Goal: Task Accomplishment & Management: Manage account settings

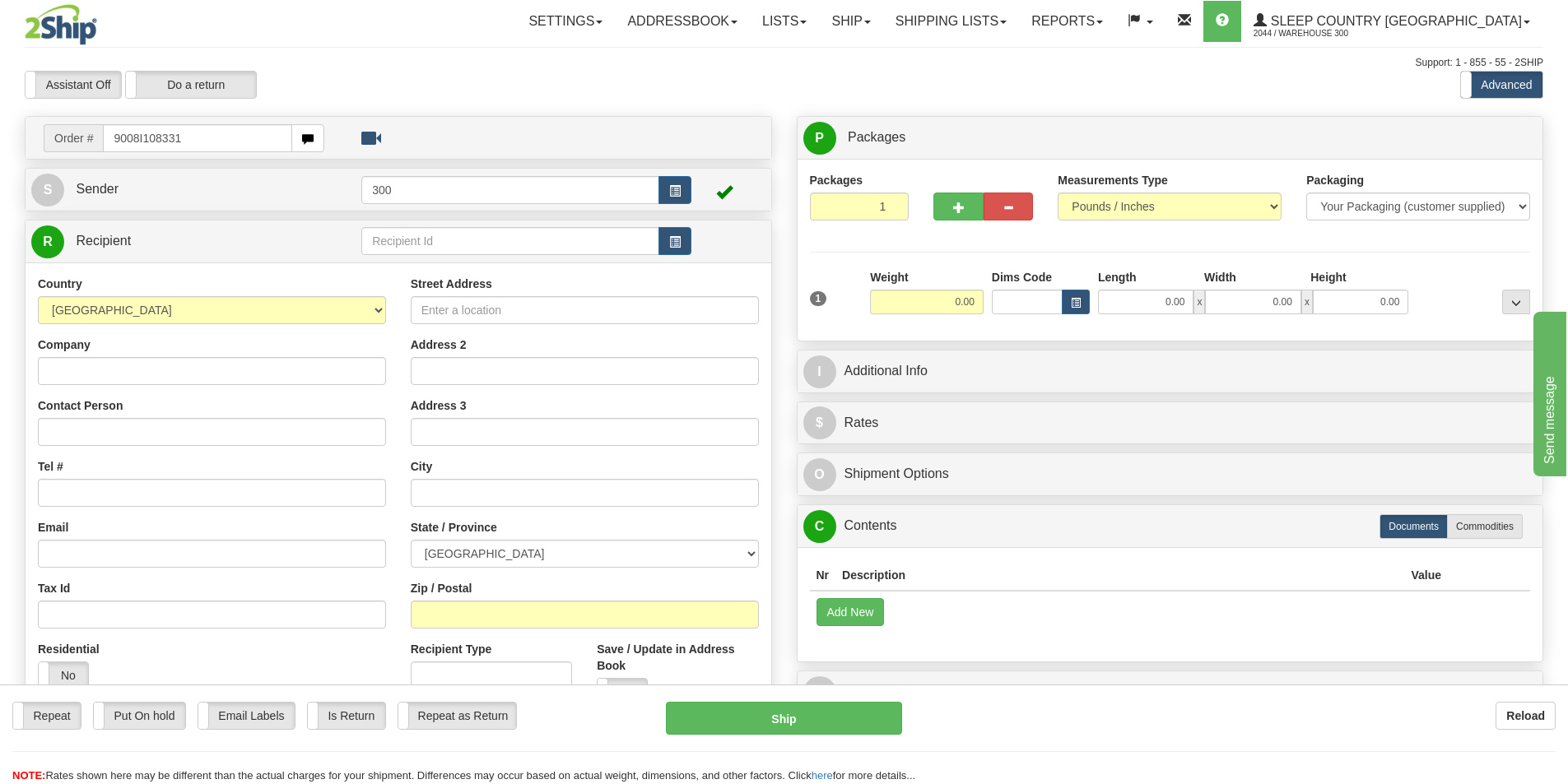
type input "9008I108331"
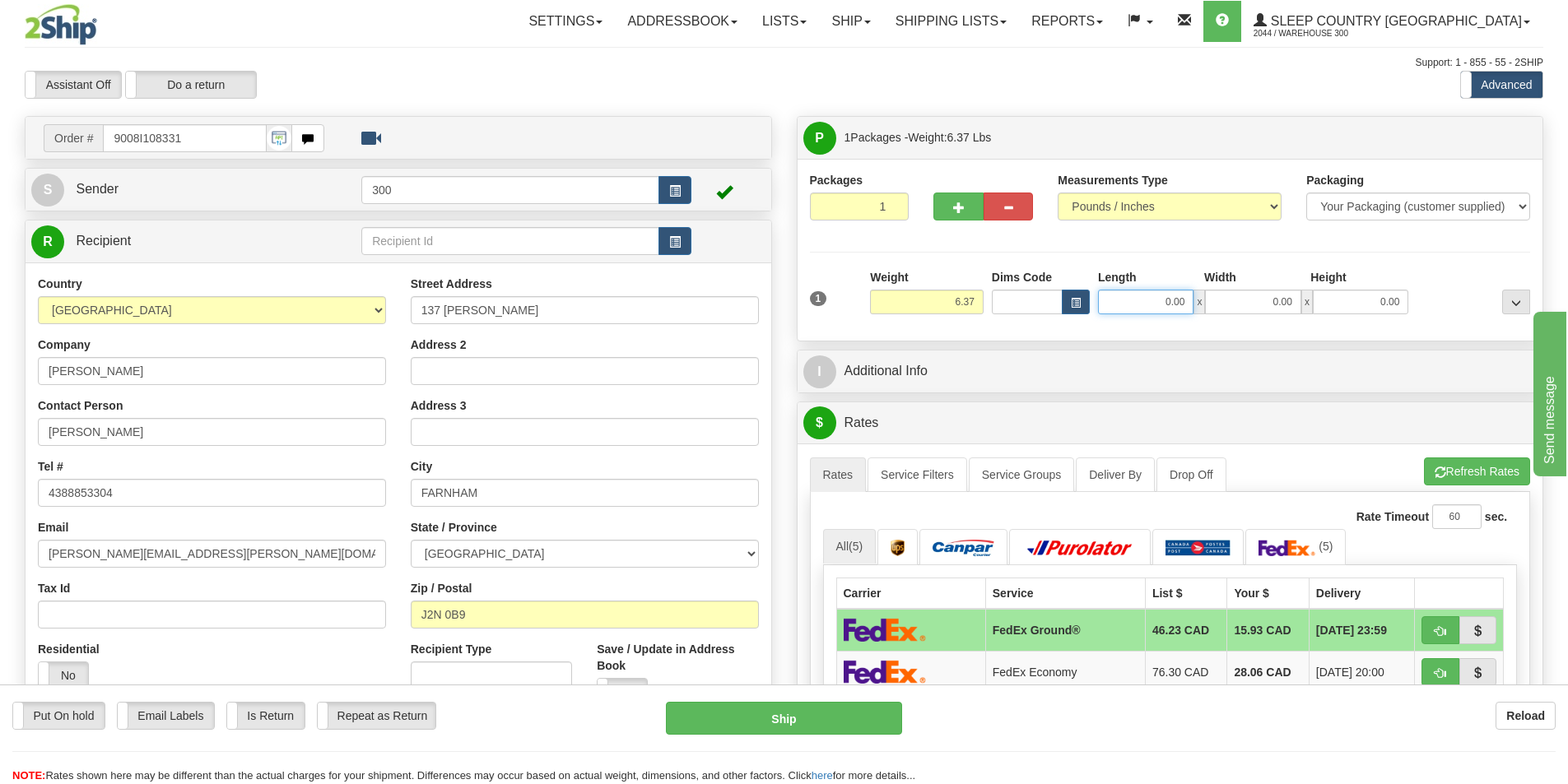
drag, startPoint x: 1142, startPoint y: 303, endPoint x: 1236, endPoint y: 299, distance: 94.1
click at [1236, 299] on div "0.00 x 0.00 x 0.00" at bounding box center [1253, 302] width 310 height 25
type input "9.00"
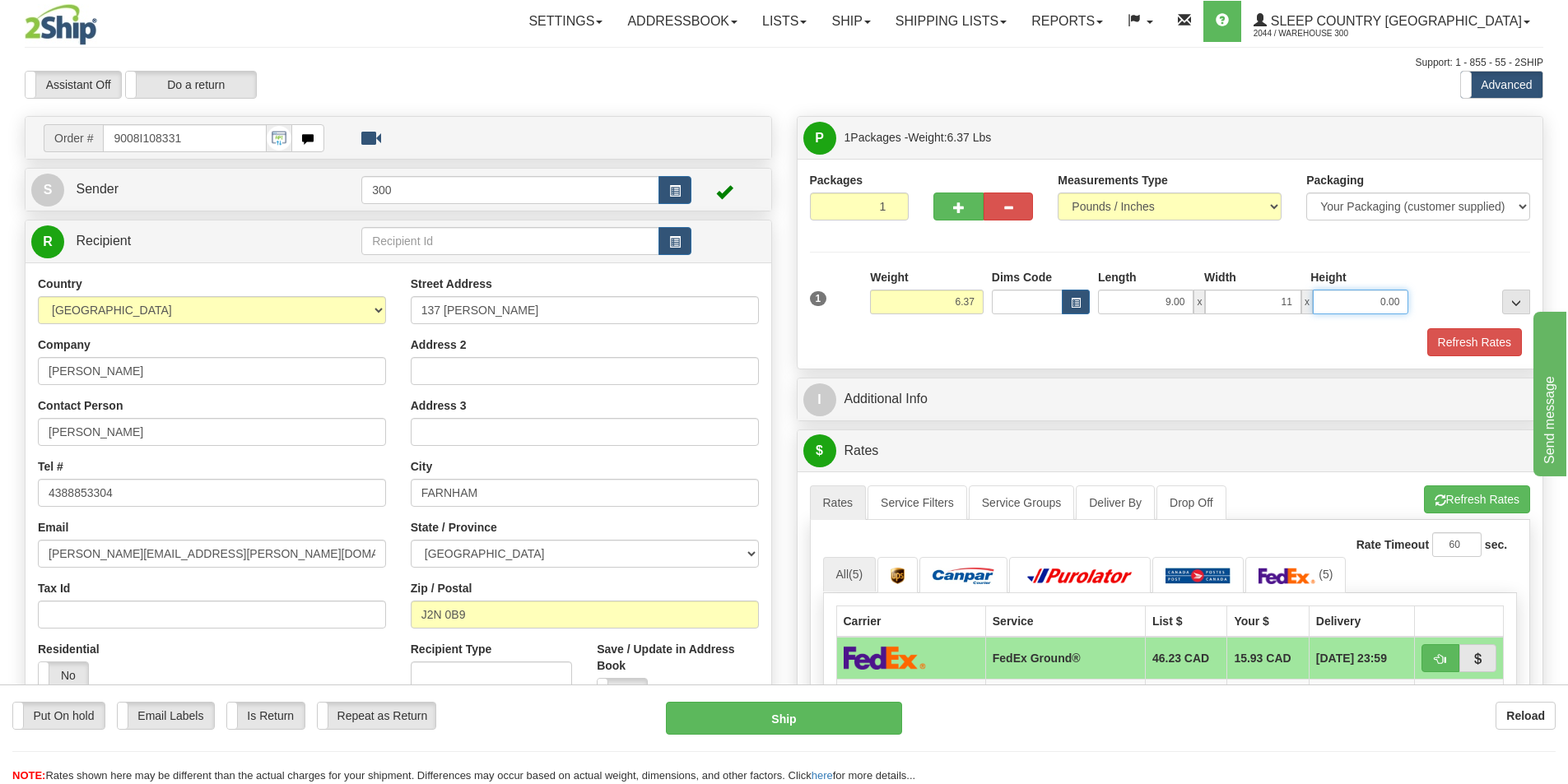
type input "11.00"
type input "16.00"
click at [1476, 349] on button "Refresh Rates" at bounding box center [1474, 342] width 94 height 28
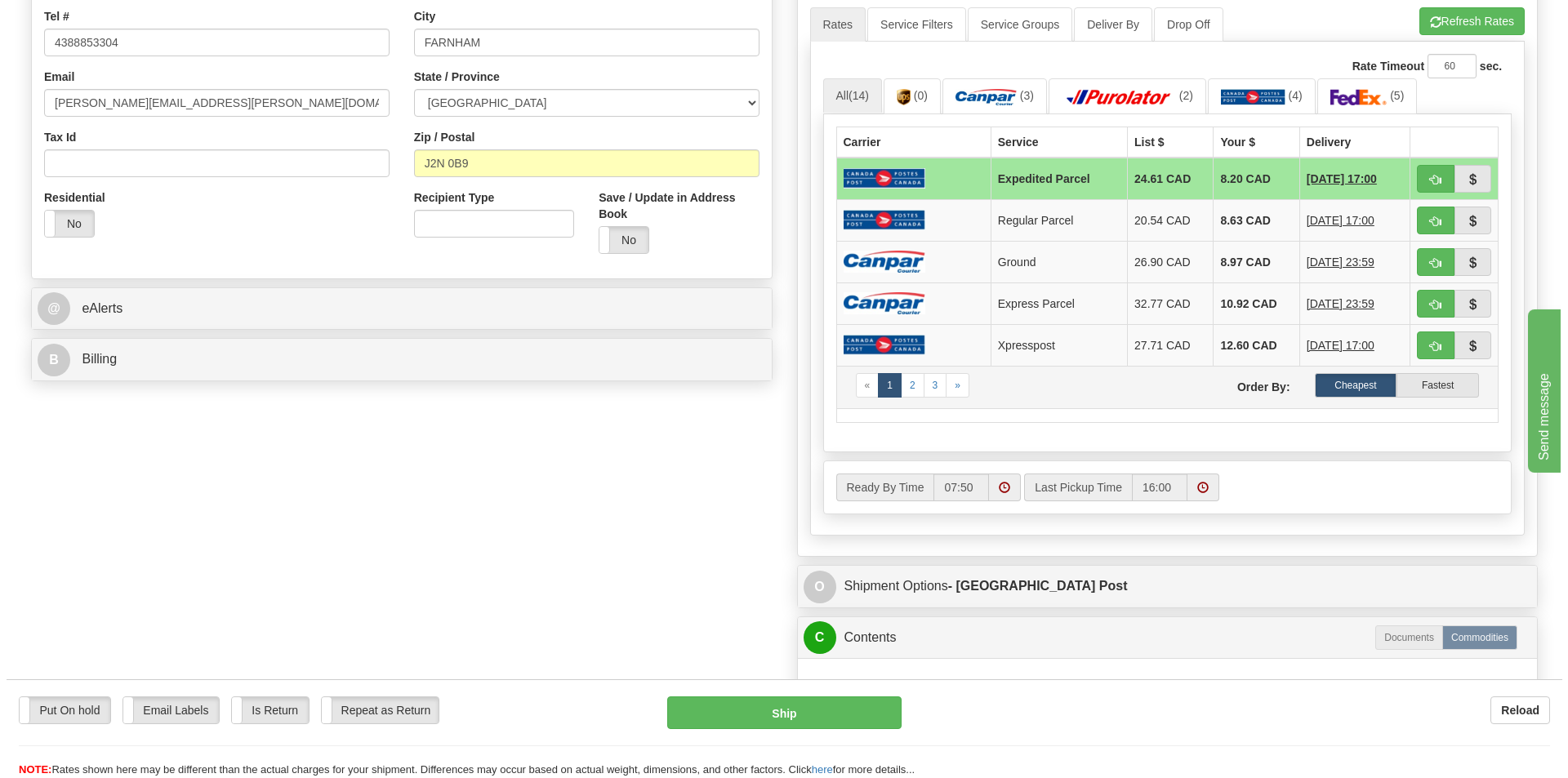
scroll to position [408, 0]
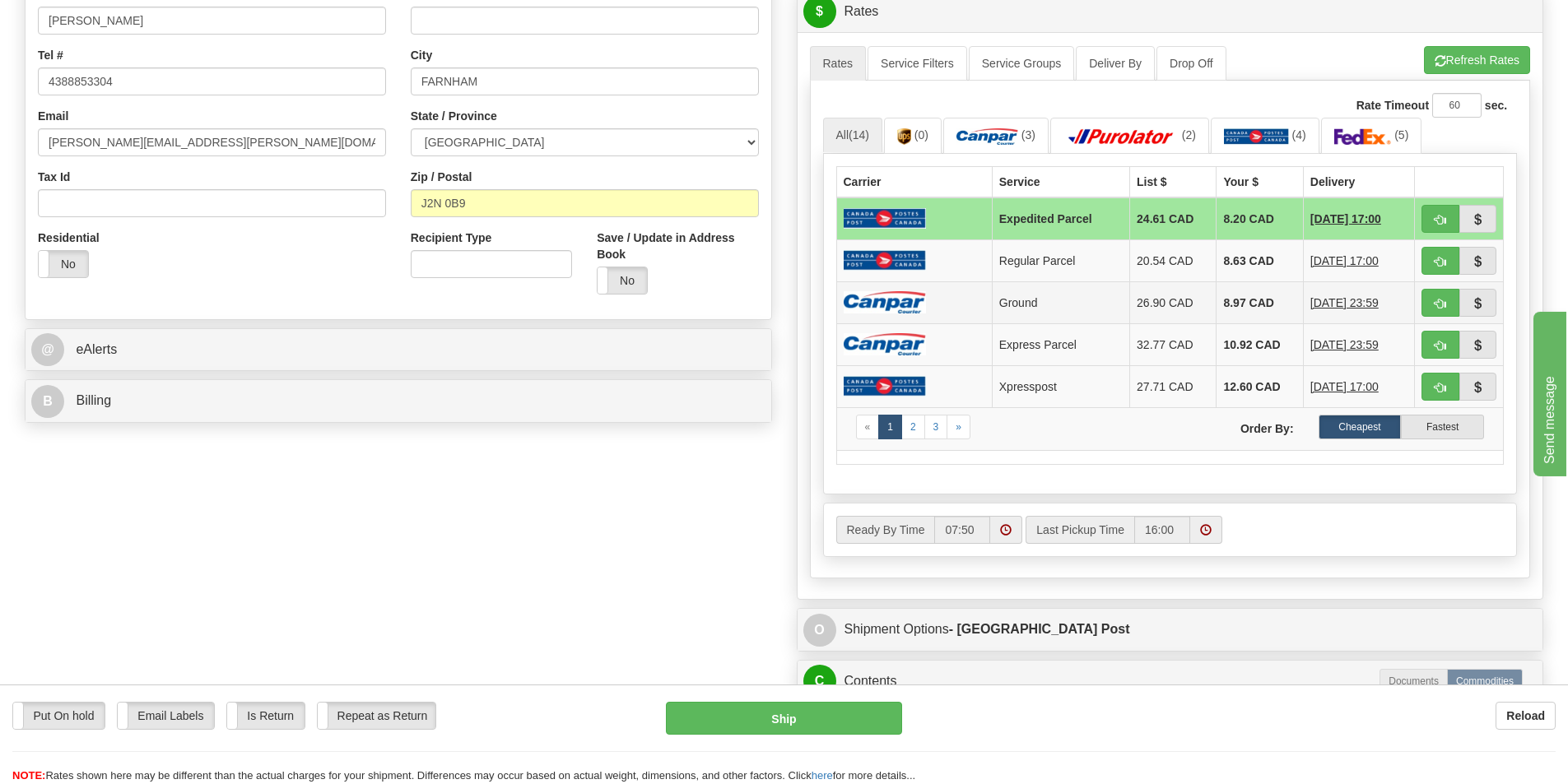
click at [937, 295] on td at bounding box center [913, 302] width 155 height 42
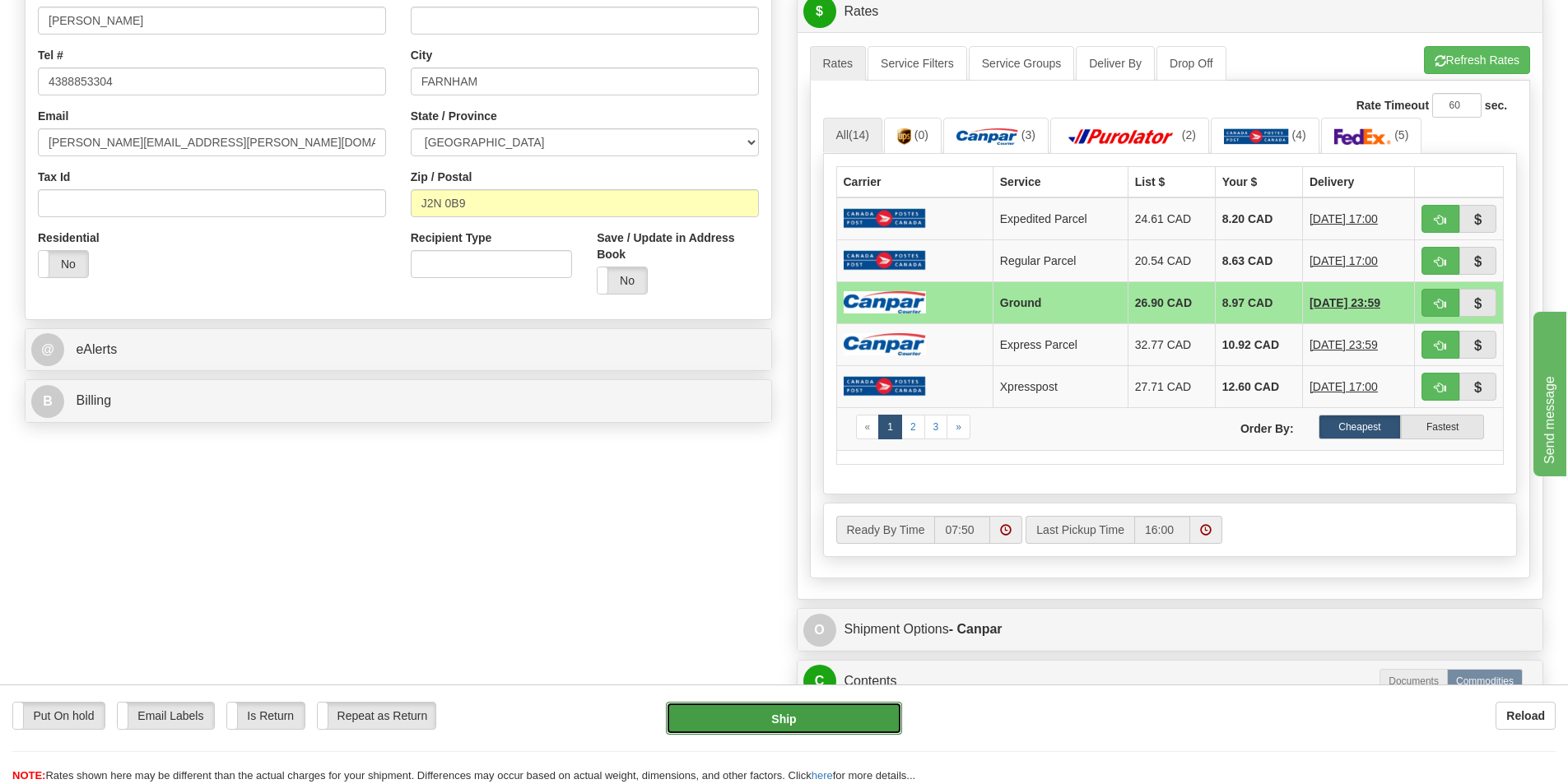
click at [829, 712] on button "Ship" at bounding box center [784, 719] width 236 height 33
type input "1"
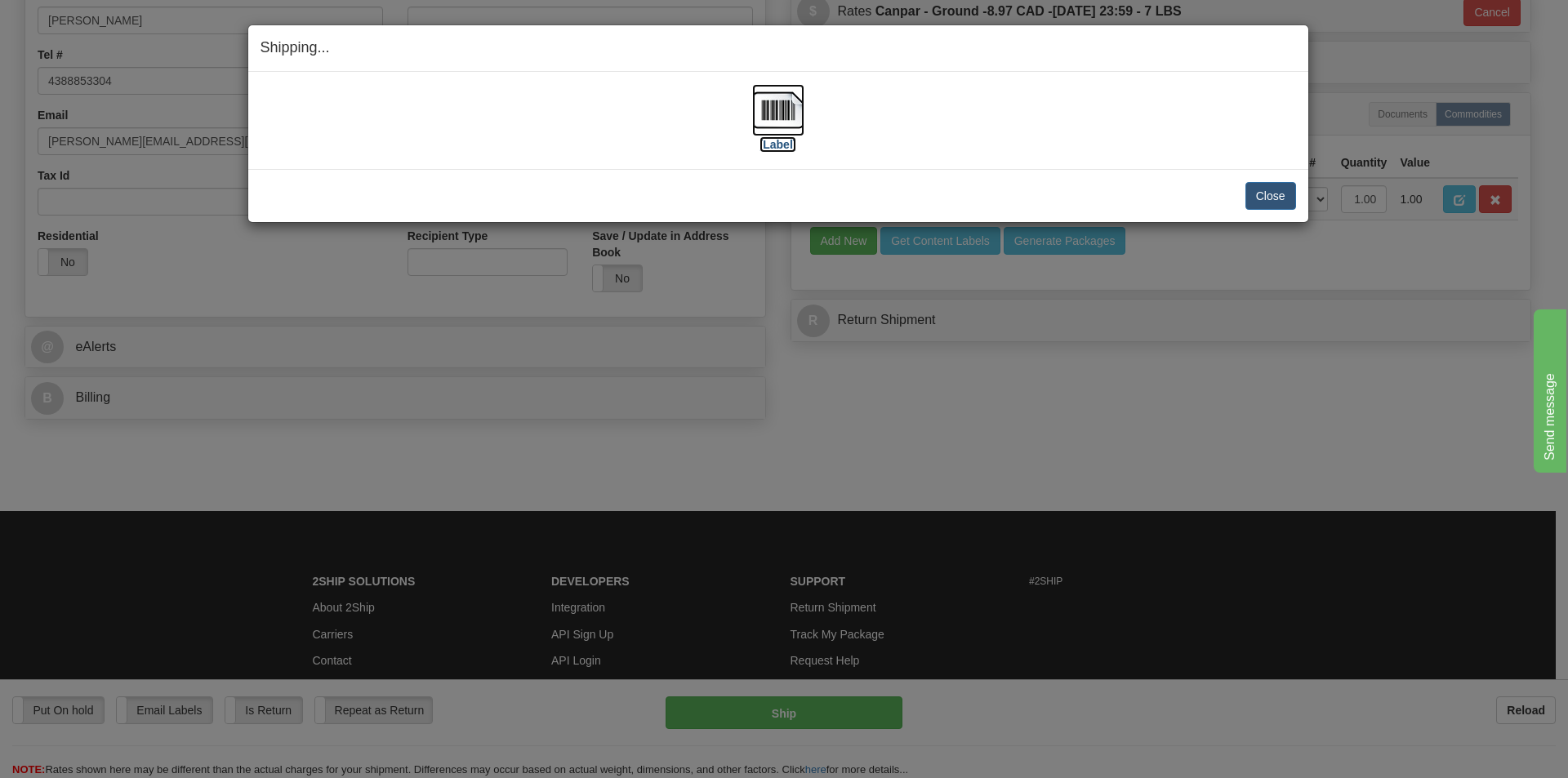
click at [789, 140] on label "[Label]" at bounding box center [778, 144] width 38 height 16
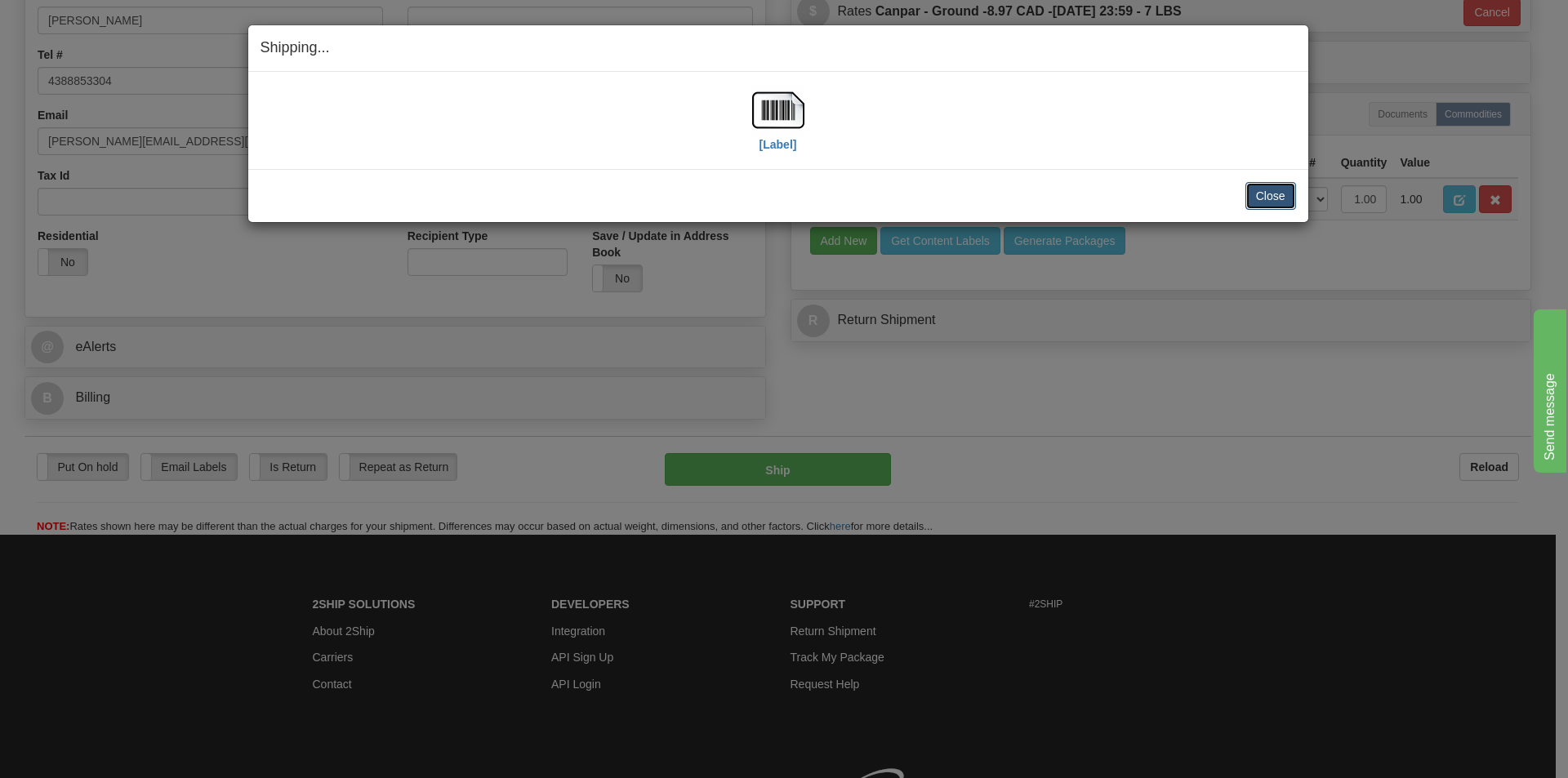
click at [1283, 197] on button "Close" at bounding box center [1271, 196] width 51 height 28
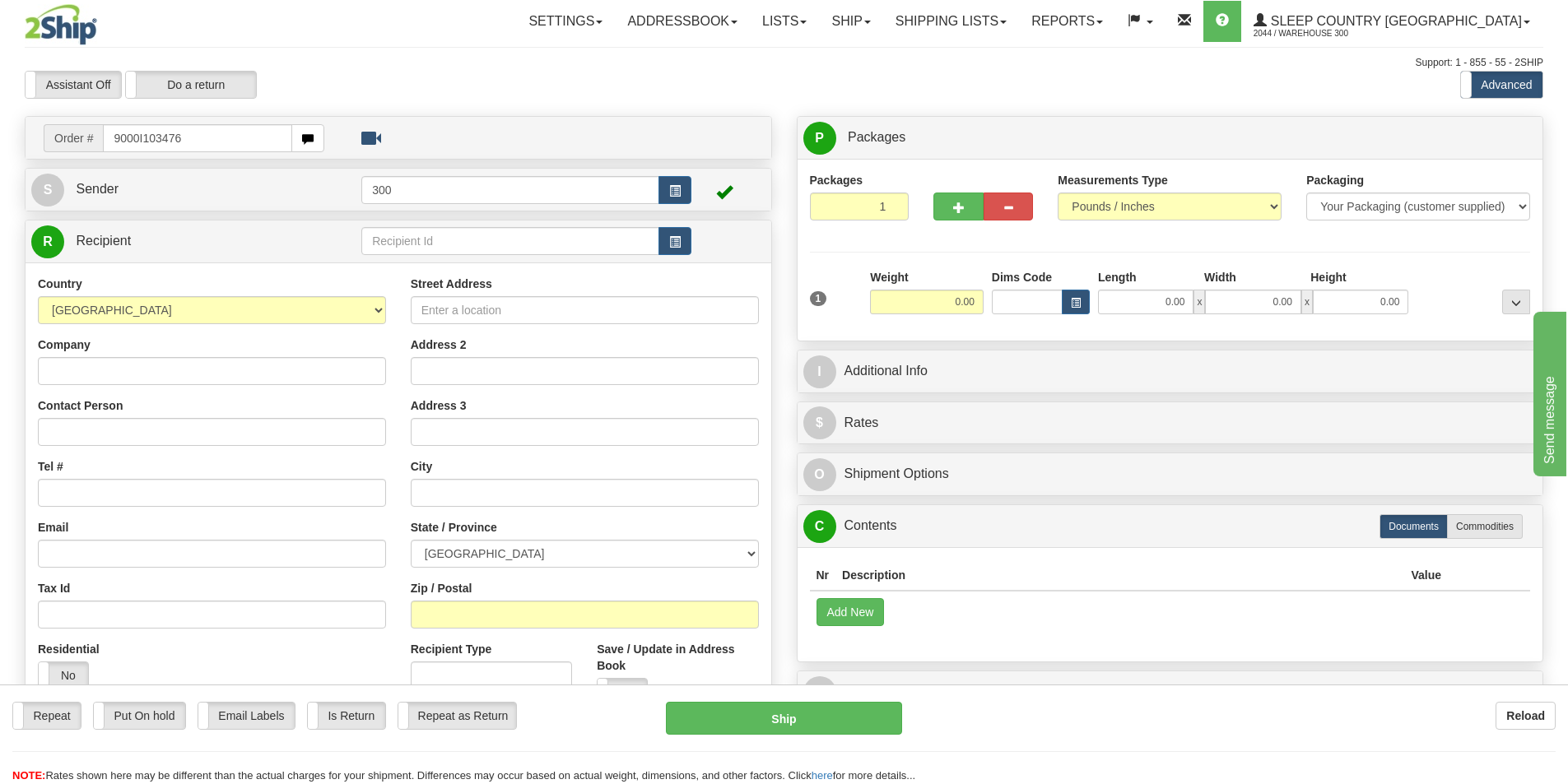
type input "9000I103476"
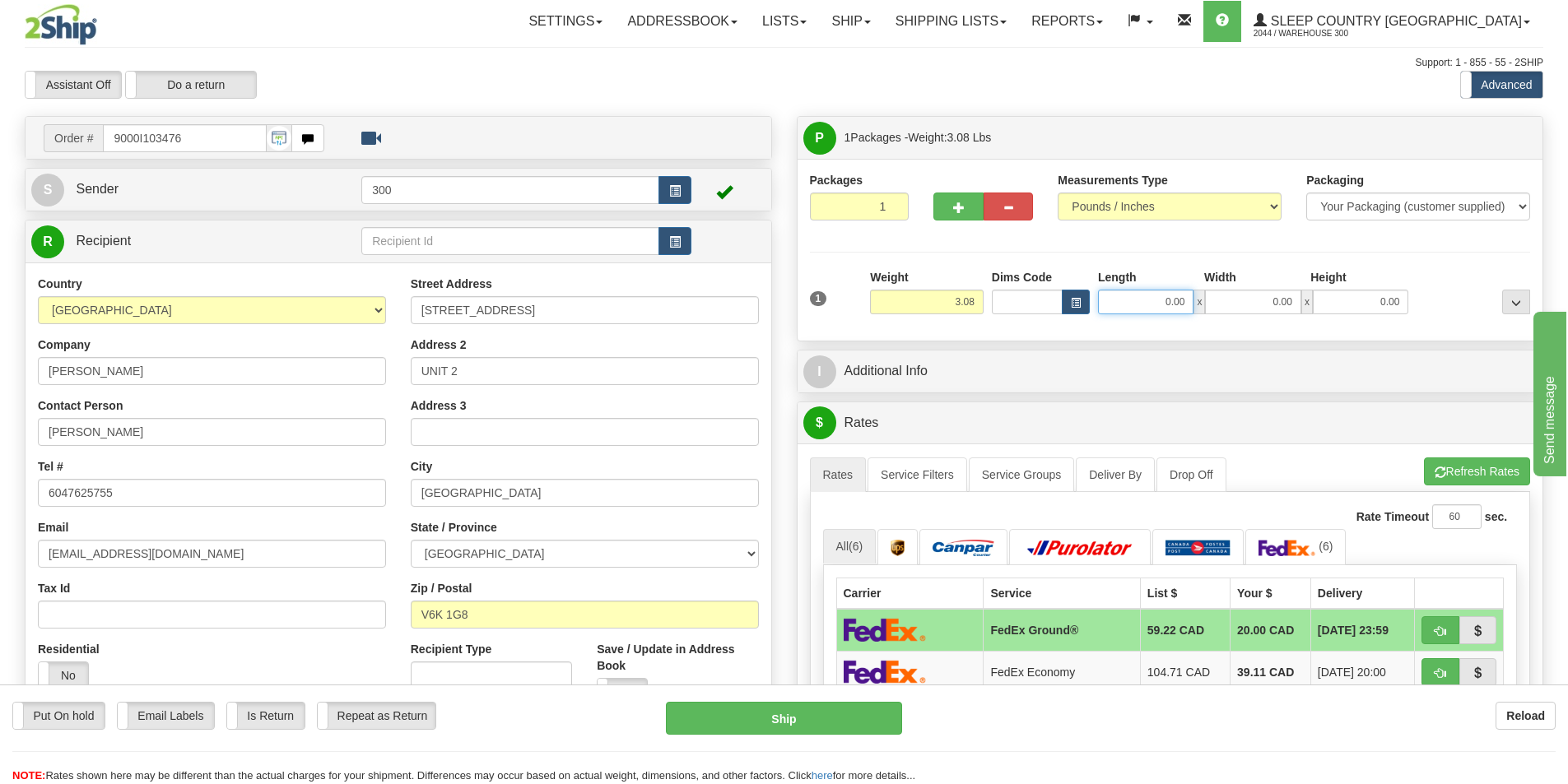
drag, startPoint x: 1169, startPoint y: 295, endPoint x: 1240, endPoint y: 311, distance: 72.8
click at [1240, 311] on div "0.00 x 0.00 x 0.00" at bounding box center [1253, 302] width 310 height 25
type input "7.00"
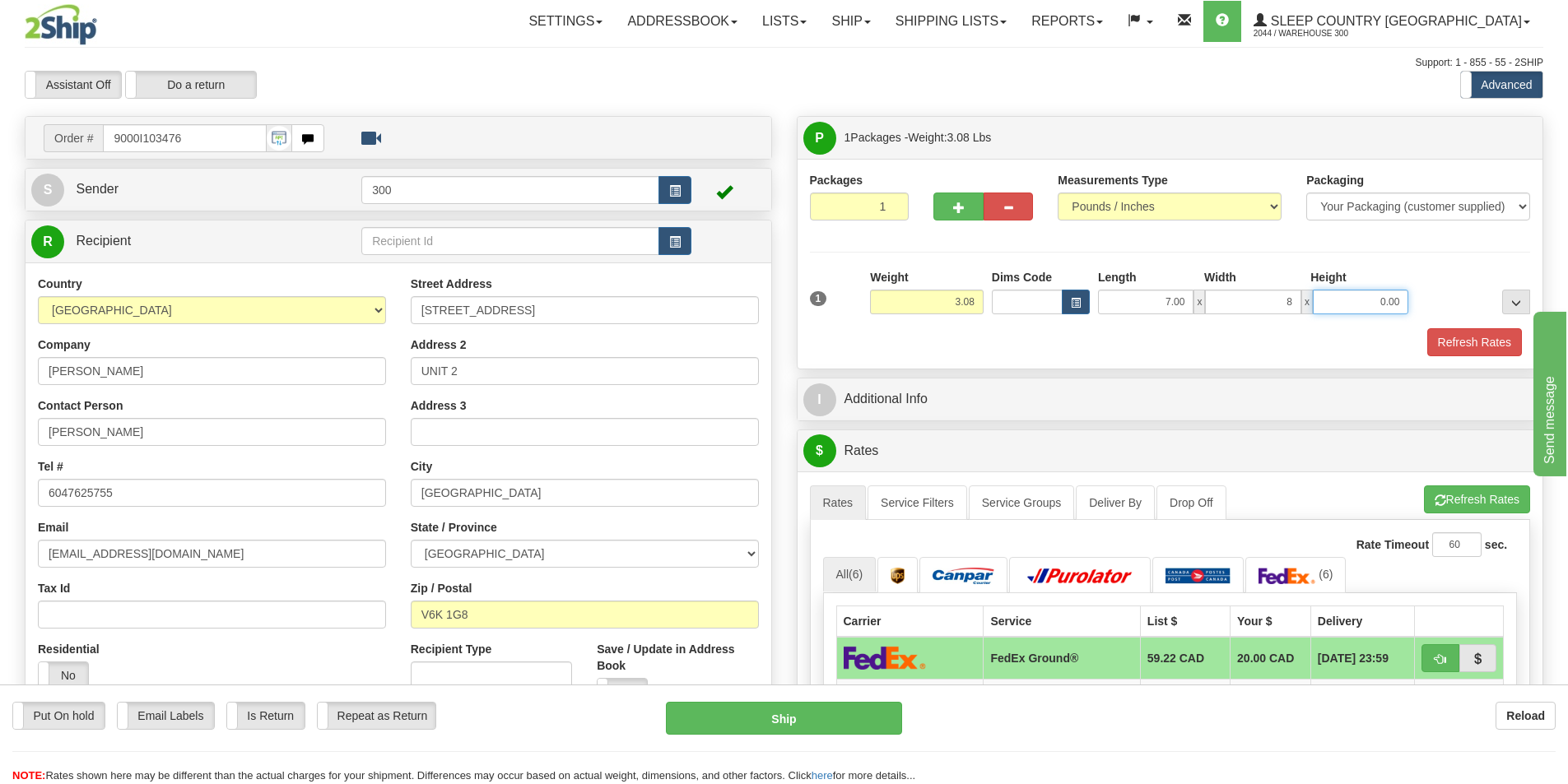
type input "8.00"
type input "9.00"
click at [1464, 356] on button "Refresh Rates" at bounding box center [1474, 342] width 94 height 28
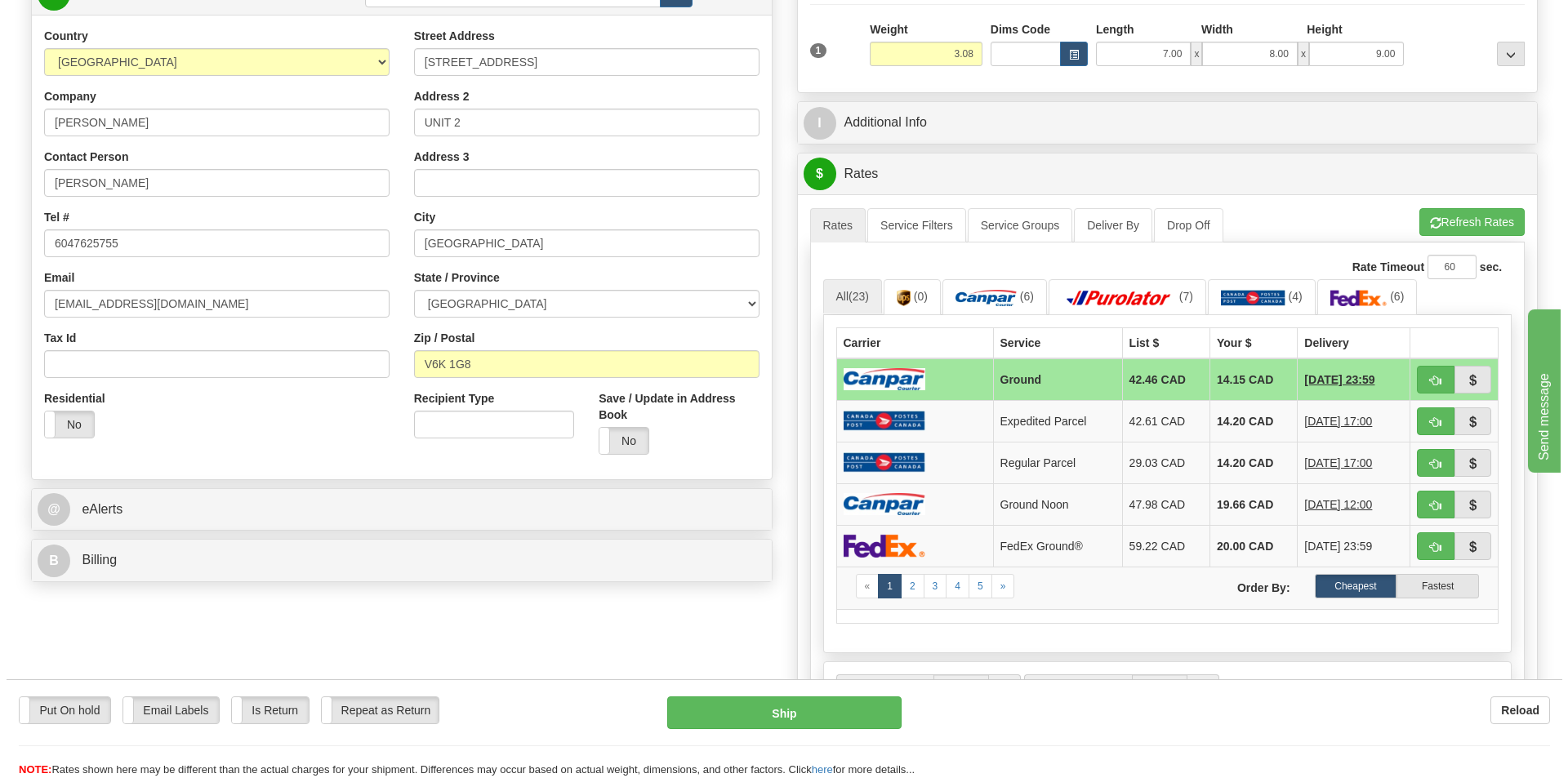
scroll to position [327, 0]
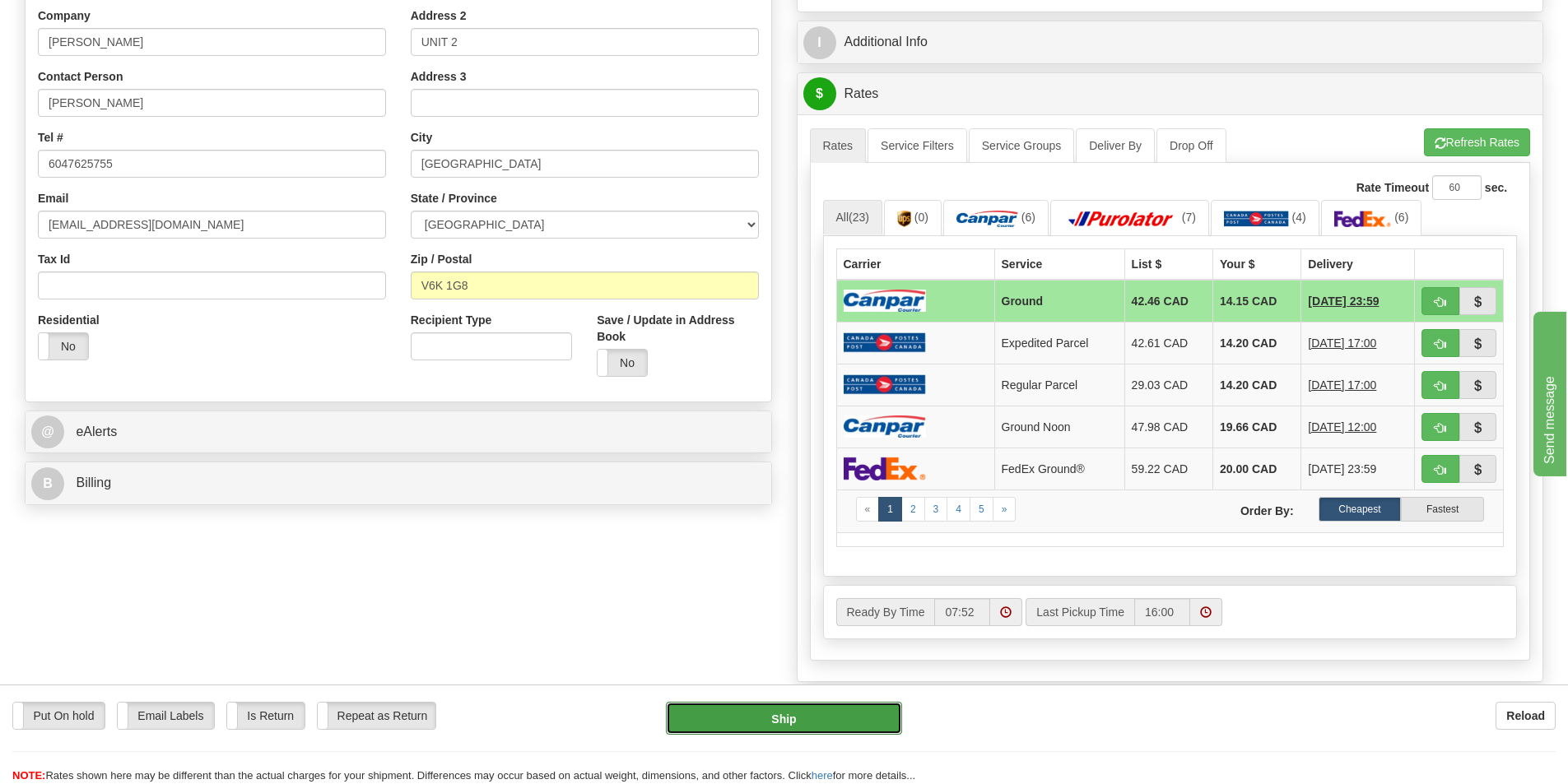
click at [823, 716] on button "Ship" at bounding box center [784, 719] width 236 height 33
type input "1"
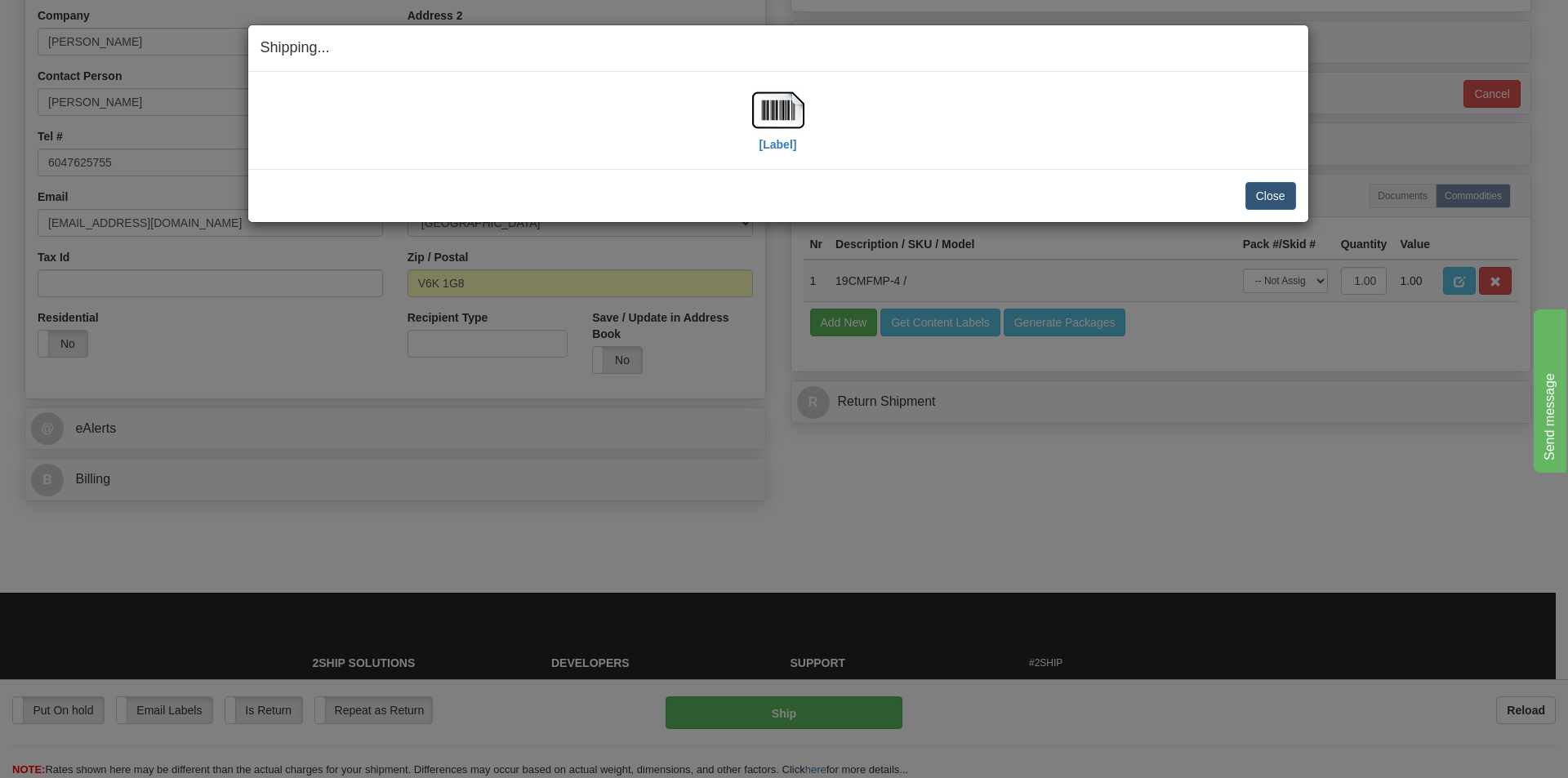
click at [797, 143] on div "[Label]" at bounding box center [778, 121] width 52 height 72
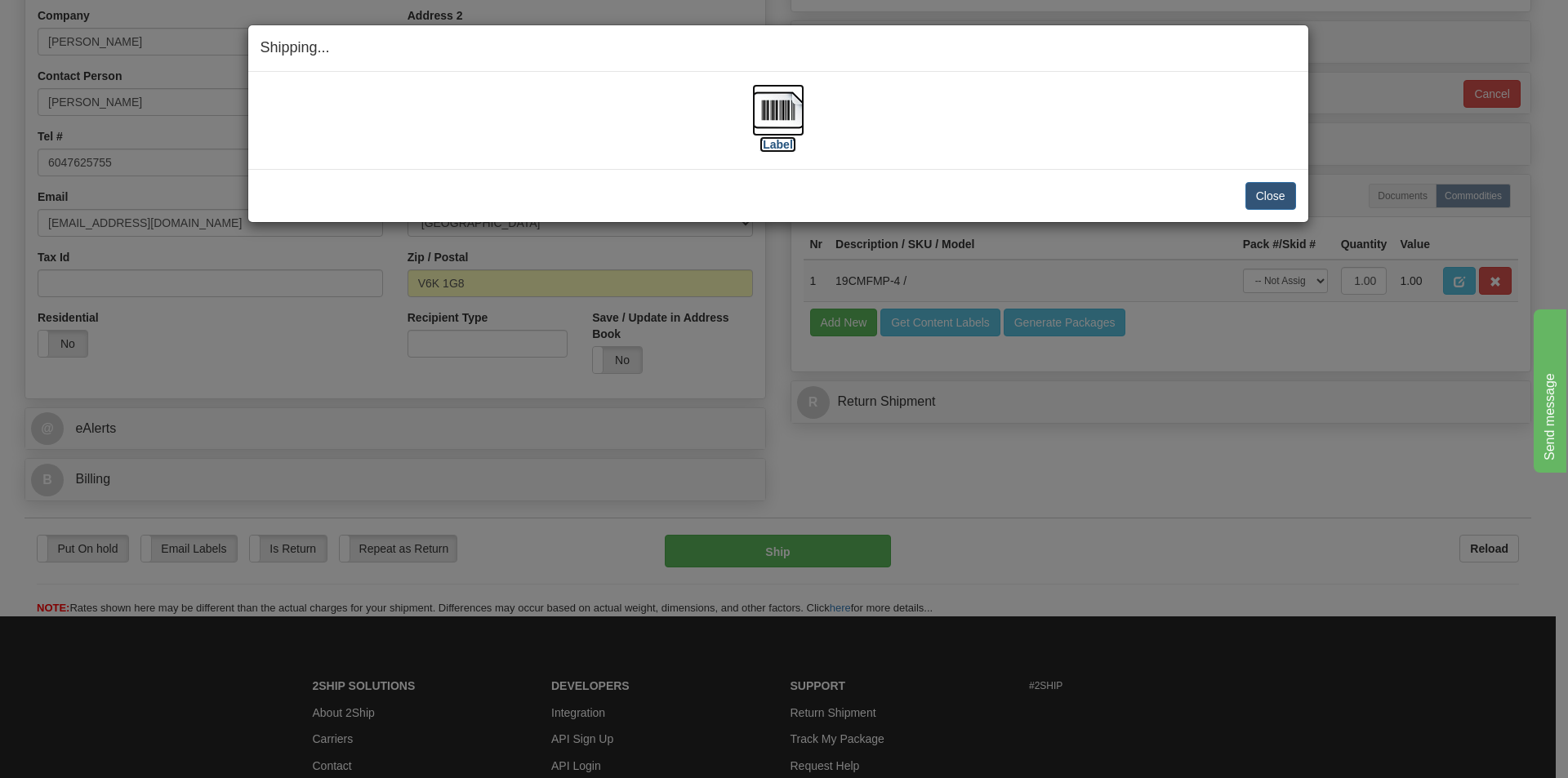
click at [791, 143] on label "[Label]" at bounding box center [778, 144] width 38 height 16
click at [1291, 198] on button "Close" at bounding box center [1271, 196] width 51 height 28
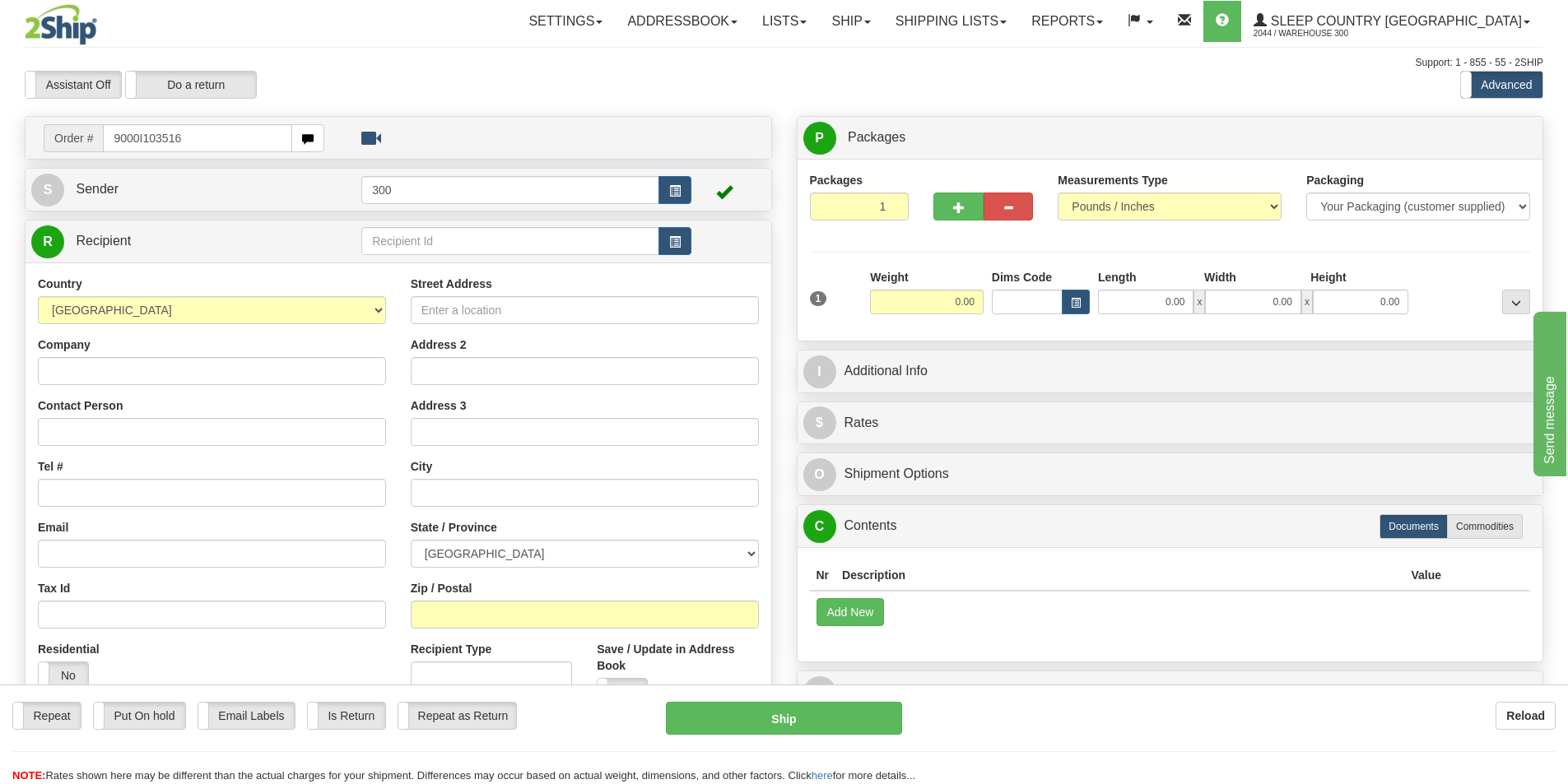
type input "9000I103516"
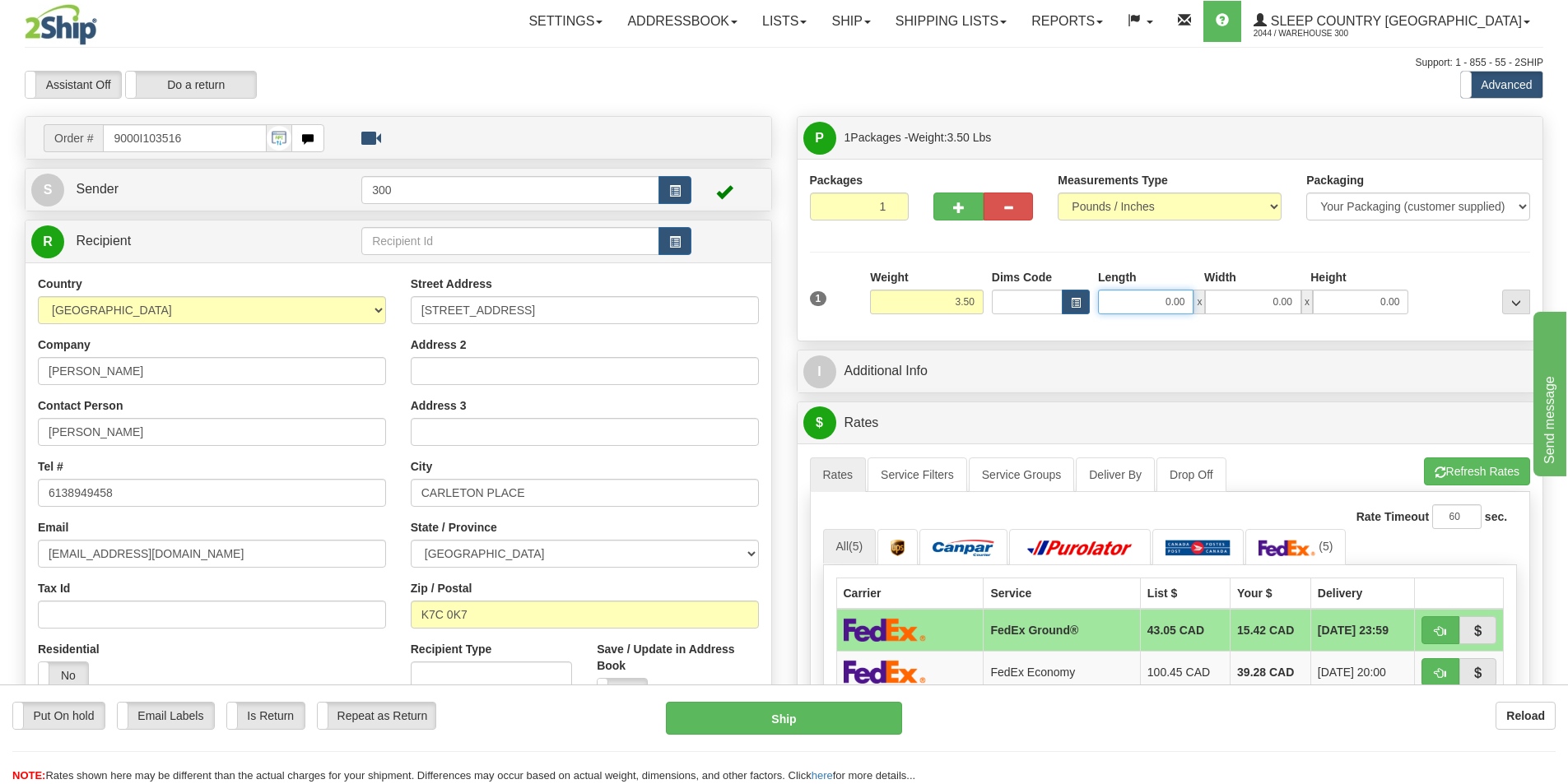
drag, startPoint x: 1121, startPoint y: 305, endPoint x: 1419, endPoint y: 369, distance: 304.8
click at [1374, 330] on div "Packages 1 1 Measurements Type" at bounding box center [1170, 250] width 746 height 182
type input "11.00"
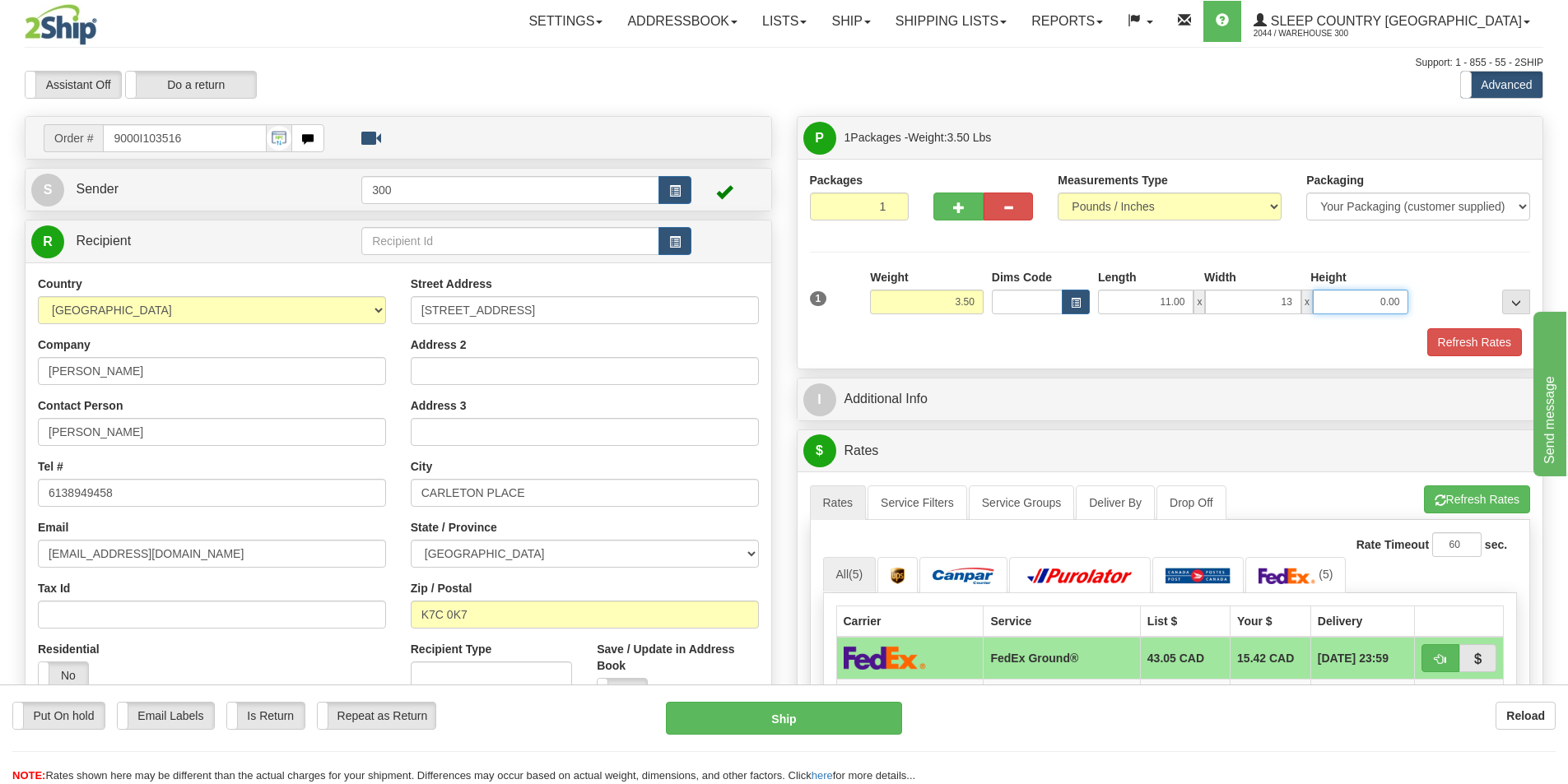
type input "13.00"
type input "3.00"
click at [1437, 353] on button "Refresh Rates" at bounding box center [1474, 342] width 94 height 28
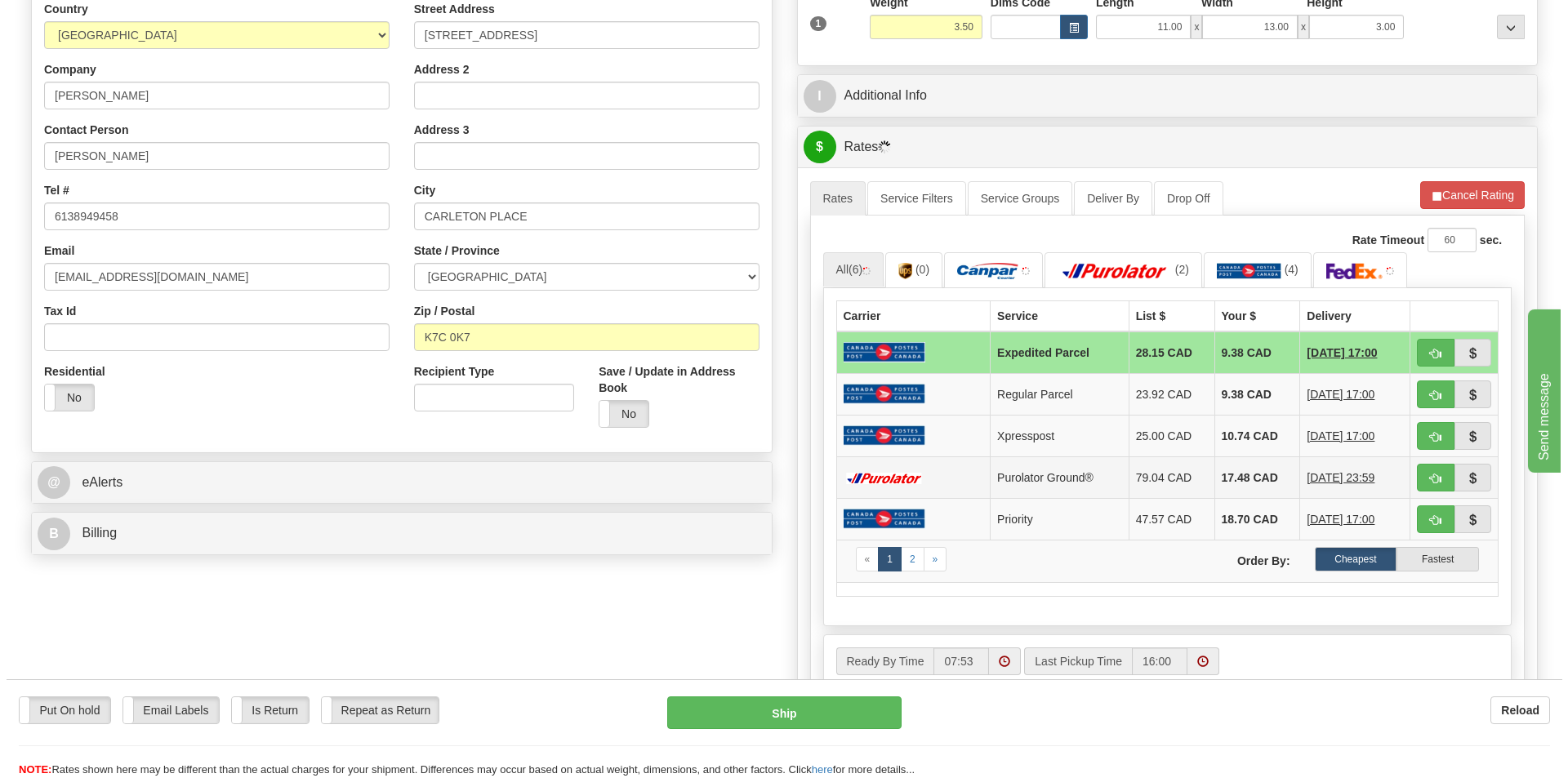
scroll to position [327, 0]
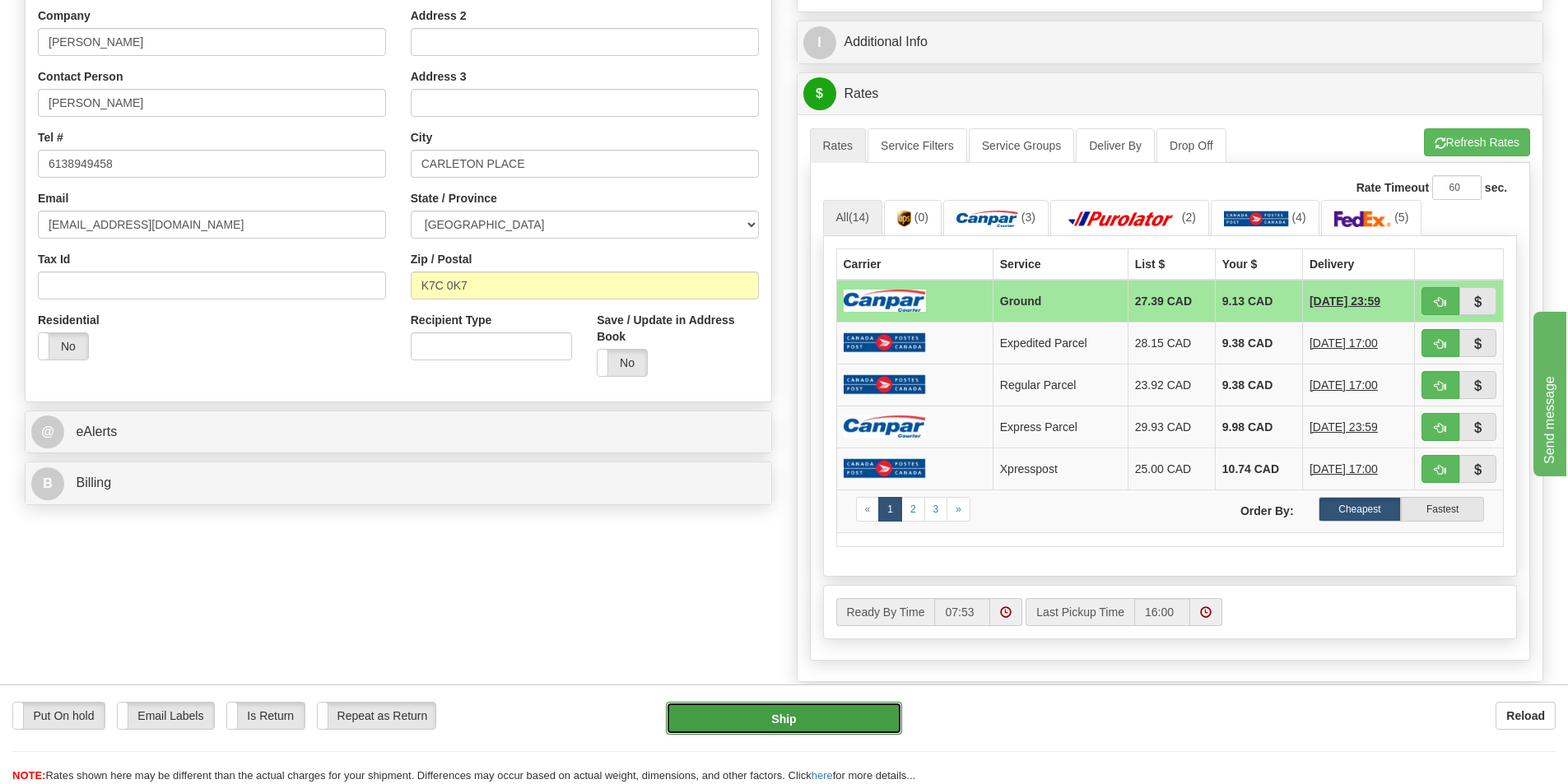
click at [831, 708] on button "Ship" at bounding box center [784, 719] width 236 height 33
type input "1"
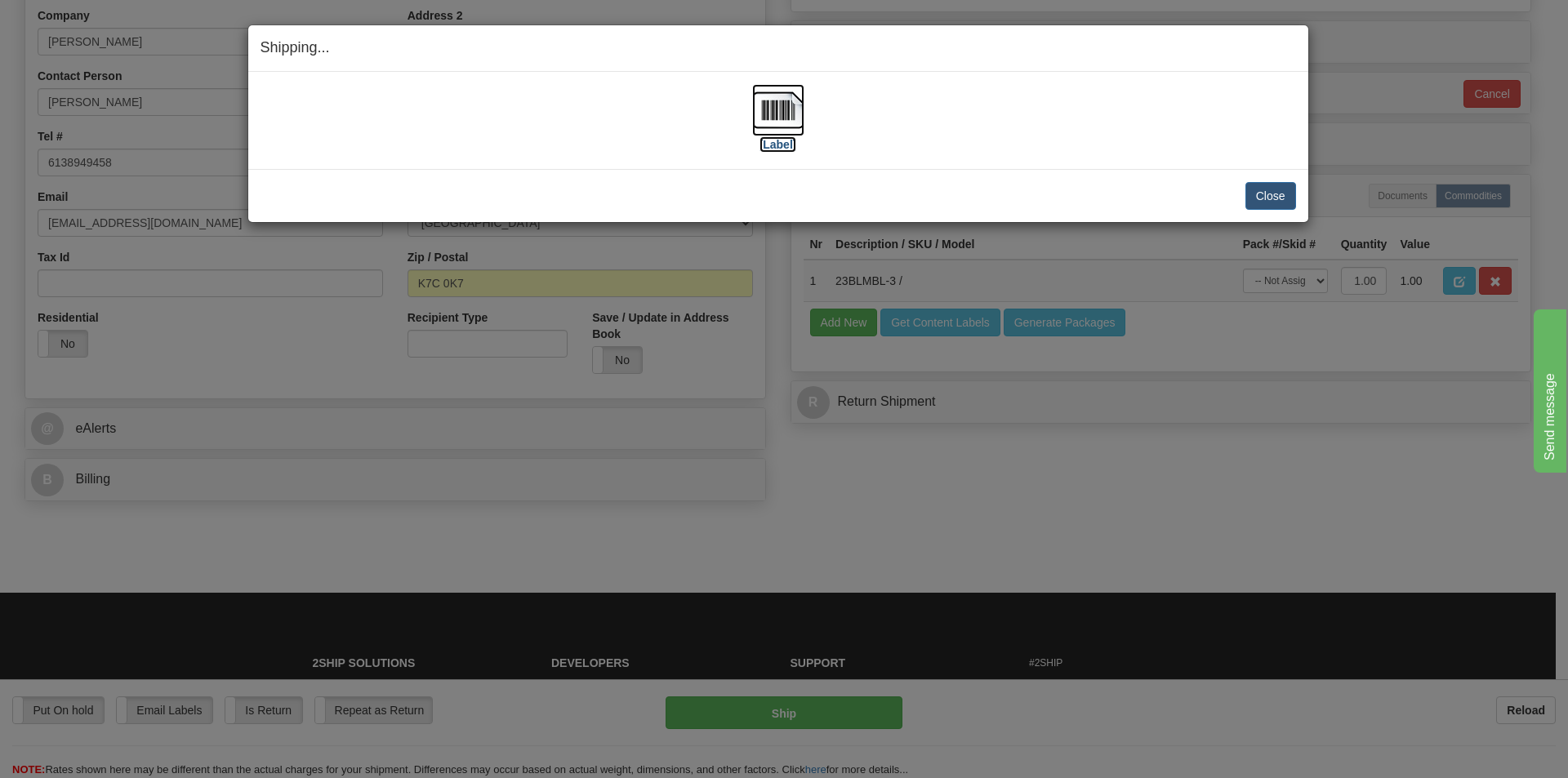
click at [794, 143] on label "[Label]" at bounding box center [778, 144] width 38 height 16
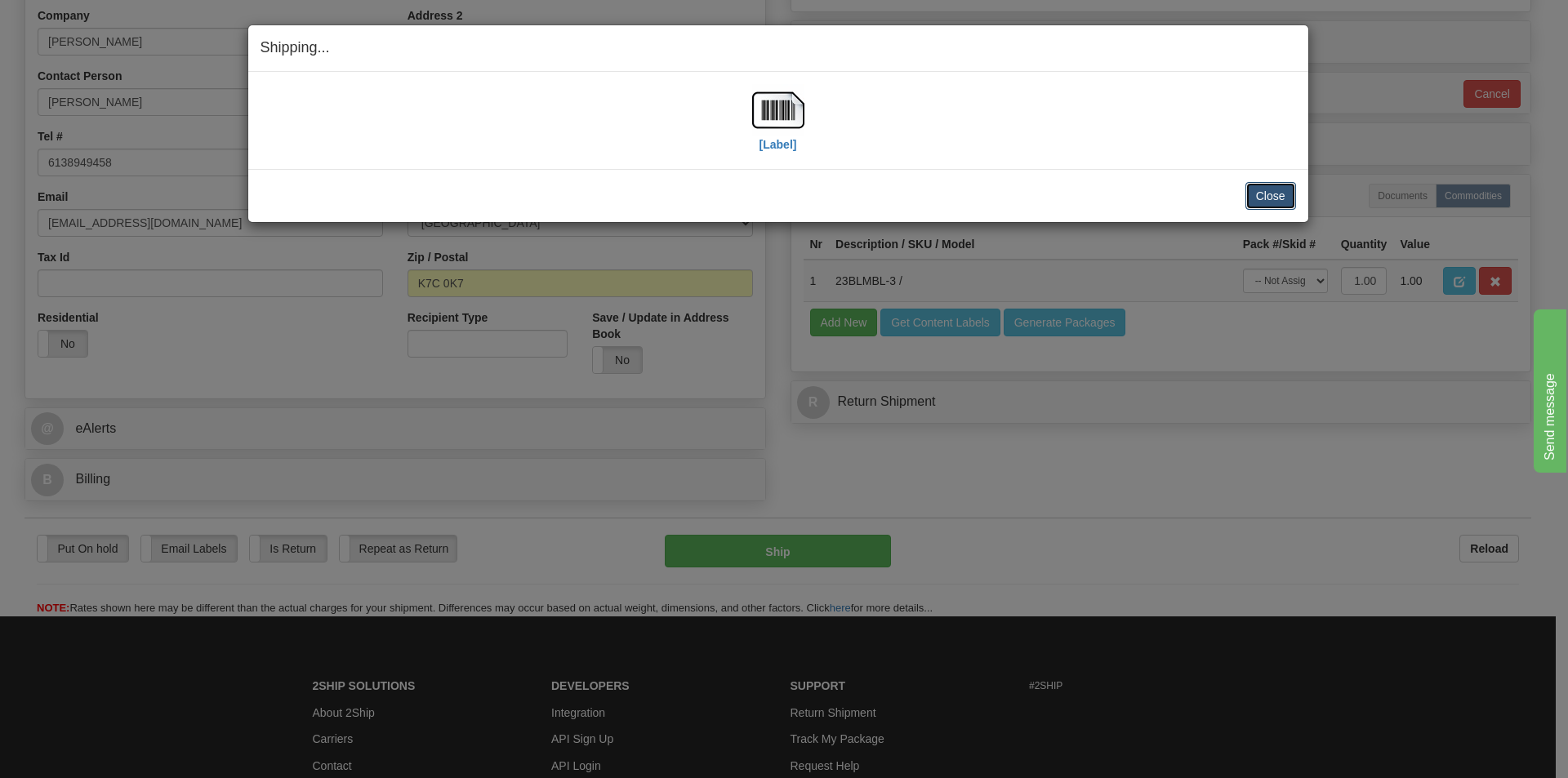
click at [1261, 196] on button "Close" at bounding box center [1271, 196] width 51 height 28
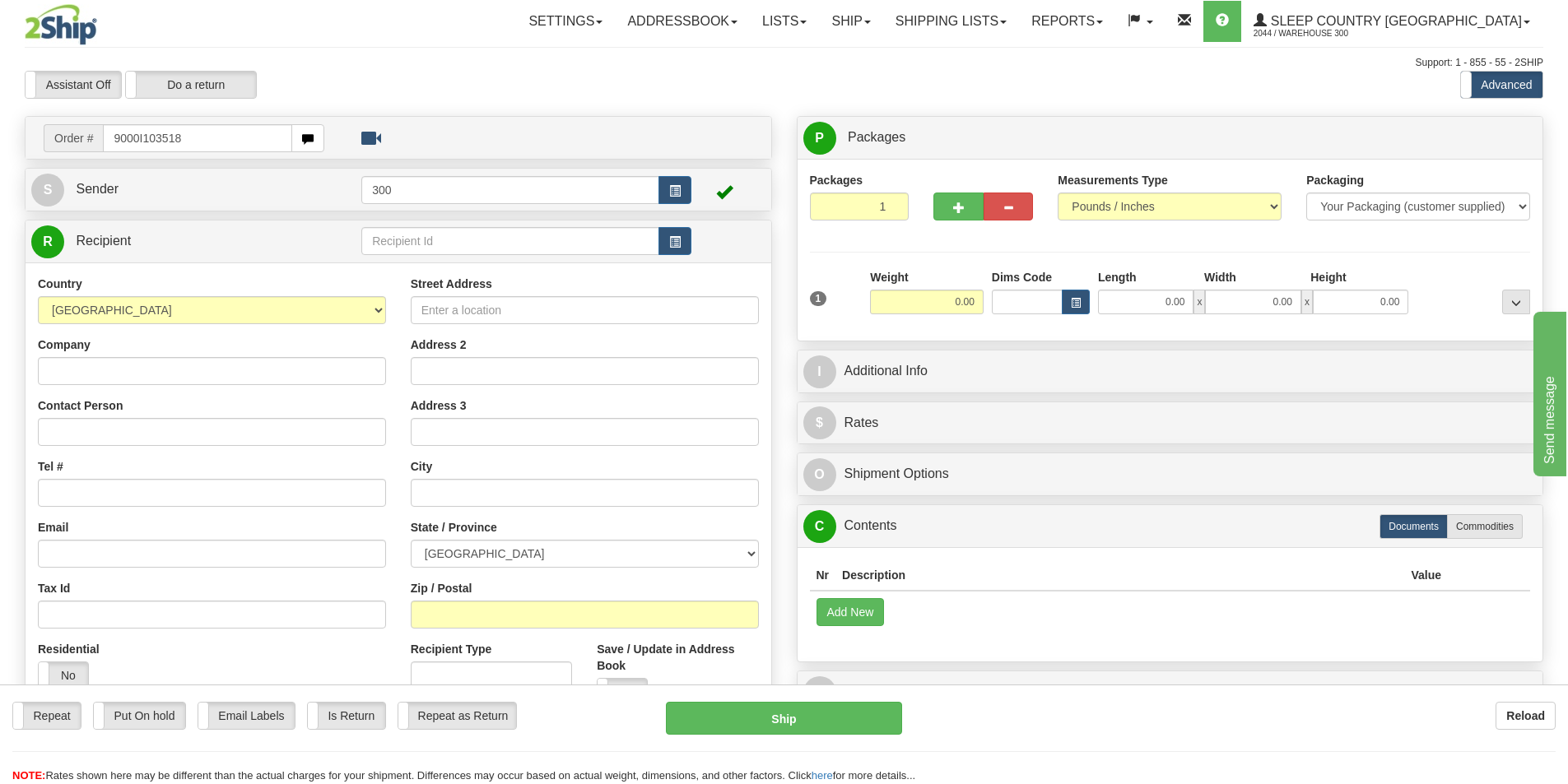
type input "9000I103518"
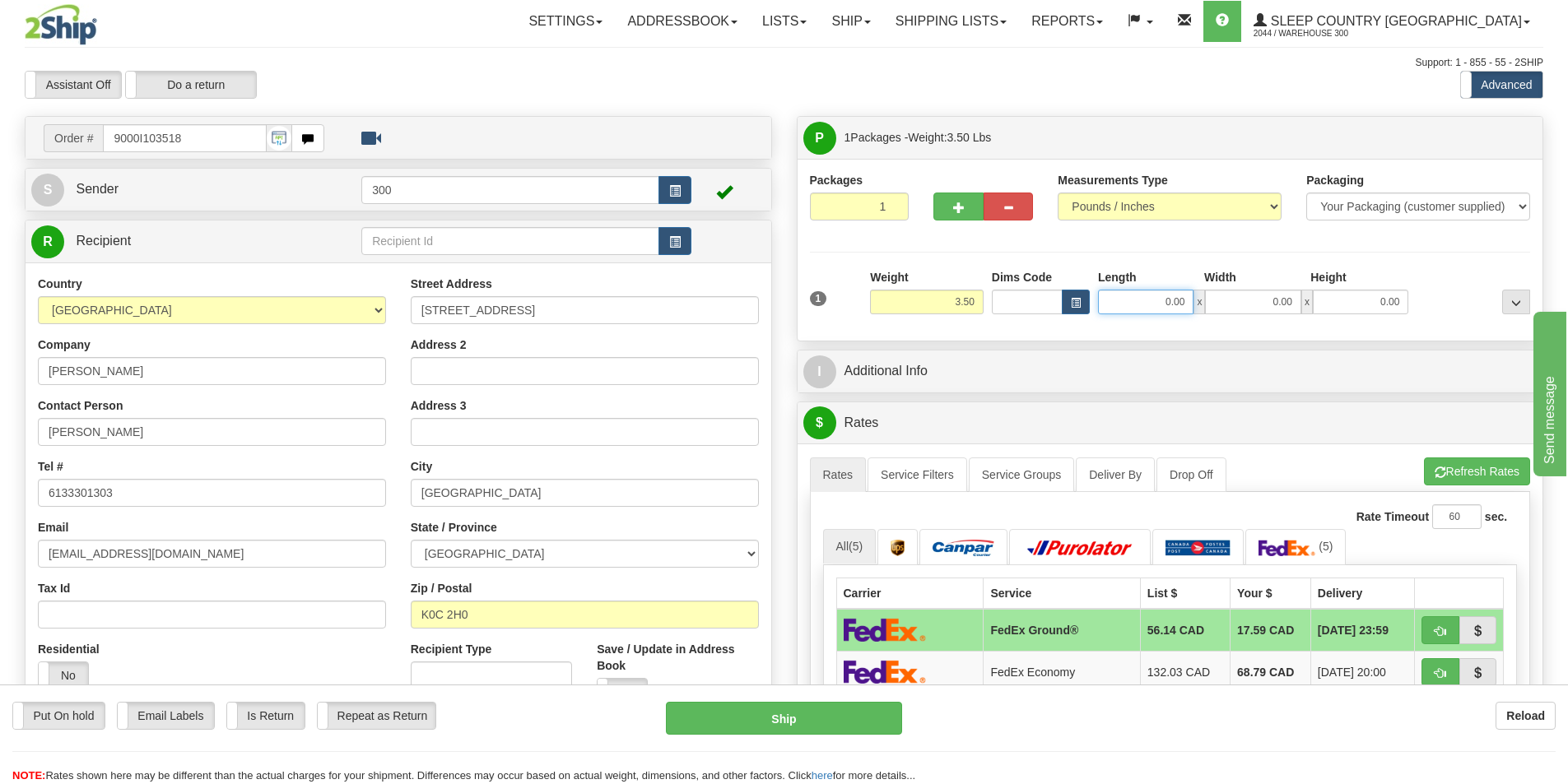
drag, startPoint x: 1345, startPoint y: 334, endPoint x: 1358, endPoint y: 337, distance: 13.3
click at [1358, 337] on div "Packages 1 1 Measurements Type" at bounding box center [1170, 250] width 746 height 182
type input "11.00"
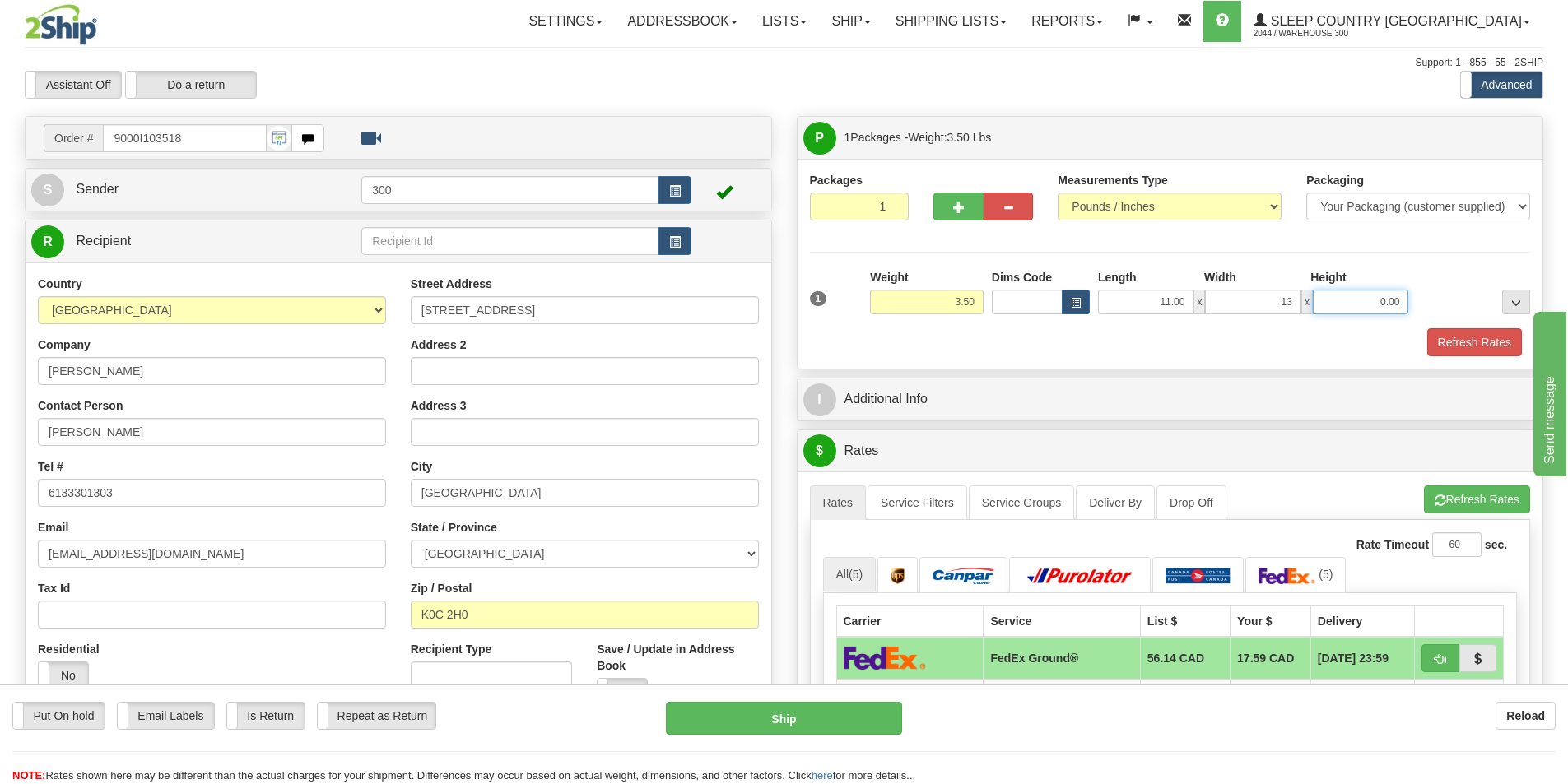
type input "13.00"
type input "3.00"
click at [1465, 339] on button "Refresh Rates" at bounding box center [1474, 342] width 94 height 28
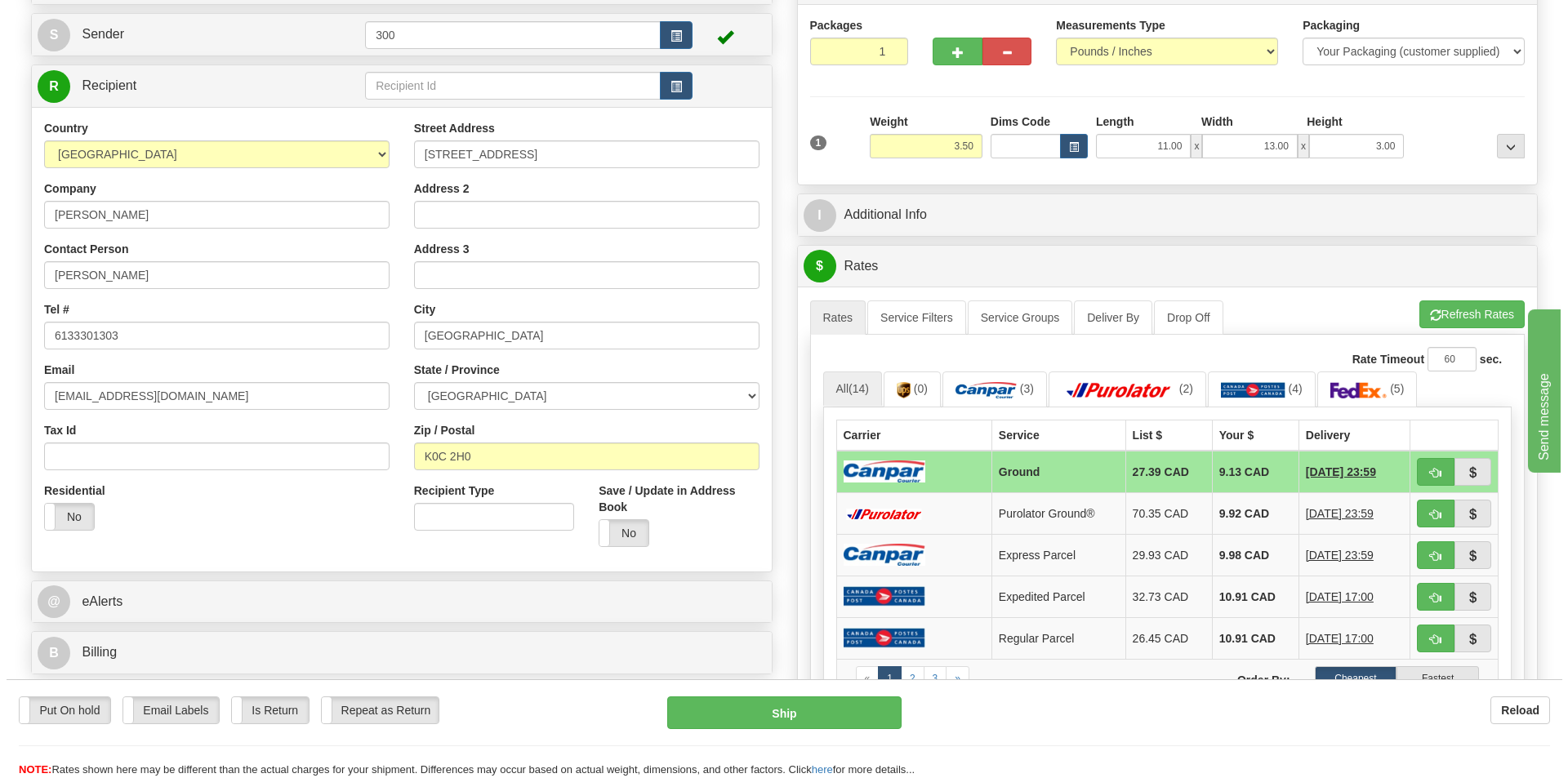
scroll to position [245, 0]
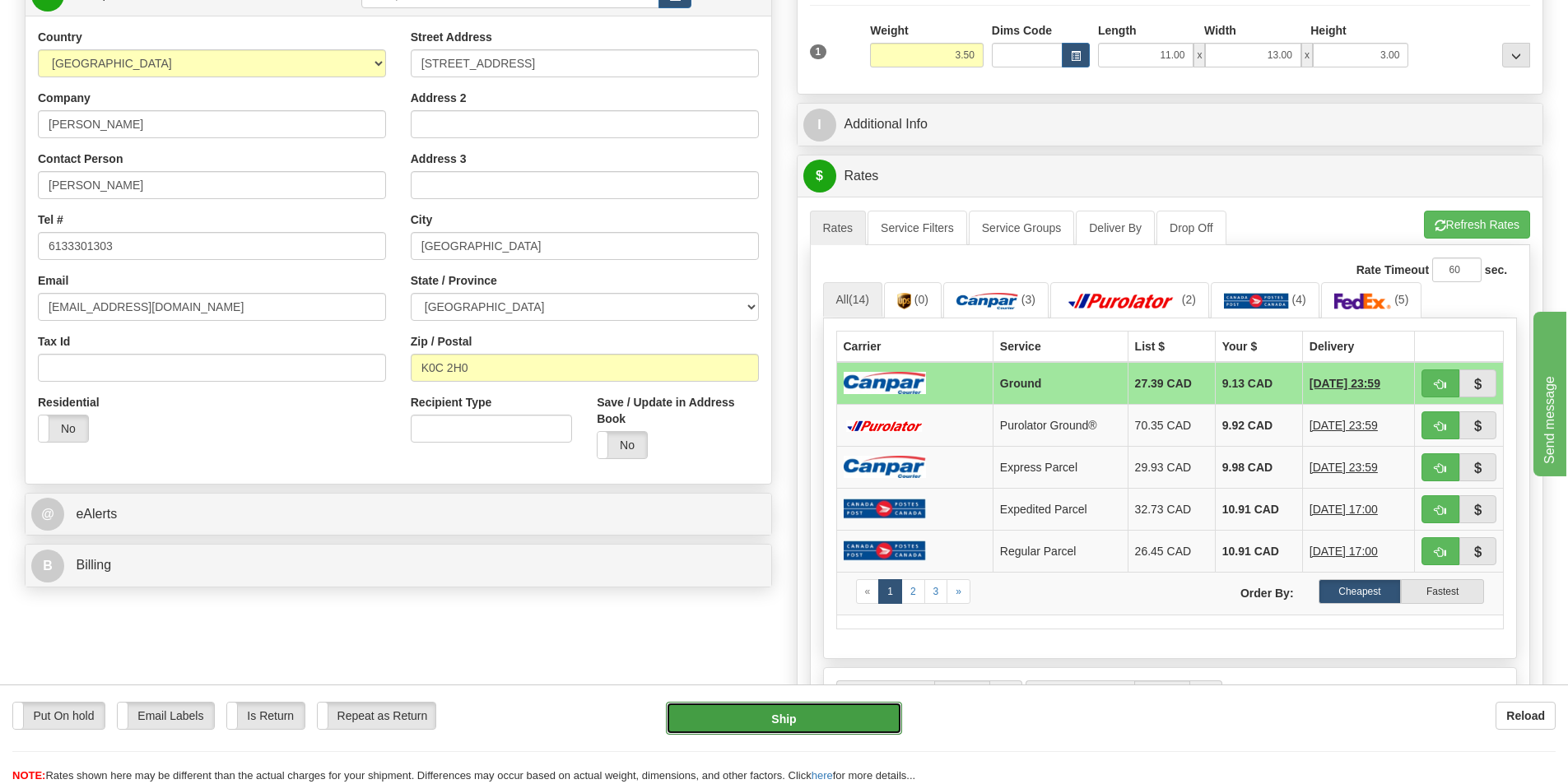
click at [849, 713] on button "Ship" at bounding box center [784, 719] width 236 height 33
type input "1"
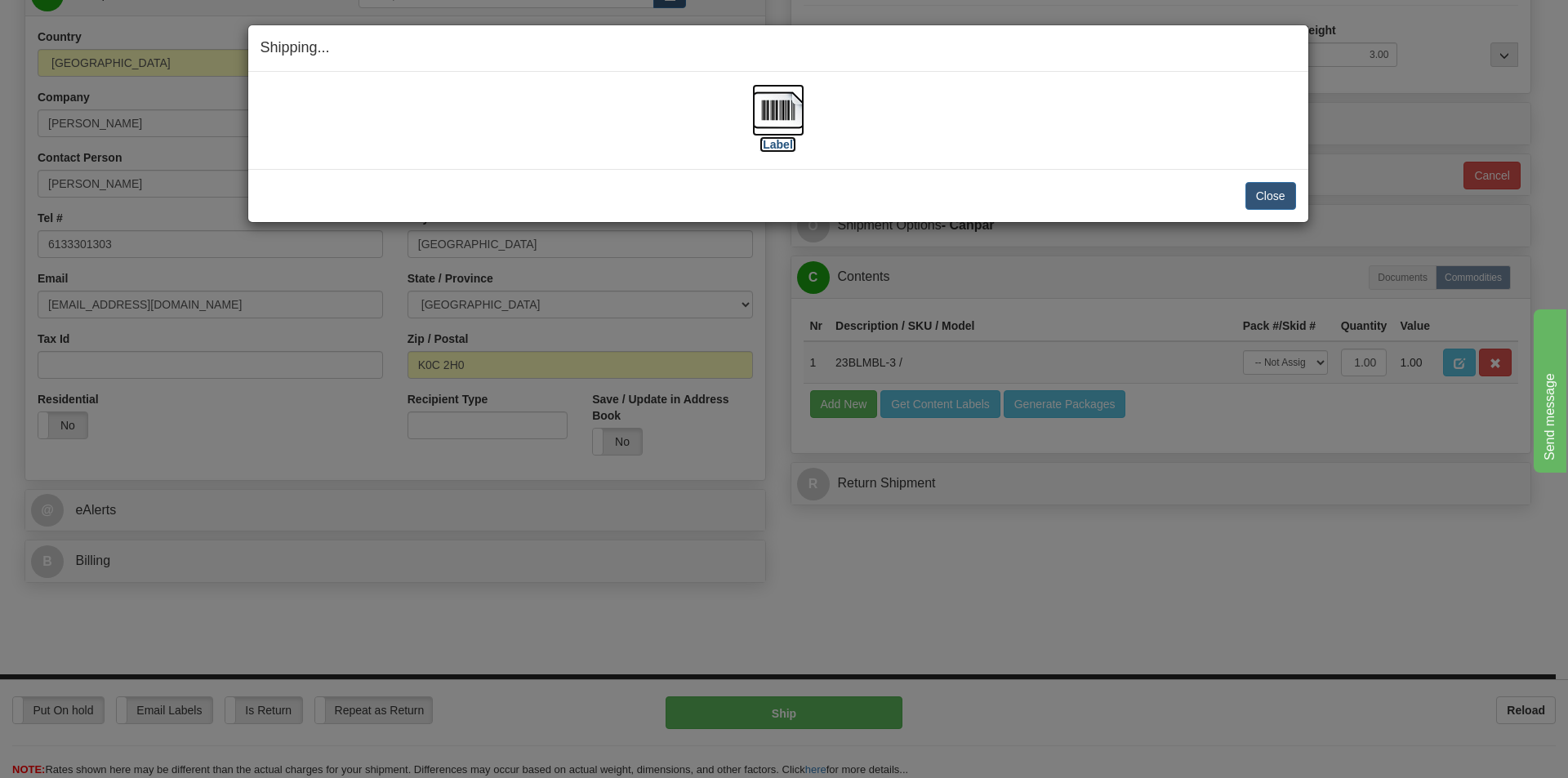
click at [785, 137] on label "[Label]" at bounding box center [778, 144] width 38 height 16
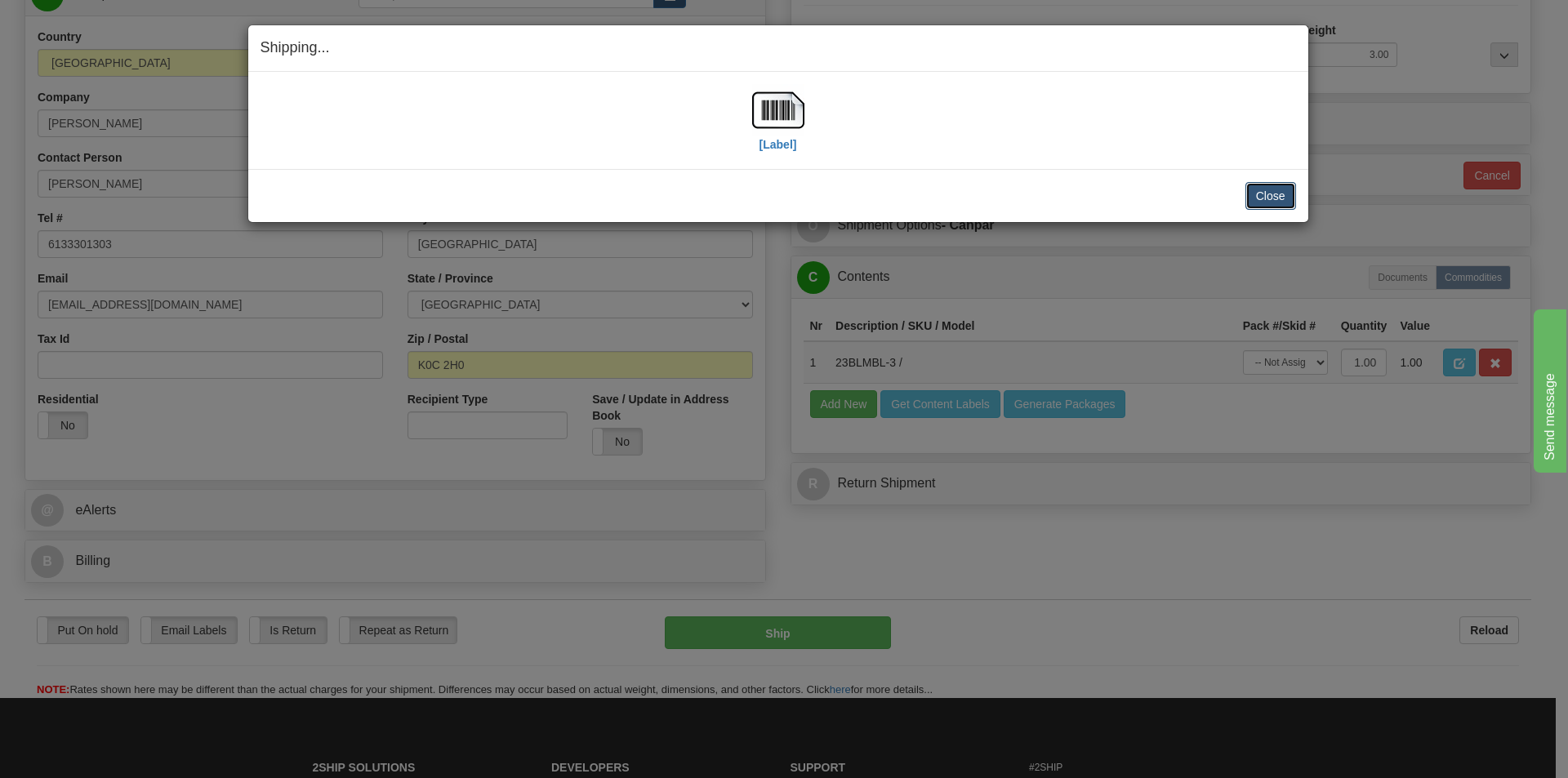
click at [1276, 194] on button "Close" at bounding box center [1271, 196] width 51 height 28
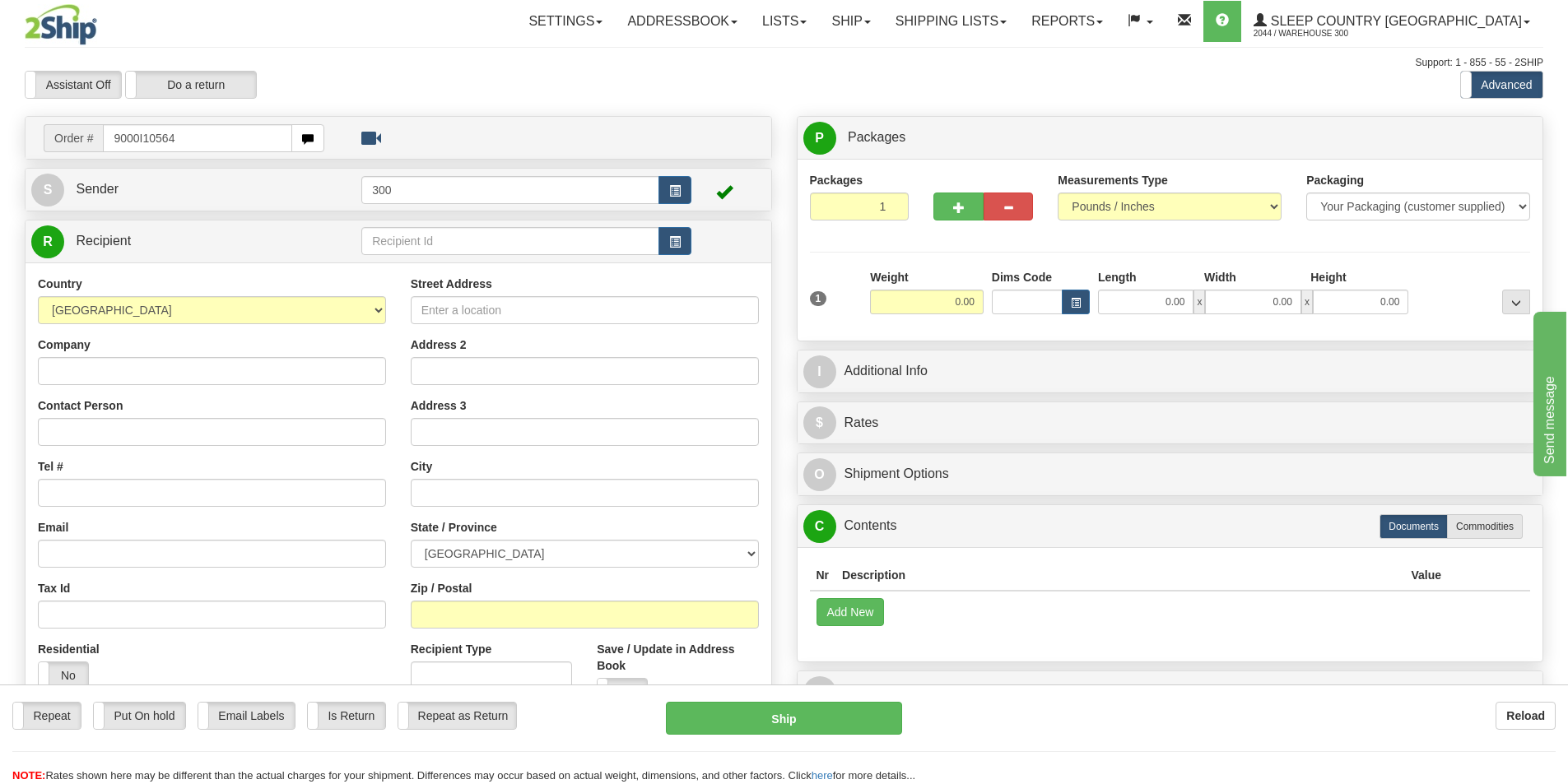
type input "9000I105647"
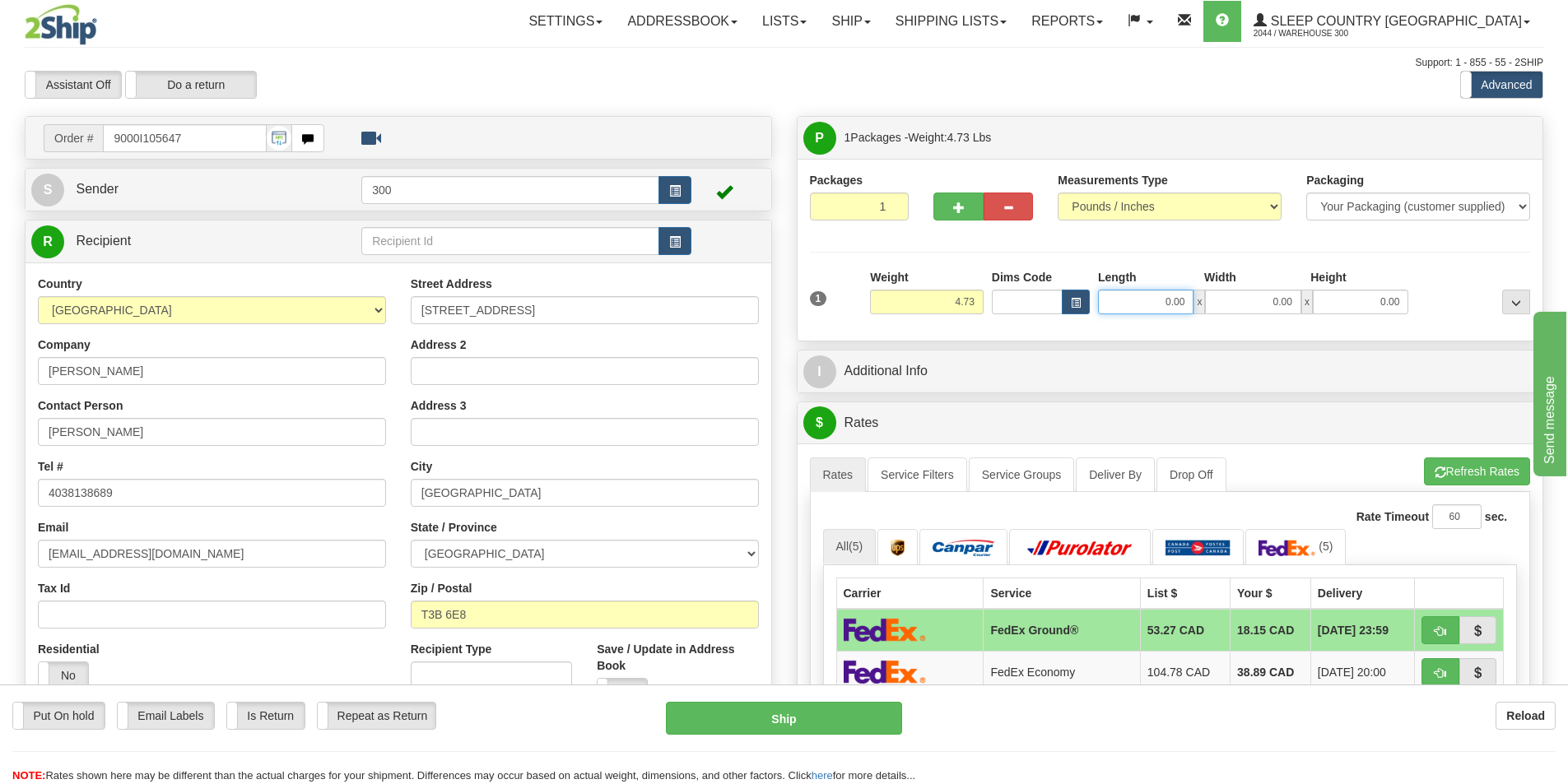
drag, startPoint x: 1162, startPoint y: 293, endPoint x: 1427, endPoint y: 384, distance: 280.2
click at [1364, 358] on div "P Packages 1 Packages - Weight: 4.73 Lbs Shipment Level Shipm. Package Level Pa…" at bounding box center [1170, 726] width 772 height 1220
type input "14.00"
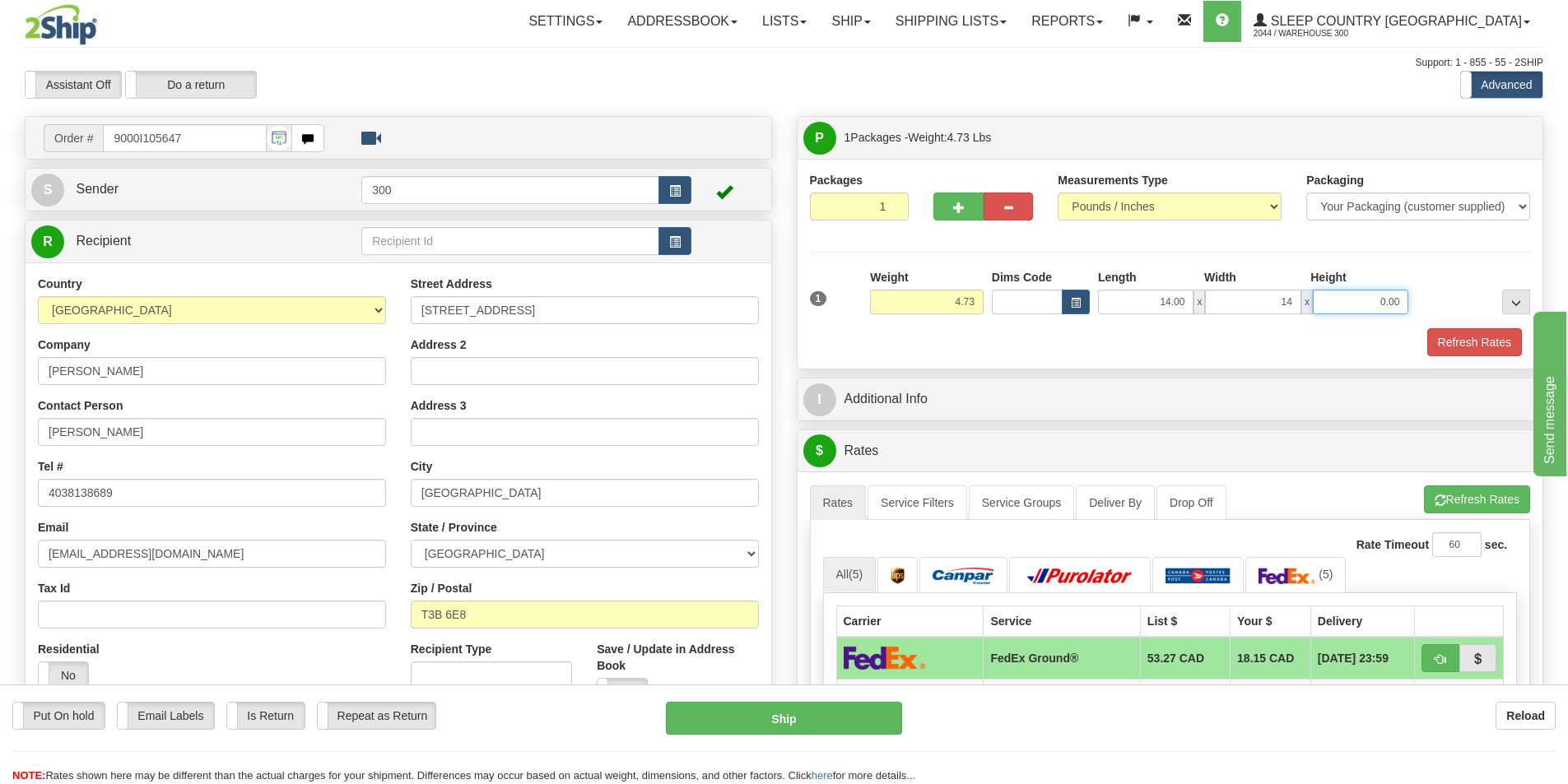
type input "14.00"
type input "4.79"
click at [1497, 341] on button "Refresh Rates" at bounding box center [1474, 342] width 94 height 28
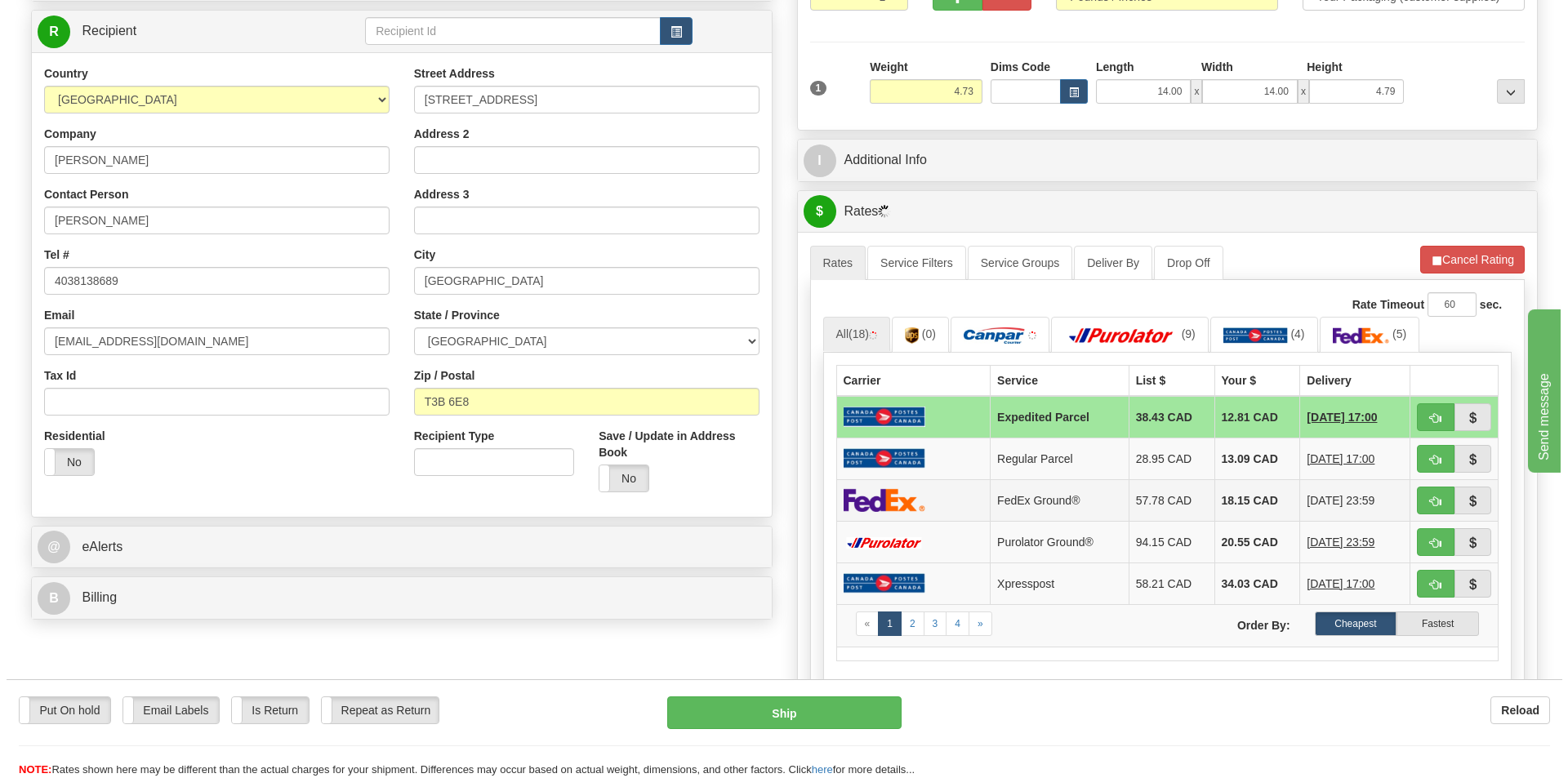
scroll to position [245, 0]
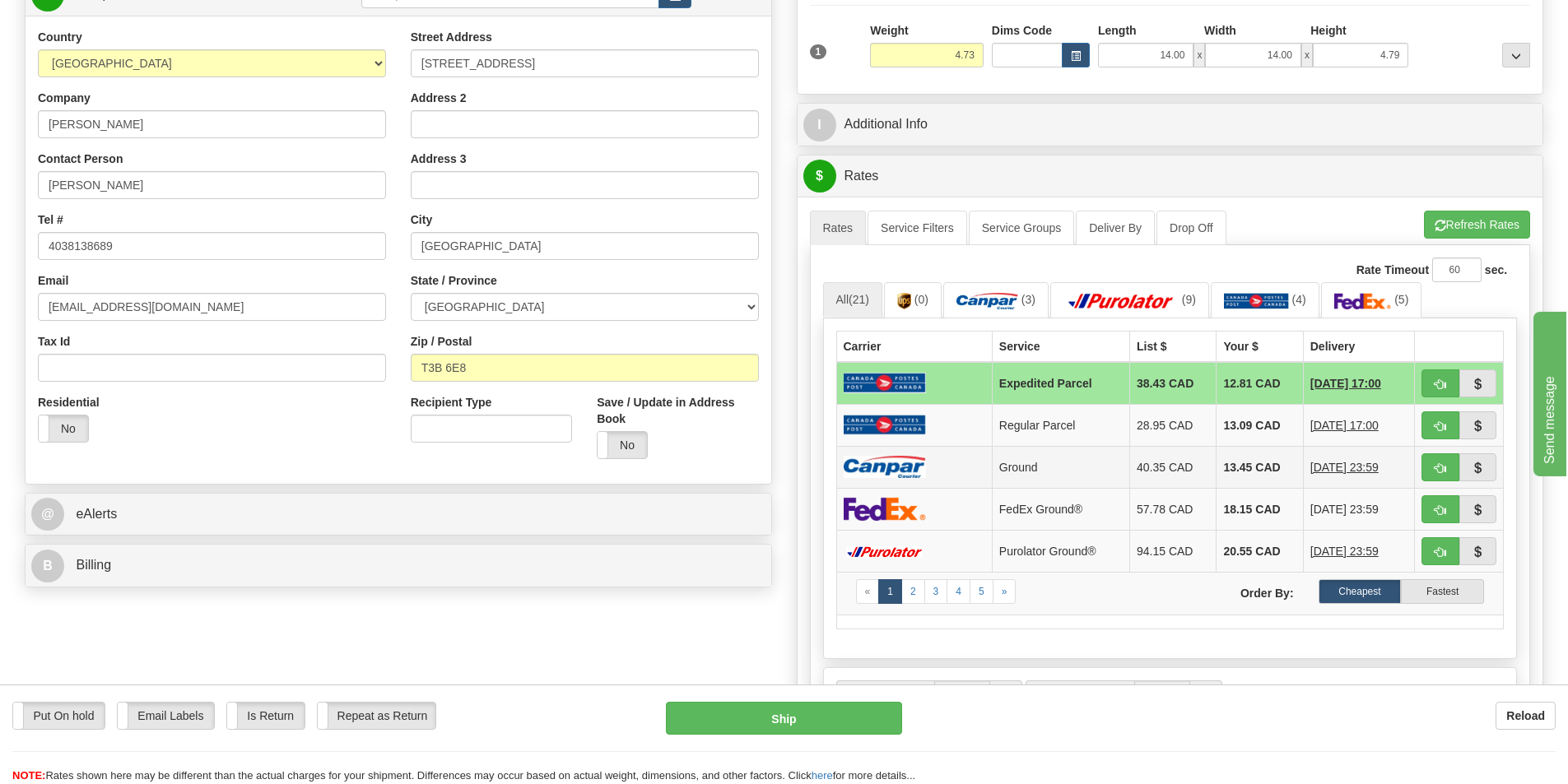
click at [967, 465] on td at bounding box center [913, 466] width 155 height 42
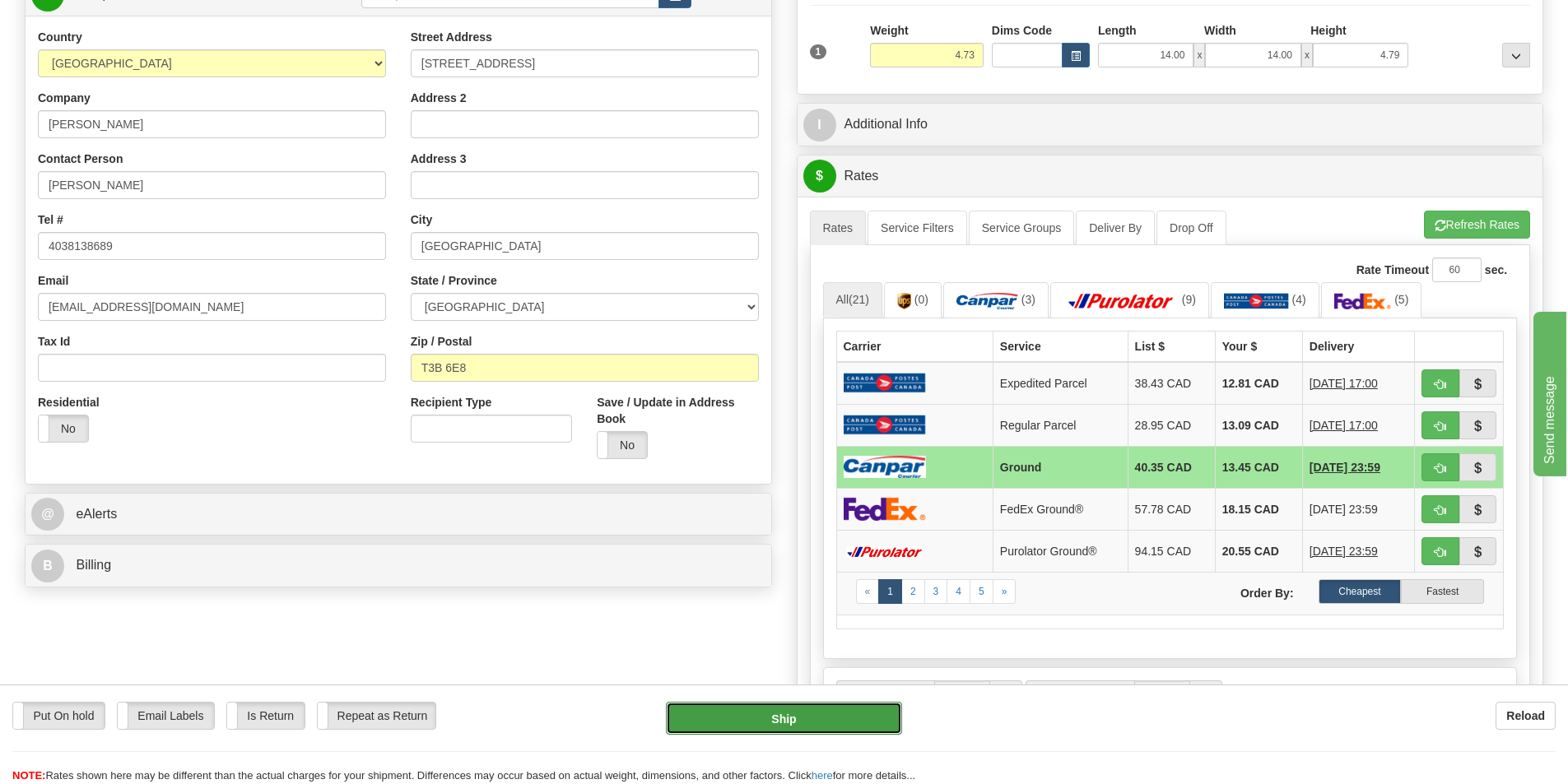
click at [809, 710] on button "Ship" at bounding box center [784, 719] width 236 height 33
type input "1"
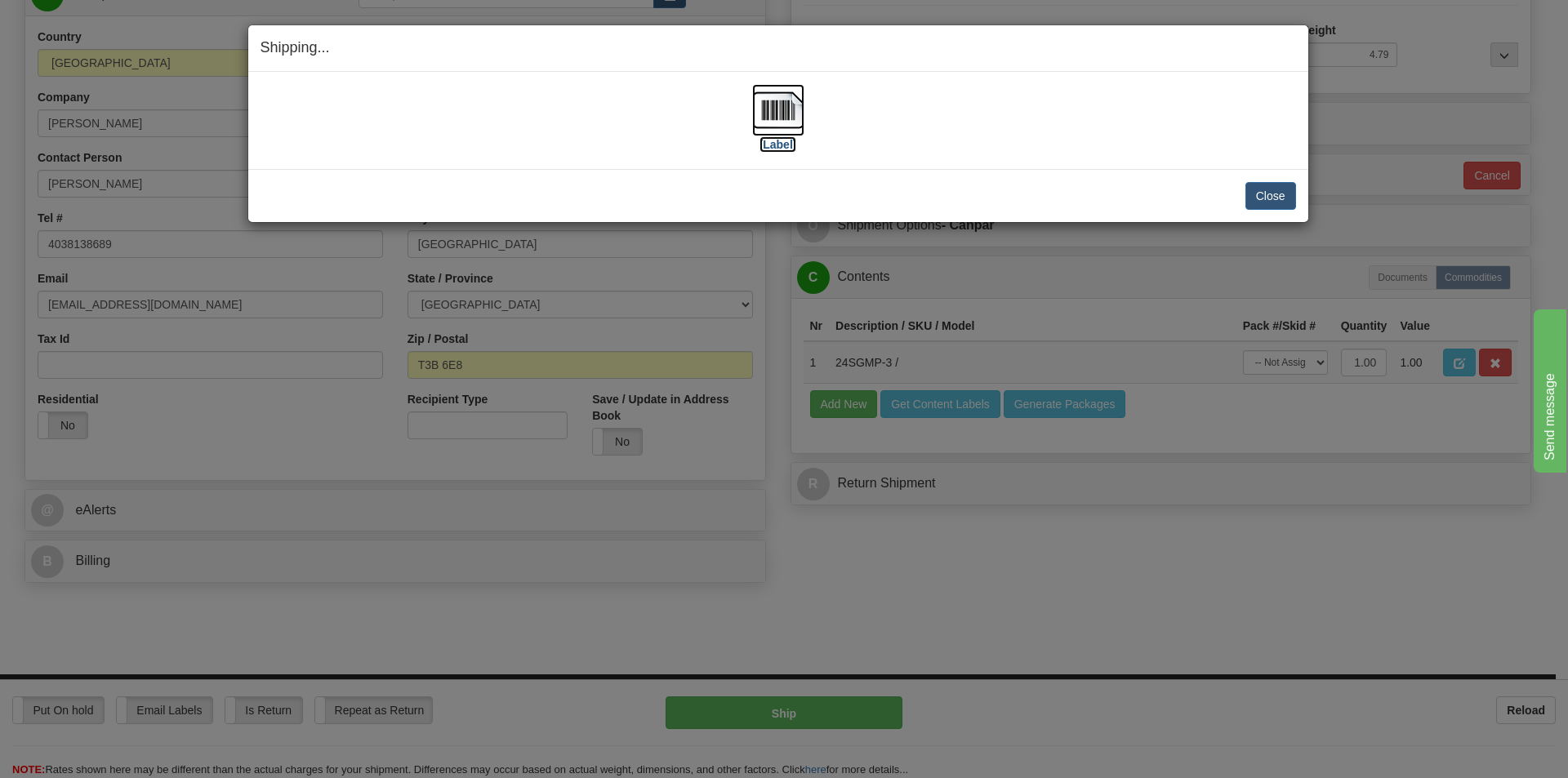
click at [774, 146] on label "[Label]" at bounding box center [778, 144] width 38 height 16
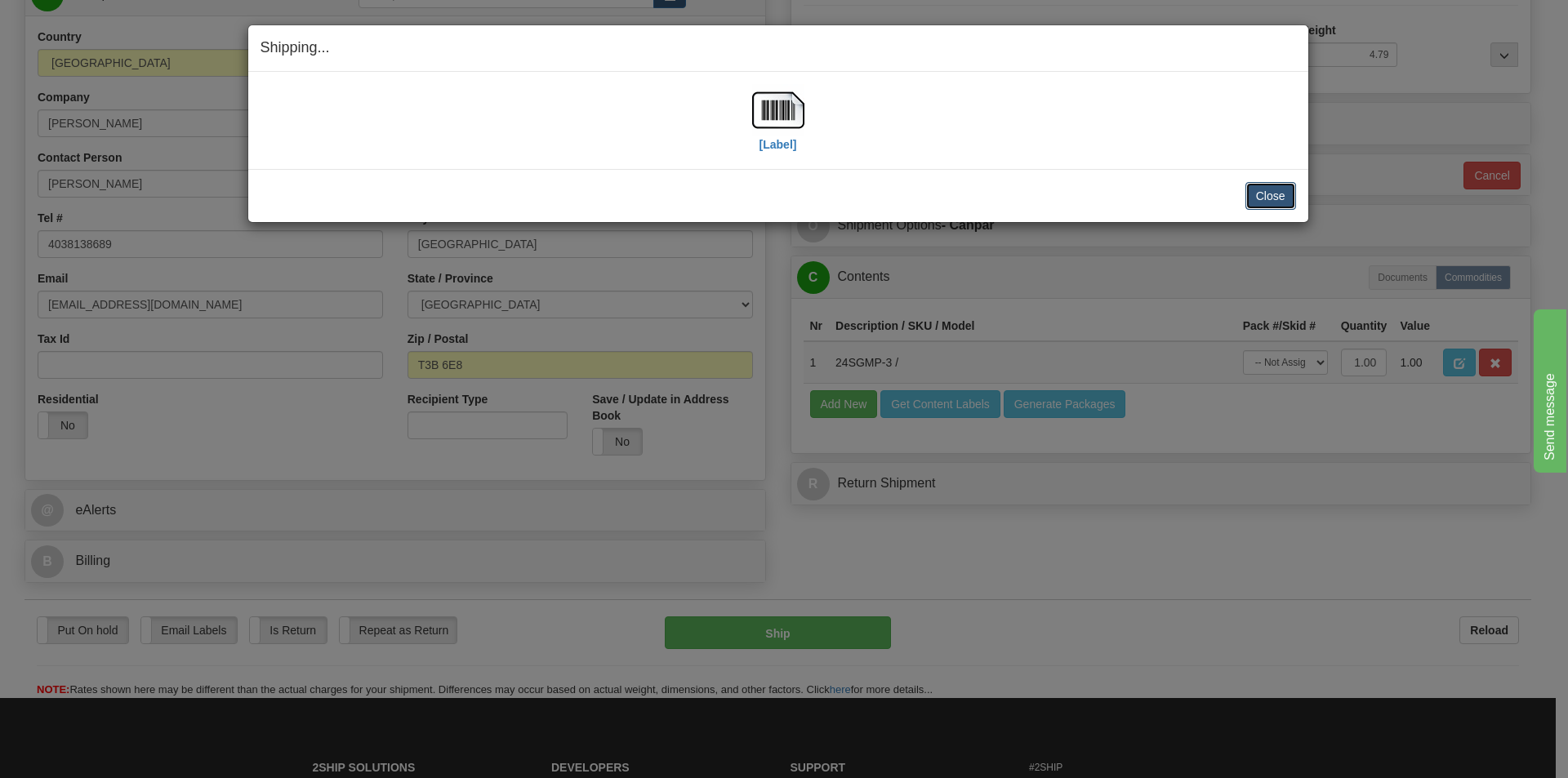
click at [1270, 199] on button "Close" at bounding box center [1271, 196] width 51 height 28
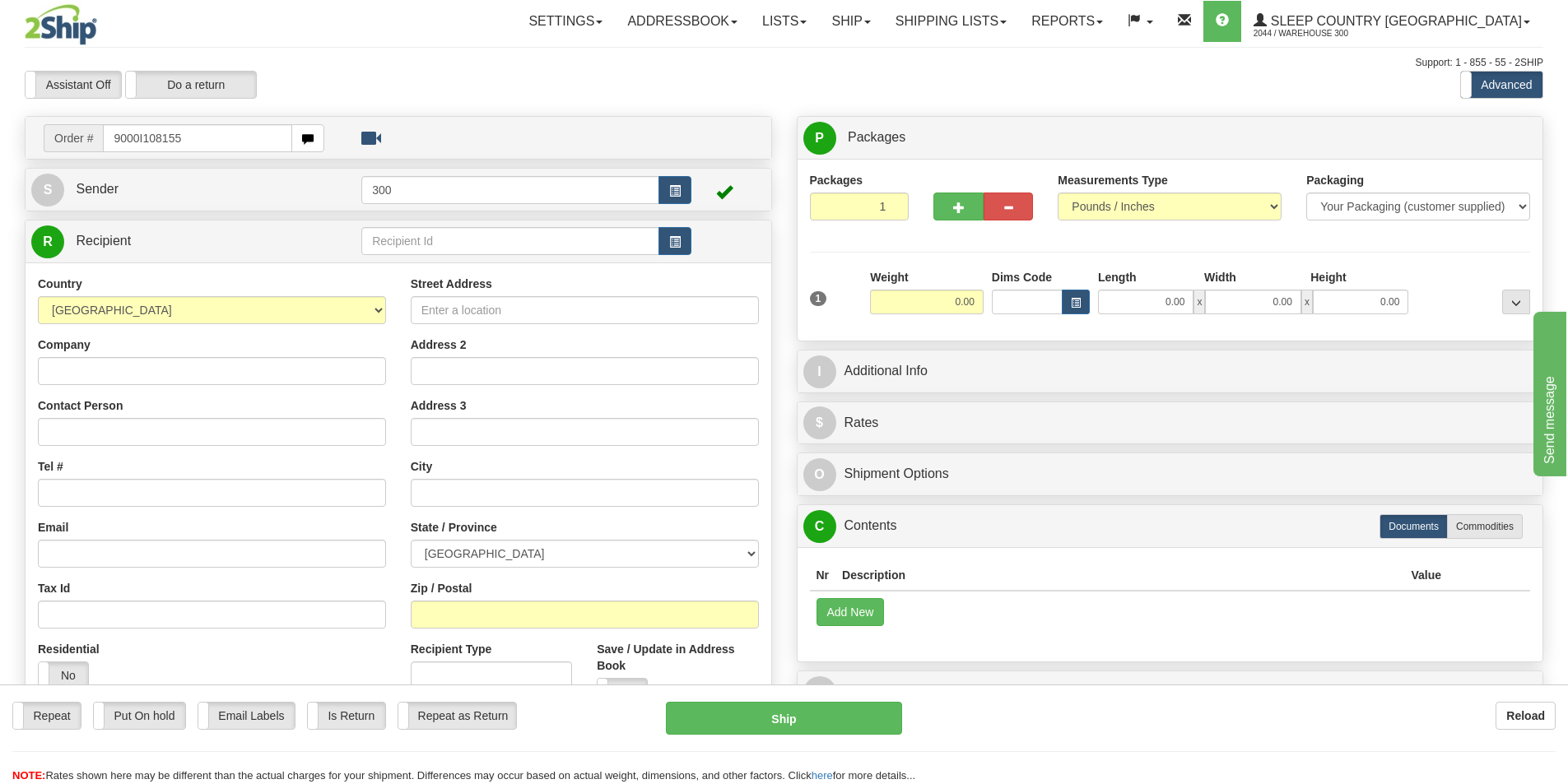
type input "9000I108155"
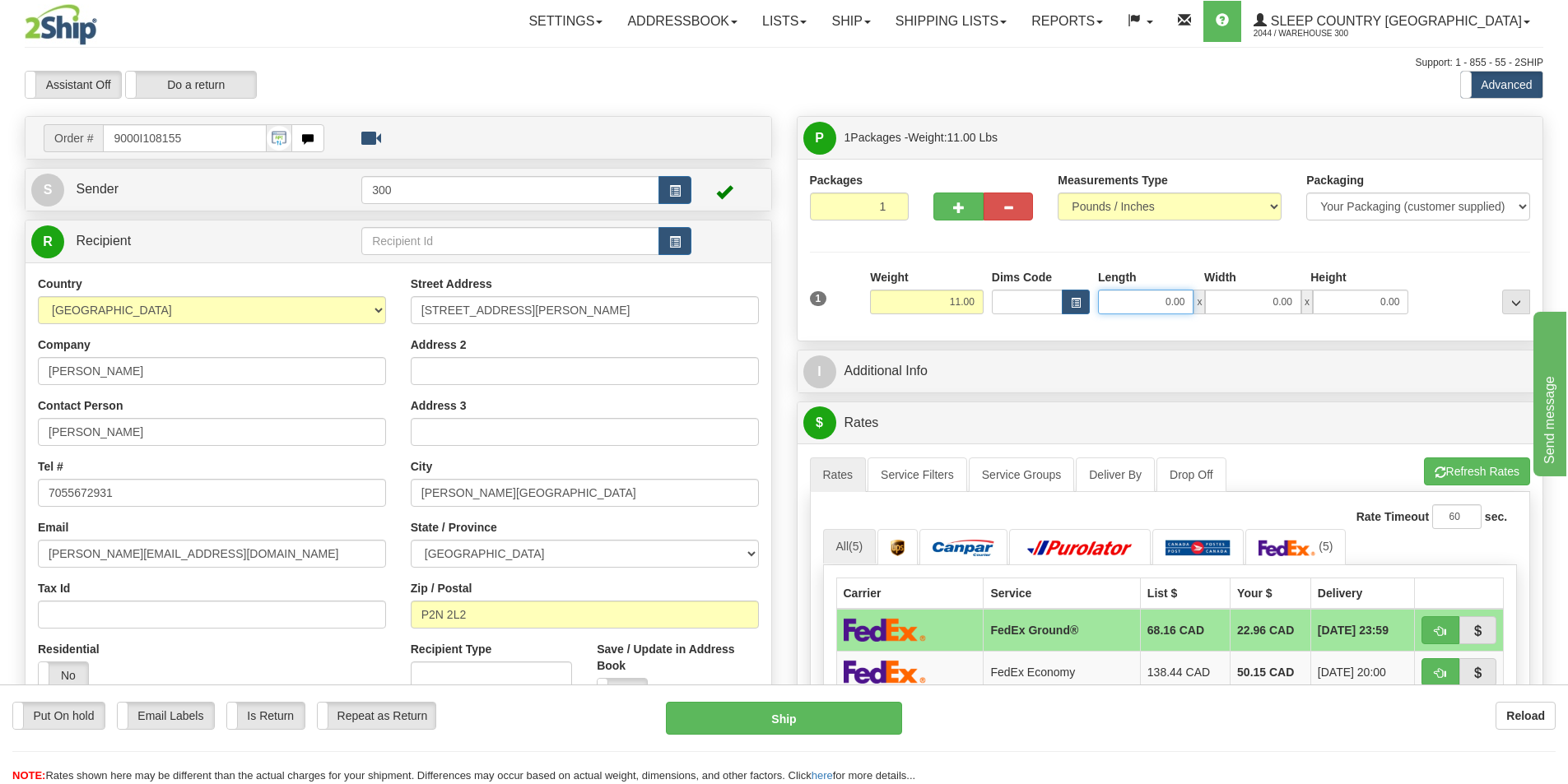
drag, startPoint x: 1154, startPoint y: 296, endPoint x: 1216, endPoint y: 296, distance: 62.0
click at [1216, 296] on div "0.00 x 0.00 x 0.00" at bounding box center [1253, 302] width 310 height 25
type input "19.00"
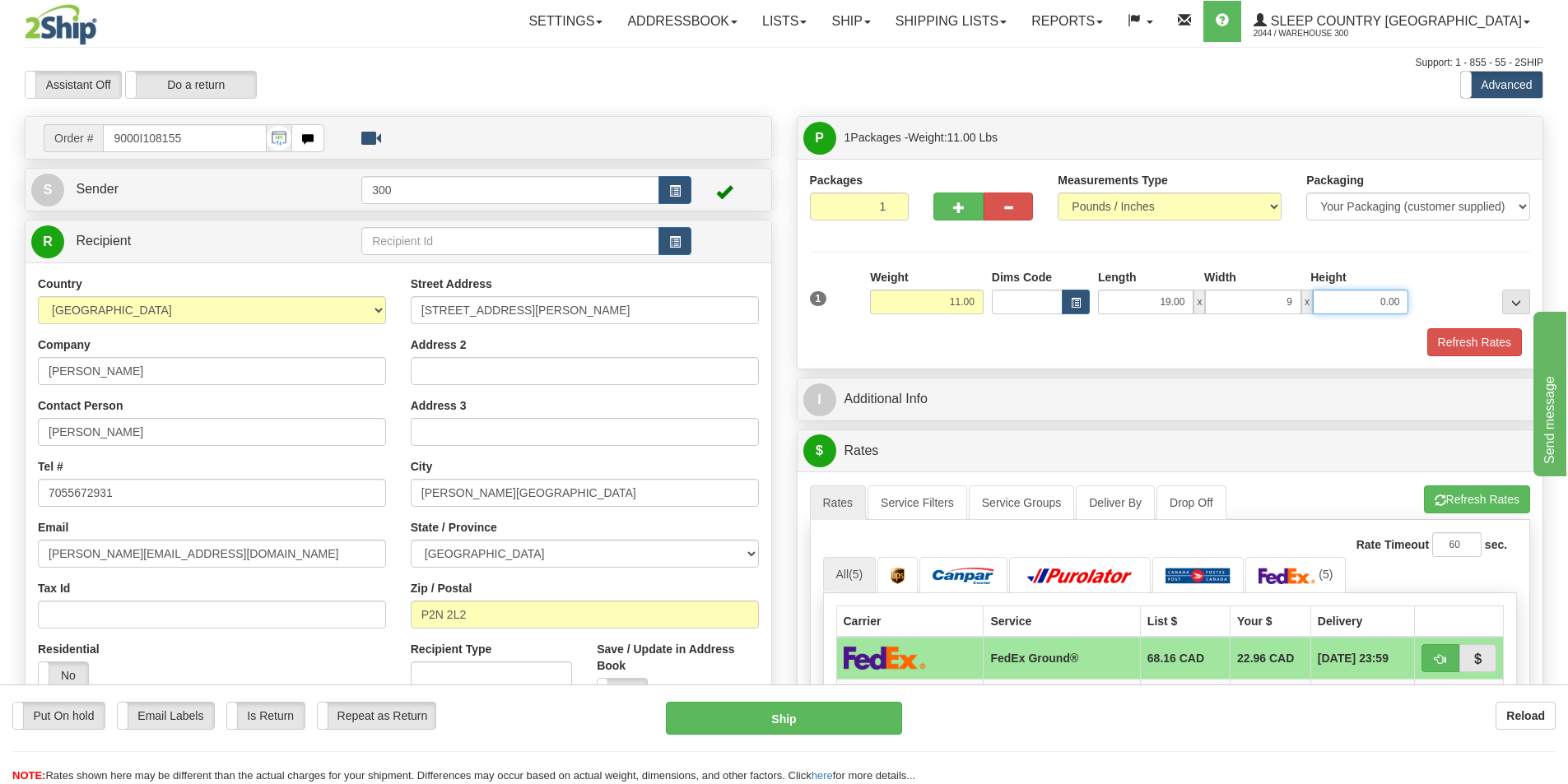
type input "9.00"
type input "16.00"
click at [1477, 341] on button "Refresh Rates" at bounding box center [1474, 342] width 94 height 28
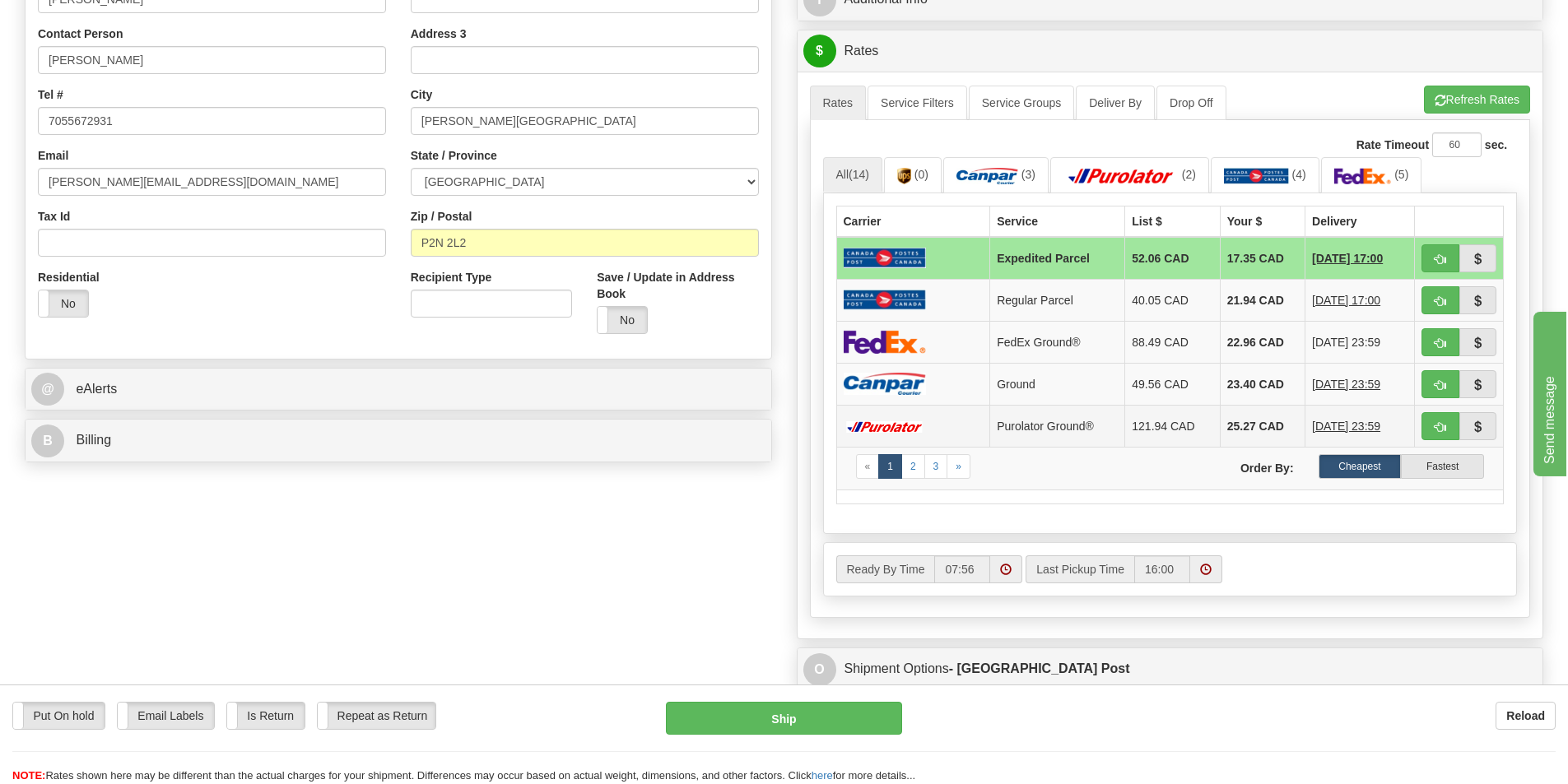
scroll to position [411, 0]
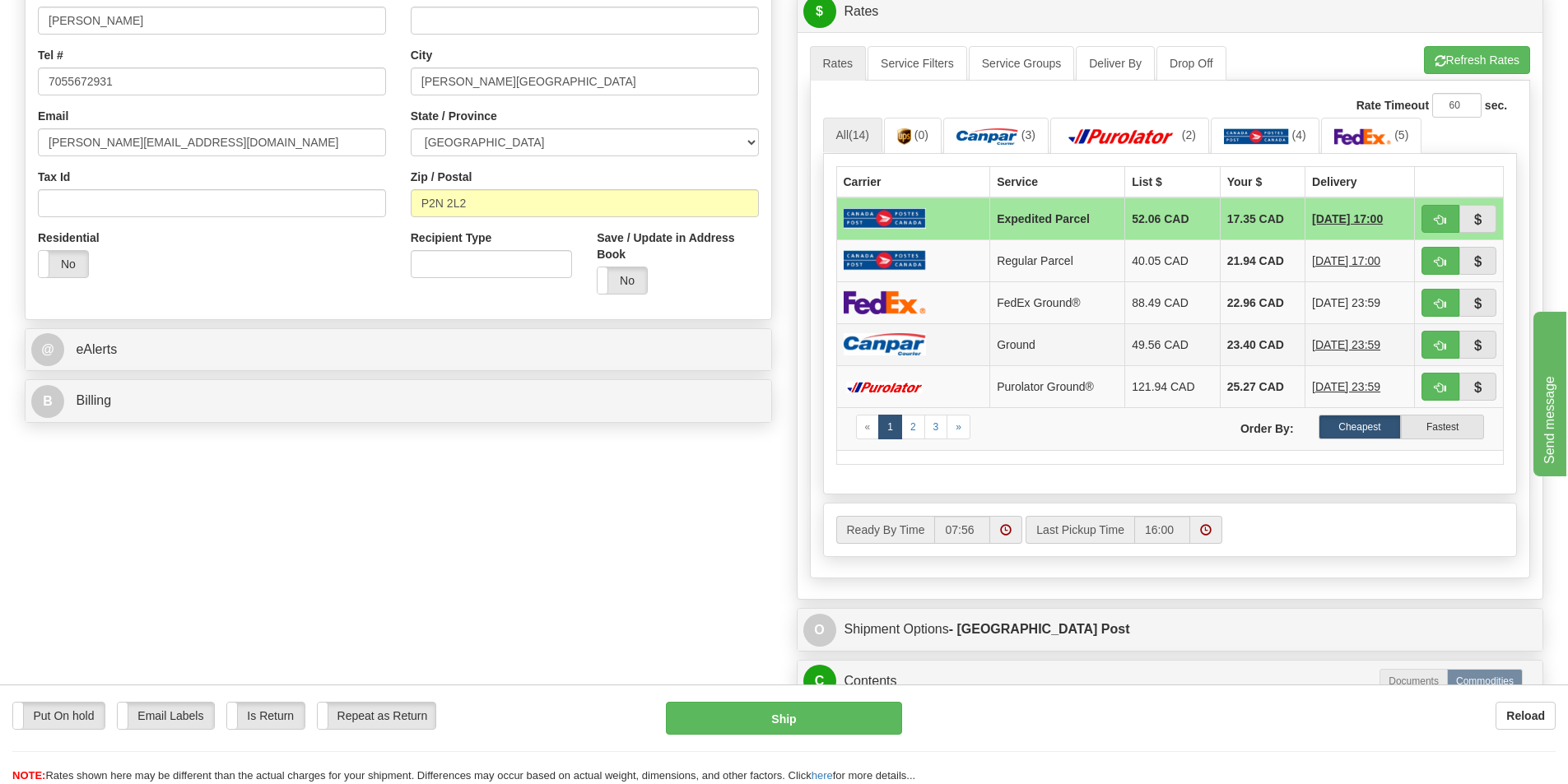
click at [963, 330] on td at bounding box center [912, 344] width 154 height 42
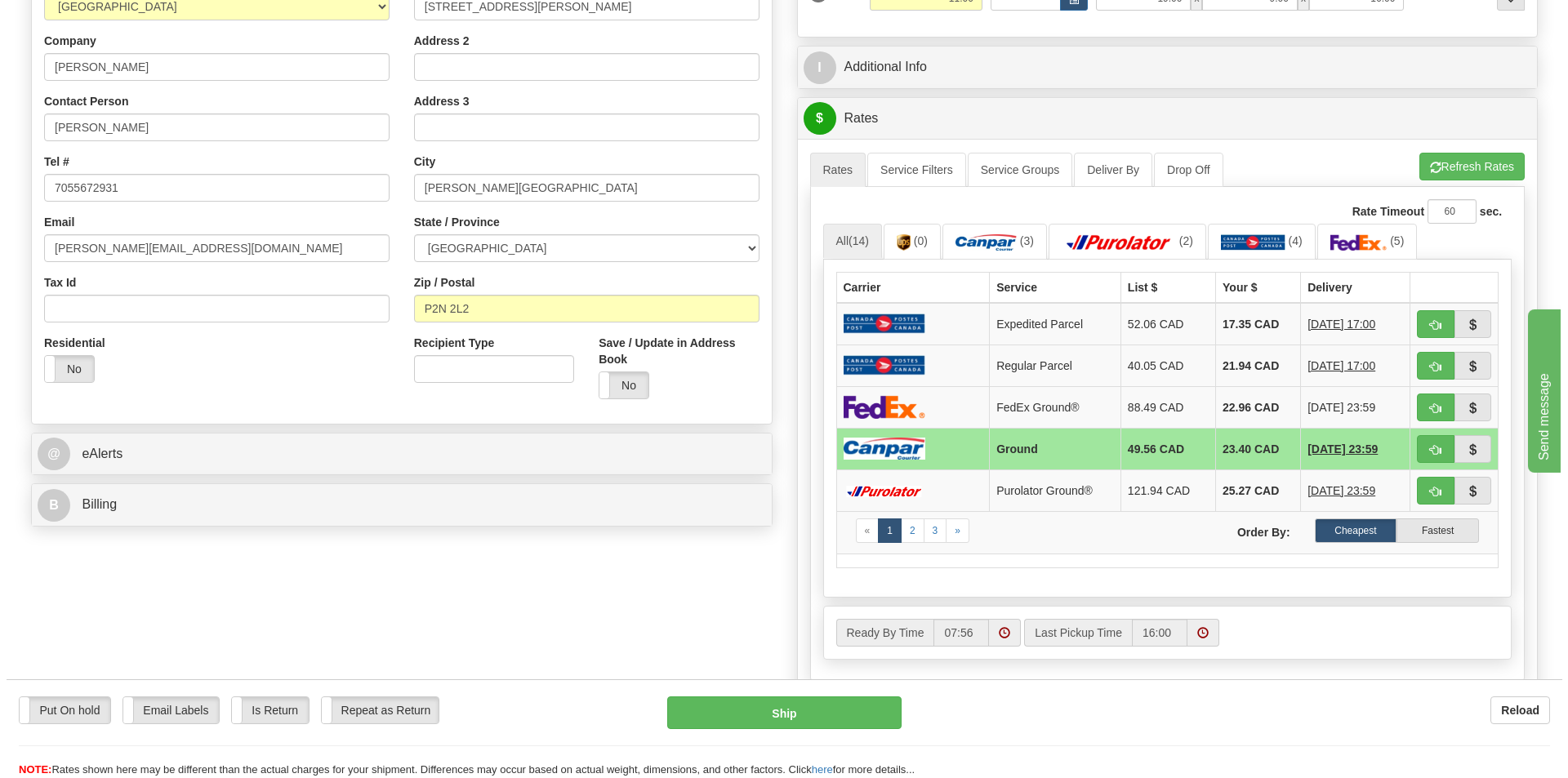
scroll to position [245, 0]
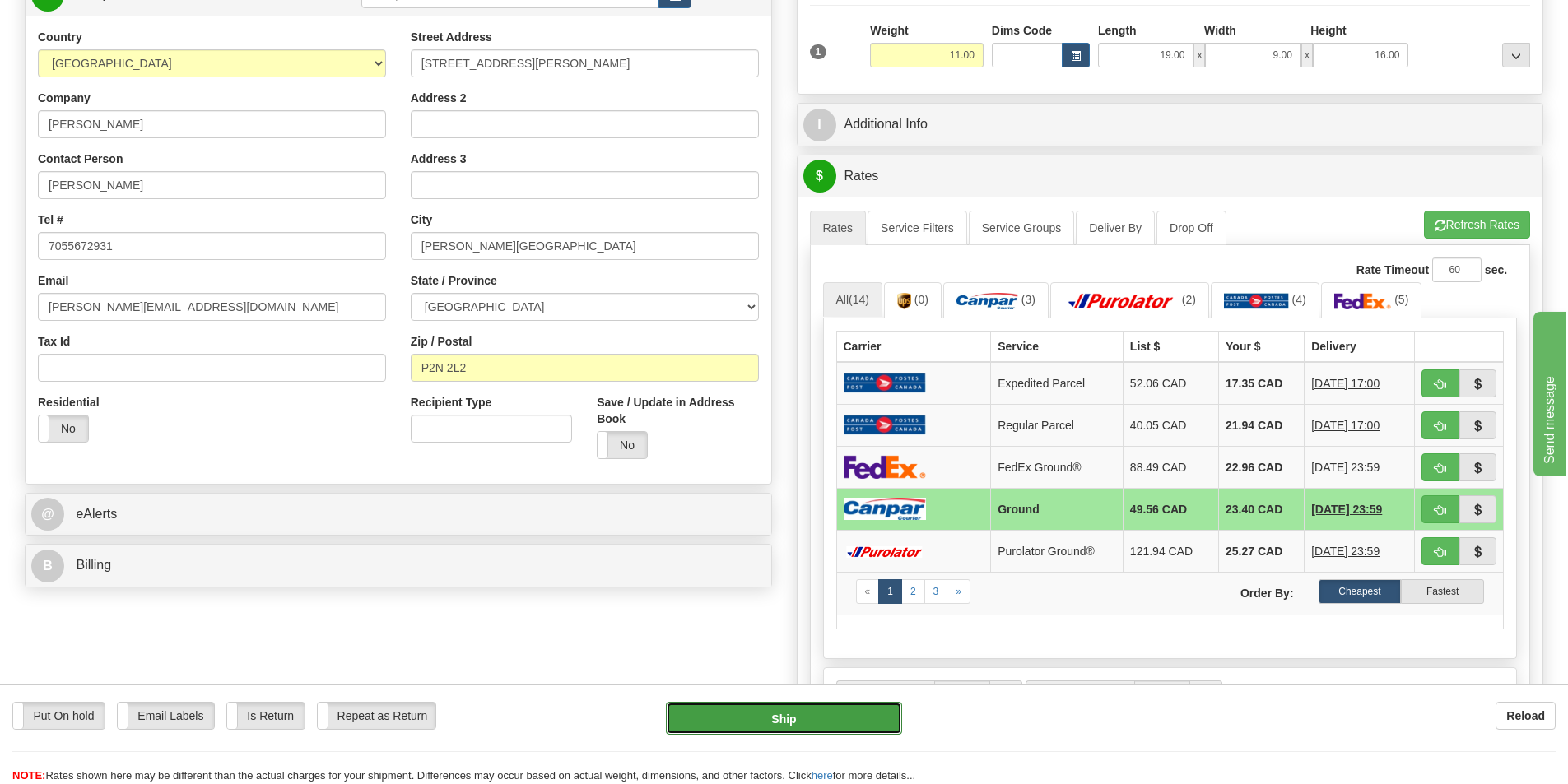
click at [792, 711] on button "Ship" at bounding box center [784, 719] width 236 height 33
type input "1"
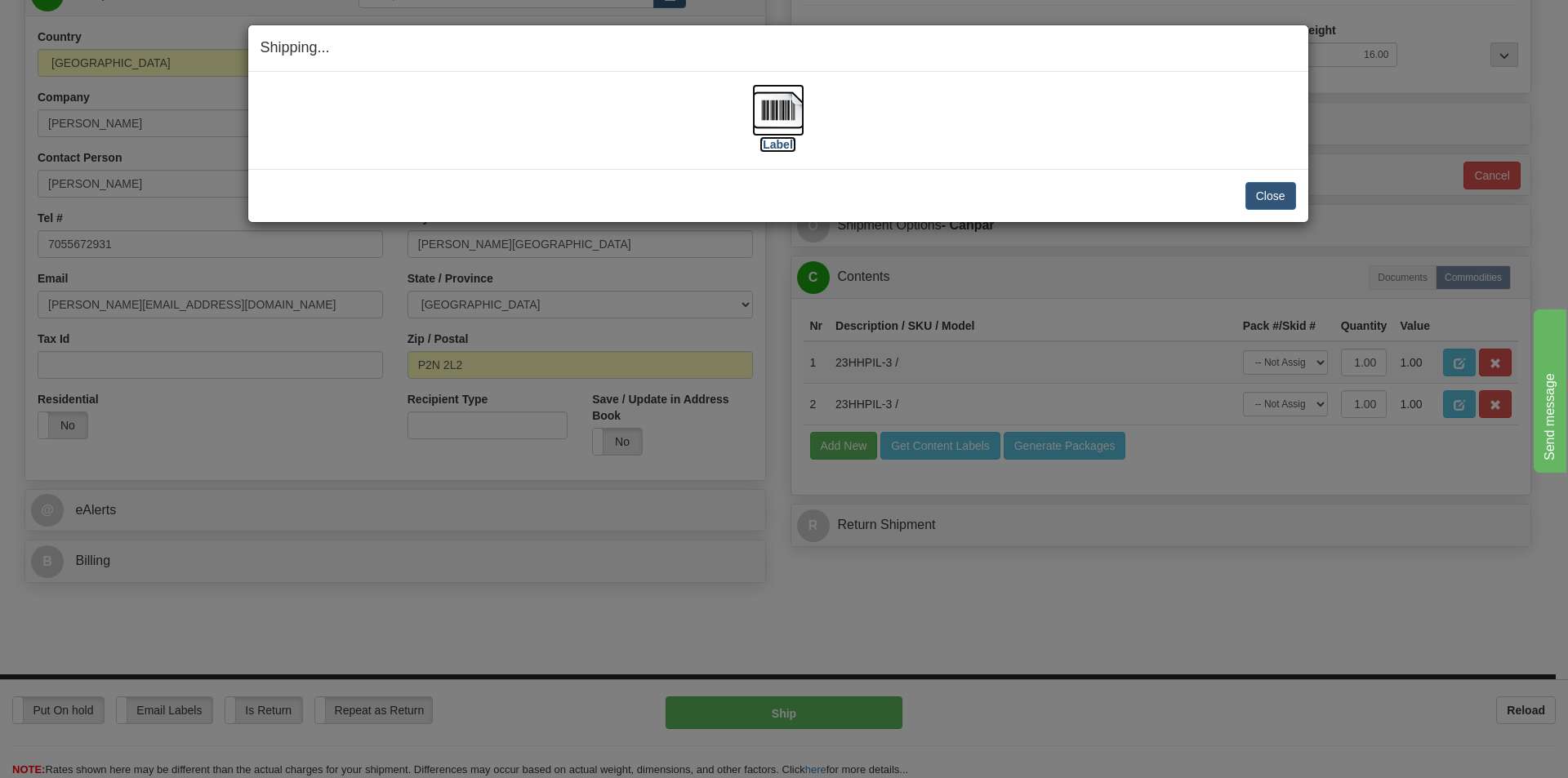
click at [790, 144] on label "[Label]" at bounding box center [778, 144] width 38 height 16
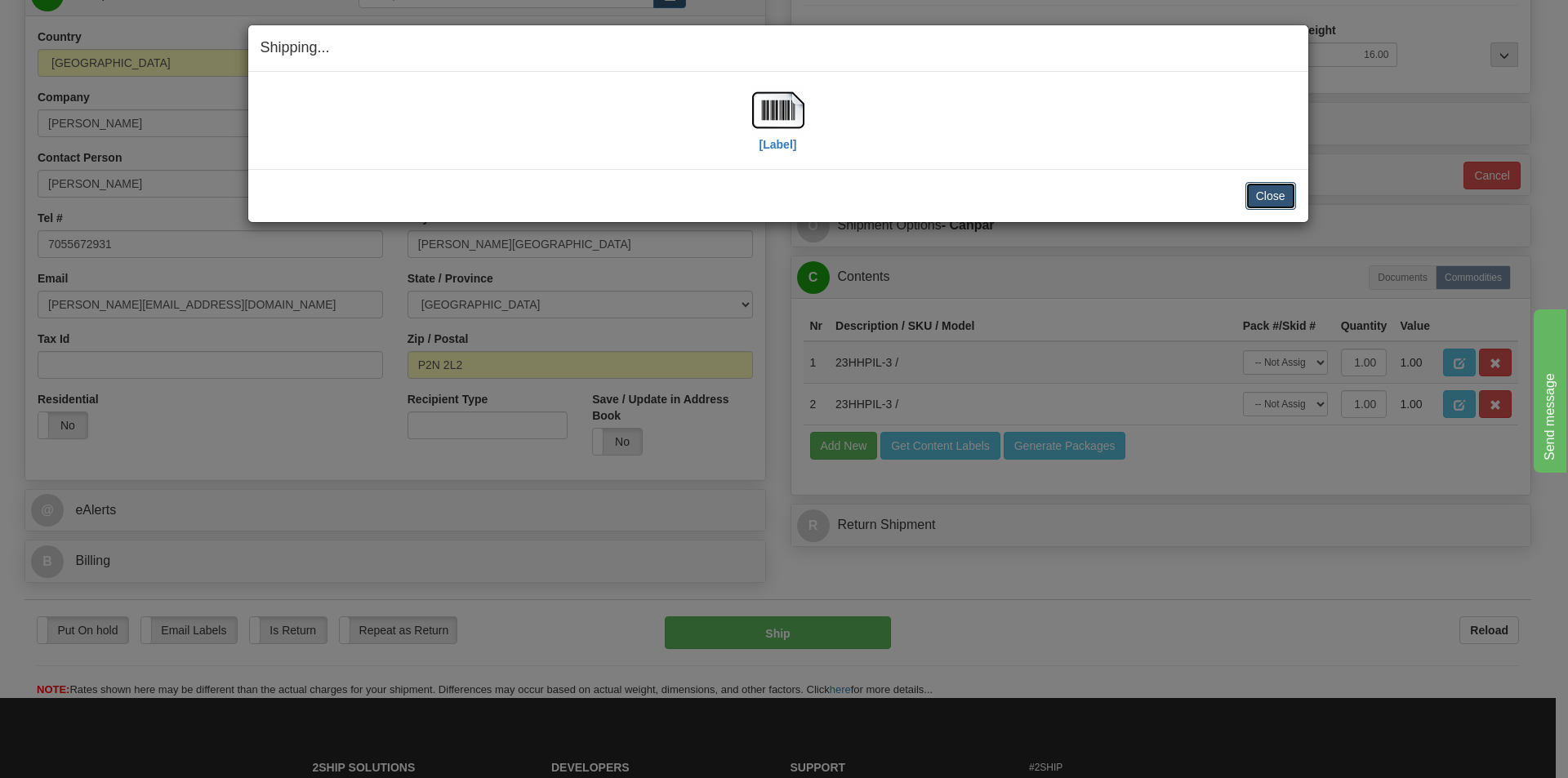
click at [1284, 199] on button "Close" at bounding box center [1271, 196] width 51 height 28
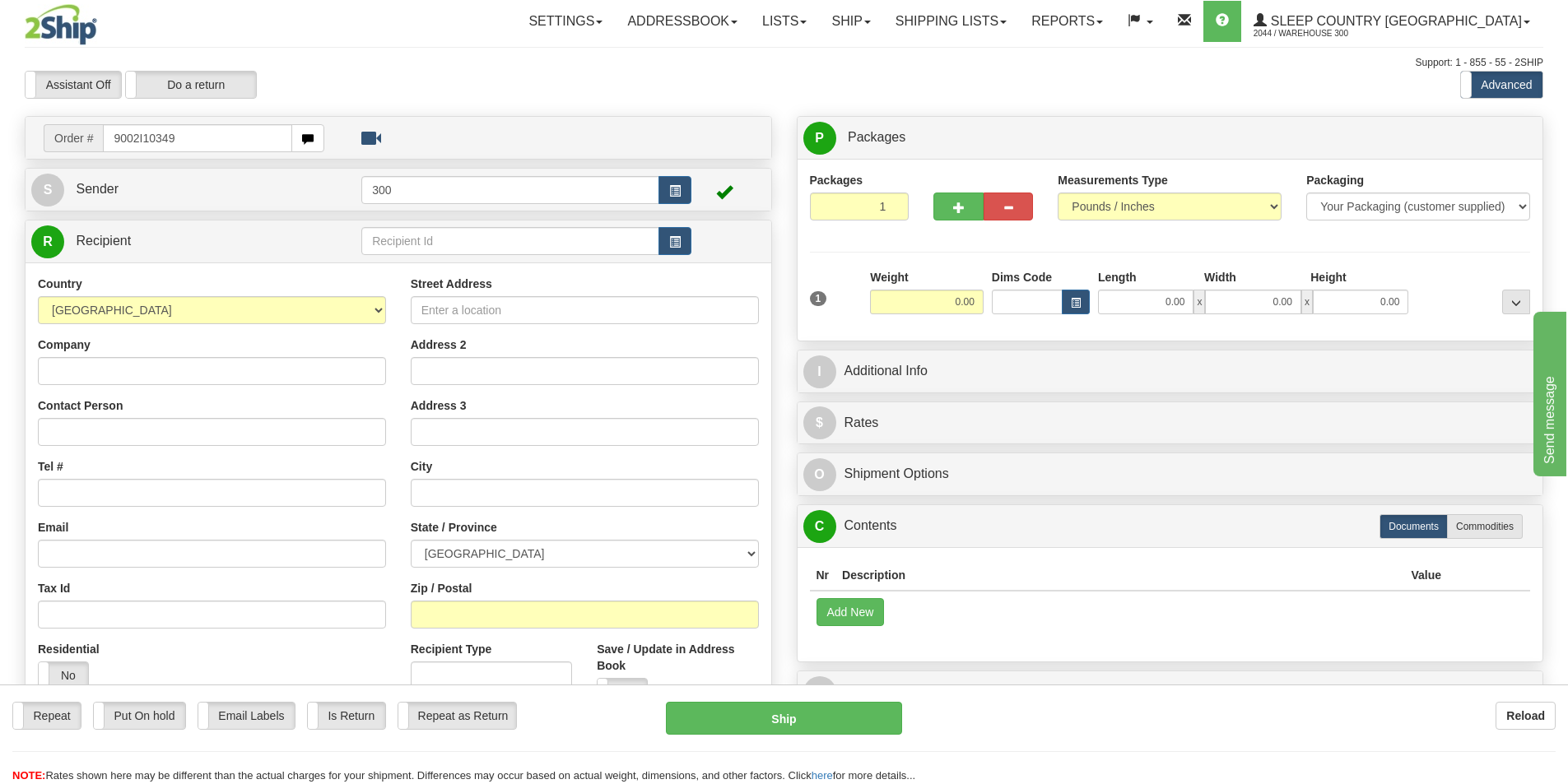
type input "9002I103499"
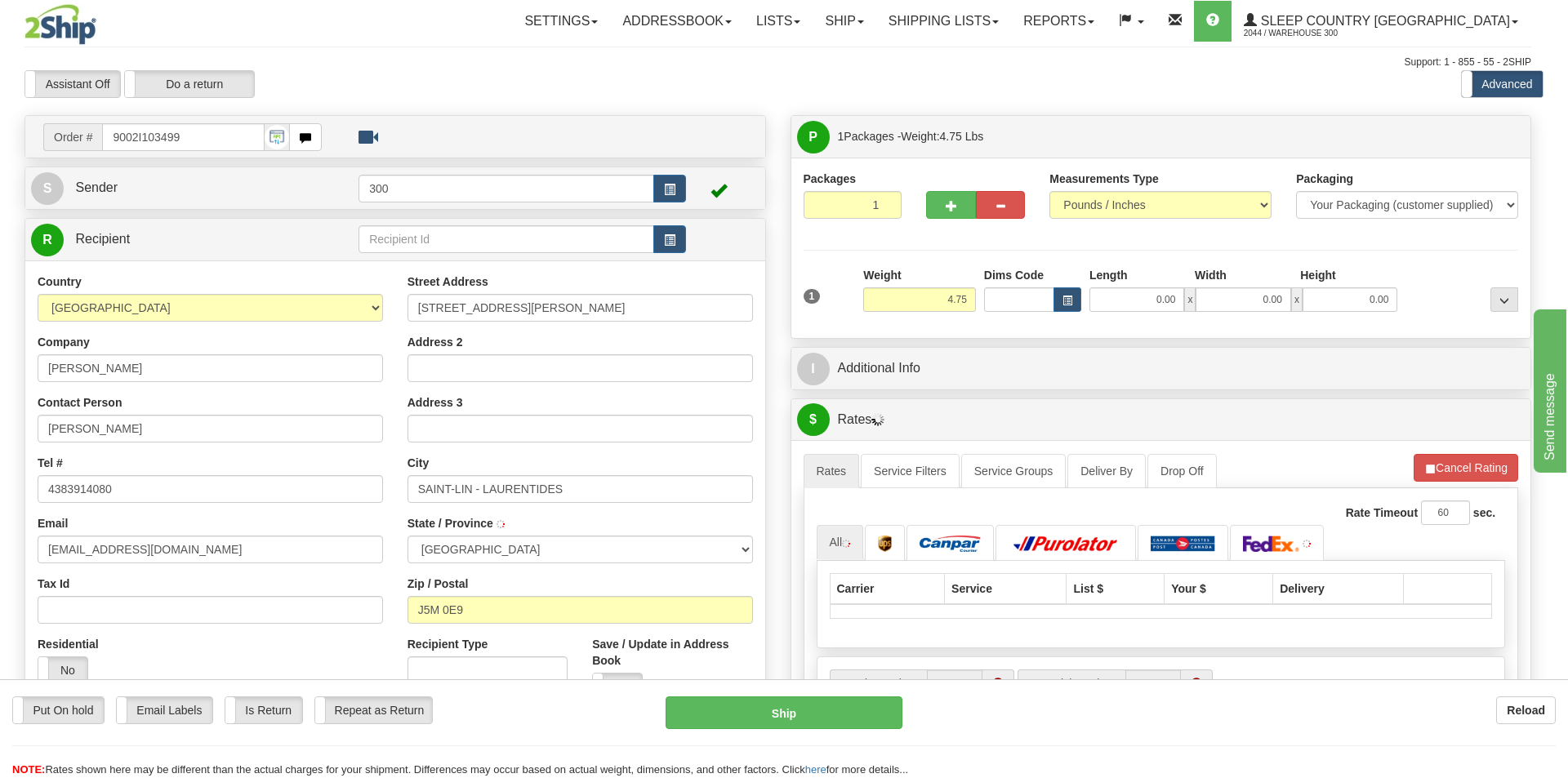
type input "SAINT-LIN-LAURENTIDES"
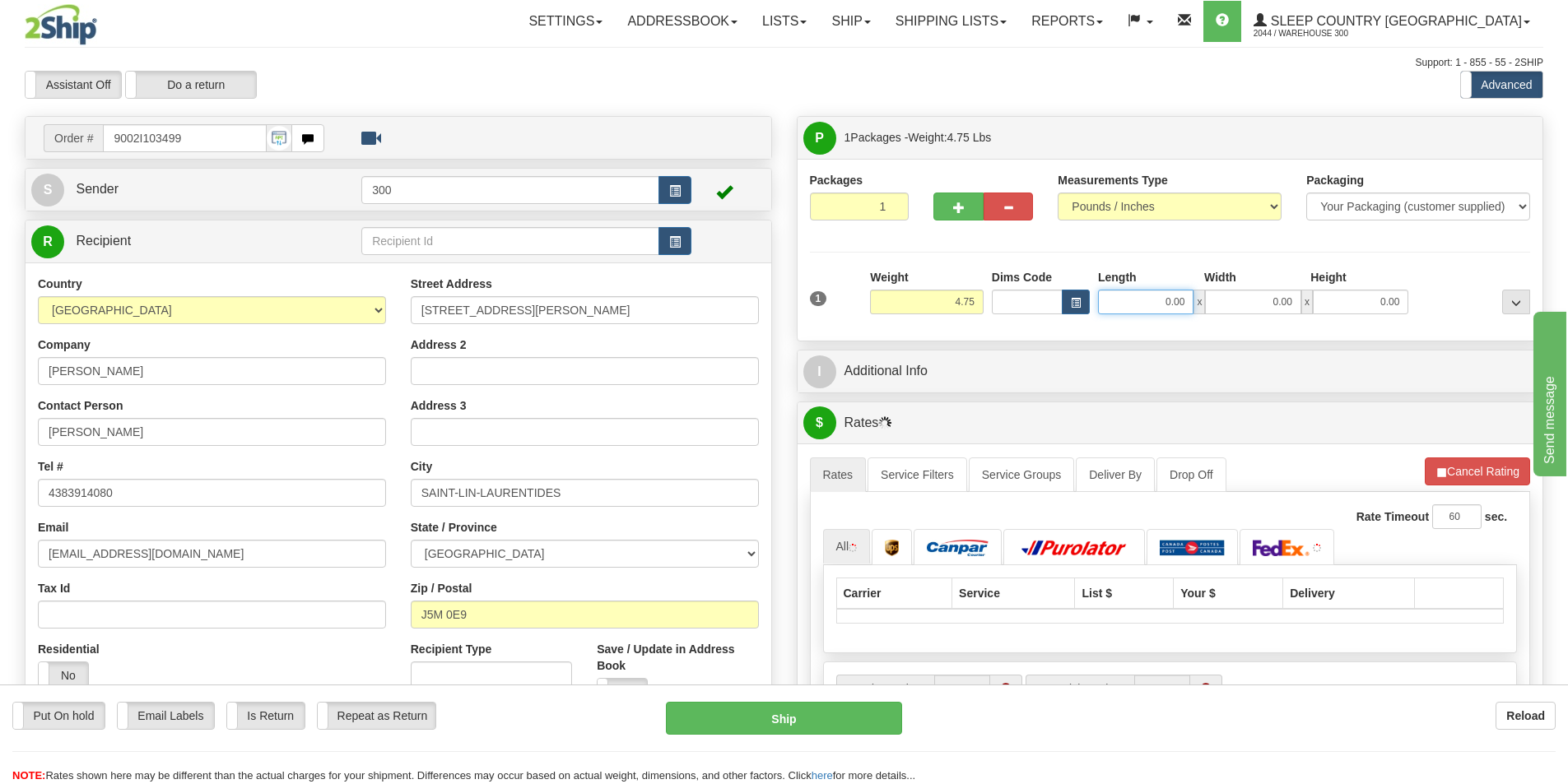
drag, startPoint x: 1144, startPoint y: 299, endPoint x: 1305, endPoint y: 302, distance: 161.0
click at [1305, 302] on div "0.00 x 0.00 x 0.00" at bounding box center [1253, 302] width 310 height 25
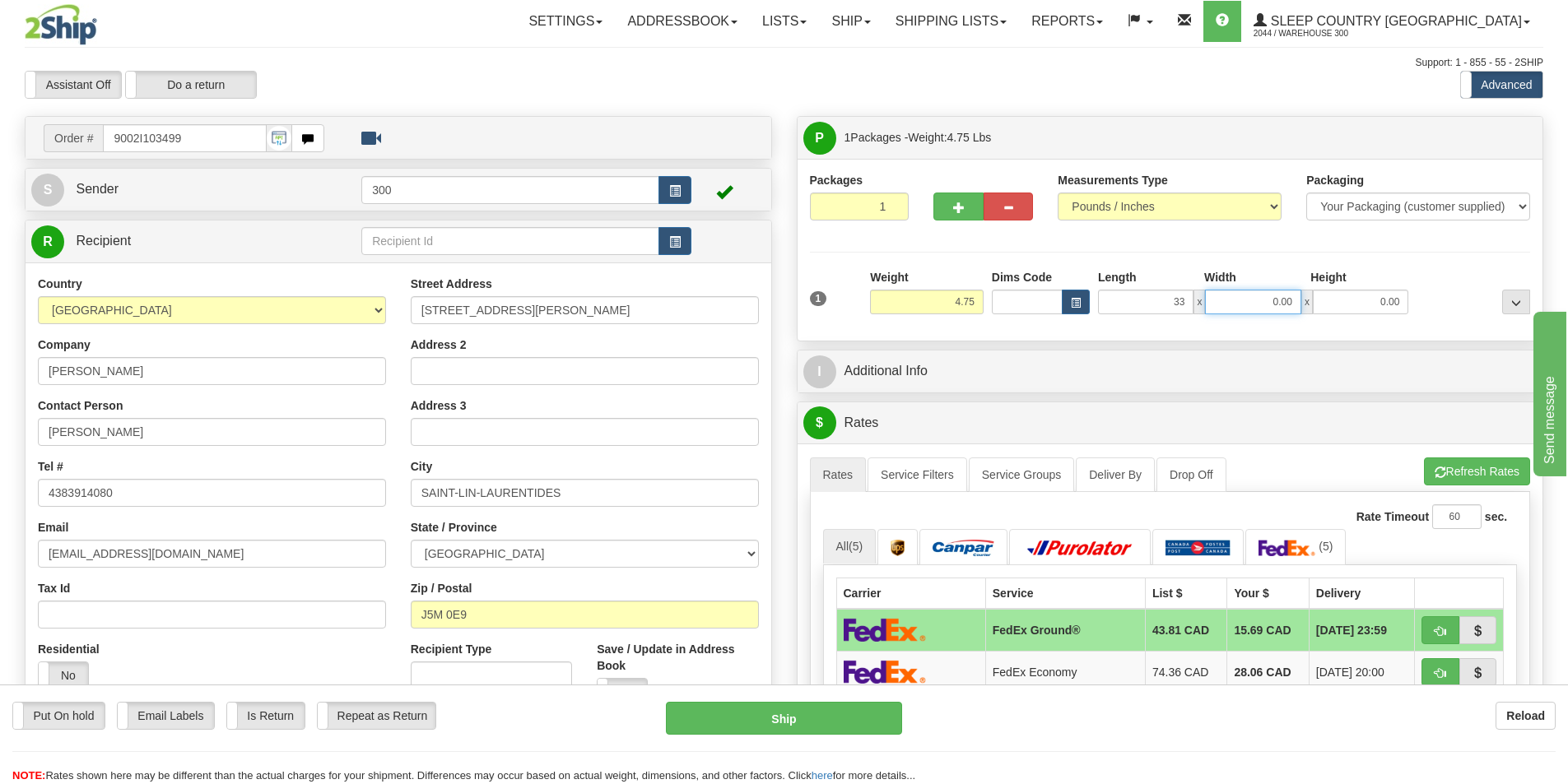
type input "33.00"
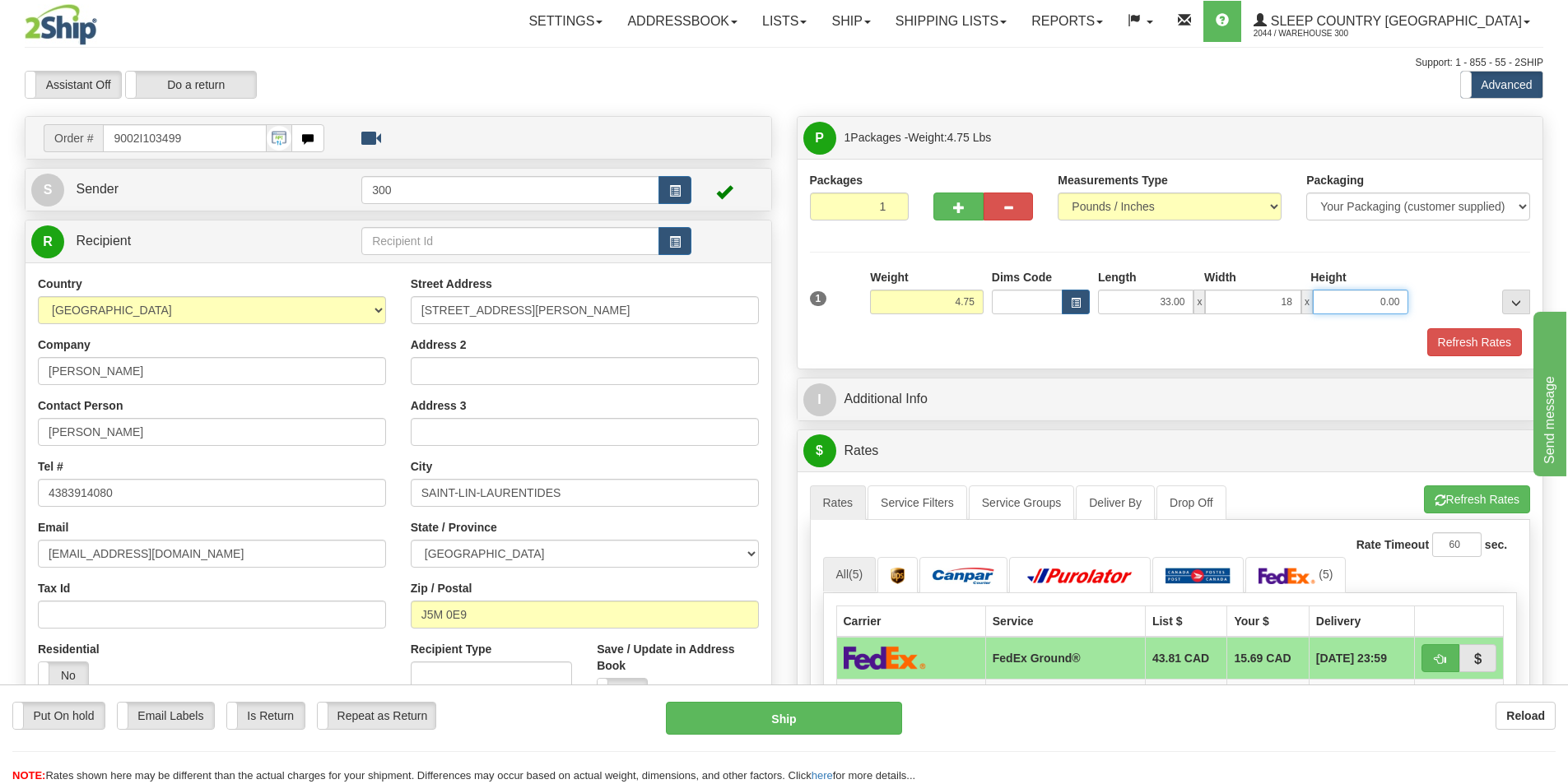
type input "18.00"
type input "4.00"
click at [1469, 346] on button "Refresh Rates" at bounding box center [1474, 342] width 94 height 28
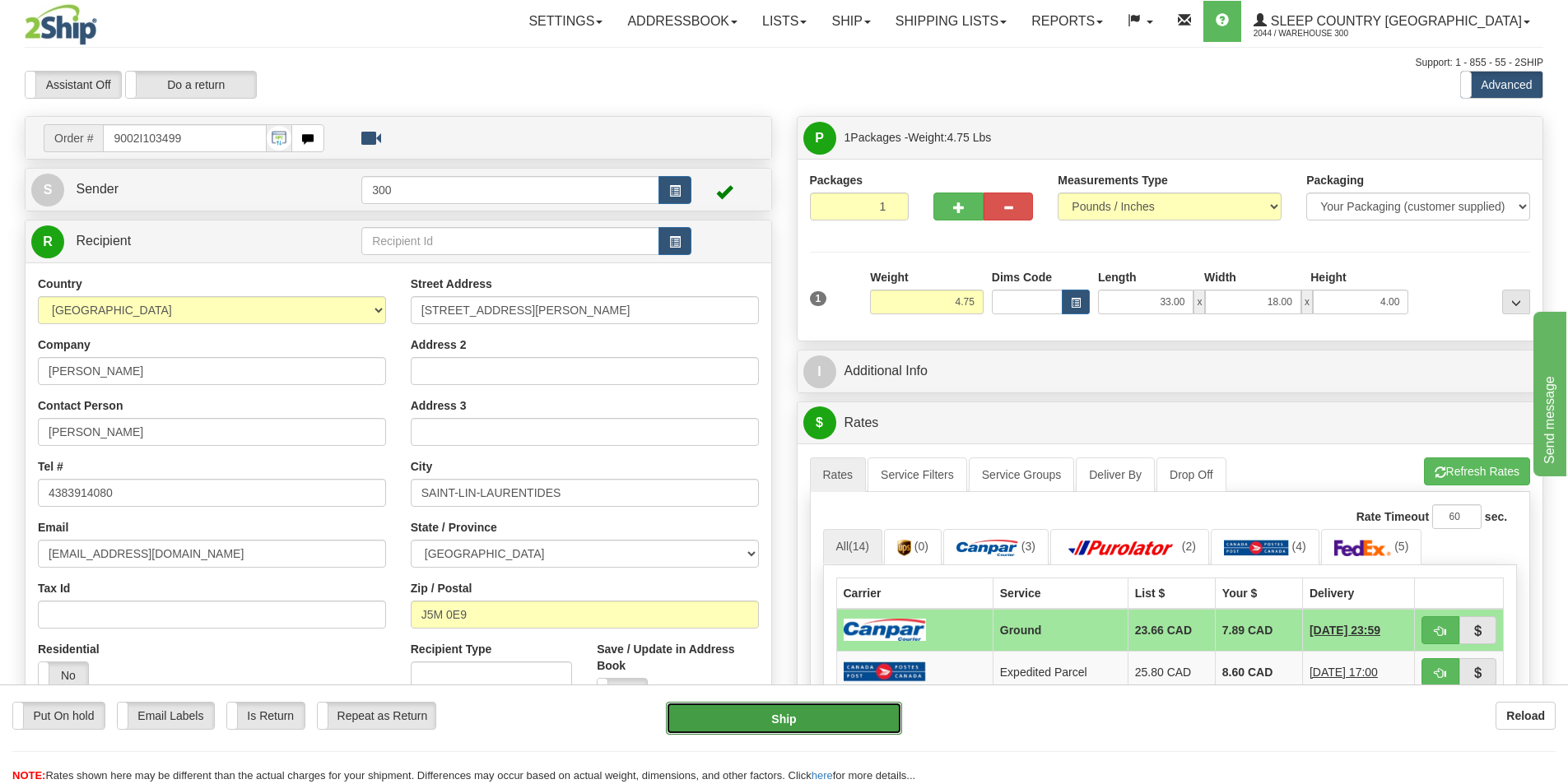
click at [866, 713] on button "Ship" at bounding box center [784, 719] width 236 height 33
type input "1"
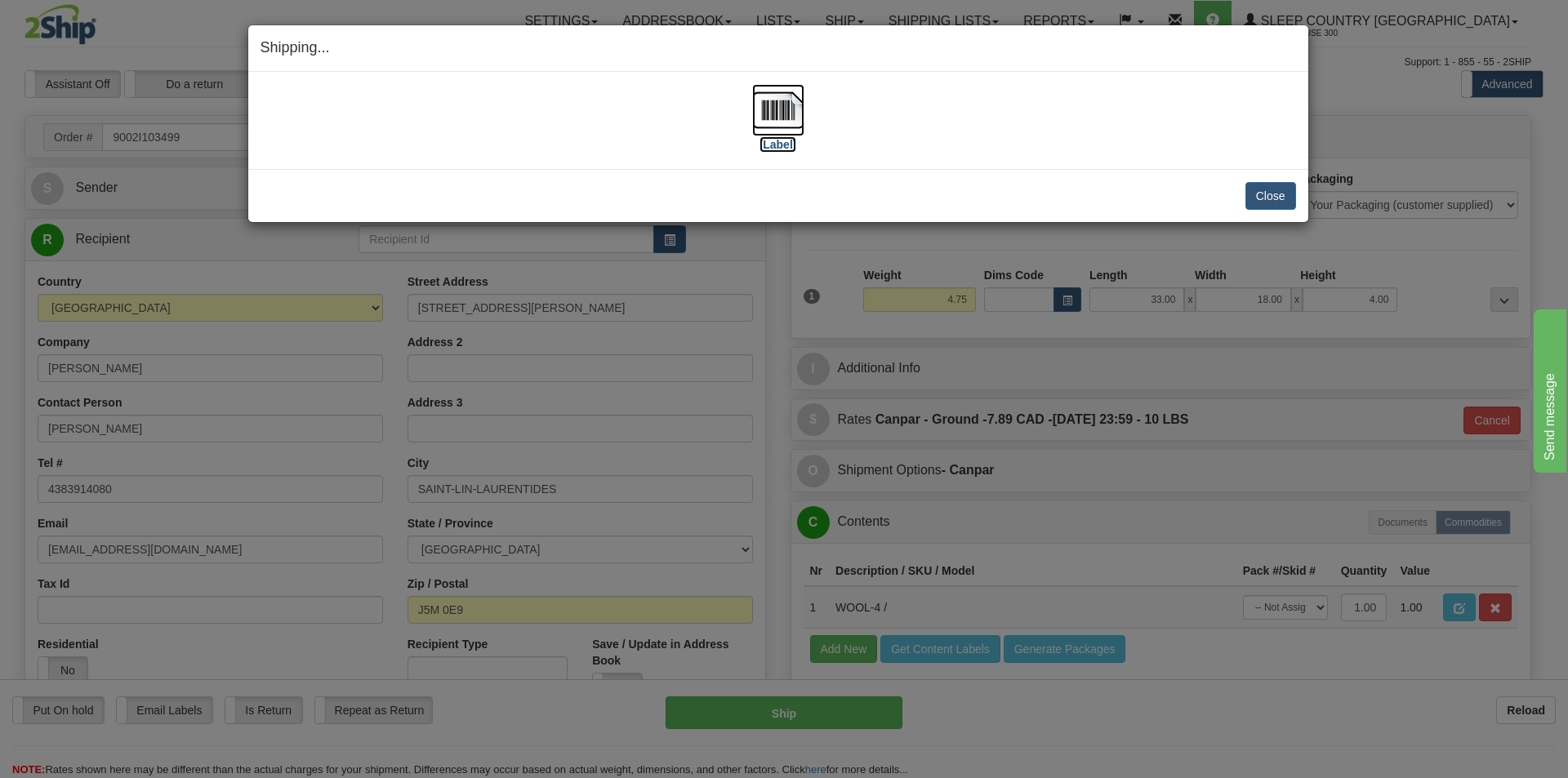
click at [782, 142] on label "[Label]" at bounding box center [778, 144] width 38 height 16
click at [1270, 198] on button "Close" at bounding box center [1271, 196] width 51 height 28
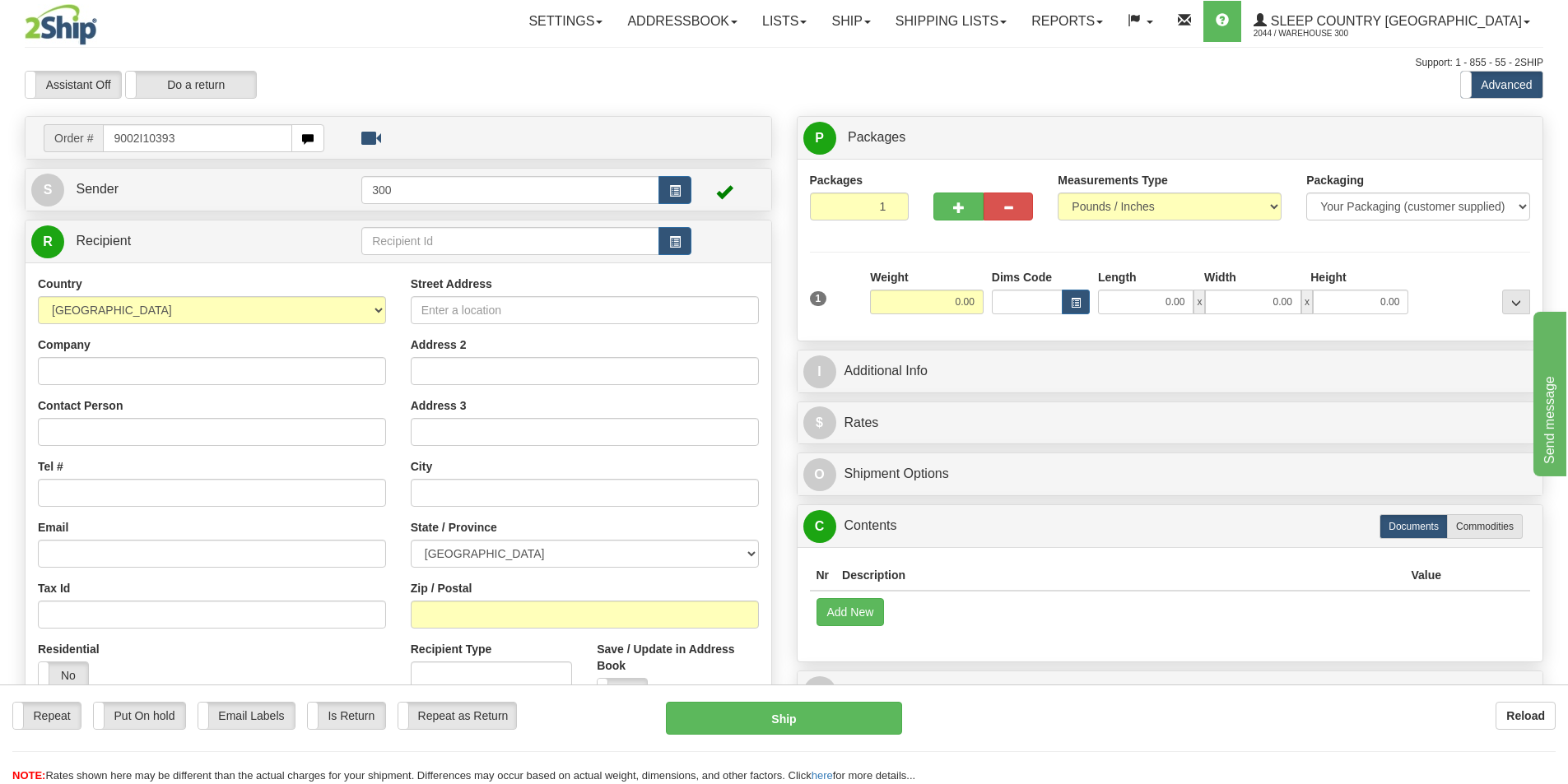
type input "9002I103935"
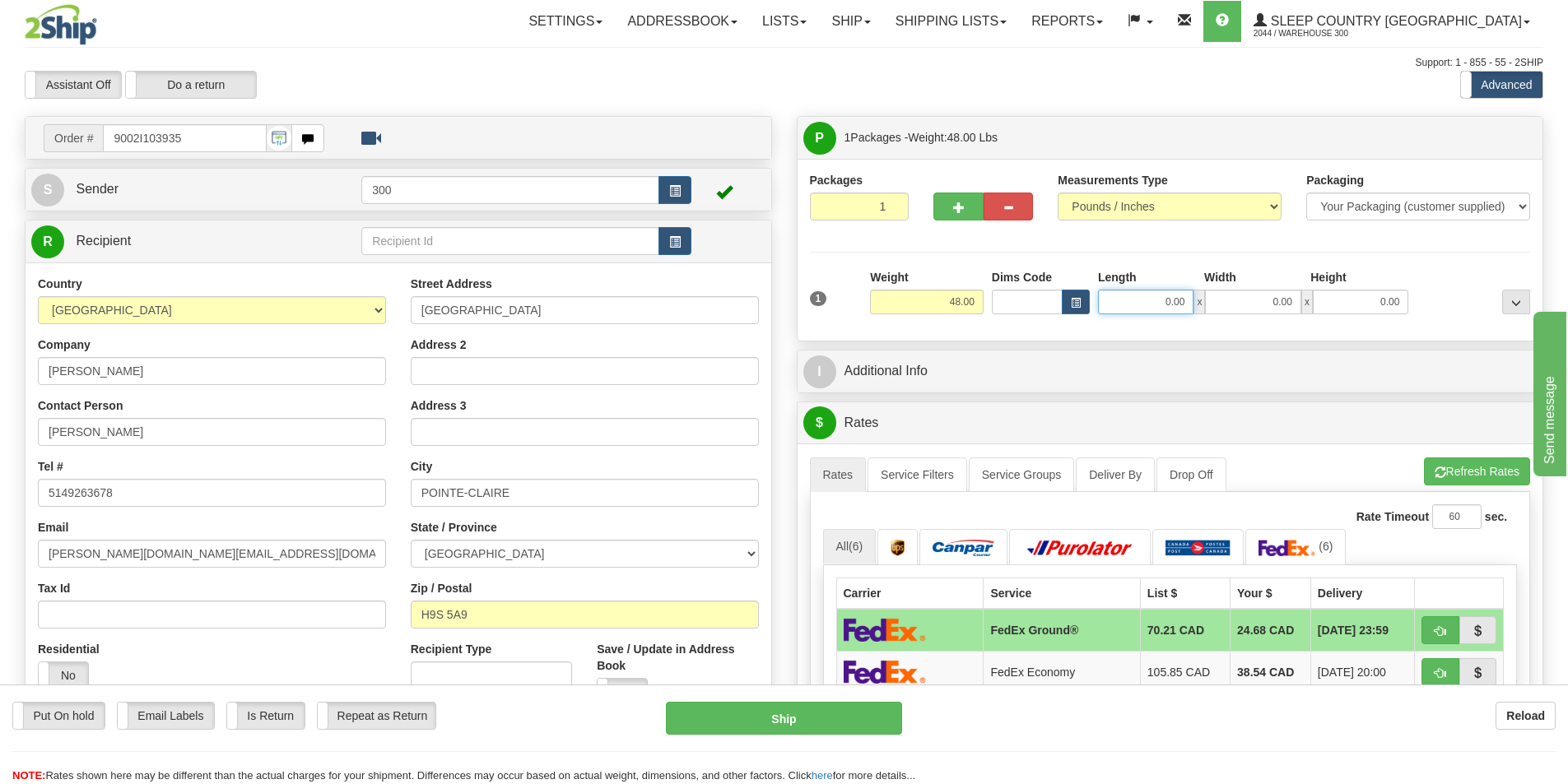
drag, startPoint x: 1249, startPoint y: 313, endPoint x: 1292, endPoint y: 311, distance: 43.0
click at [1292, 311] on div "0.00 x 0.00 x 0.00" at bounding box center [1253, 302] width 310 height 25
type input "17.00"
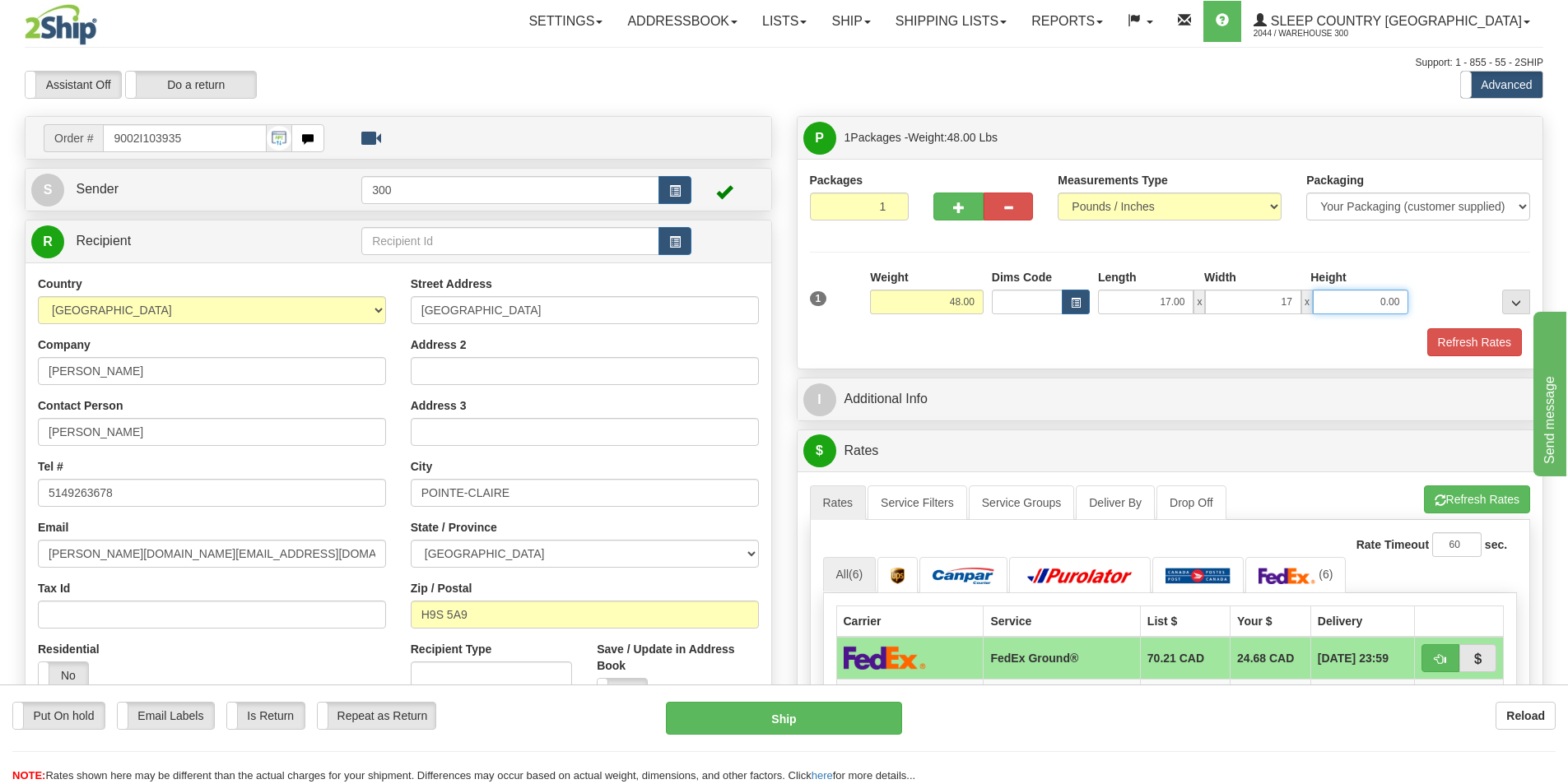
type input "17.00"
type input "41.00"
click at [1432, 346] on button "Refresh Rates" at bounding box center [1474, 342] width 94 height 28
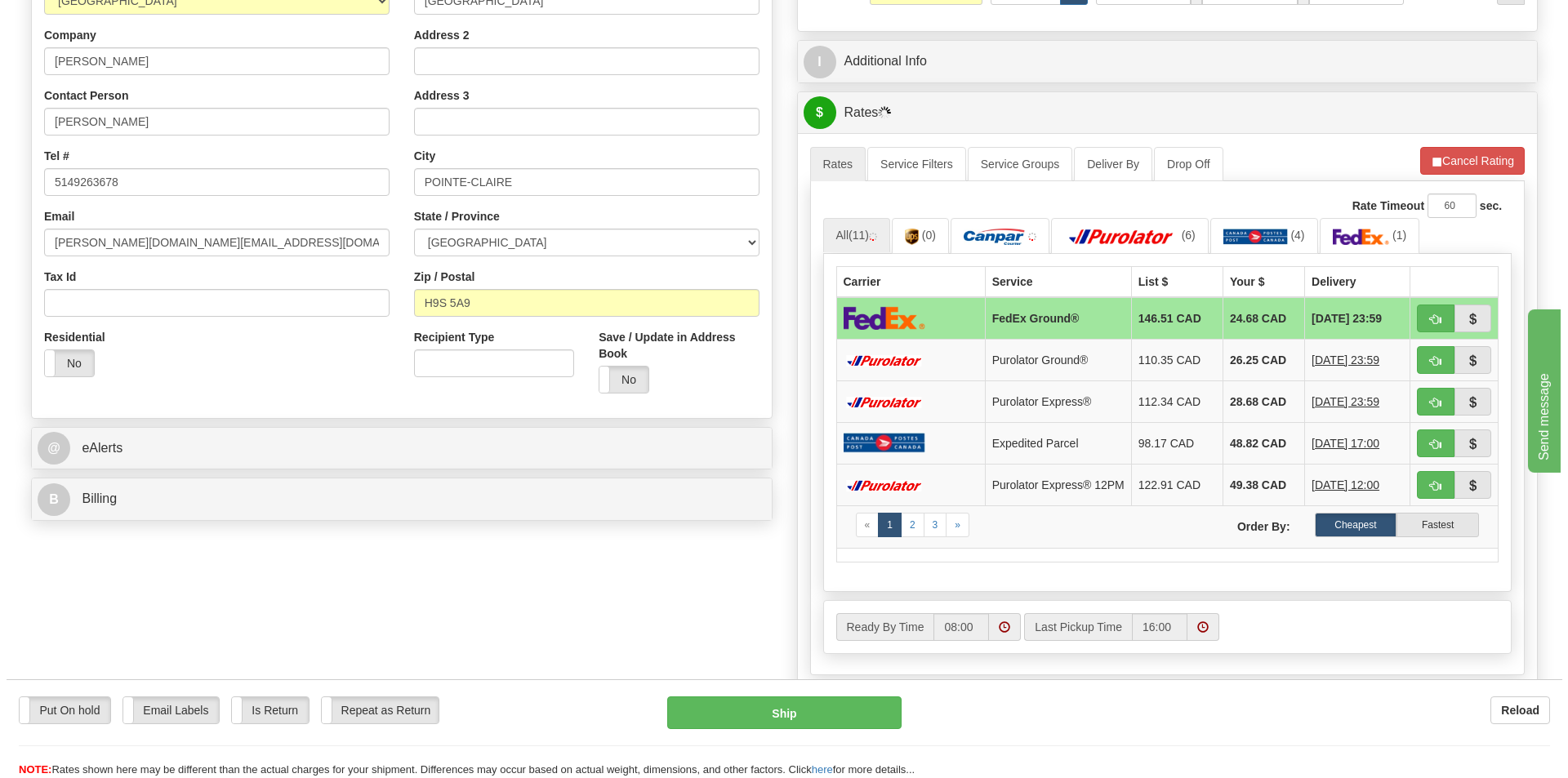
scroll to position [408, 0]
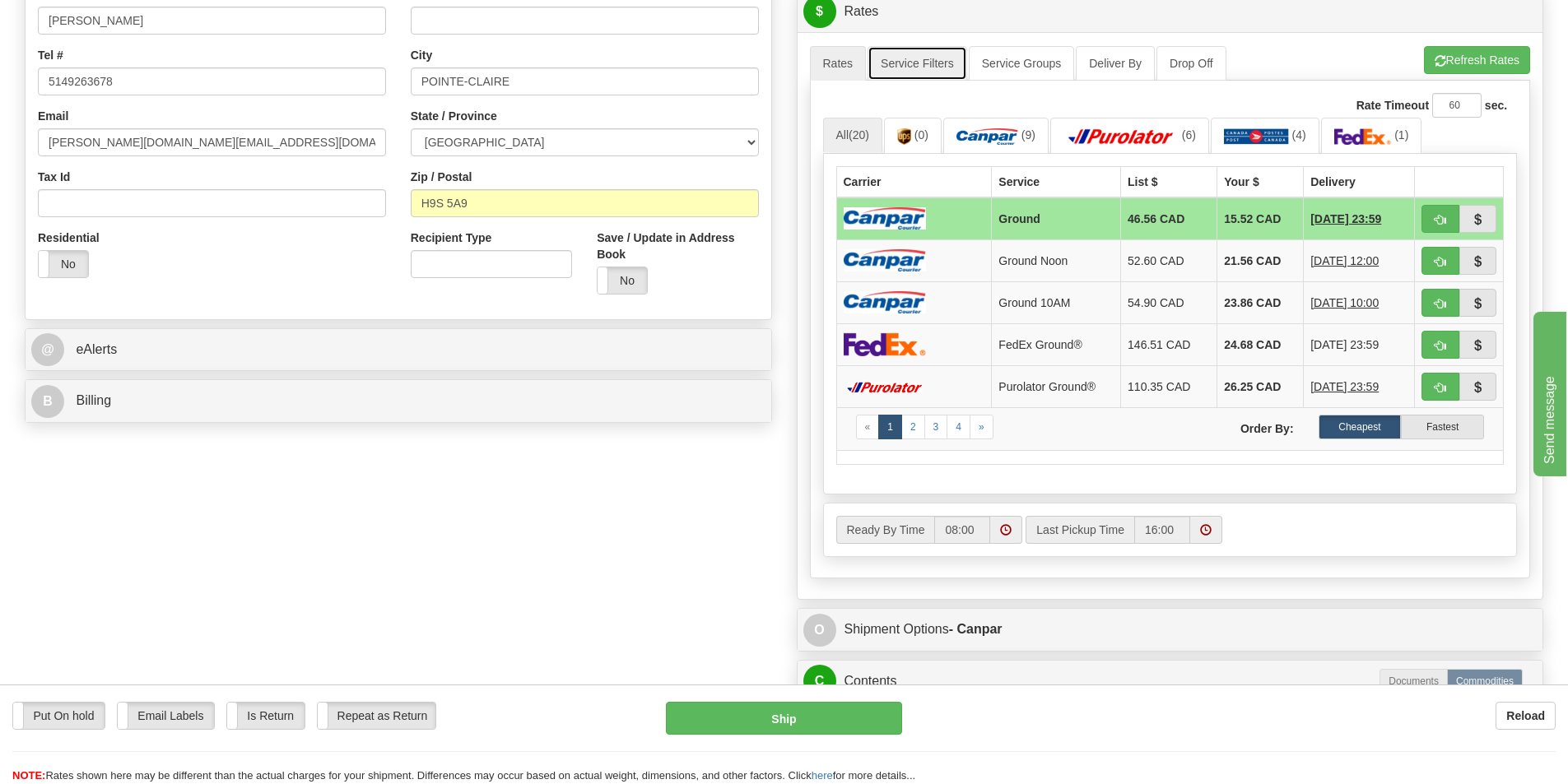
click at [916, 67] on link "Service Filters" at bounding box center [917, 63] width 99 height 35
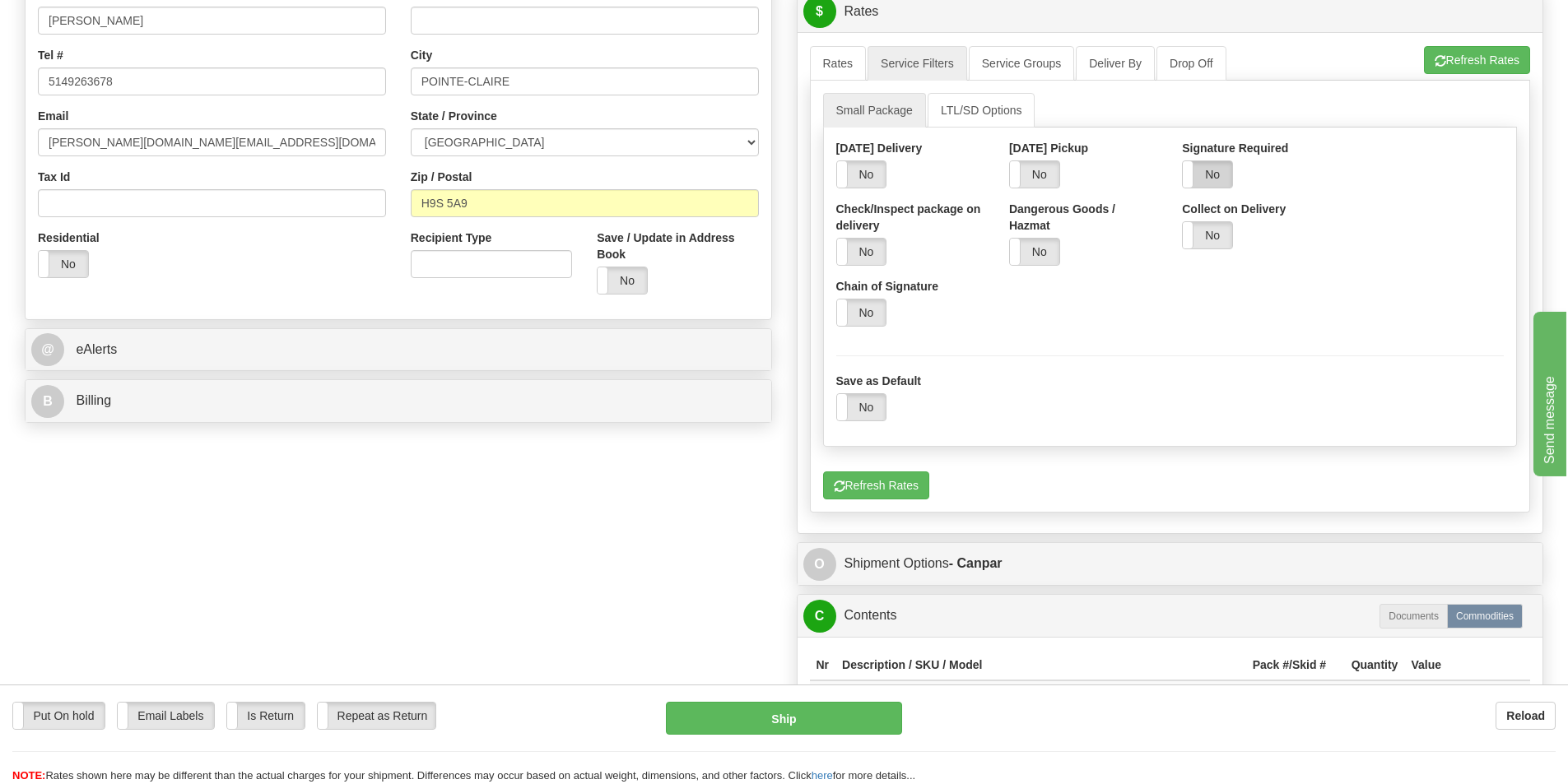
click at [1212, 174] on label "No" at bounding box center [1207, 174] width 49 height 26
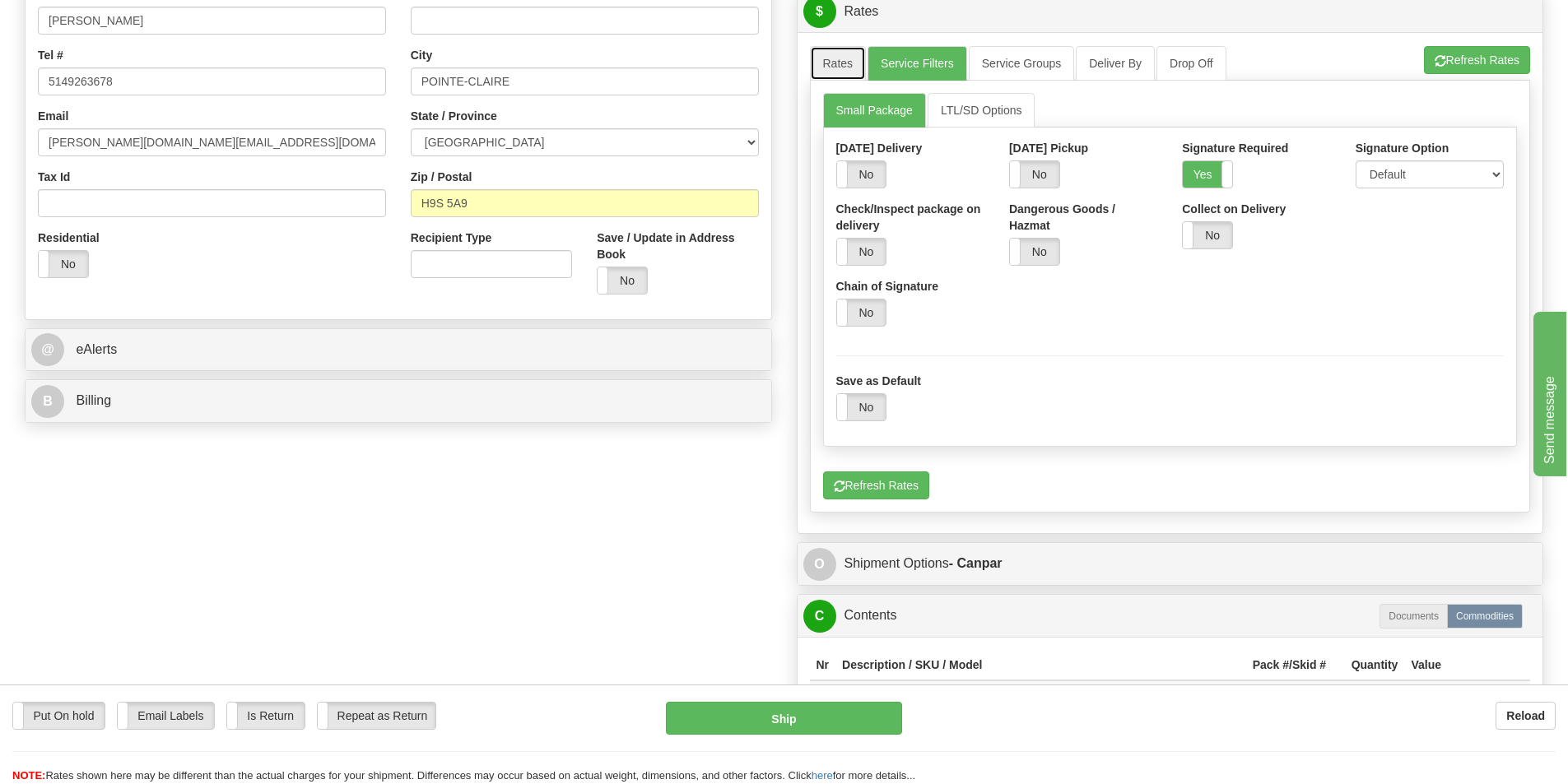
click at [858, 66] on link "Rates" at bounding box center [838, 63] width 57 height 35
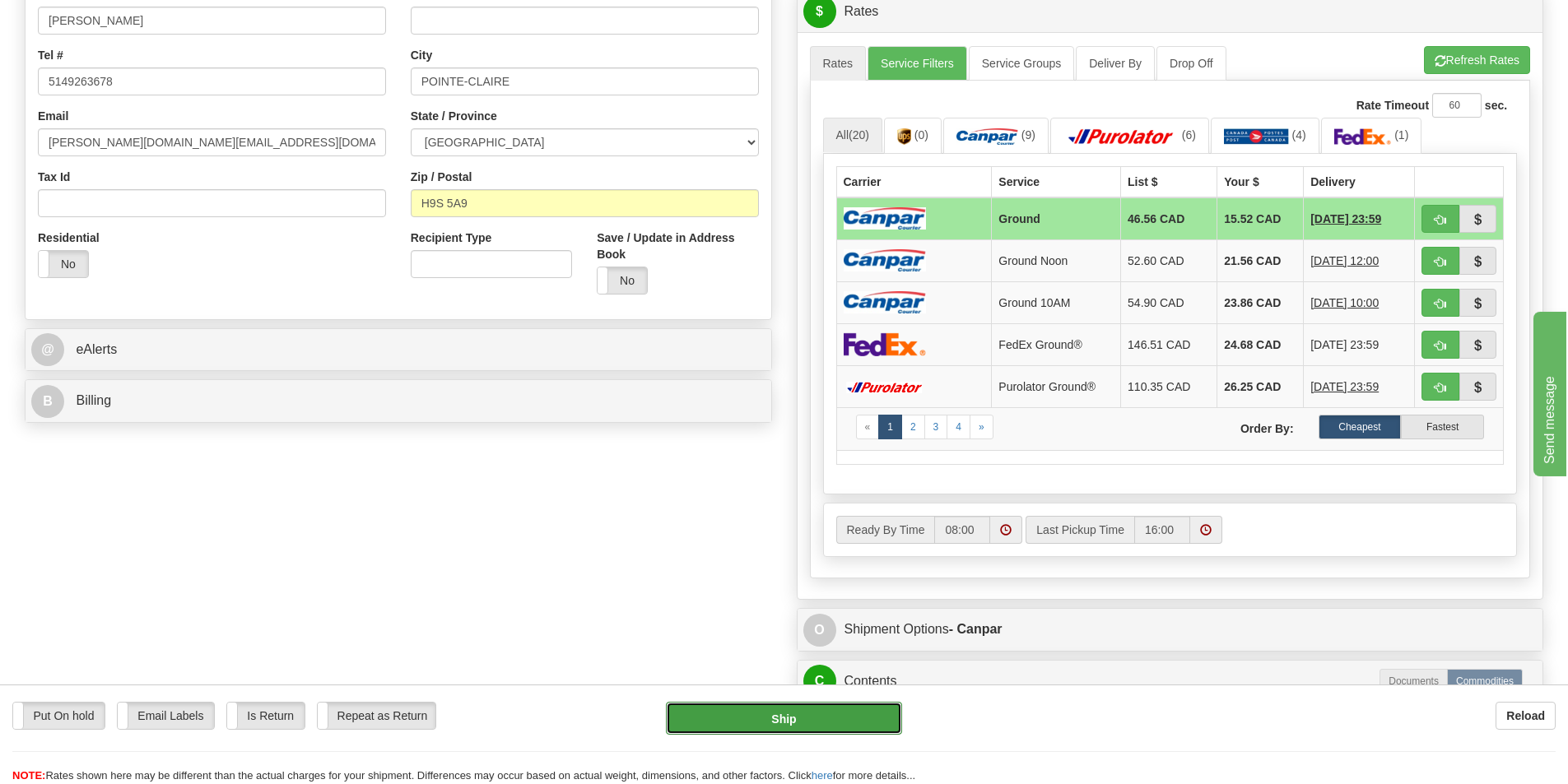
click at [831, 718] on button "Ship" at bounding box center [784, 719] width 236 height 33
type input "1"
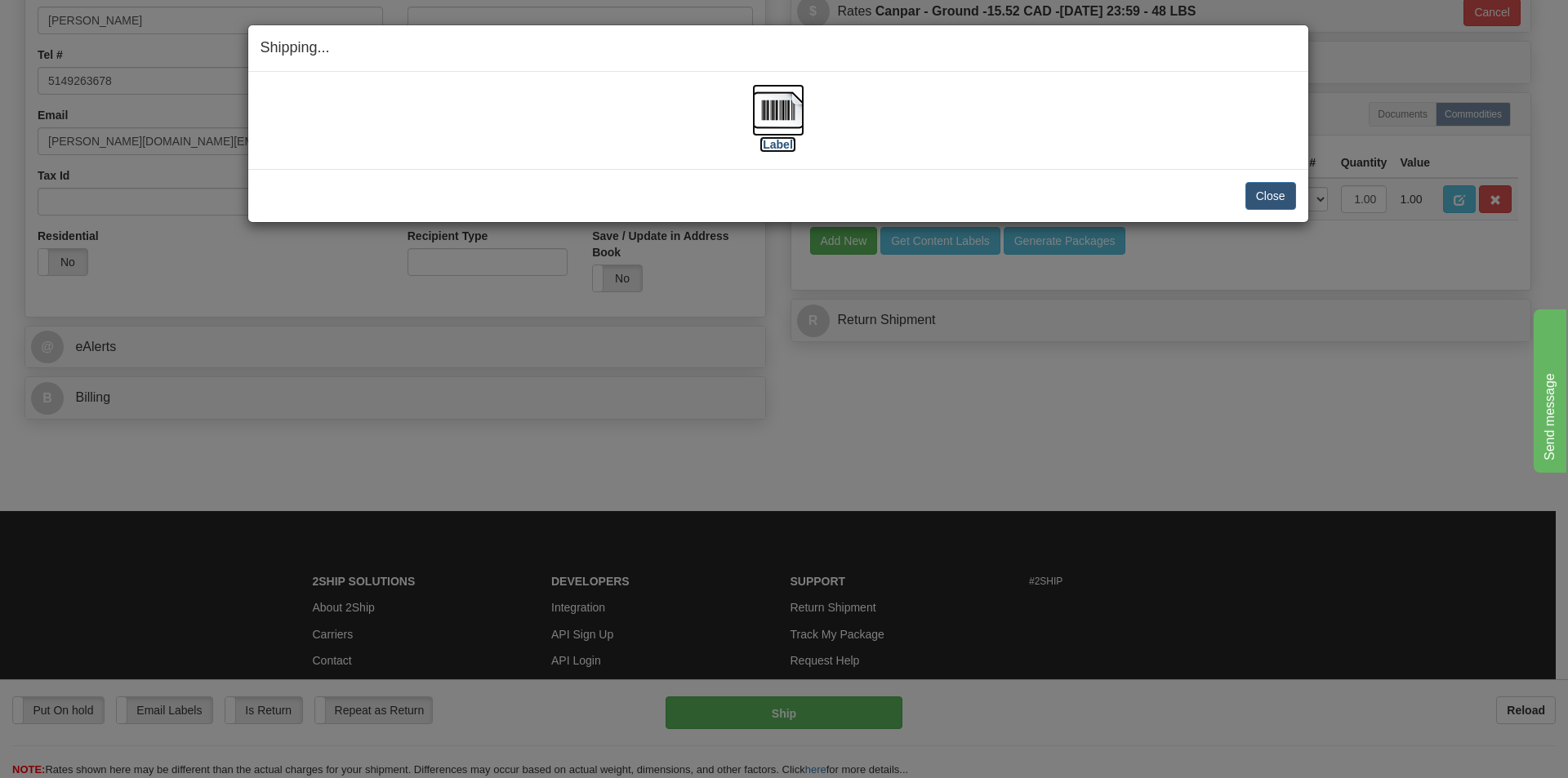
click at [788, 150] on label "[Label]" at bounding box center [778, 144] width 38 height 16
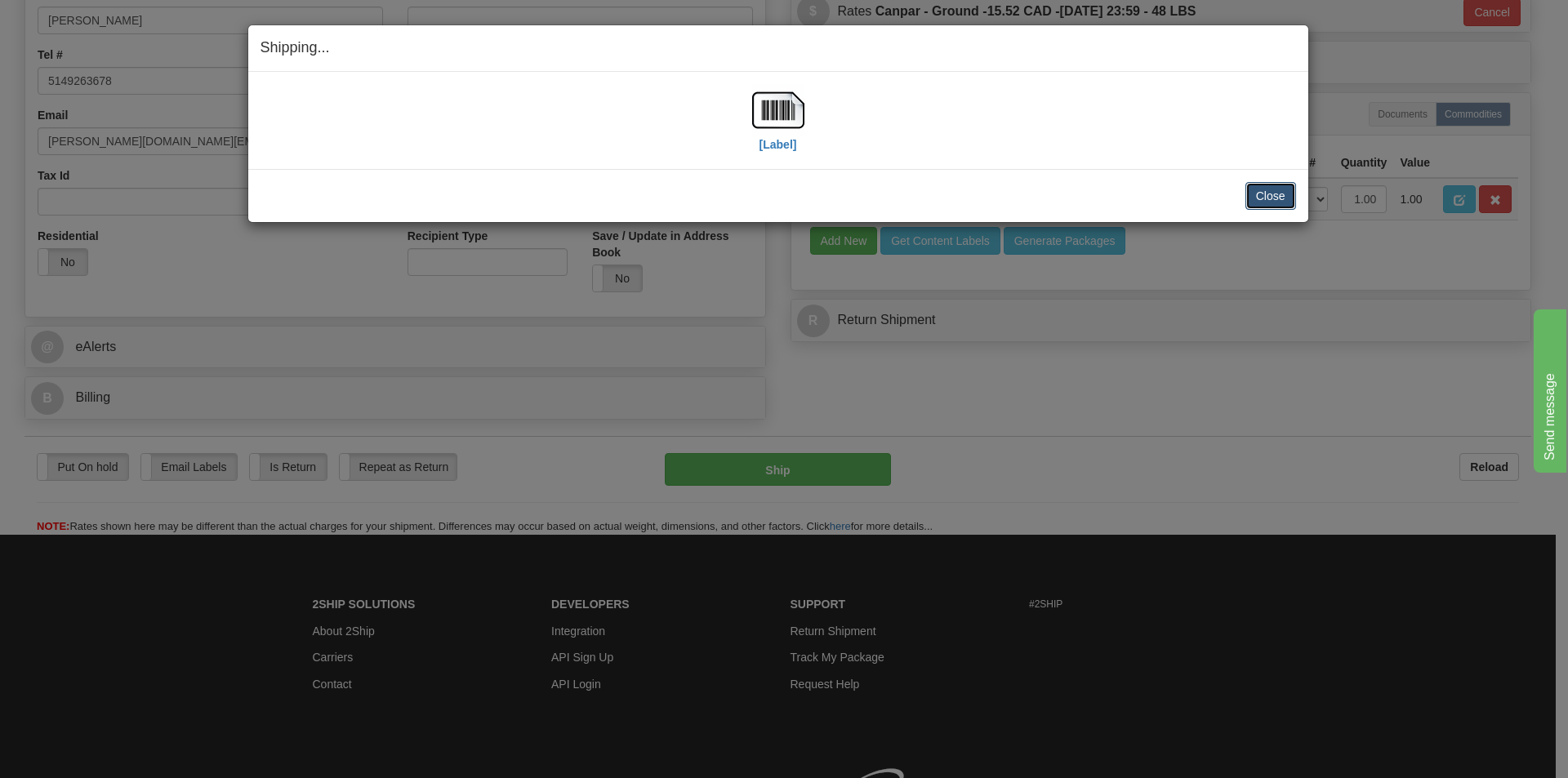
click at [1277, 199] on button "Close" at bounding box center [1271, 196] width 51 height 28
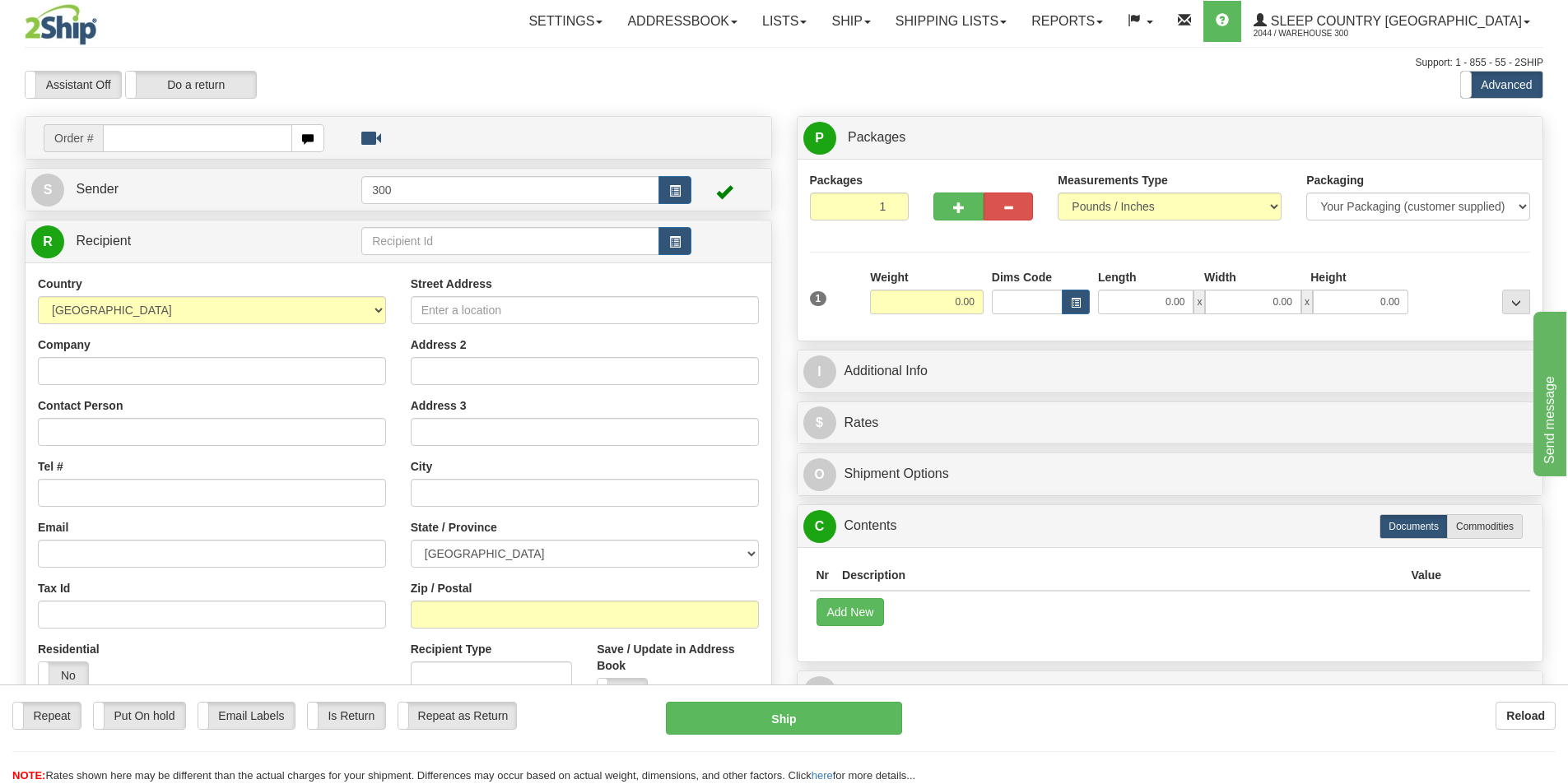
type input "3"
type input "9002I106005"
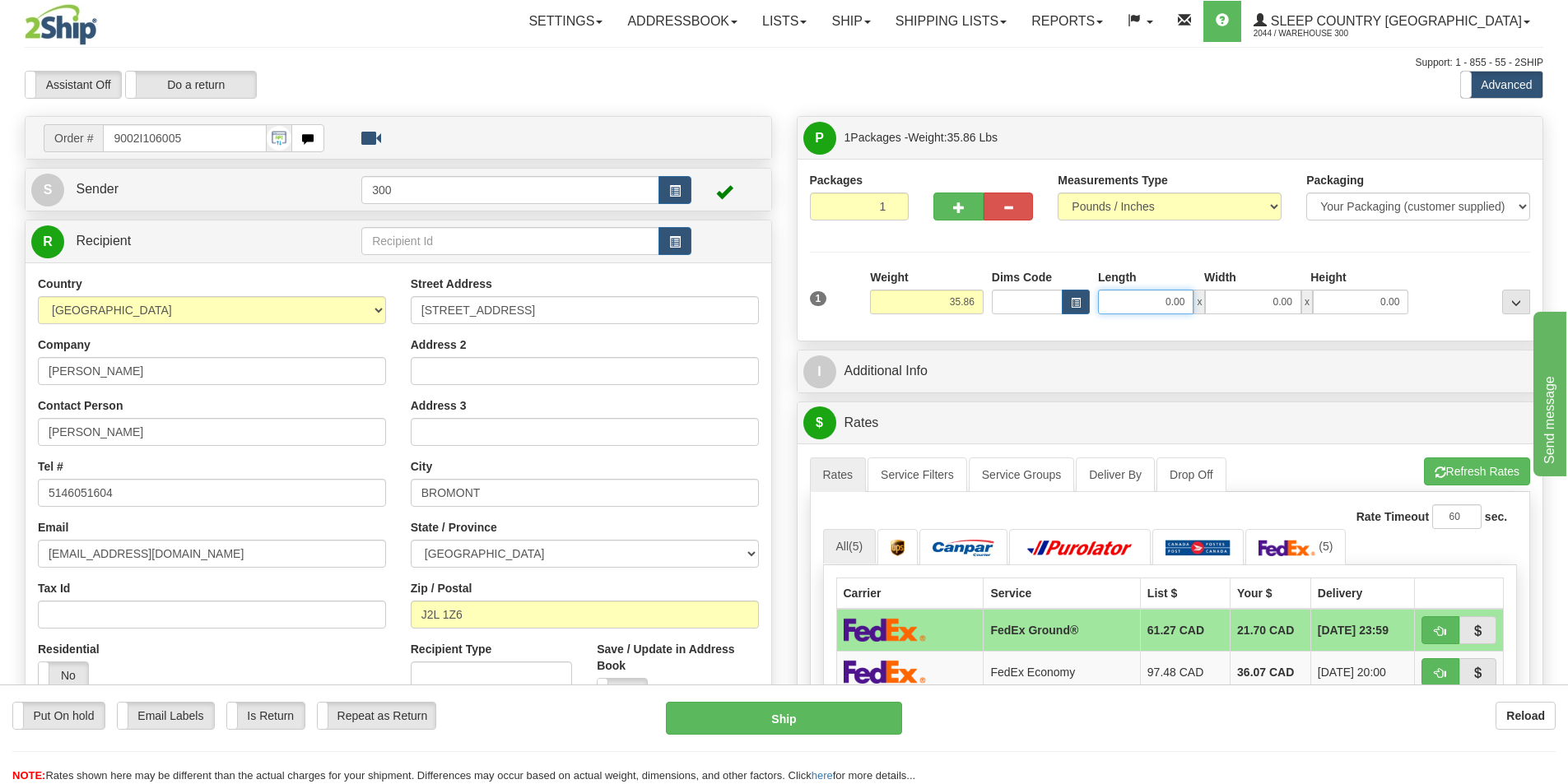
click at [1176, 302] on input "0.00" at bounding box center [1146, 302] width 95 height 25
type input "15.00"
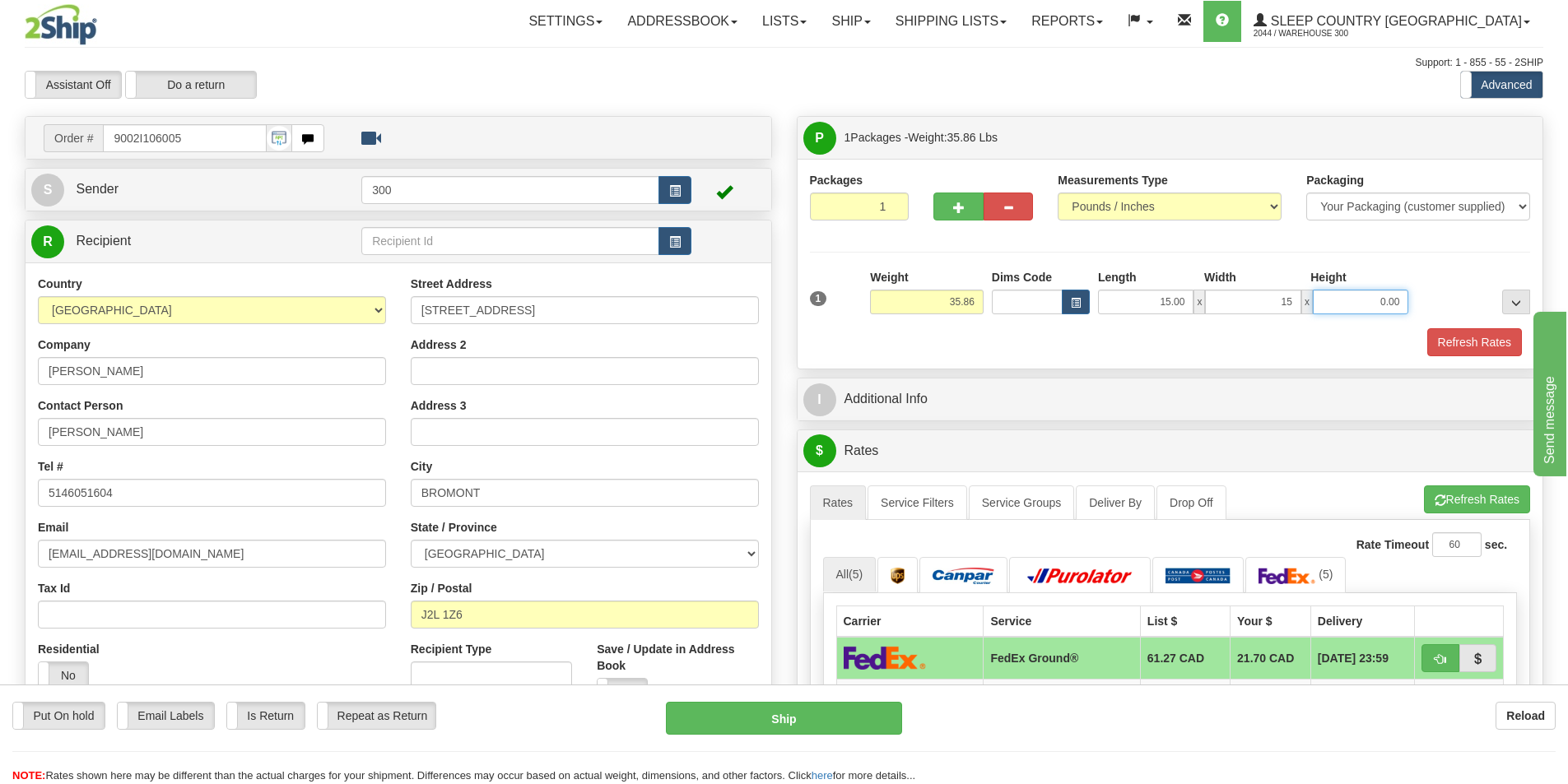
type input "15.00"
type input "42.00"
click at [1436, 342] on button "Refresh Rates" at bounding box center [1474, 342] width 94 height 28
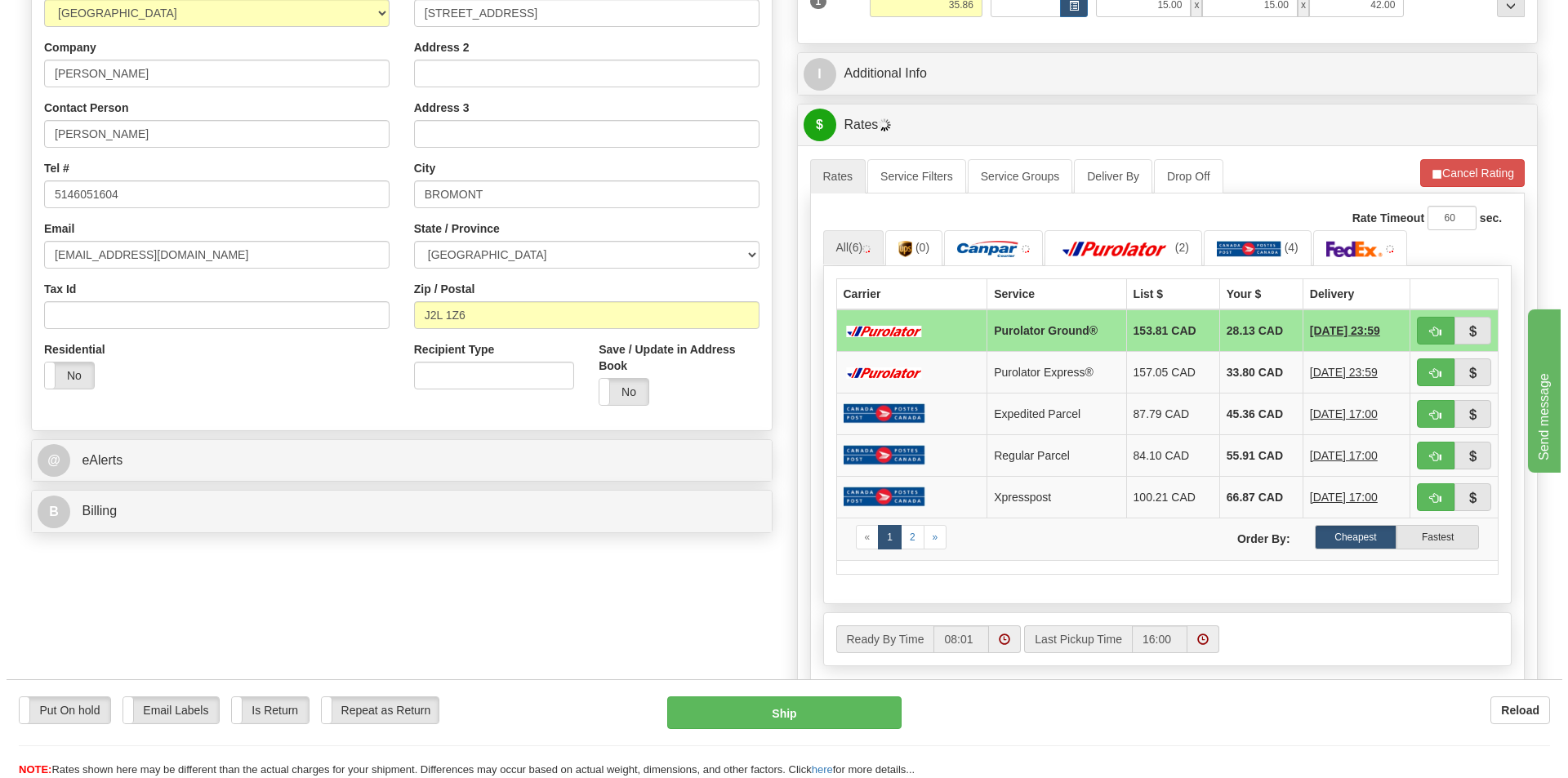
scroll to position [327, 0]
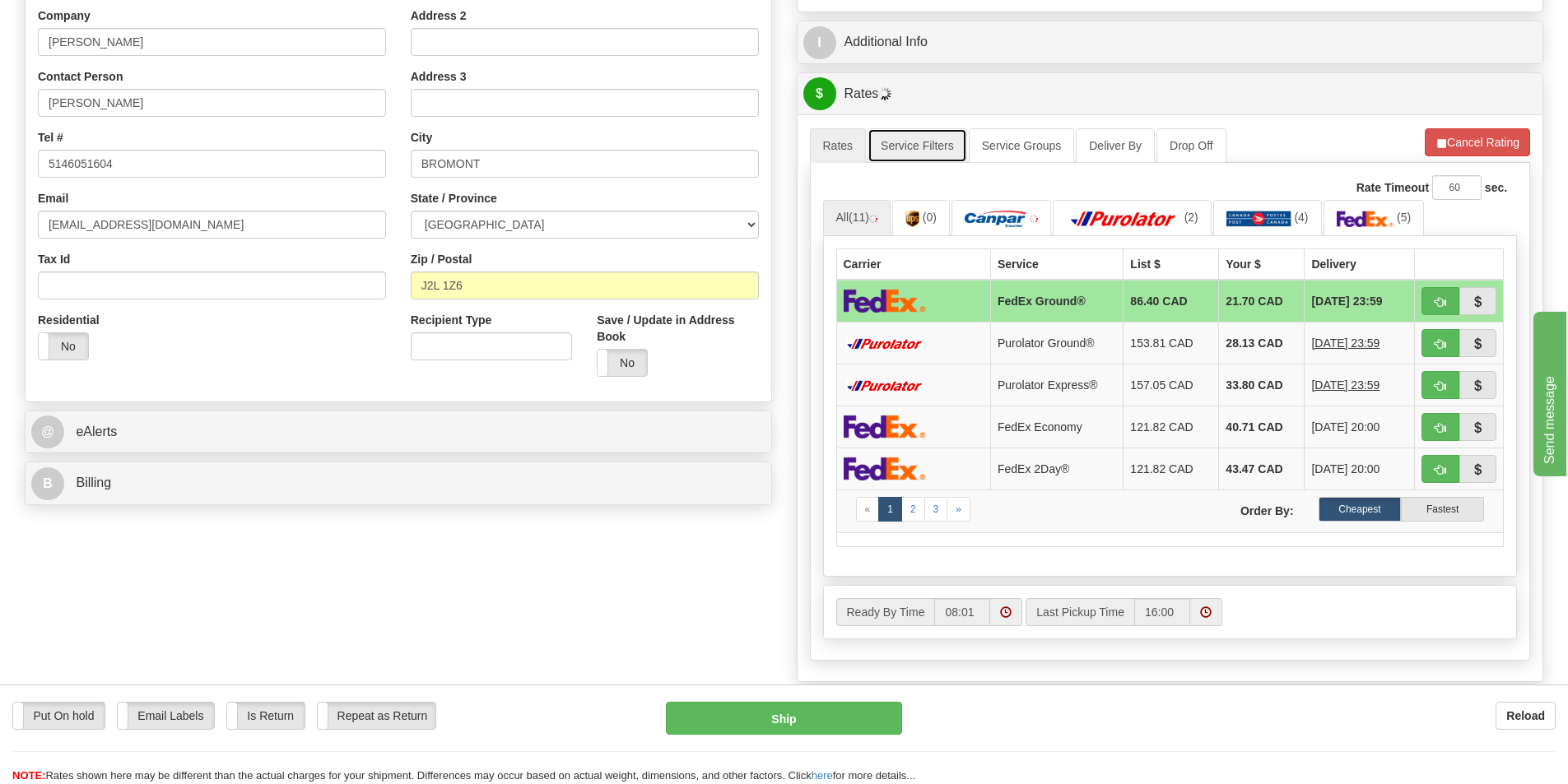
click at [909, 135] on link "Service Filters" at bounding box center [917, 145] width 99 height 35
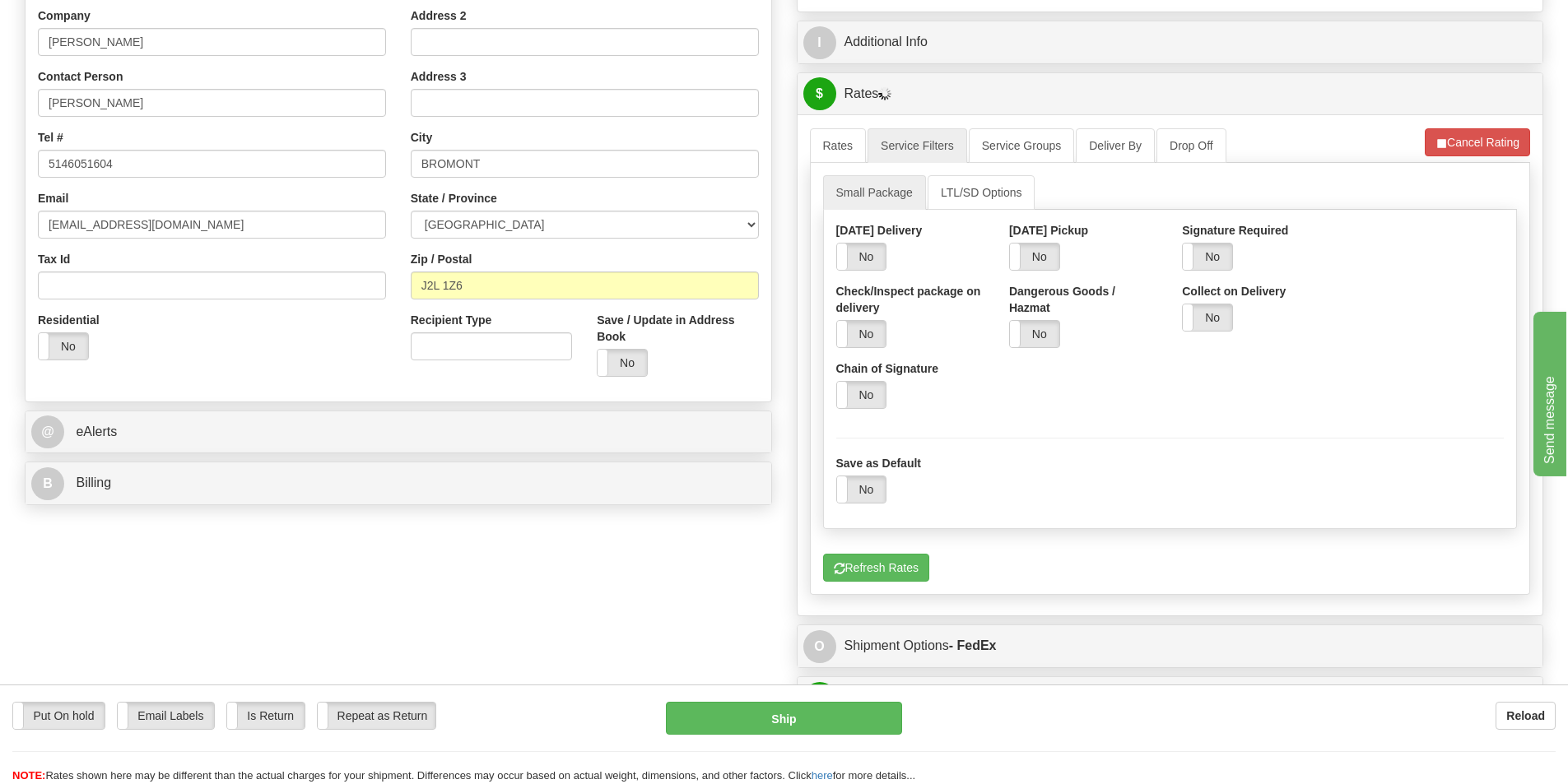
drag, startPoint x: 1199, startPoint y: 269, endPoint x: 1188, endPoint y: 269, distance: 11.0
click at [1200, 269] on label "No" at bounding box center [1207, 257] width 49 height 26
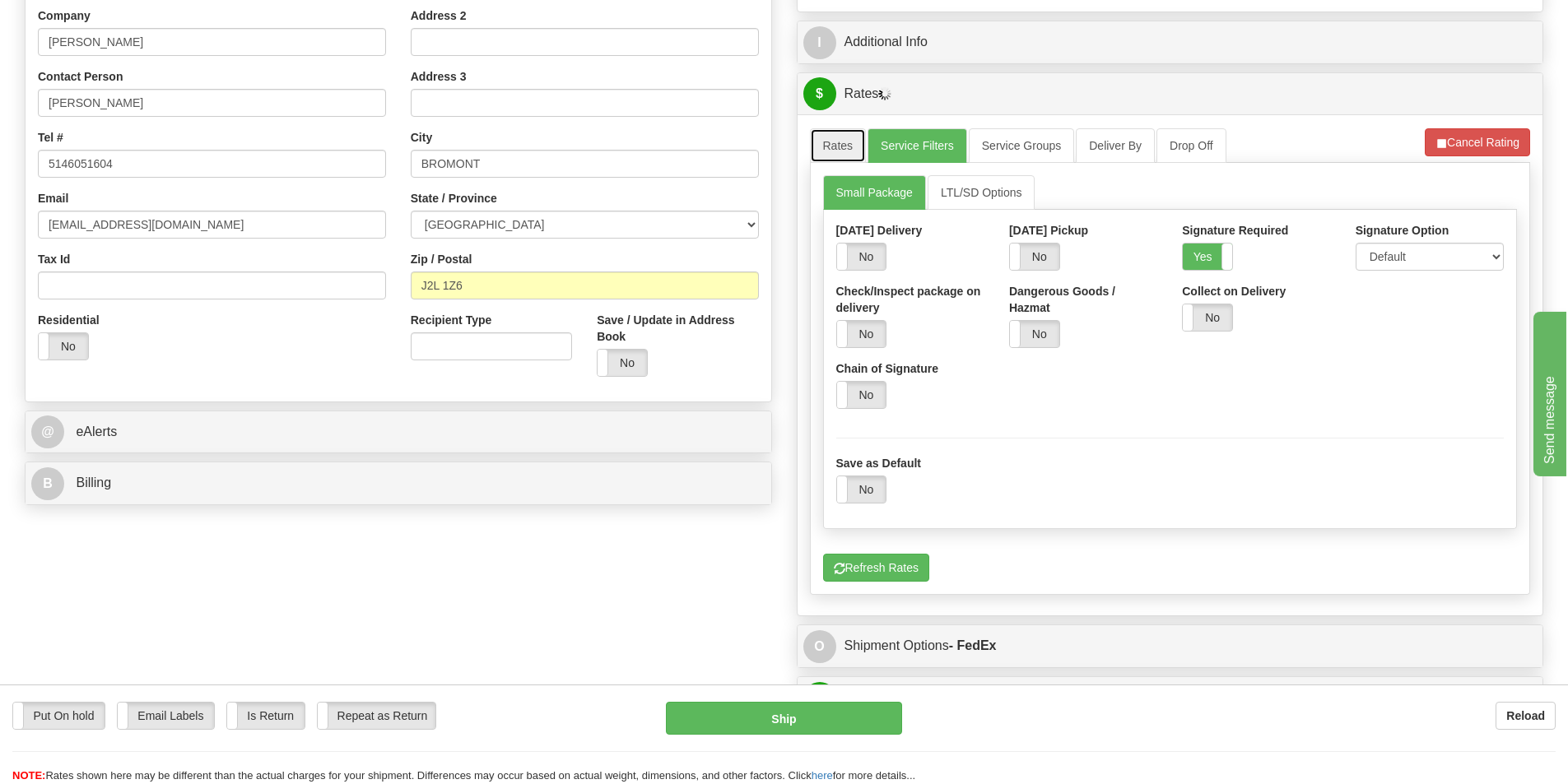
click at [855, 155] on link "Rates" at bounding box center [838, 145] width 57 height 35
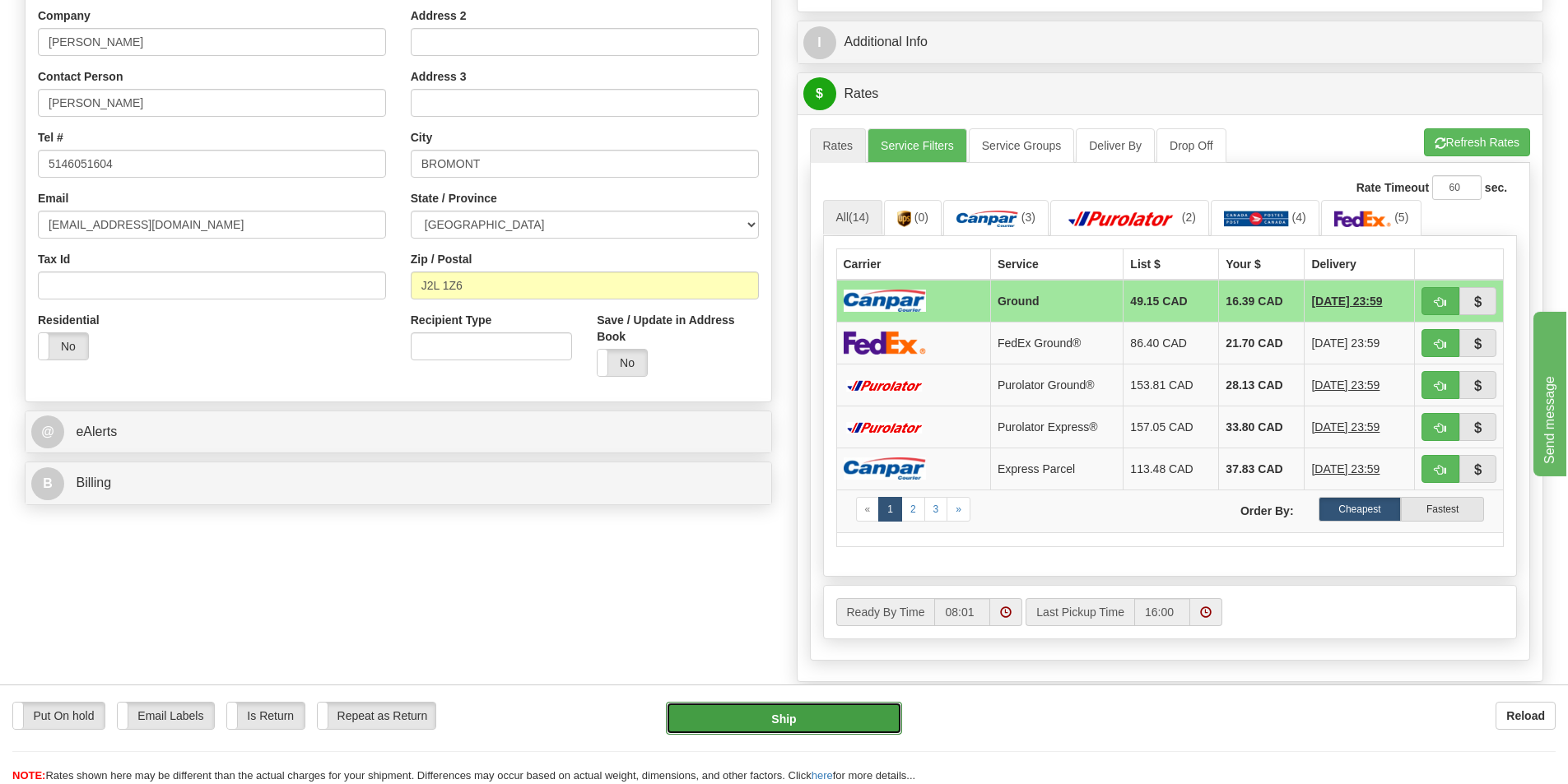
click at [854, 709] on button "Ship" at bounding box center [784, 719] width 236 height 33
type input "1"
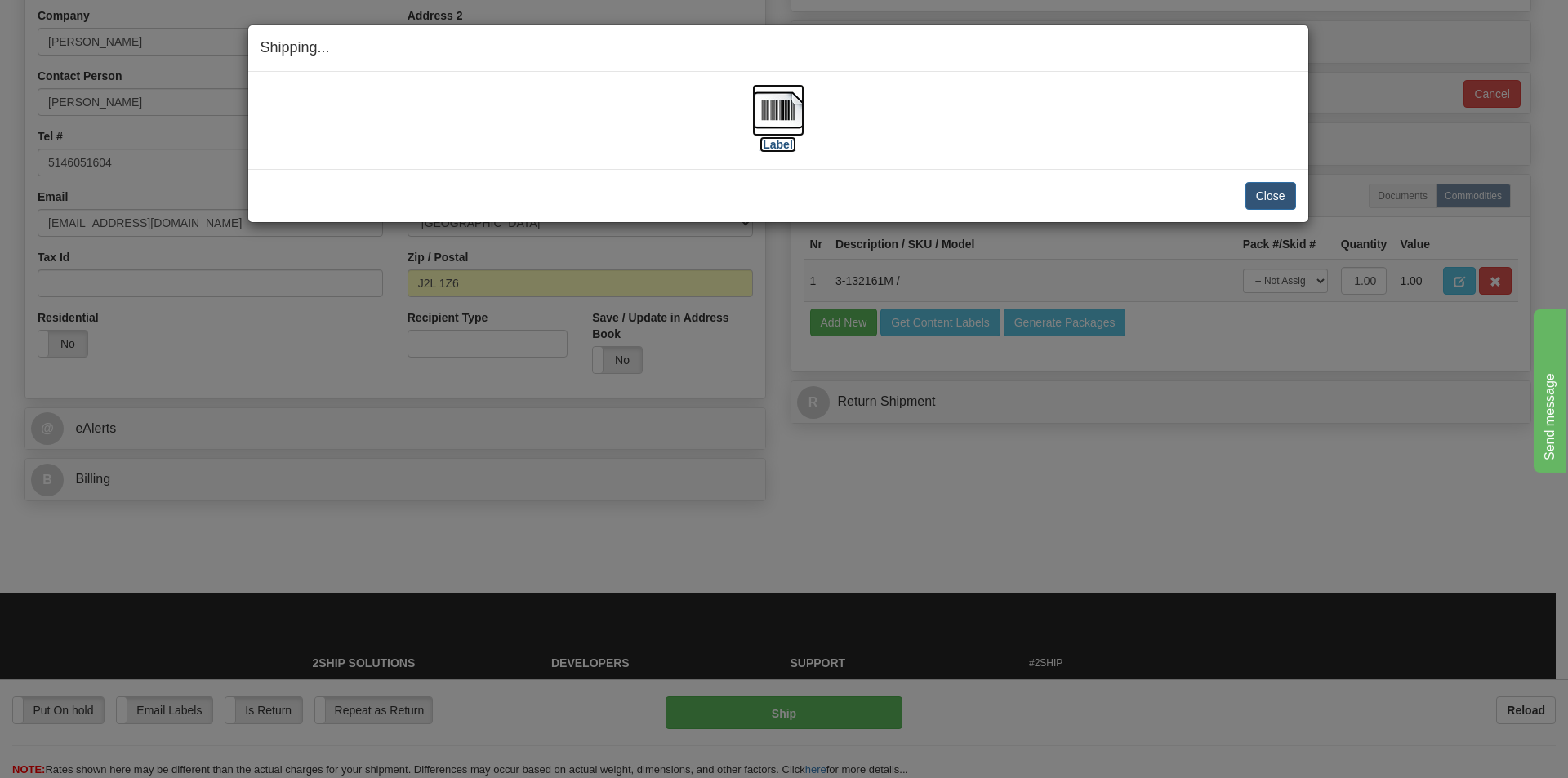
click at [771, 142] on label "[Label]" at bounding box center [778, 144] width 38 height 16
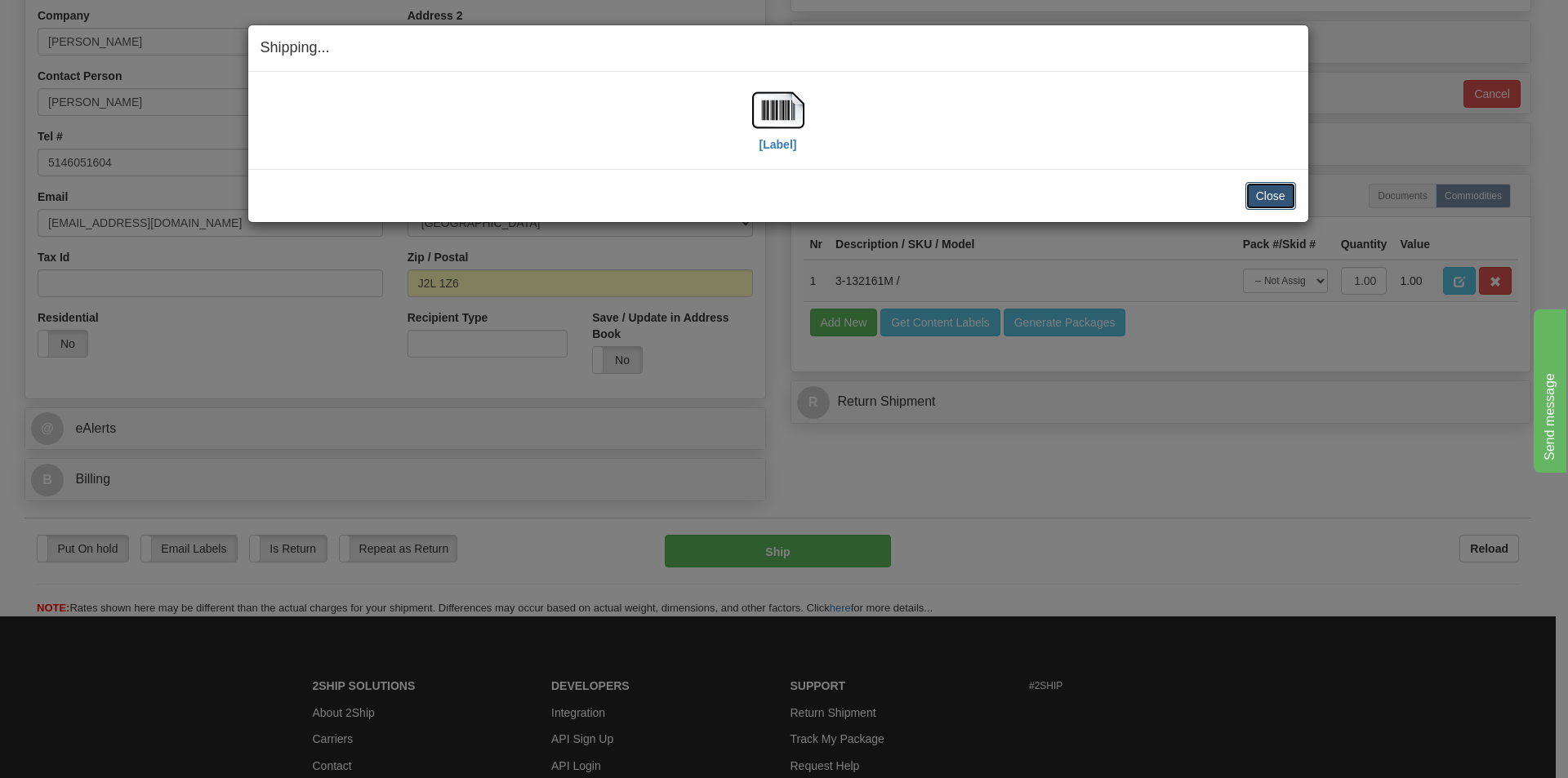
click at [1271, 197] on button "Close" at bounding box center [1271, 196] width 51 height 28
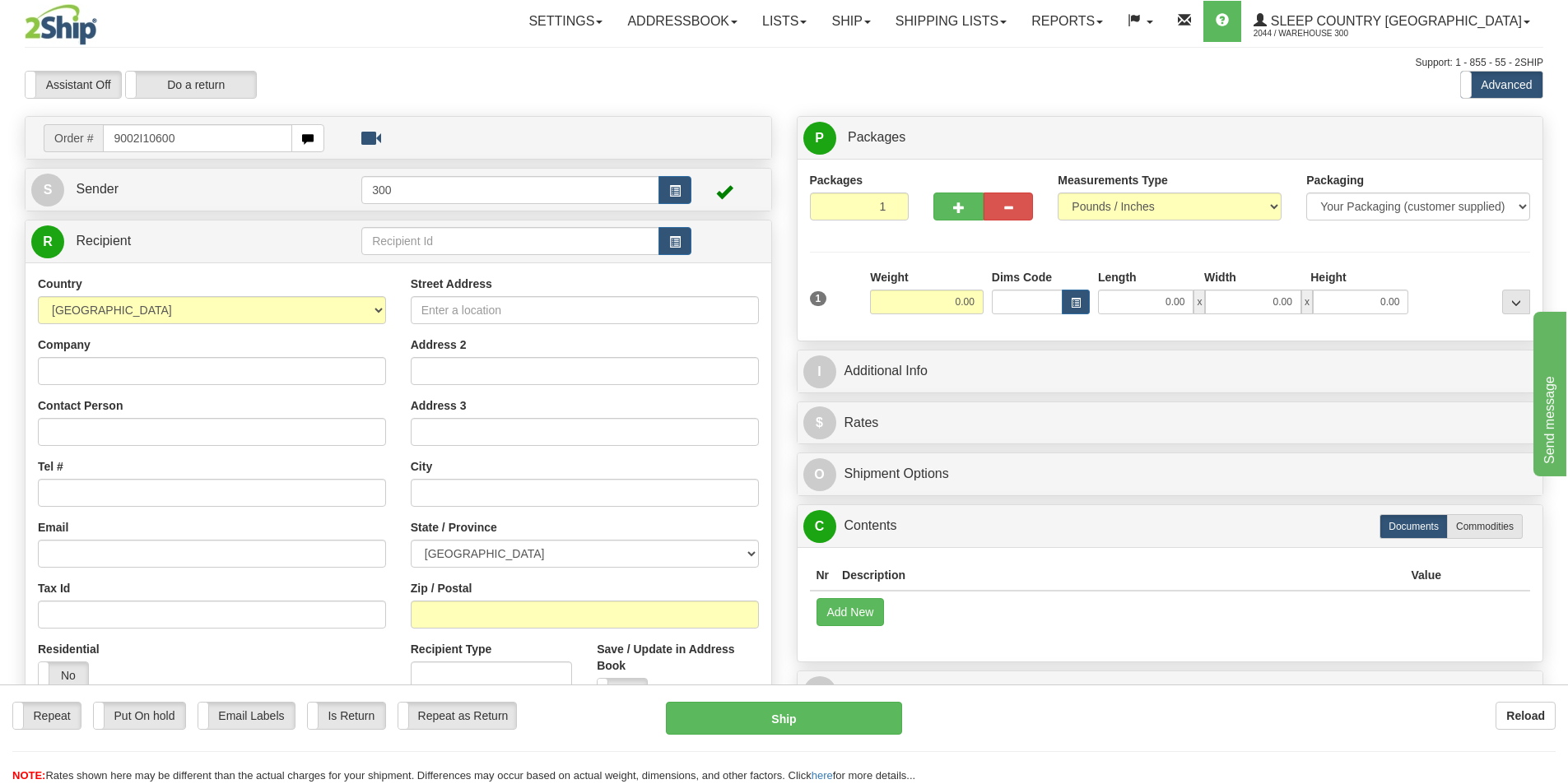
type input "9002I106007"
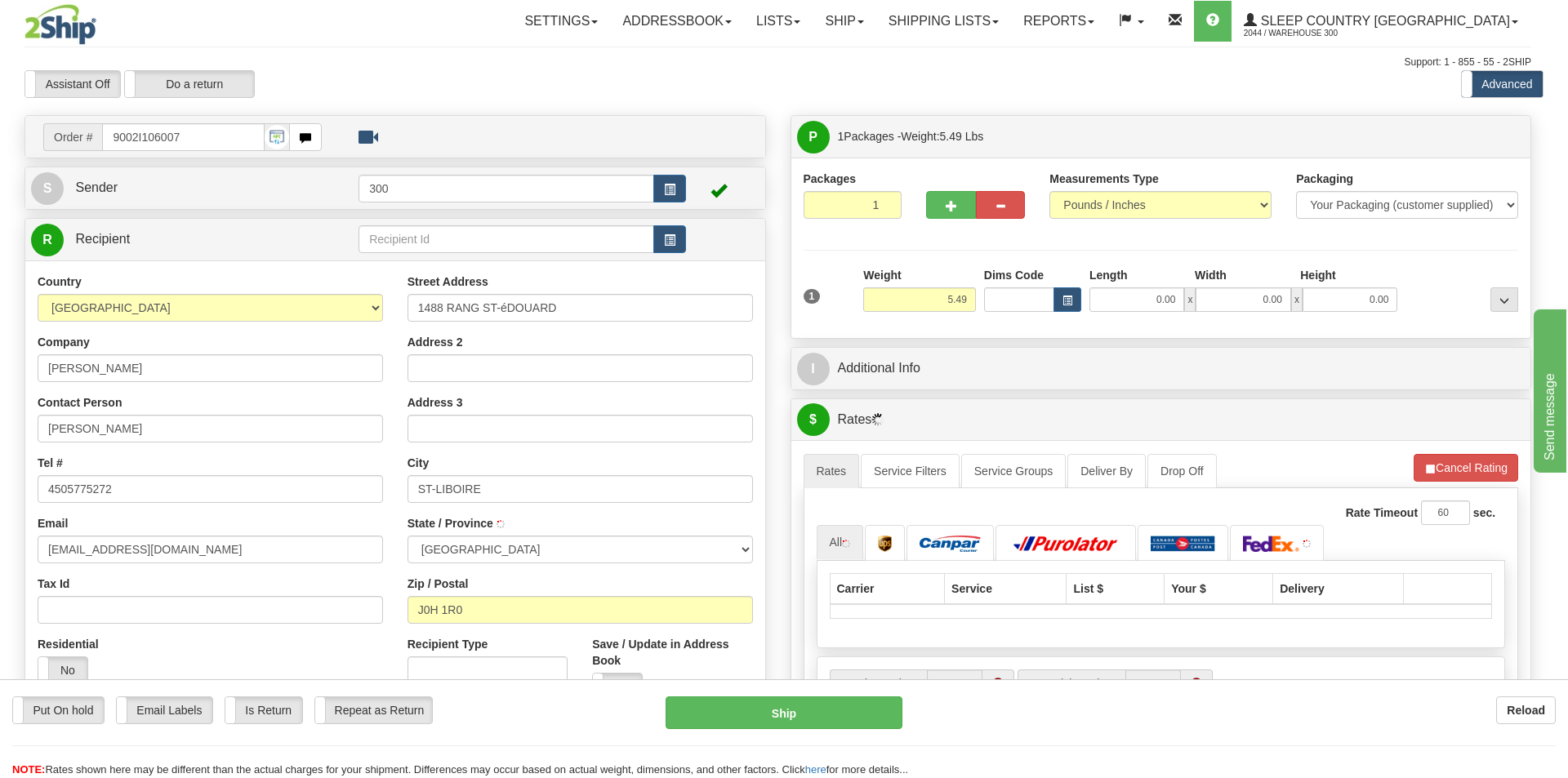
type input "SAINT-LIBOIRE"
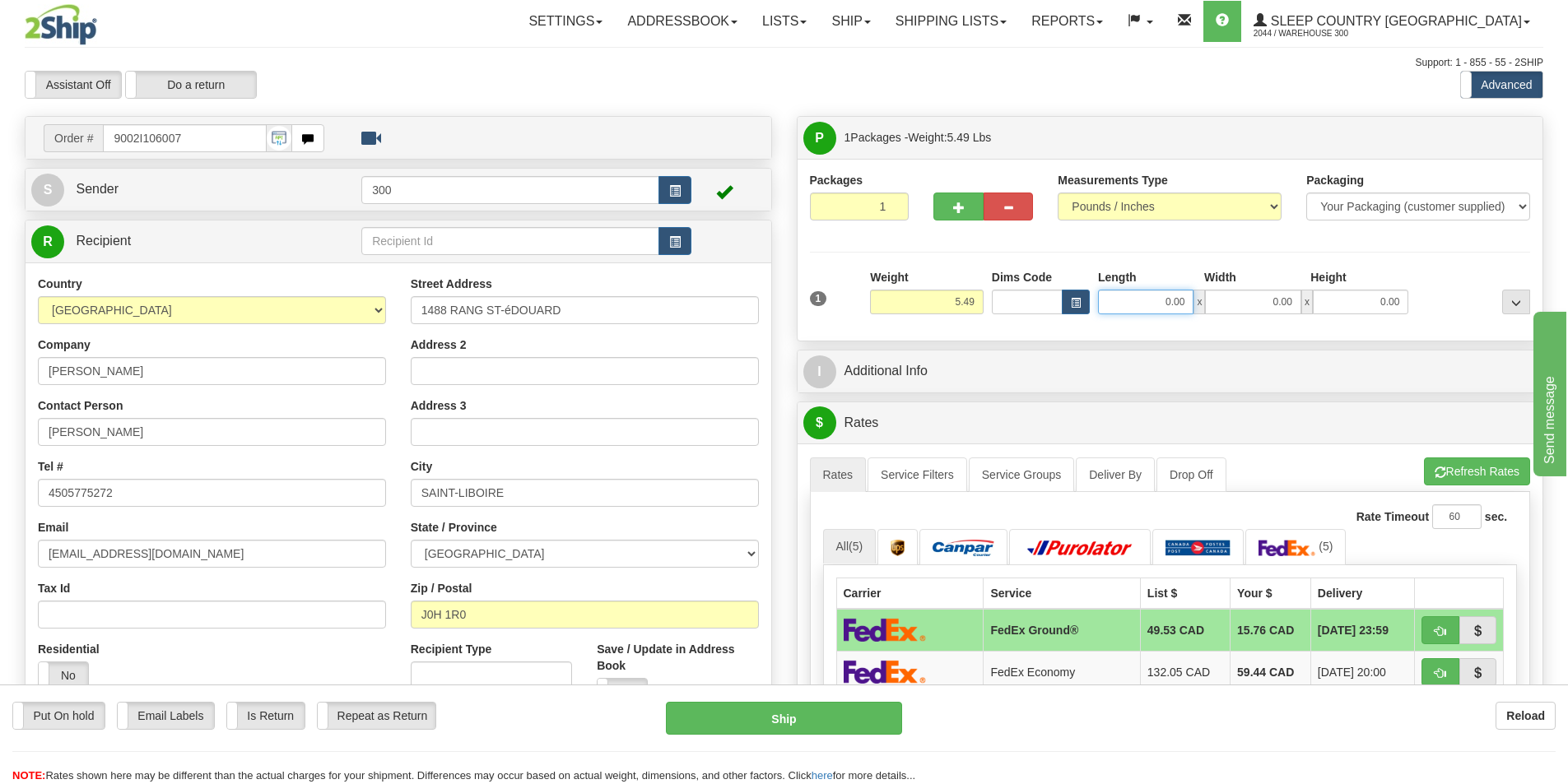
drag, startPoint x: 1161, startPoint y: 302, endPoint x: 1471, endPoint y: 348, distance: 313.4
click at [1391, 339] on div "Packages 1 1 Measurements Type" at bounding box center [1170, 250] width 746 height 182
type input "8.00"
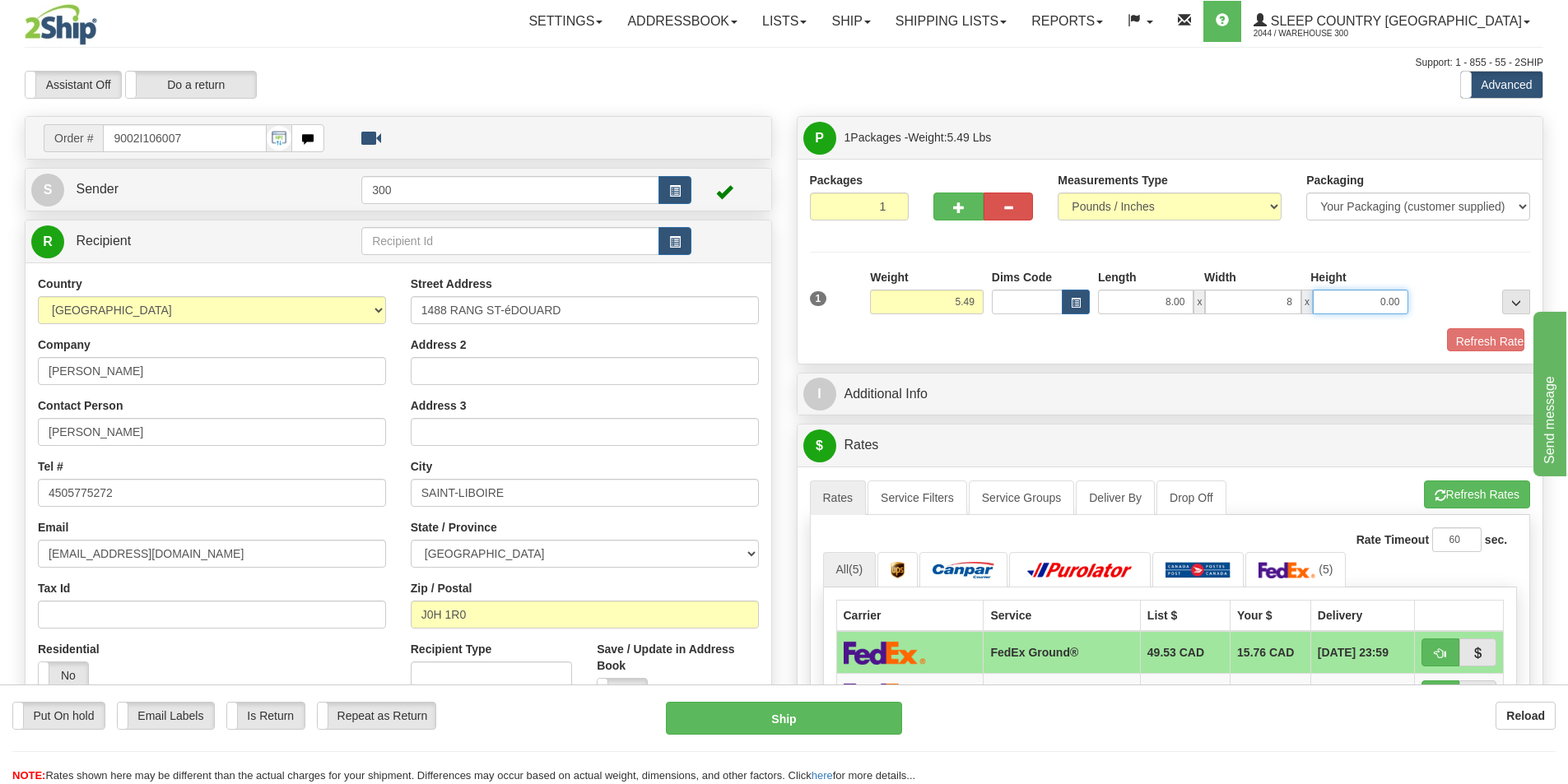
type input "8.00"
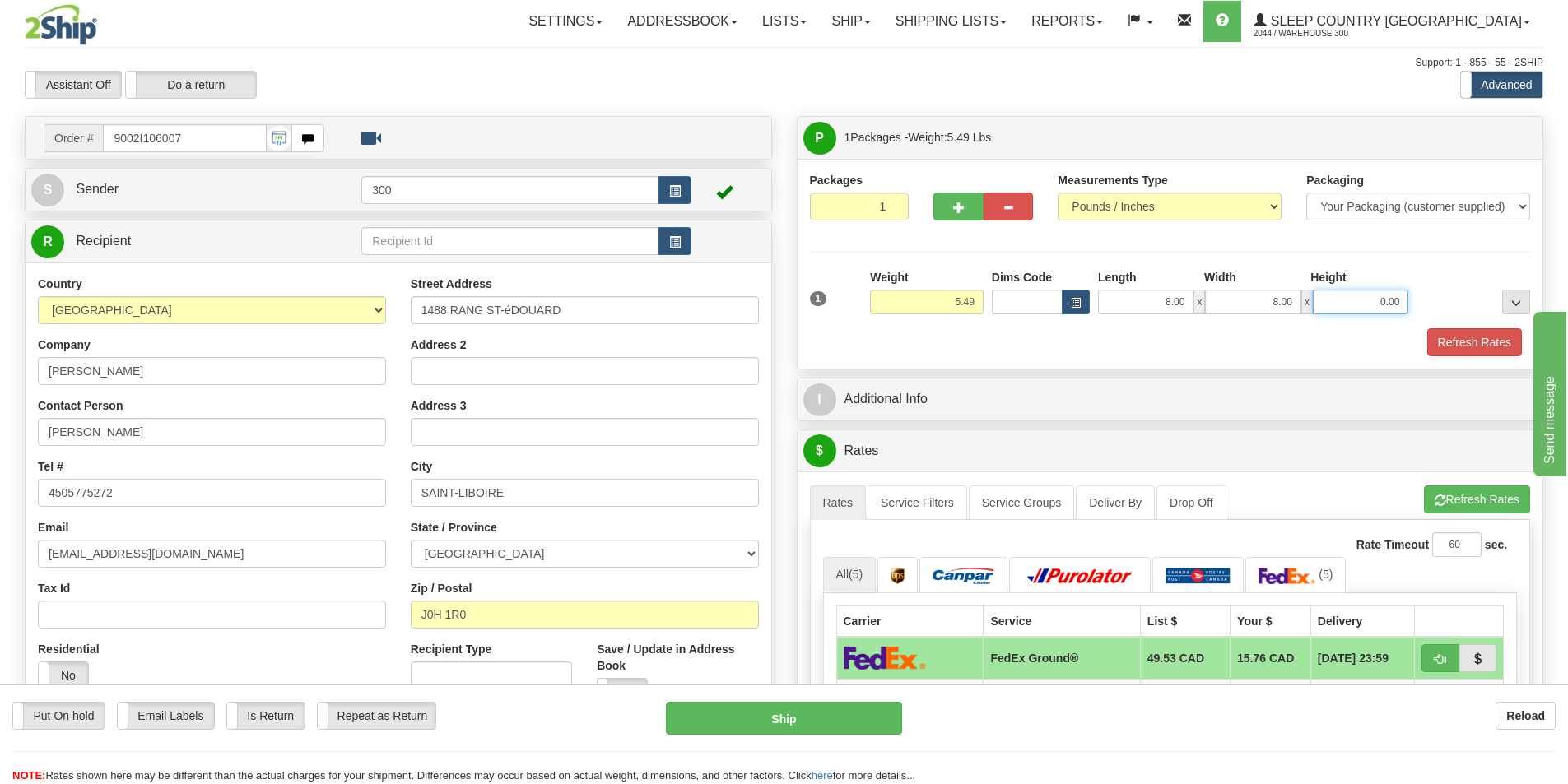
type input "4"
type input "16.00"
click at [1445, 336] on button "Refresh Rates" at bounding box center [1474, 342] width 94 height 28
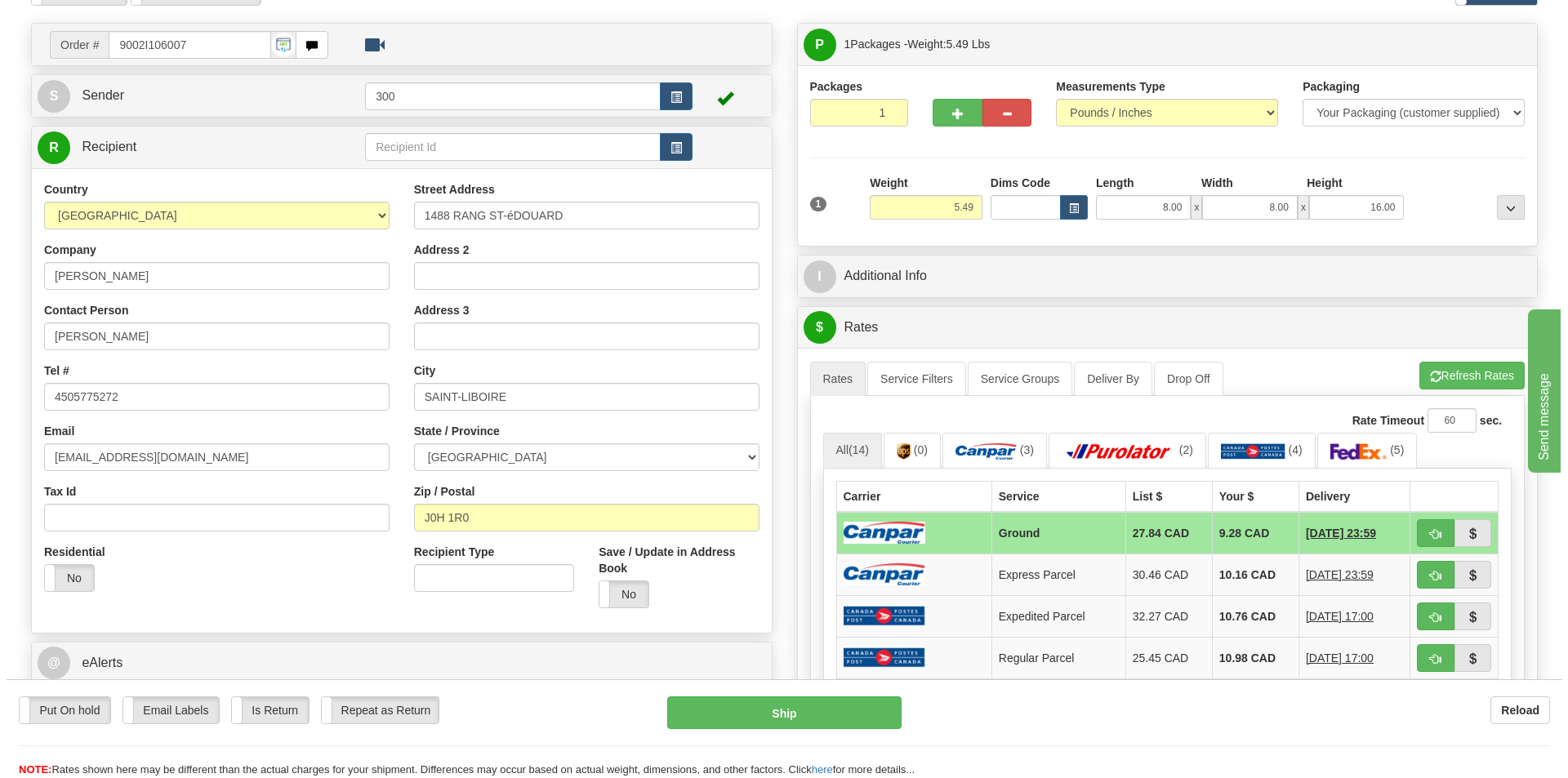
scroll to position [164, 0]
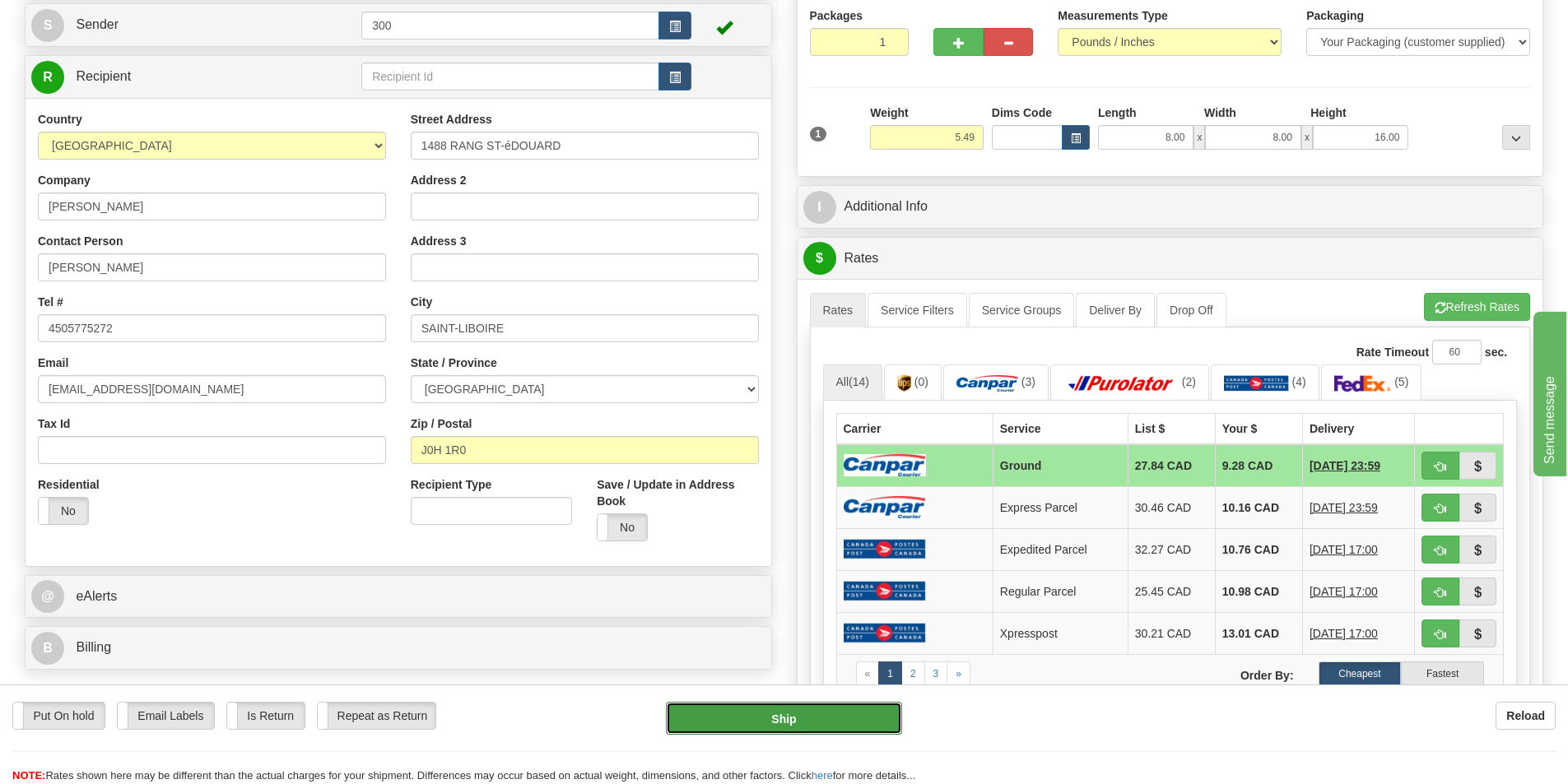
click at [867, 718] on button "Ship" at bounding box center [784, 719] width 236 height 33
type input "1"
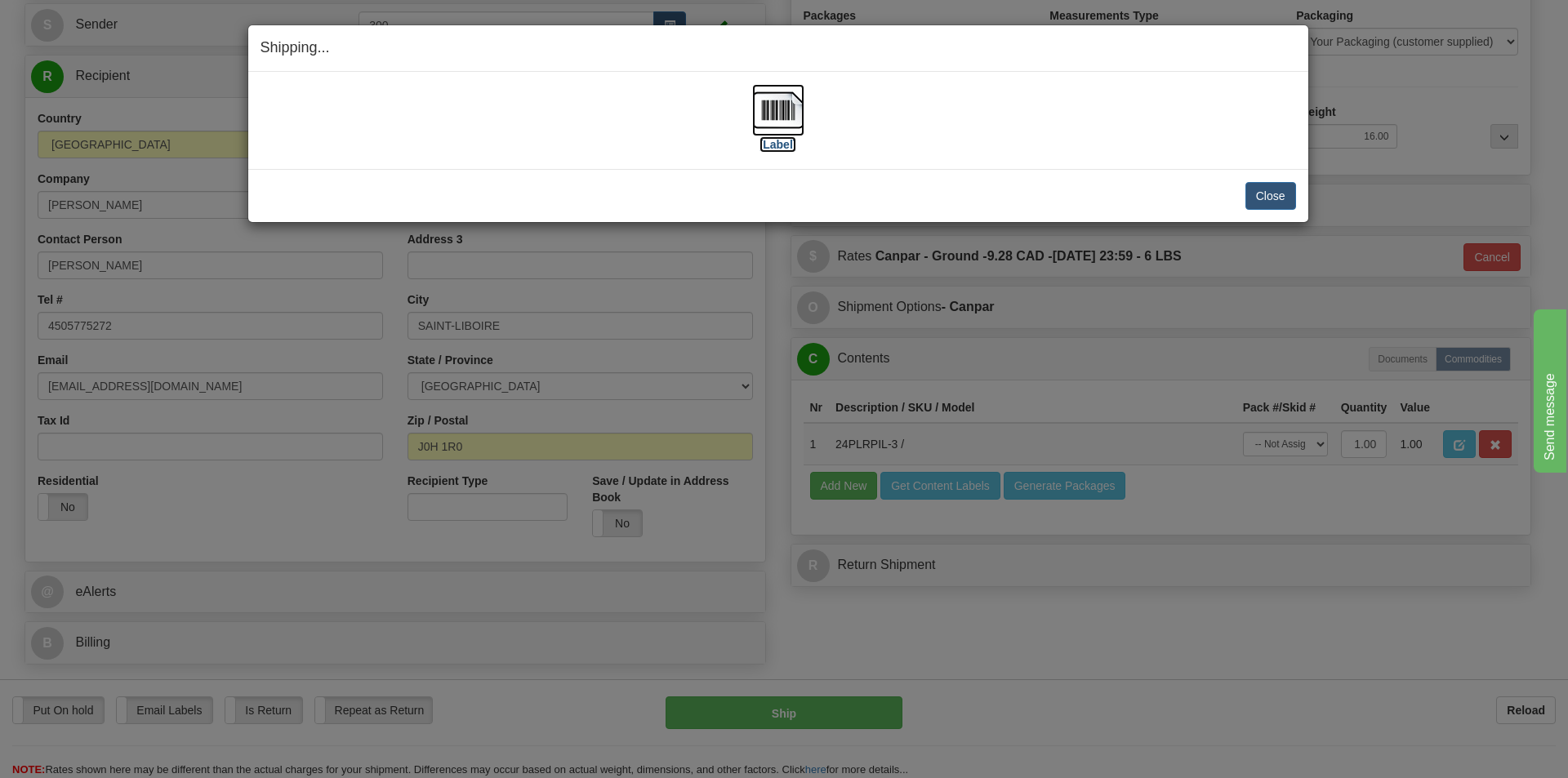
click at [786, 137] on label "[Label]" at bounding box center [778, 144] width 38 height 16
click at [1259, 196] on button "Close" at bounding box center [1271, 196] width 51 height 28
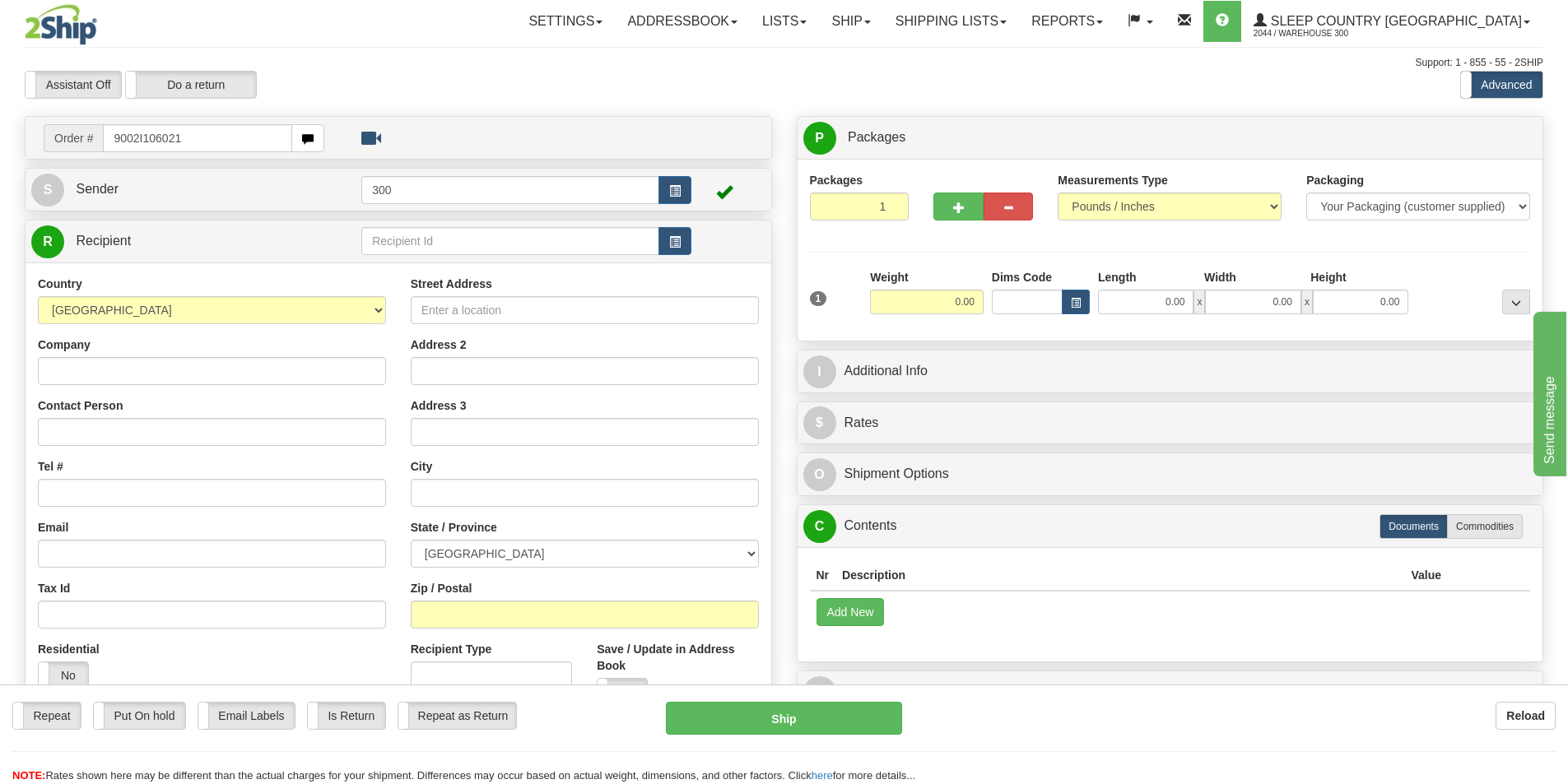
type input "9002I106021"
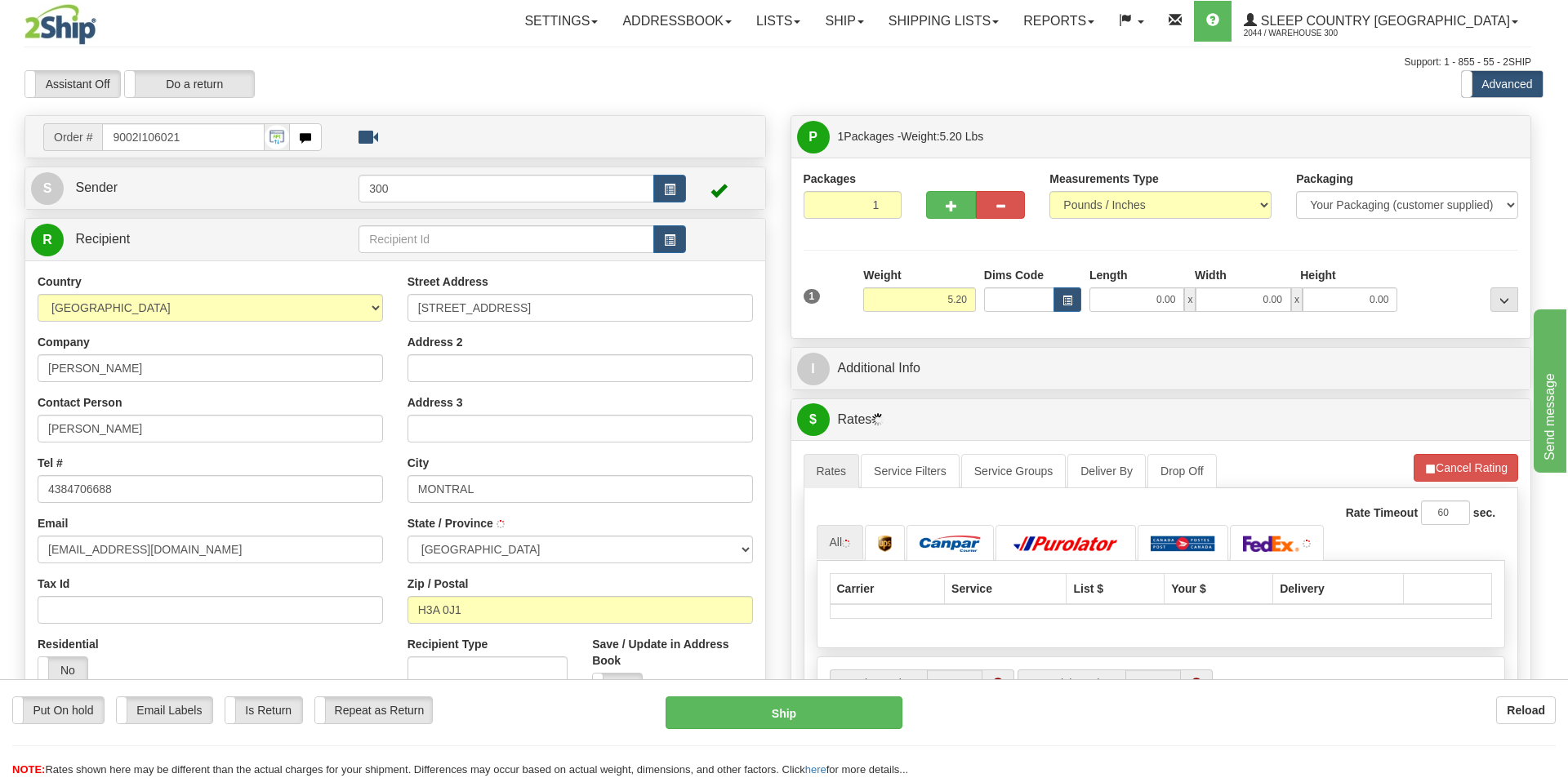
type input "[GEOGRAPHIC_DATA]"
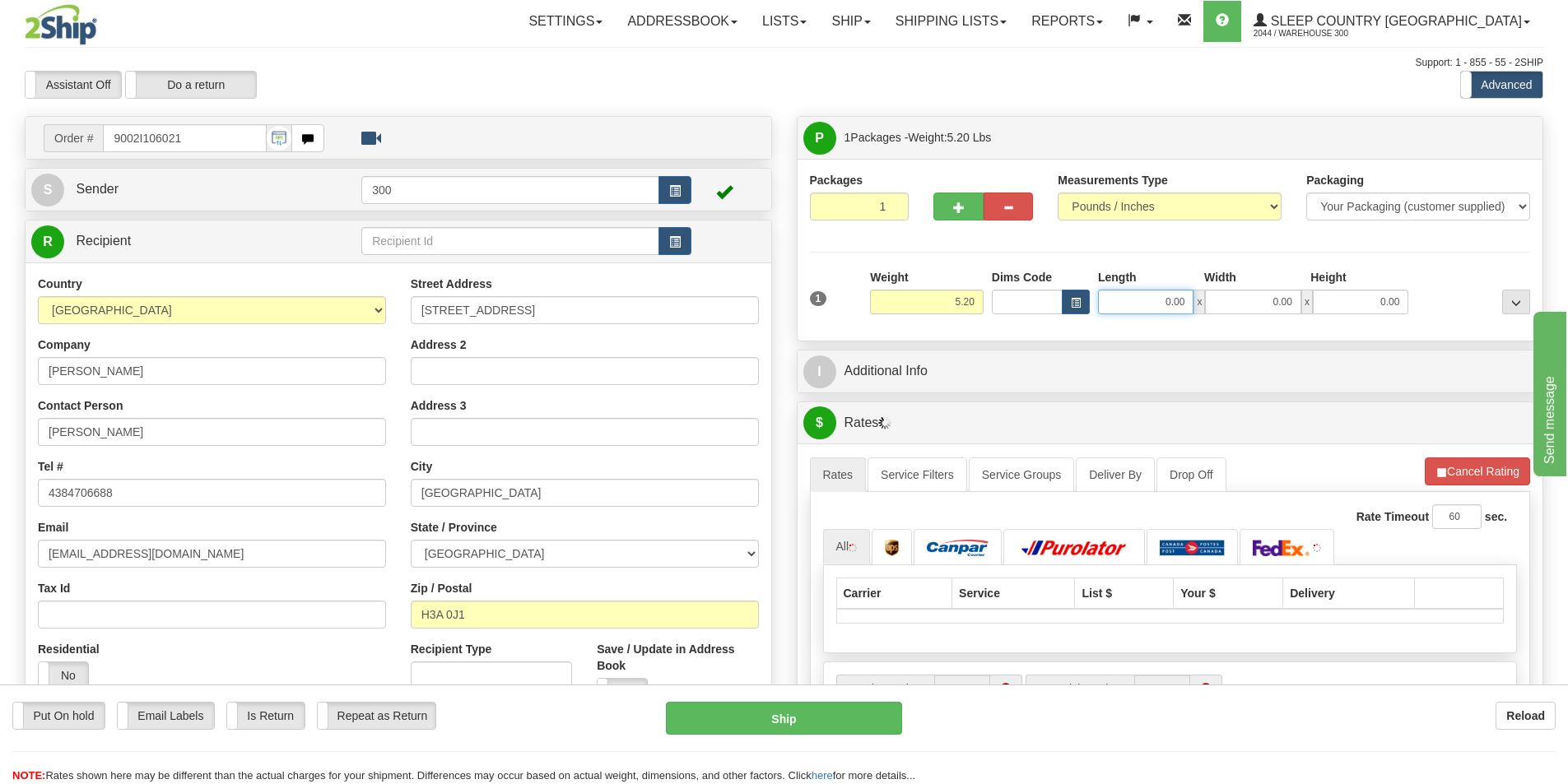
drag, startPoint x: 1136, startPoint y: 310, endPoint x: 1290, endPoint y: 310, distance: 154.0
click at [1283, 310] on div "0.00 x 0.00 x 0.00" at bounding box center [1253, 302] width 310 height 25
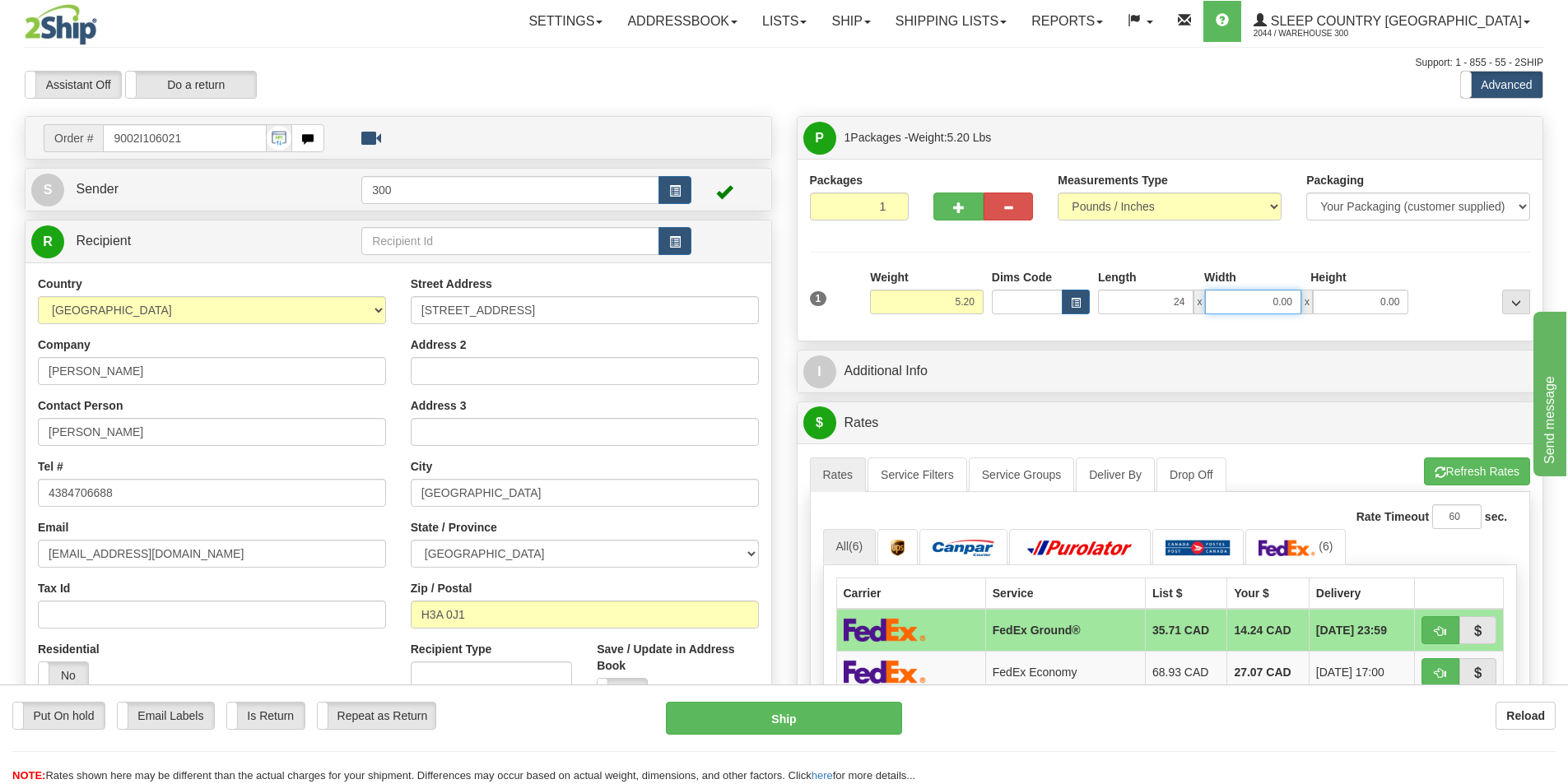
type input "24.00"
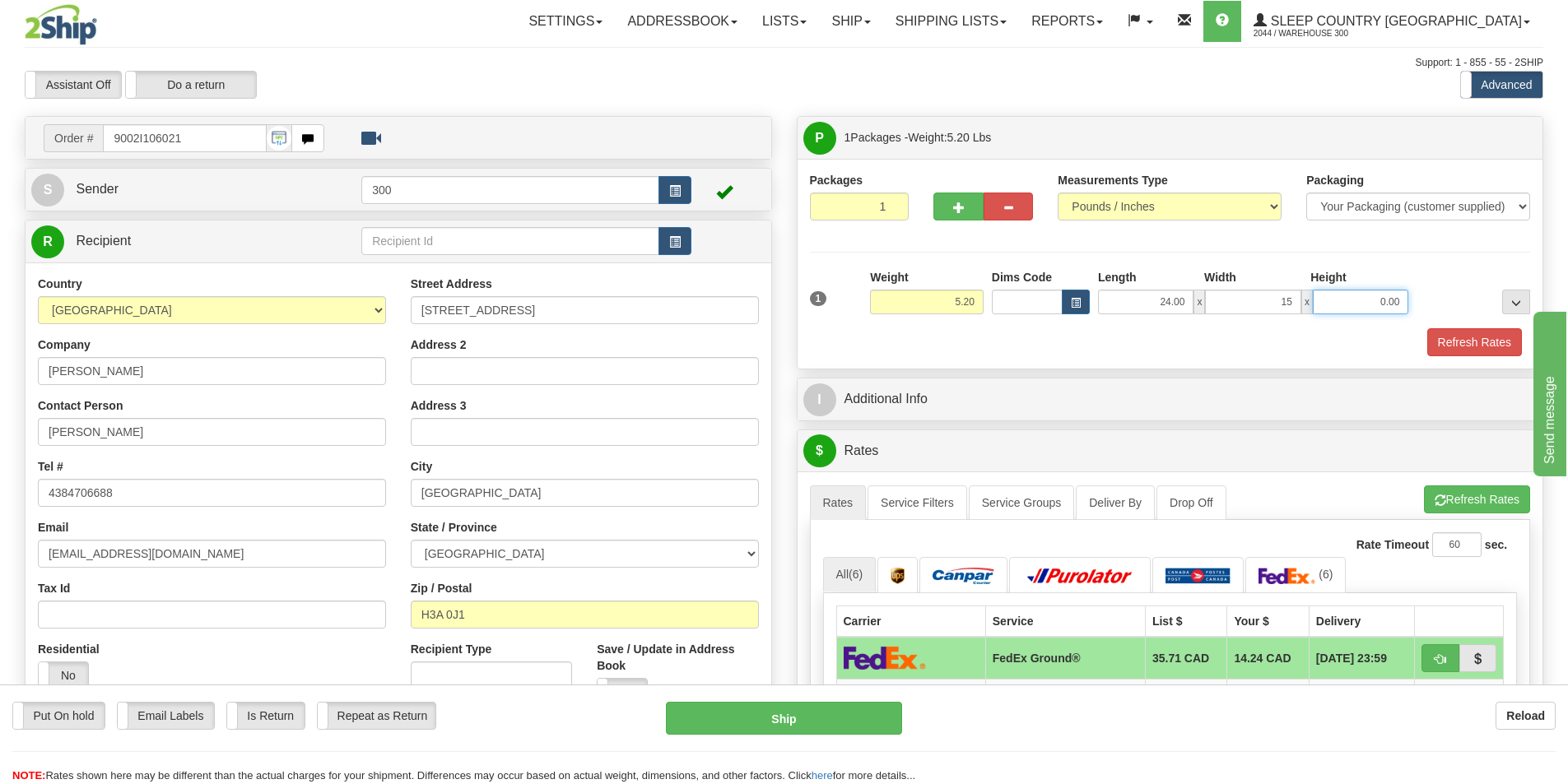
type input "15.00"
type input "7.00"
click at [1463, 341] on button "Refresh Rates" at bounding box center [1474, 342] width 94 height 28
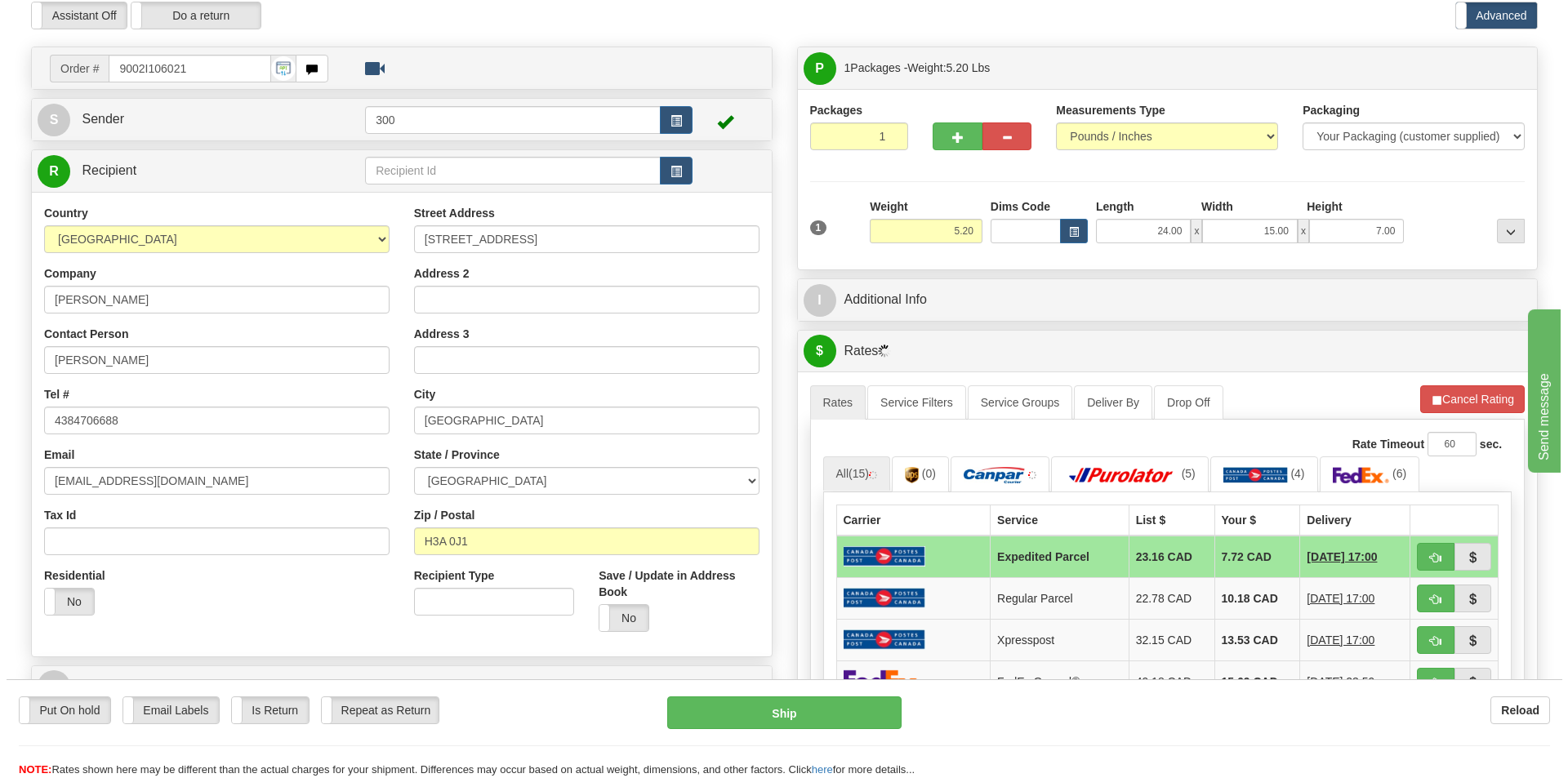
scroll to position [245, 0]
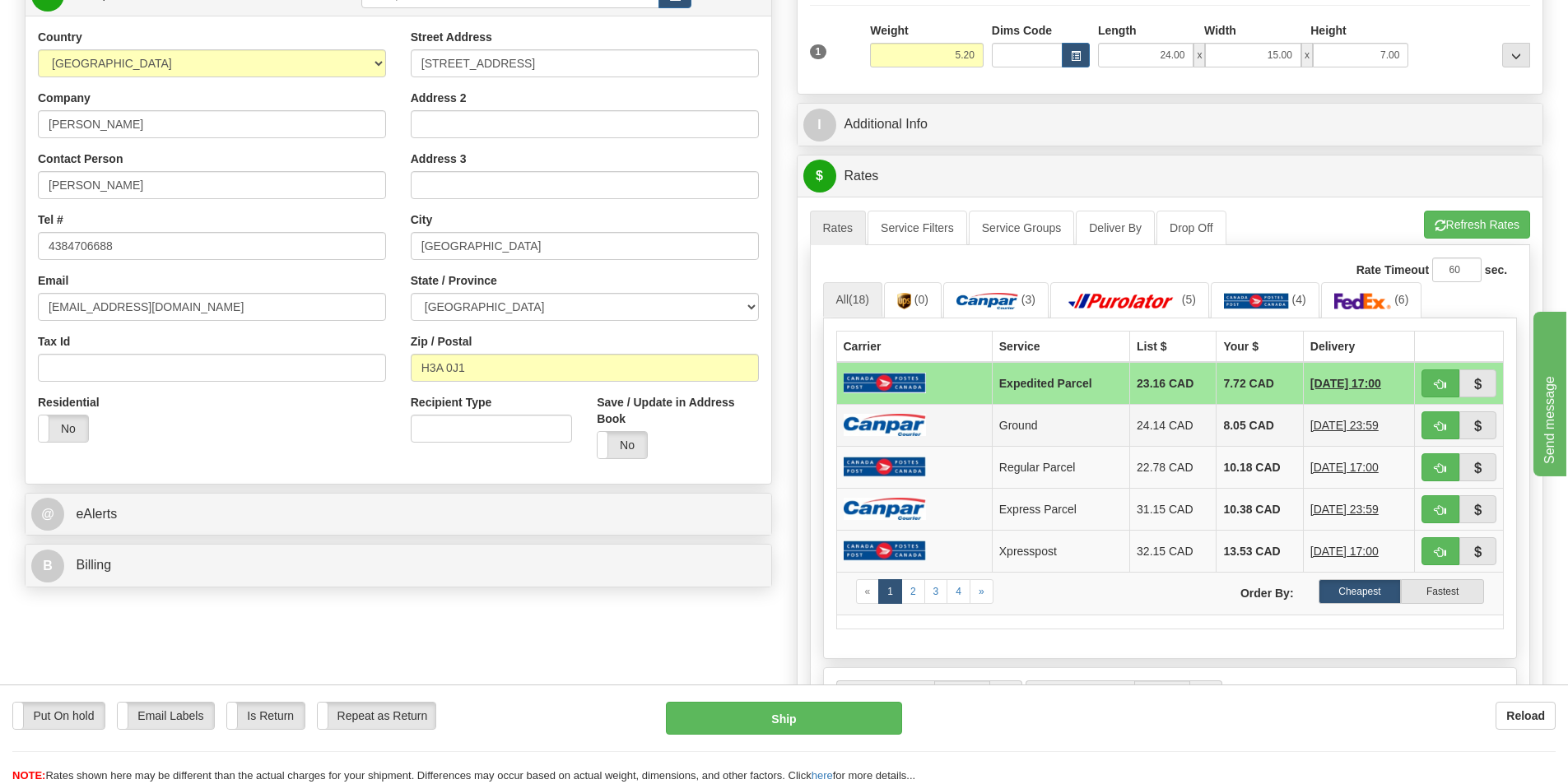
click at [912, 436] on img at bounding box center [884, 425] width 82 height 22
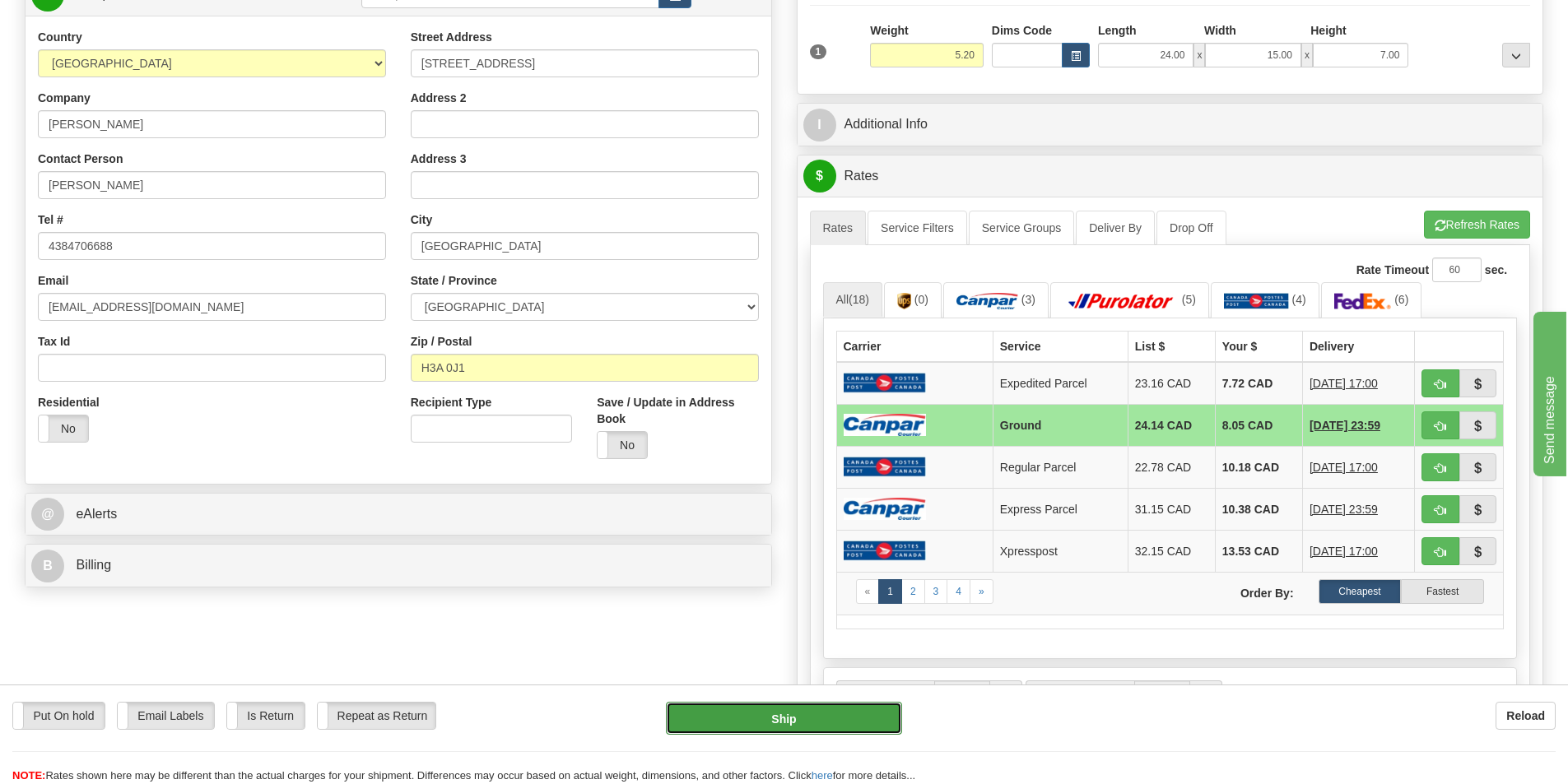
click at [819, 722] on button "Ship" at bounding box center [784, 719] width 236 height 33
type input "1"
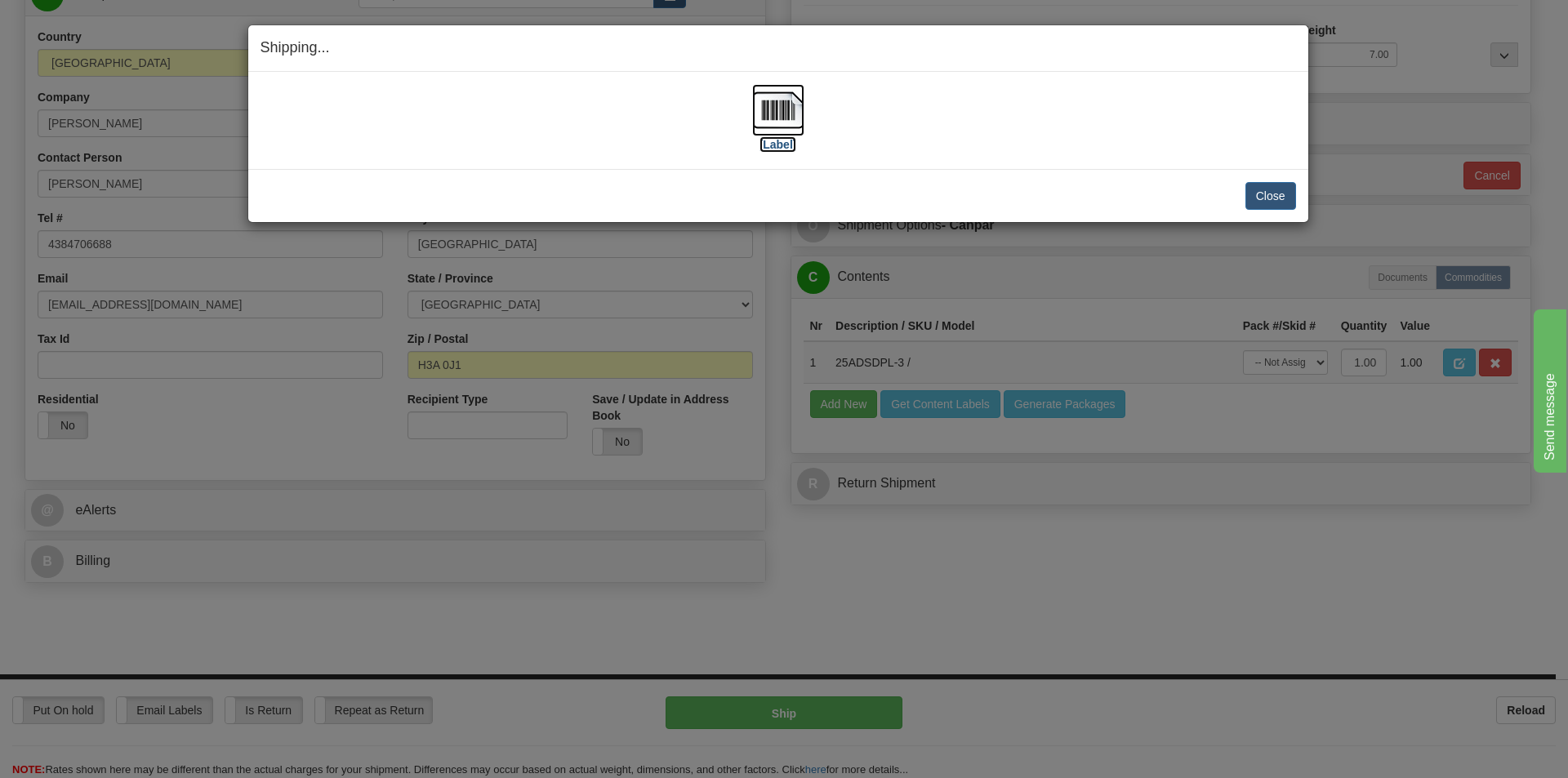
click at [781, 144] on label "[Label]" at bounding box center [778, 144] width 38 height 16
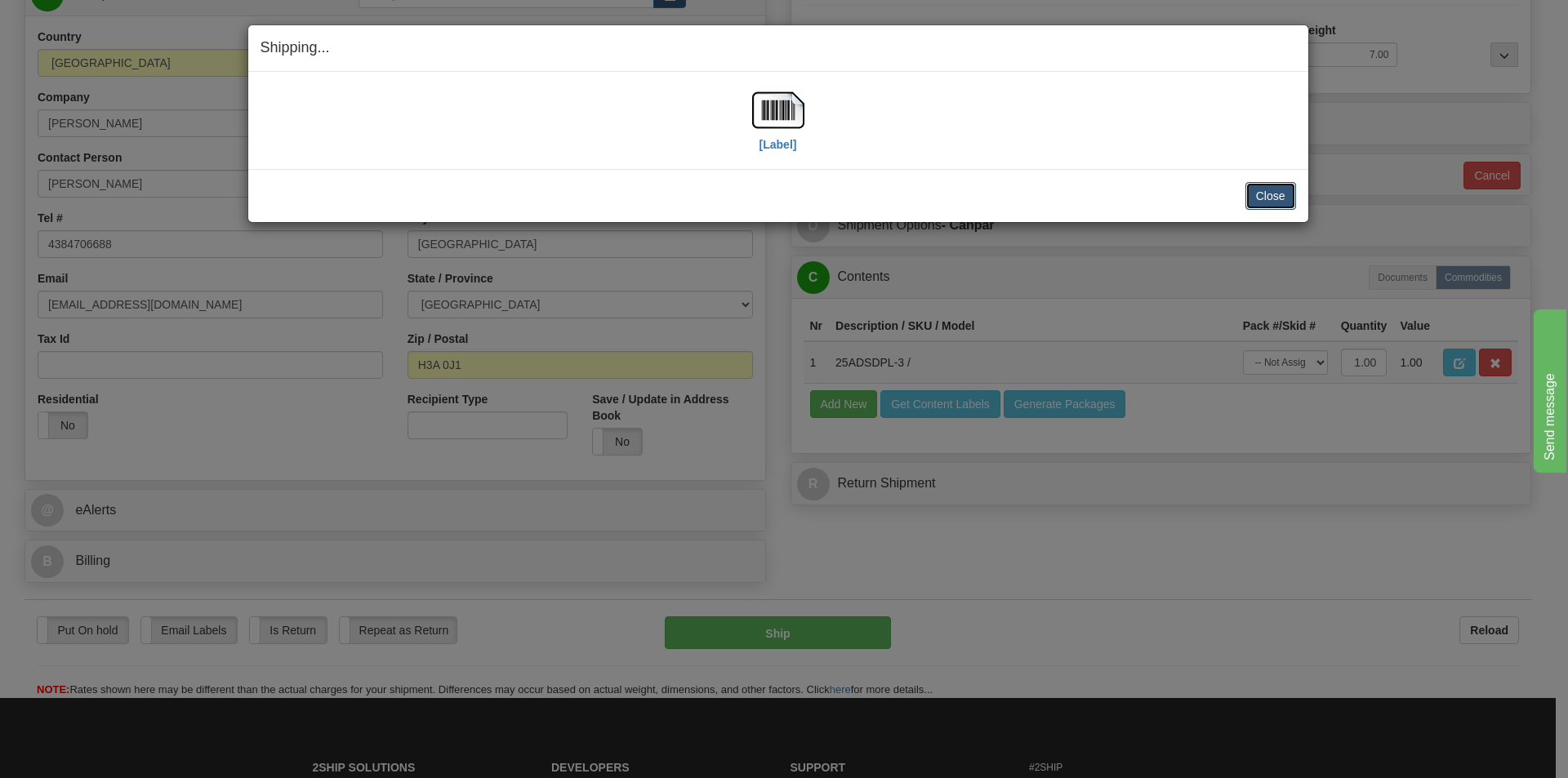
click at [1278, 202] on button "Close" at bounding box center [1271, 196] width 51 height 28
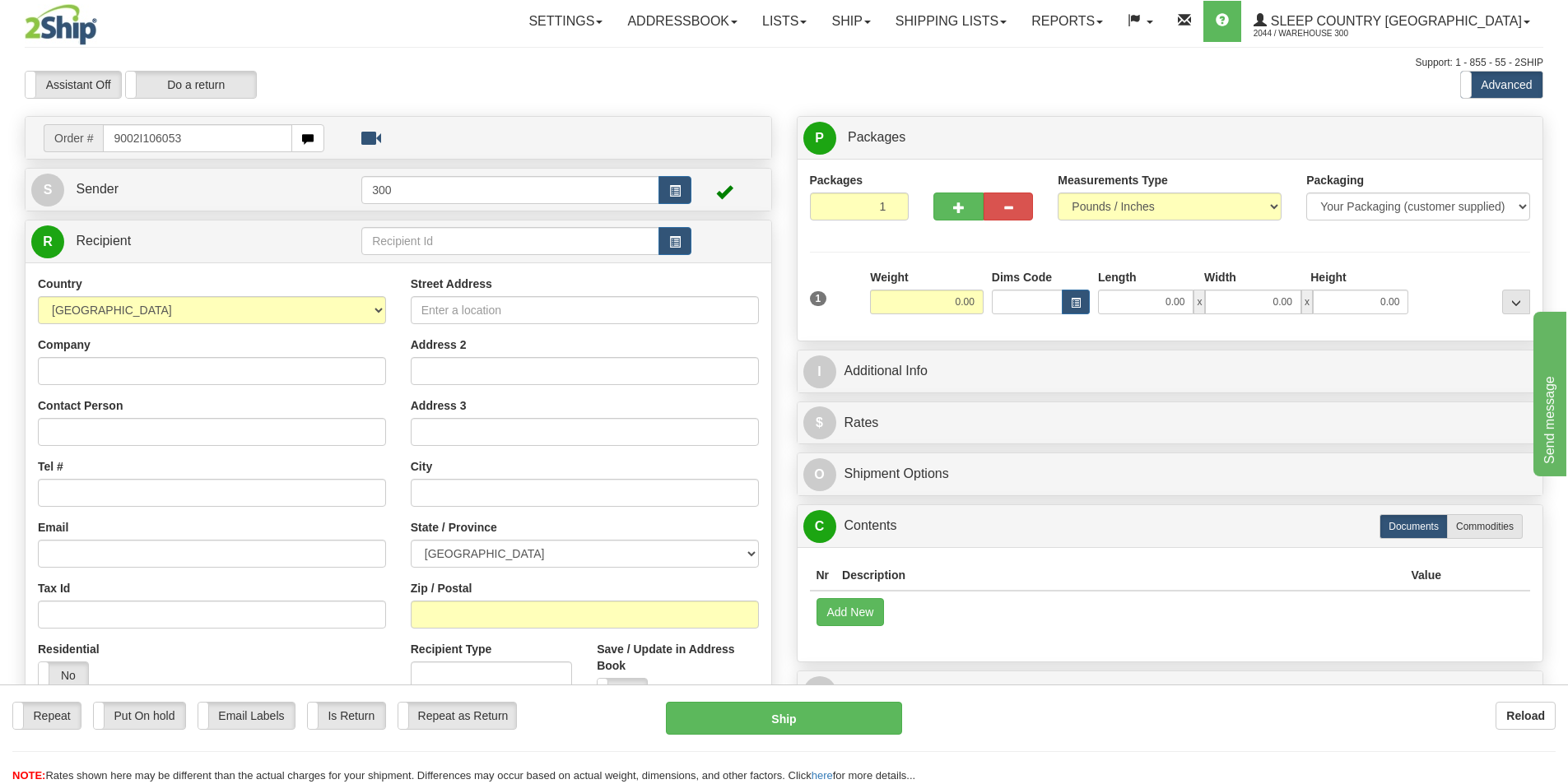
type input "9002I106053"
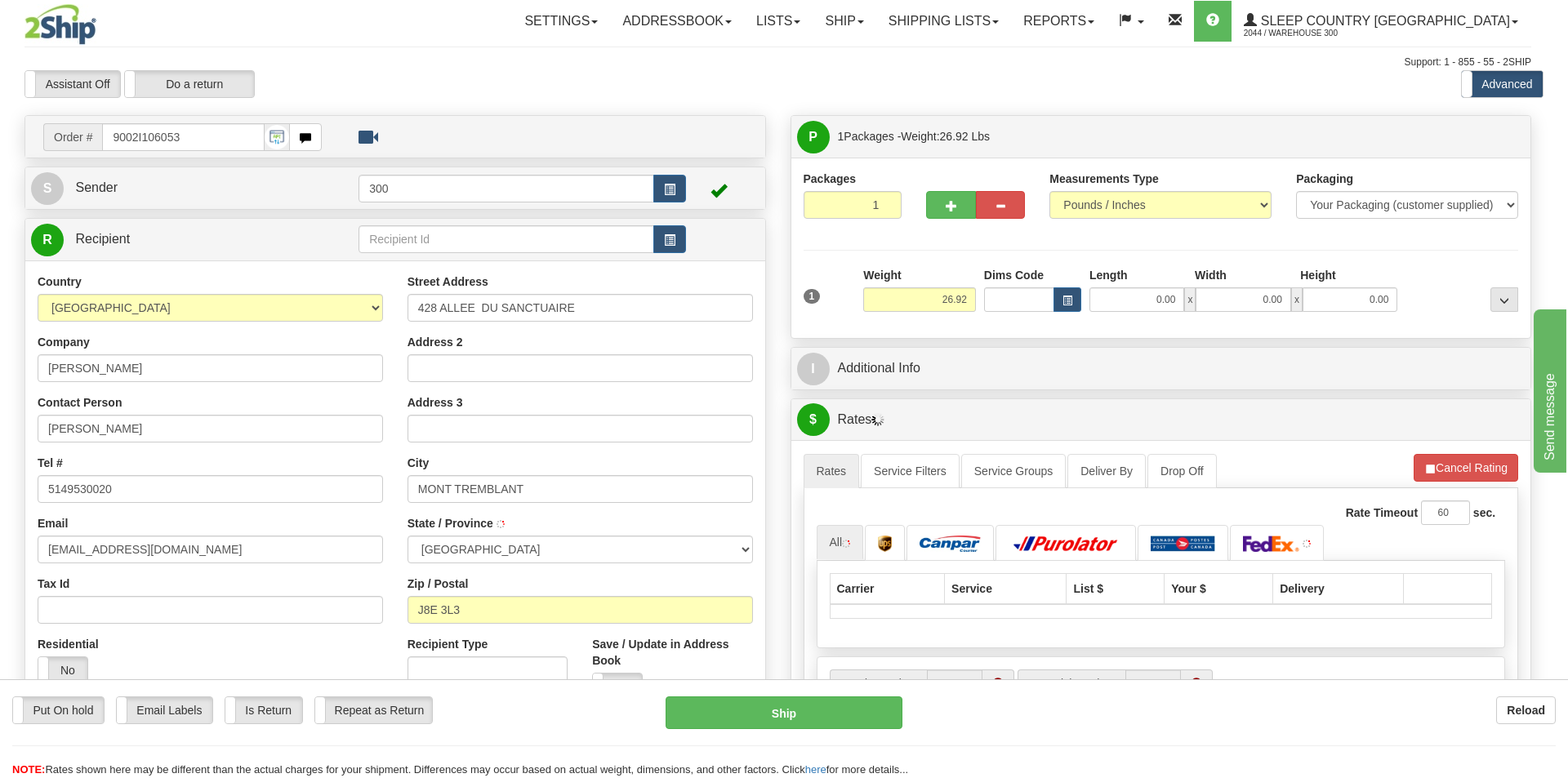
type input "MONT-TREMBLANT"
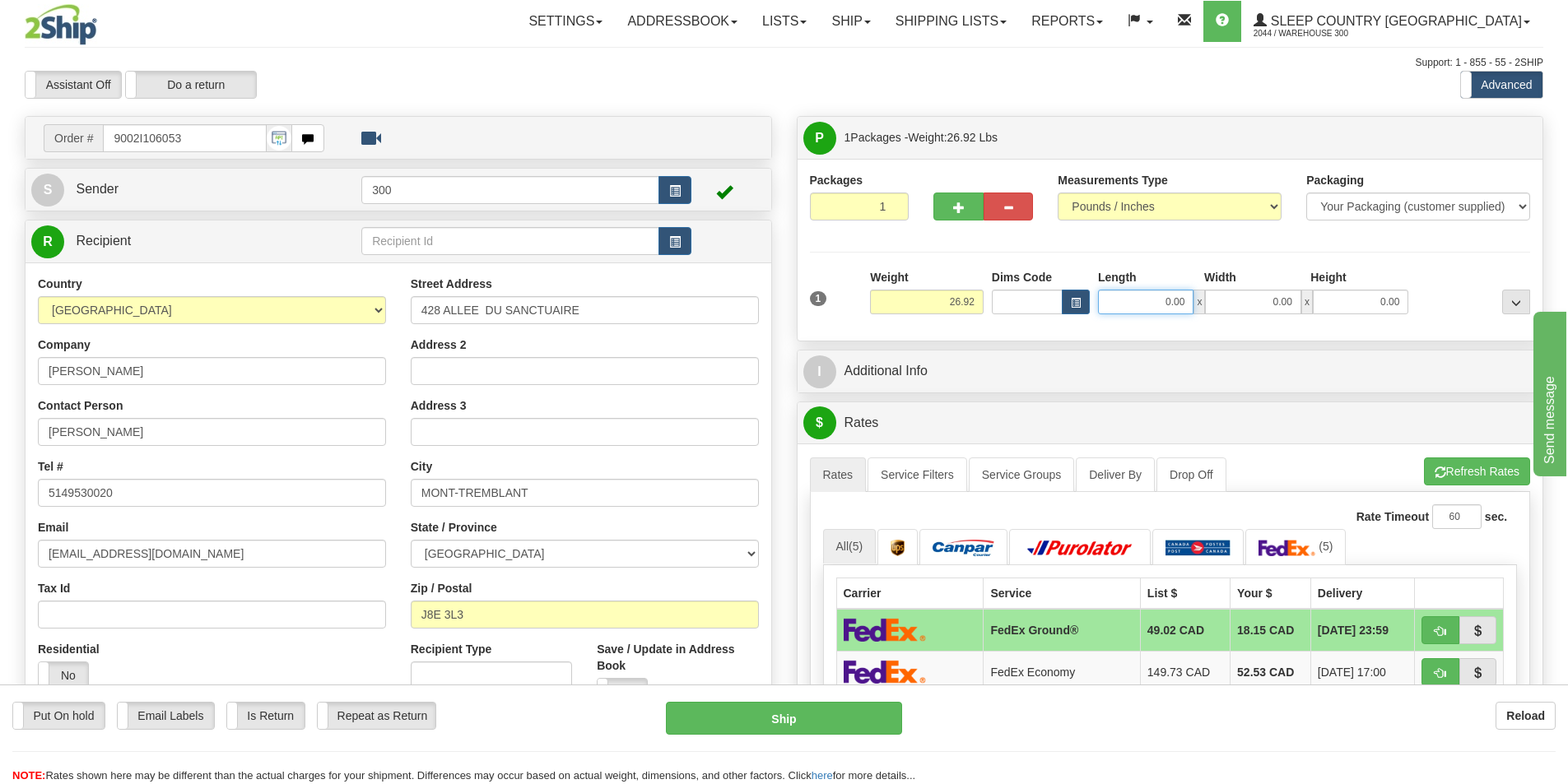
drag, startPoint x: 1145, startPoint y: 303, endPoint x: 1326, endPoint y: 301, distance: 181.0
click at [1326, 301] on div "0.00 x 0.00 x 0.00" at bounding box center [1253, 302] width 310 height 25
type input "13.00"
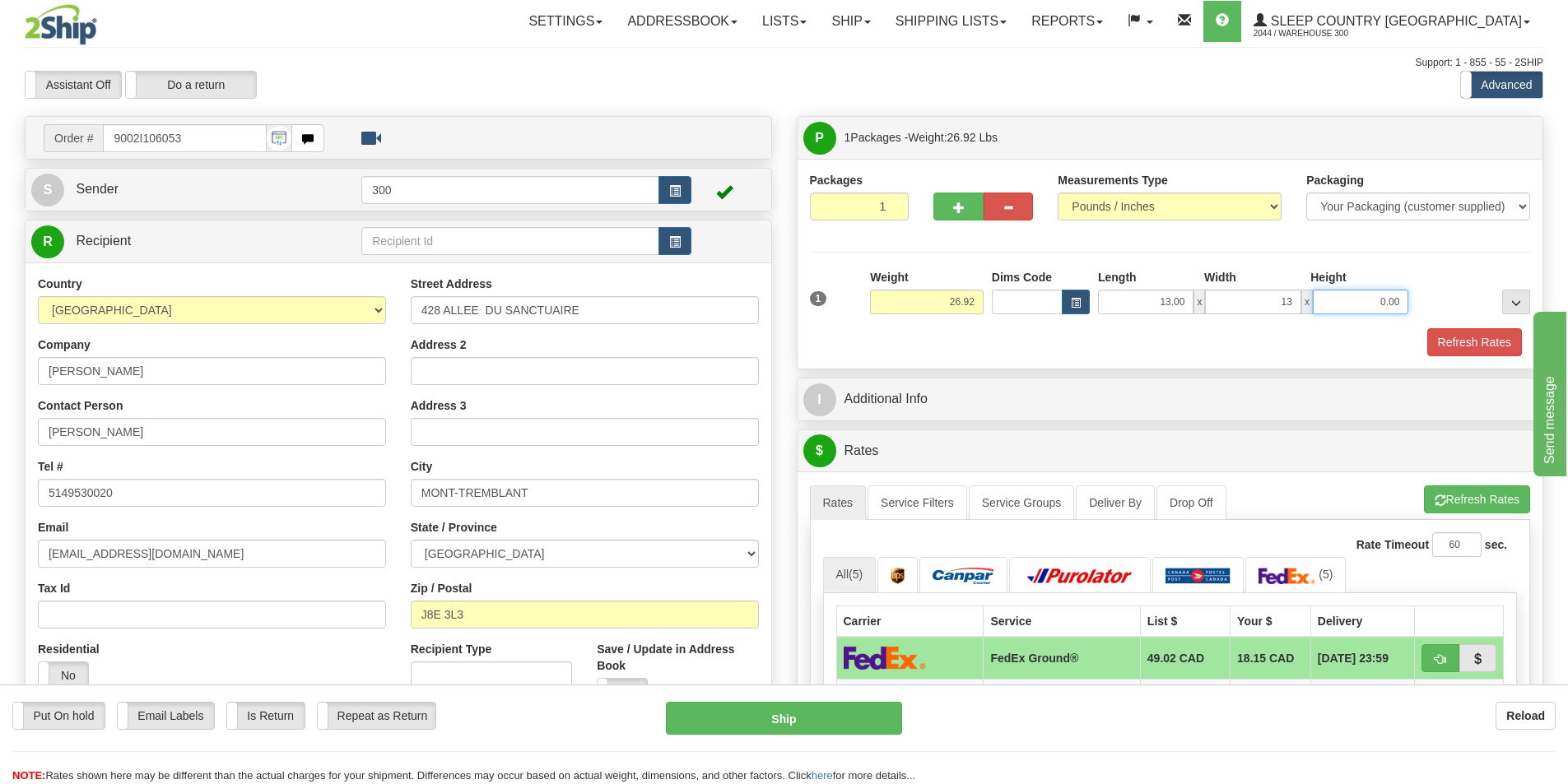
type input "13.00"
type input "23.00"
click at [1449, 331] on button "Refresh Rates" at bounding box center [1474, 342] width 94 height 28
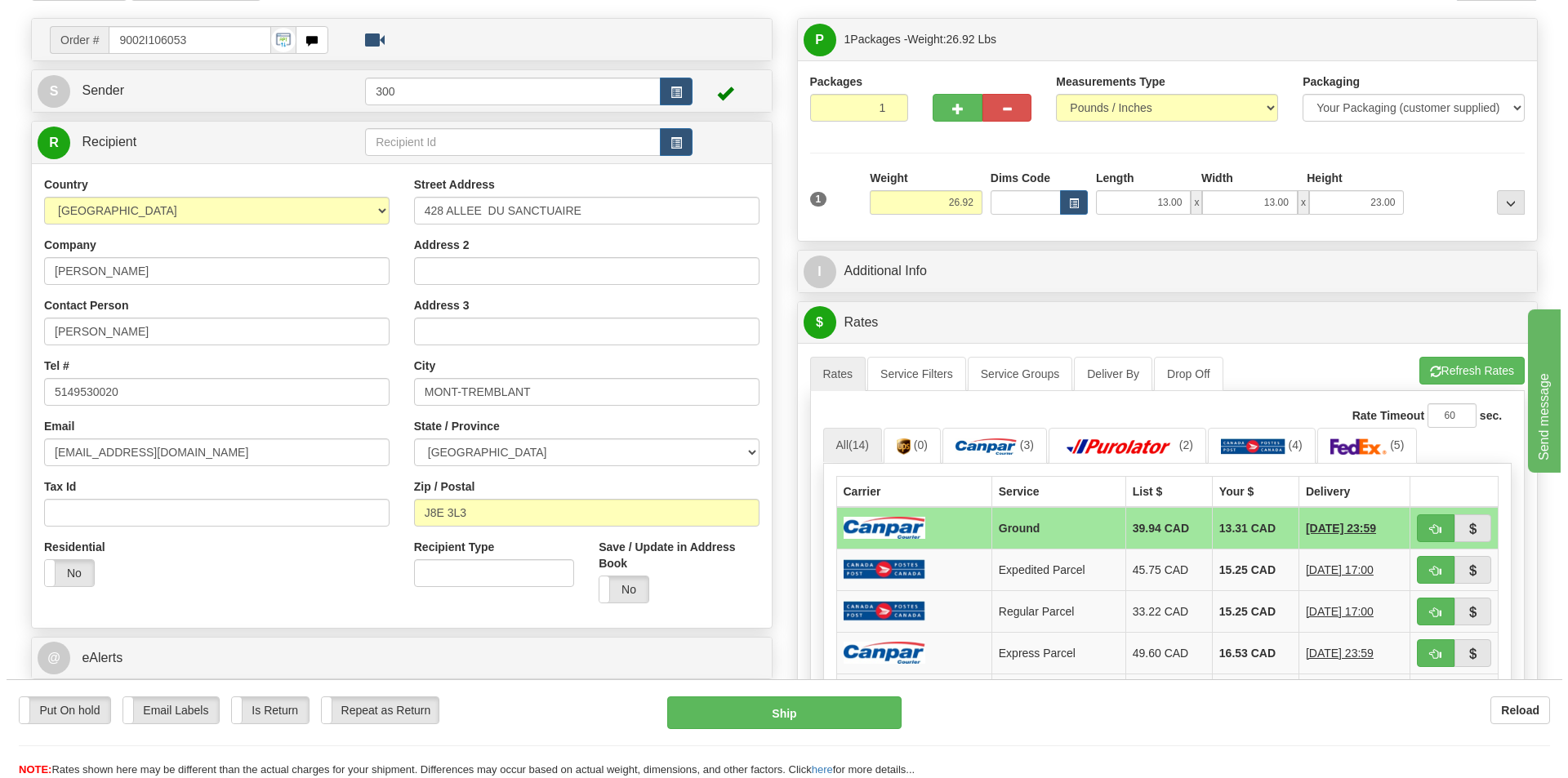
scroll to position [245, 0]
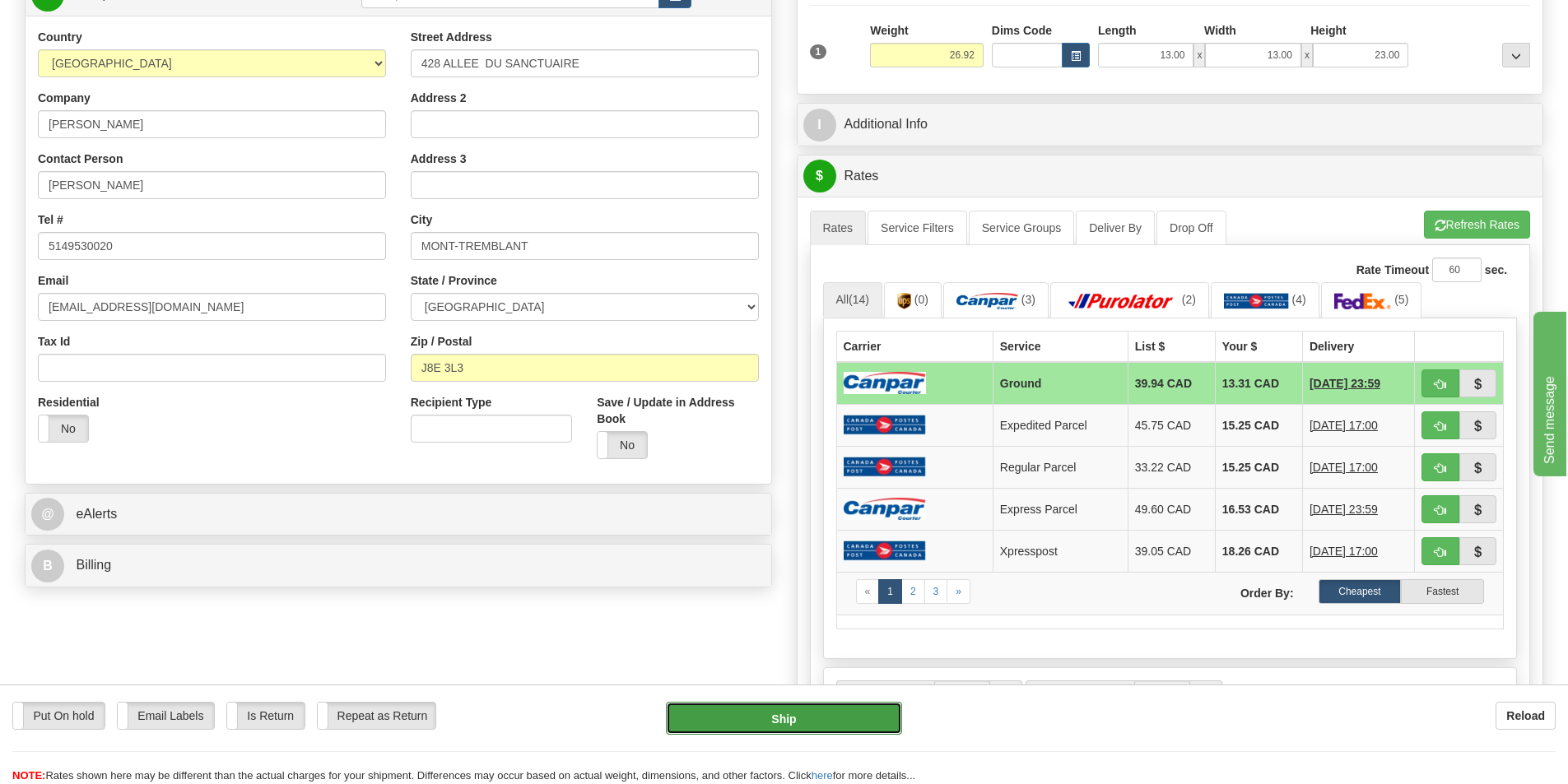
click at [869, 708] on button "Ship" at bounding box center [784, 719] width 236 height 33
type input "1"
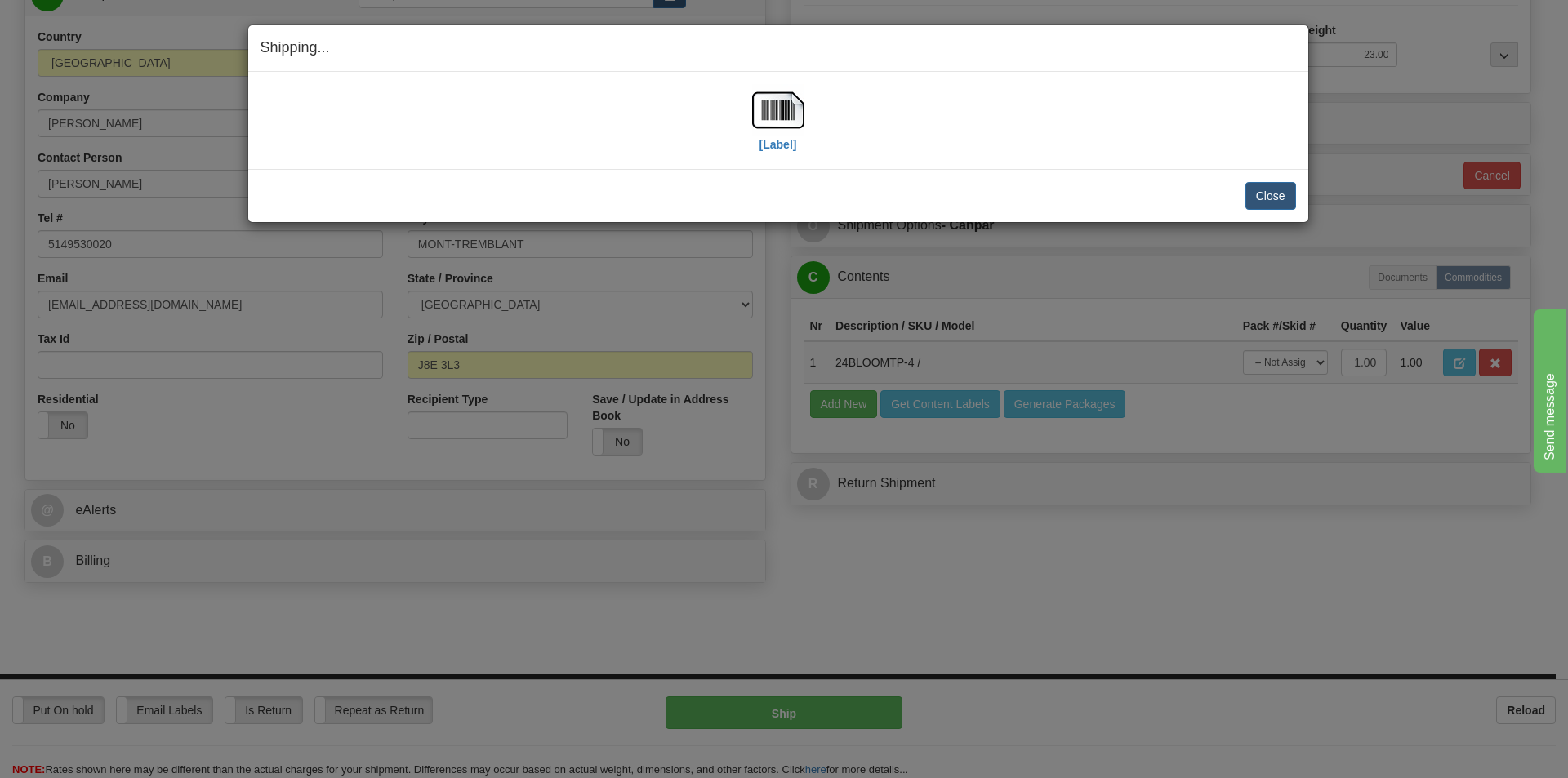
click at [778, 155] on div "[Label]" at bounding box center [778, 121] width 52 height 72
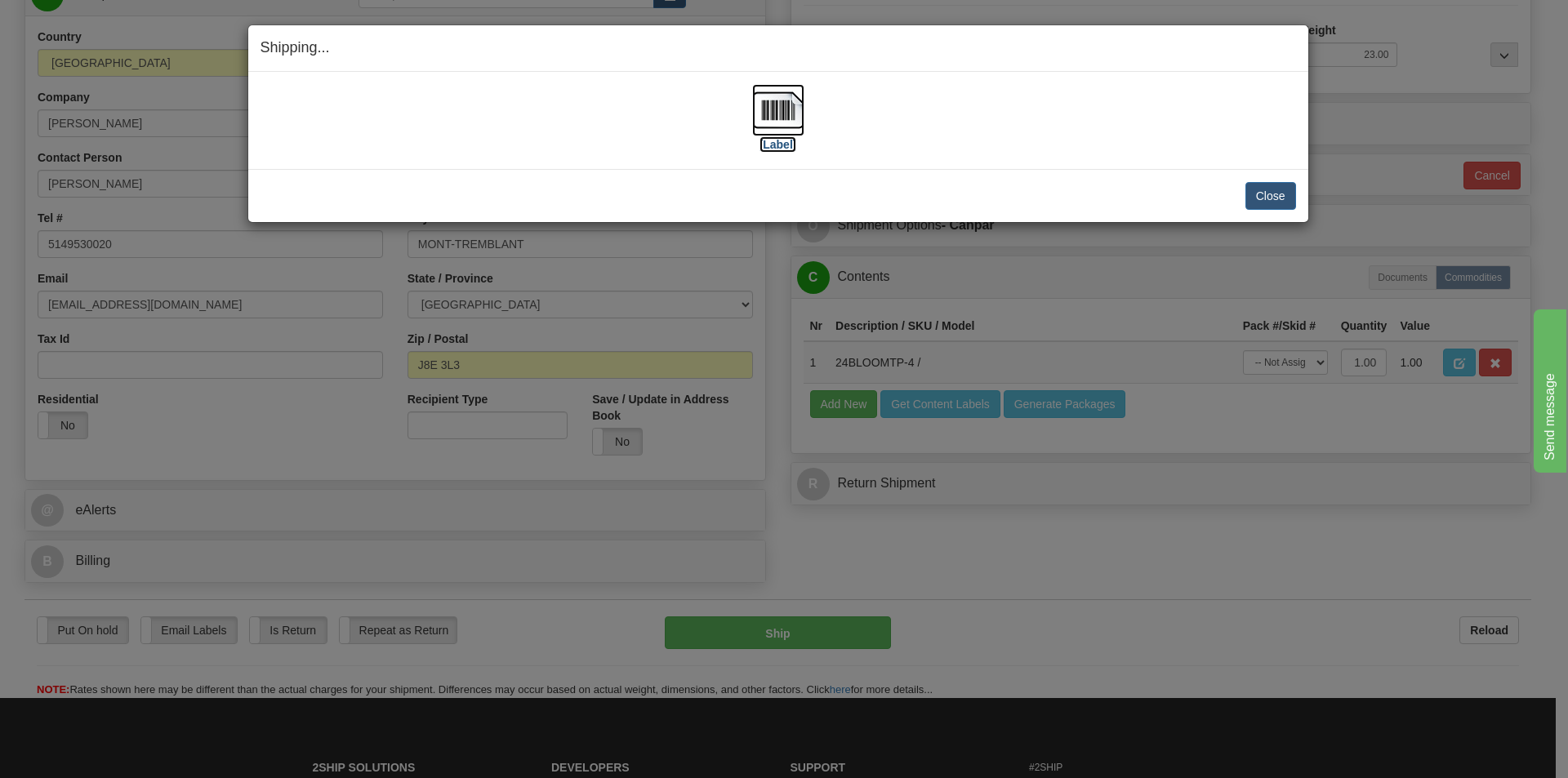
click at [782, 148] on label "[Label]" at bounding box center [778, 144] width 38 height 16
click at [1277, 197] on button "Close" at bounding box center [1271, 196] width 51 height 28
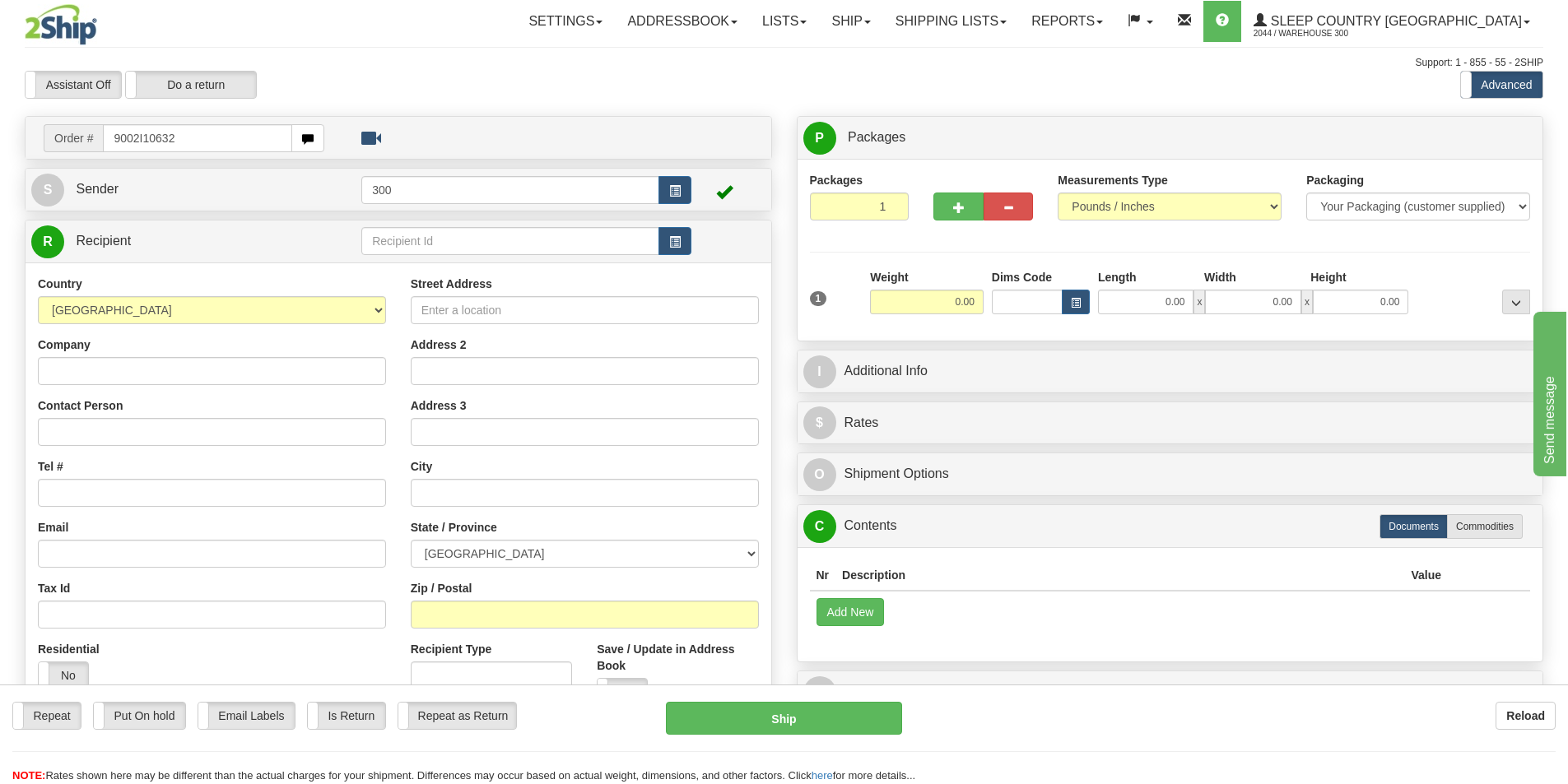
type input "9002I106328"
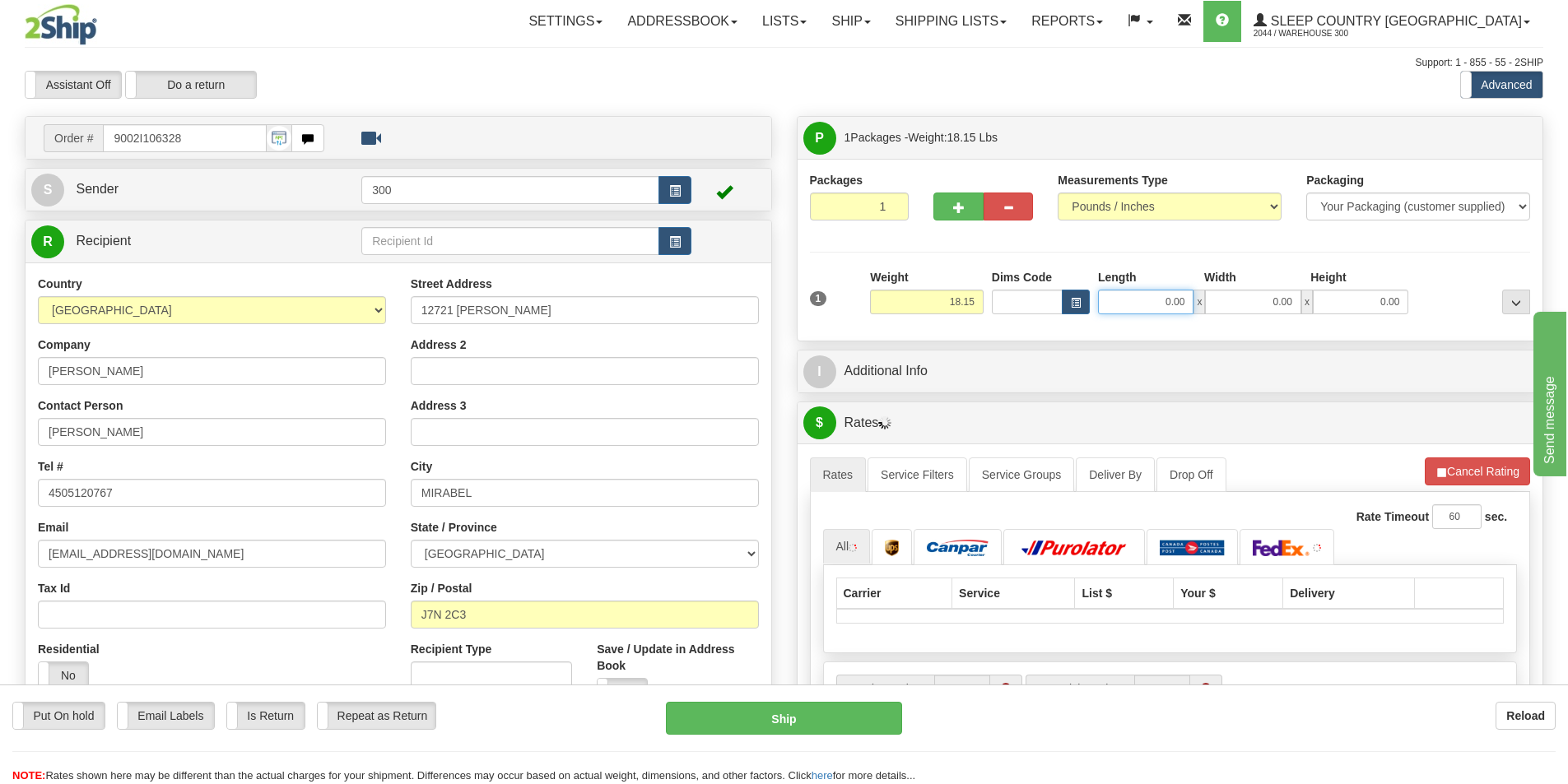
drag, startPoint x: 1131, startPoint y: 306, endPoint x: 1328, endPoint y: 305, distance: 197.0
click at [1312, 300] on div "0.00 x 0.00 x 0.00" at bounding box center [1253, 302] width 310 height 25
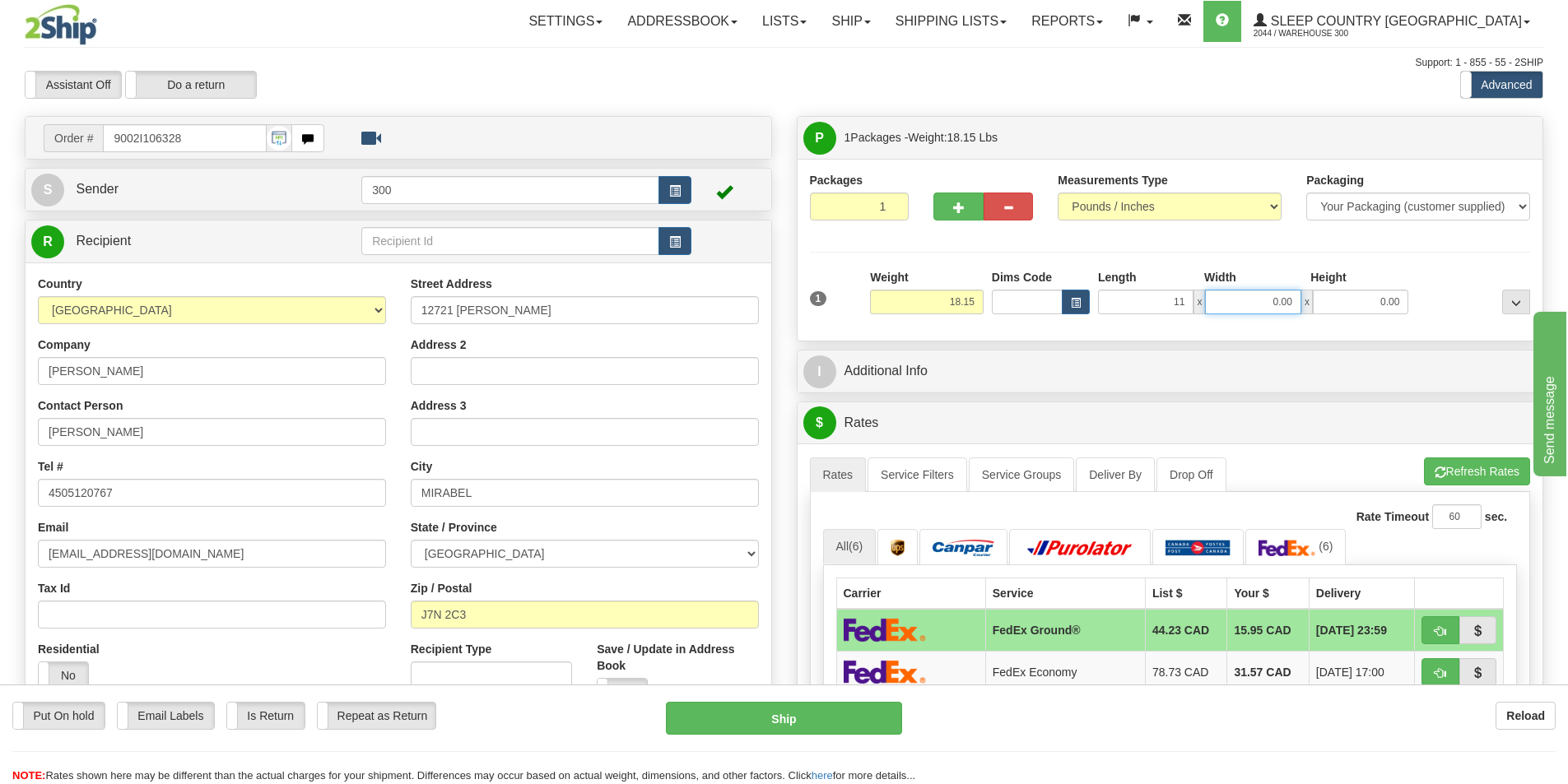
type input "11.00"
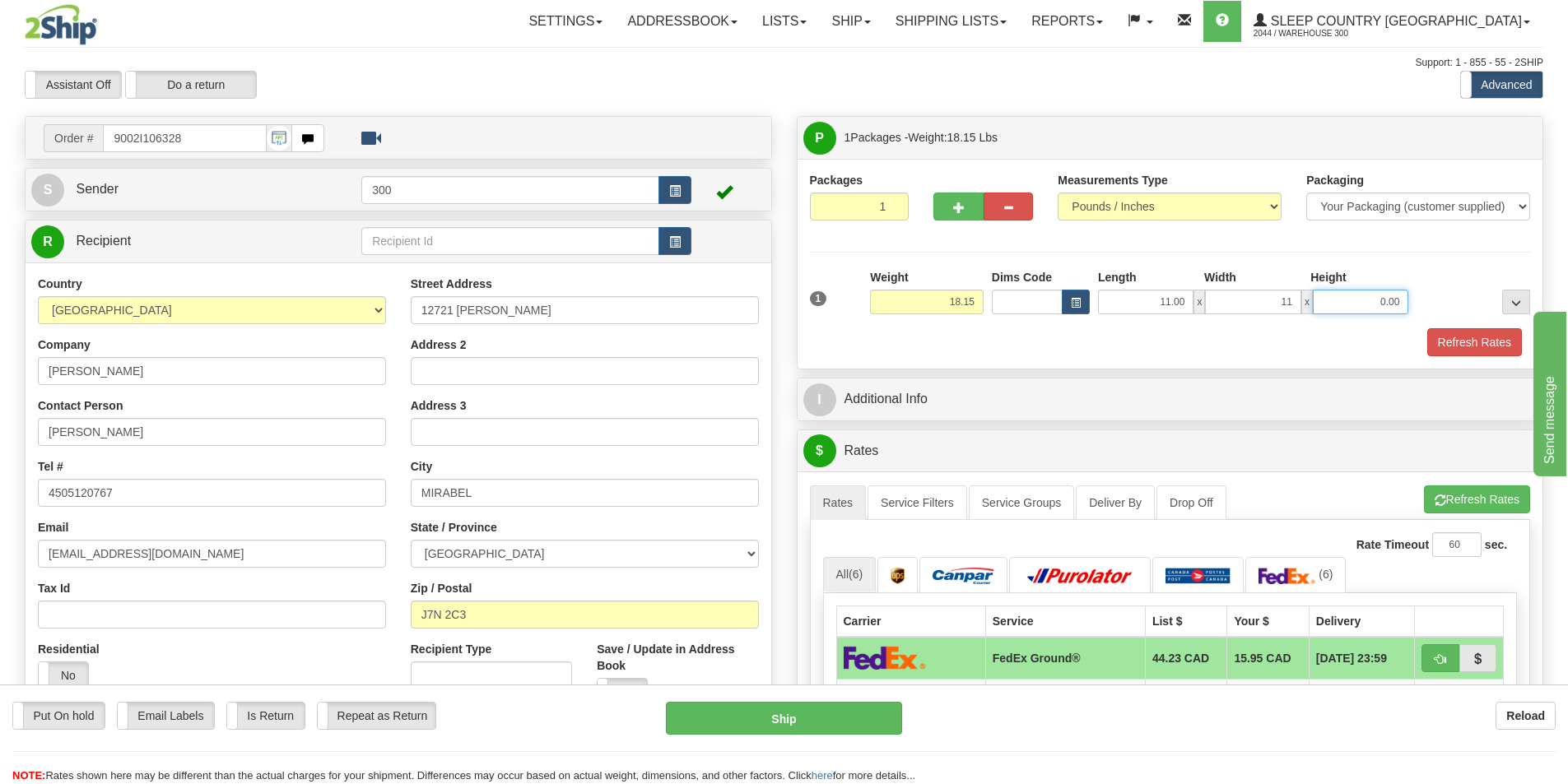
type input "11.00"
type input "20.00"
click at [1452, 341] on button "Refresh Rates" at bounding box center [1474, 342] width 94 height 28
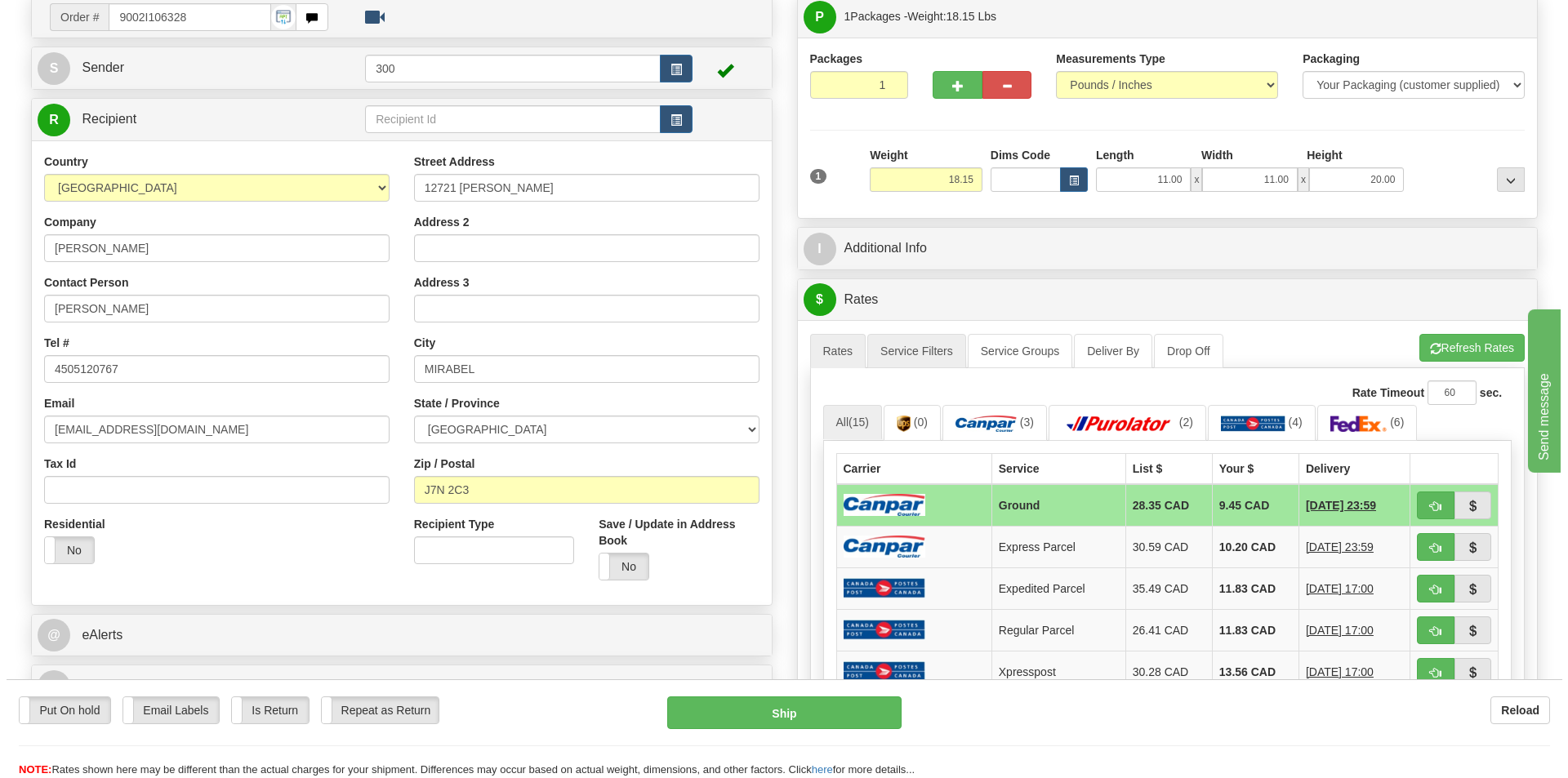
scroll to position [327, 0]
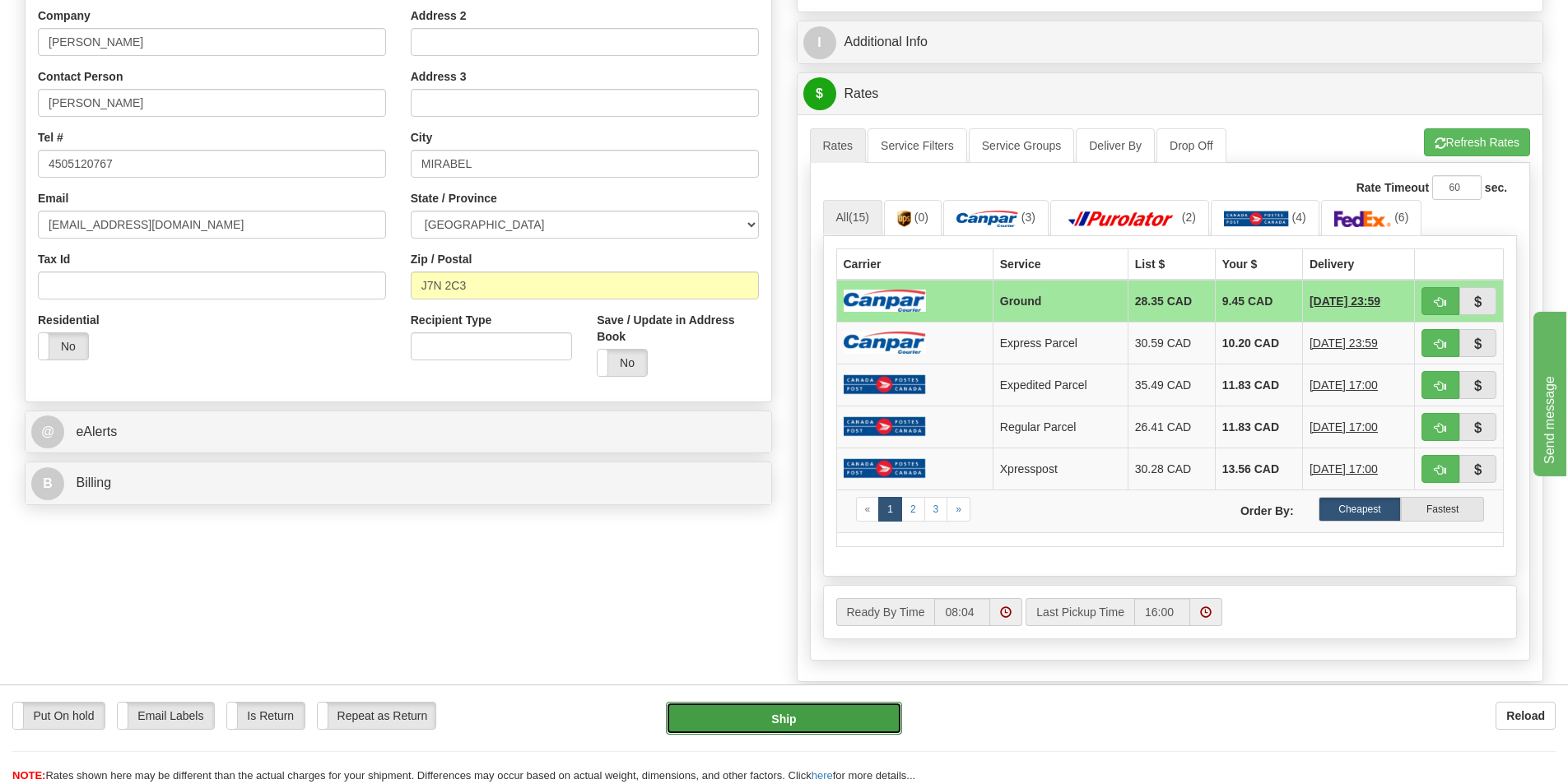
click at [804, 725] on button "Ship" at bounding box center [784, 719] width 236 height 33
type input "1"
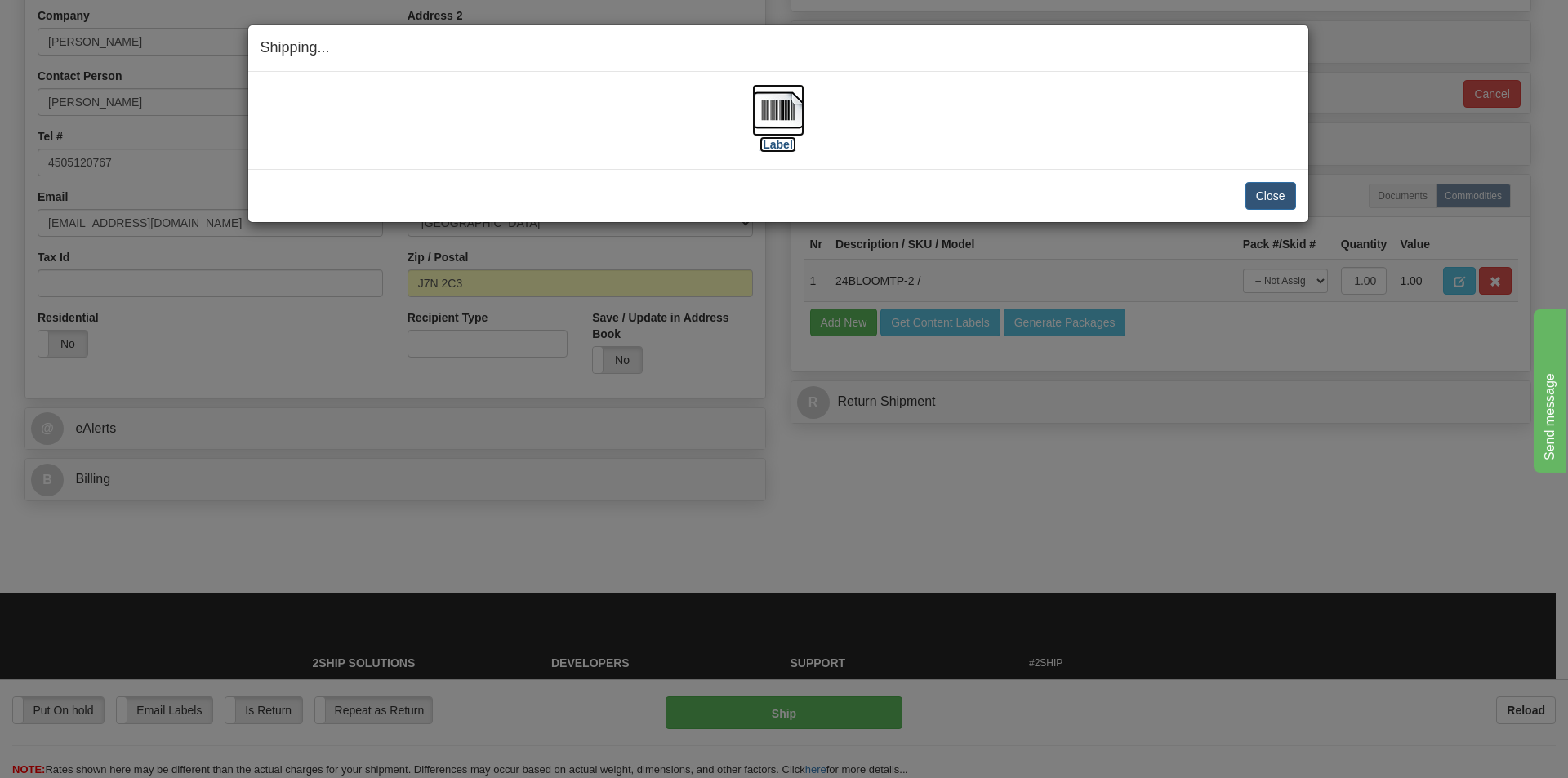
click at [781, 141] on label "[Label]" at bounding box center [778, 144] width 38 height 16
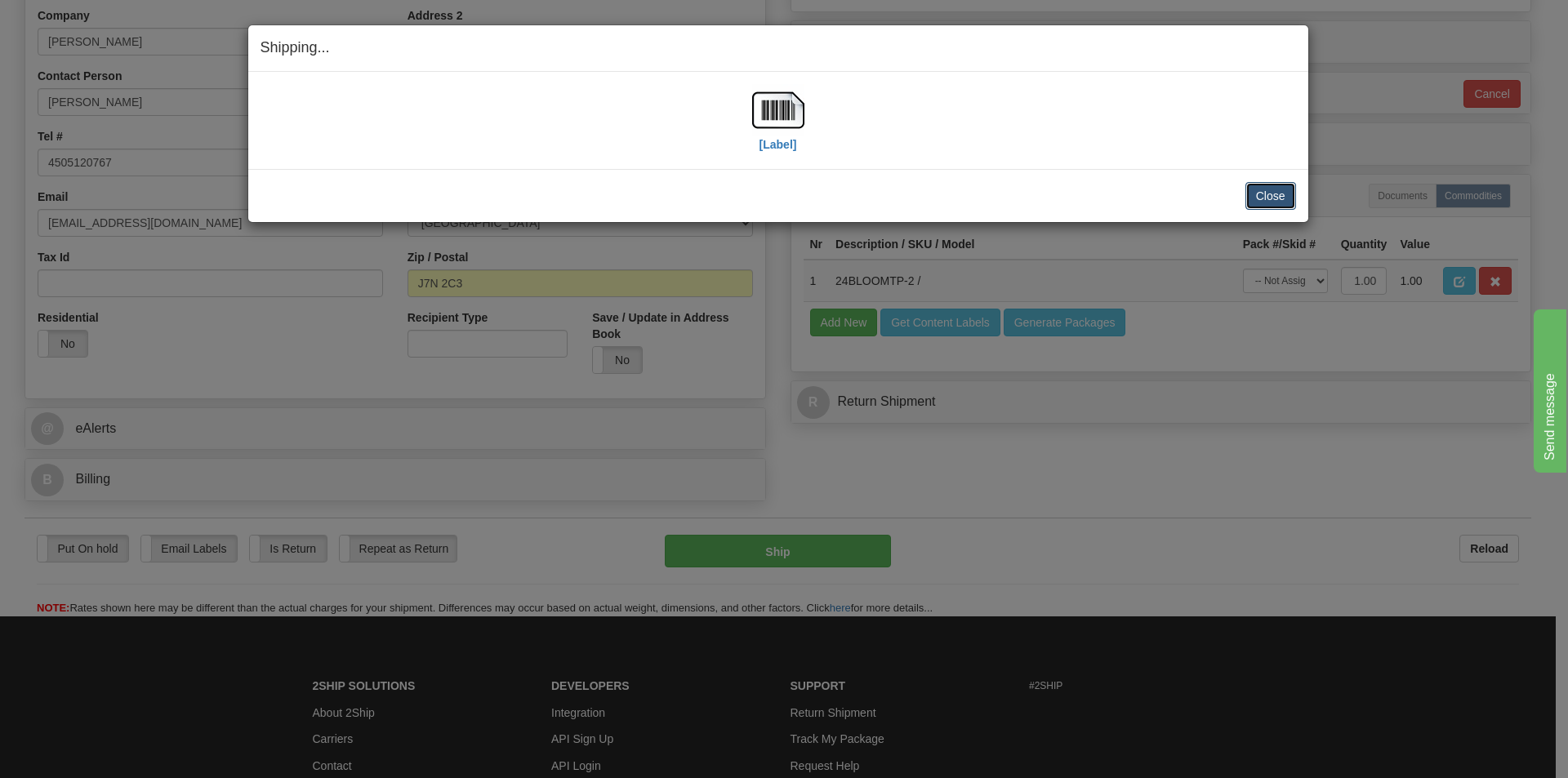
click at [1270, 197] on button "Close" at bounding box center [1271, 196] width 51 height 28
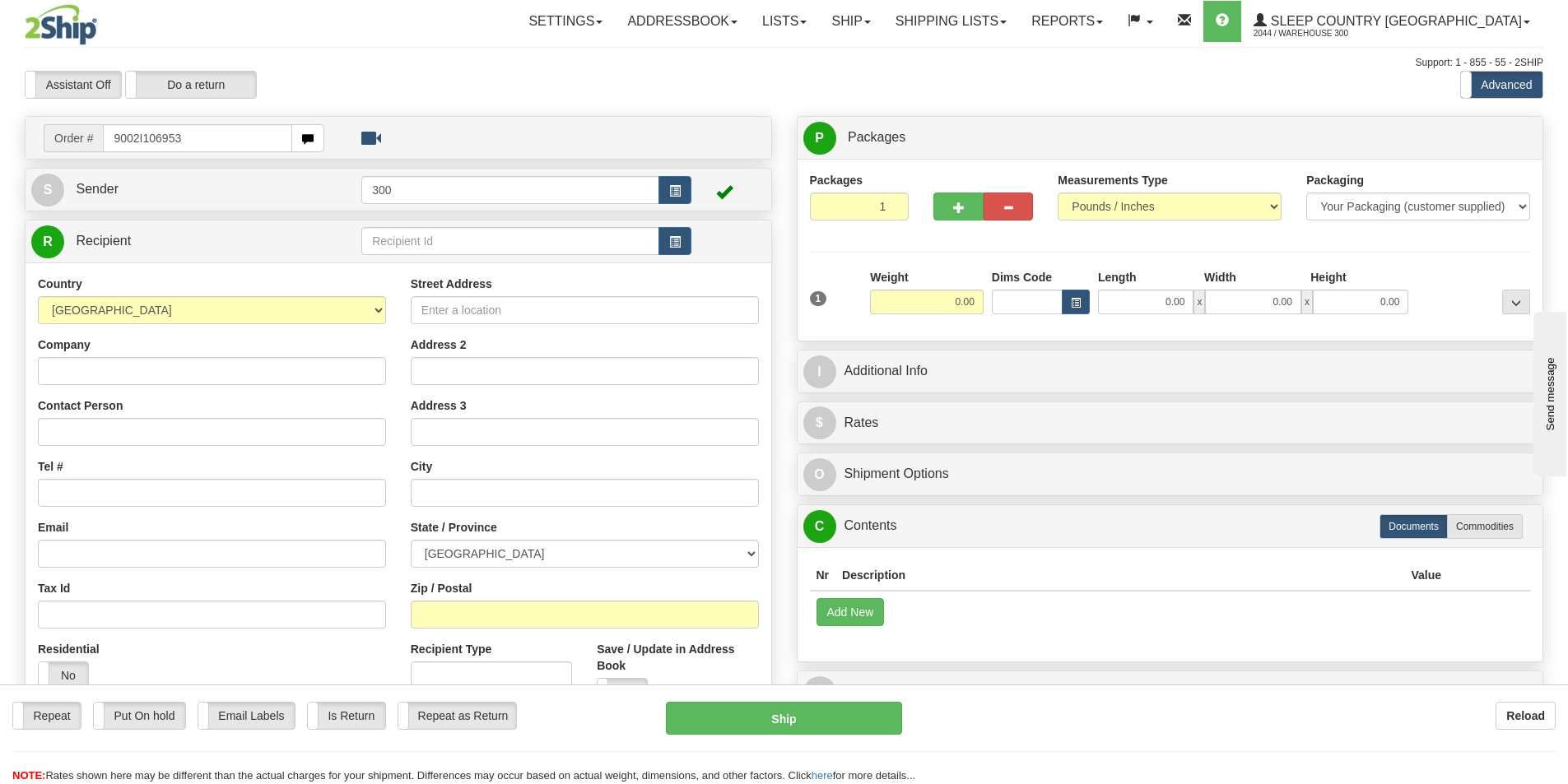
type input "9002I106953"
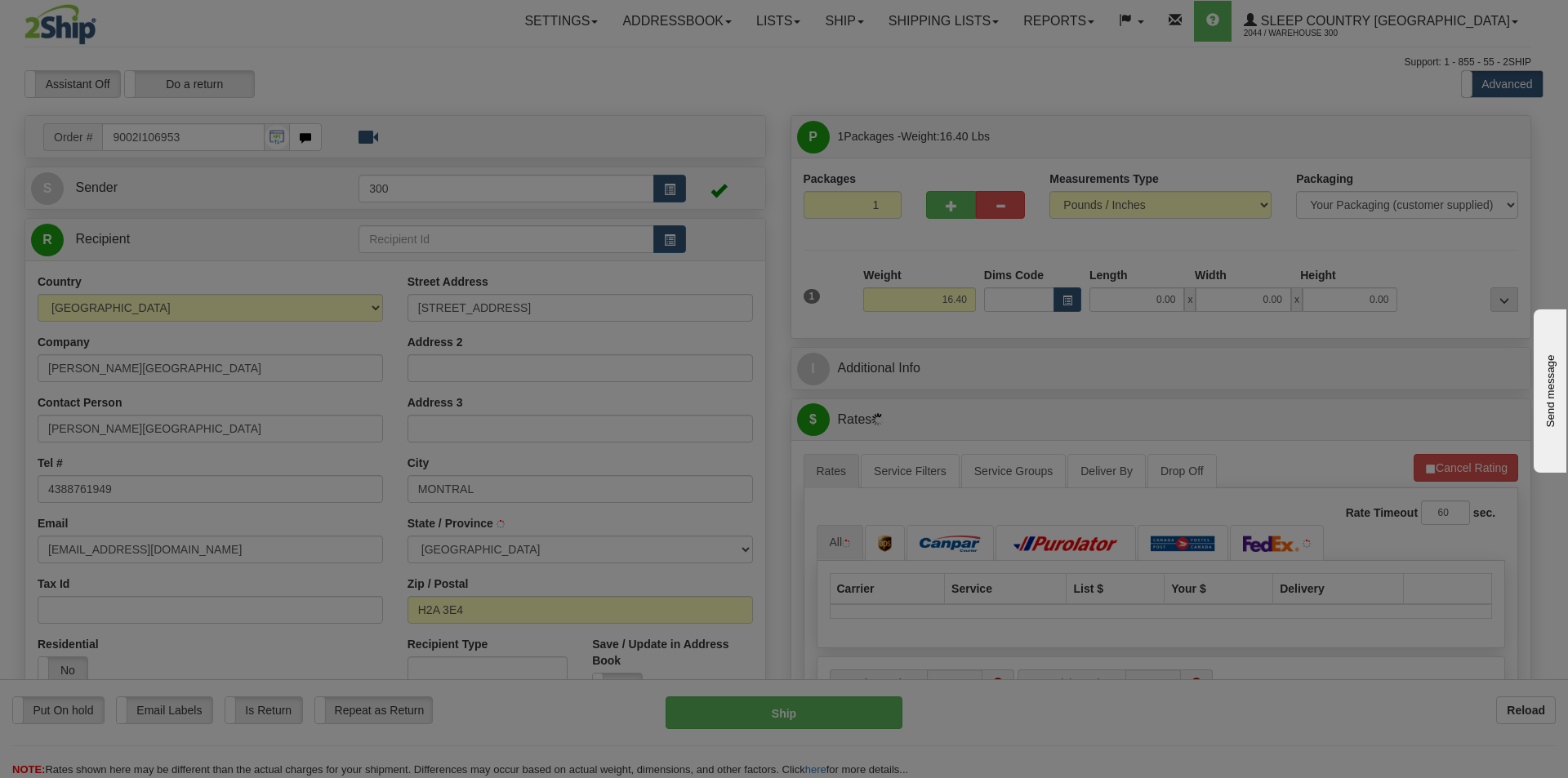
type input "[GEOGRAPHIC_DATA]"
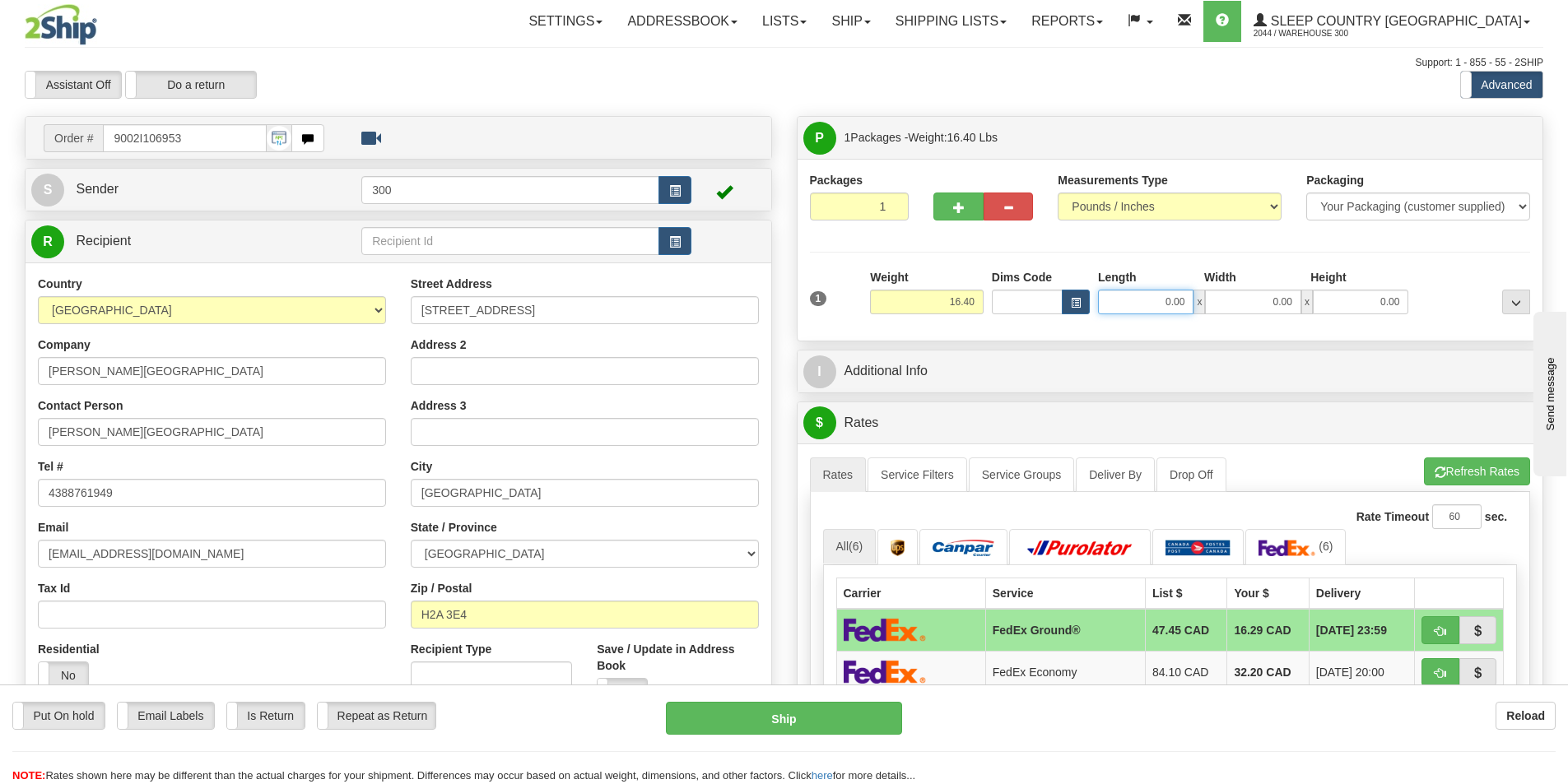
drag, startPoint x: 1121, startPoint y: 304, endPoint x: 1376, endPoint y: 318, distance: 255.4
click at [1376, 318] on div "1 Weight 16.40 Dims Code x x" at bounding box center [1170, 298] width 729 height 59
type input "25.00"
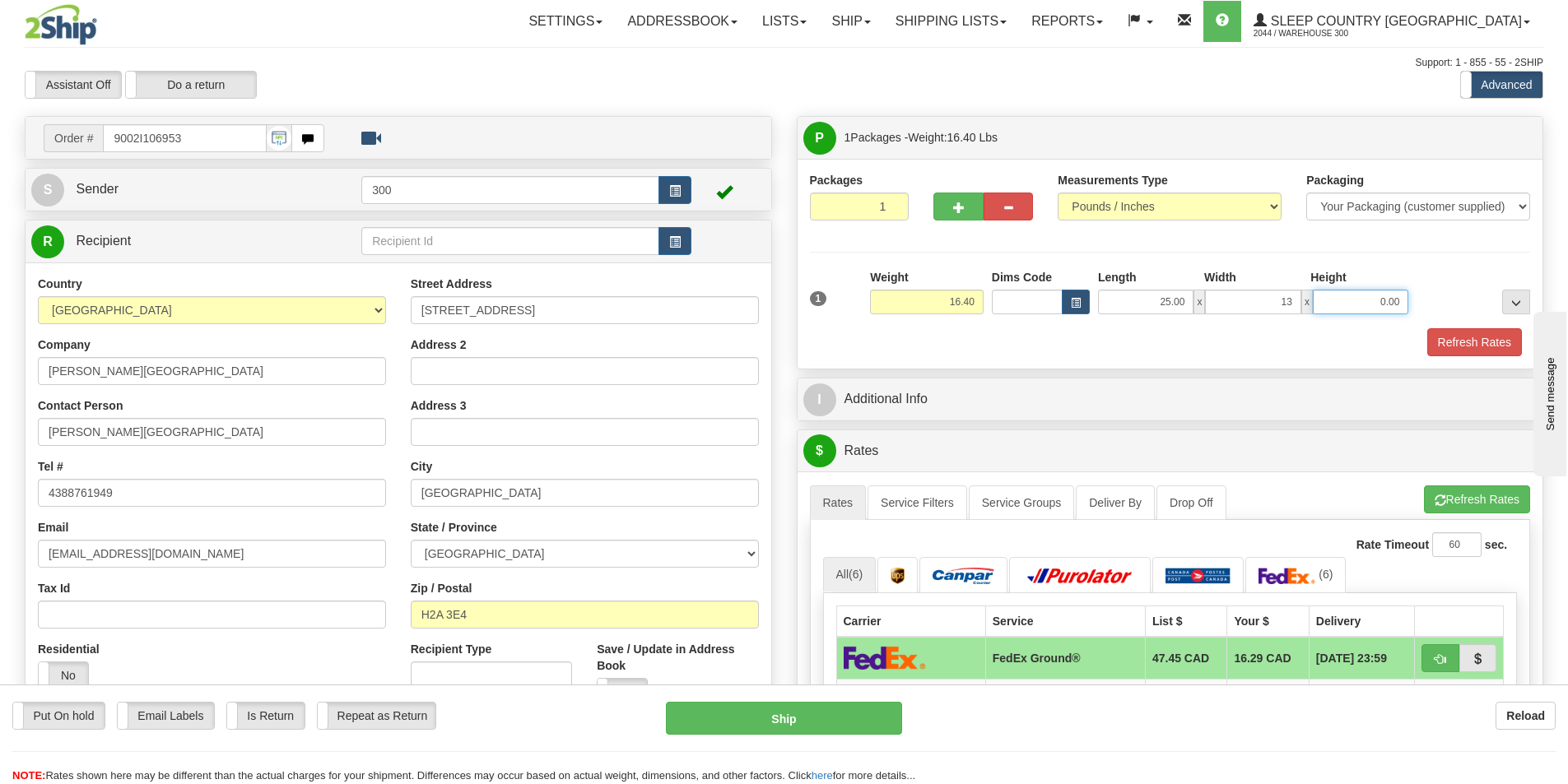
type input "13.00"
type input "16.00"
click at [1474, 352] on button "Refresh Rates" at bounding box center [1474, 342] width 94 height 28
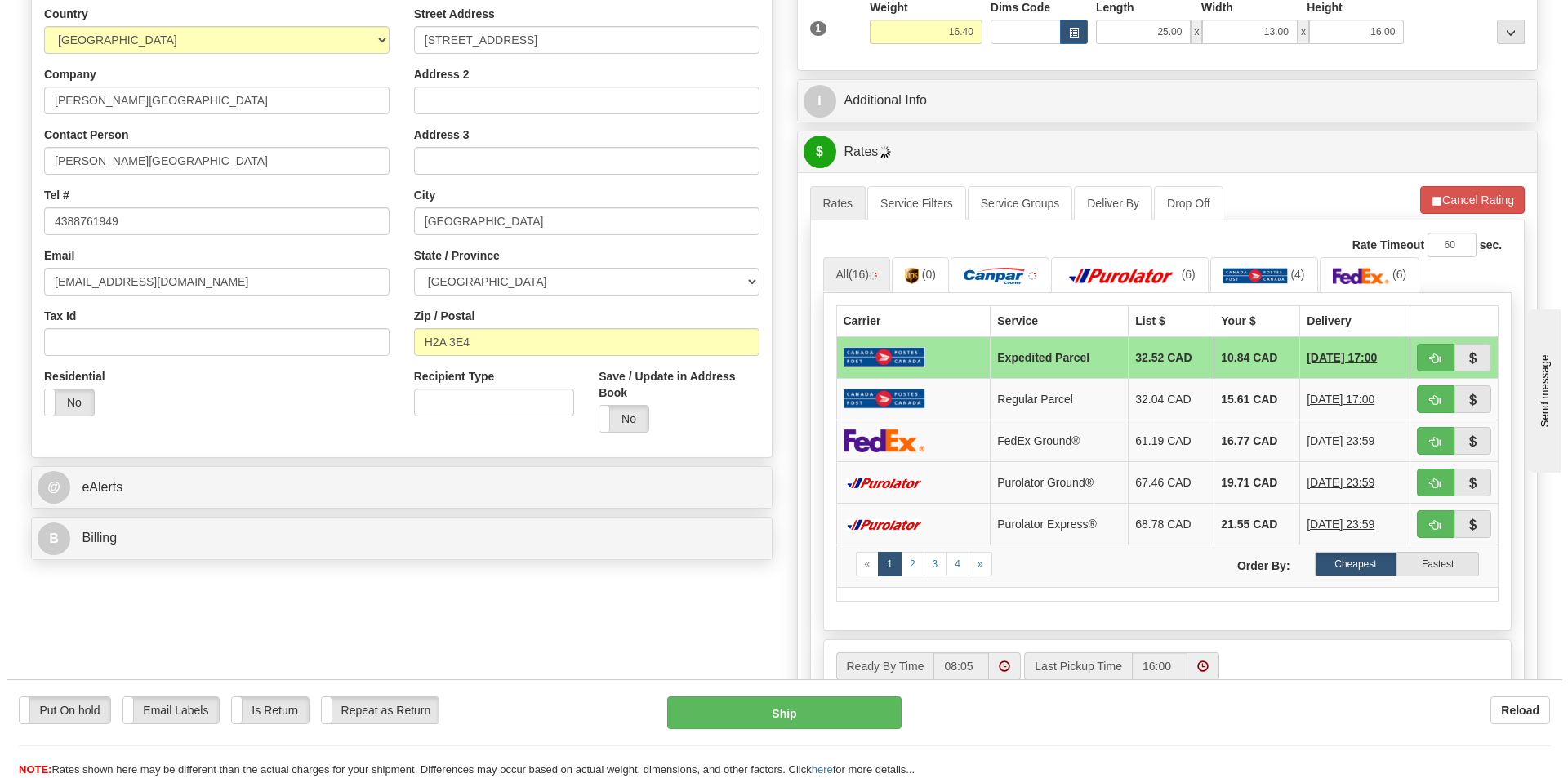
scroll to position [327, 0]
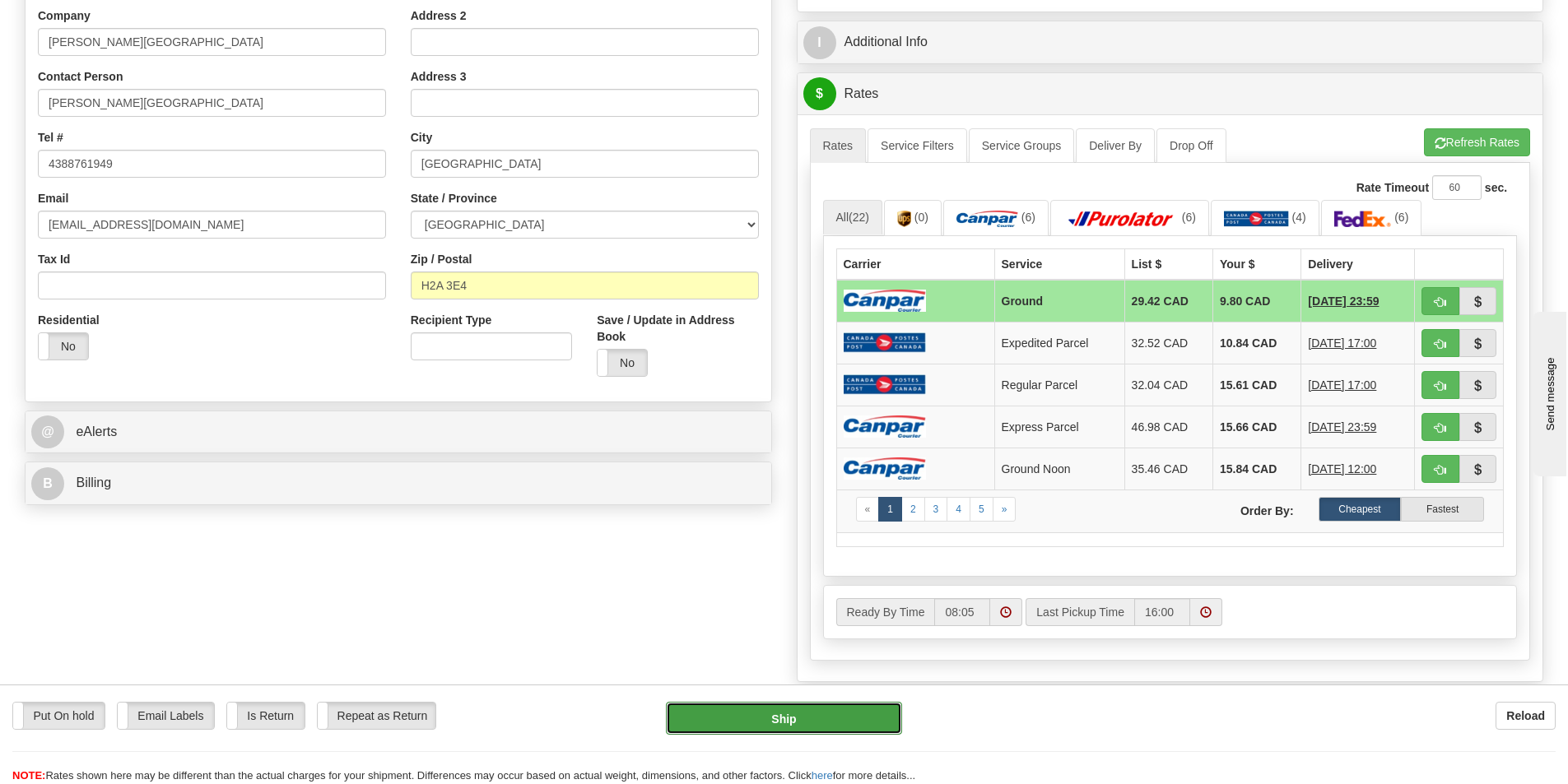
click at [816, 715] on button "Ship" at bounding box center [784, 719] width 236 height 33
type input "1"
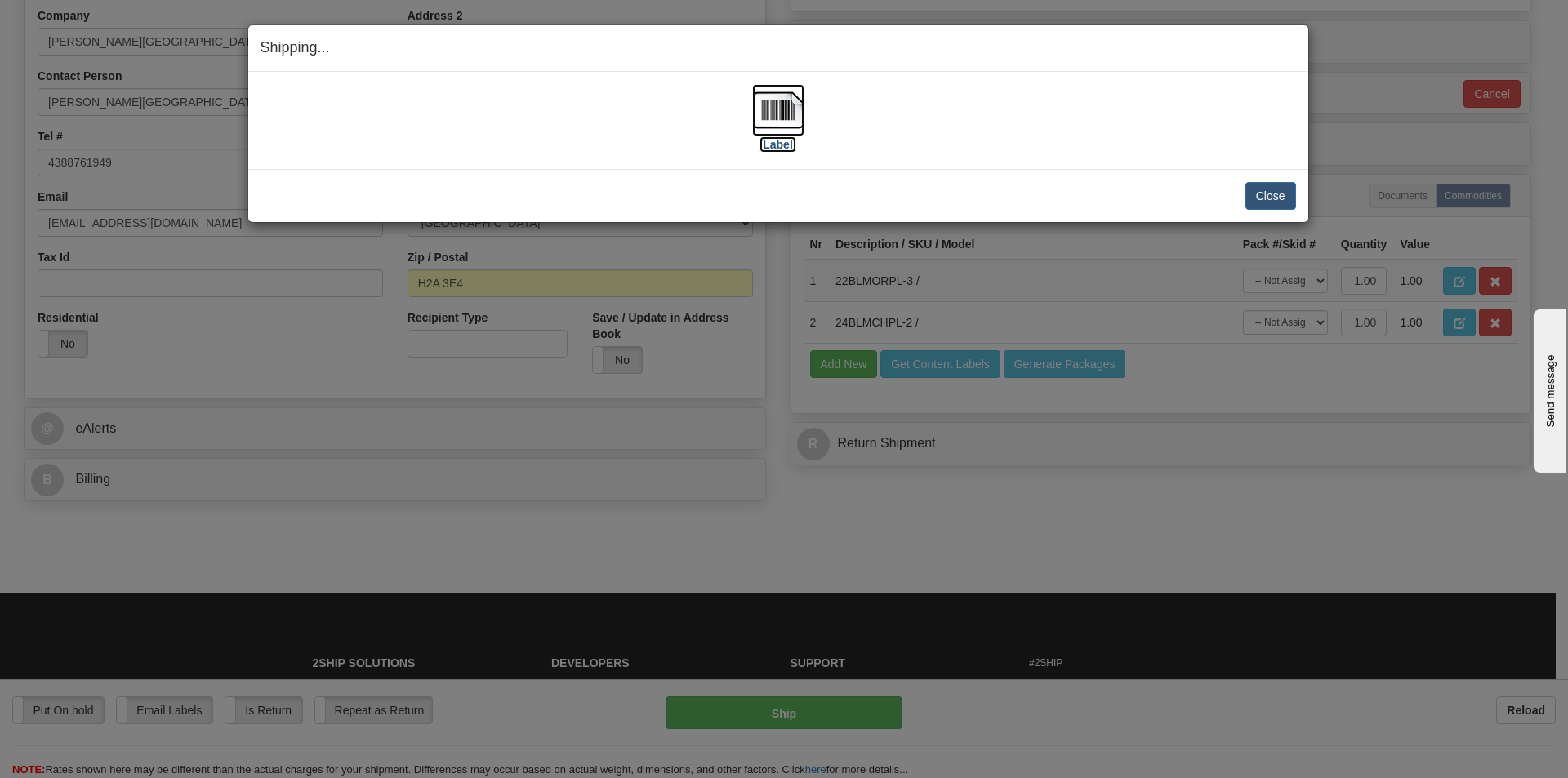
click at [784, 144] on label "[Label]" at bounding box center [778, 144] width 38 height 16
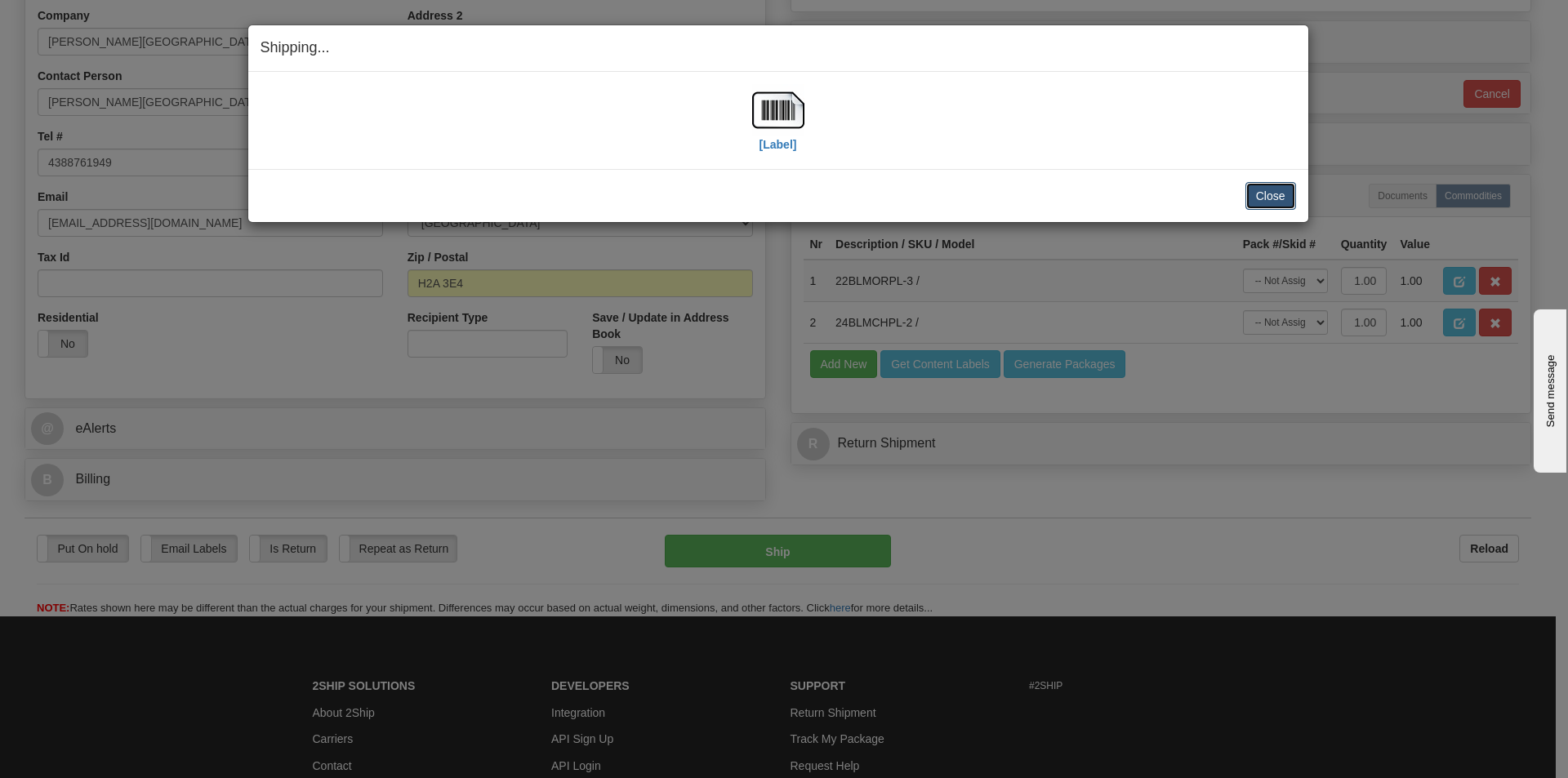
click at [1254, 196] on button "Close" at bounding box center [1271, 196] width 51 height 28
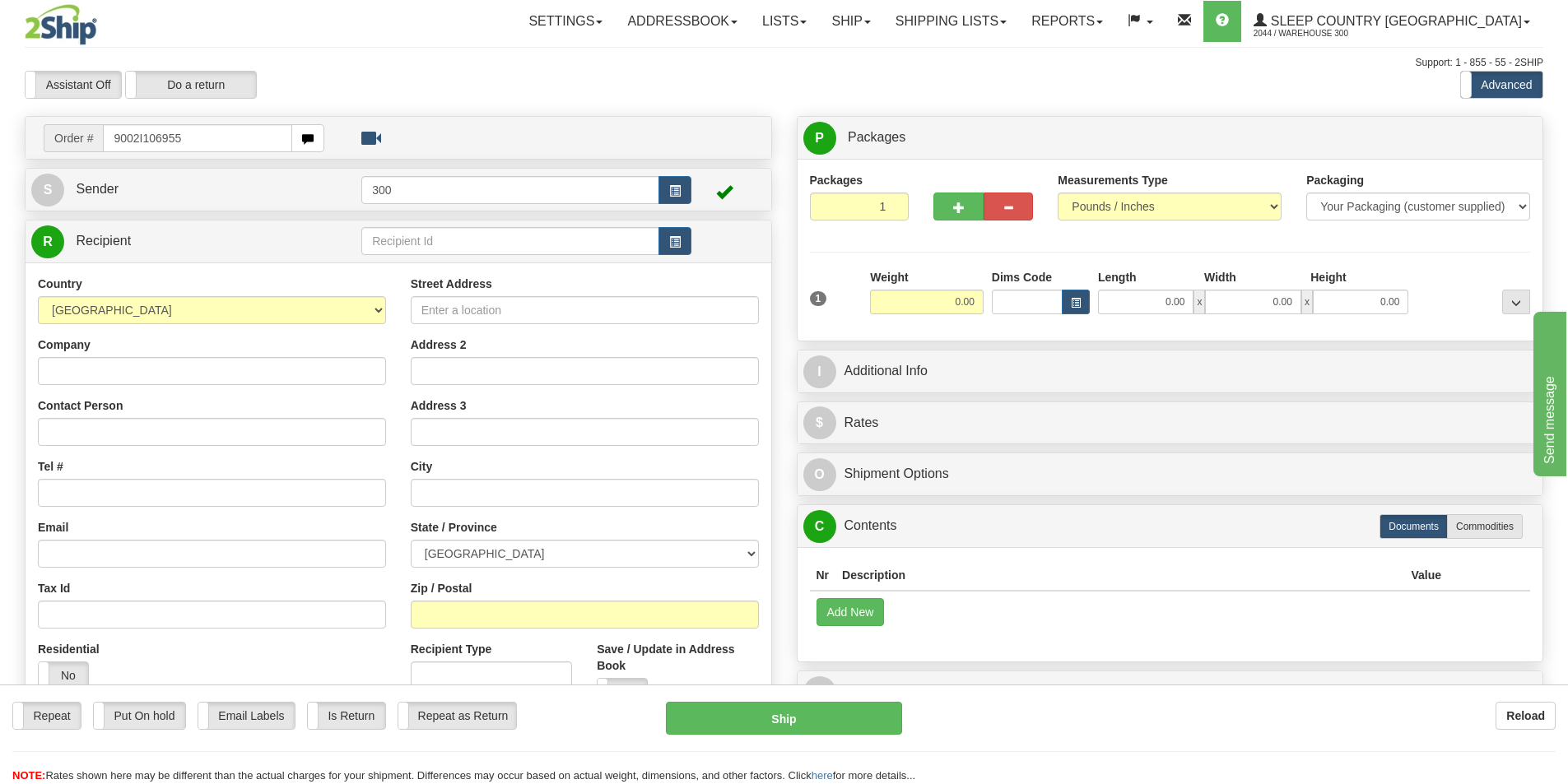
type input "9002I106955"
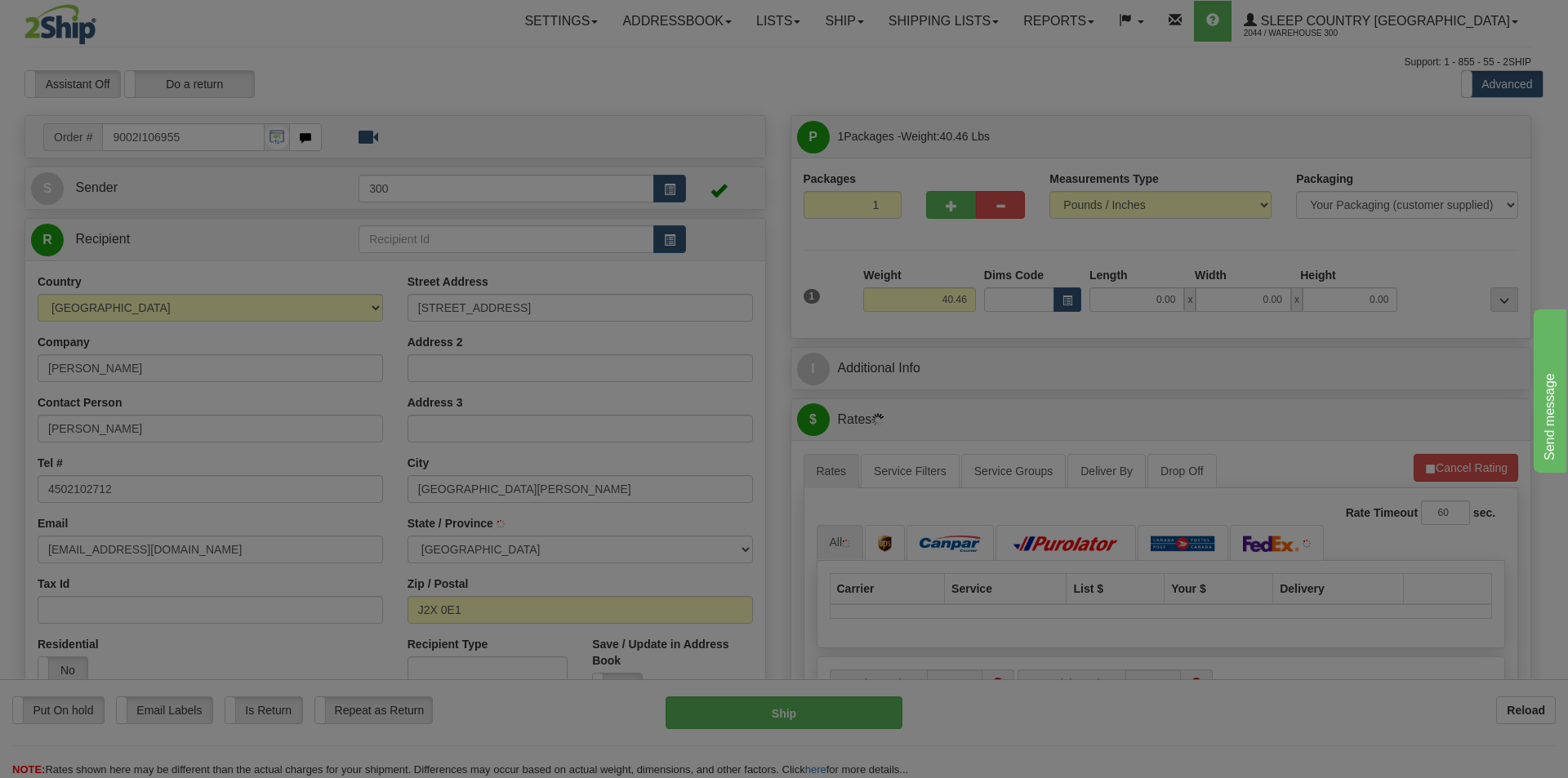
type input "SAINT-JEAN-SUR-RICHELIEU"
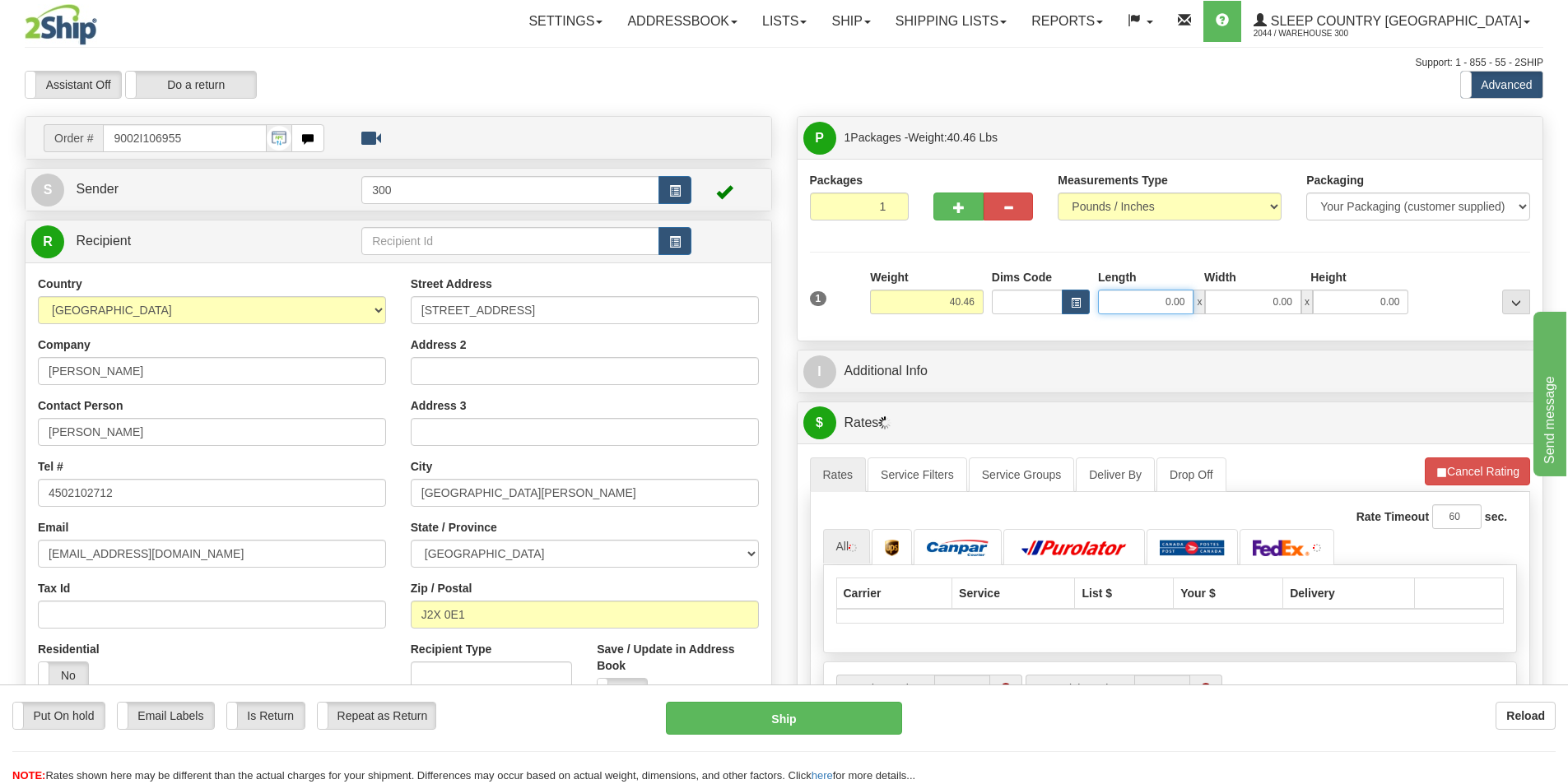
drag, startPoint x: 1160, startPoint y: 301, endPoint x: 1306, endPoint y: 326, distance: 148.1
click at [1277, 319] on div "1 Weight 40.46 Dims Code x x" at bounding box center [1170, 298] width 729 height 59
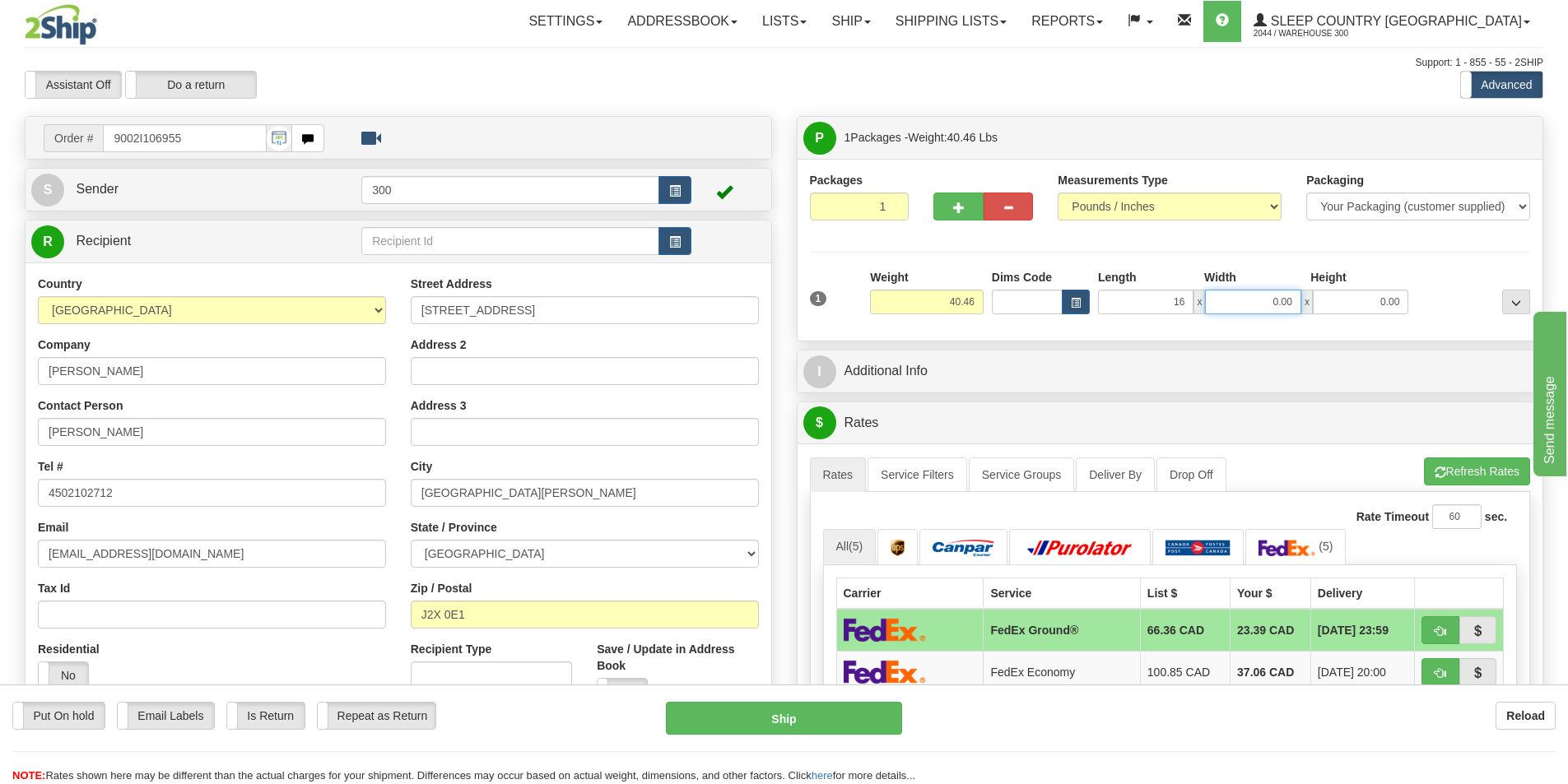
type input "16.00"
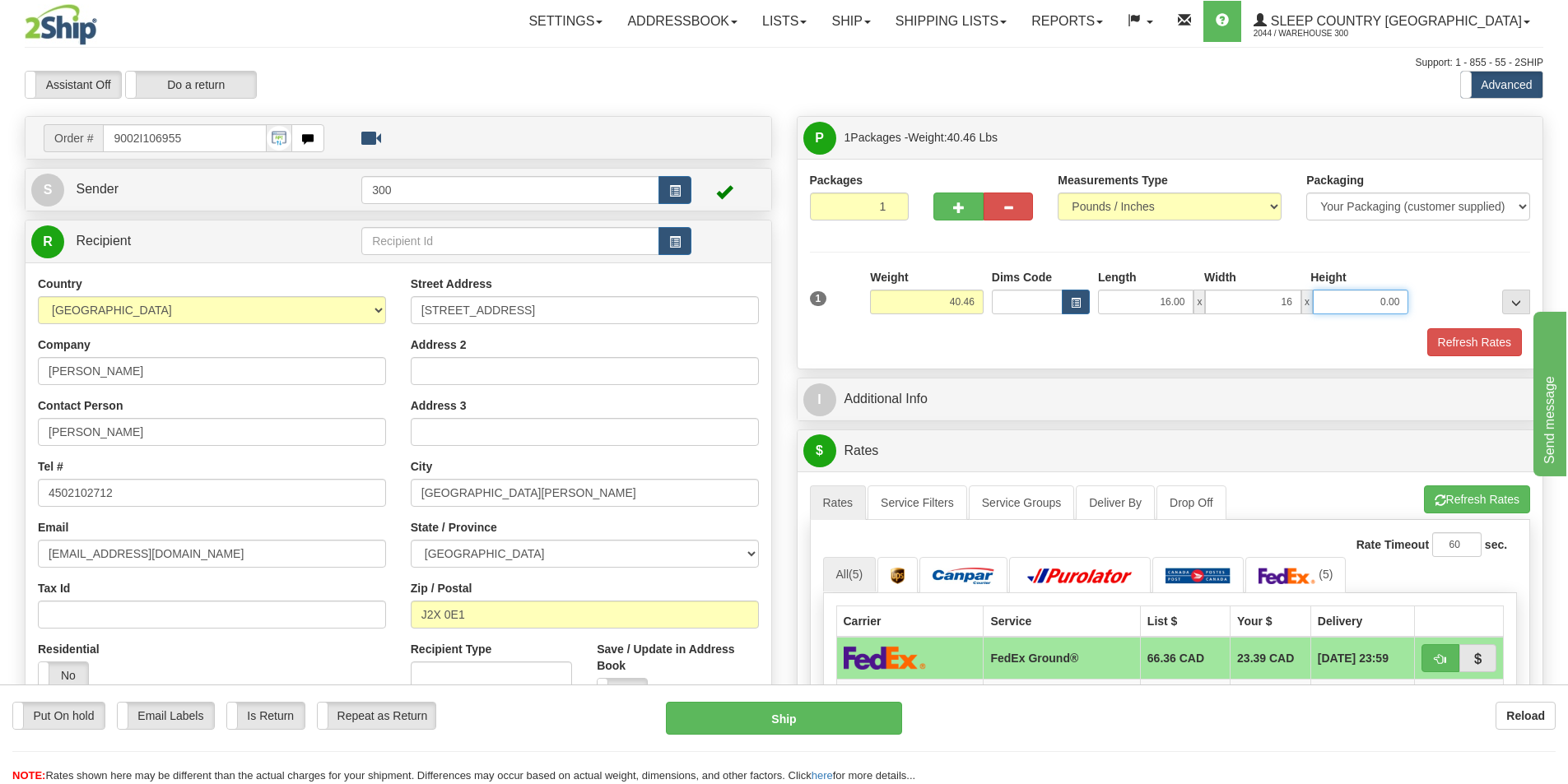
type input "16.00"
type input "40.00"
click at [1474, 342] on button "Refresh Rates" at bounding box center [1474, 342] width 94 height 28
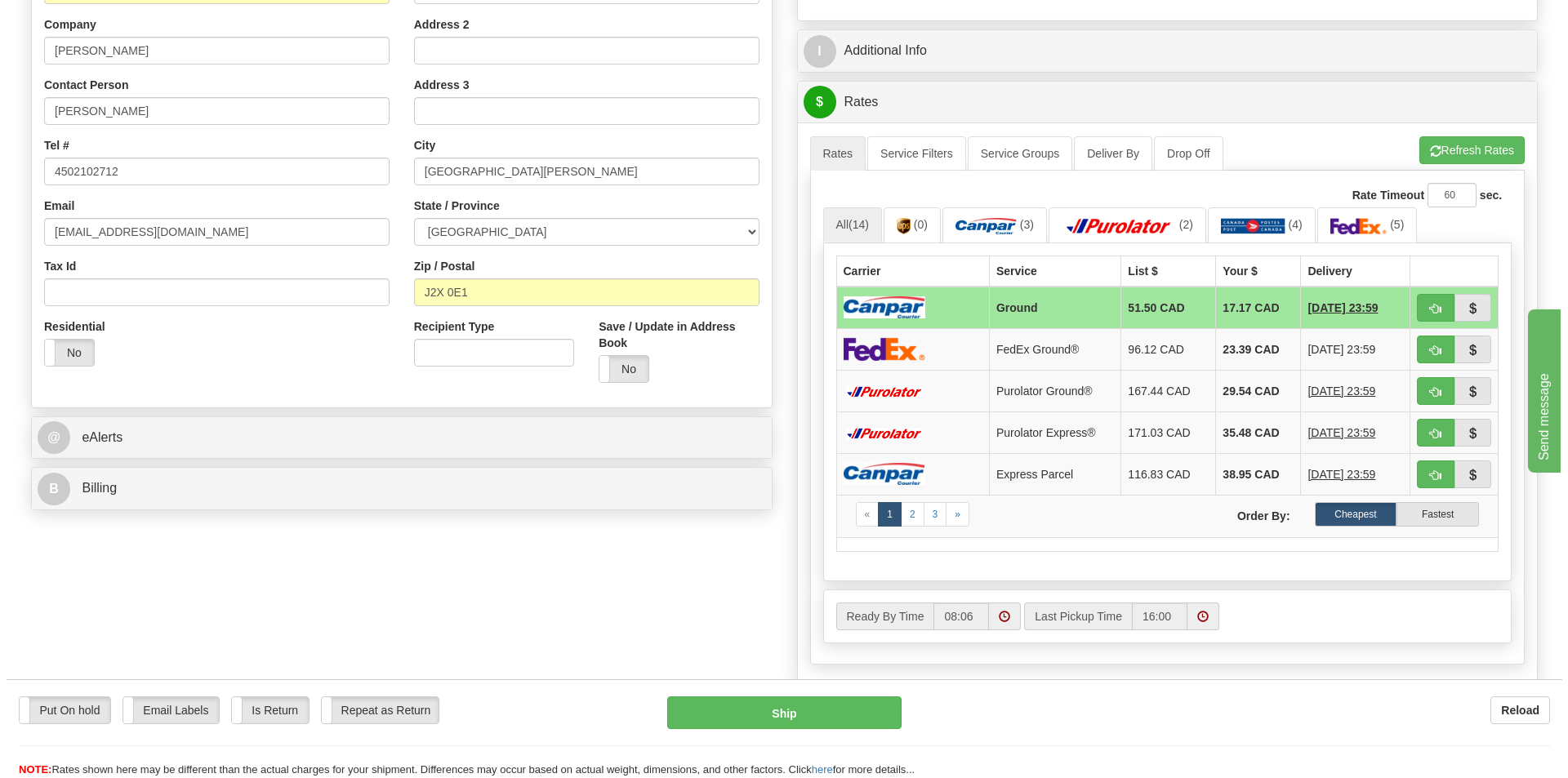
scroll to position [327, 0]
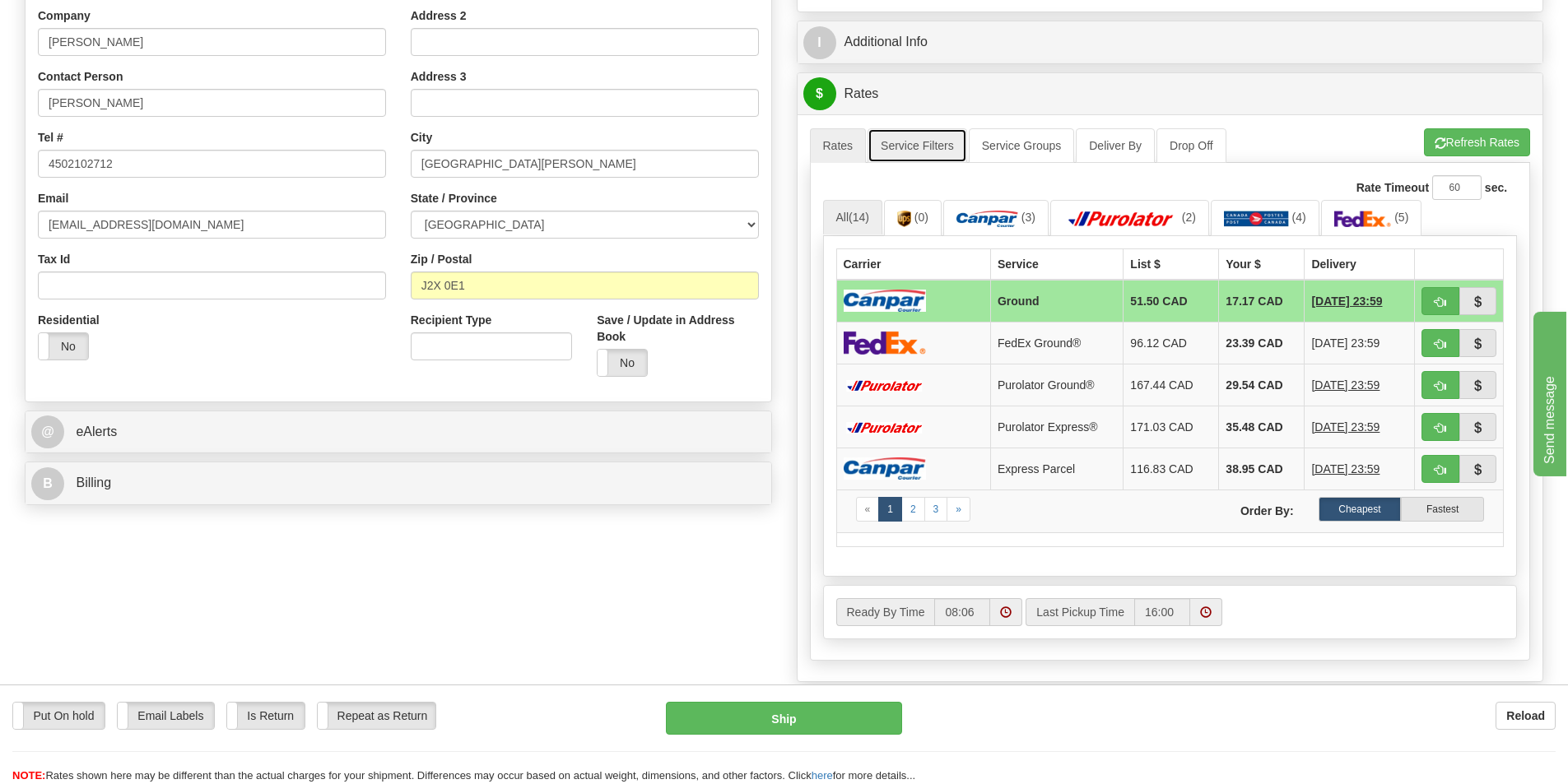
click at [939, 149] on link "Service Filters" at bounding box center [917, 145] width 99 height 35
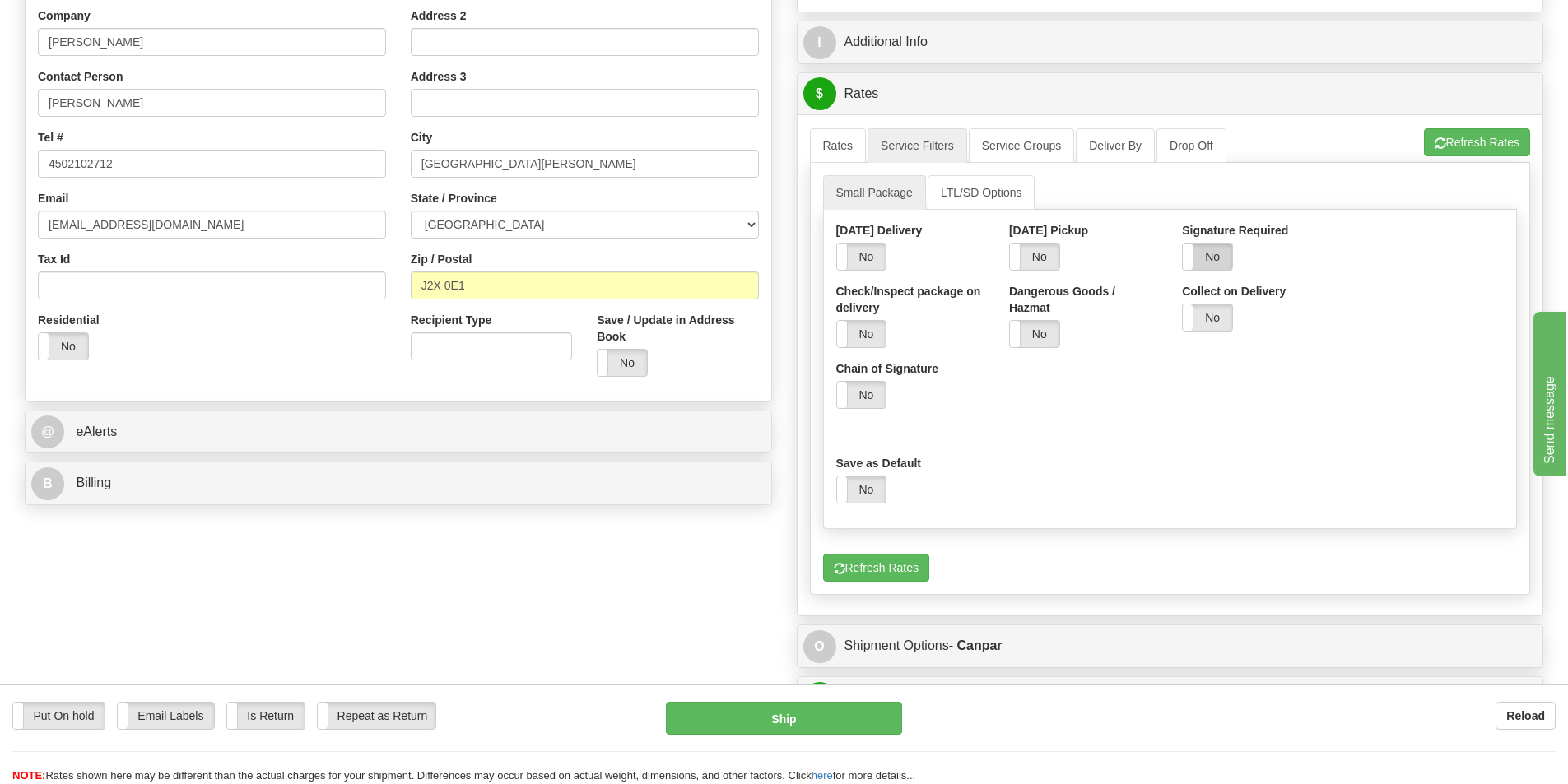
click at [1232, 268] on label "No" at bounding box center [1207, 257] width 49 height 26
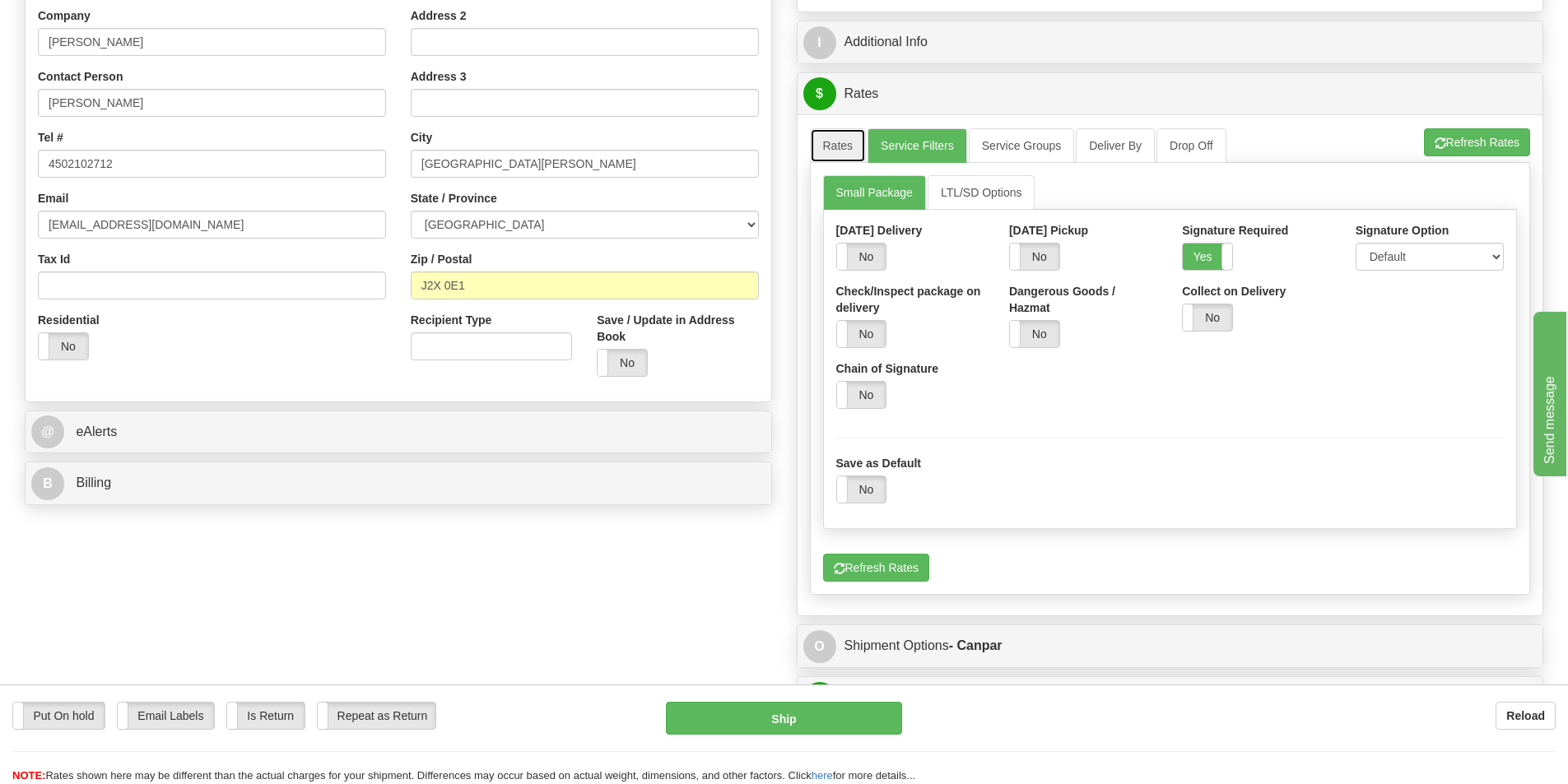
click at [853, 144] on link "Rates" at bounding box center [838, 145] width 57 height 35
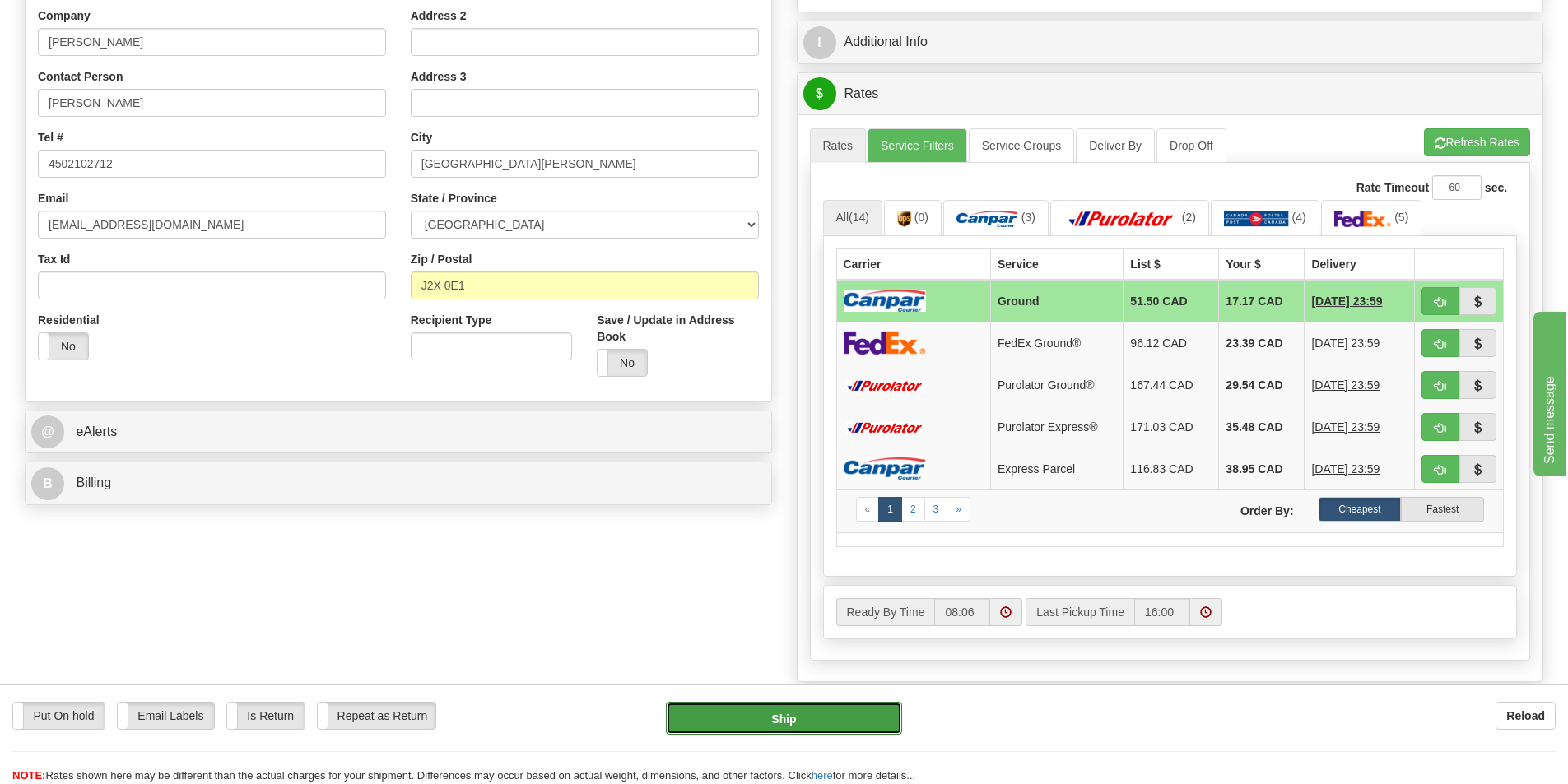
click at [814, 710] on button "Ship" at bounding box center [784, 719] width 236 height 33
type input "1"
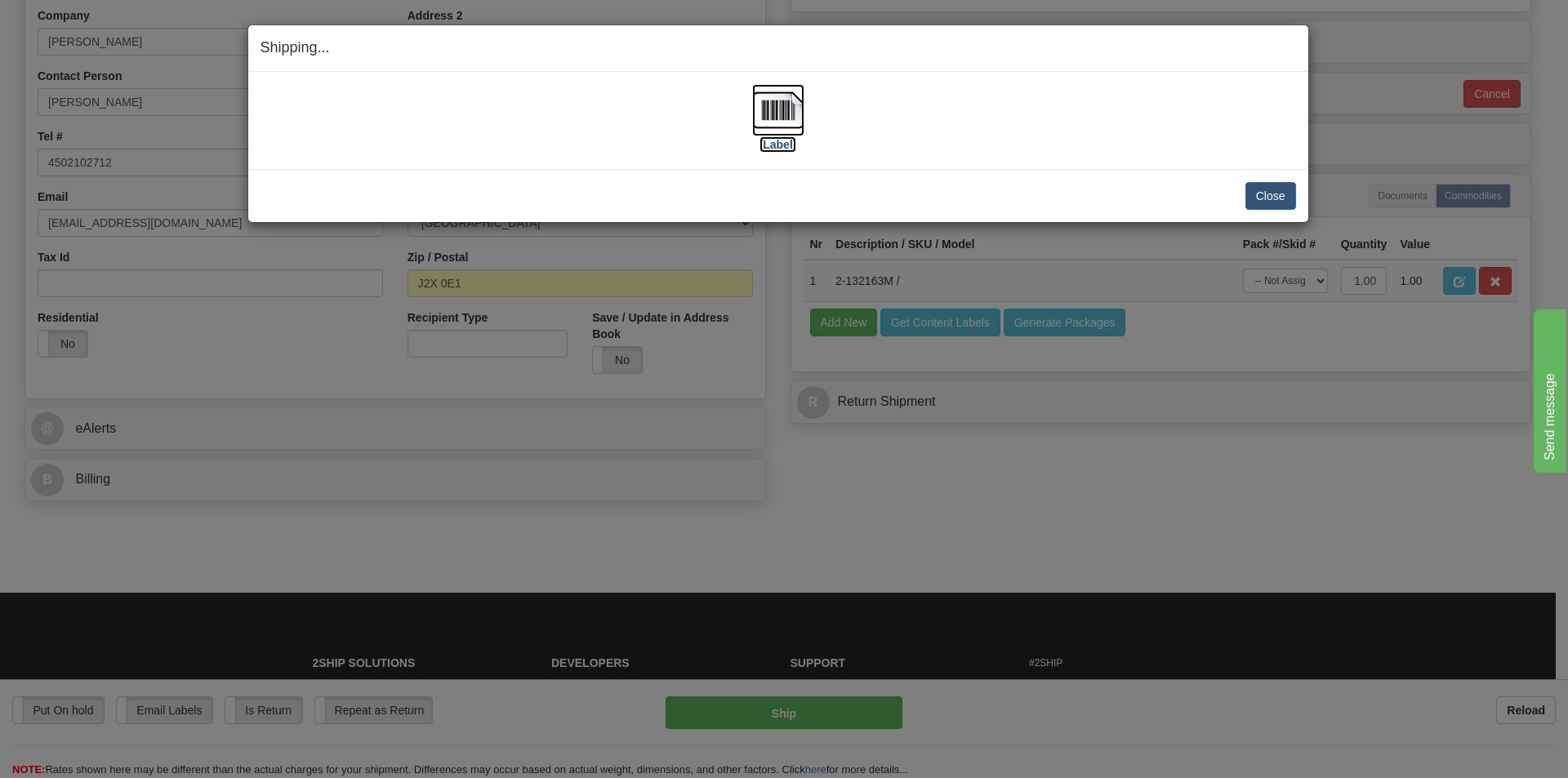
click at [791, 147] on label "[Label]" at bounding box center [778, 144] width 38 height 16
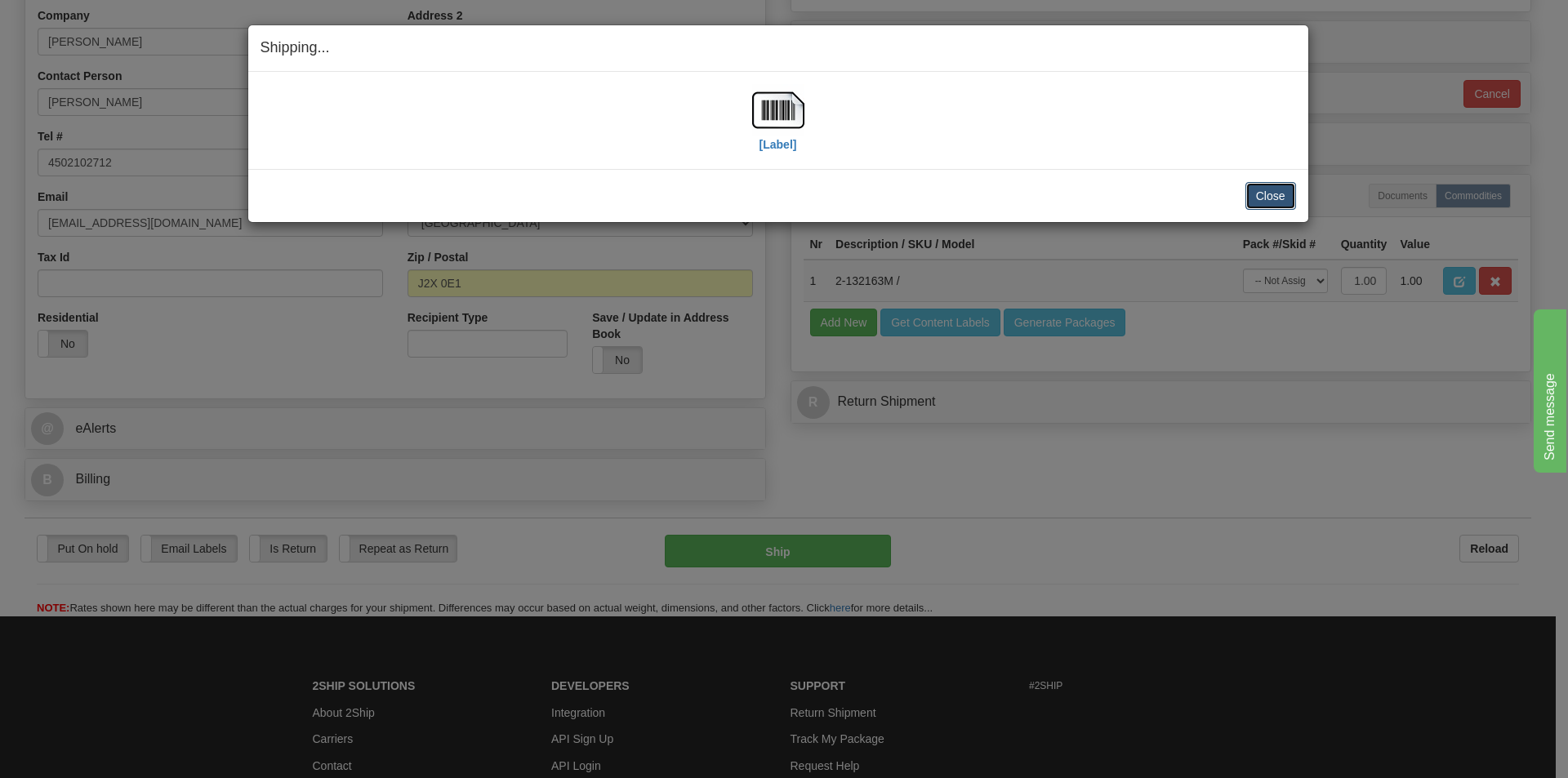
click at [1267, 192] on button "Close" at bounding box center [1271, 196] width 51 height 28
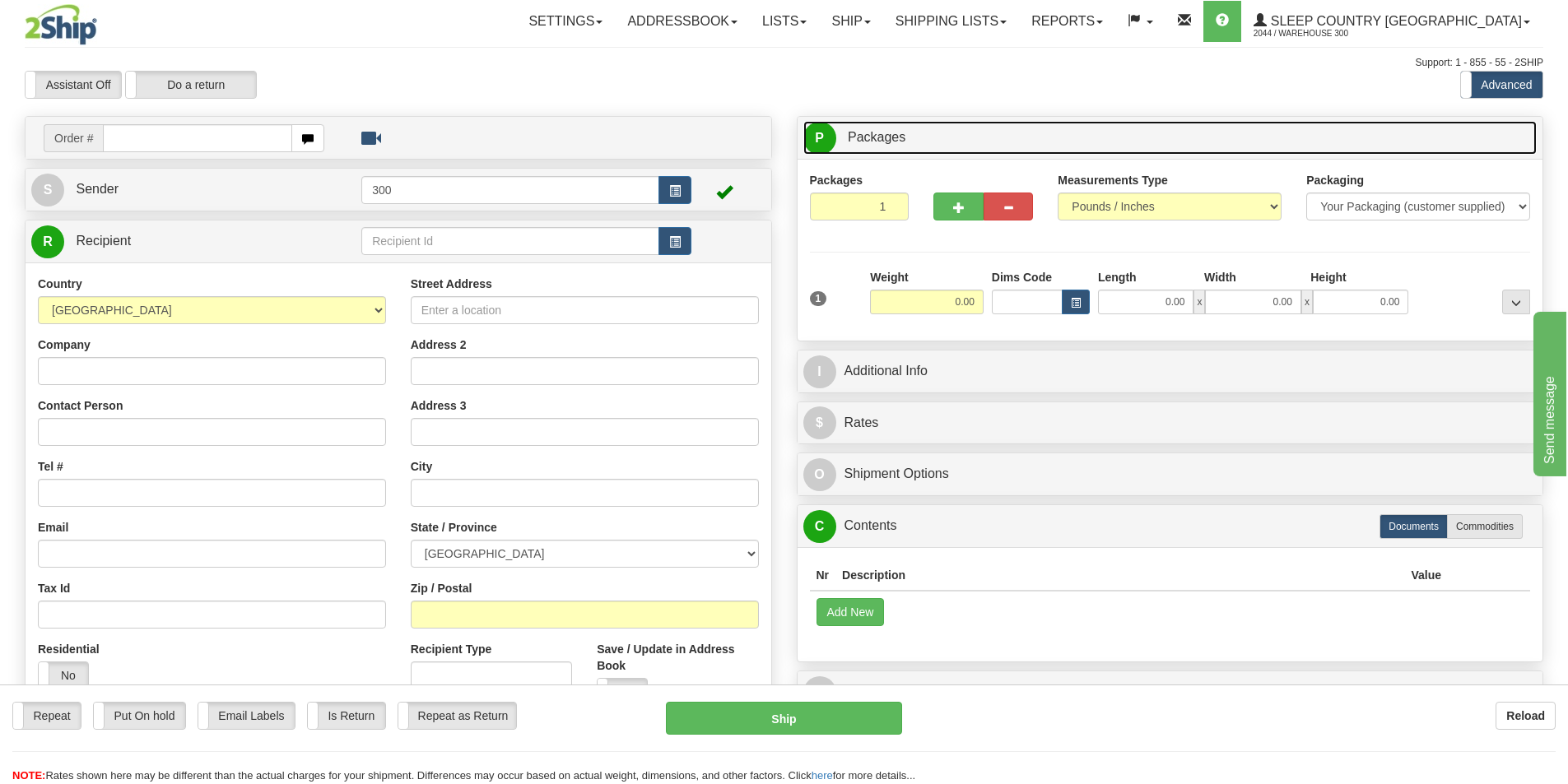
drag, startPoint x: 0, startPoint y: 0, endPoint x: 1218, endPoint y: 144, distance: 1226.5
click at [1218, 144] on link "P Packages 1 Packages - Weight: 0.00 Lbs" at bounding box center [1170, 138] width 734 height 34
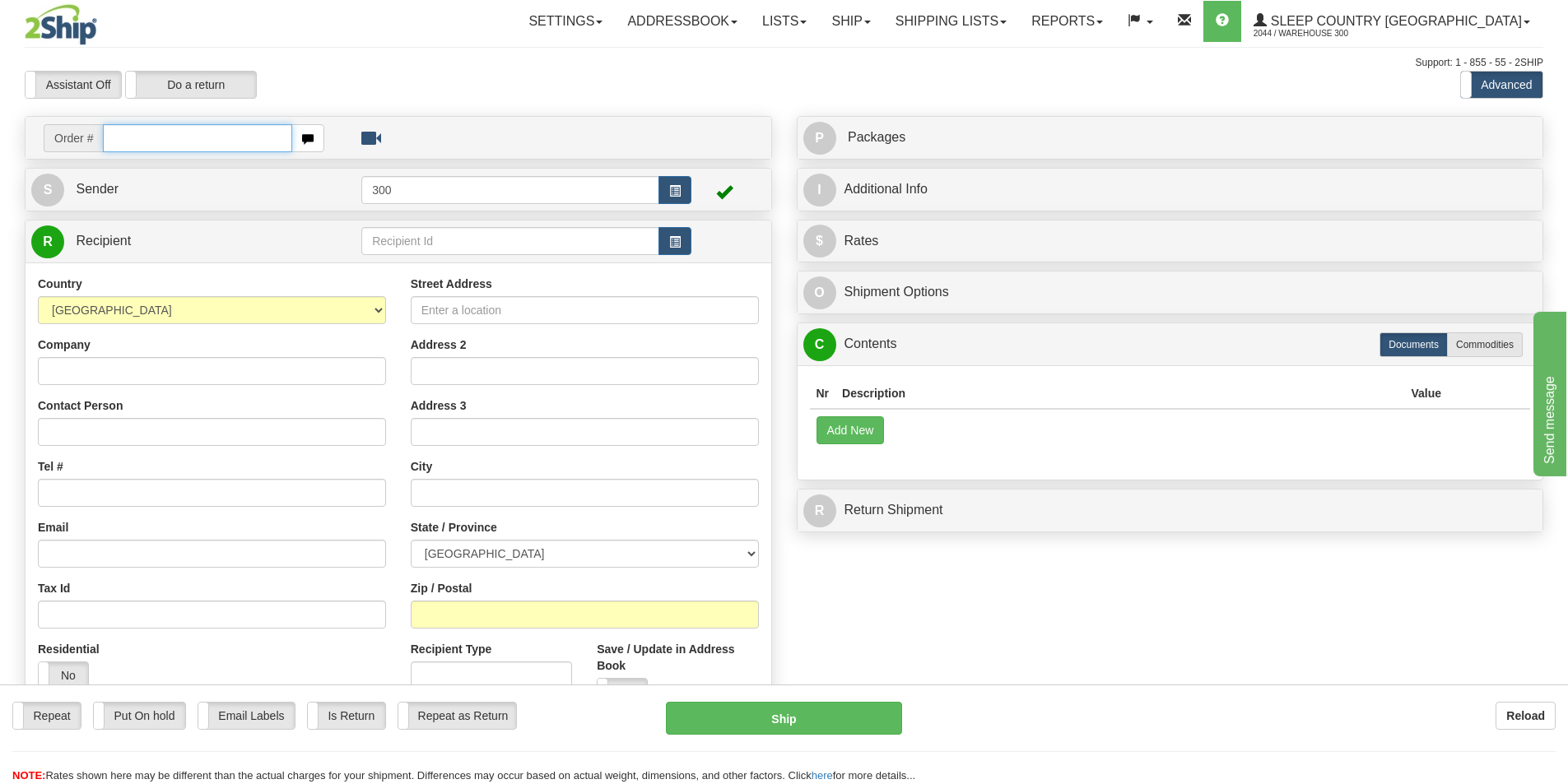
click at [236, 139] on input "text" at bounding box center [197, 138] width 189 height 28
type input "9002I107013"
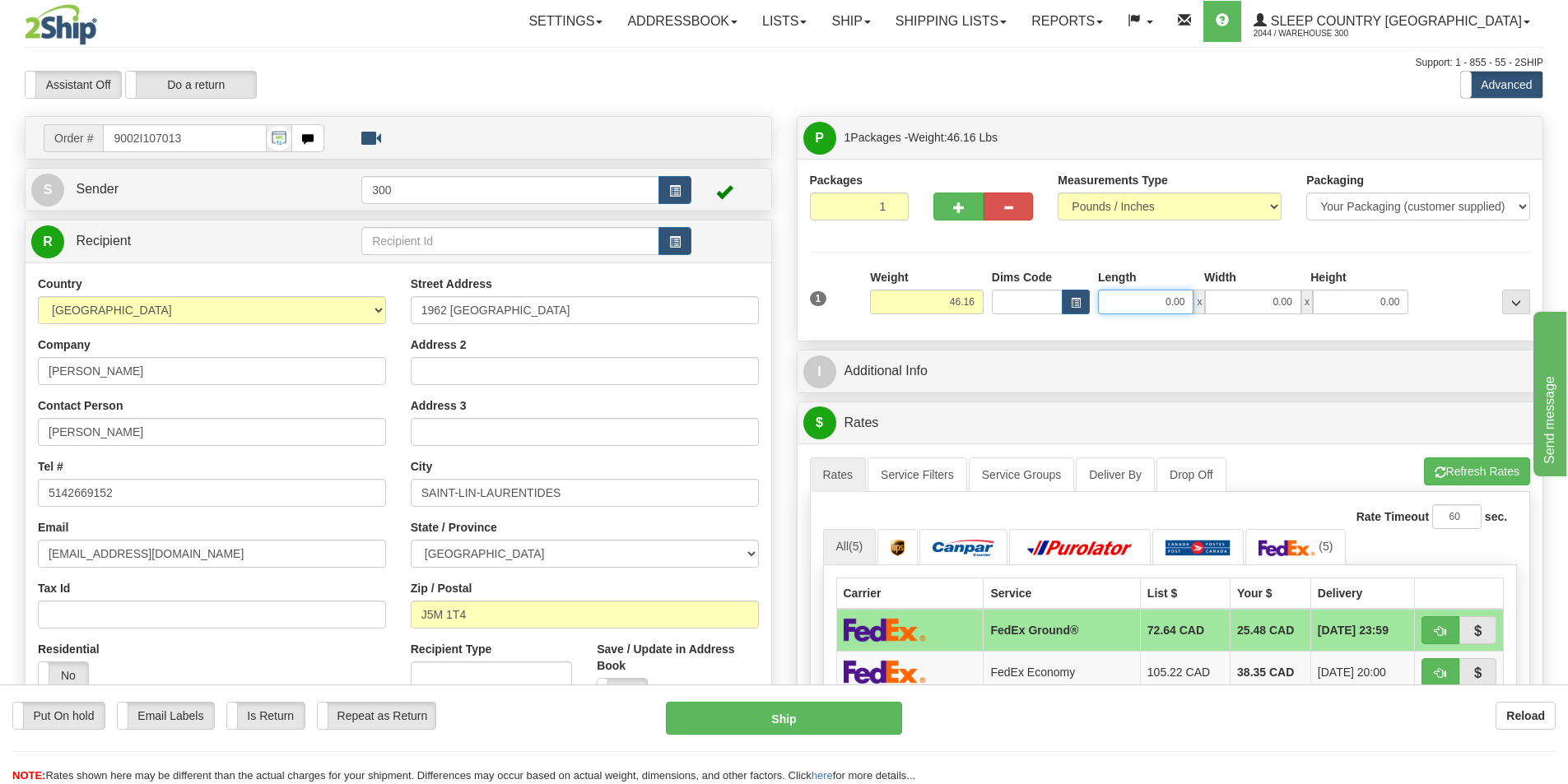
drag, startPoint x: 1165, startPoint y: 301, endPoint x: 1345, endPoint y: 314, distance: 180.5
click at [1339, 314] on div "1 Weight 46.16 Dims Code x x" at bounding box center [1170, 298] width 729 height 59
type input "17.00"
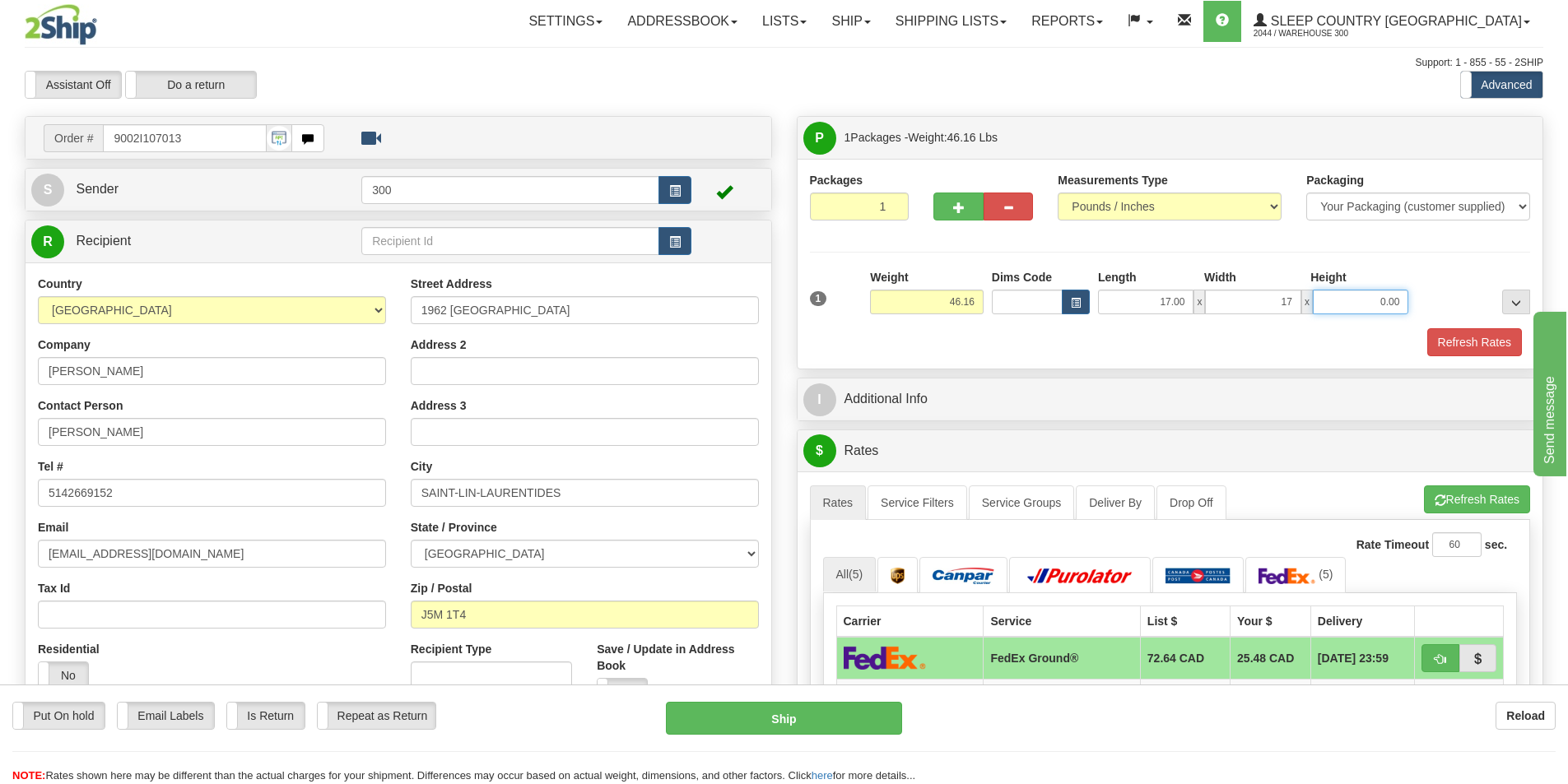
type input "17.00"
type input "42.00"
click at [1464, 347] on button "Refresh Rates" at bounding box center [1474, 342] width 94 height 28
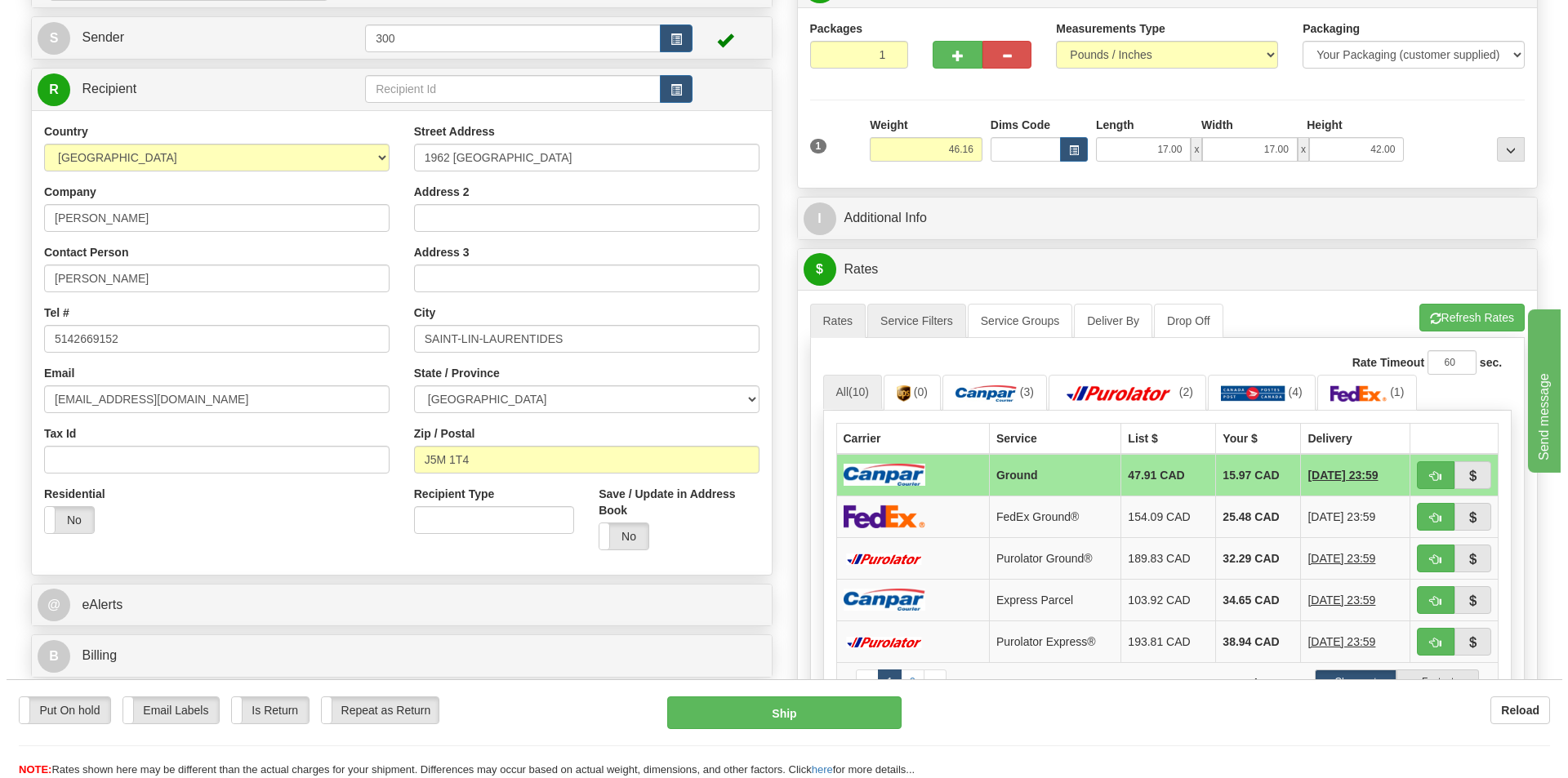
scroll to position [164, 0]
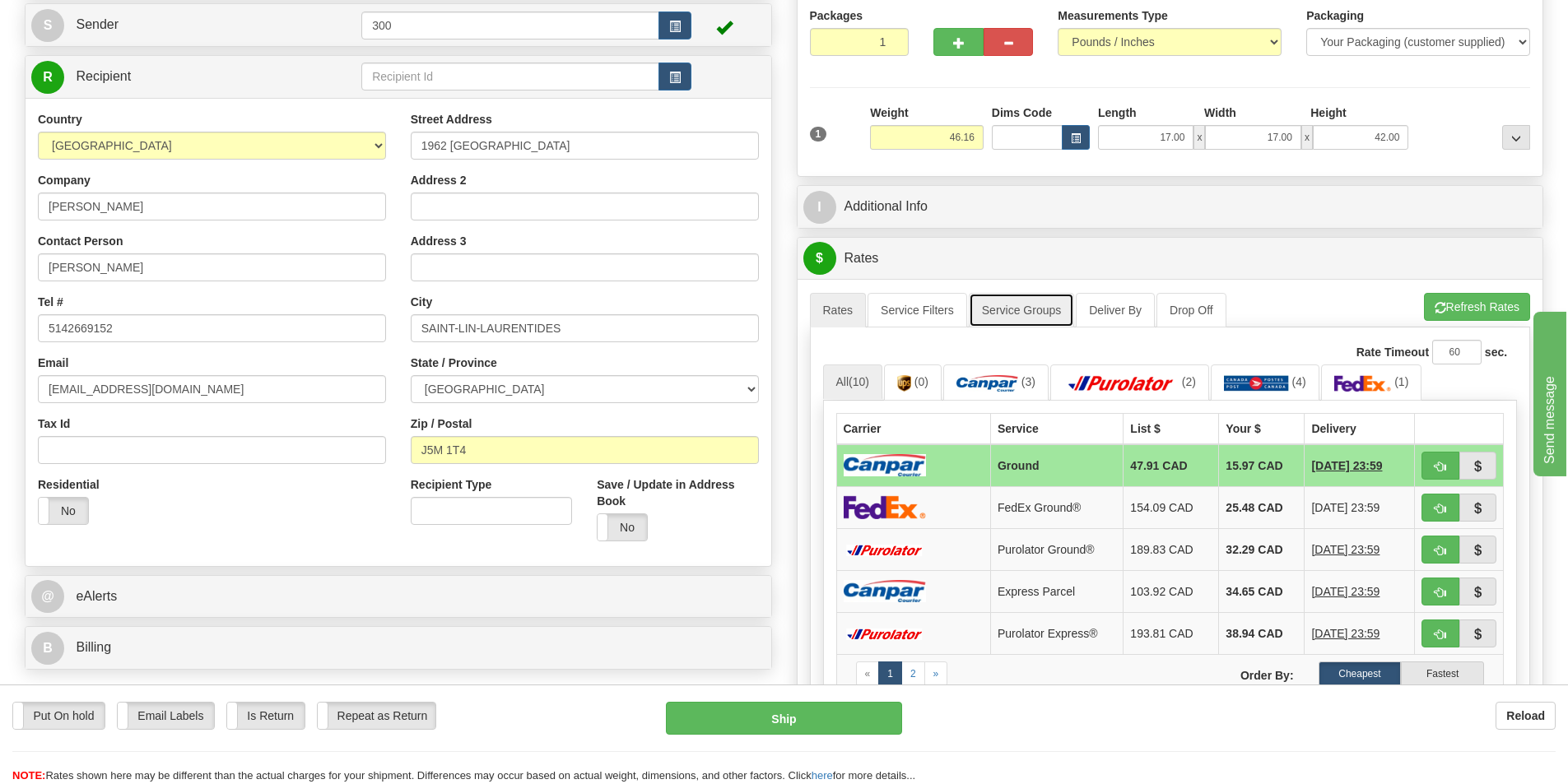
click at [974, 324] on link "Service Groups" at bounding box center [1021, 310] width 105 height 35
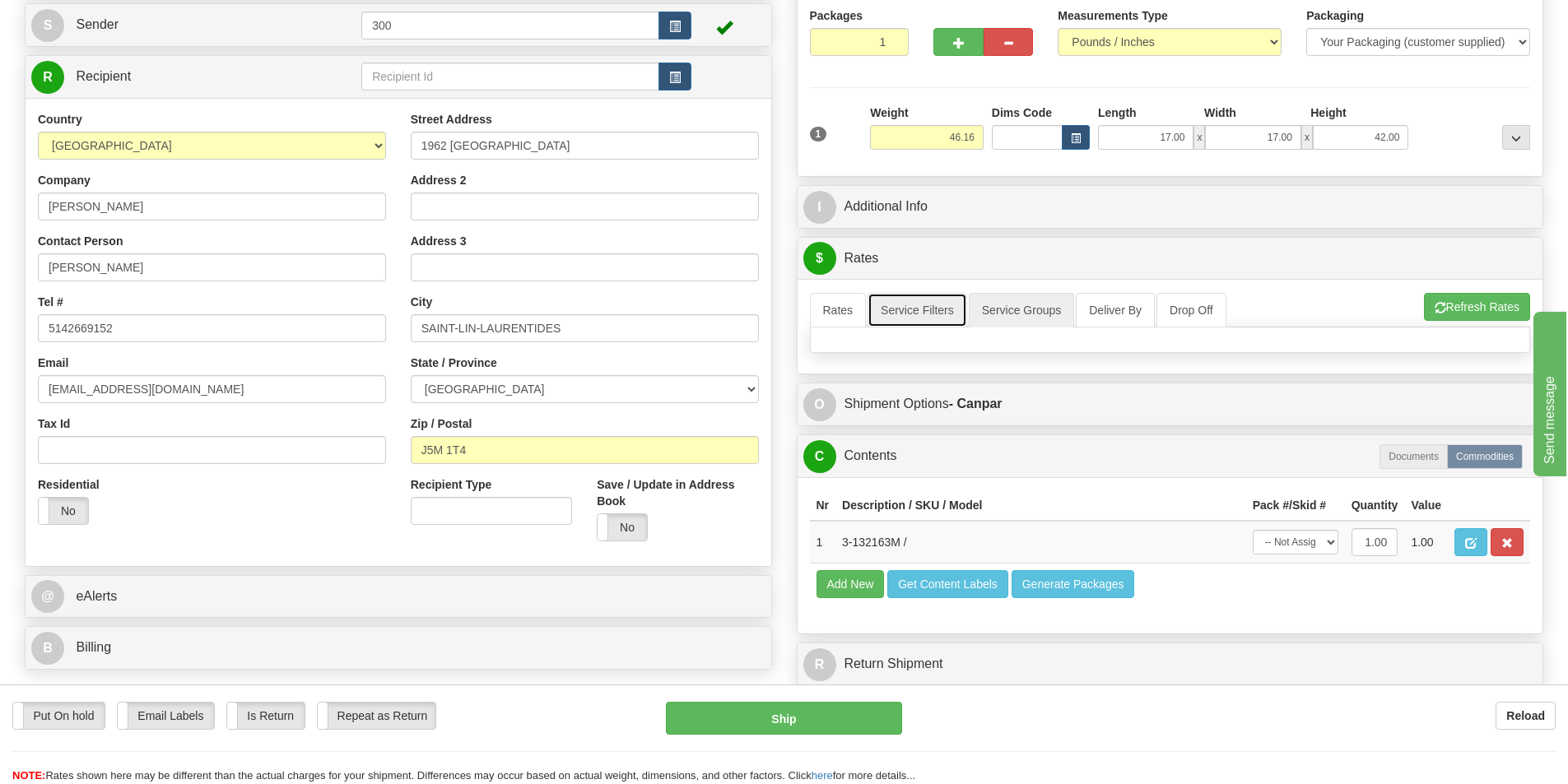
click at [930, 313] on link "Service Filters" at bounding box center [917, 310] width 99 height 35
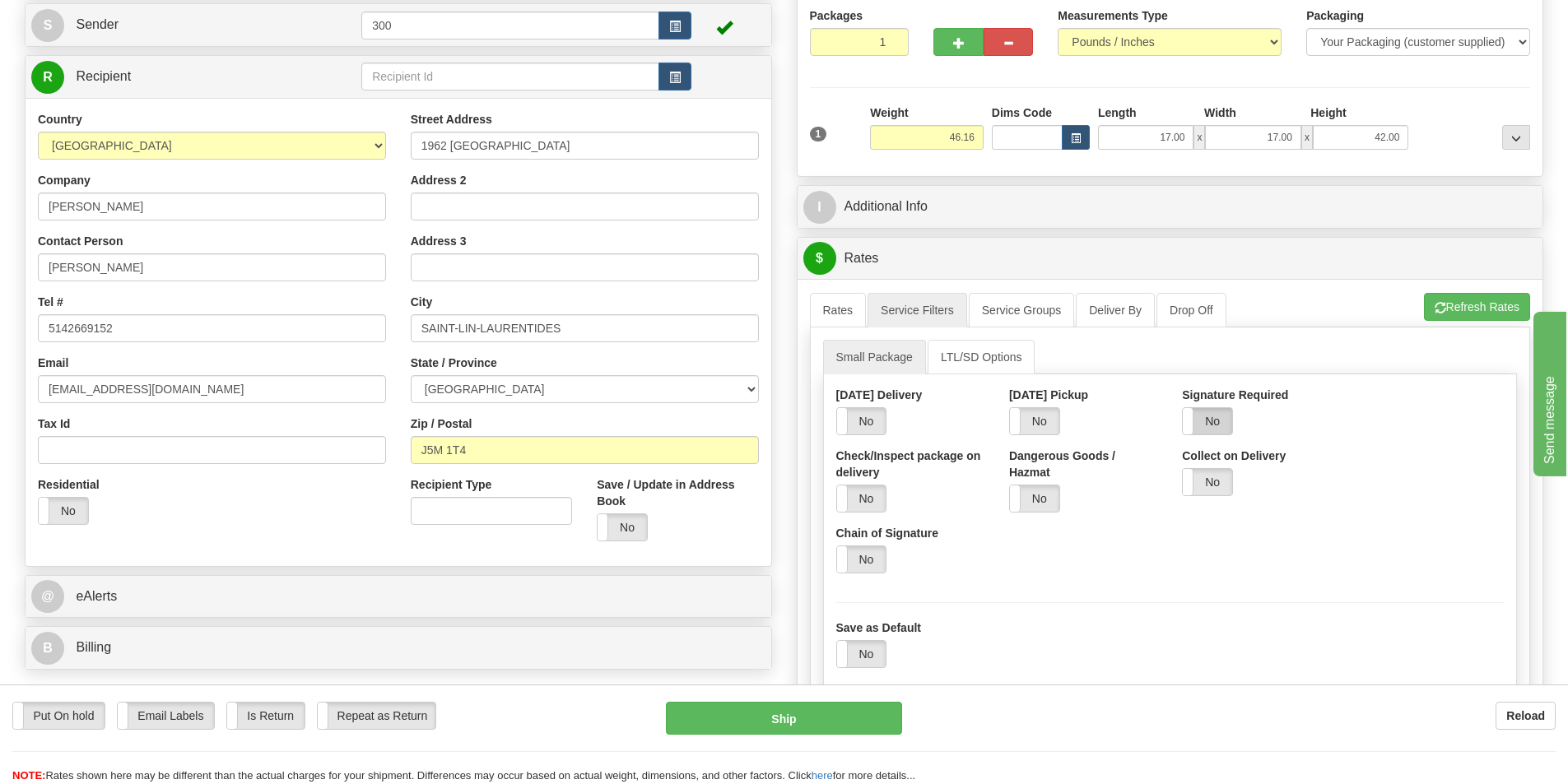
click at [1215, 417] on label "No" at bounding box center [1207, 421] width 49 height 26
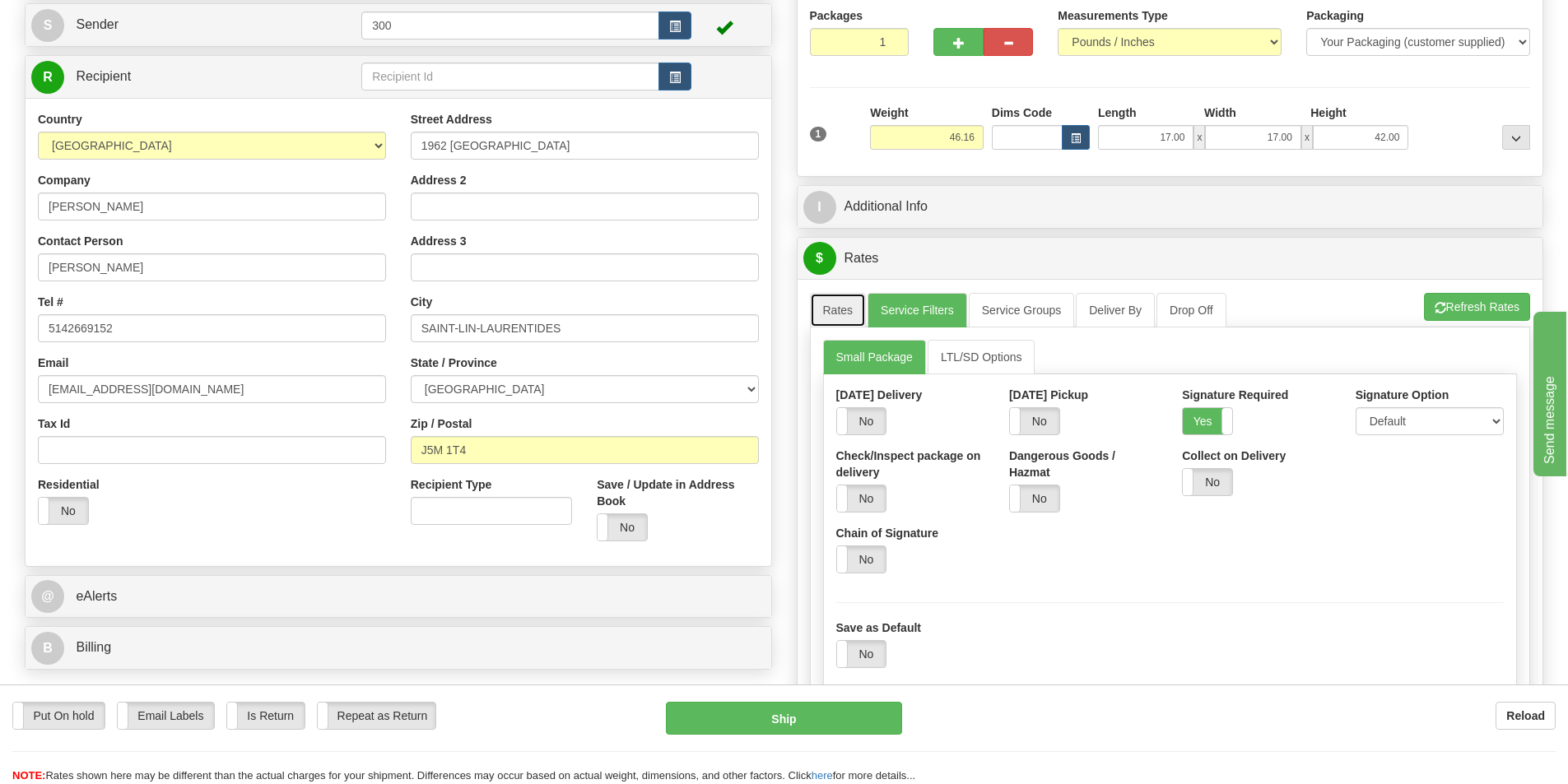
click at [831, 310] on link "Rates" at bounding box center [838, 310] width 57 height 35
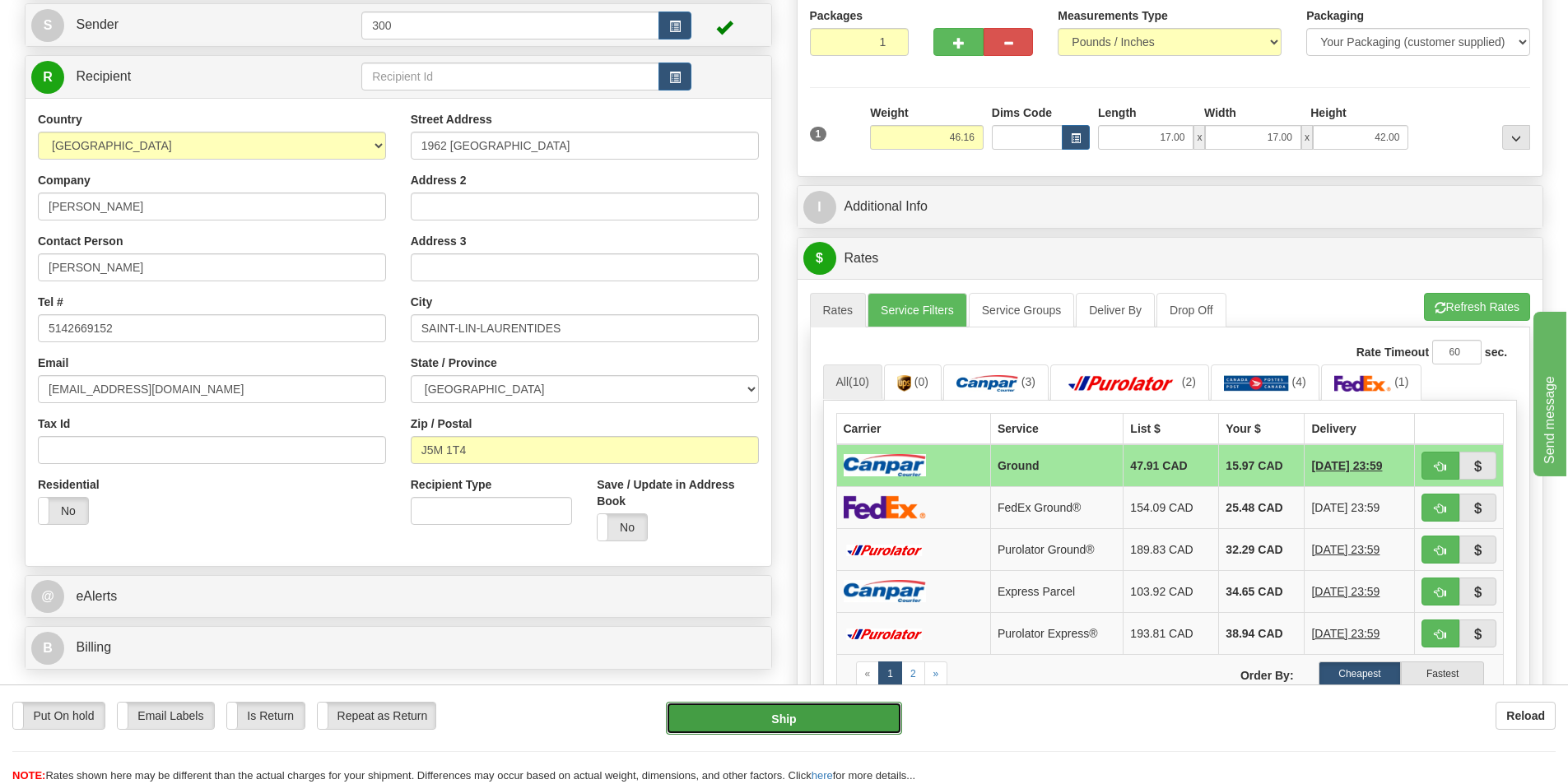
click at [846, 727] on button "Ship" at bounding box center [784, 719] width 236 height 33
type input "1"
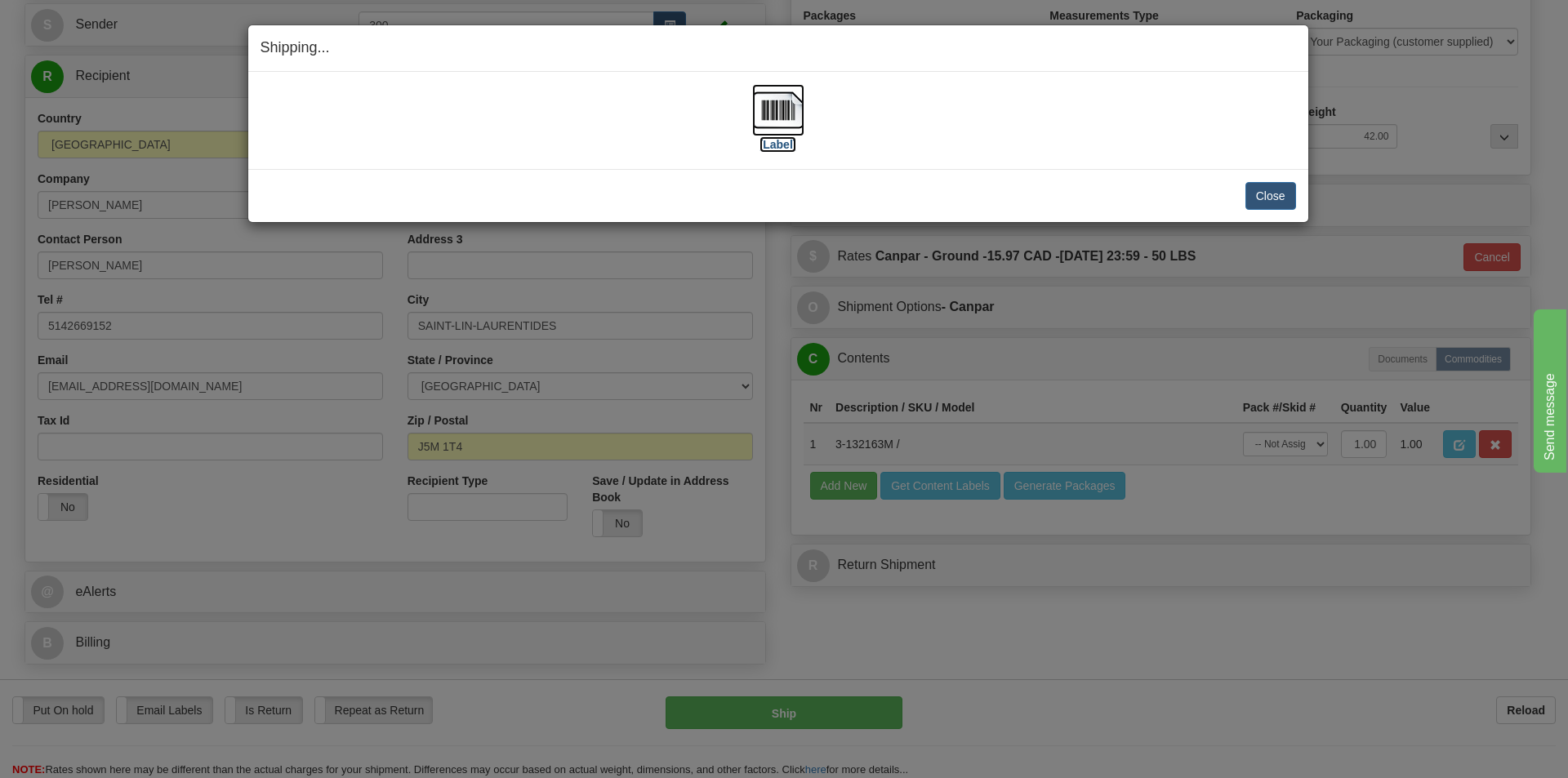
click at [781, 146] on label "[Label]" at bounding box center [778, 144] width 38 height 16
click at [1256, 182] on button "Close" at bounding box center [1271, 196] width 51 height 28
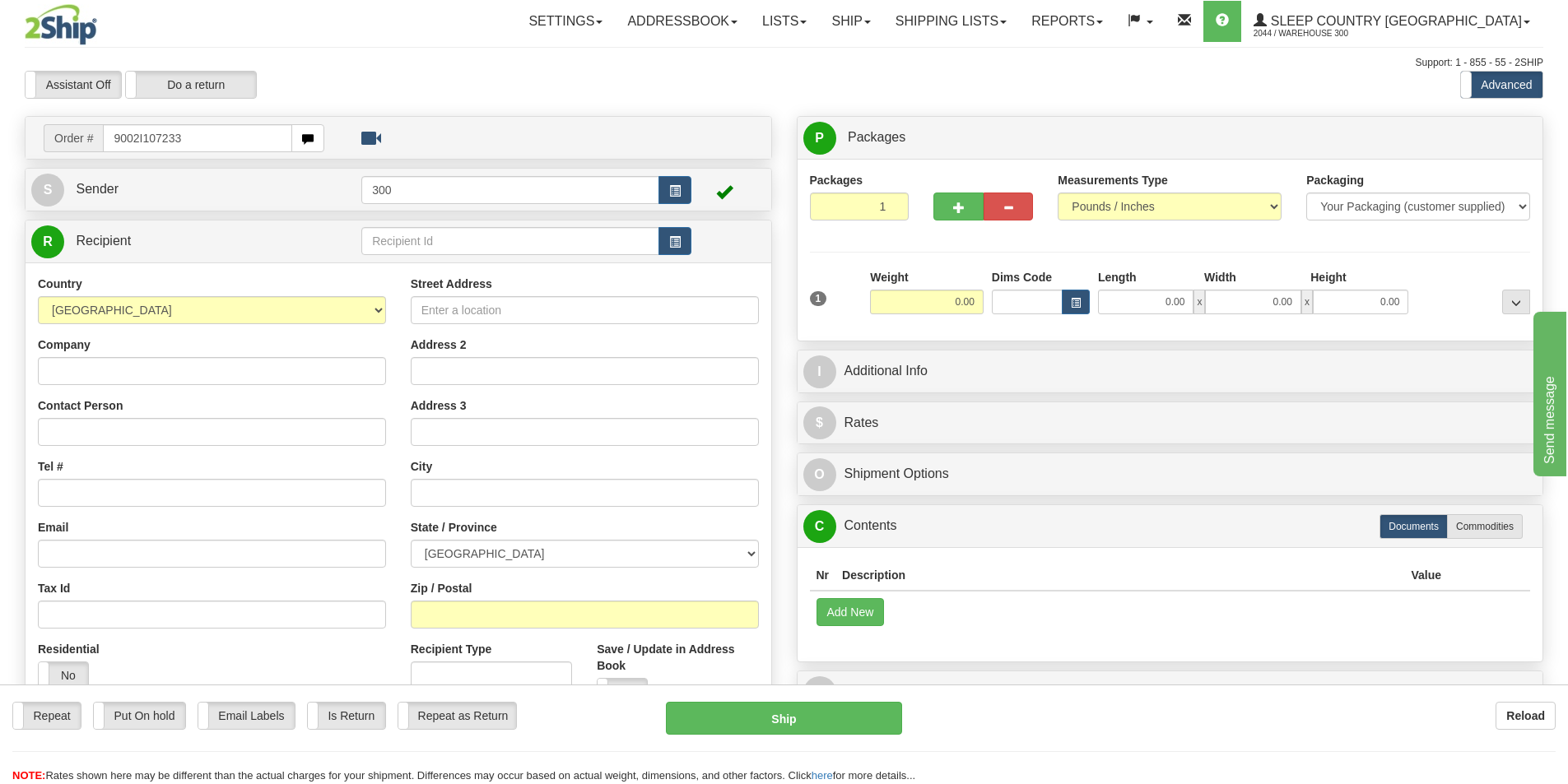
type input "9002I107233"
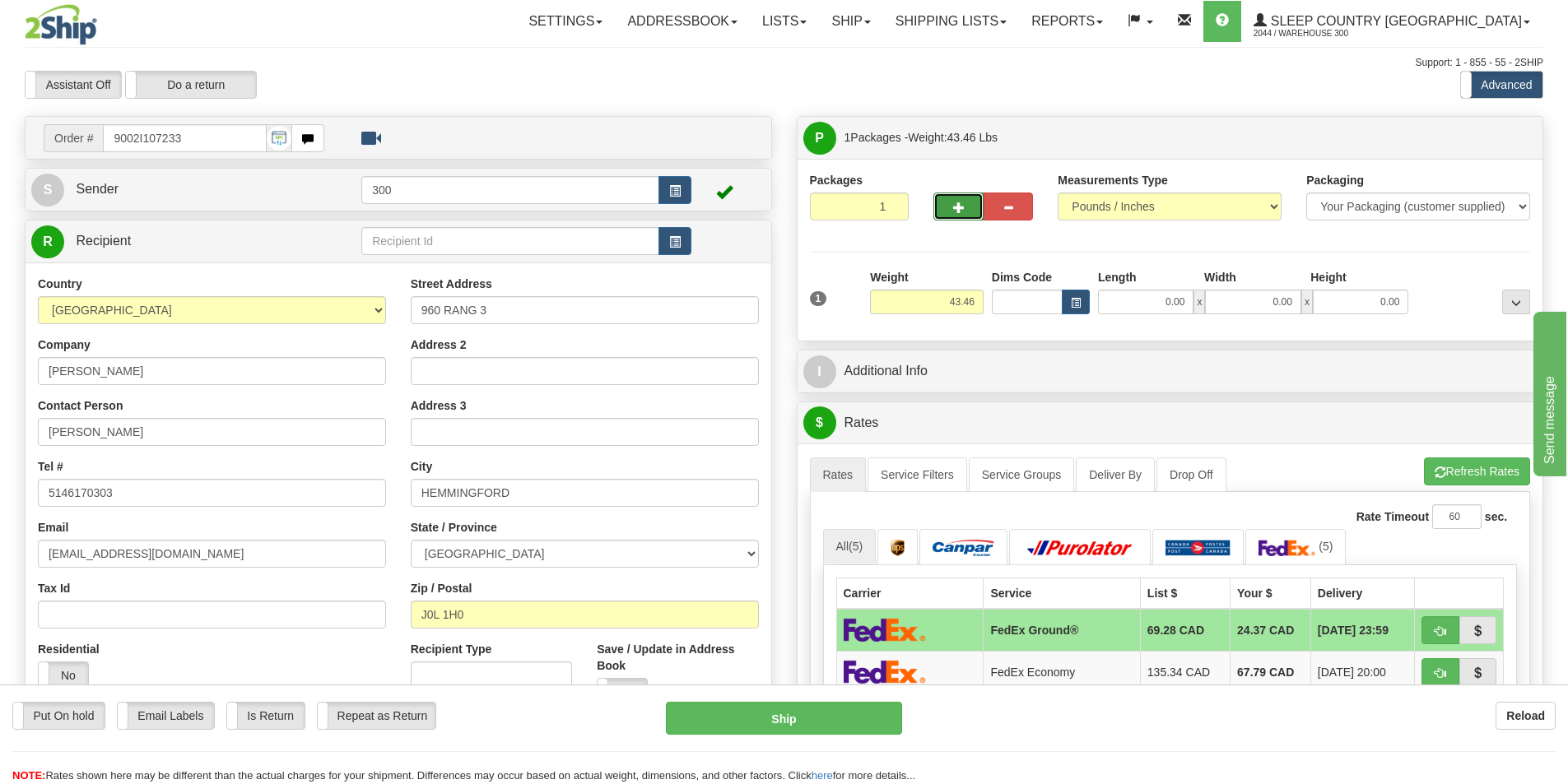
click at [950, 212] on button "button" at bounding box center [958, 206] width 49 height 28
type input "2"
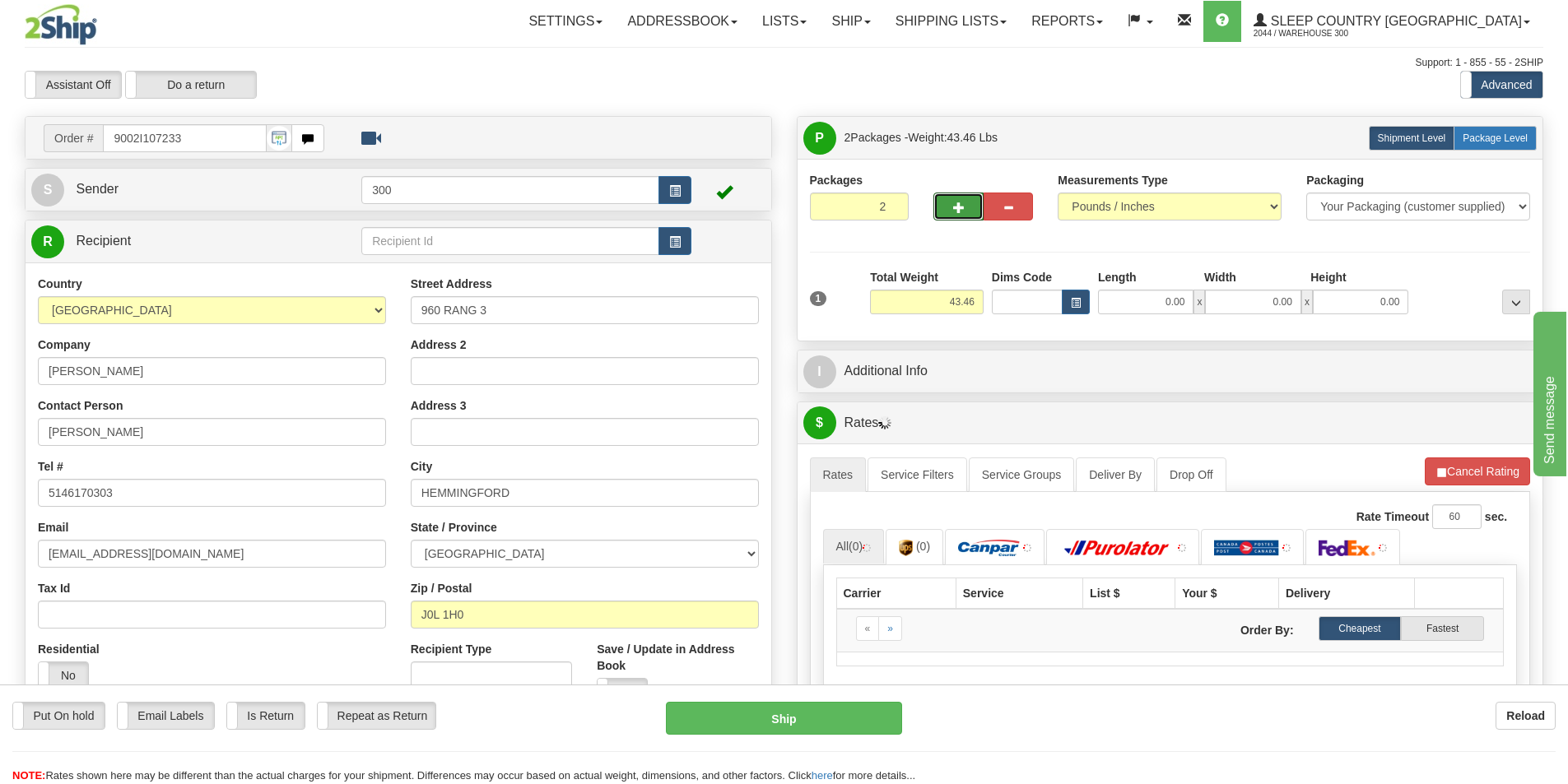
click at [1476, 137] on span "Package Level" at bounding box center [1495, 138] width 65 height 12
radio input "true"
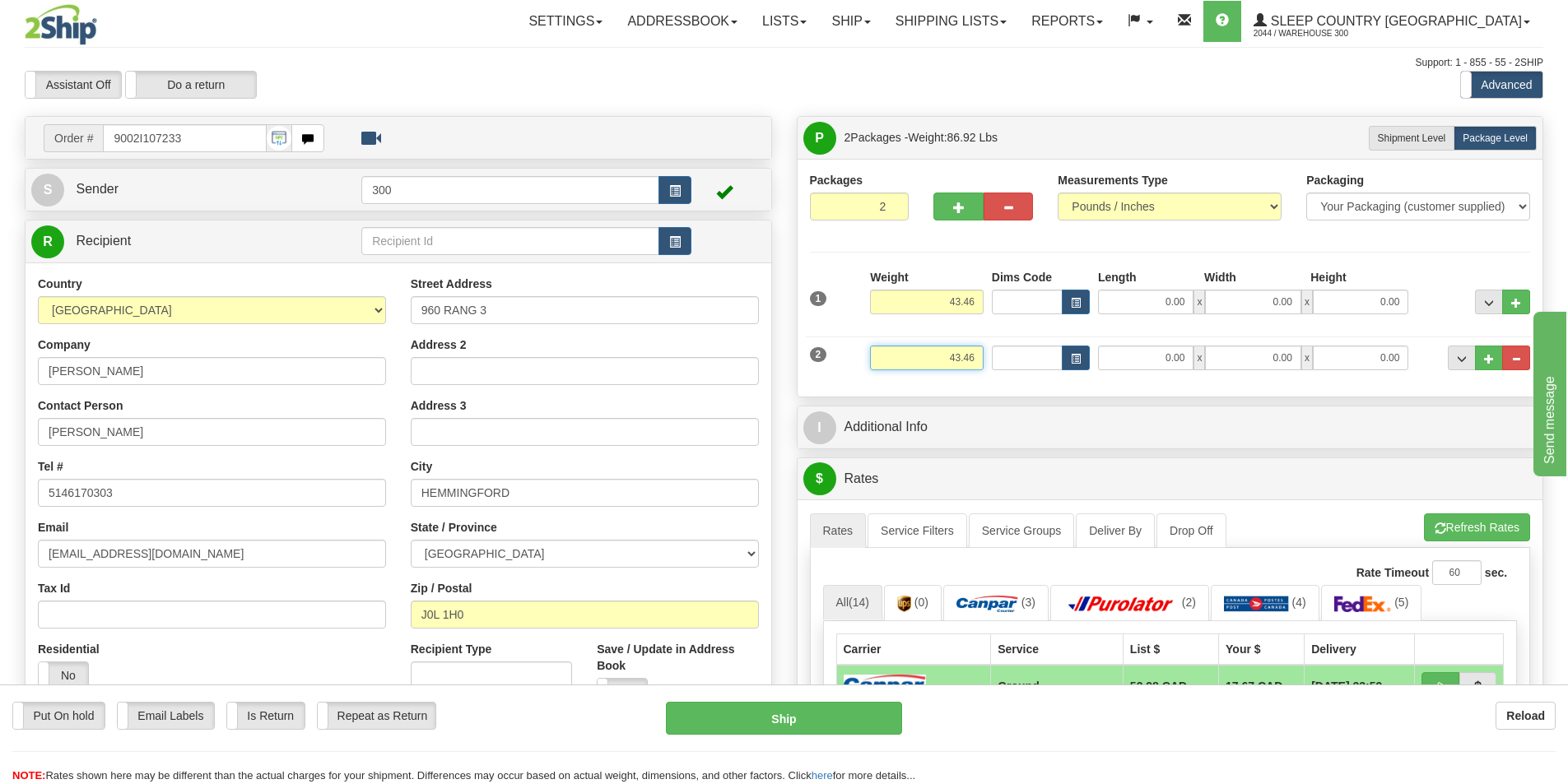
drag, startPoint x: 941, startPoint y: 358, endPoint x: 1114, endPoint y: 353, distance: 173.1
click at [1109, 353] on div "2 Weight 43.46 Dims Code Length Width Height" at bounding box center [1170, 356] width 729 height 55
type input "40.00"
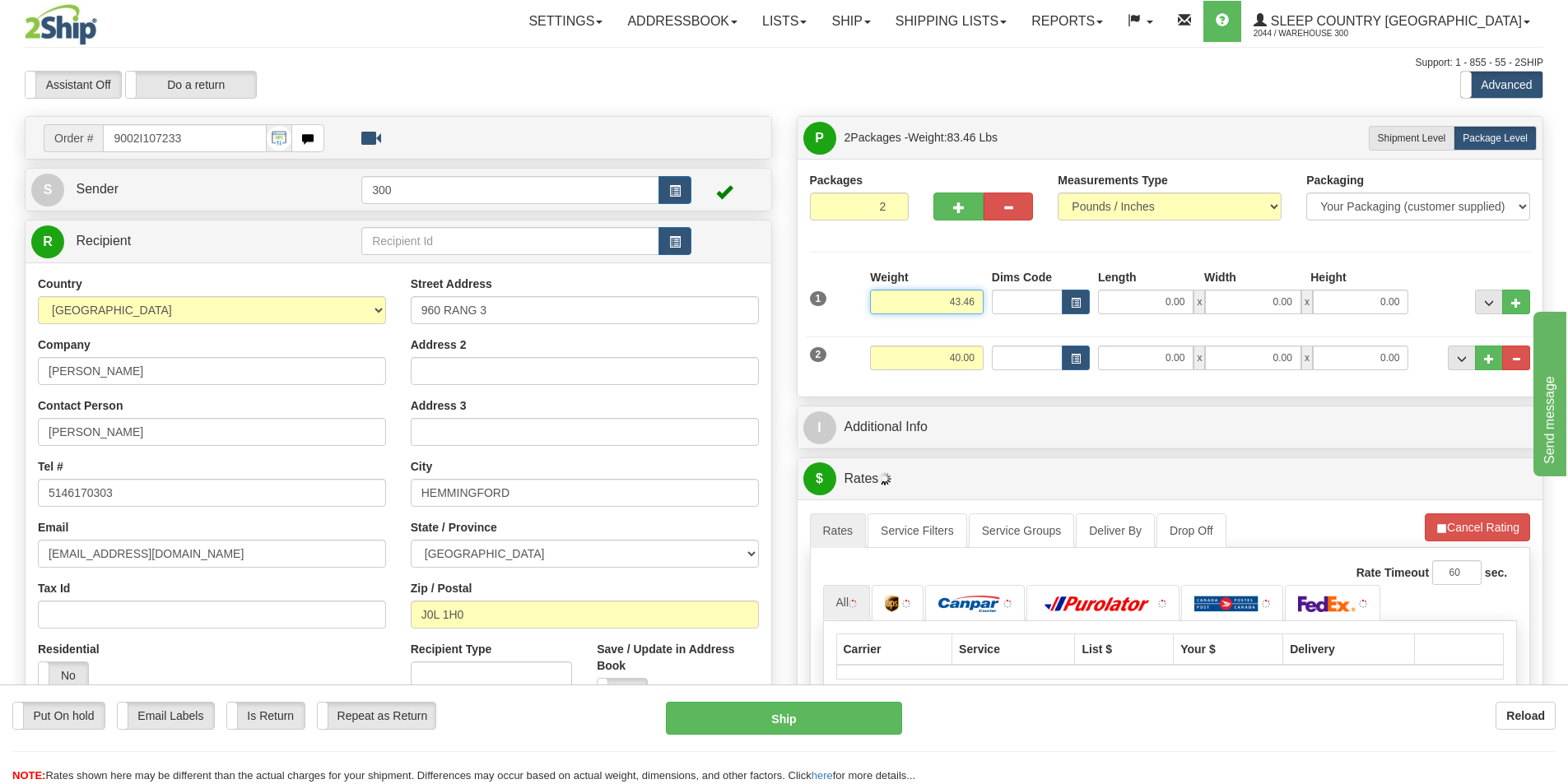
drag, startPoint x: 946, startPoint y: 301, endPoint x: 1123, endPoint y: 291, distance: 177.3
click at [1117, 285] on div "1 Weight 43.46 Dims Code x x" at bounding box center [1170, 298] width 729 height 59
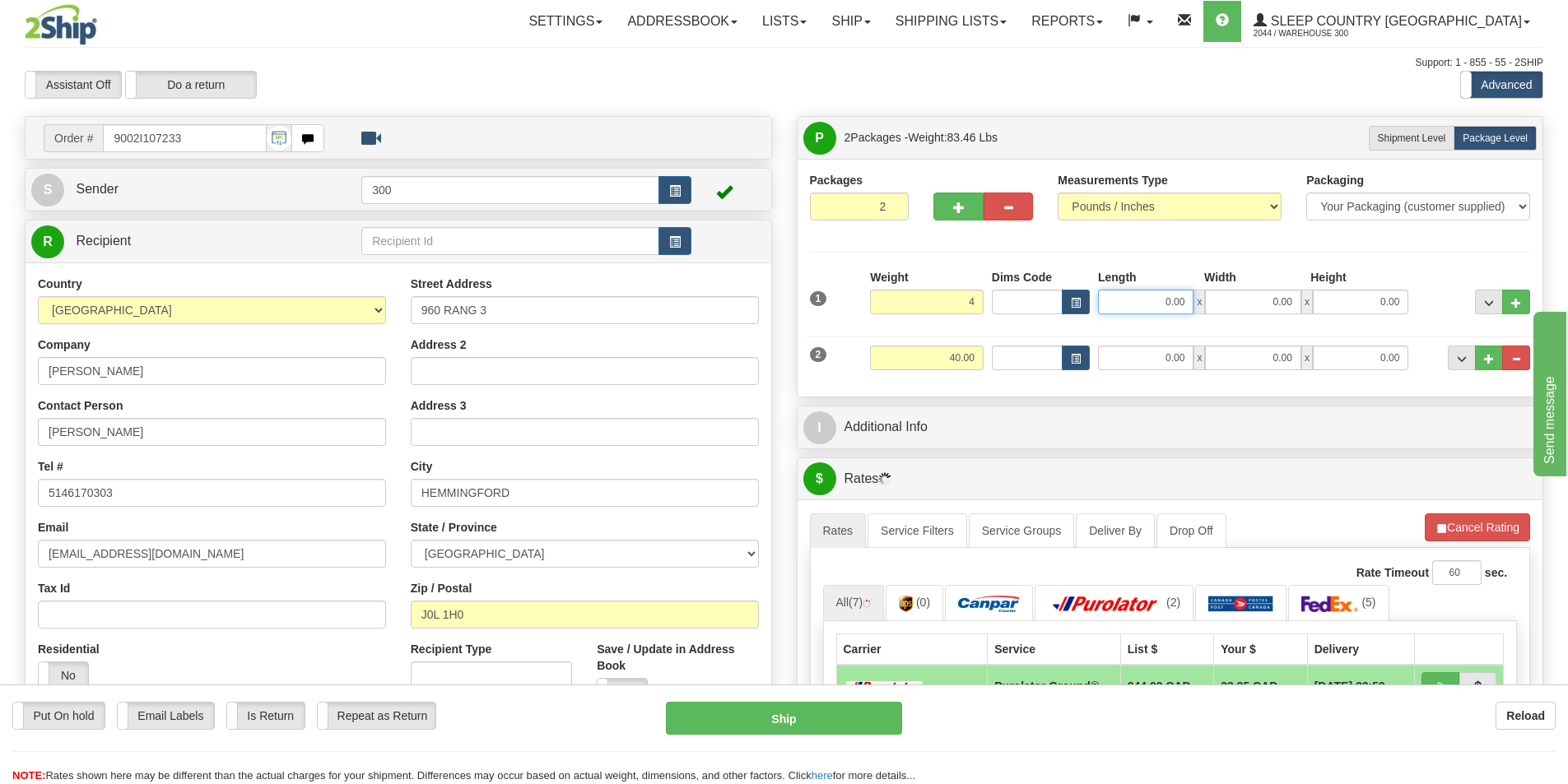
type input "4.00"
click at [1153, 298] on input "0.00" at bounding box center [1146, 302] width 95 height 25
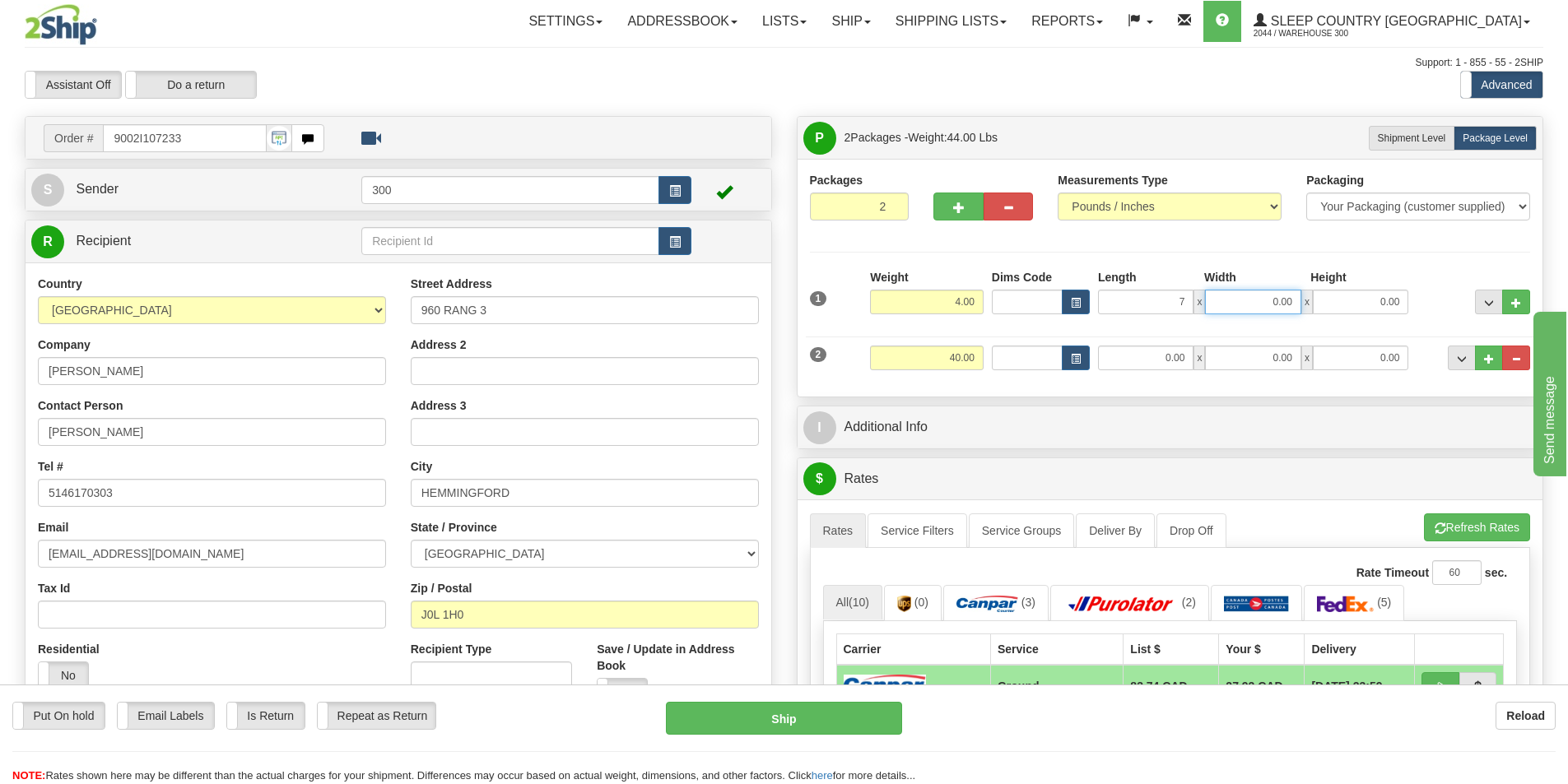
type input "7.00"
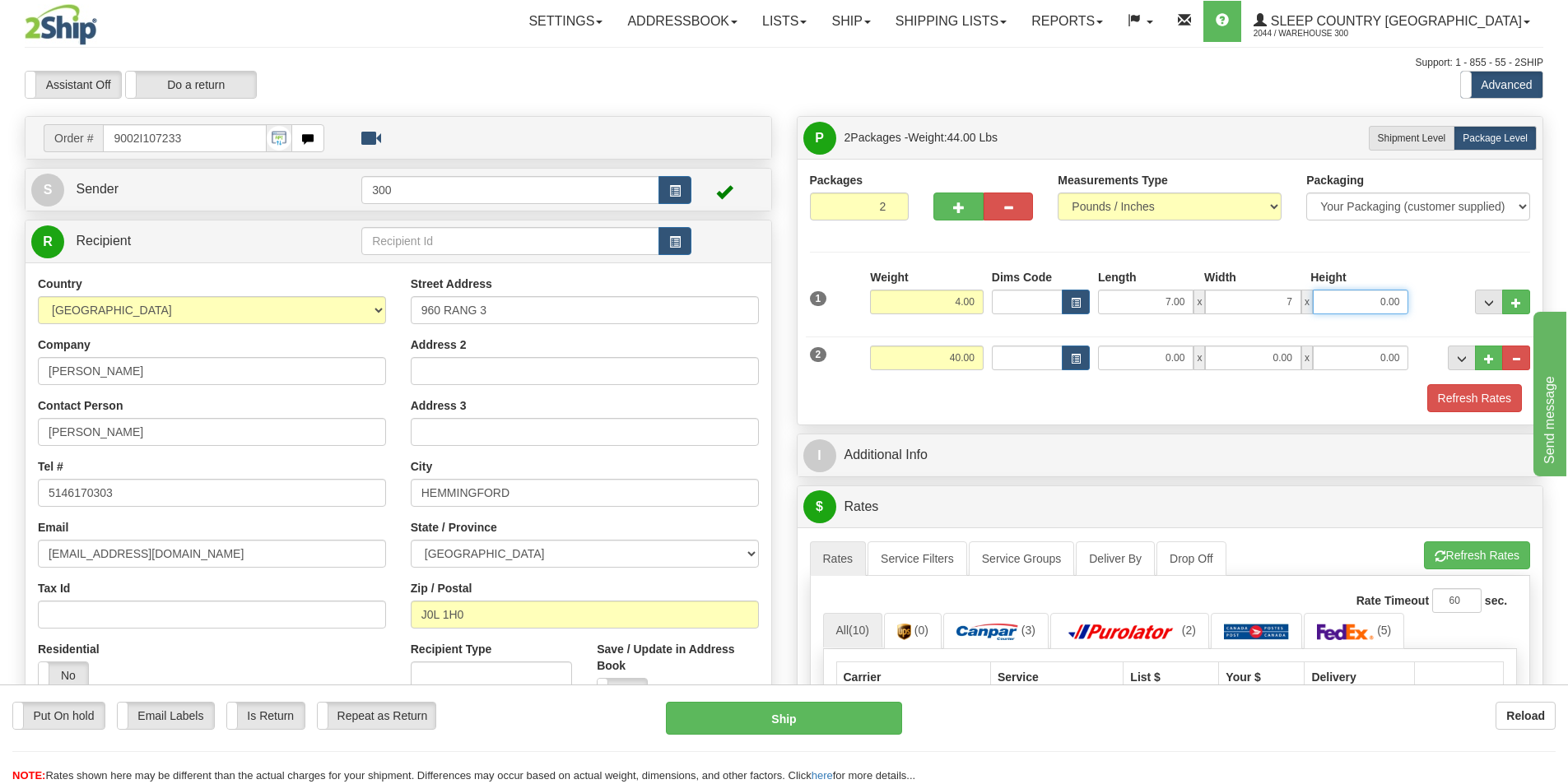
type input "7.00"
type input "14.00"
drag, startPoint x: 1158, startPoint y: 358, endPoint x: 1300, endPoint y: 375, distance: 143.0
click at [1300, 375] on div "2 Weight 40.00 Dims Code Length Width Height" at bounding box center [1170, 356] width 729 height 55
type input "16.00"
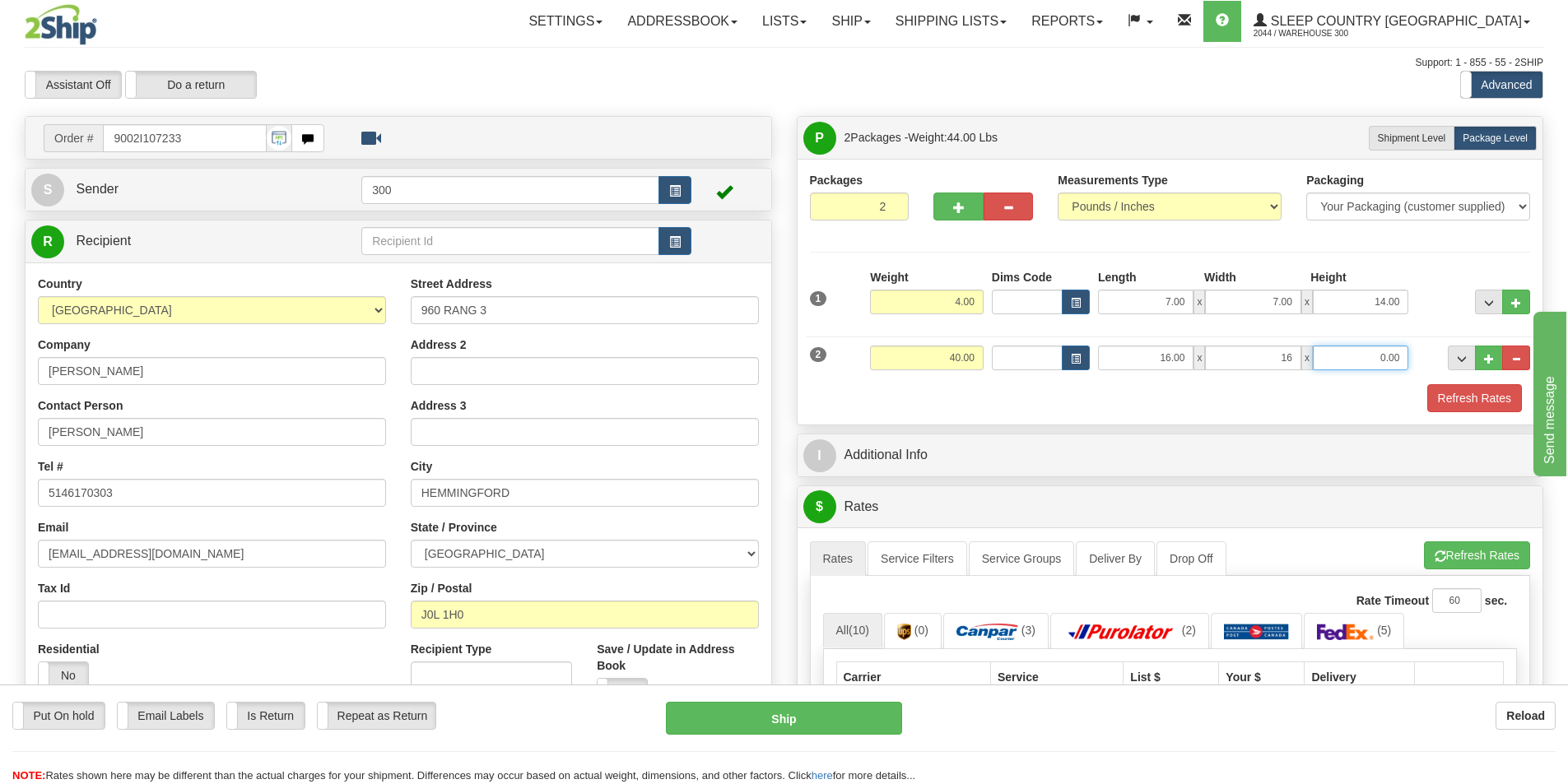
type input "16.00"
type input "40.00"
click at [1443, 392] on button "Refresh Rates" at bounding box center [1474, 398] width 94 height 28
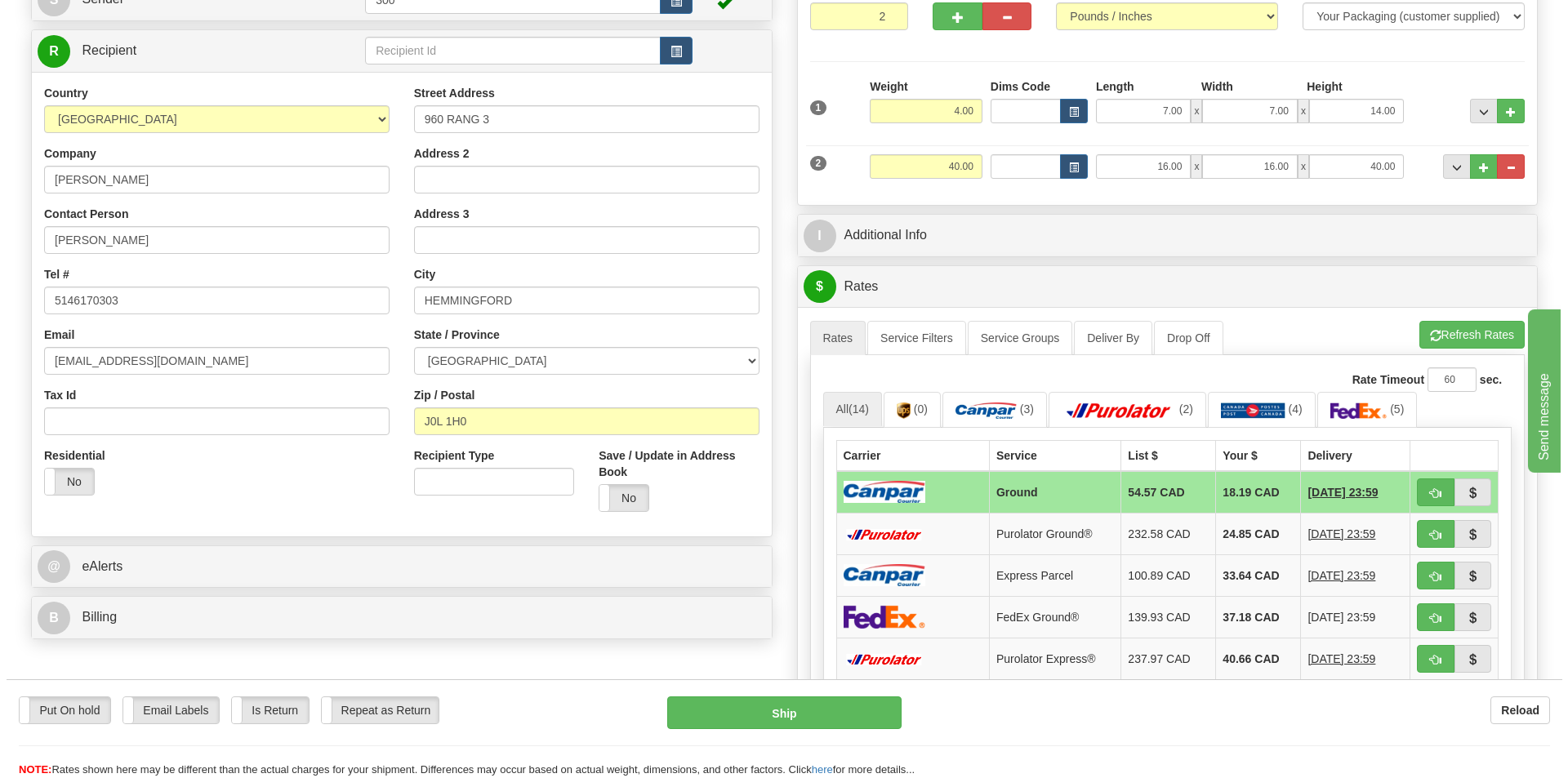
scroll to position [245, 0]
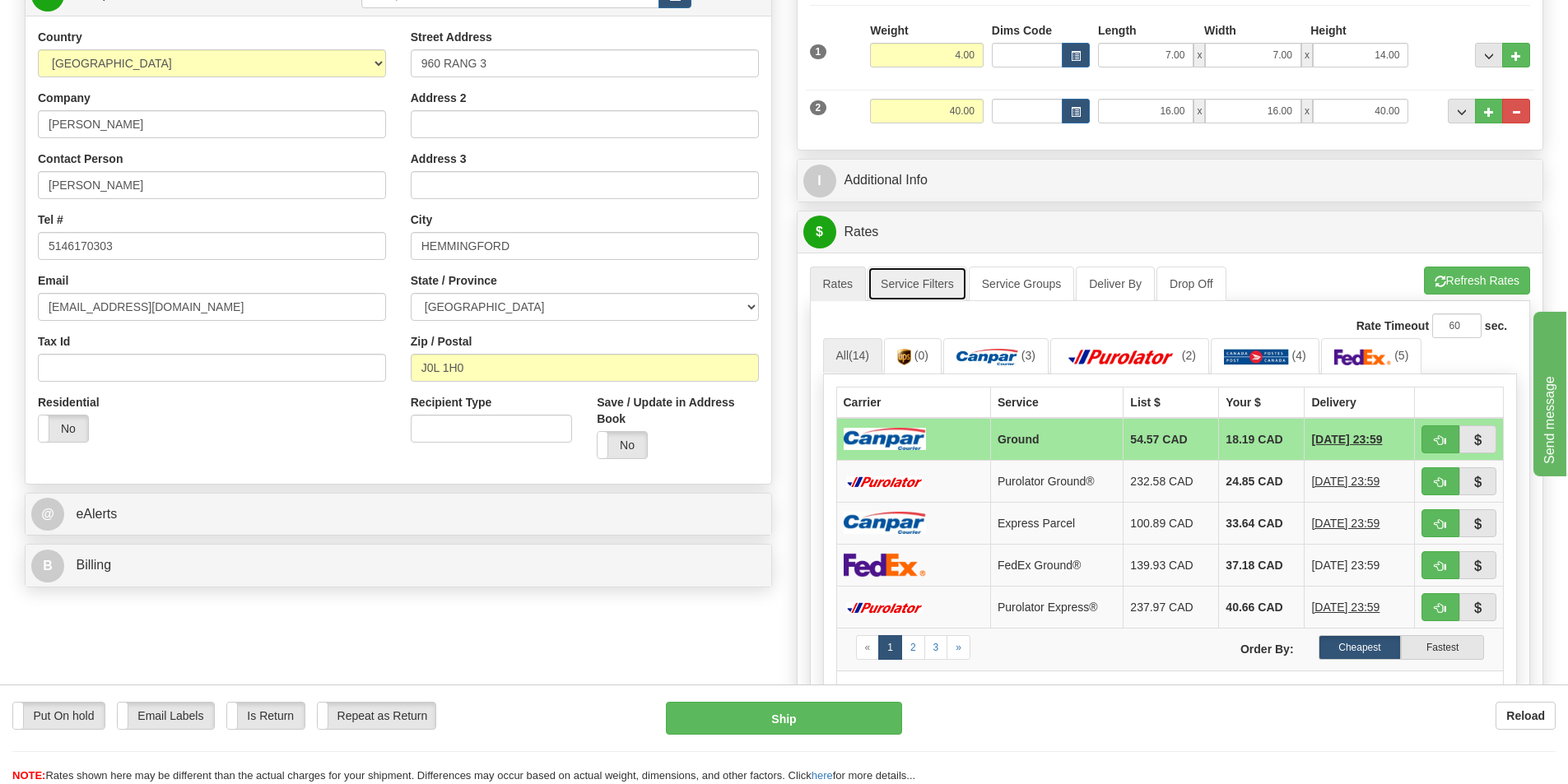
click at [876, 273] on link "Service Filters" at bounding box center [917, 284] width 99 height 35
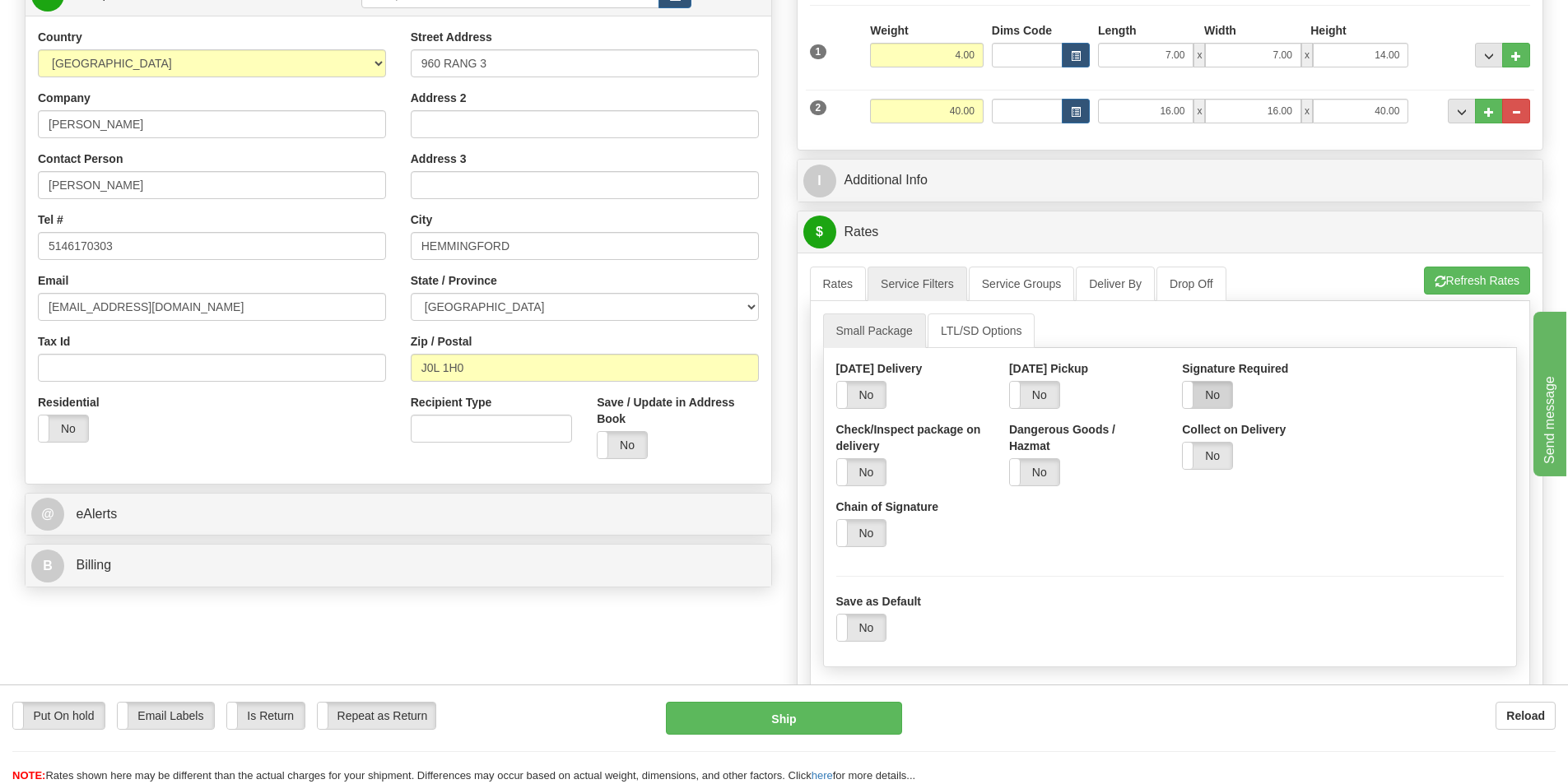
click at [1231, 408] on label "No" at bounding box center [1207, 395] width 49 height 26
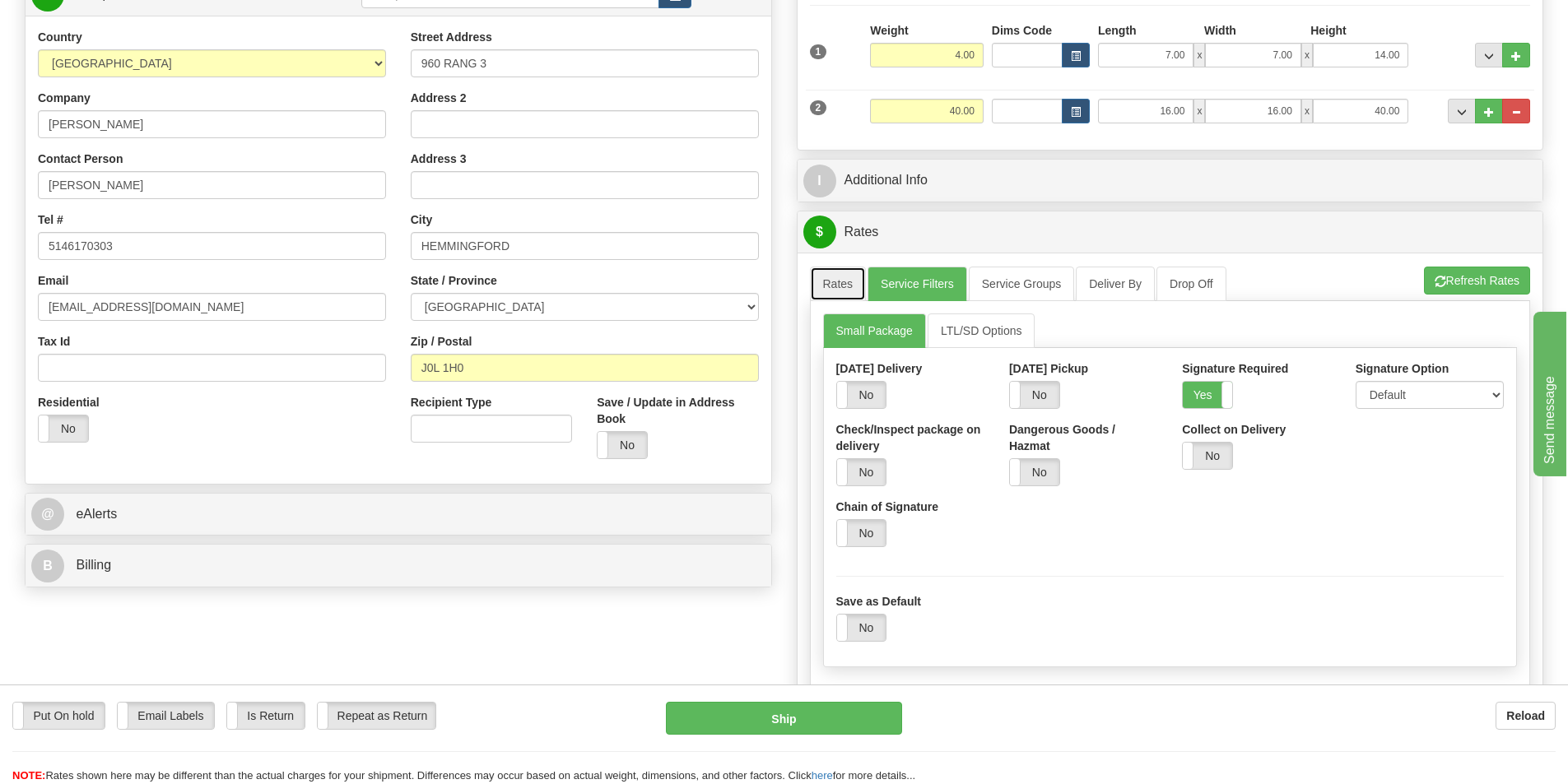
click at [838, 294] on link "Rates" at bounding box center [838, 284] width 57 height 35
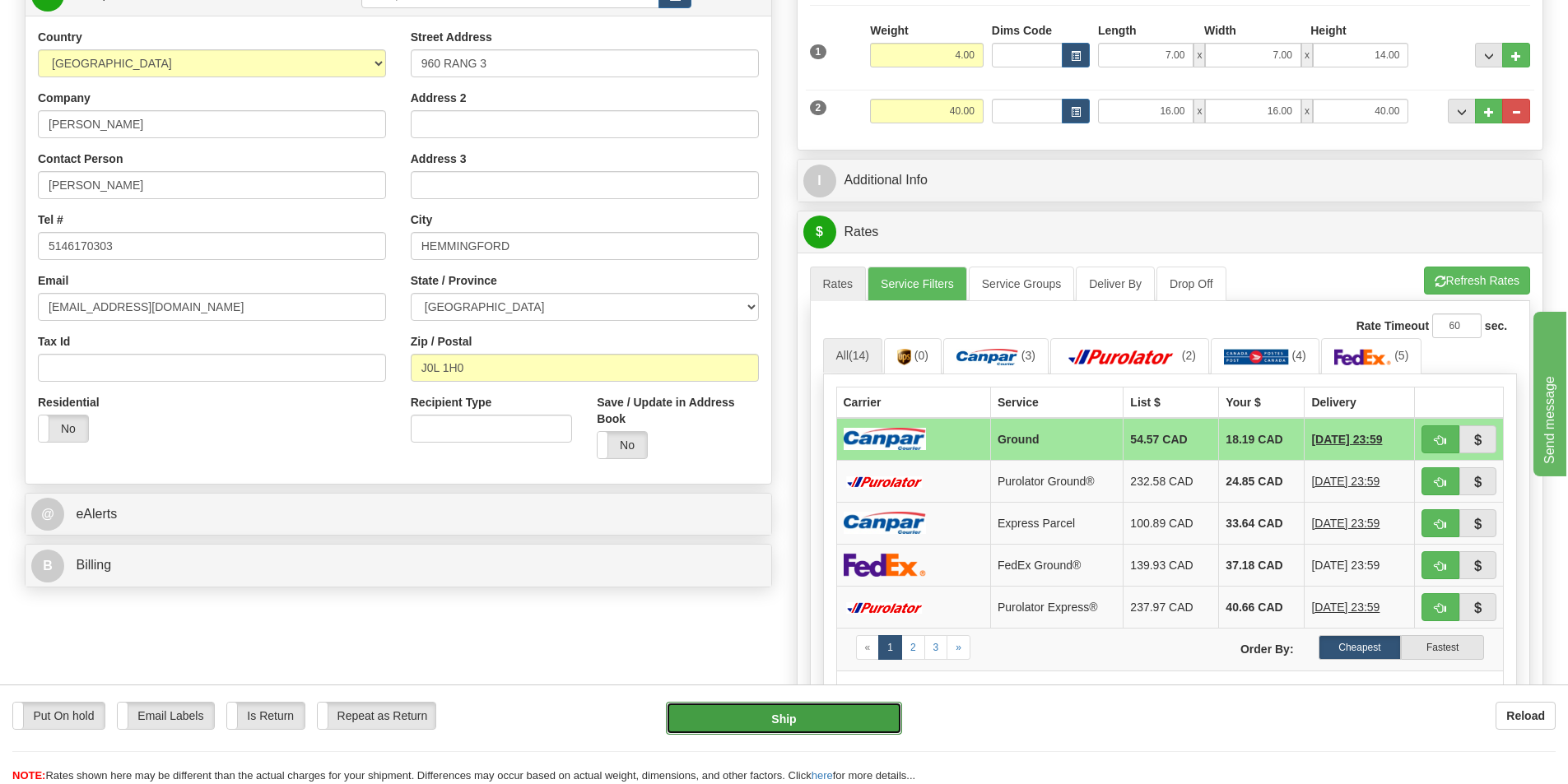
click at [841, 711] on button "Ship" at bounding box center [784, 719] width 236 height 33
type input "1"
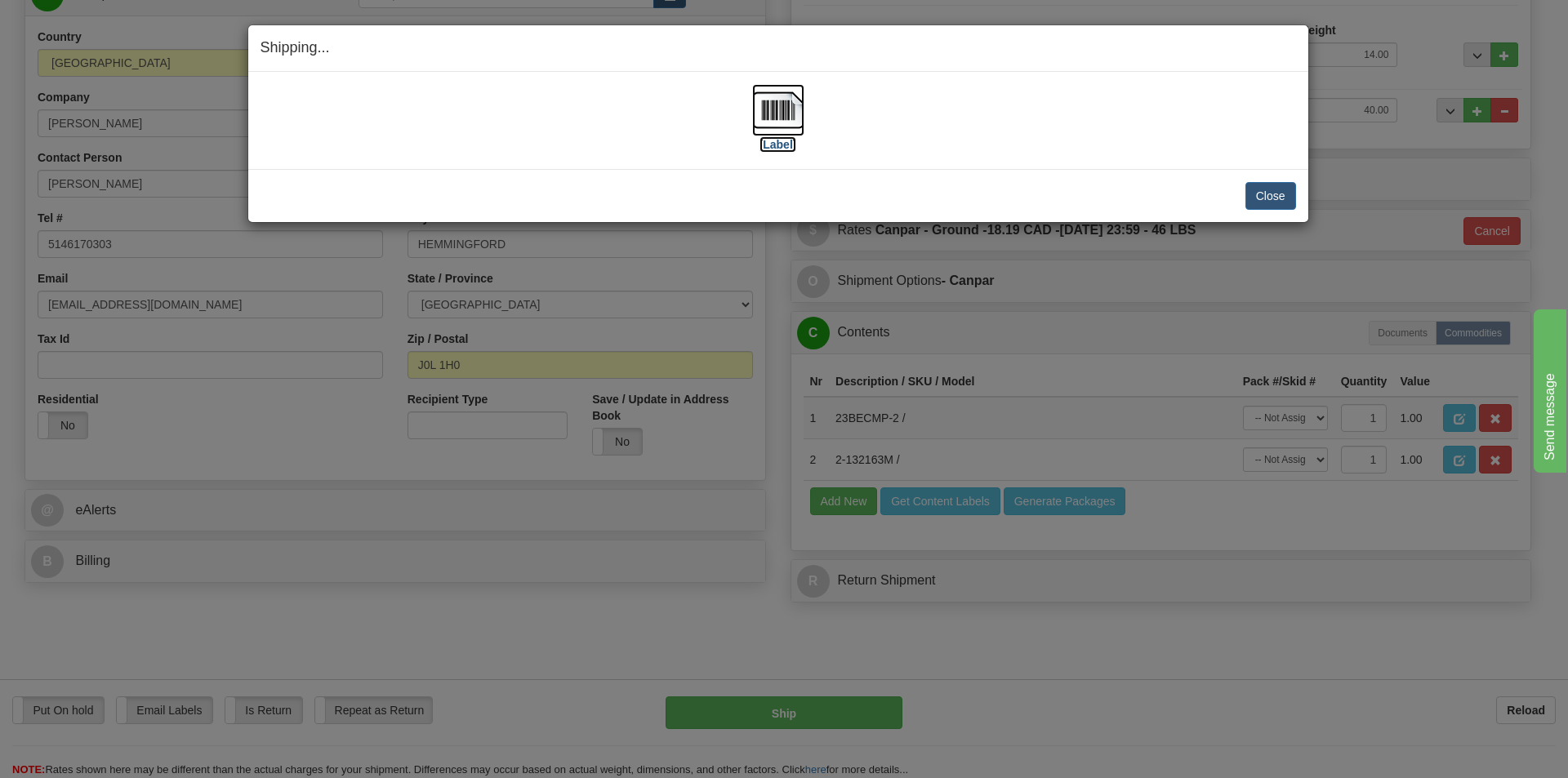
click at [796, 148] on label "[Label]" at bounding box center [778, 144] width 38 height 16
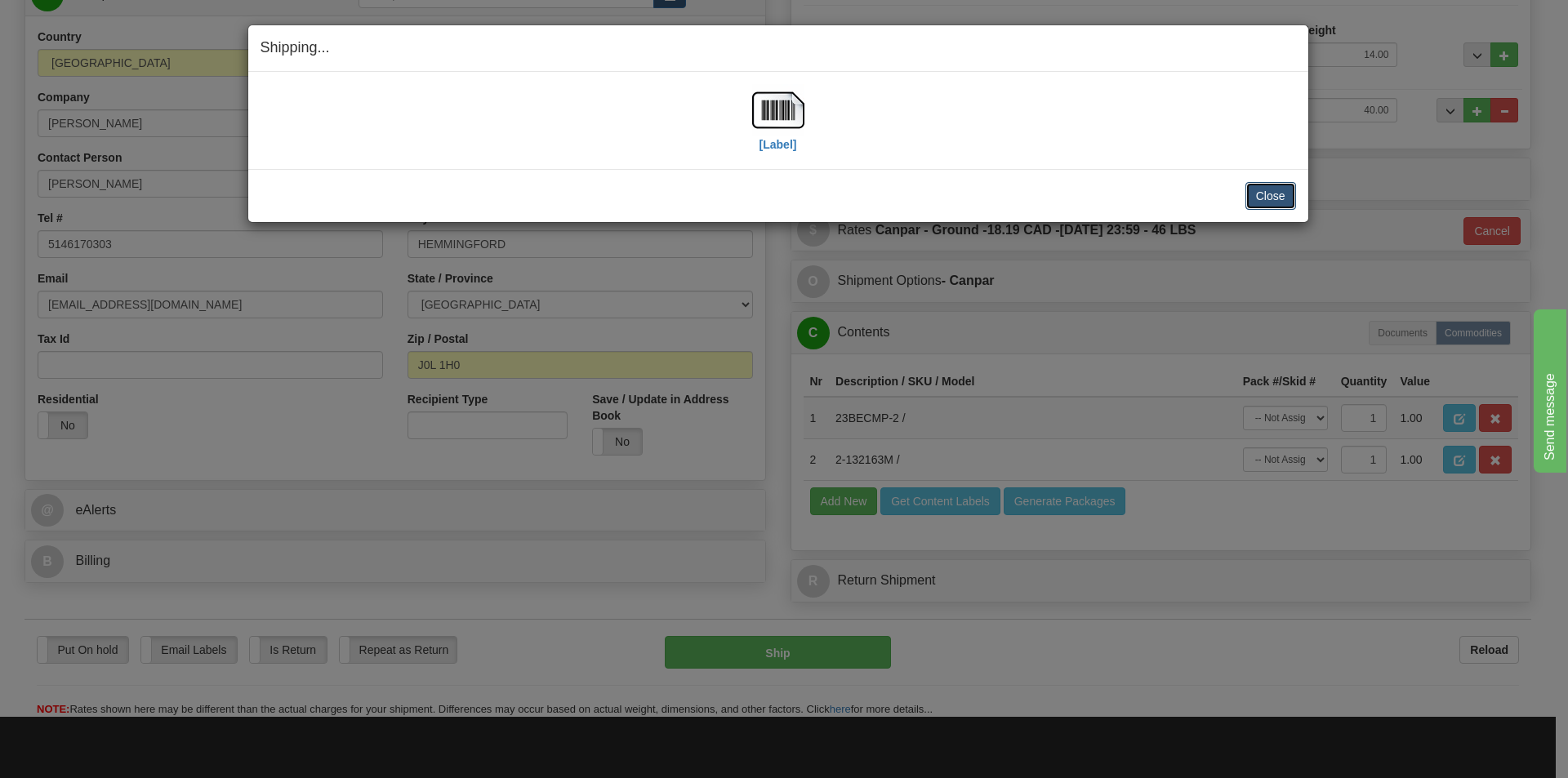
click at [1266, 186] on button "Close" at bounding box center [1271, 196] width 51 height 28
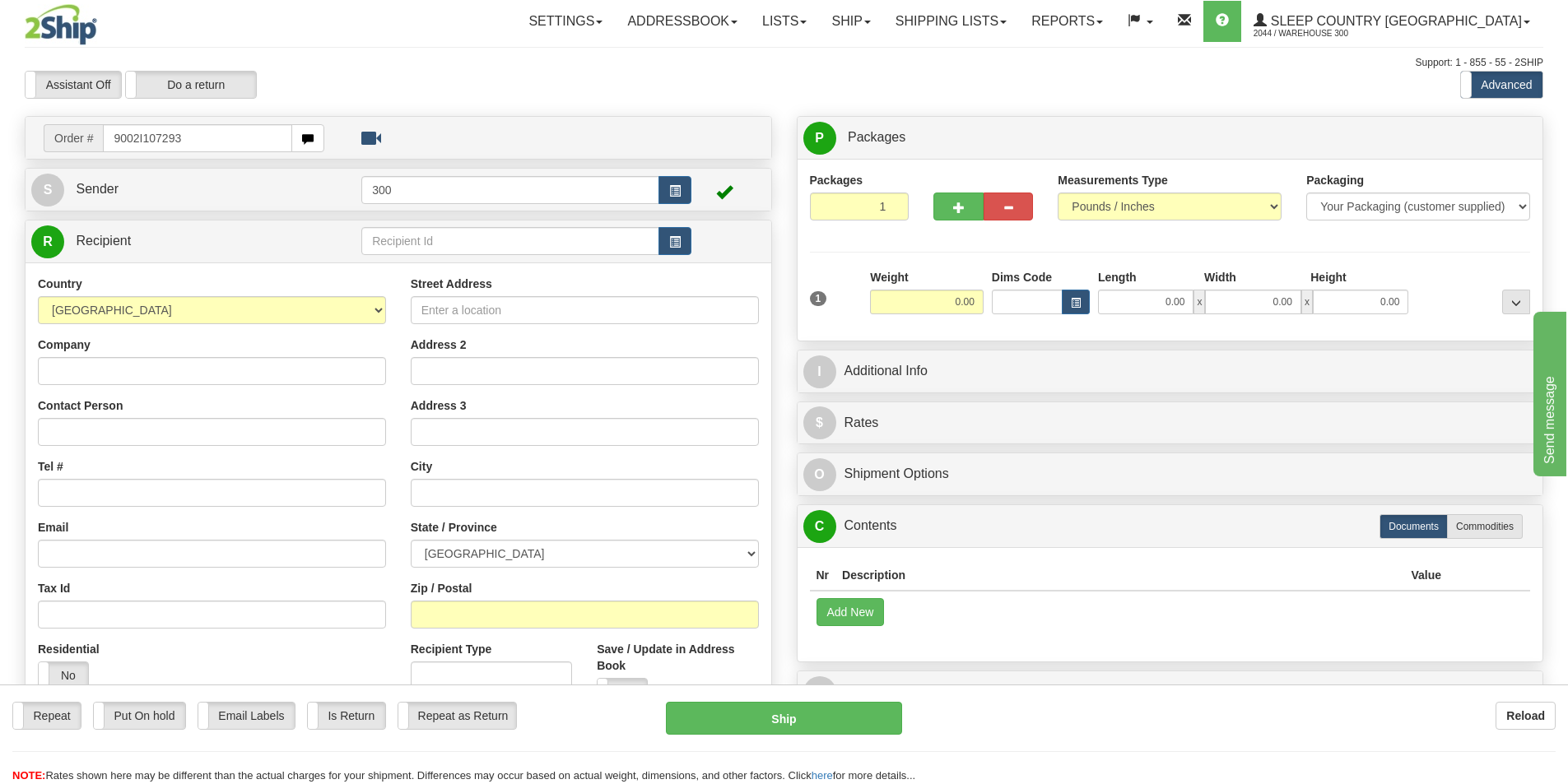
type input "9002I107293"
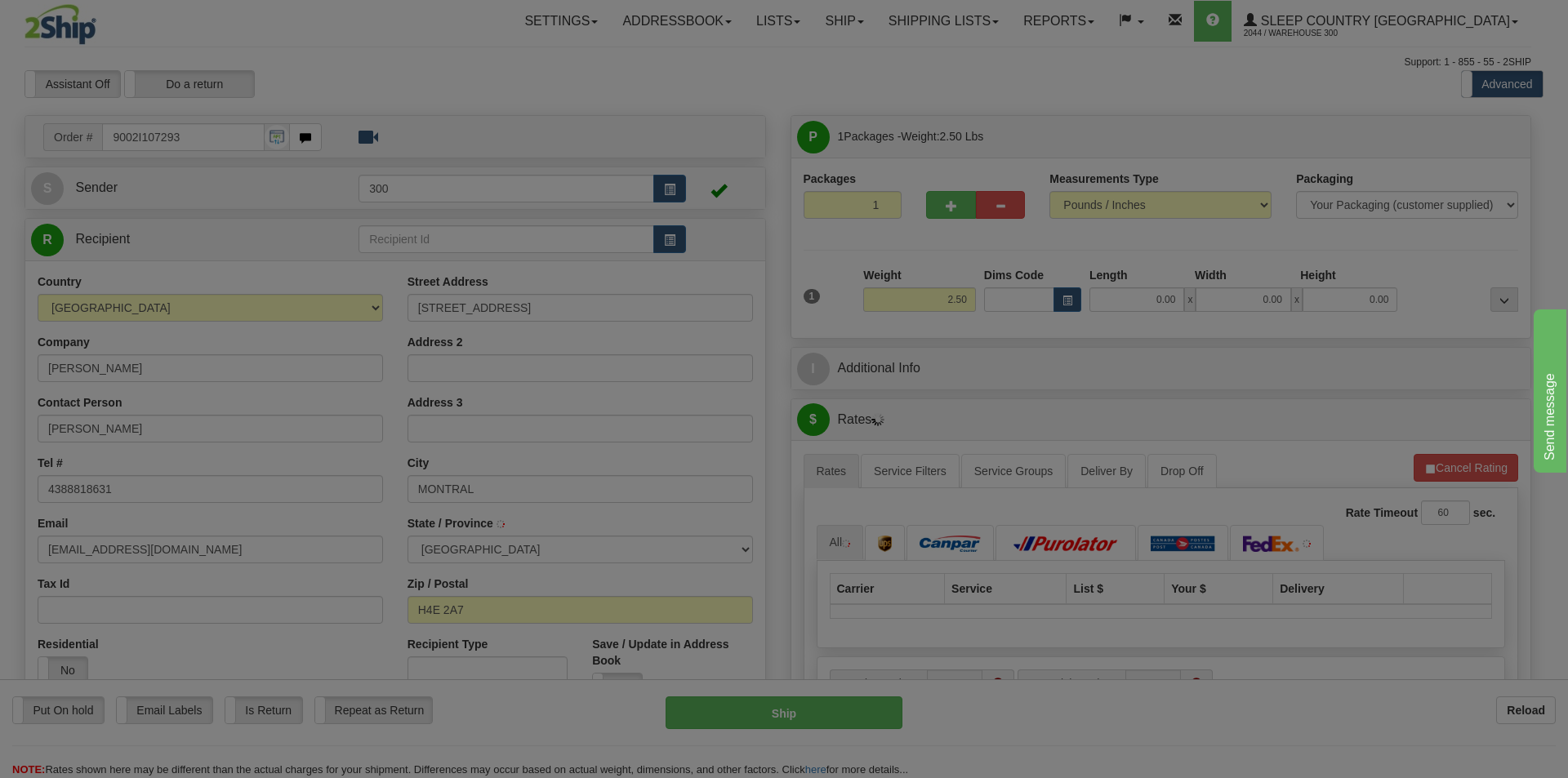
type input "[GEOGRAPHIC_DATA]"
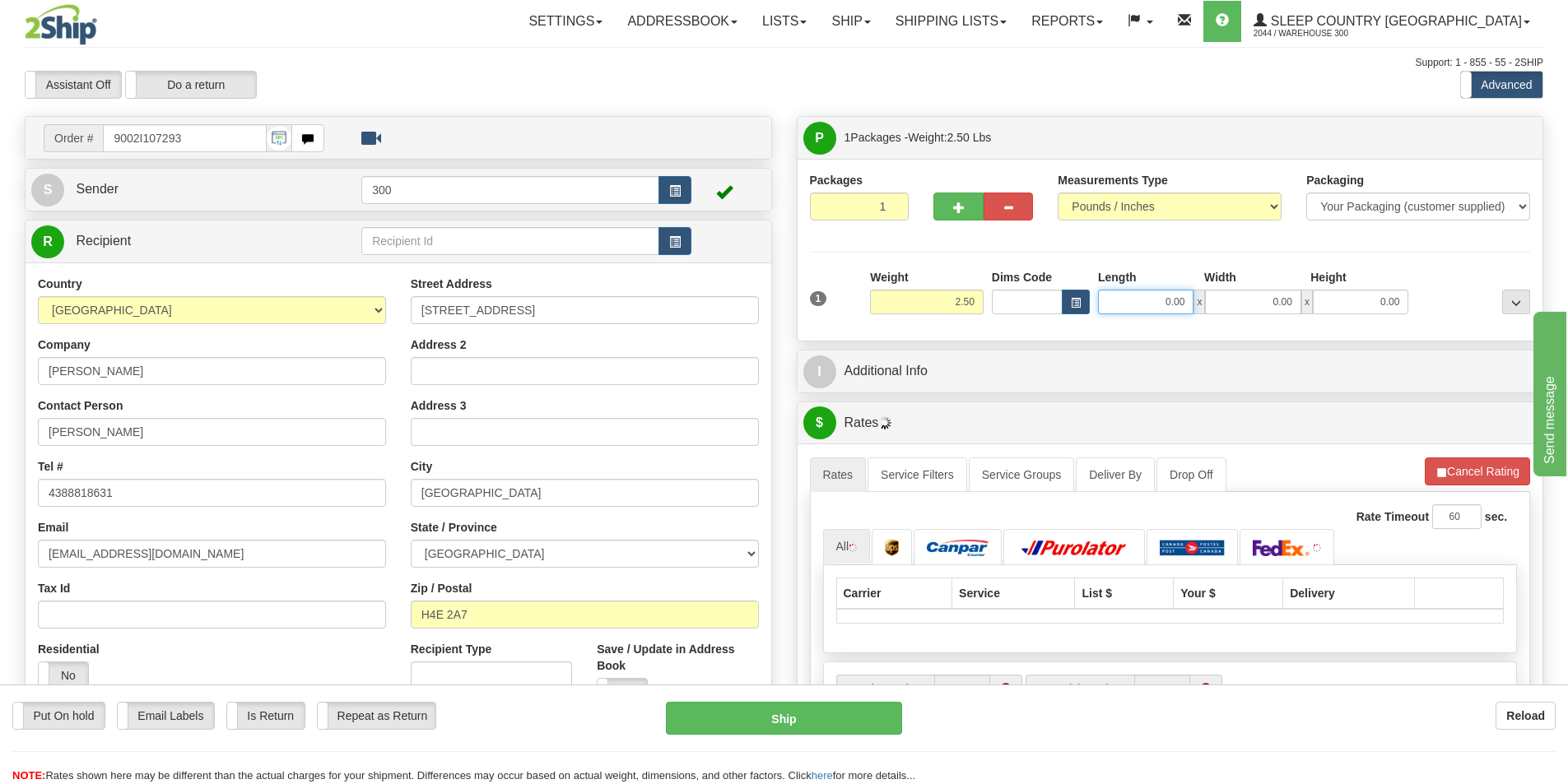
drag, startPoint x: 1141, startPoint y: 312, endPoint x: 1483, endPoint y: 311, distance: 342.0
click at [1483, 311] on div "1 Weight 2.50 Dims Code 0.00" at bounding box center [1170, 298] width 729 height 59
type input "11.00"
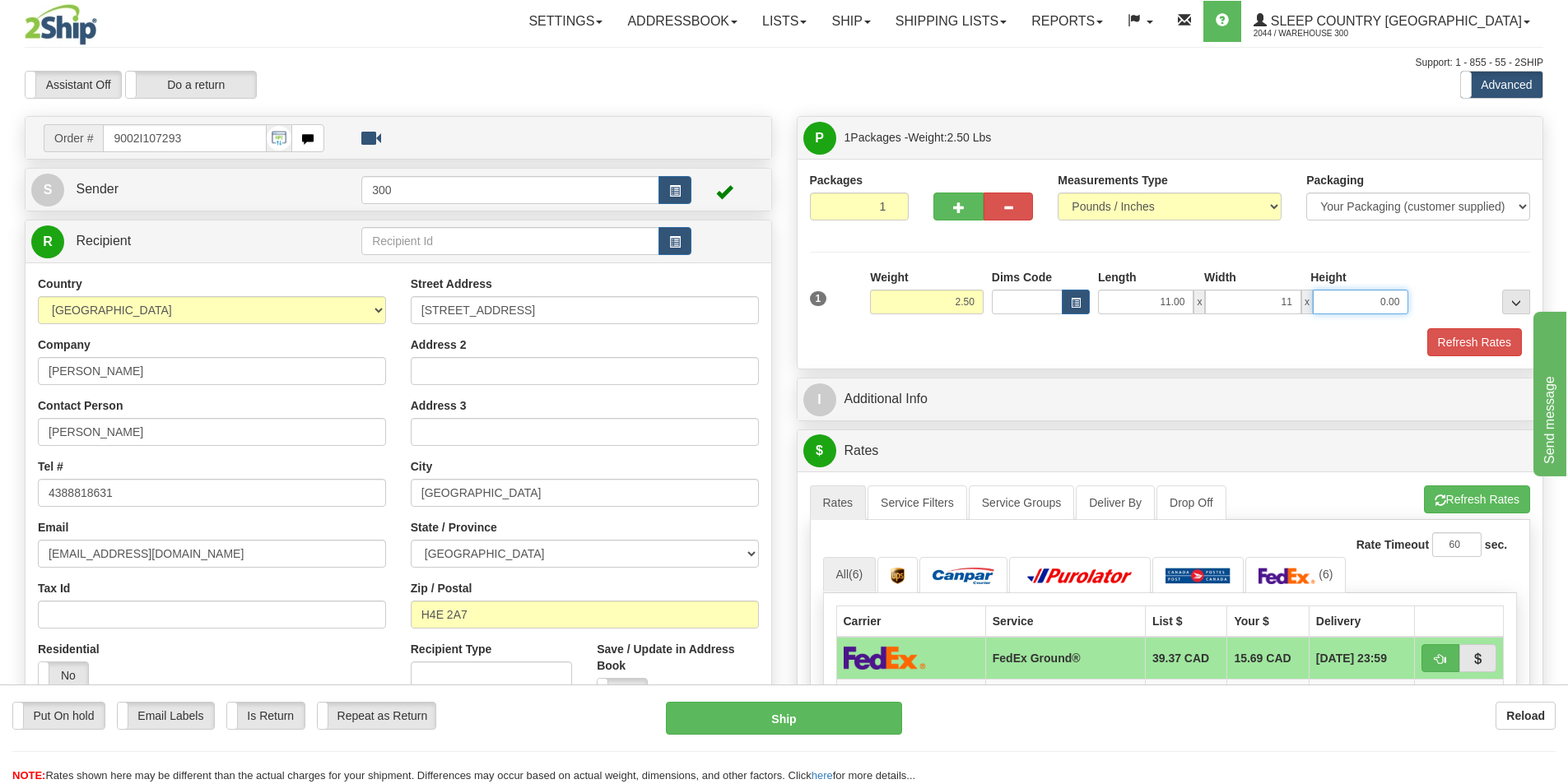
type input "11.00"
type input "1"
type input "4.00"
click at [1479, 341] on button "Refresh Rates" at bounding box center [1474, 342] width 94 height 28
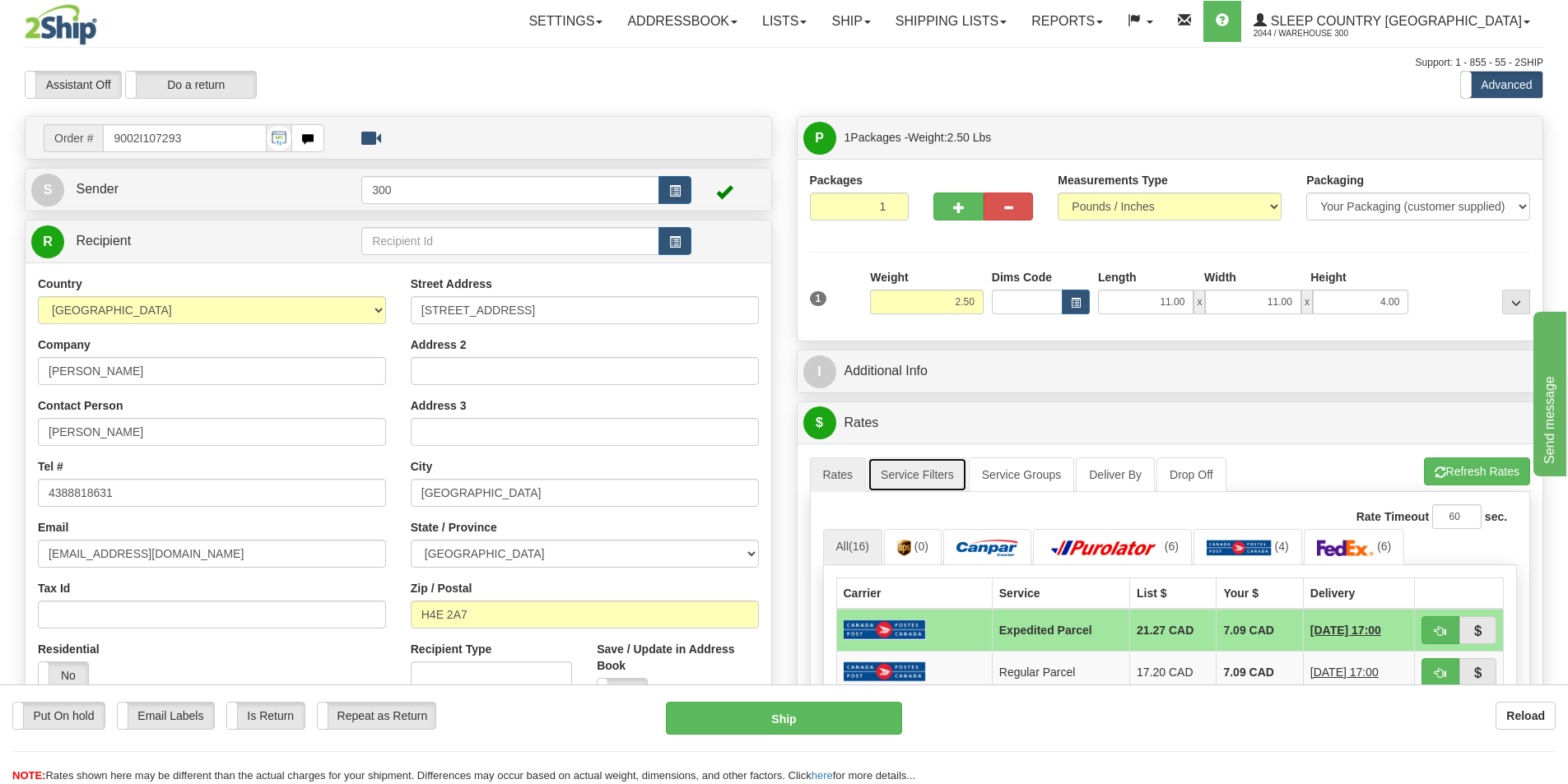
click at [931, 475] on link "Service Filters" at bounding box center [917, 475] width 99 height 35
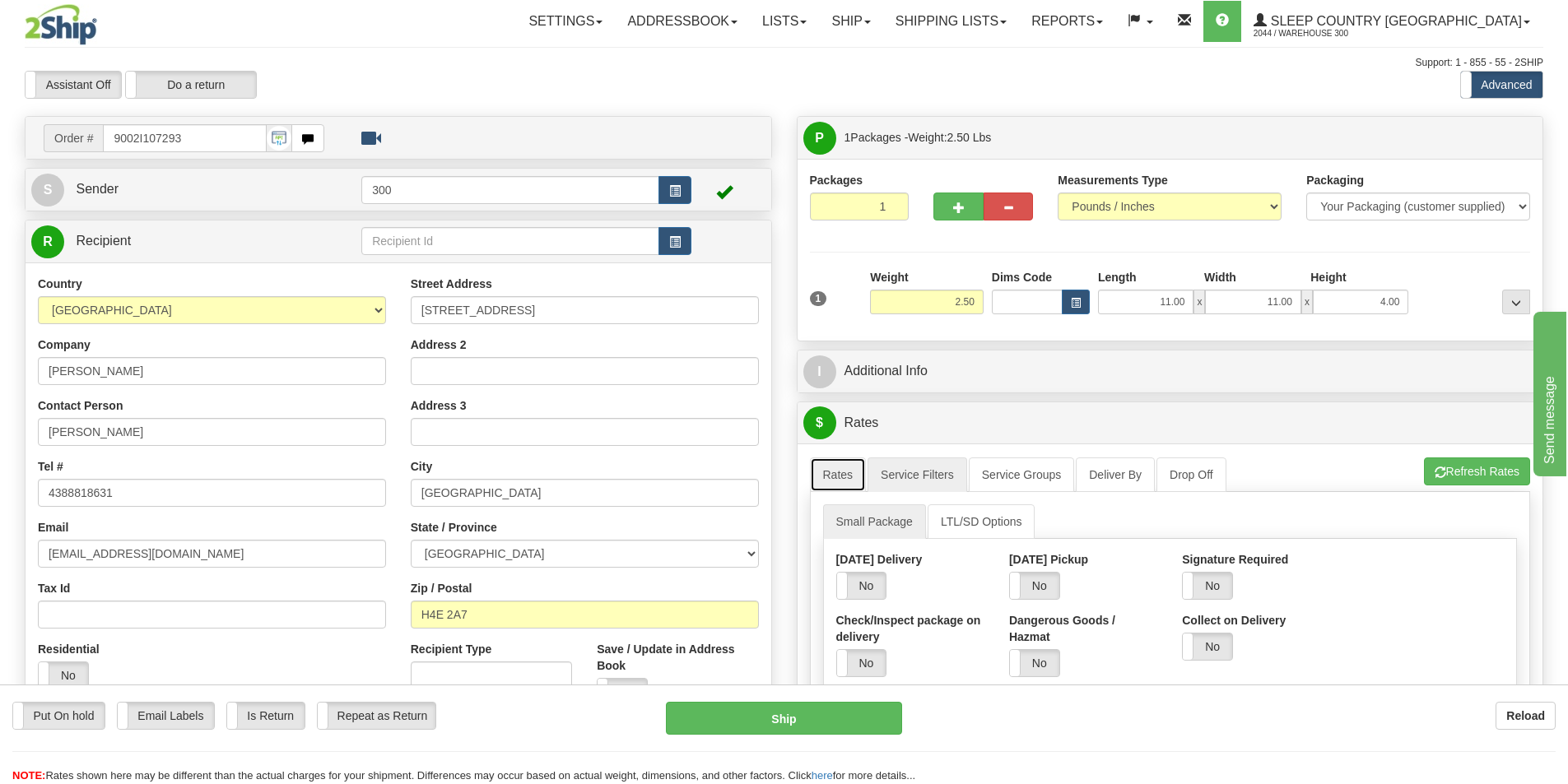
click at [854, 475] on link "Rates" at bounding box center [838, 475] width 57 height 35
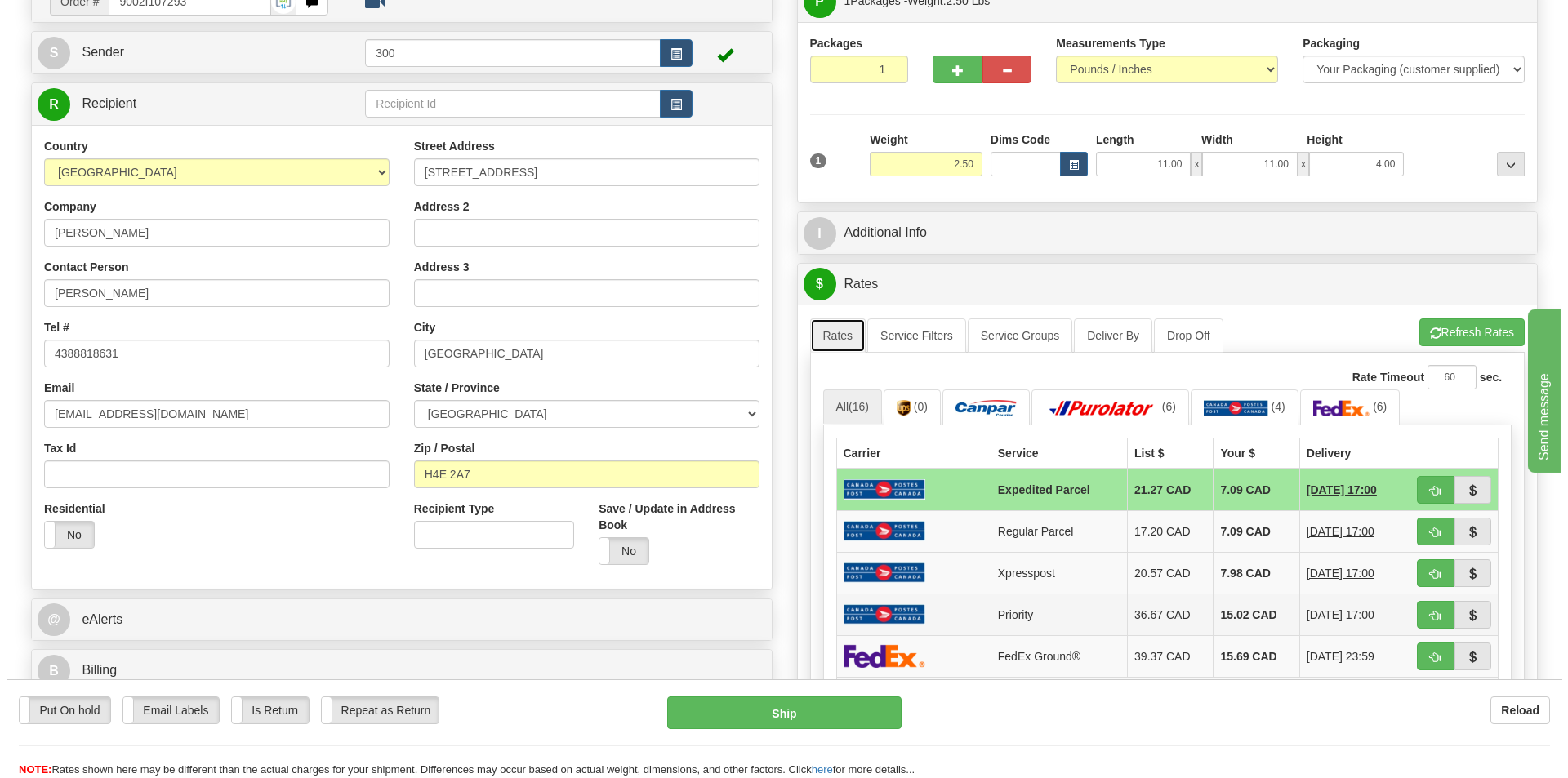
scroll to position [82, 0]
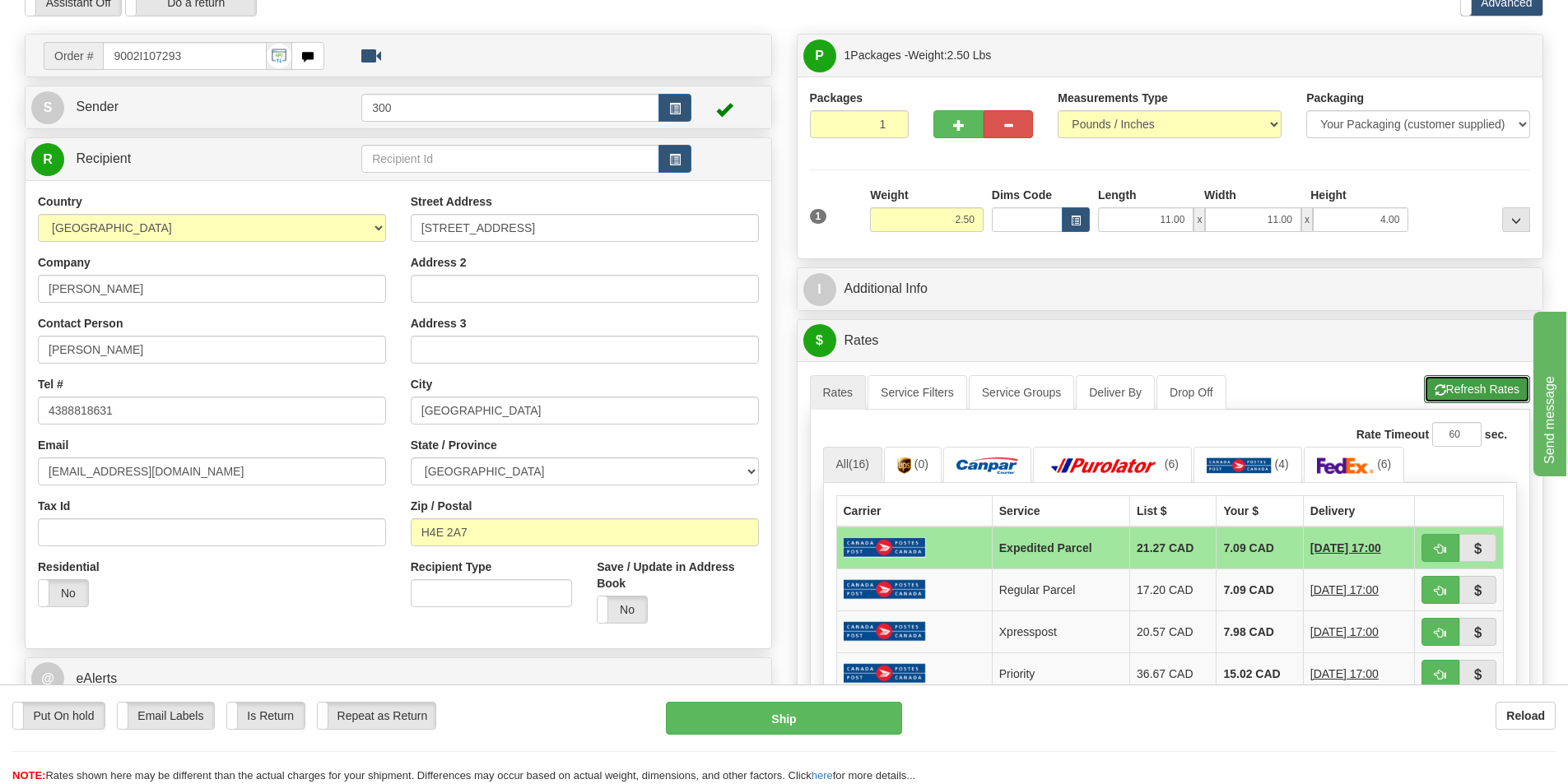
click at [1445, 398] on button "Refresh Rates" at bounding box center [1476, 389] width 106 height 28
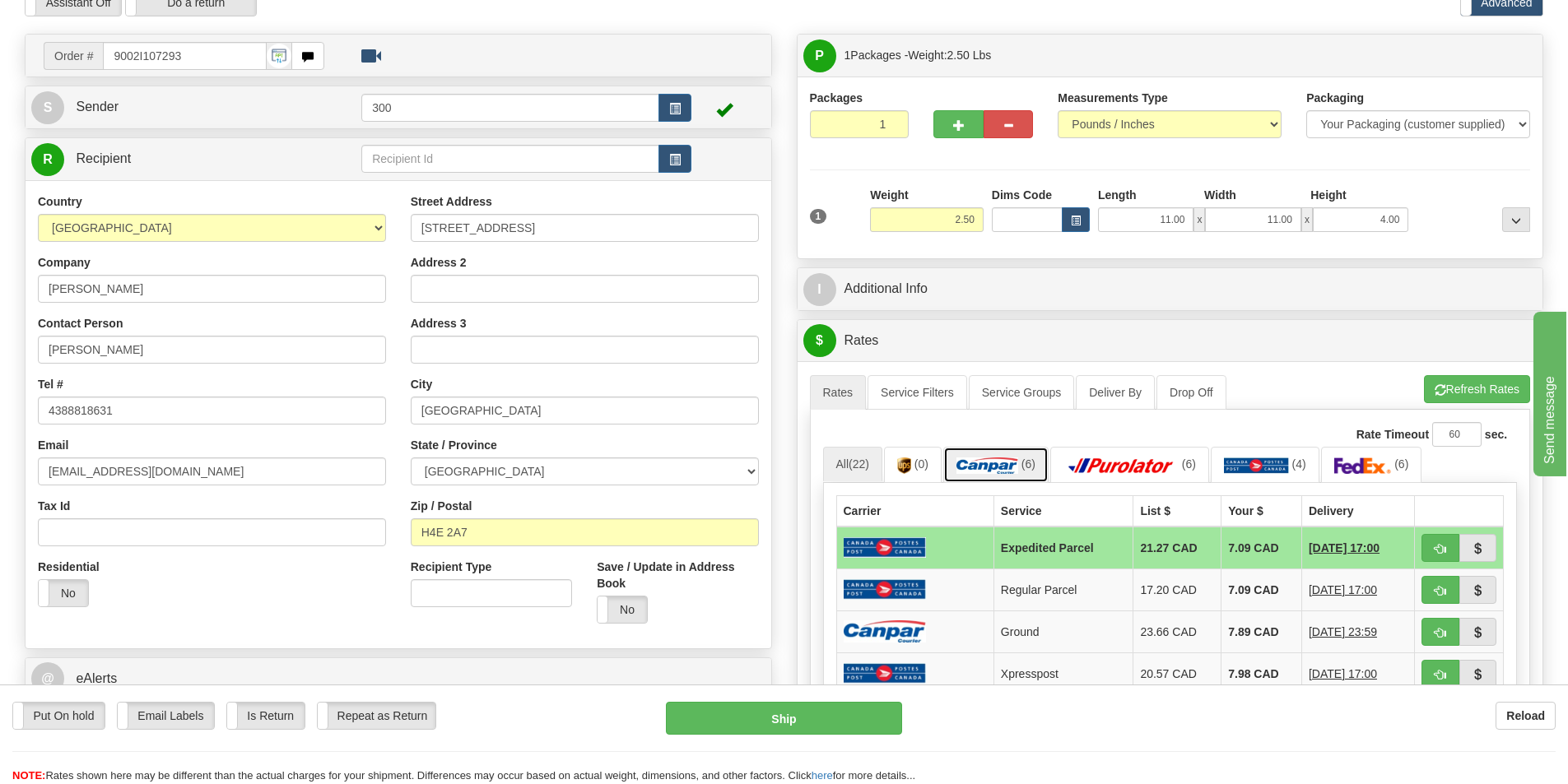
click at [1029, 475] on link "(6)" at bounding box center [996, 465] width 105 height 36
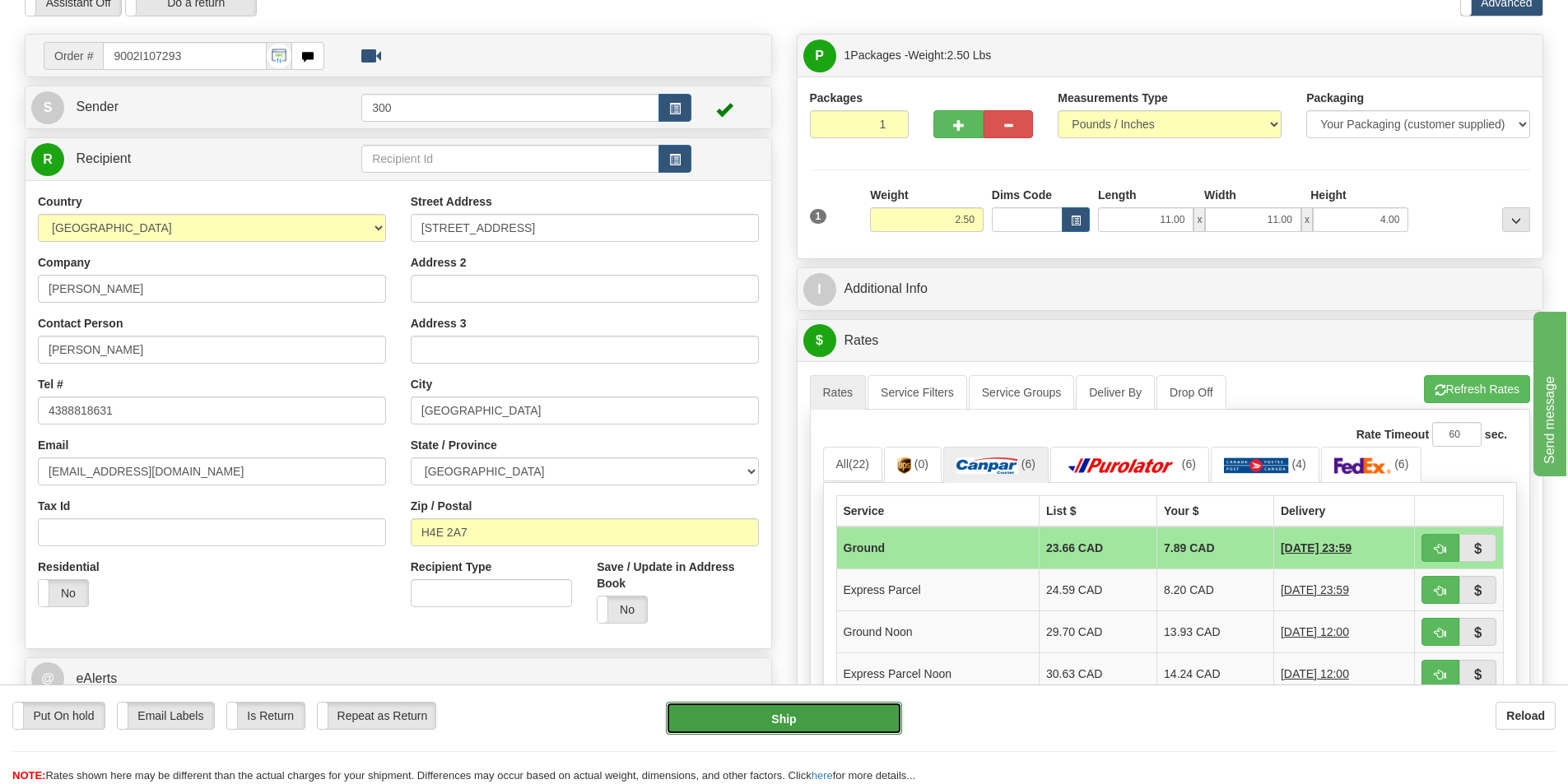
click at [850, 716] on button "Ship" at bounding box center [784, 719] width 236 height 33
type input "1"
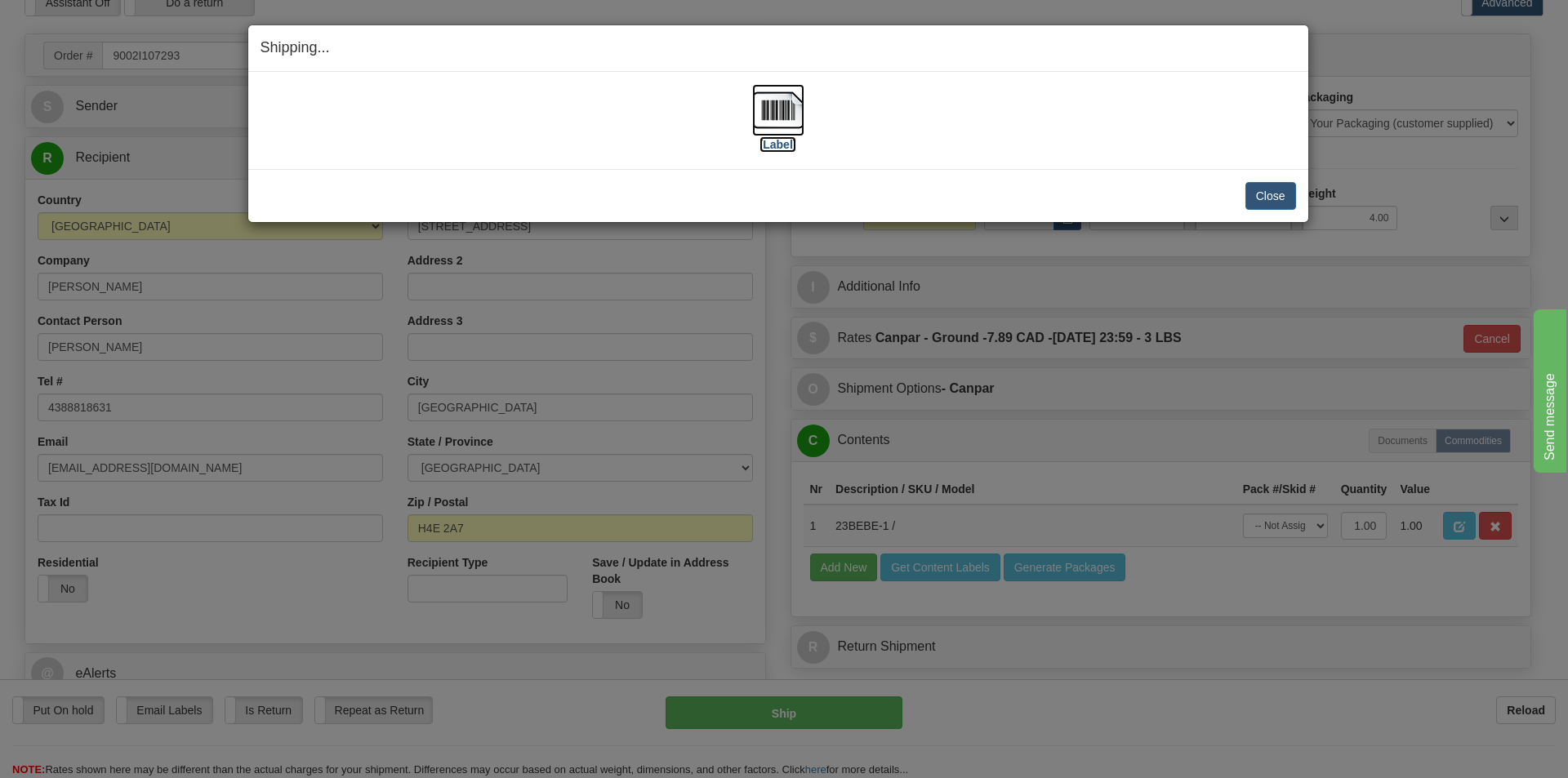
click at [786, 148] on label "[Label]" at bounding box center [778, 144] width 38 height 16
click at [1276, 190] on button "Close" at bounding box center [1271, 196] width 51 height 28
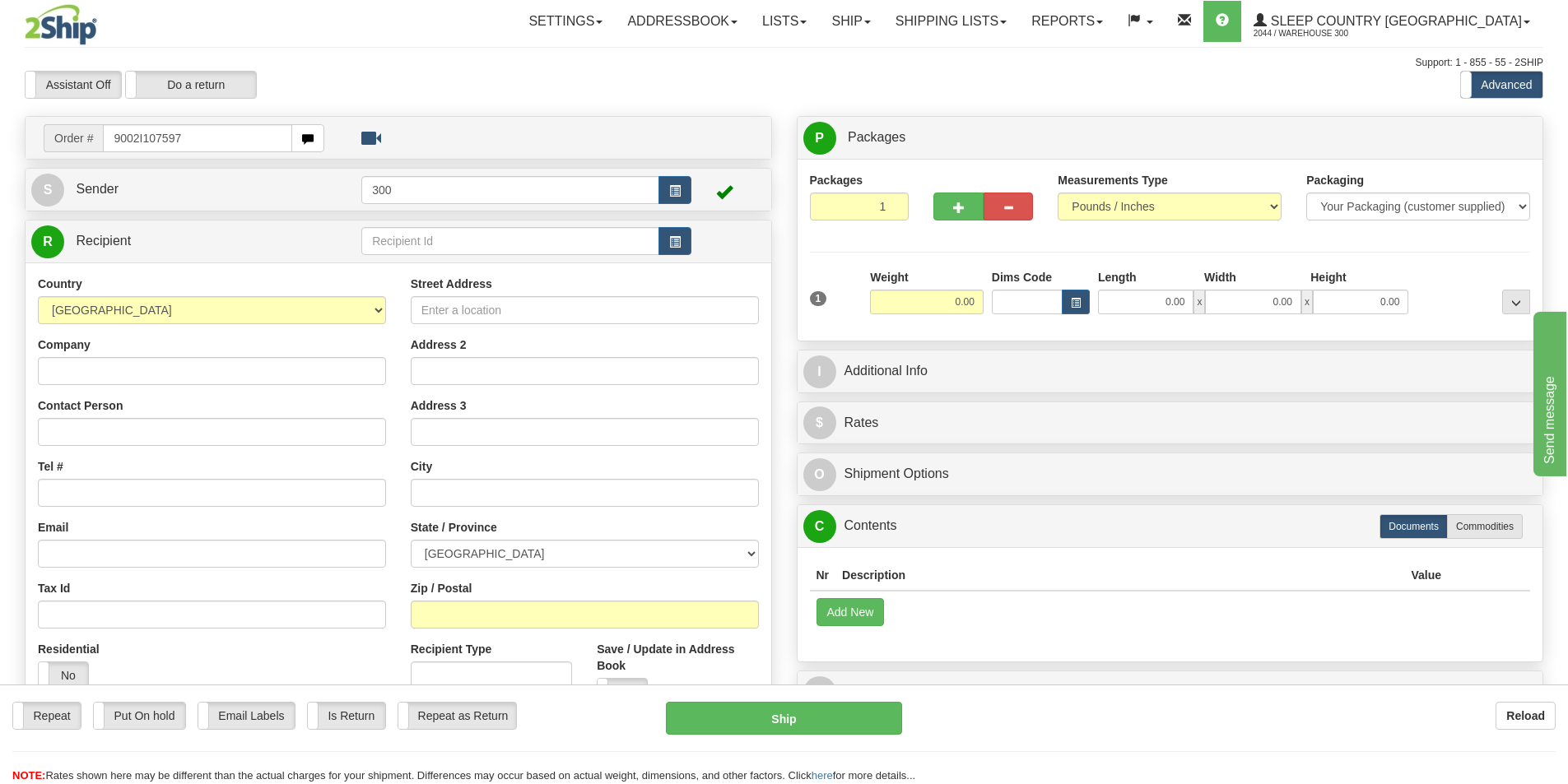
type input "9002I107597"
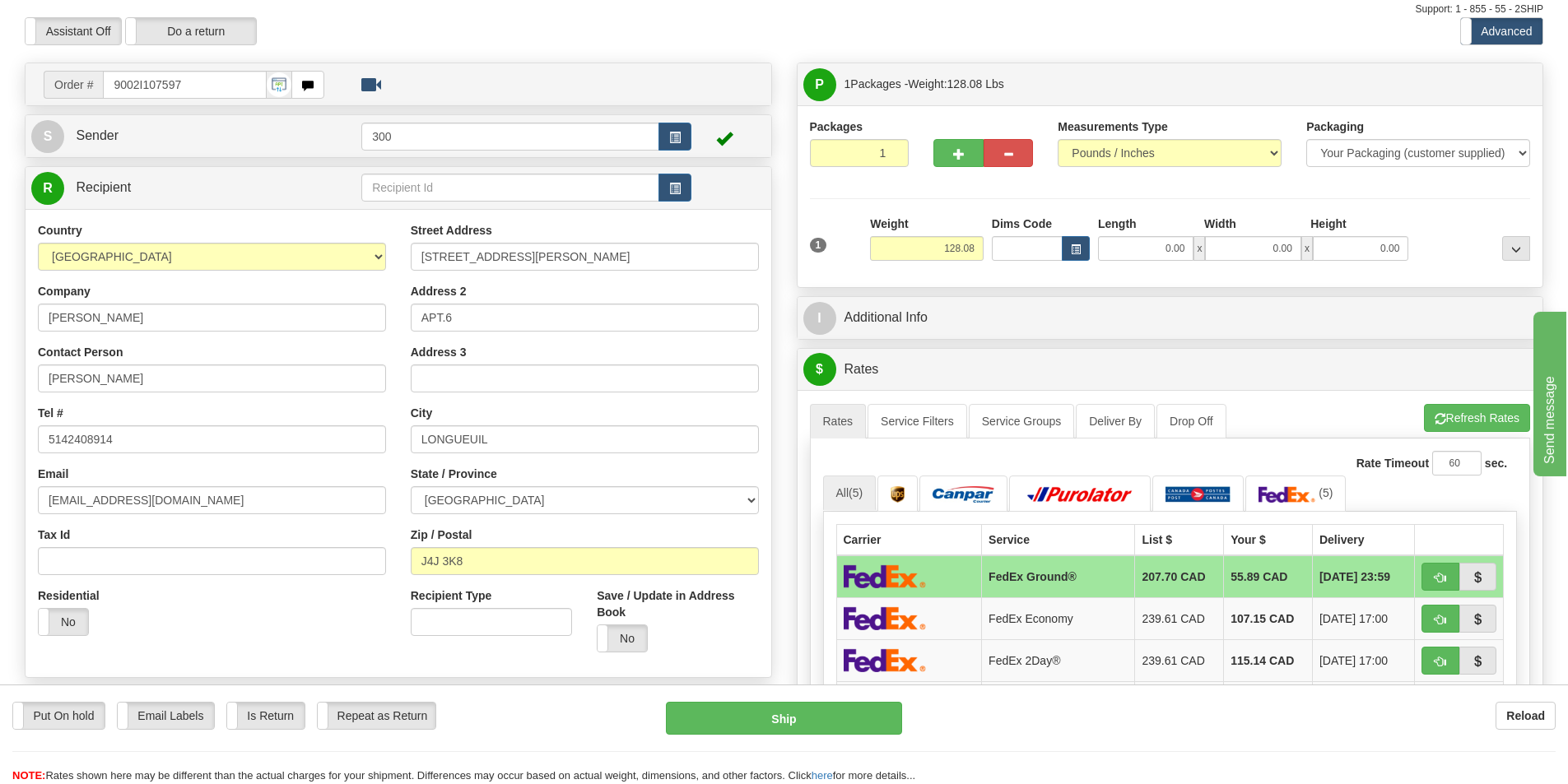
scroll to position [82, 0]
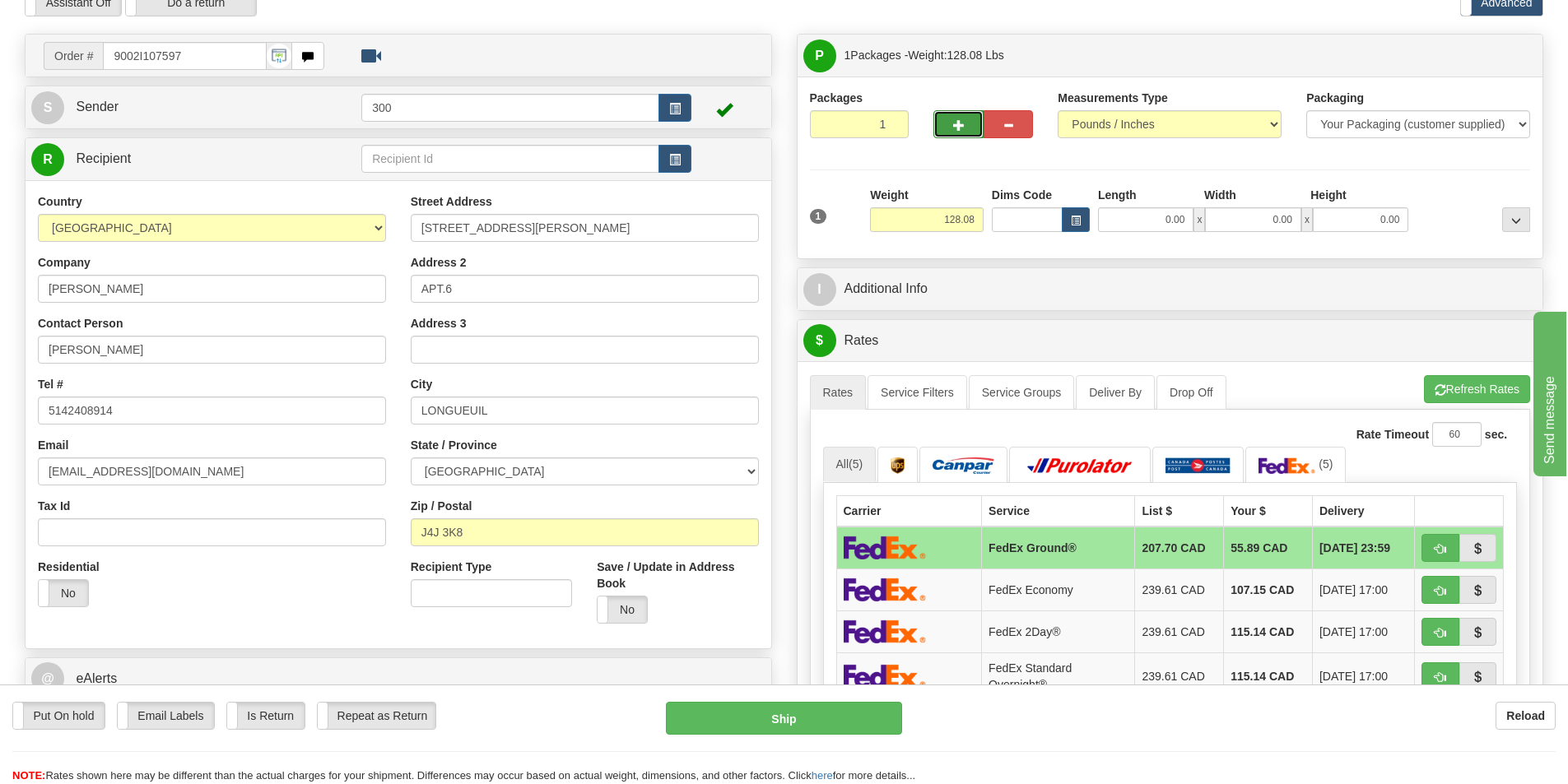
click at [955, 125] on span "button" at bounding box center [959, 125] width 12 height 11
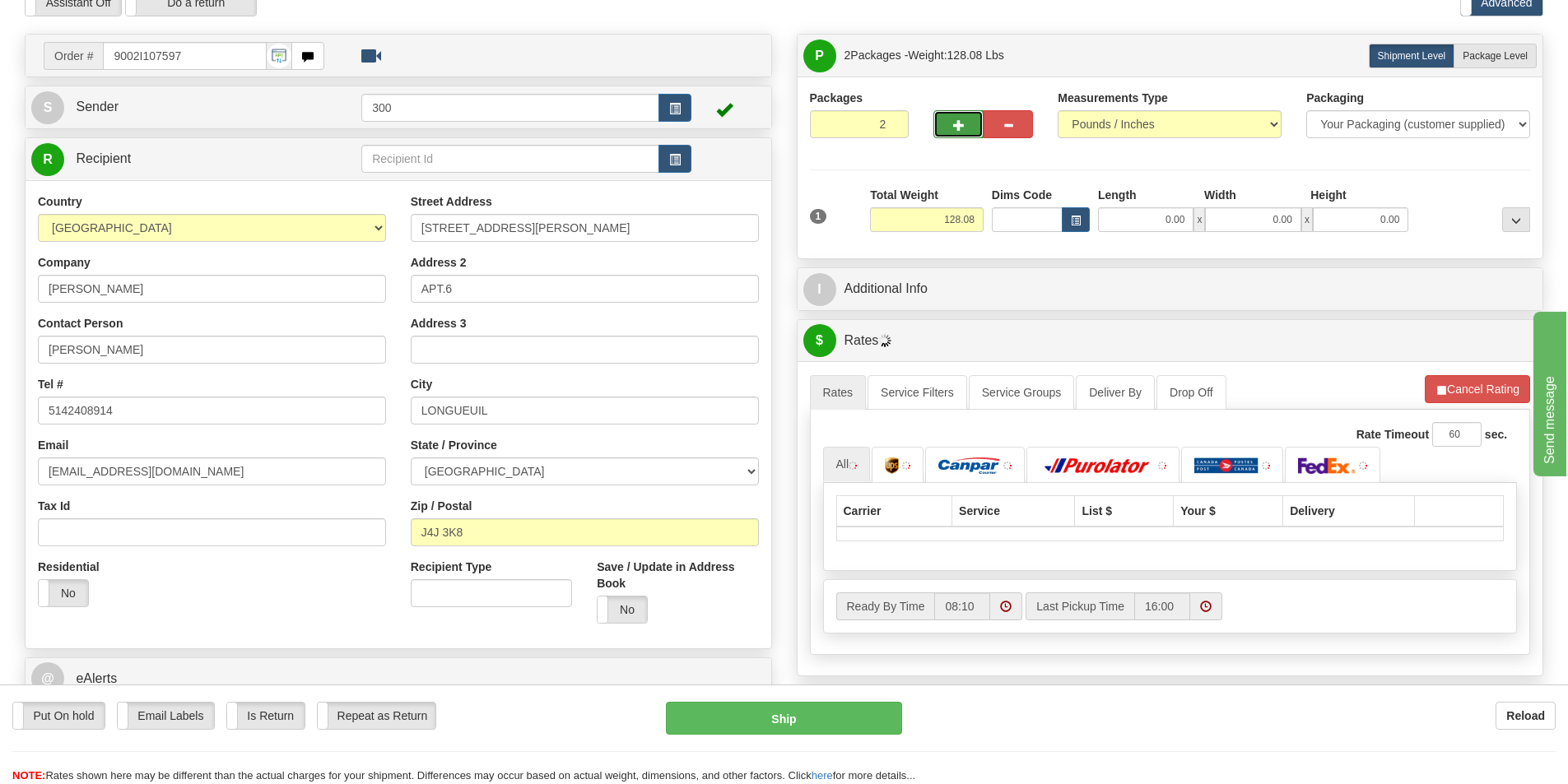
click at [955, 125] on span "button" at bounding box center [959, 125] width 12 height 11
type input "3"
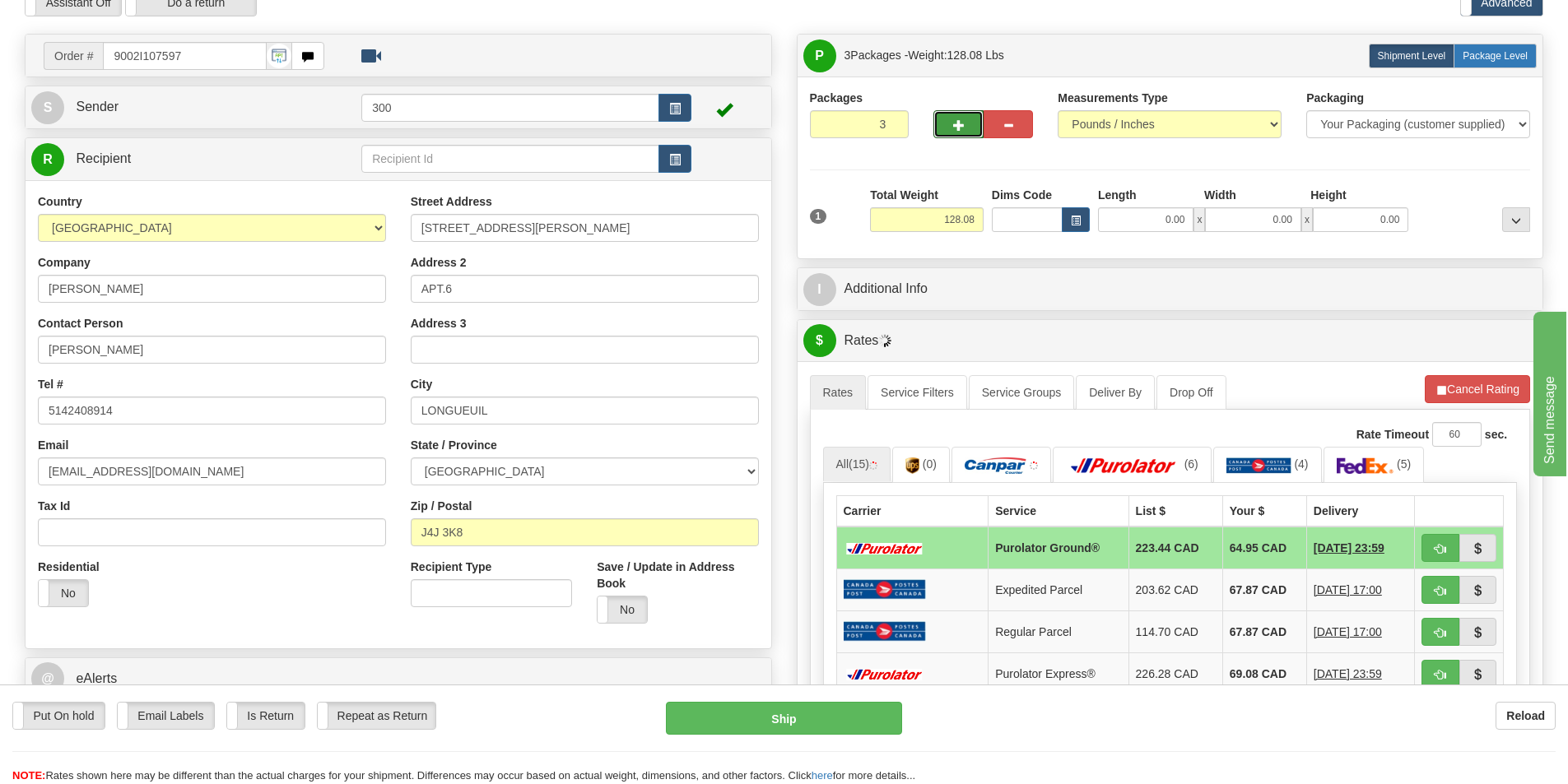
click at [1519, 59] on span "Package Level" at bounding box center [1495, 56] width 65 height 12
radio input "true"
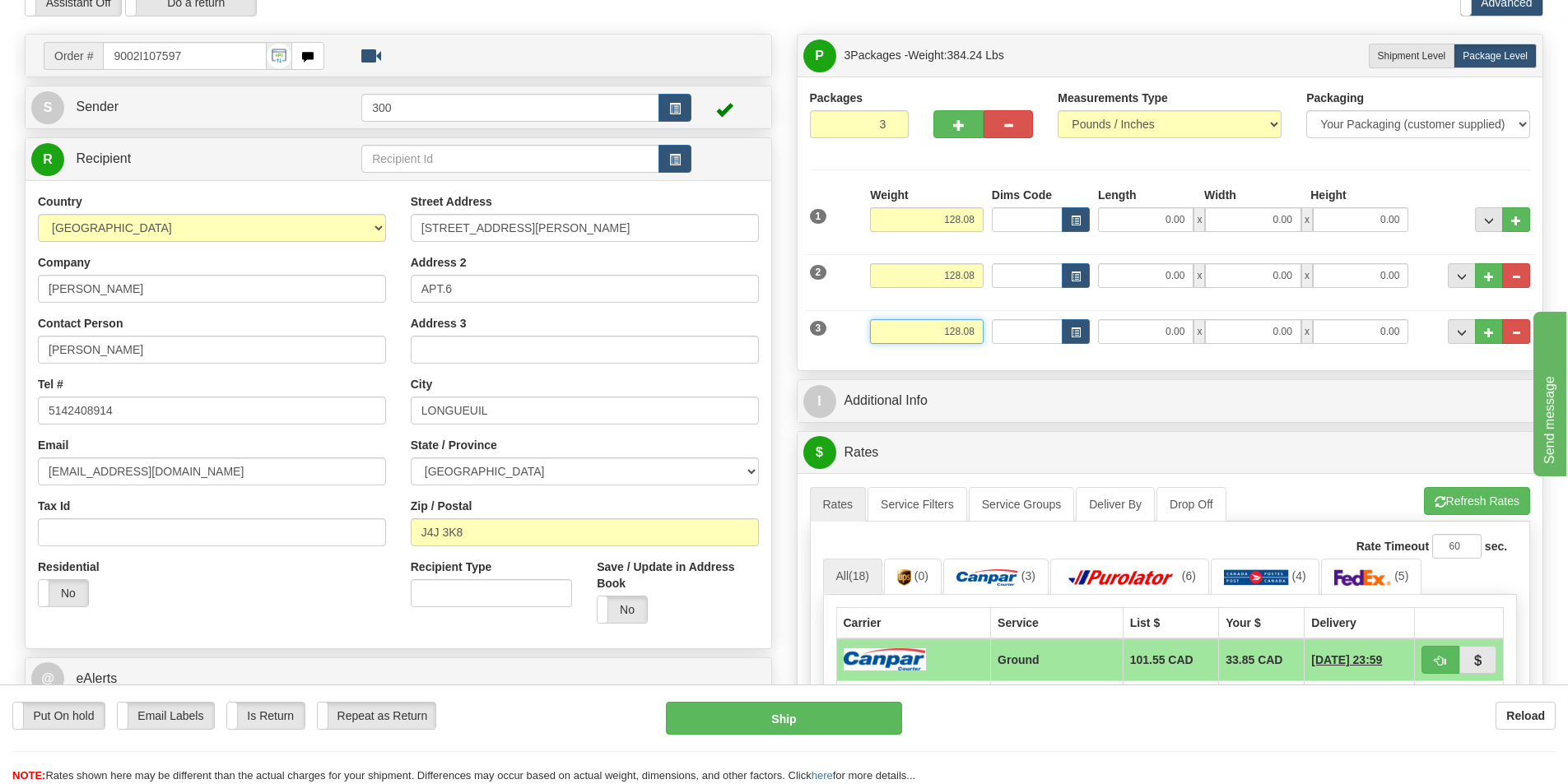
drag, startPoint x: 933, startPoint y: 324, endPoint x: 1081, endPoint y: 359, distance: 152.1
click at [1081, 359] on div "Packages 3 3 Measurements Type" at bounding box center [1170, 223] width 746 height 294
type input "8.00"
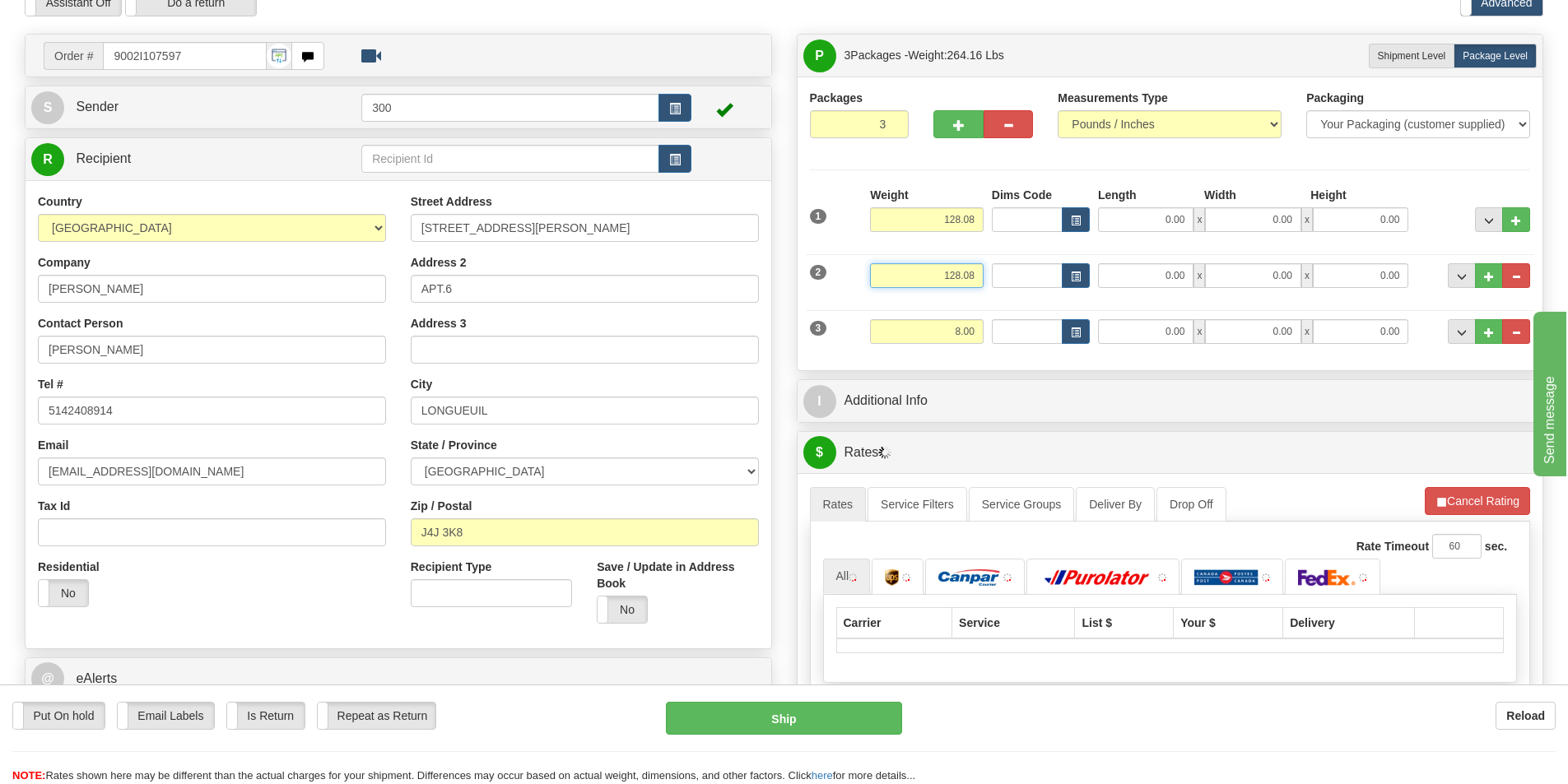
drag, startPoint x: 940, startPoint y: 274, endPoint x: 1049, endPoint y: 274, distance: 109.0
click at [1049, 274] on div "2 Weight 128.08 Dims Code Length Width 0.00" at bounding box center [1170, 274] width 729 height 55
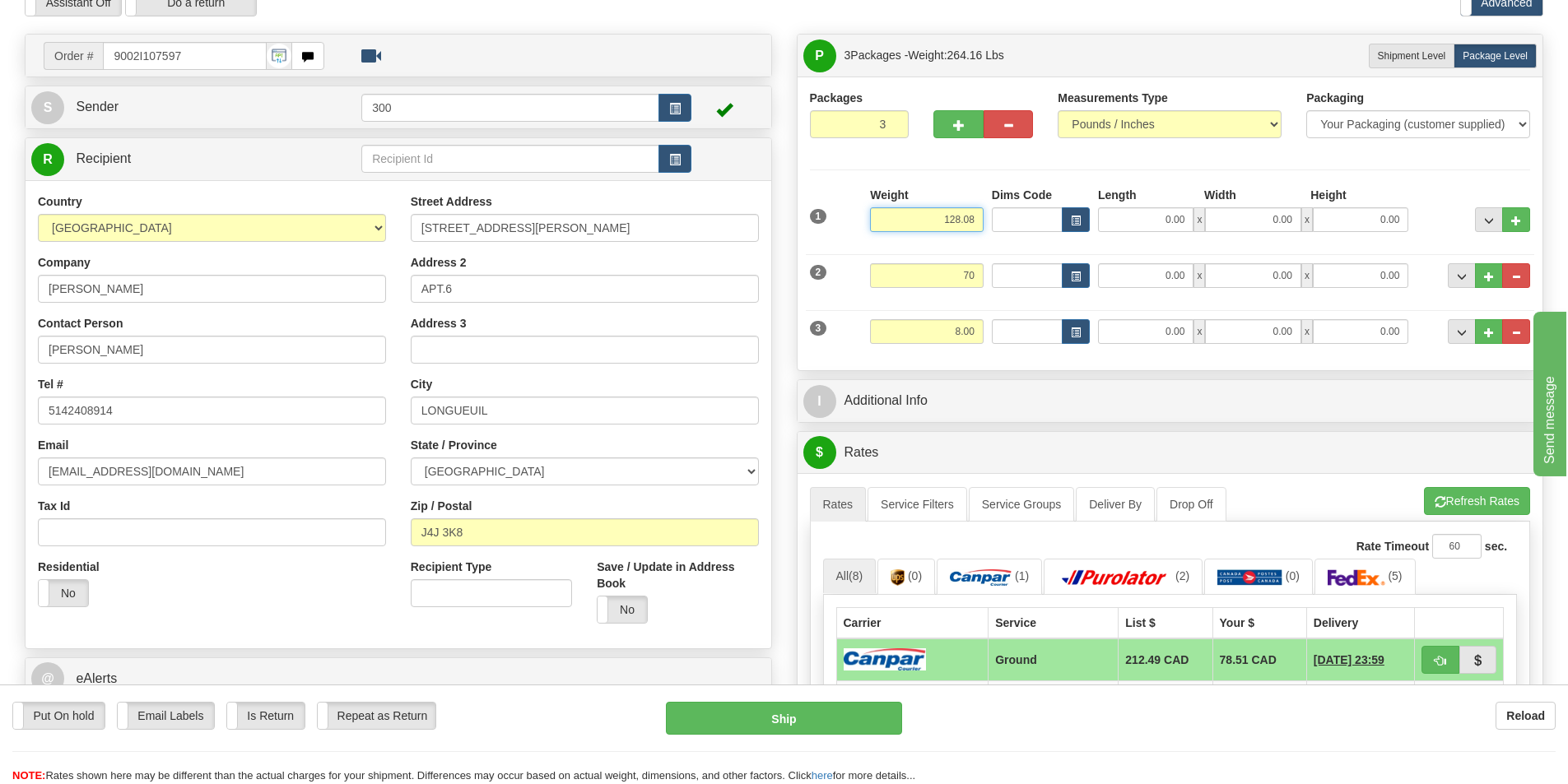
type input "70.00"
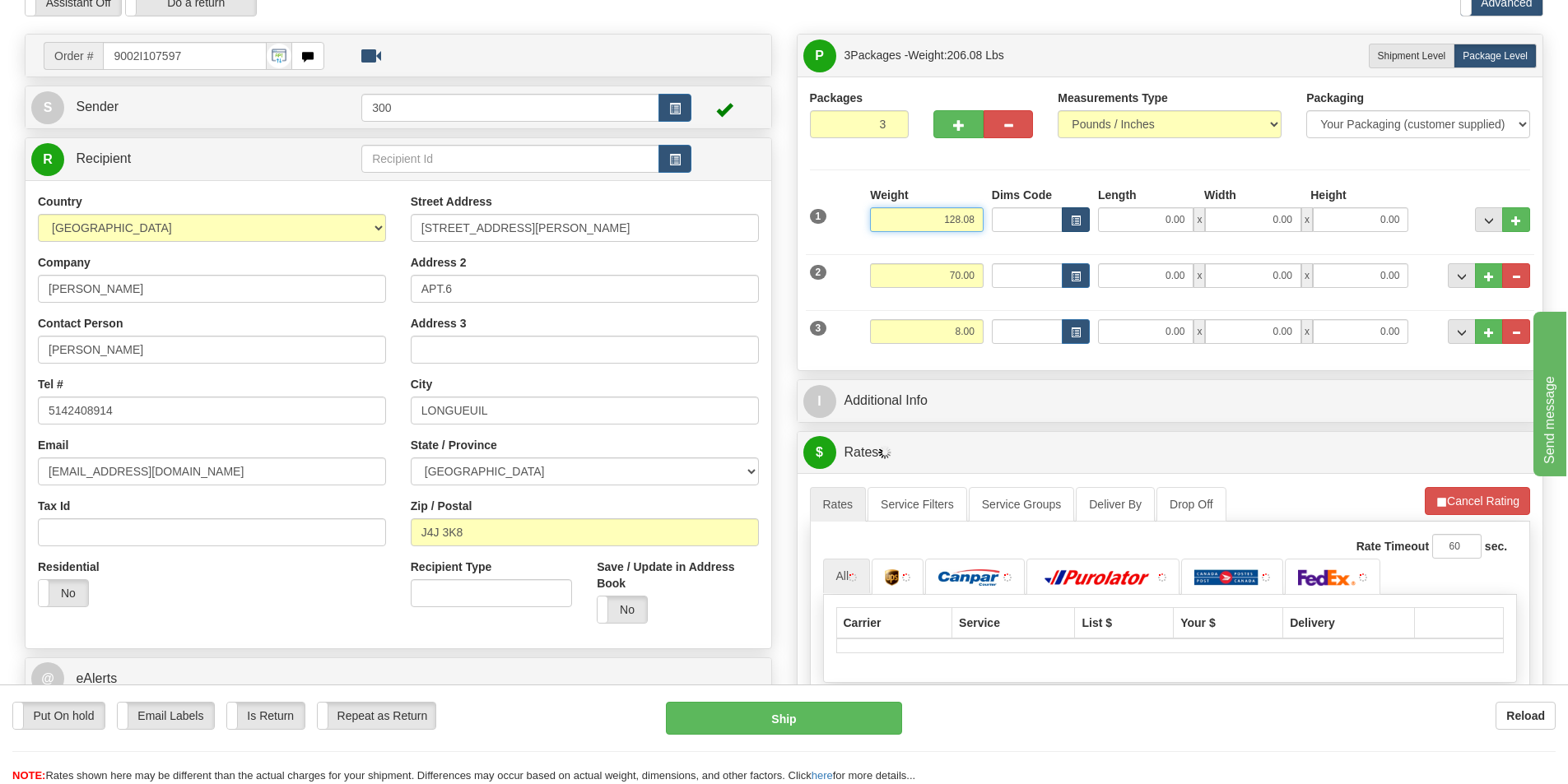
drag, startPoint x: 945, startPoint y: 216, endPoint x: 1067, endPoint y: 230, distance: 122.8
click at [1066, 230] on div "1 Weight 128.08 Dims Code x" at bounding box center [1170, 216] width 729 height 59
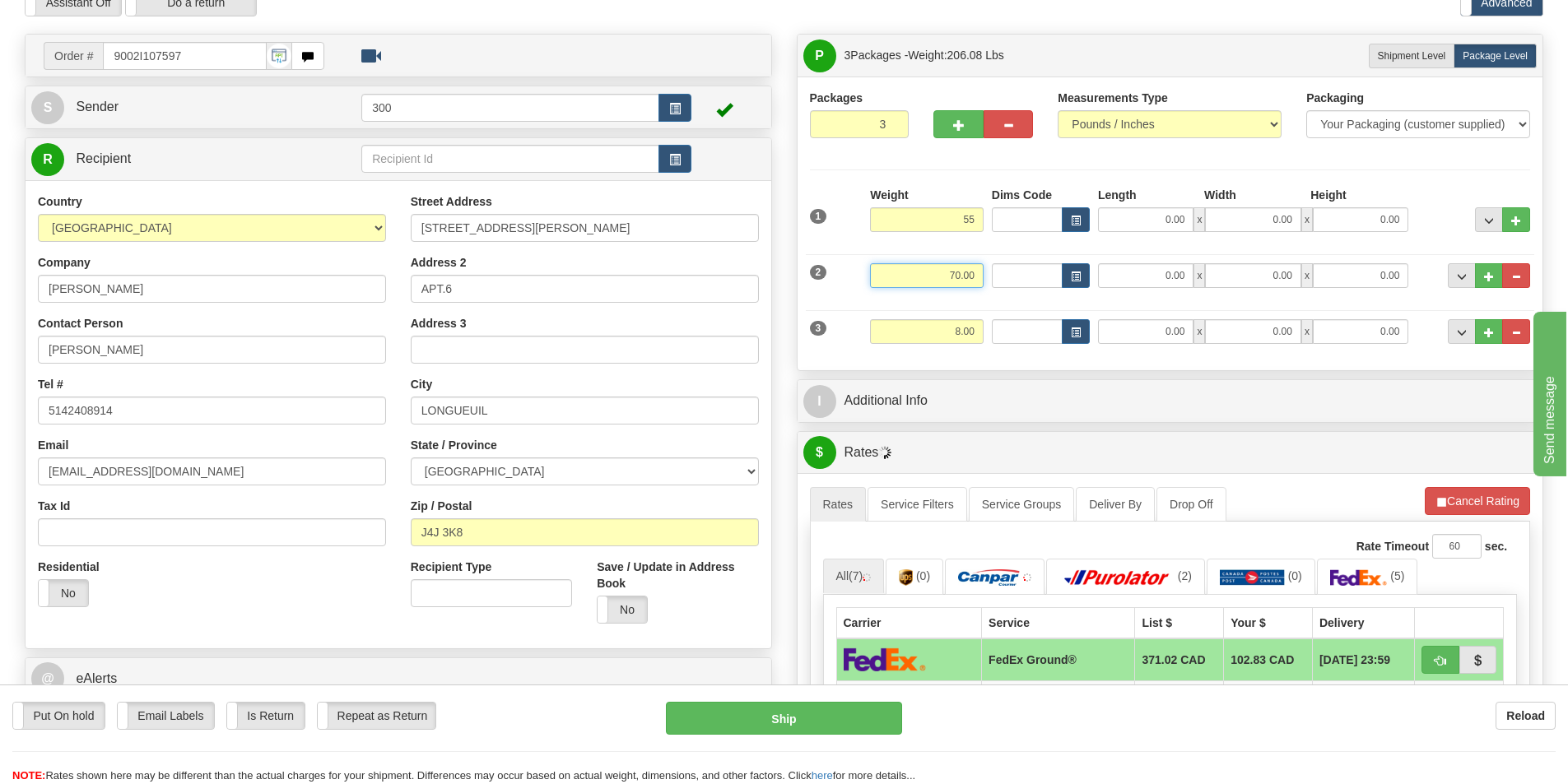
type input "55.00"
drag, startPoint x: 943, startPoint y: 280, endPoint x: 1110, endPoint y: 292, distance: 167.4
click at [1103, 290] on div "2 Weight 70.00 Dims Code Length Width Height" at bounding box center [1170, 274] width 729 height 55
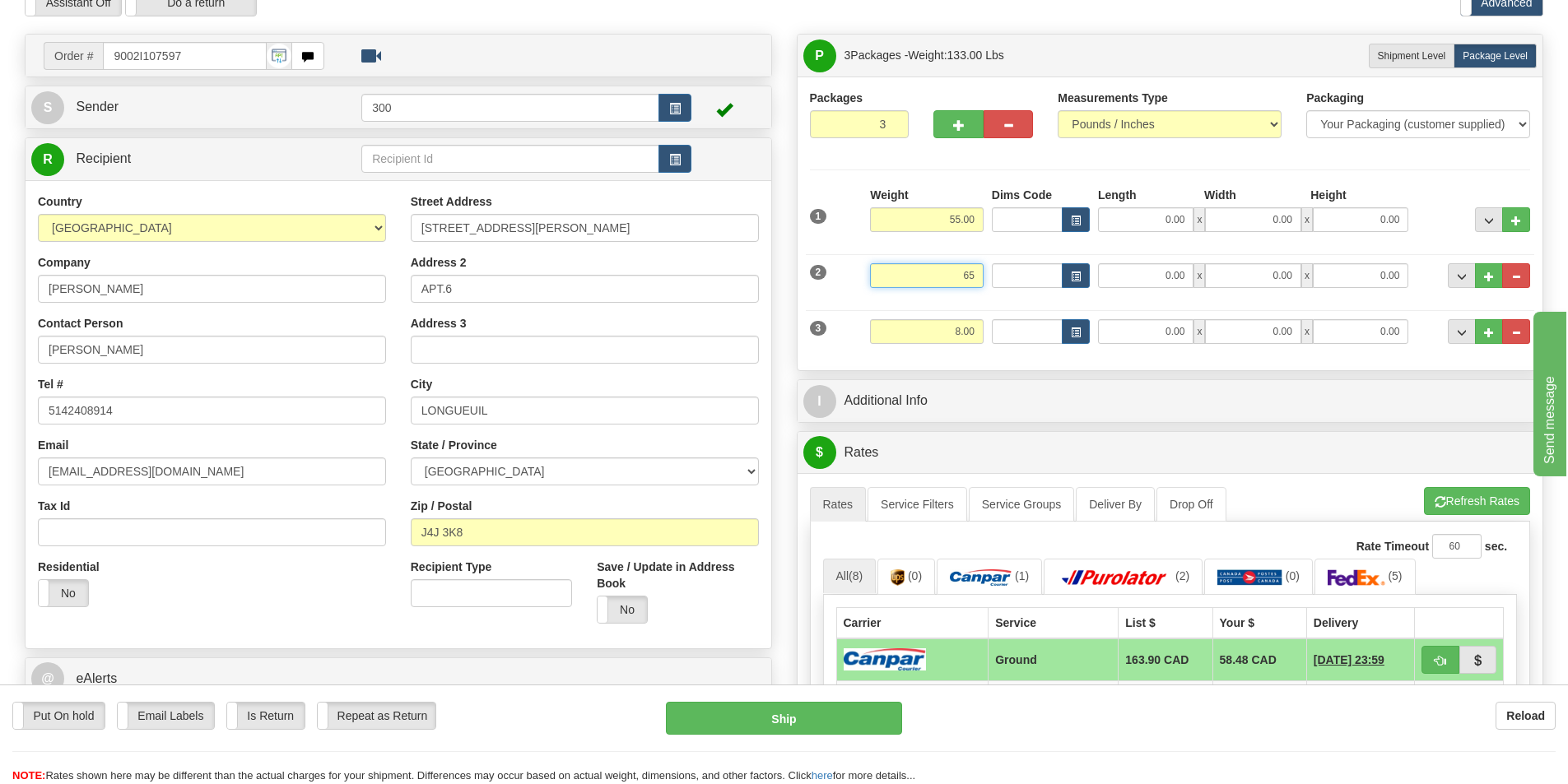
type input "65"
click at [1153, 222] on input "0.00" at bounding box center [1146, 219] width 95 height 25
type input "65.00"
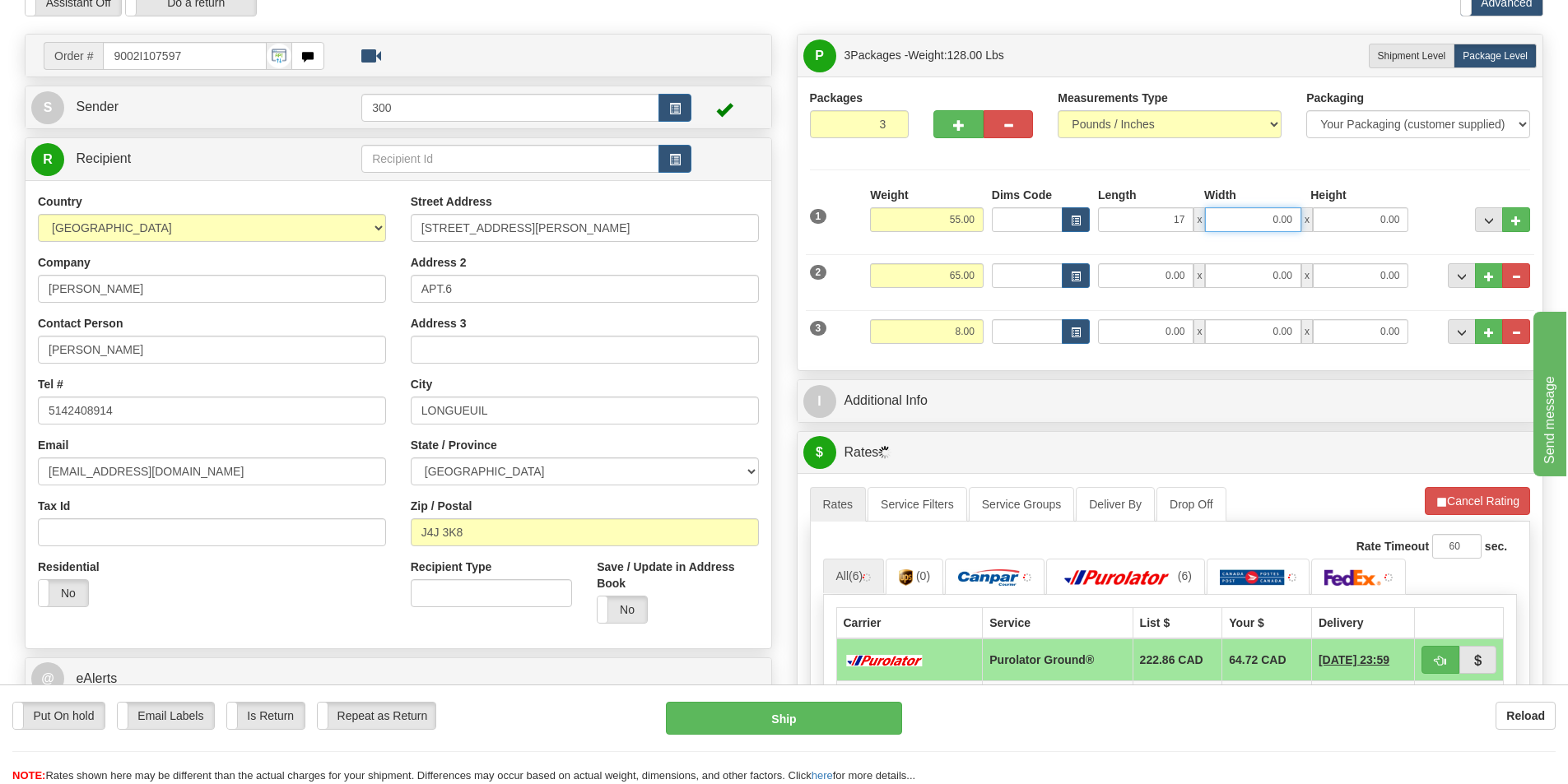
type input "17.00"
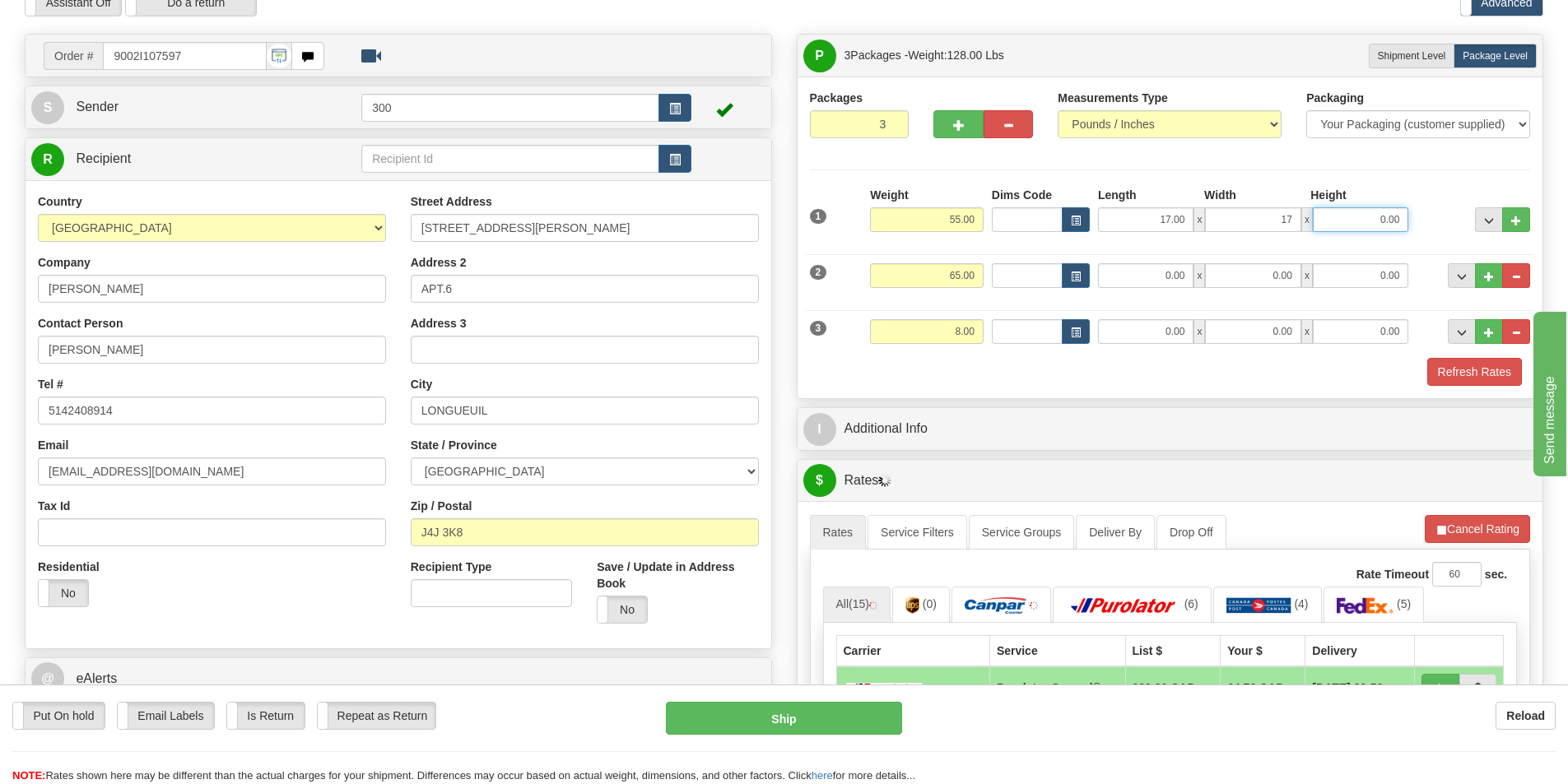
type input "17.00"
type input "42.00"
drag, startPoint x: 1158, startPoint y: 280, endPoint x: 1278, endPoint y: 285, distance: 120.1
click at [1278, 285] on div "0.00 x 0.00 x 0.00" at bounding box center [1253, 275] width 310 height 25
type input "15.00"
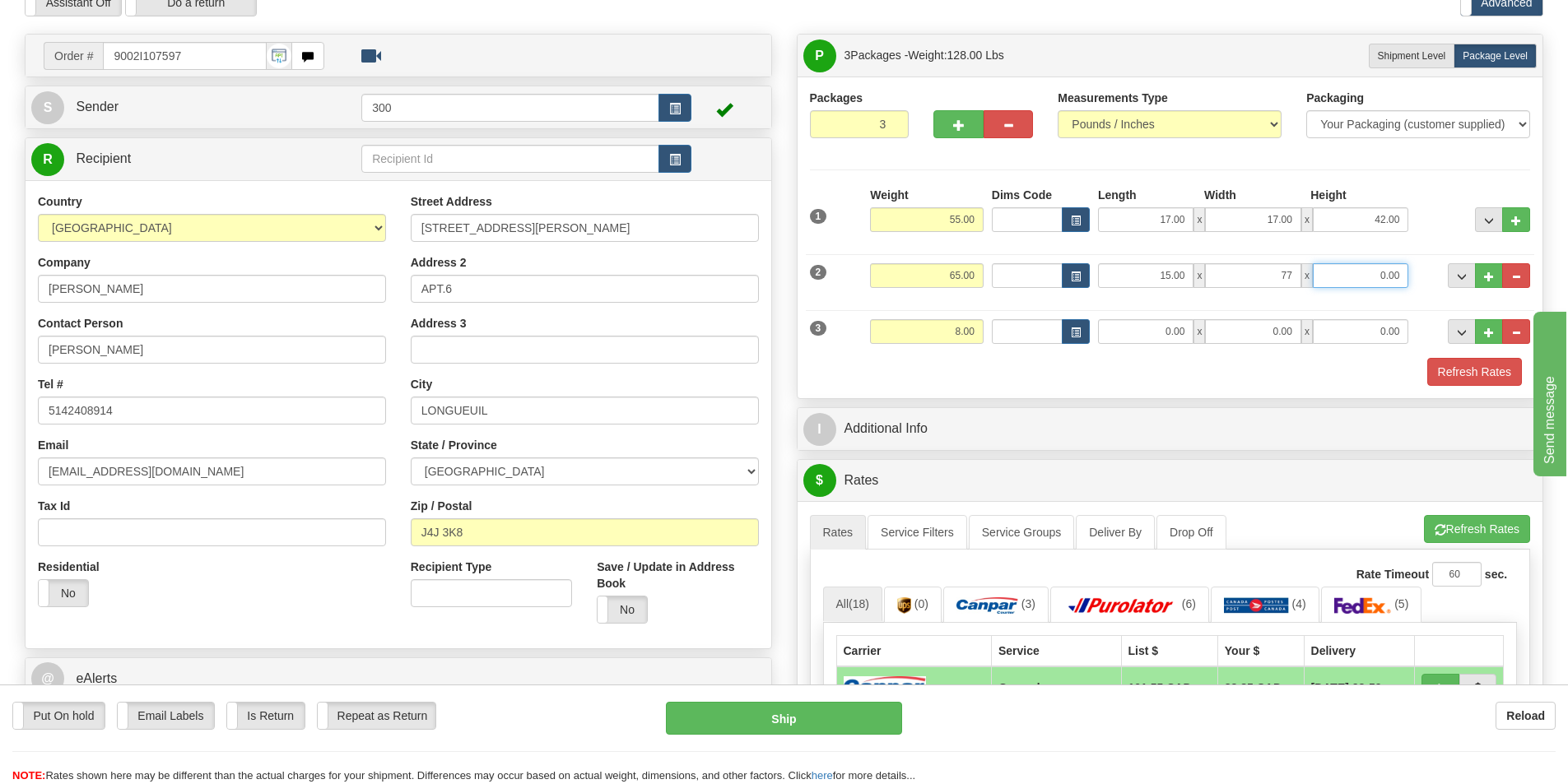
type input "77.00"
type input "9.00"
click at [1141, 318] on div "3 Weight 8.00 Dims Code Length Width Height" at bounding box center [1170, 330] width 729 height 55
click at [1176, 338] on input "0.00" at bounding box center [1146, 331] width 95 height 25
type input "6.00"
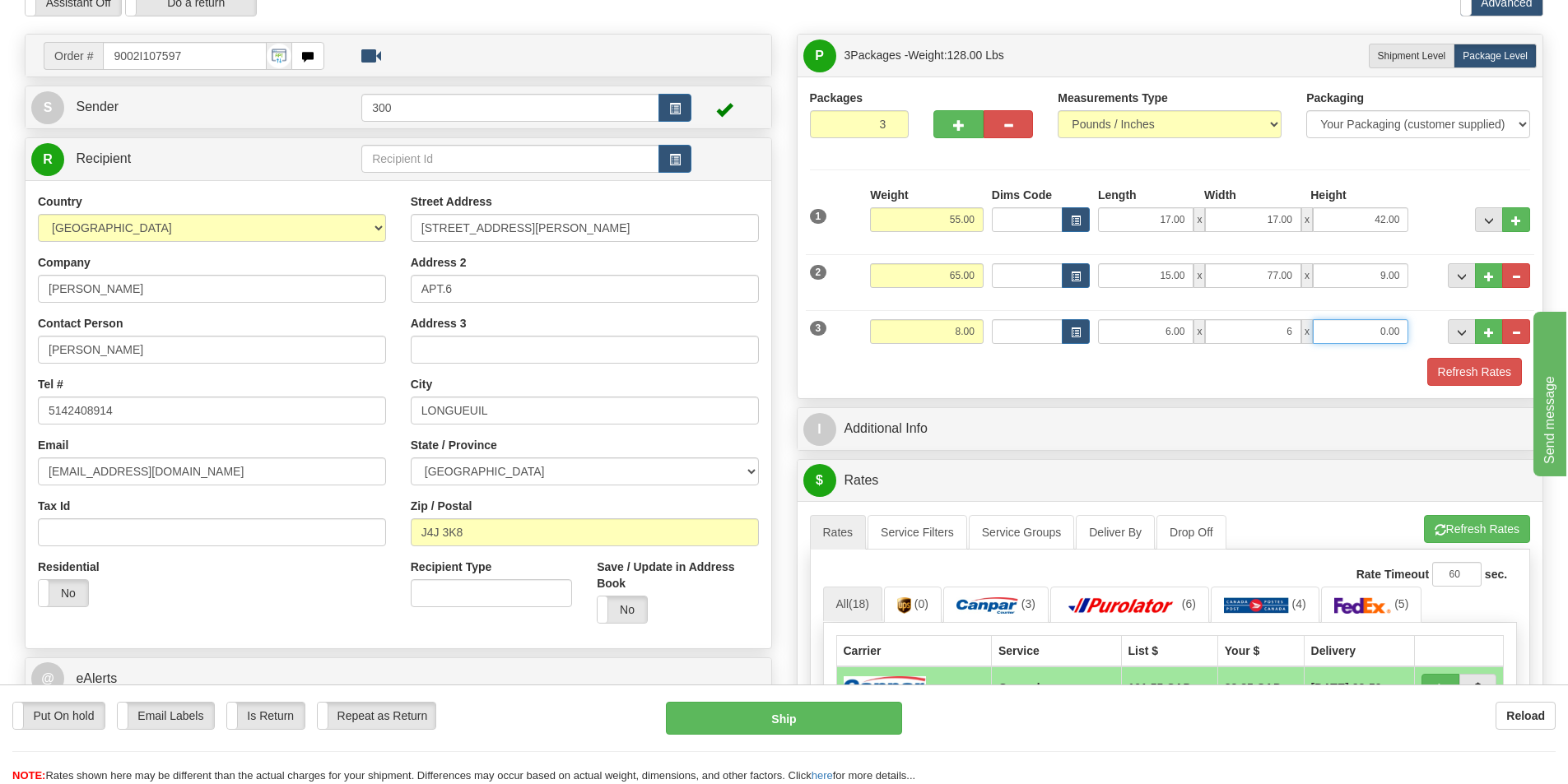
type input "6.00"
type input "16.00"
click at [1475, 370] on button "Refresh Rates" at bounding box center [1474, 371] width 94 height 28
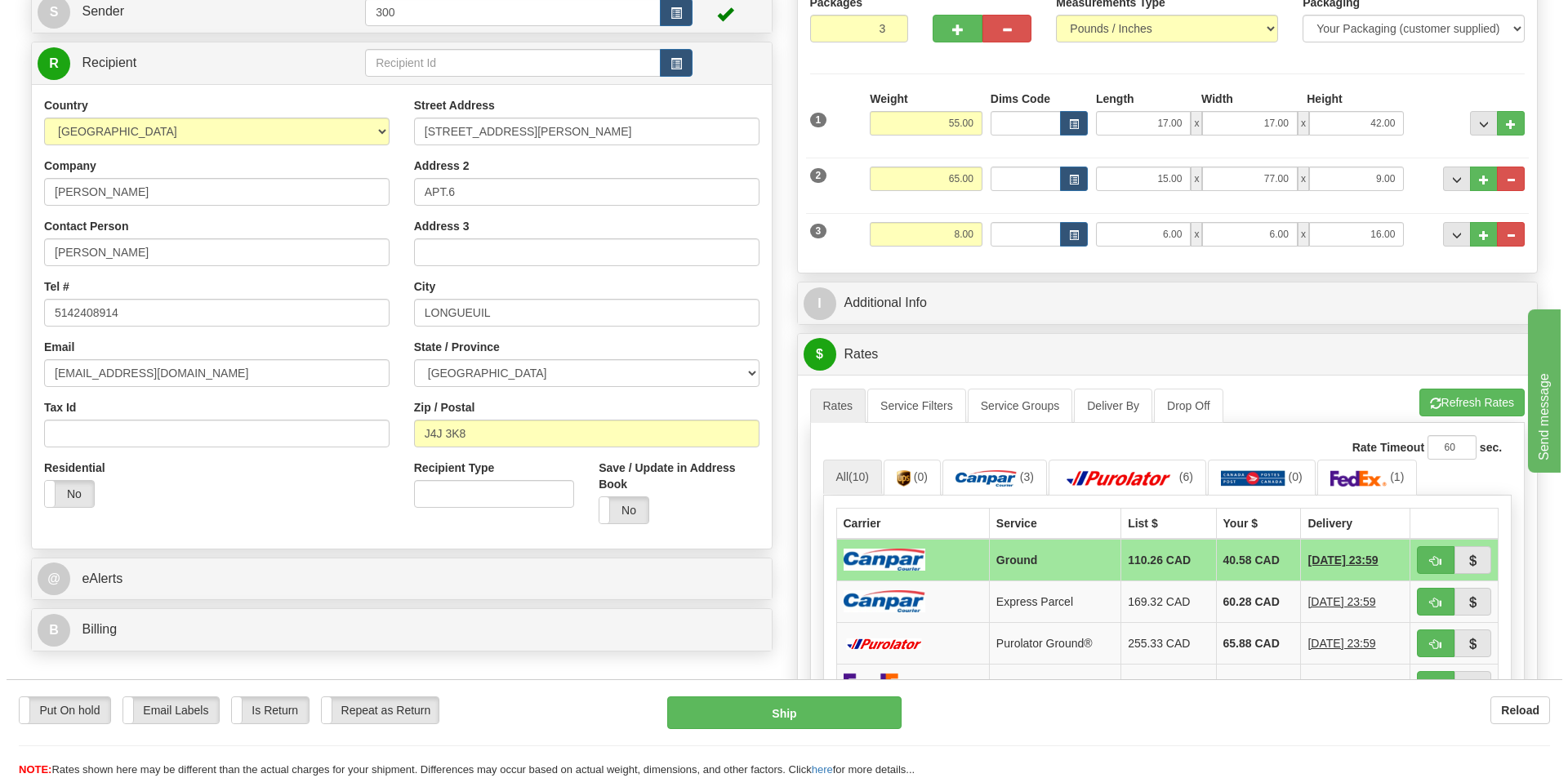
scroll to position [408, 0]
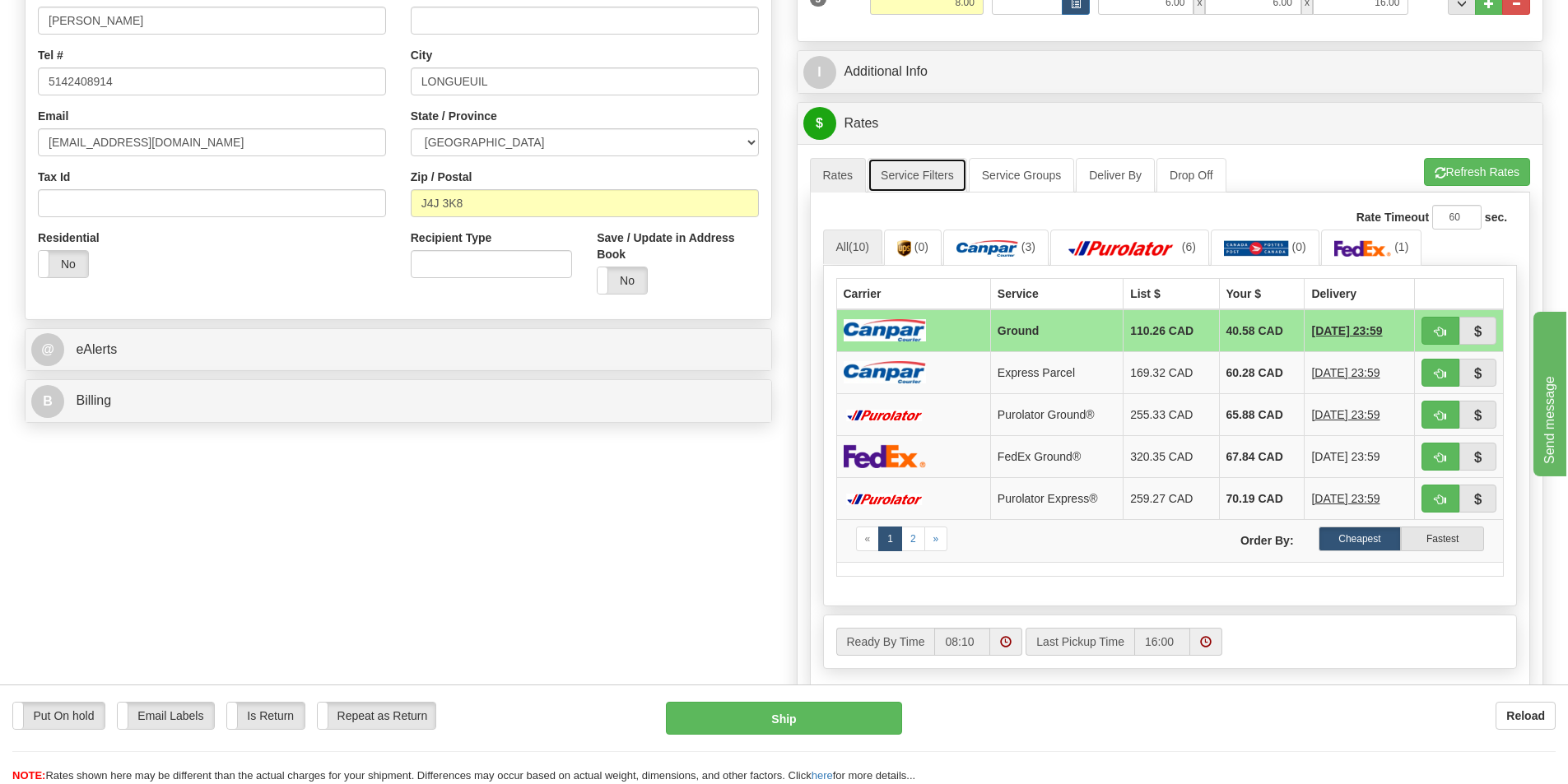
click at [930, 173] on link "Service Filters" at bounding box center [917, 175] width 99 height 35
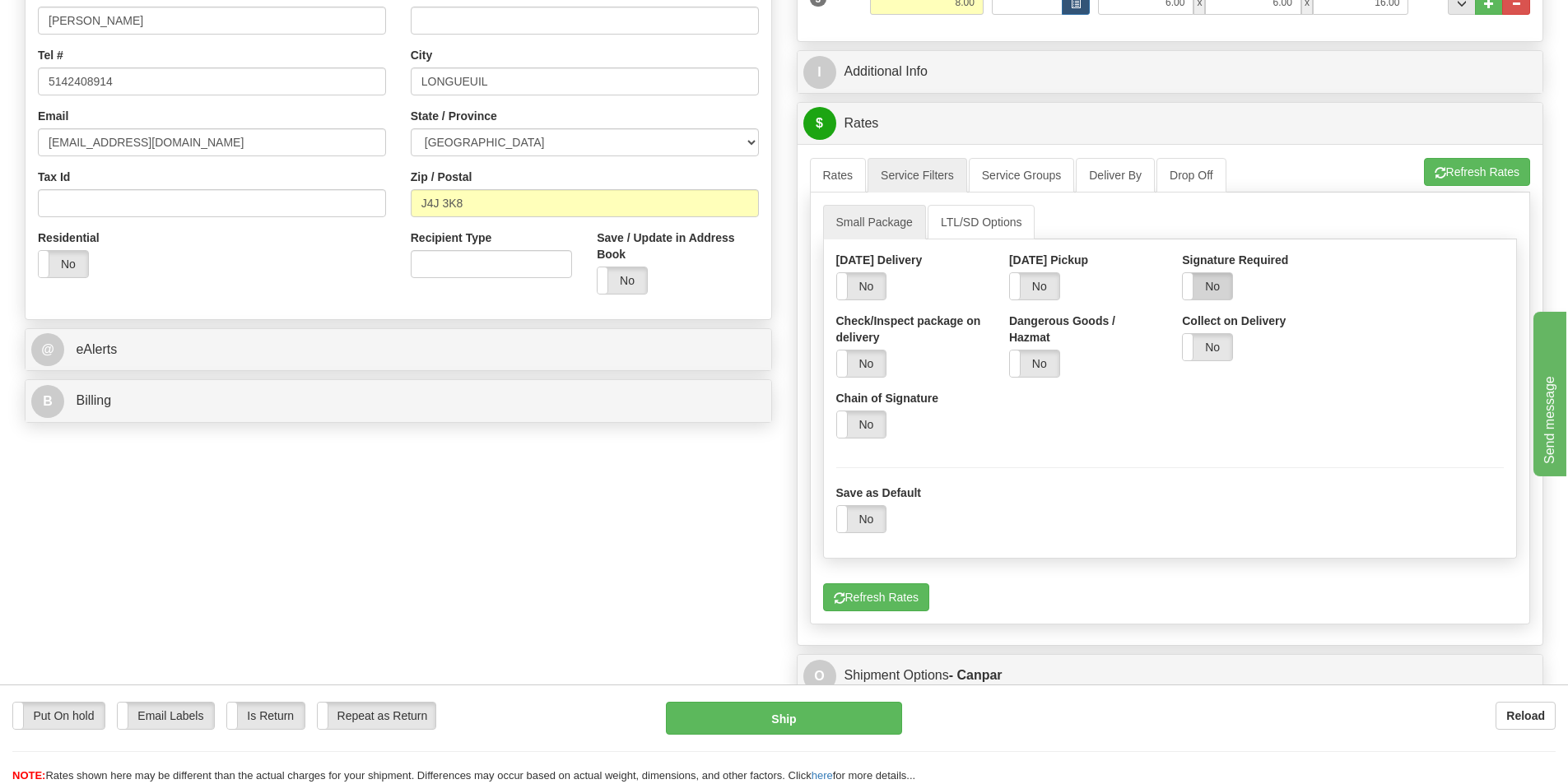
click at [1210, 279] on label "No" at bounding box center [1207, 286] width 49 height 26
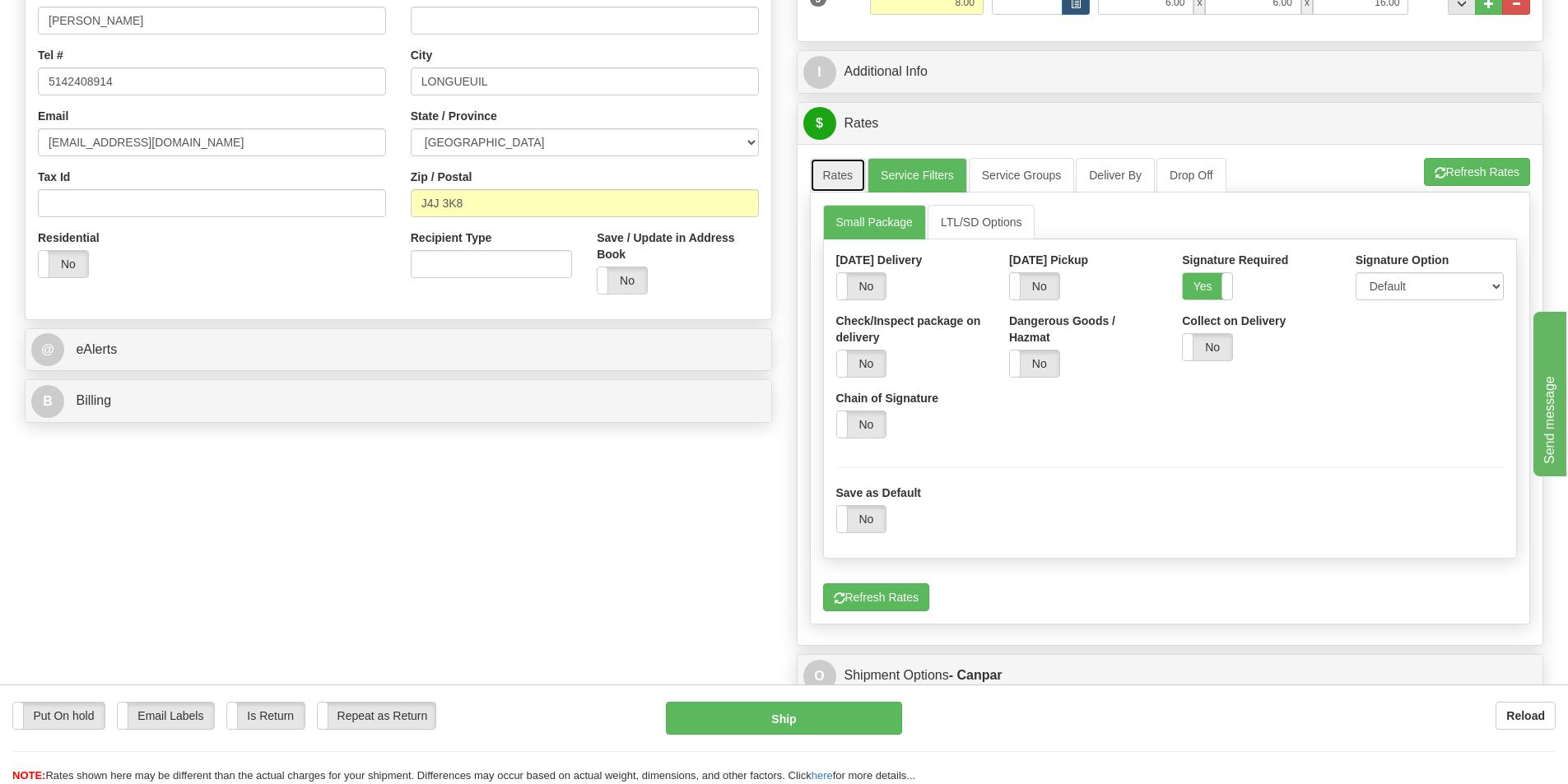
click at [855, 174] on link "Rates" at bounding box center [838, 175] width 57 height 35
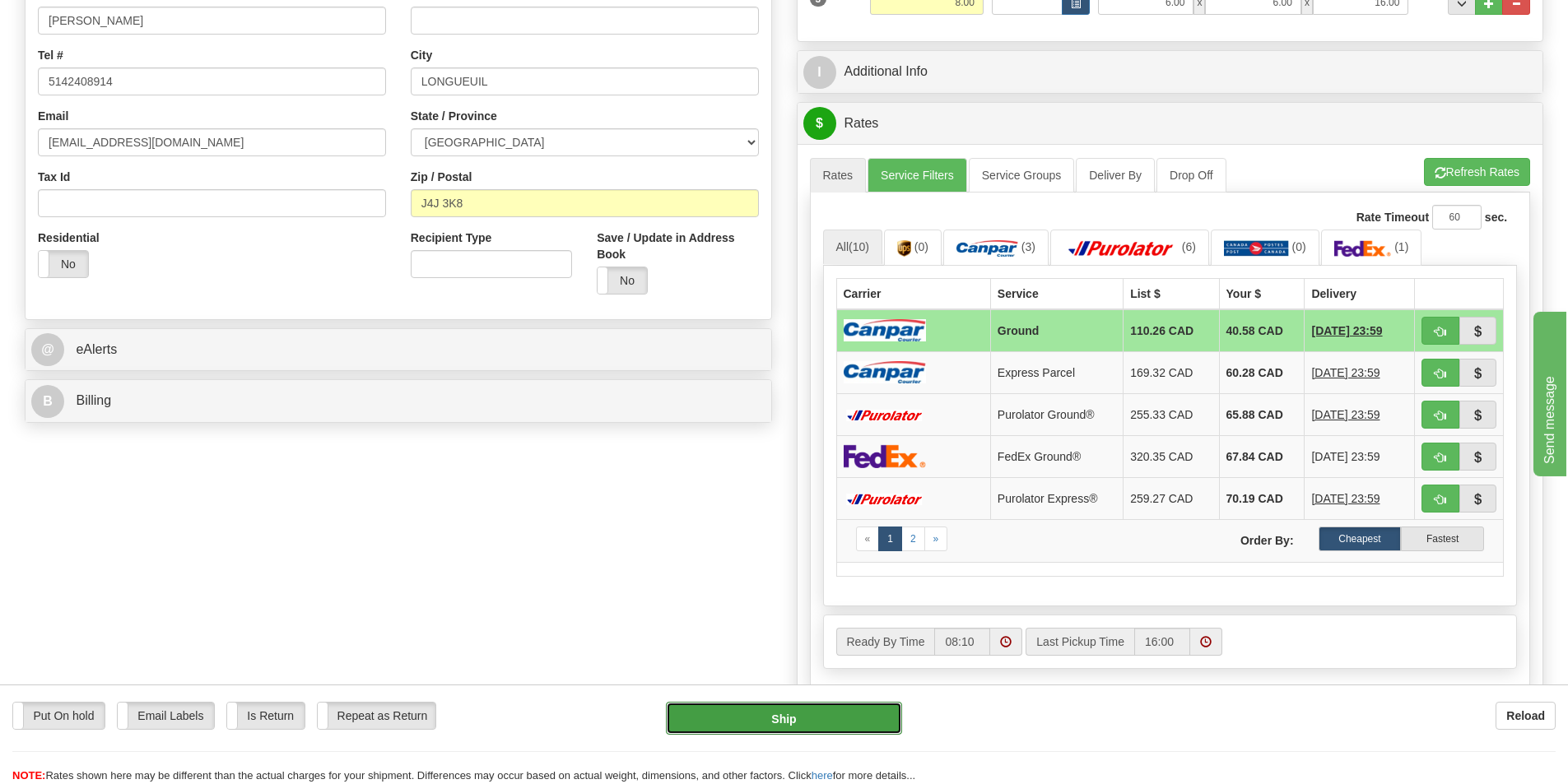
click at [812, 719] on button "Ship" at bounding box center [784, 719] width 236 height 33
type input "1"
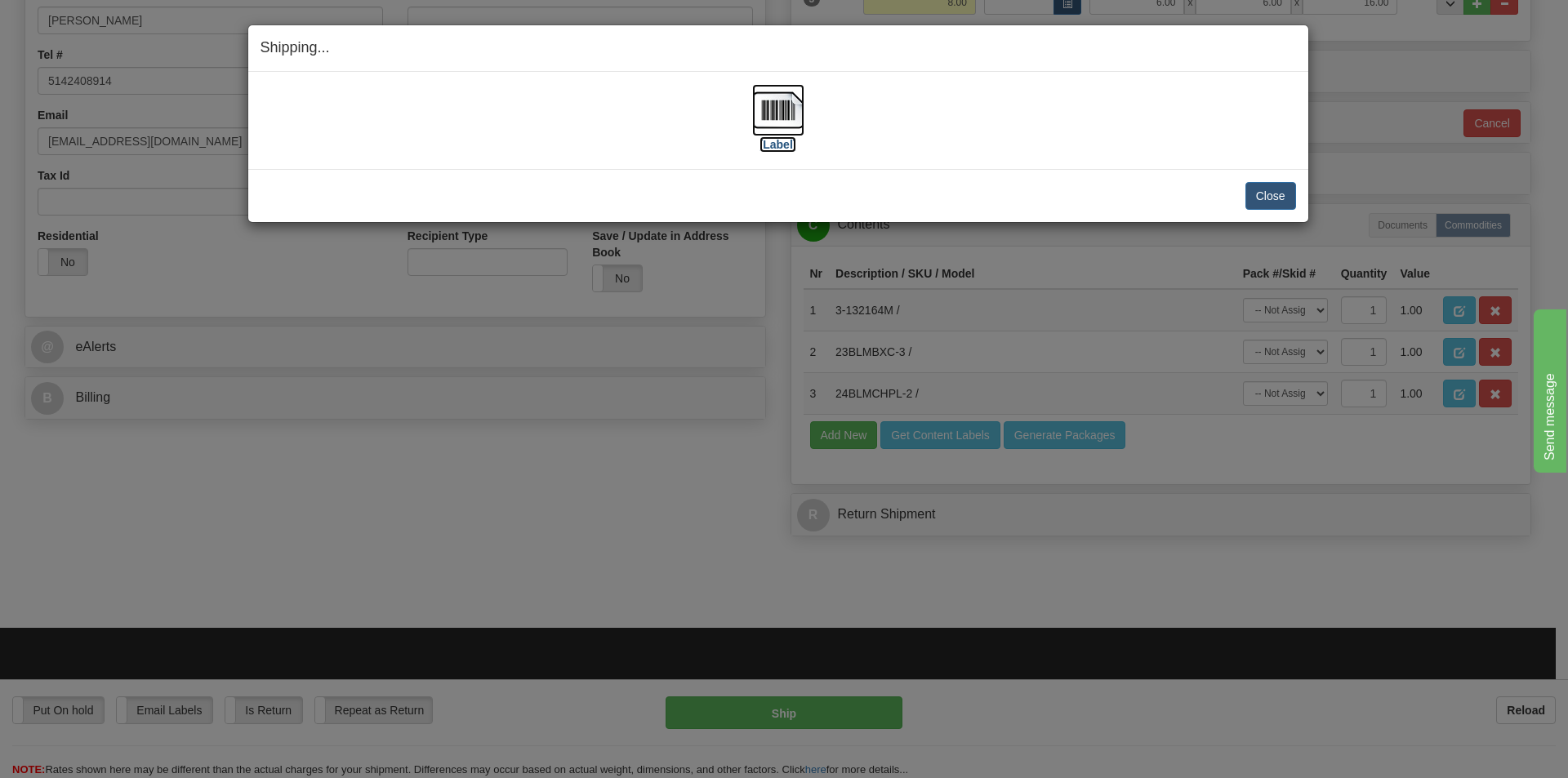
click at [787, 148] on label "[Label]" at bounding box center [778, 144] width 38 height 16
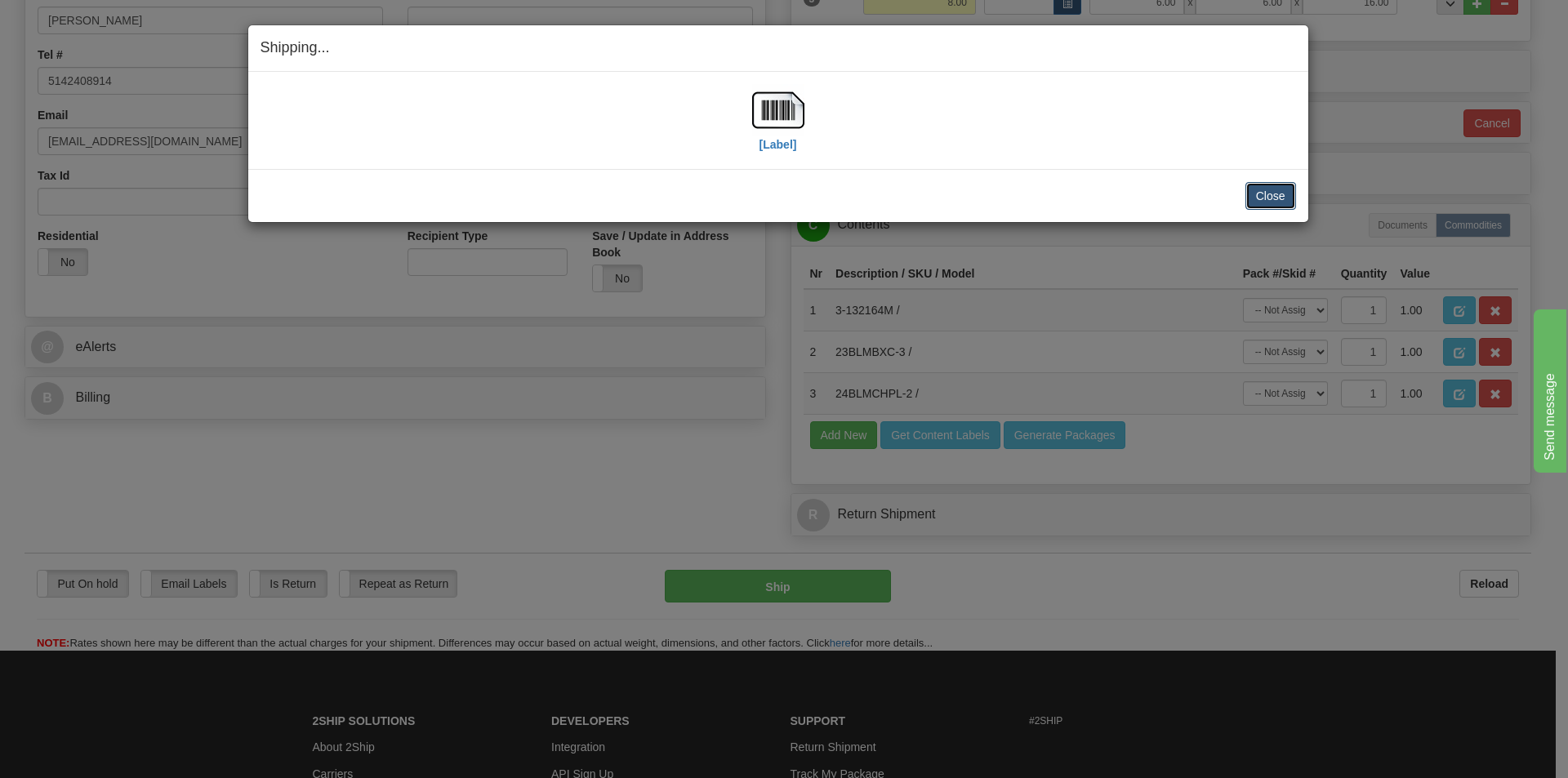
click at [1281, 193] on button "Close" at bounding box center [1271, 196] width 51 height 28
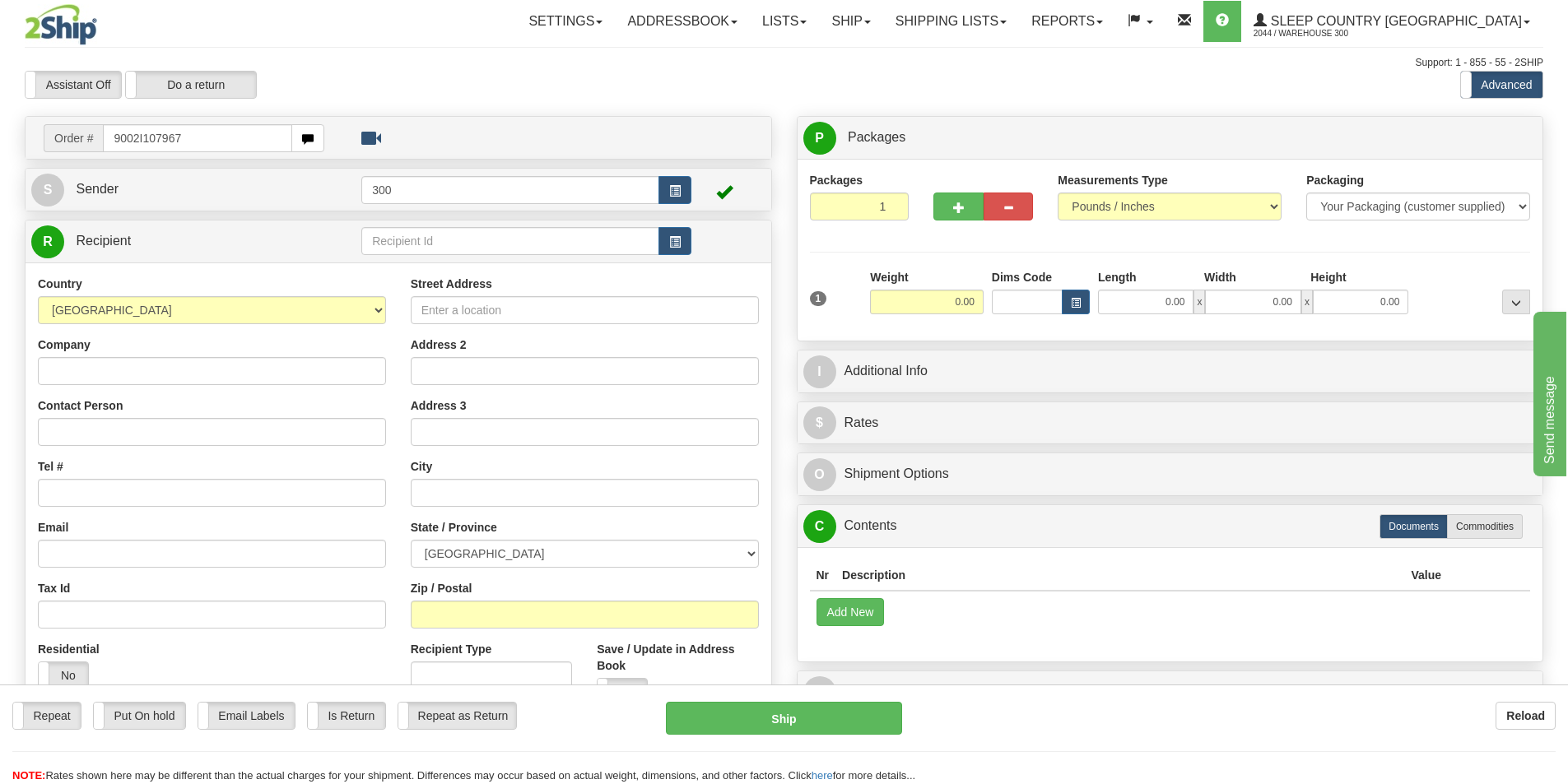
type input "9002I107967"
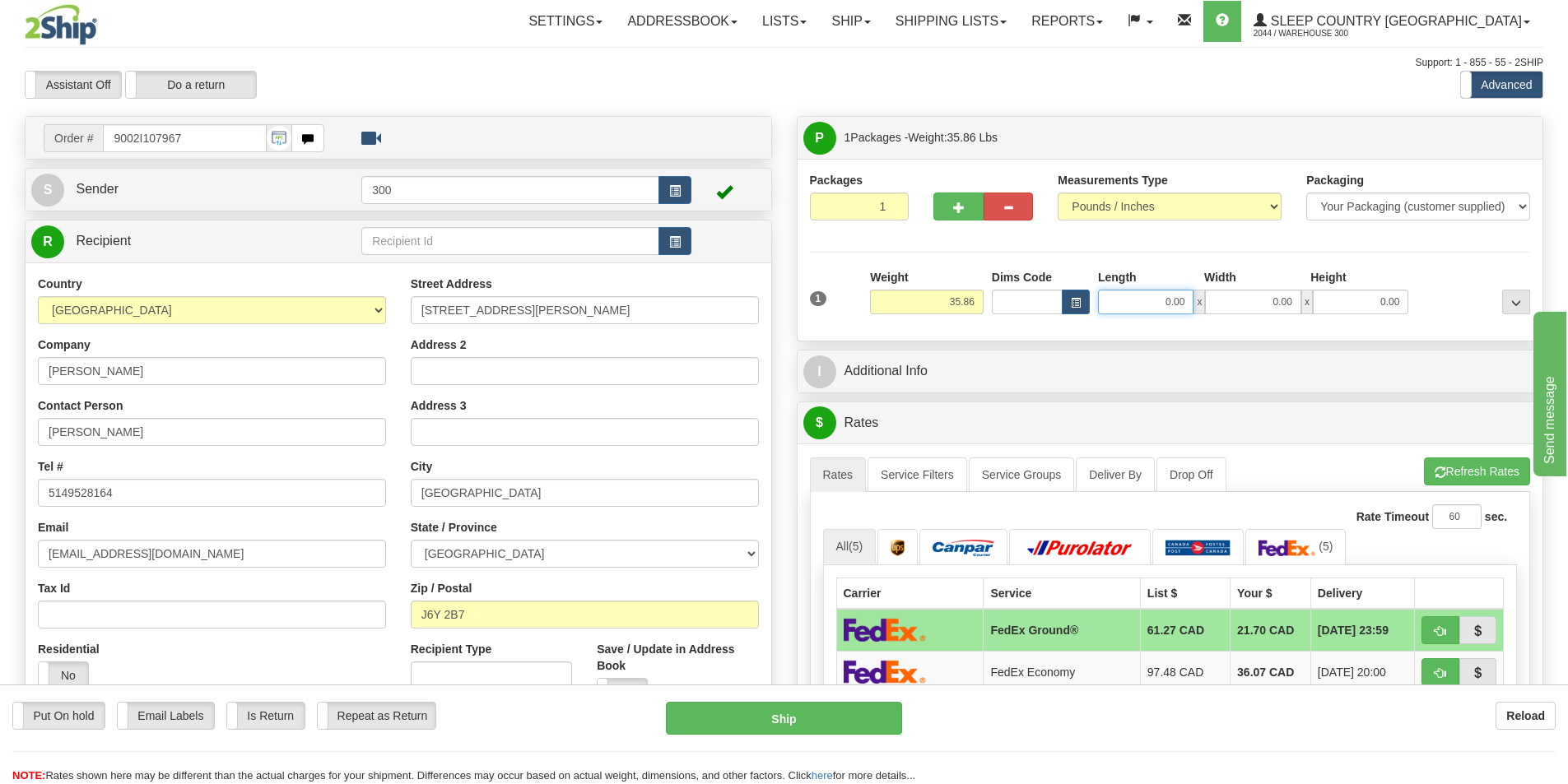
drag, startPoint x: 1276, startPoint y: 302, endPoint x: 1340, endPoint y: 296, distance: 64.3
click at [1295, 302] on div "0.00 x 0.00 x 0.00" at bounding box center [1253, 302] width 310 height 25
type input "15.00"
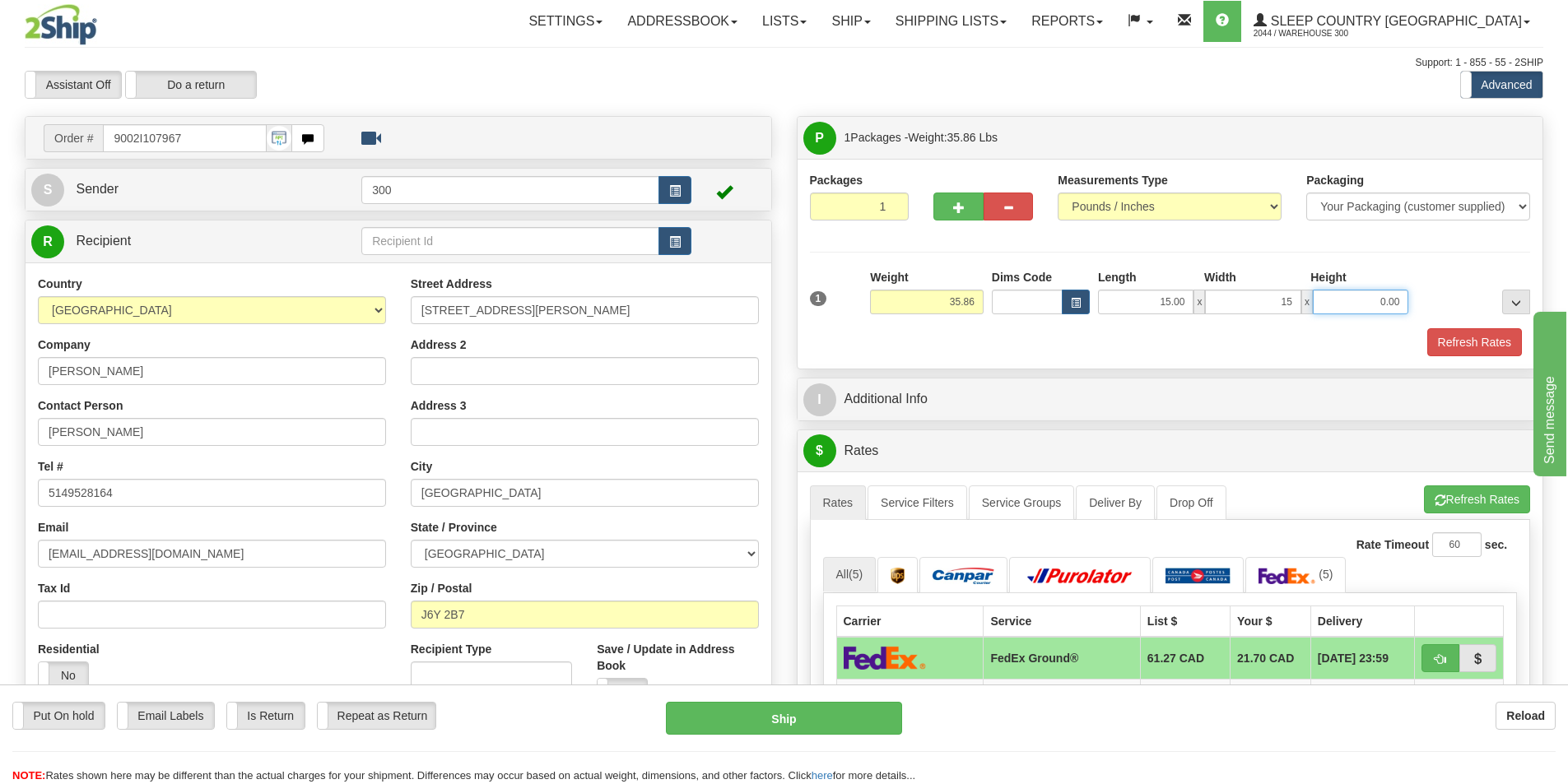
type input "15.00"
type input "42.00"
click at [1433, 333] on button "Refresh Rates" at bounding box center [1474, 342] width 94 height 28
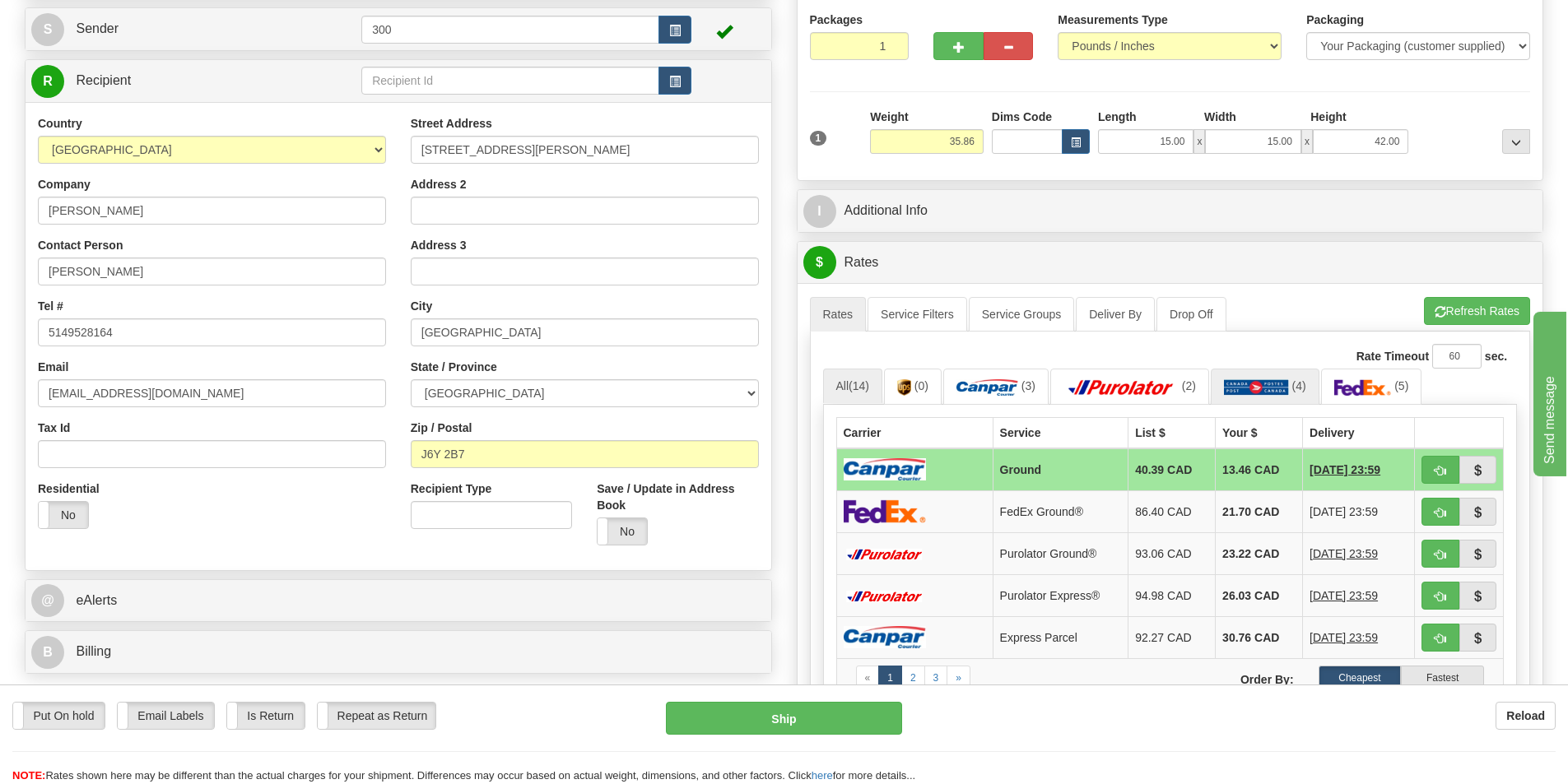
scroll to position [165, 0]
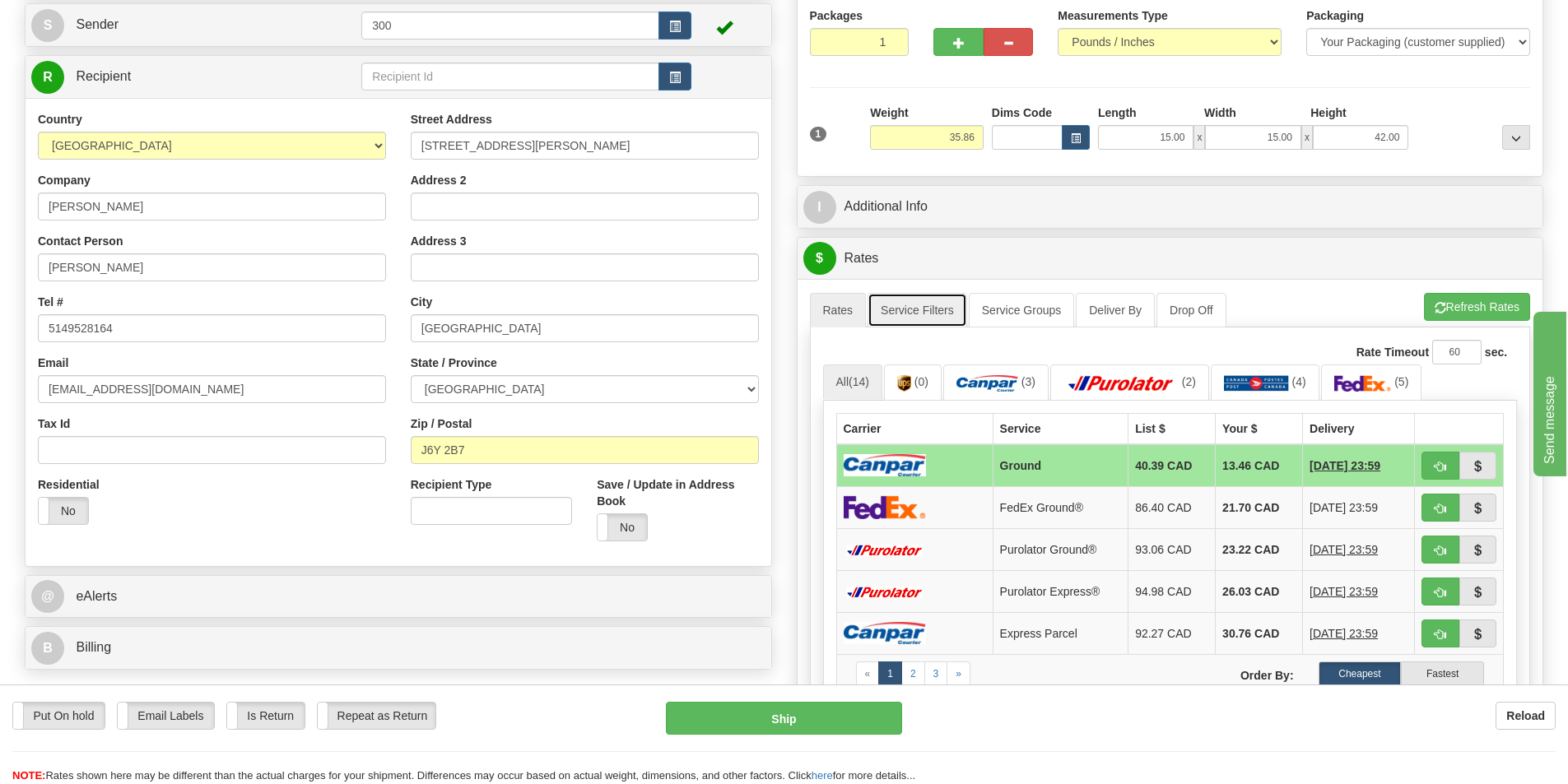
click at [939, 301] on link "Service Filters" at bounding box center [917, 310] width 99 height 35
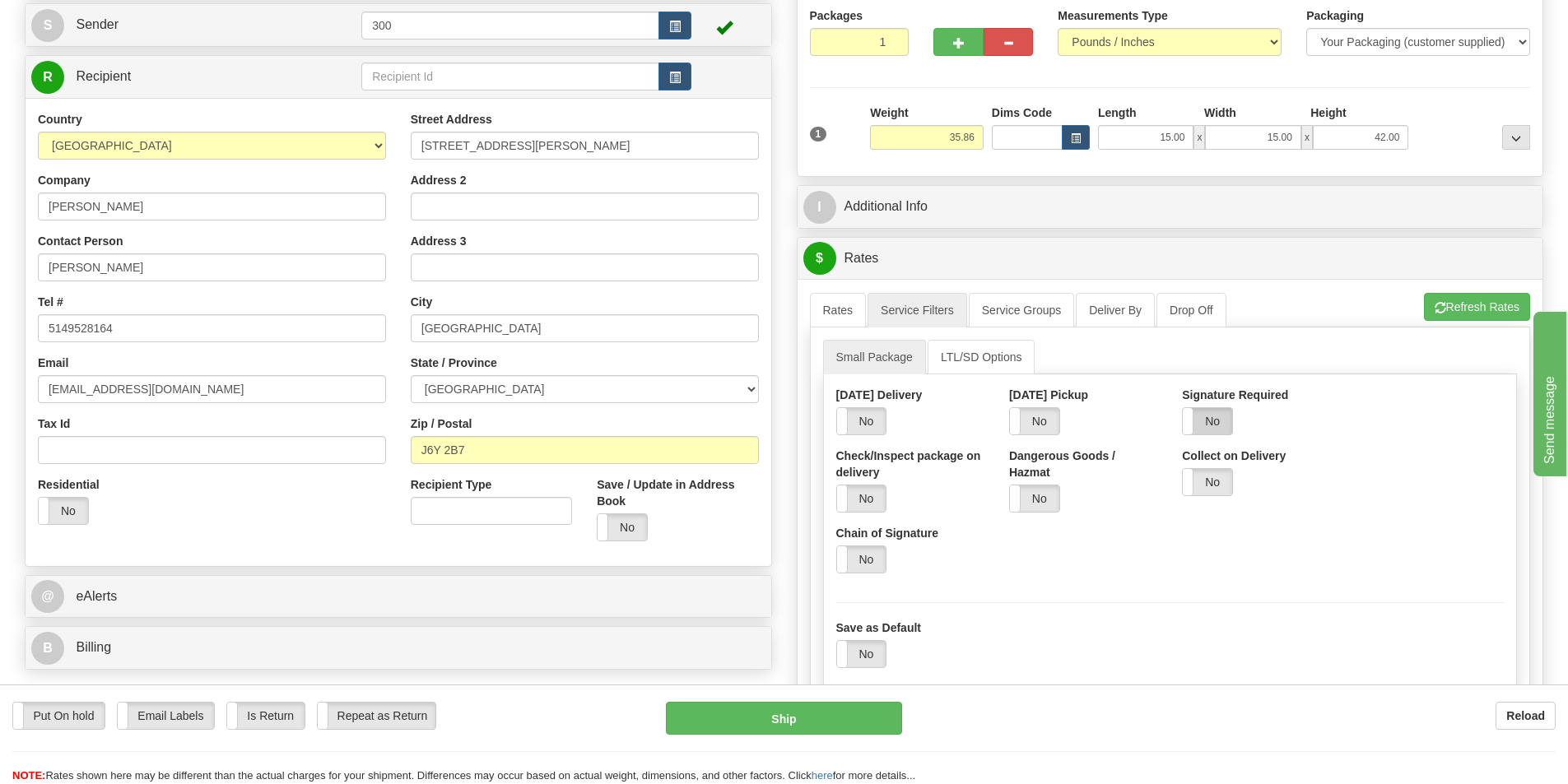
click at [1232, 435] on label "No" at bounding box center [1207, 421] width 49 height 26
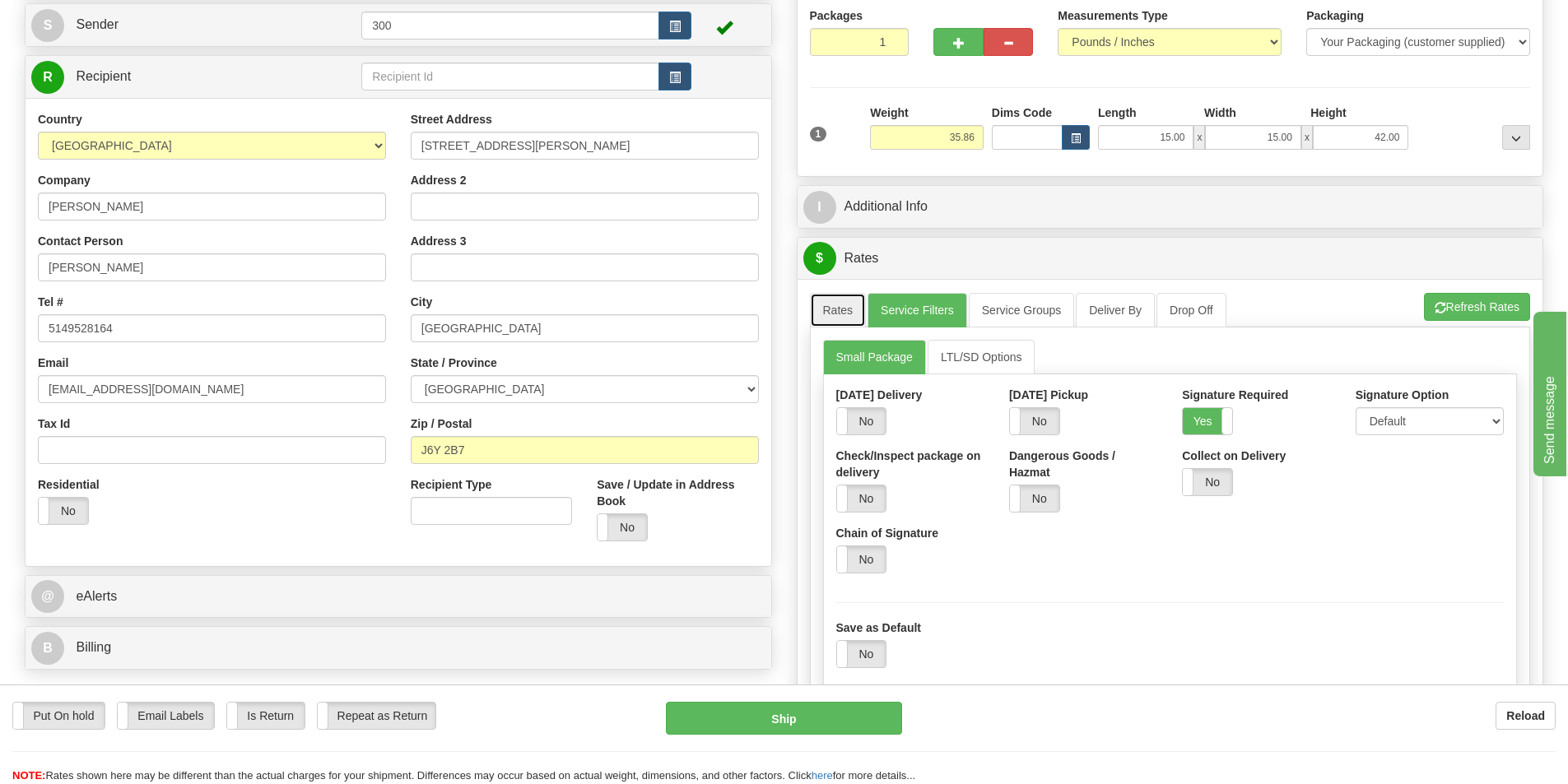
click at [847, 304] on link "Rates" at bounding box center [838, 310] width 57 height 35
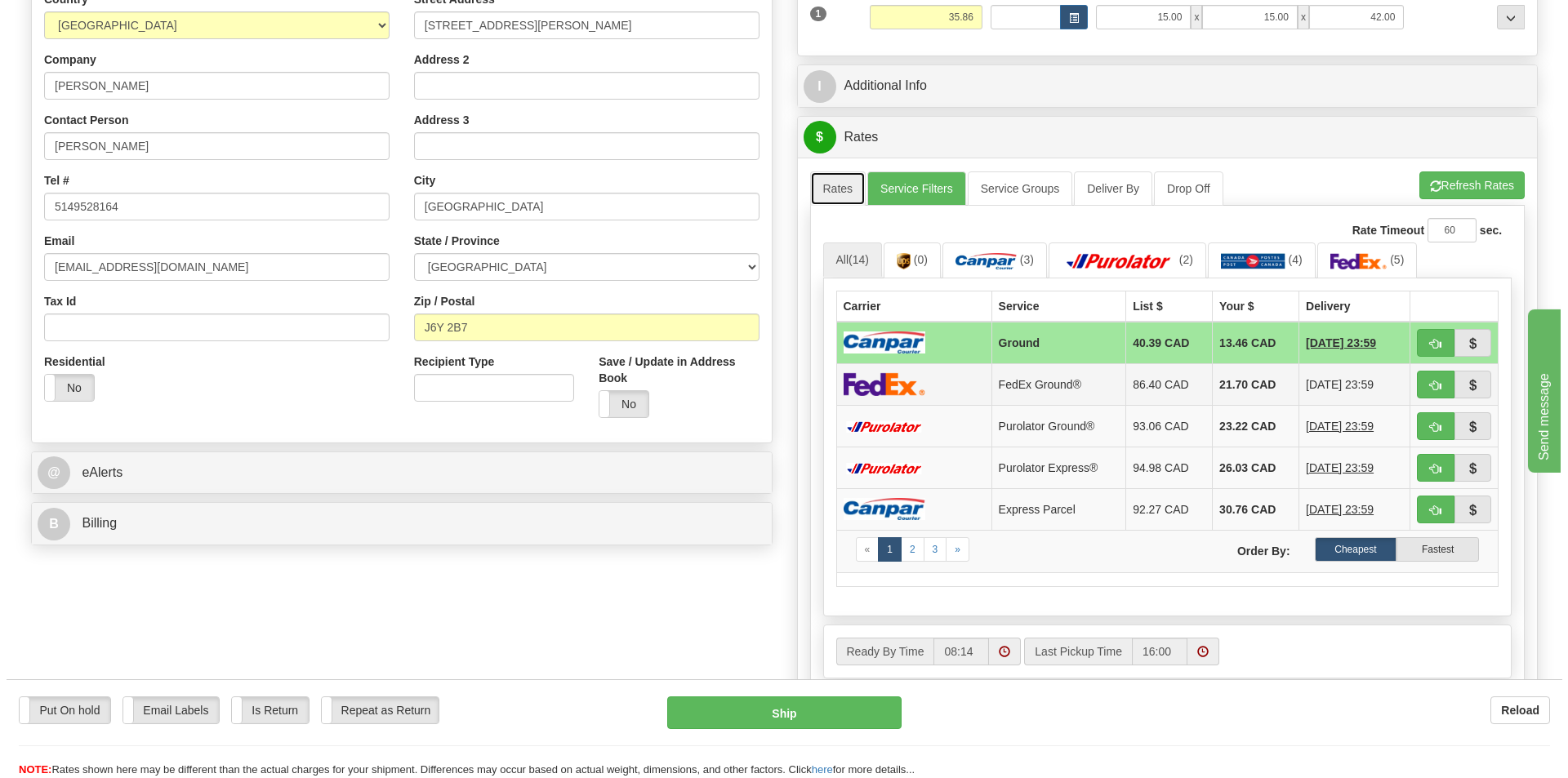
scroll to position [327, 0]
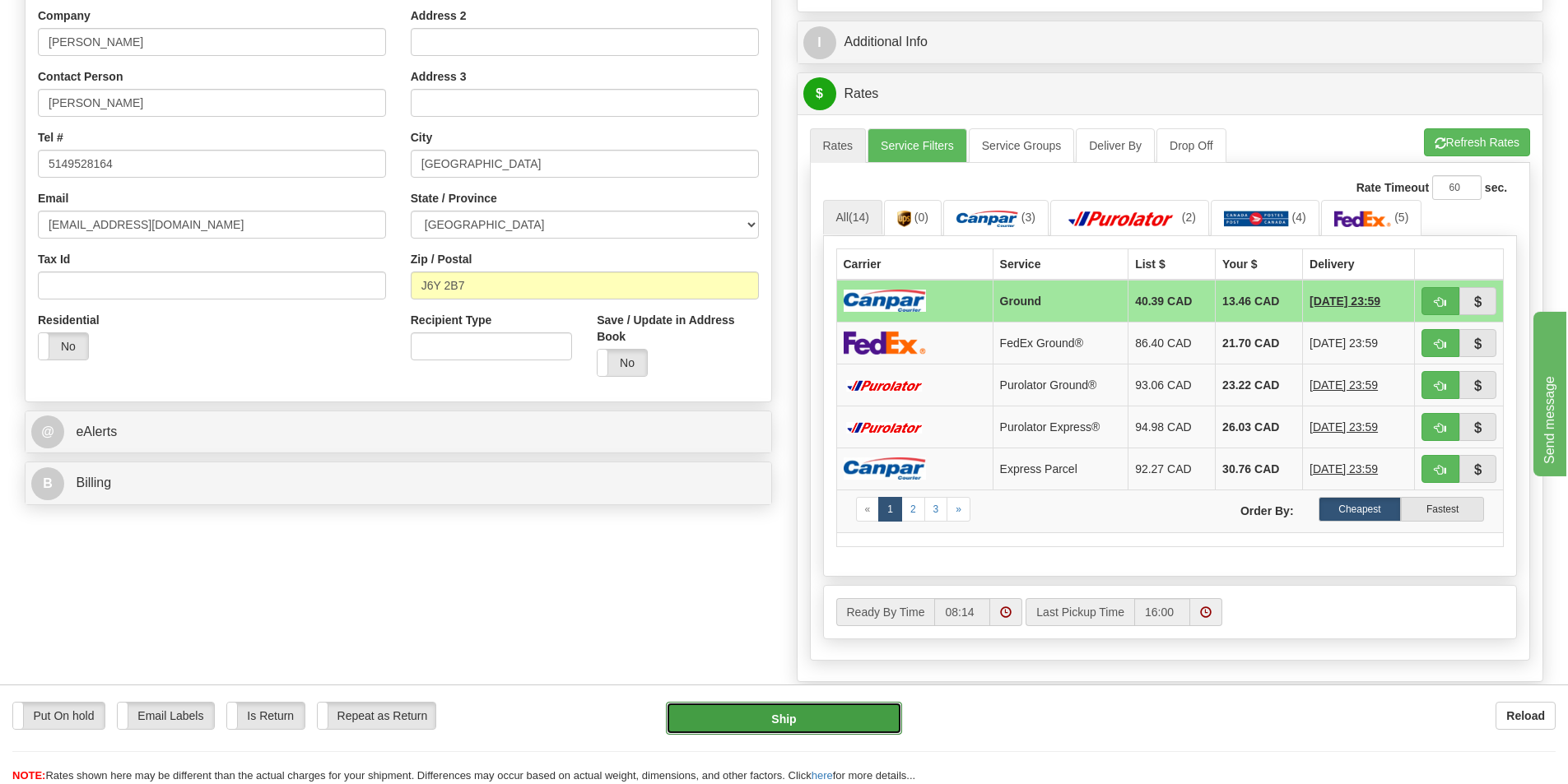
click at [845, 708] on button "Ship" at bounding box center [784, 719] width 236 height 33
type input "1"
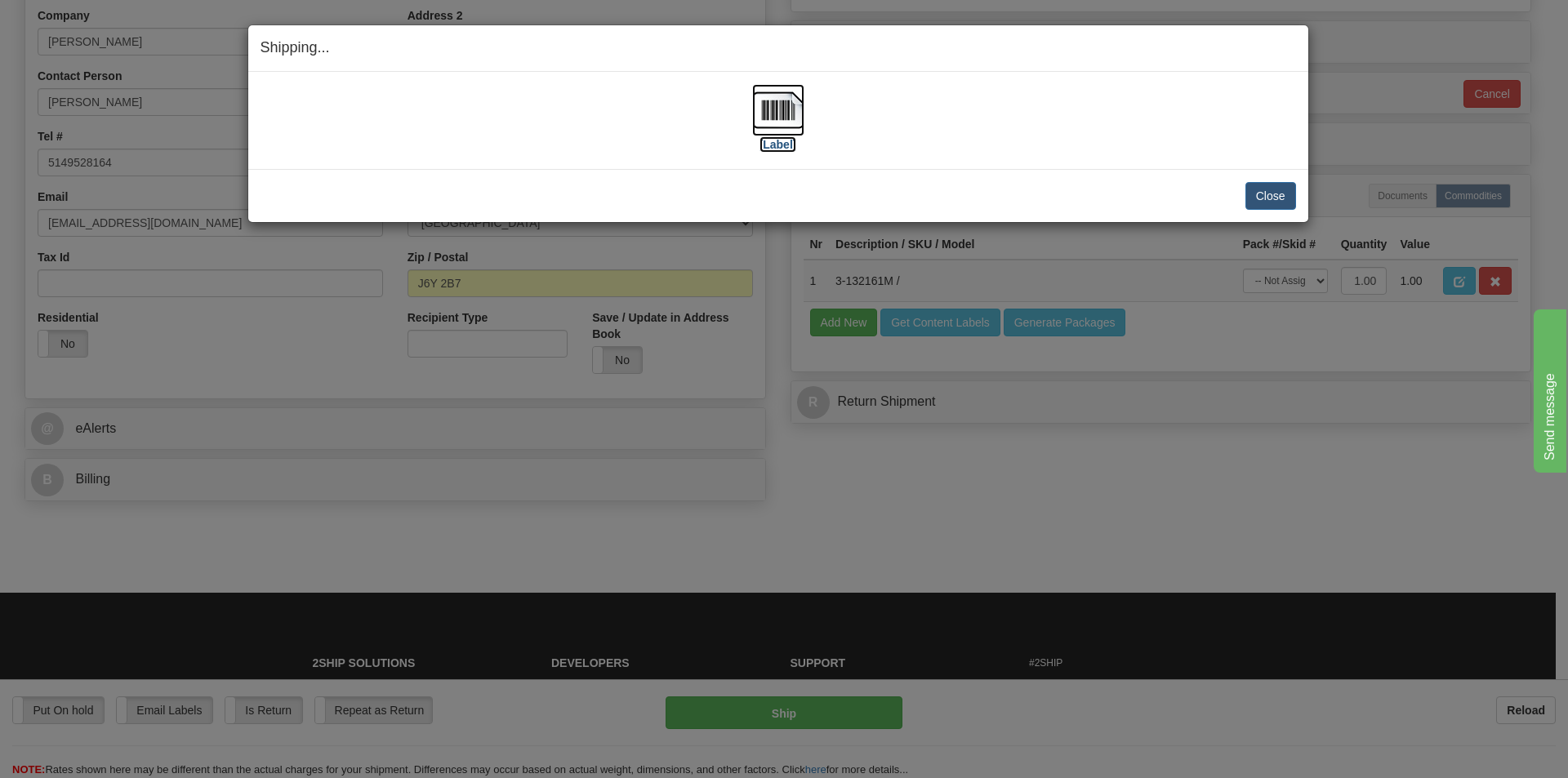
click at [780, 145] on label "[Label]" at bounding box center [778, 144] width 38 height 16
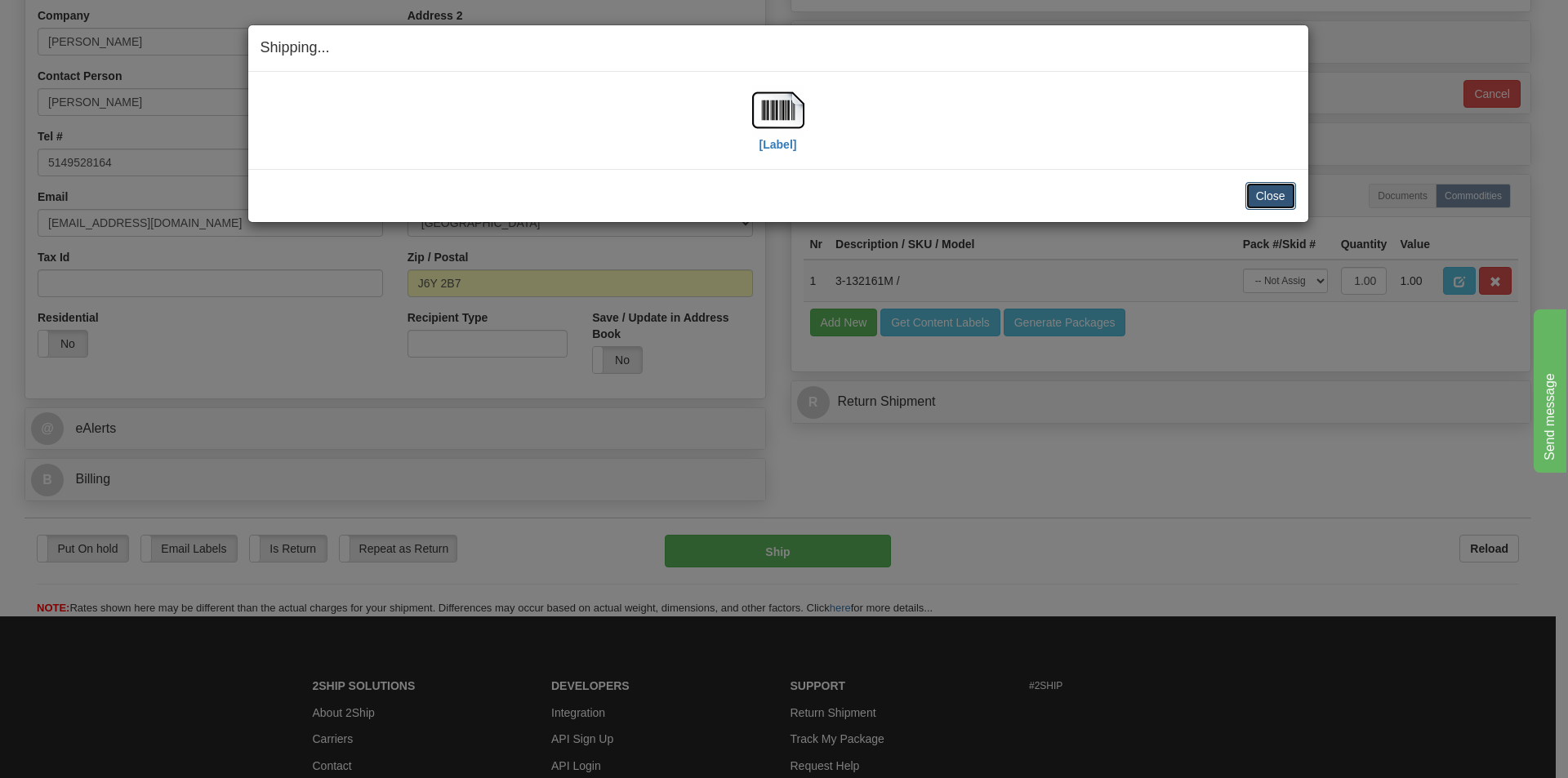
click at [1270, 190] on button "Close" at bounding box center [1271, 196] width 51 height 28
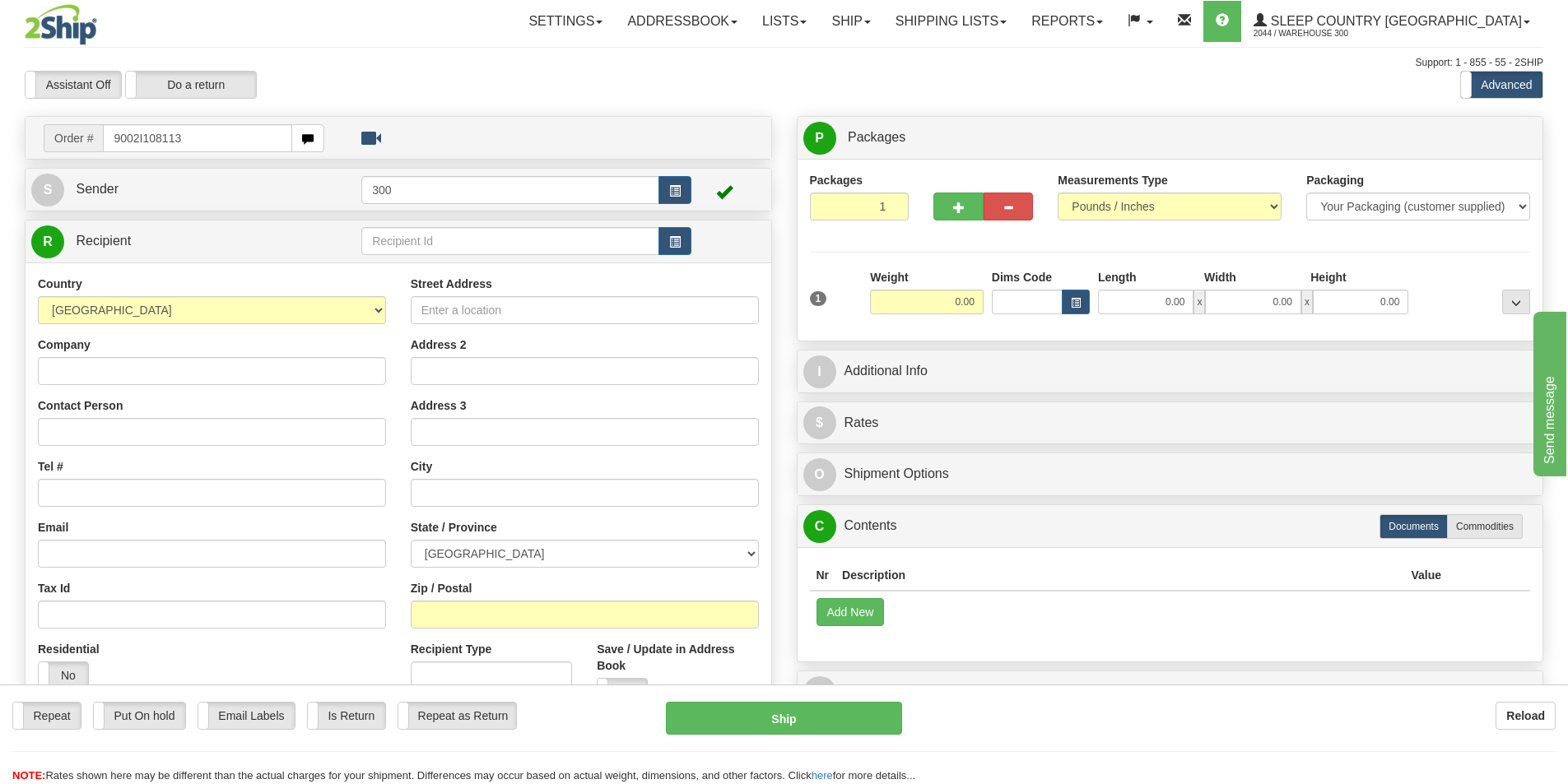
type input "9002I108113"
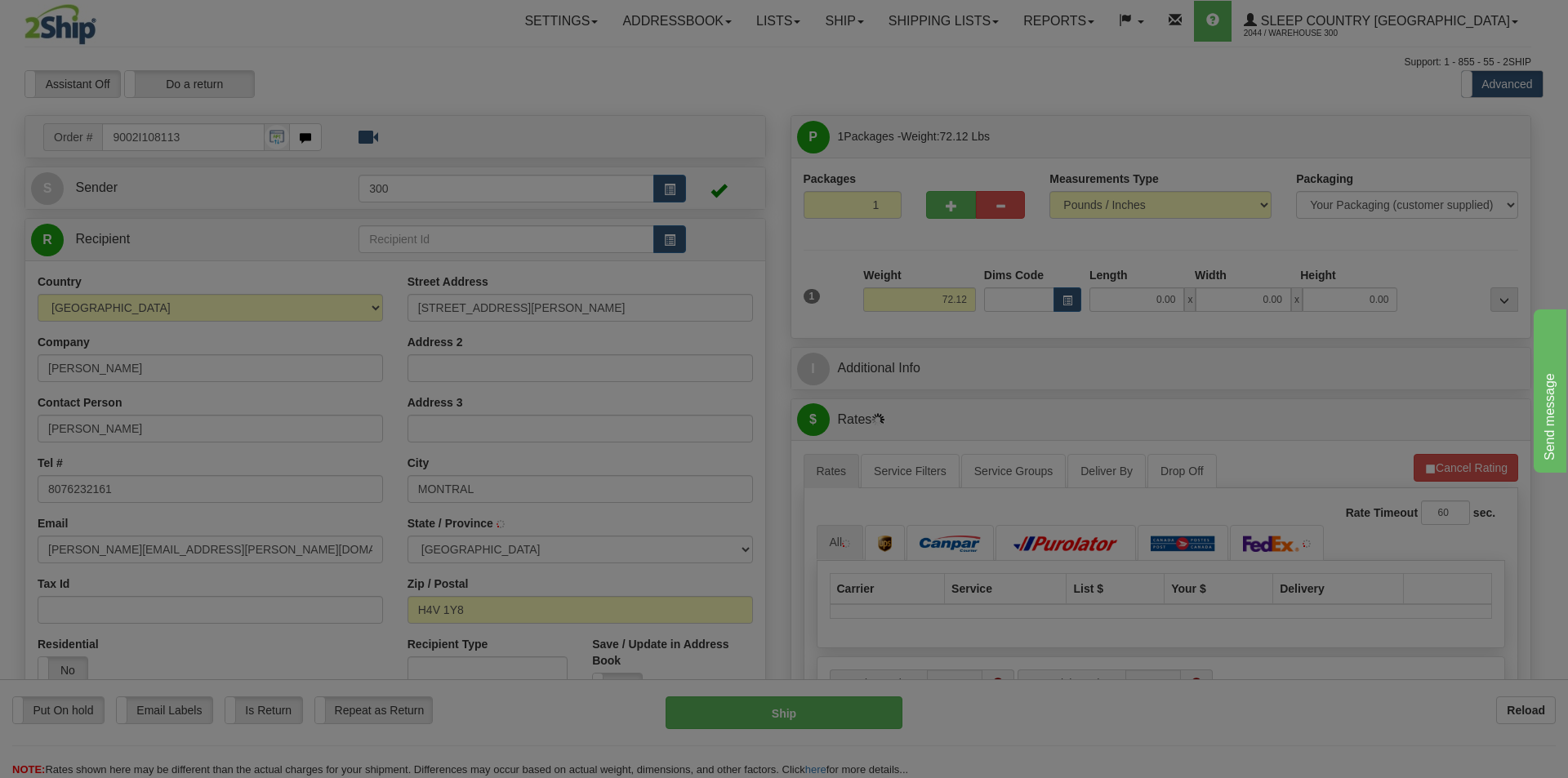
type input "[GEOGRAPHIC_DATA]"
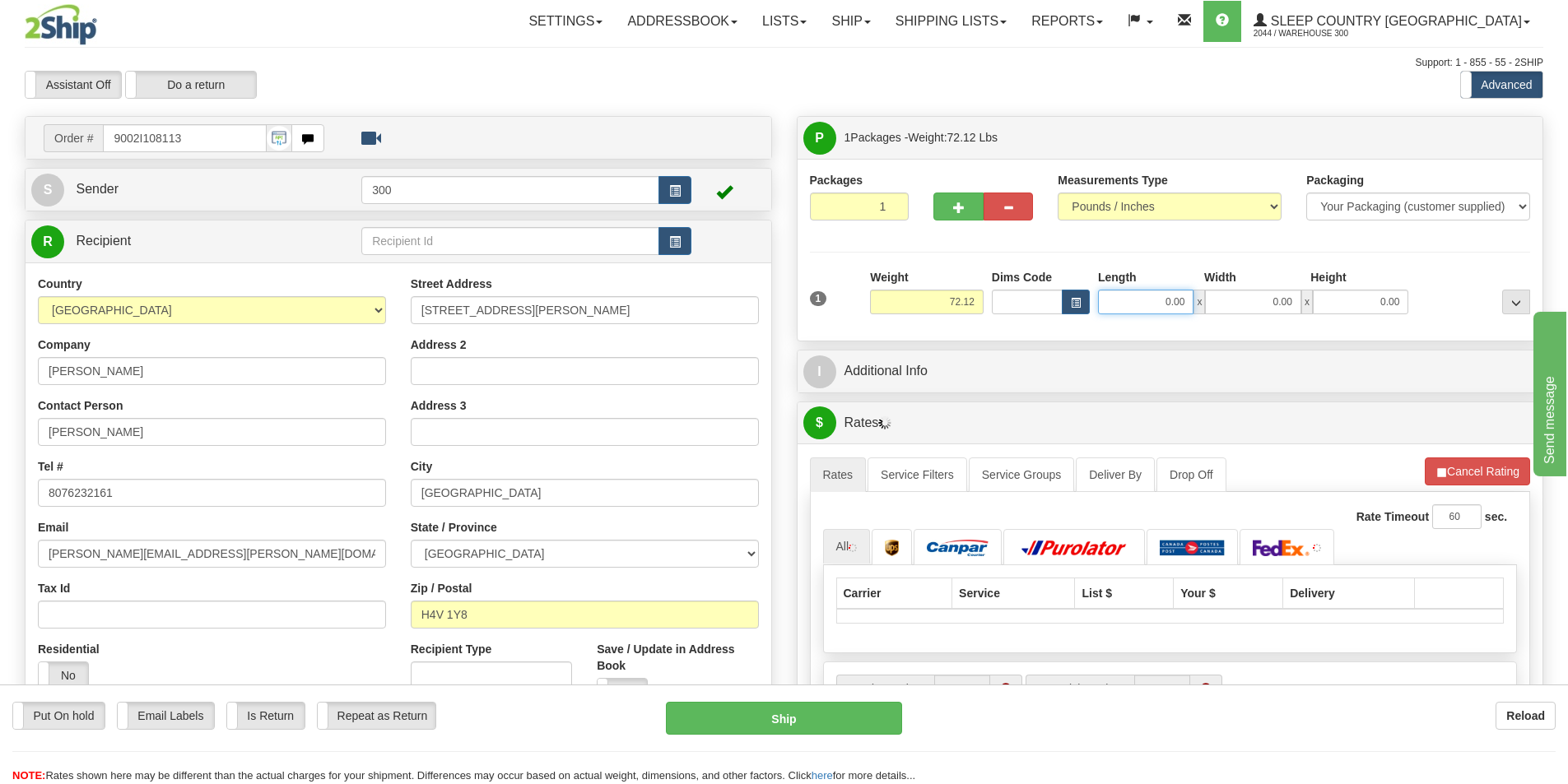
drag, startPoint x: 1133, startPoint y: 302, endPoint x: 1358, endPoint y: 328, distance: 226.5
click at [1333, 313] on div "0.00 x 0.00 x 0.00" at bounding box center [1253, 302] width 310 height 25
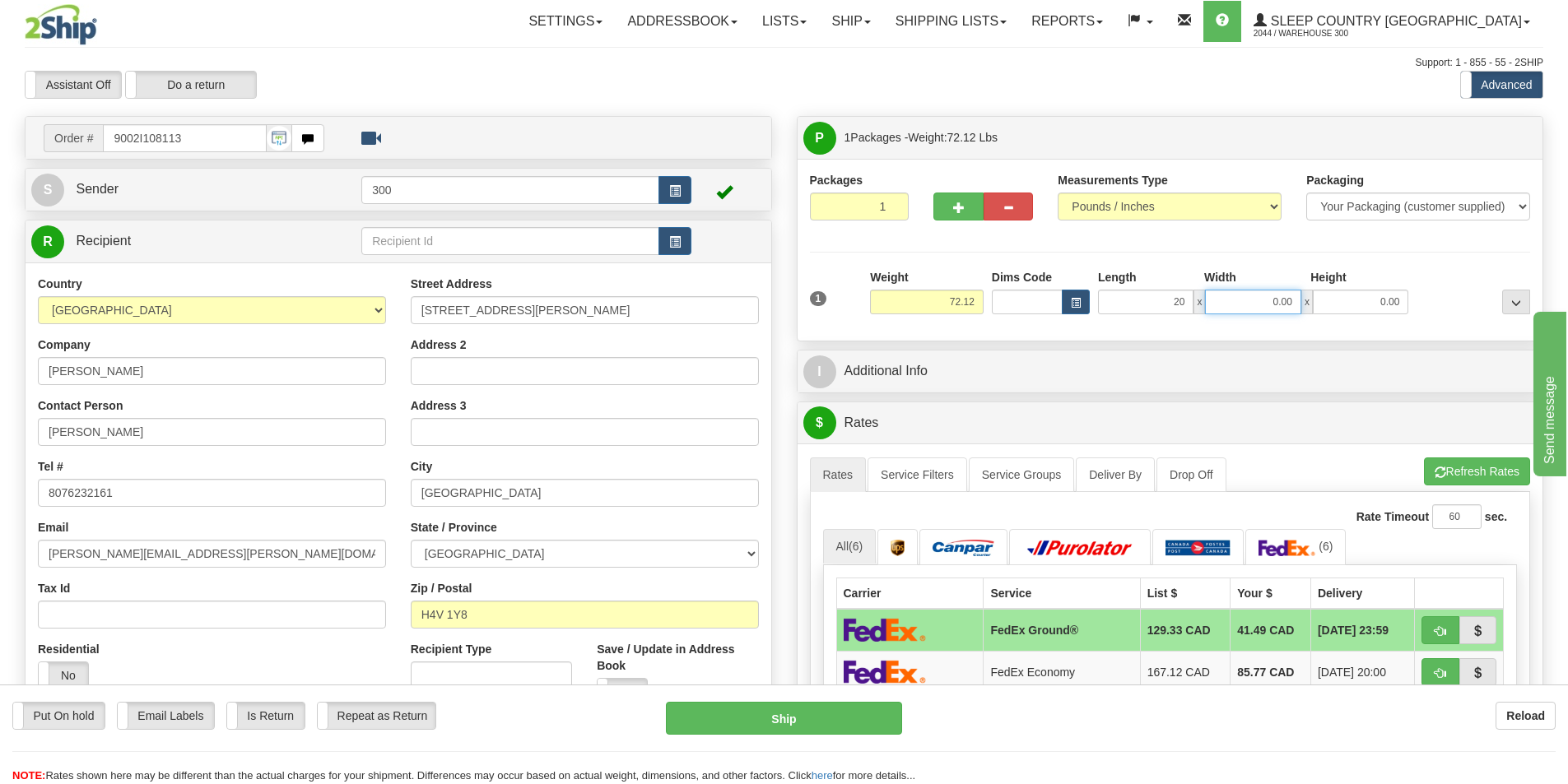
type input "20.00"
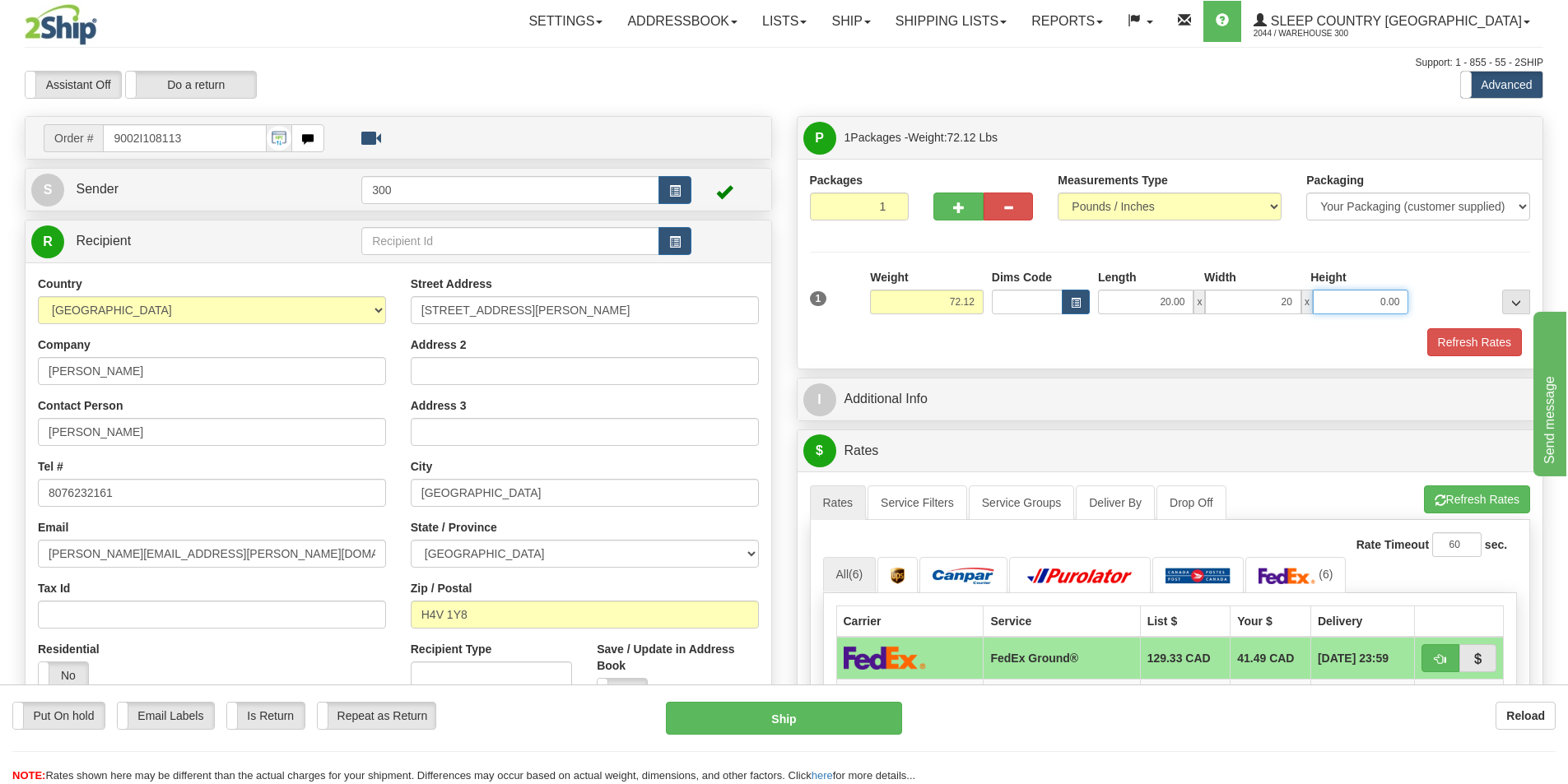
type input "20.00"
type input "42.00"
click at [1451, 350] on button "Refresh Rates" at bounding box center [1474, 342] width 94 height 28
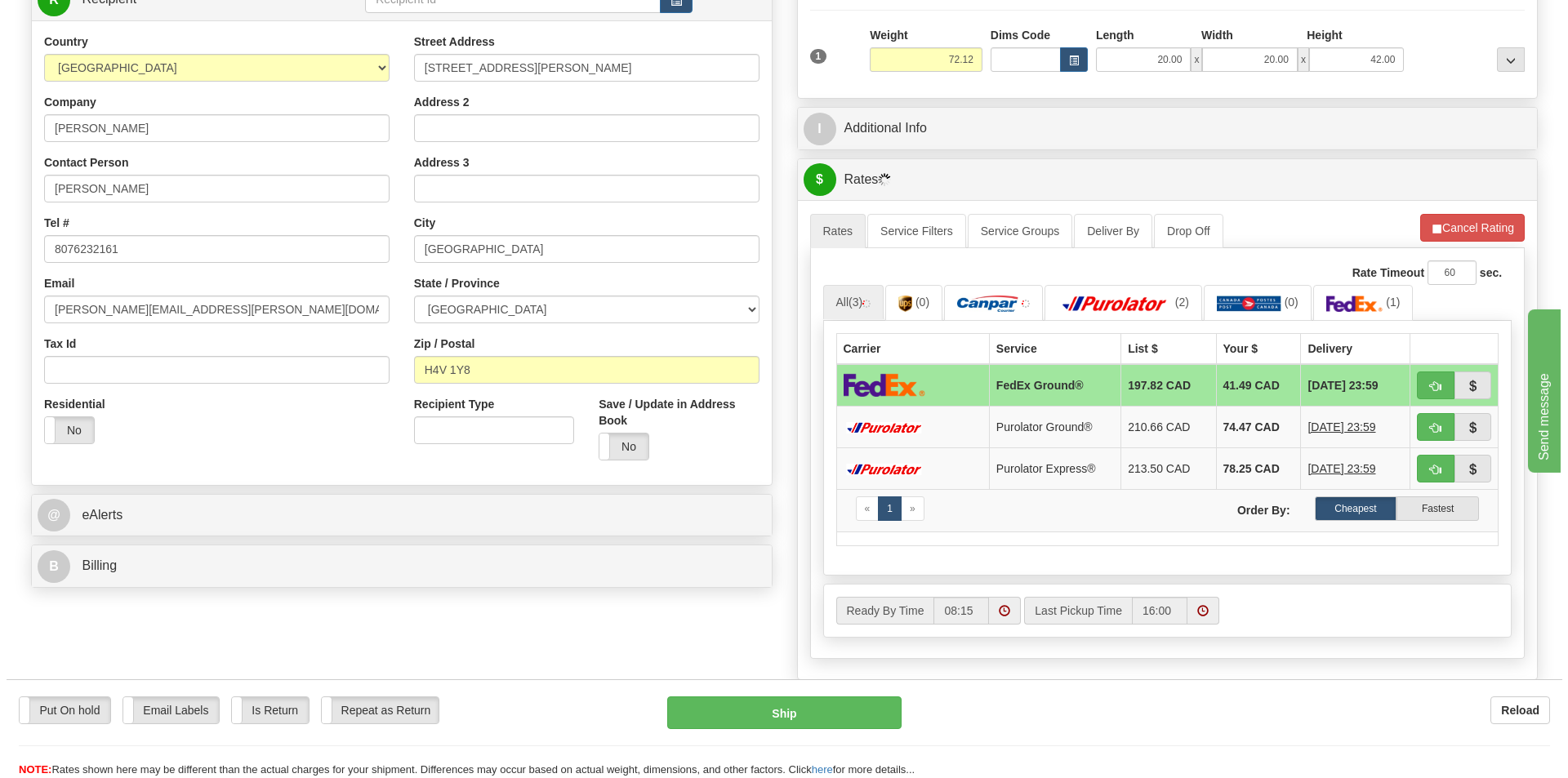
scroll to position [245, 0]
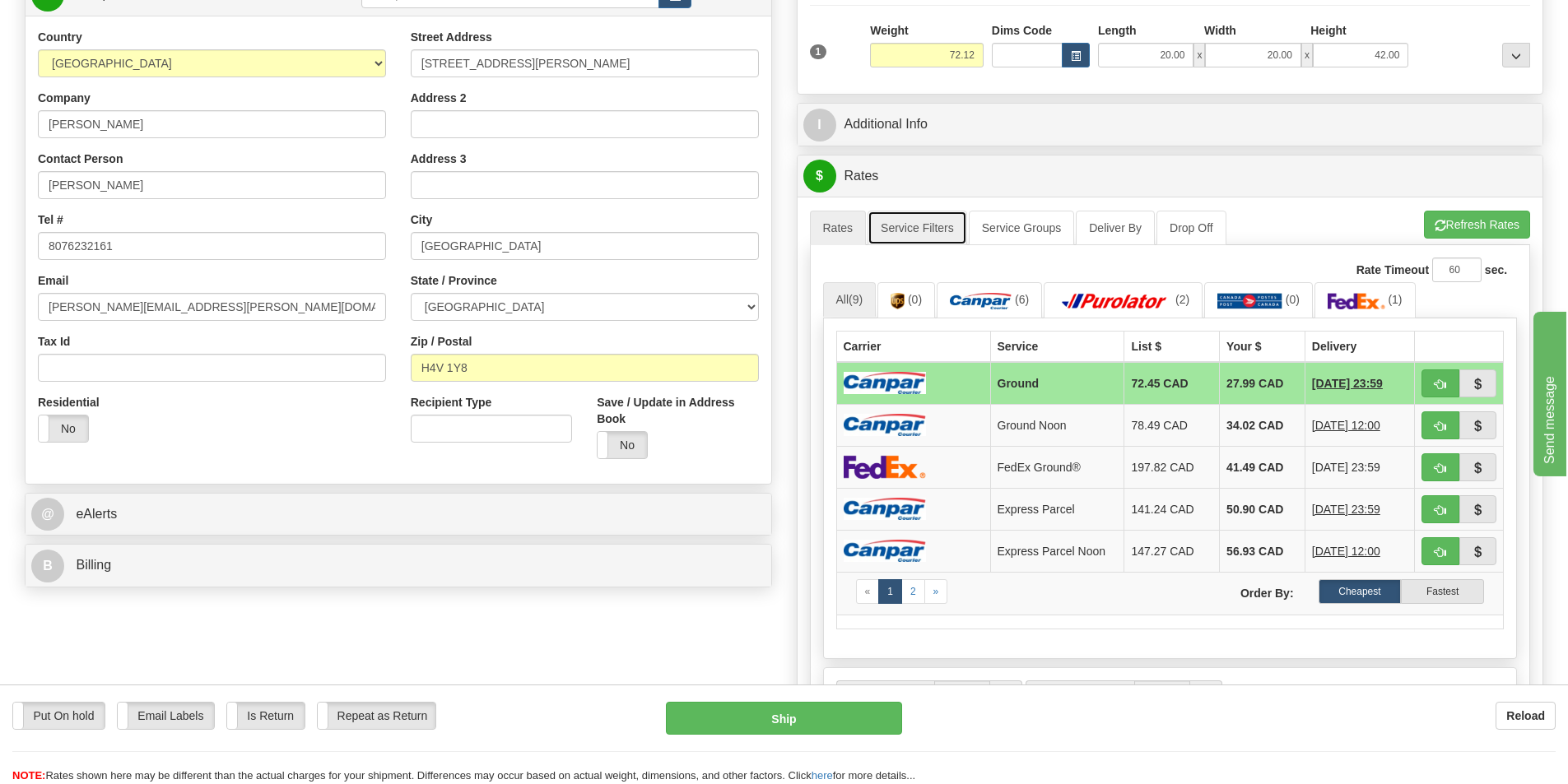
click at [928, 233] on link "Service Filters" at bounding box center [917, 228] width 99 height 35
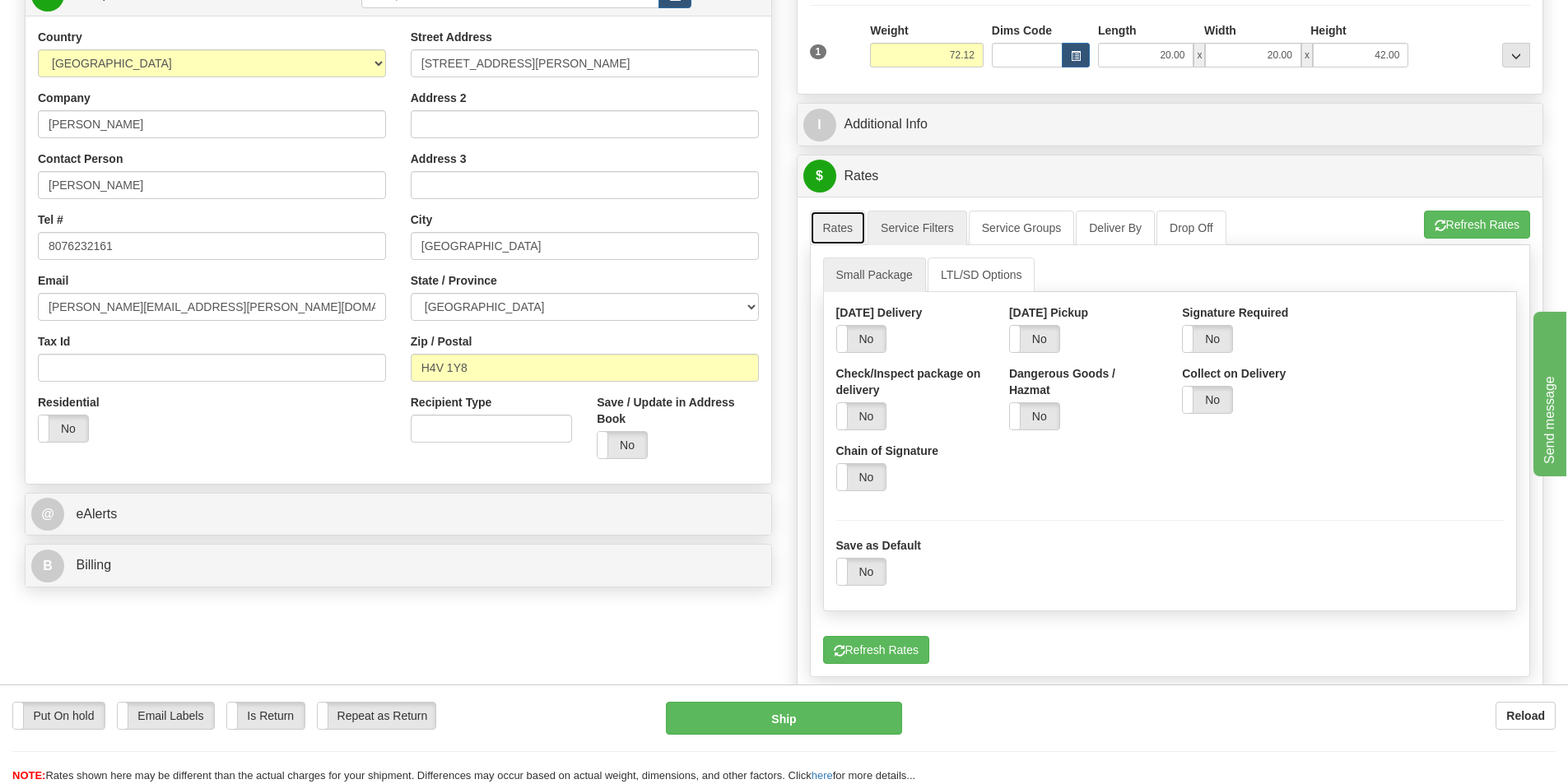
click at [854, 223] on link "Rates" at bounding box center [838, 228] width 57 height 35
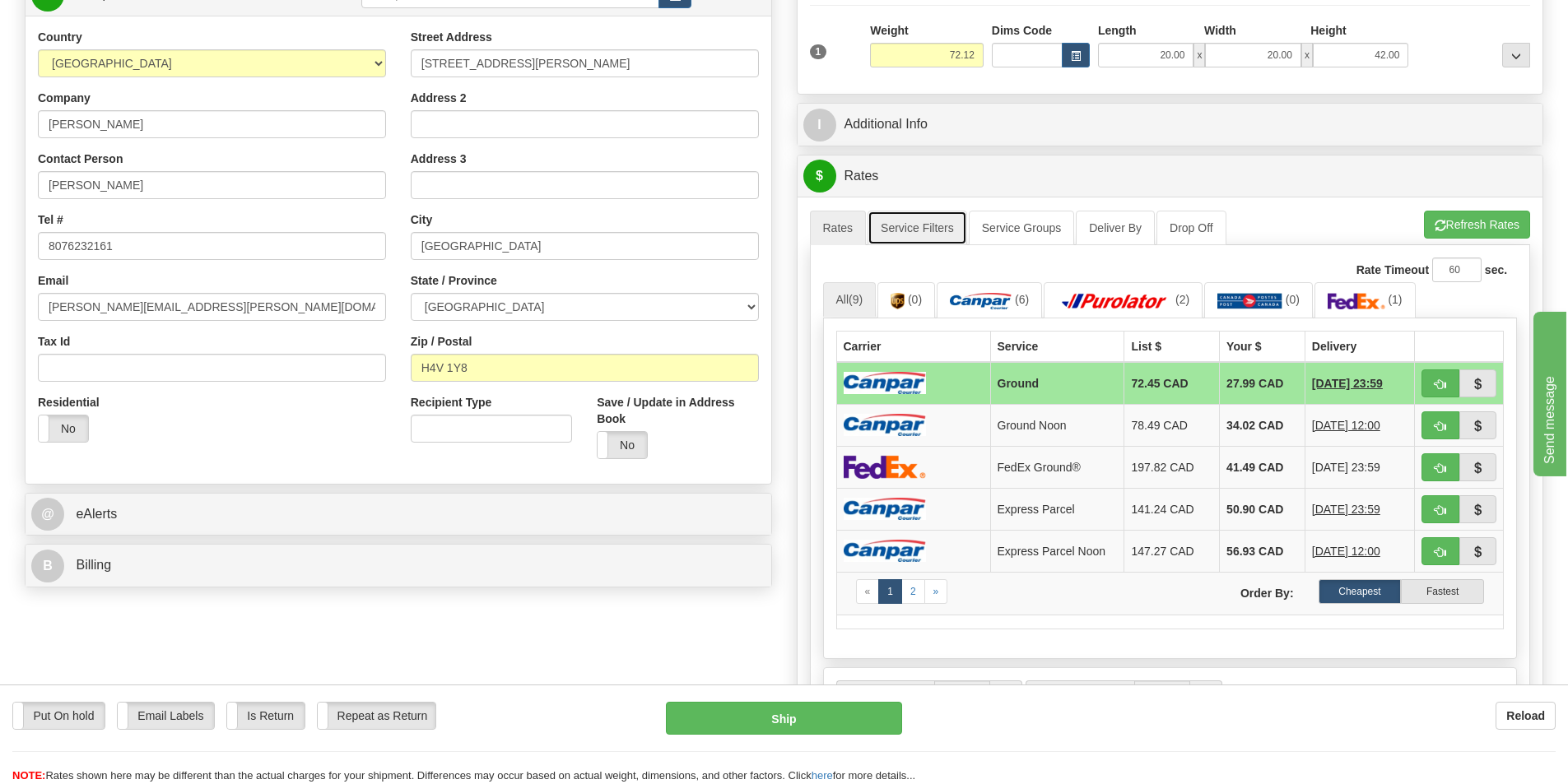
drag, startPoint x: 922, startPoint y: 219, endPoint x: 946, endPoint y: 233, distance: 27.8
click at [923, 222] on link "Service Filters" at bounding box center [917, 228] width 99 height 35
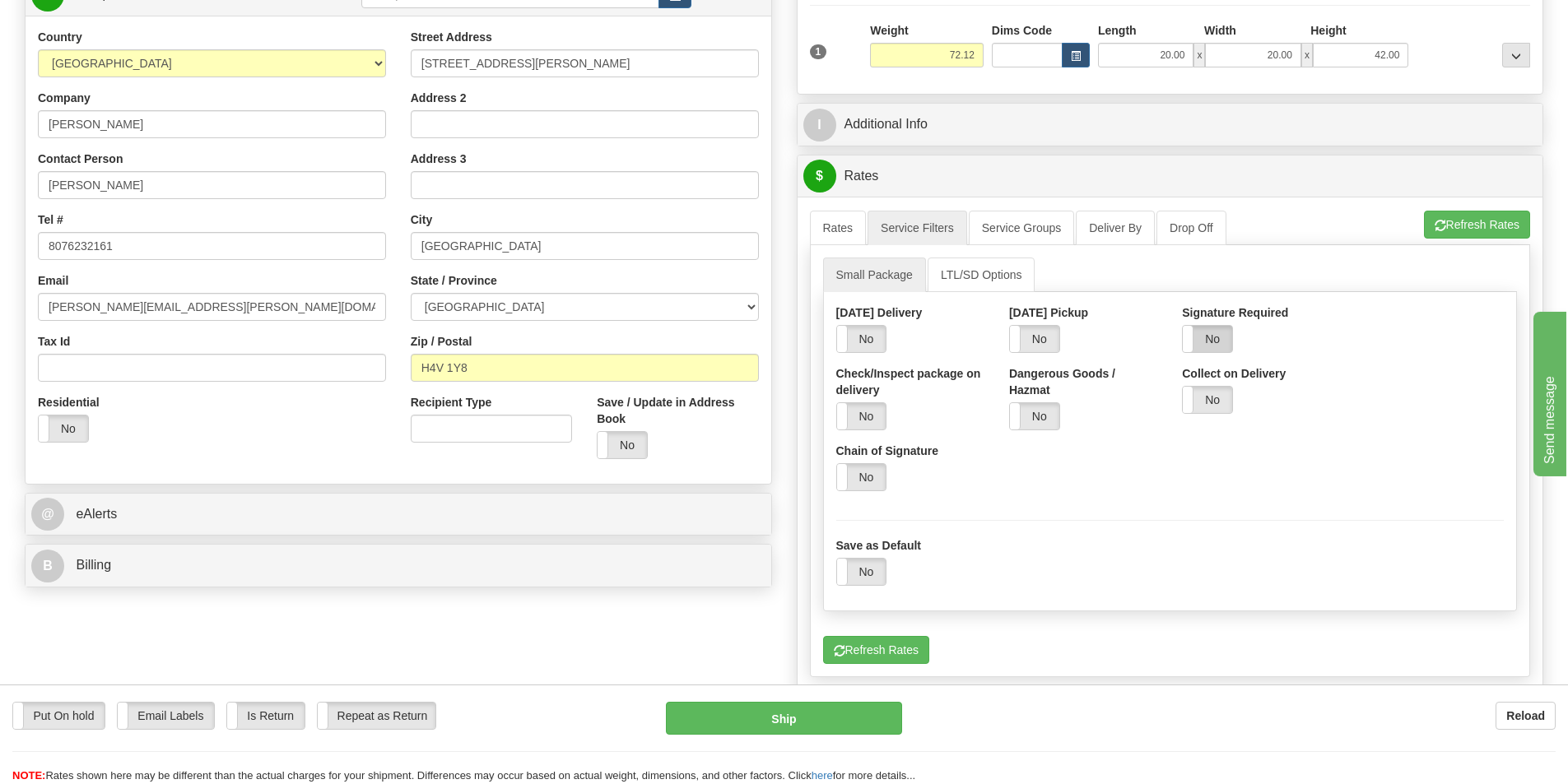
click at [1212, 338] on label "No" at bounding box center [1207, 339] width 49 height 26
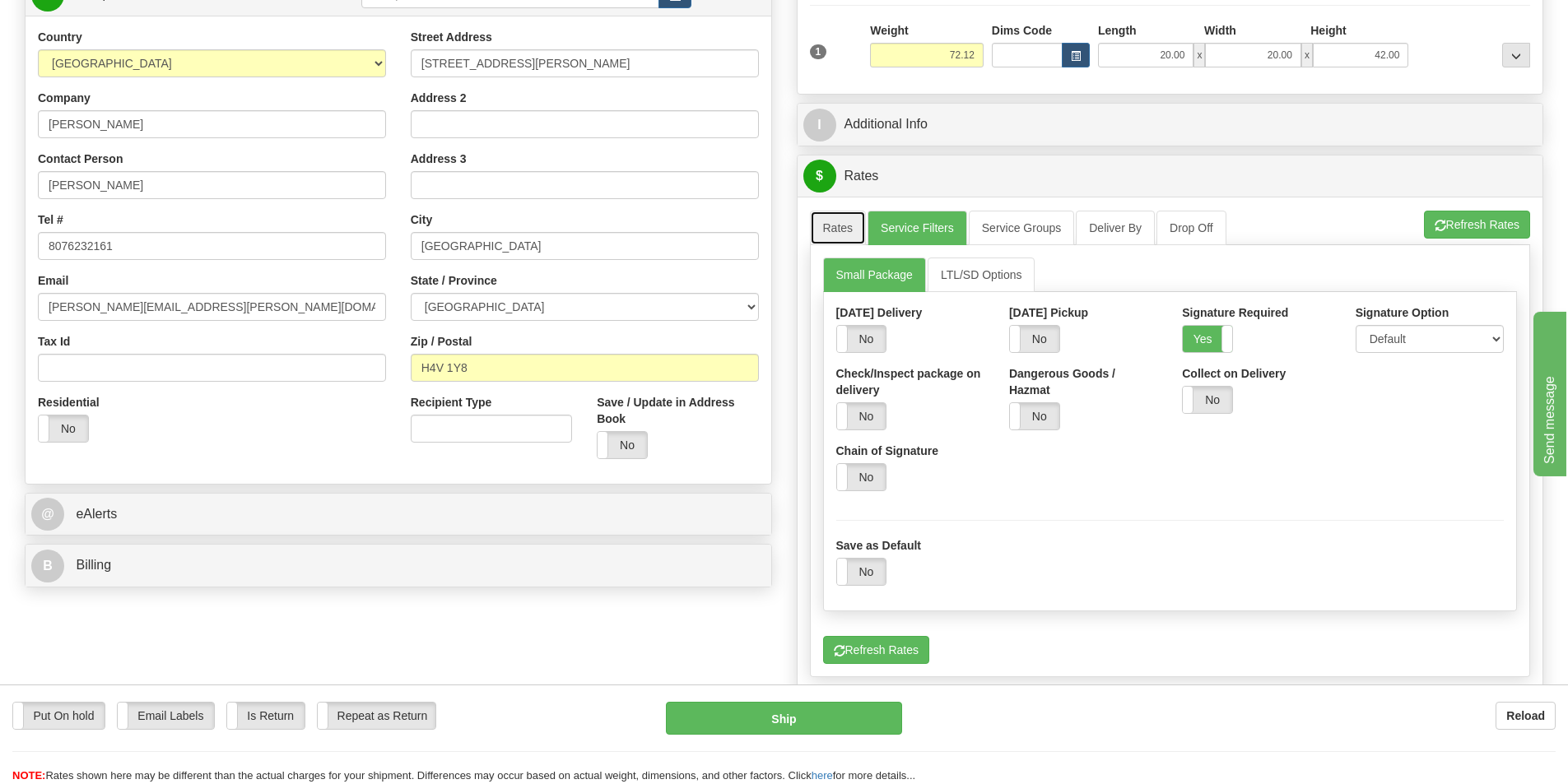
click at [848, 233] on link "Rates" at bounding box center [838, 228] width 57 height 35
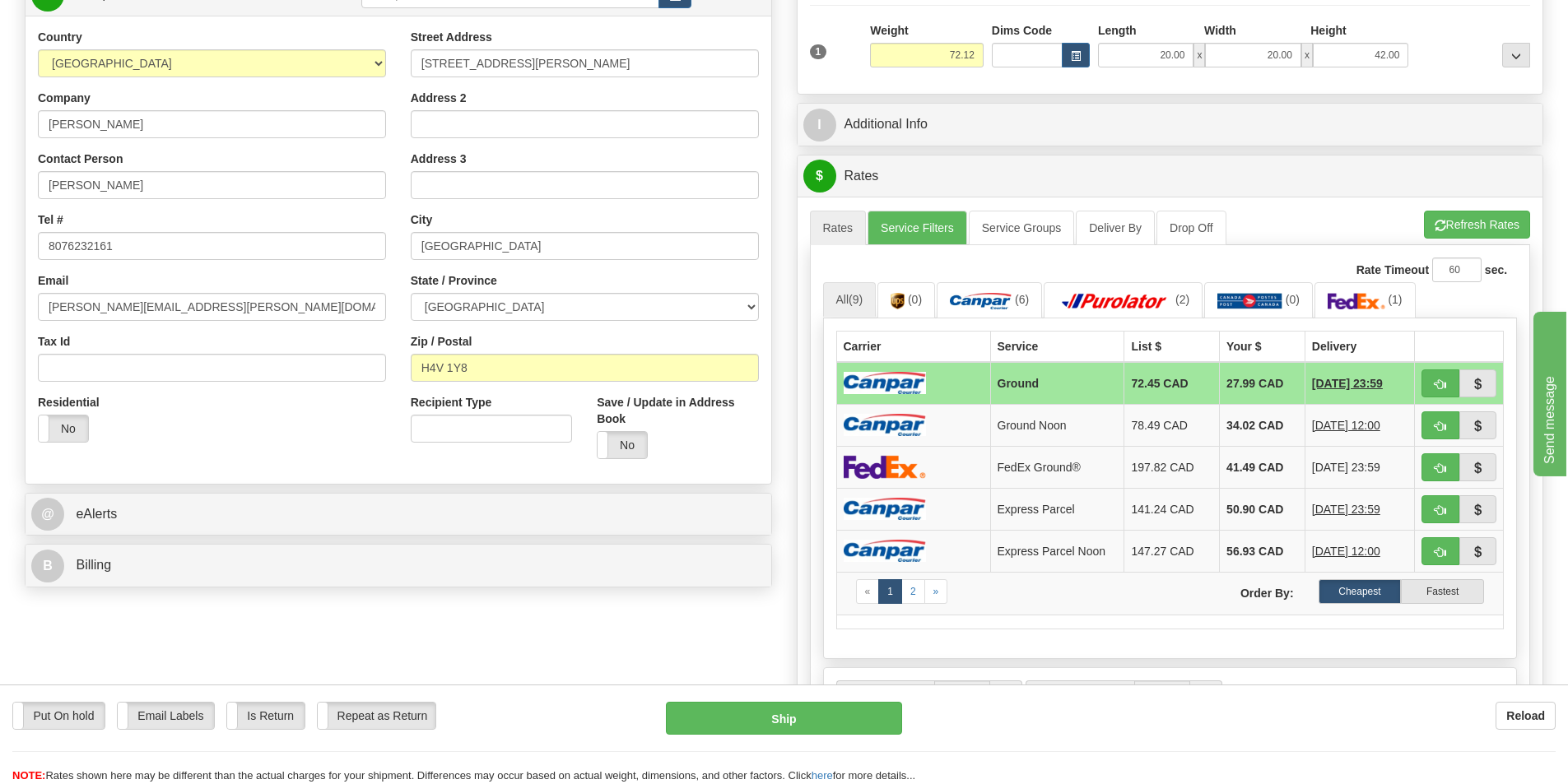
click at [945, 247] on div "Rate Timeout 60 sec. All (9) (0) (6) (2) (0)" at bounding box center [1170, 494] width 721 height 497
click at [941, 240] on link "Service Filters" at bounding box center [917, 228] width 99 height 35
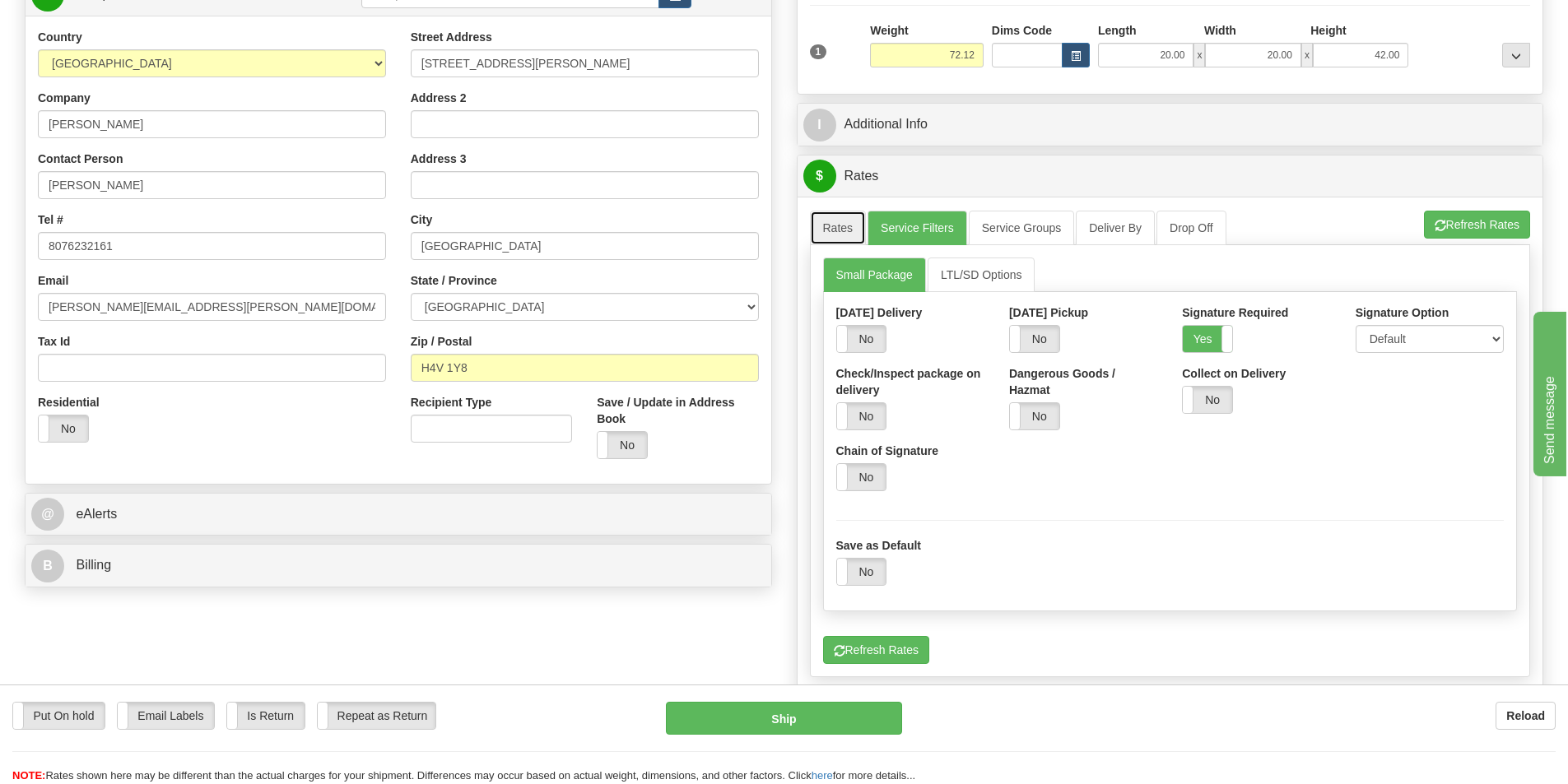
click at [849, 230] on link "Rates" at bounding box center [838, 228] width 57 height 35
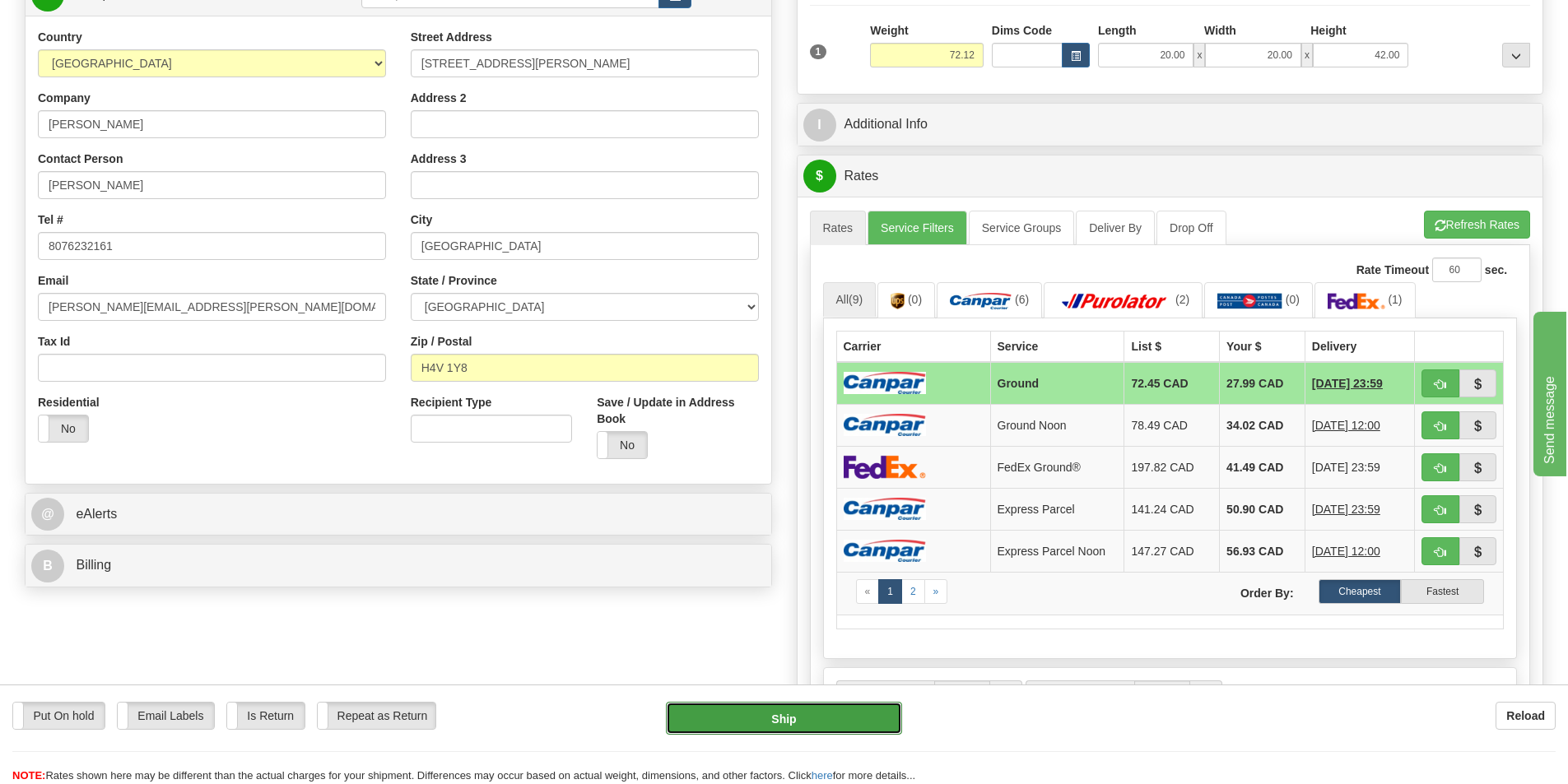
click at [801, 721] on button "Ship" at bounding box center [784, 719] width 236 height 33
type input "1"
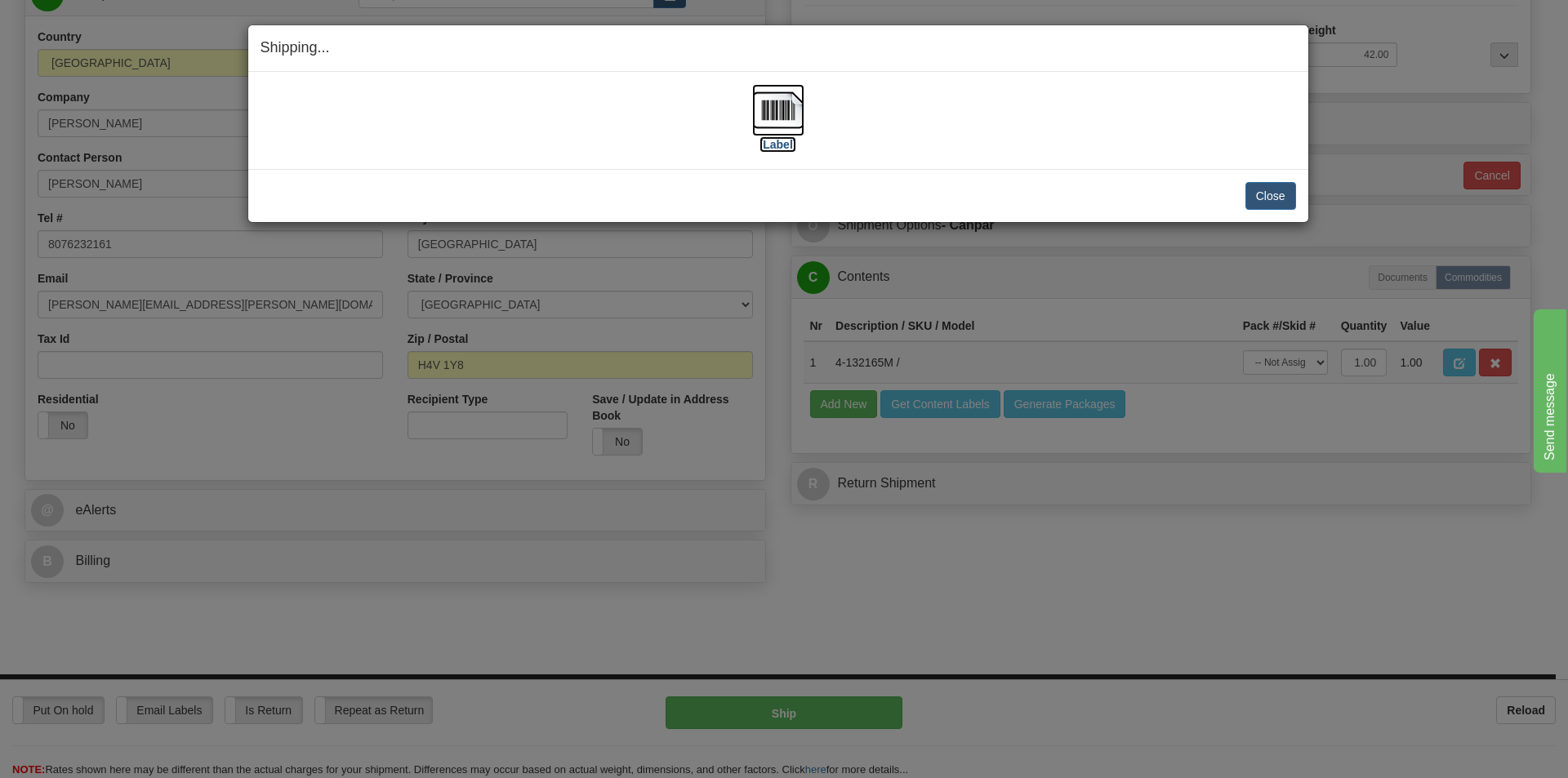
click at [786, 144] on label "[Label]" at bounding box center [778, 144] width 38 height 16
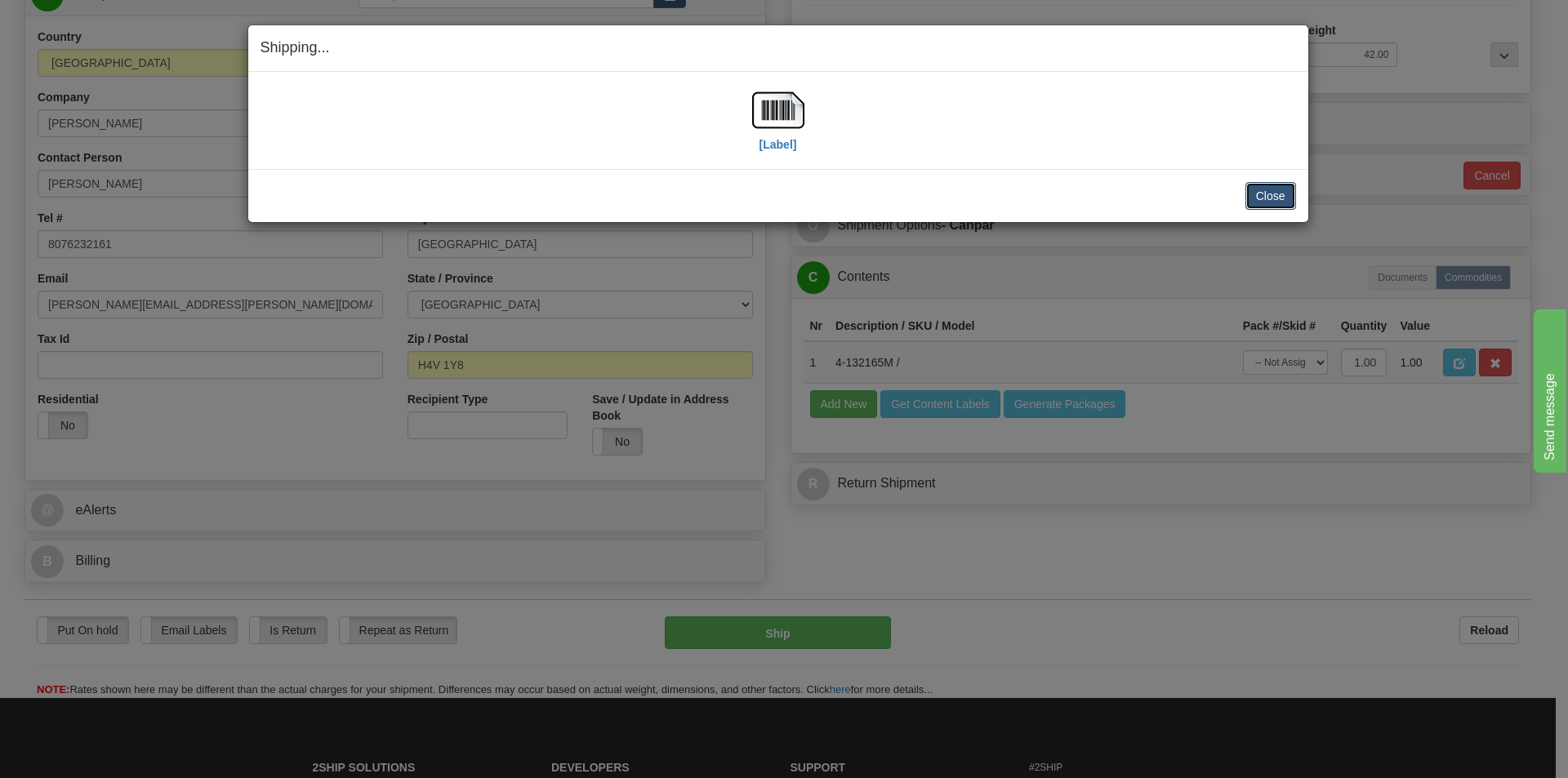
click at [1288, 190] on button "Close" at bounding box center [1271, 196] width 51 height 28
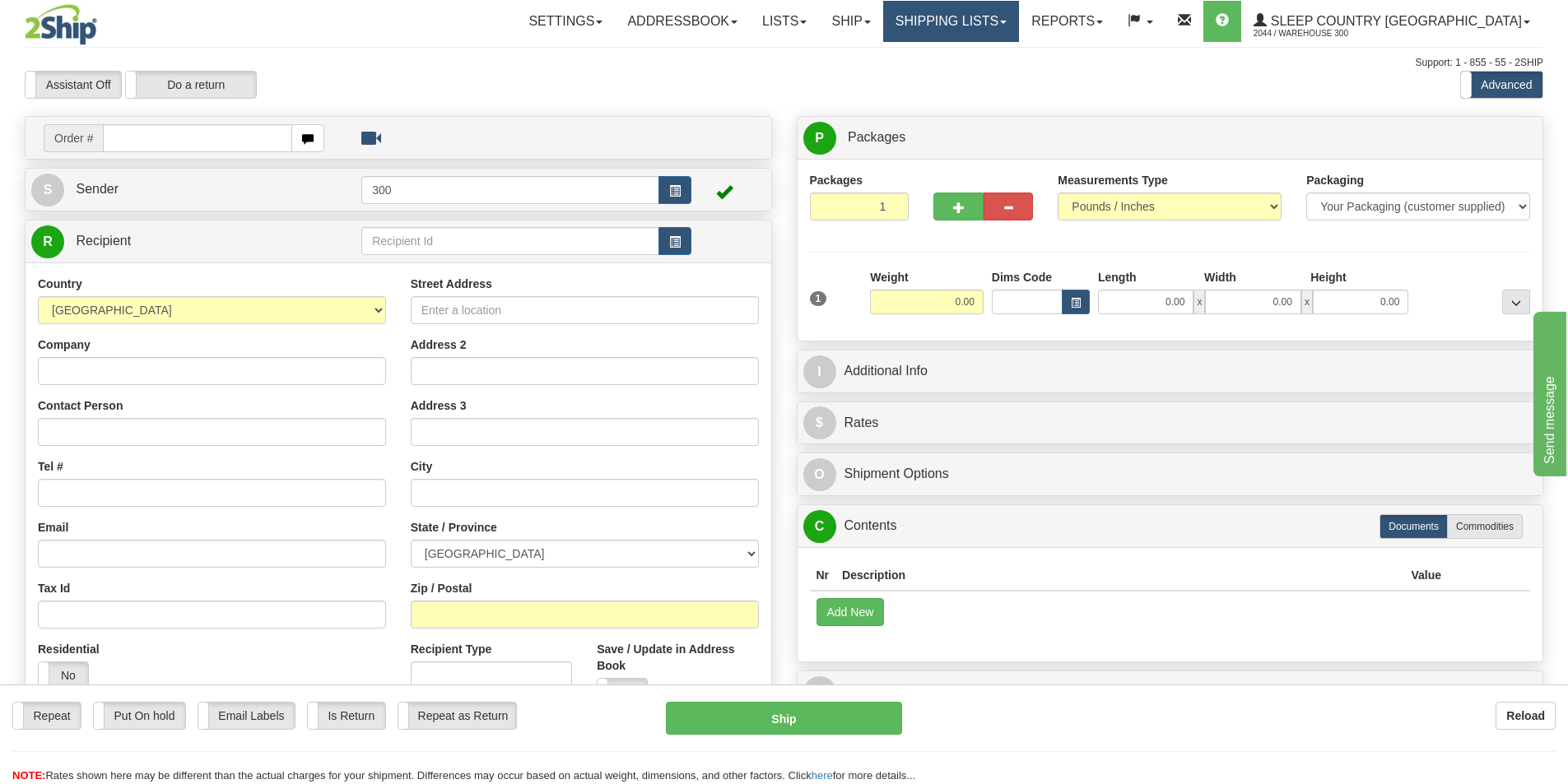
click at [1019, 20] on link "Shipping lists" at bounding box center [951, 21] width 136 height 41
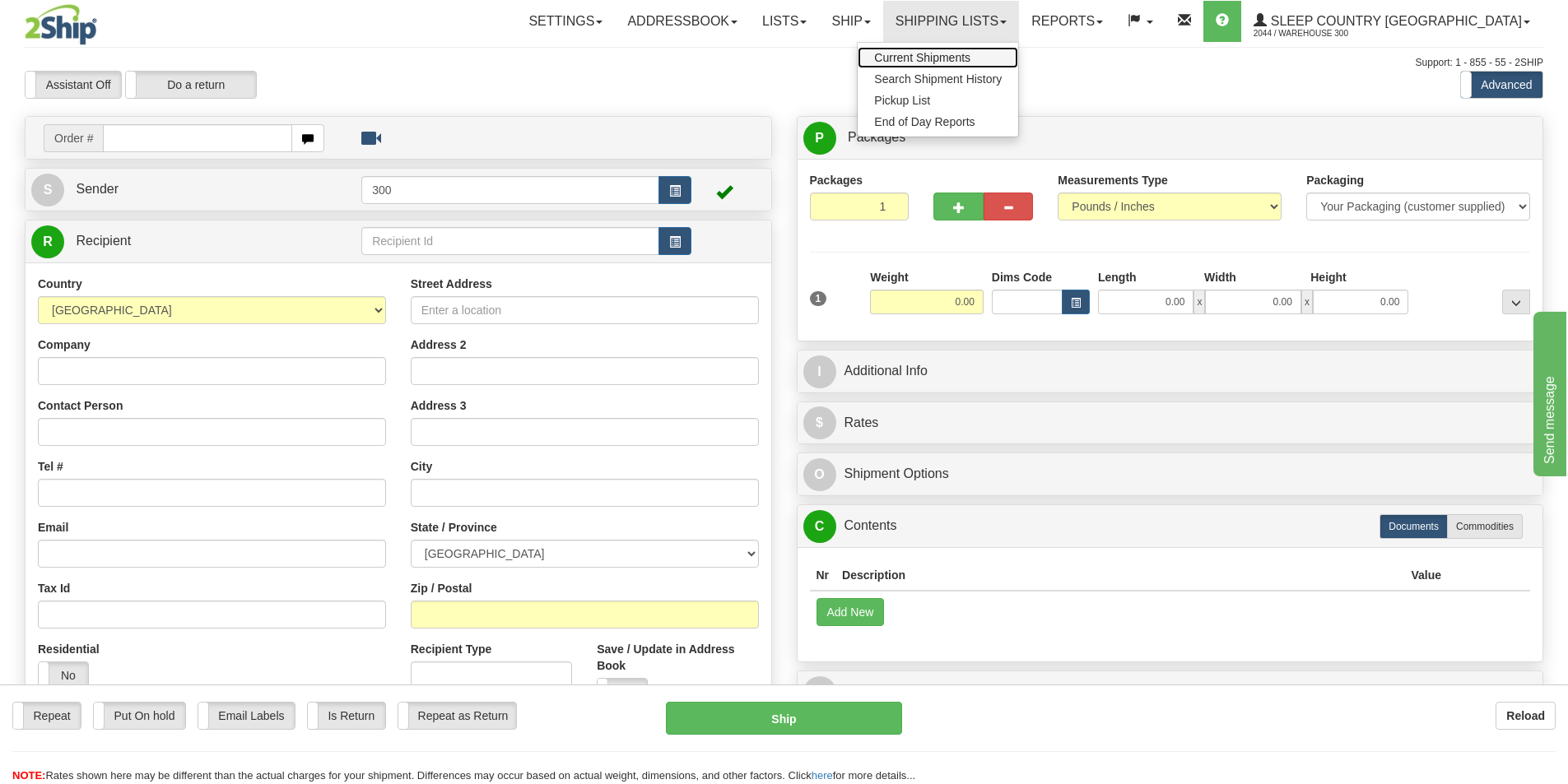
click at [970, 56] on span "Current Shipments" at bounding box center [922, 58] width 96 height 14
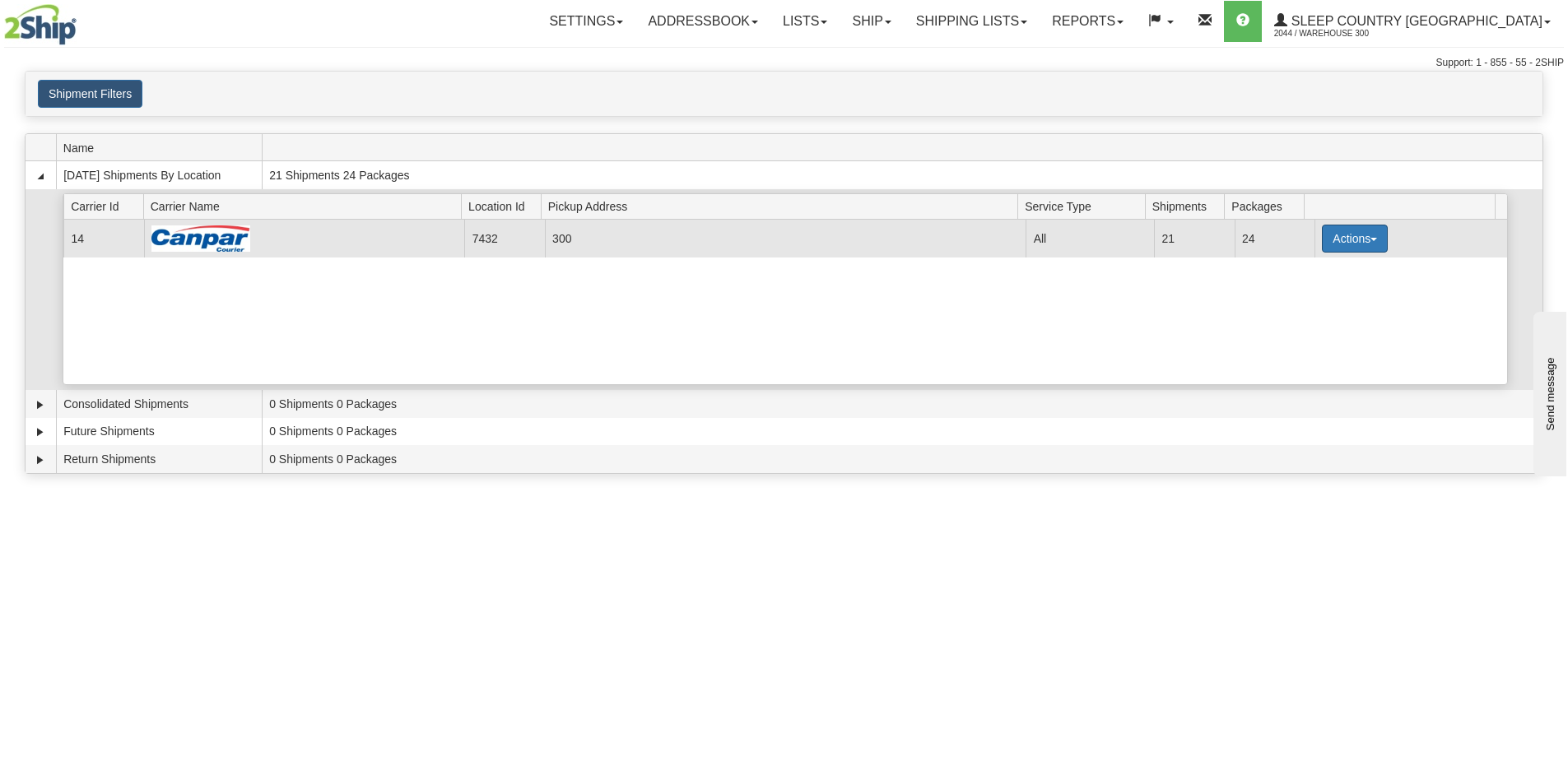
click at [1370, 240] on span "button" at bounding box center [1373, 240] width 7 height 3
click at [1340, 274] on link "Details" at bounding box center [1321, 269] width 132 height 21
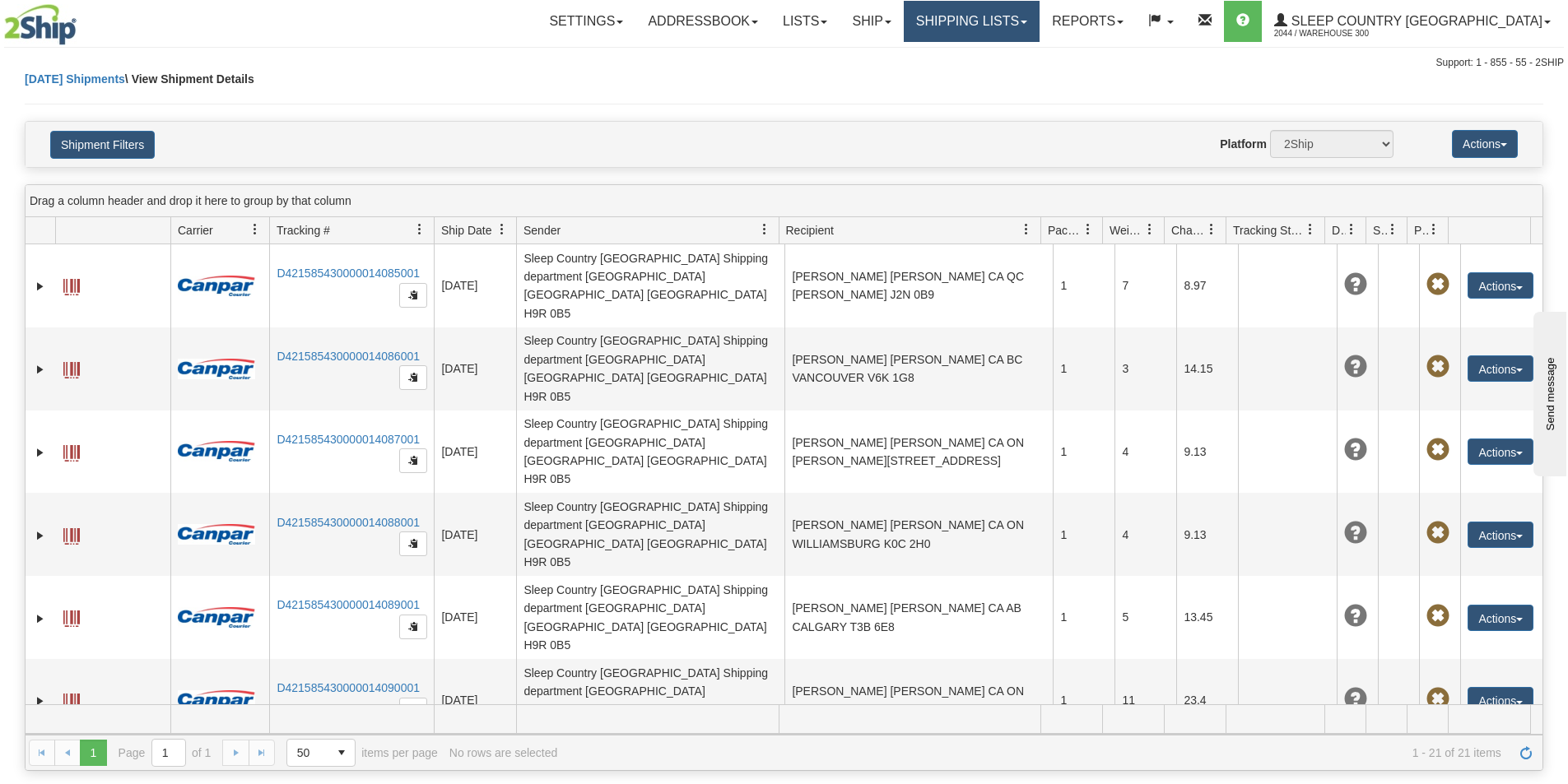
click at [1036, 29] on link "Shipping lists" at bounding box center [972, 21] width 136 height 41
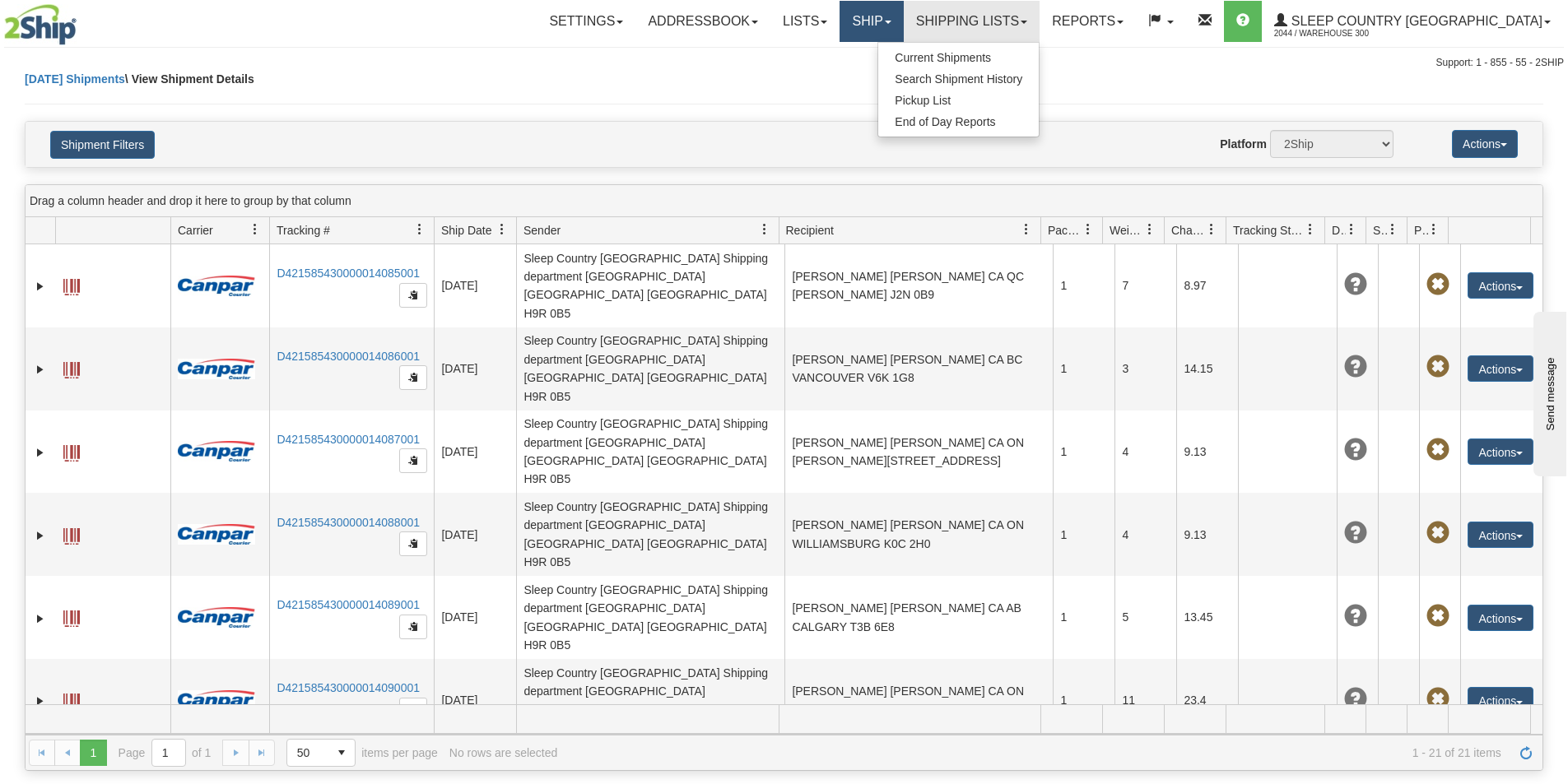
click at [903, 17] on link "Ship" at bounding box center [871, 21] width 64 height 41
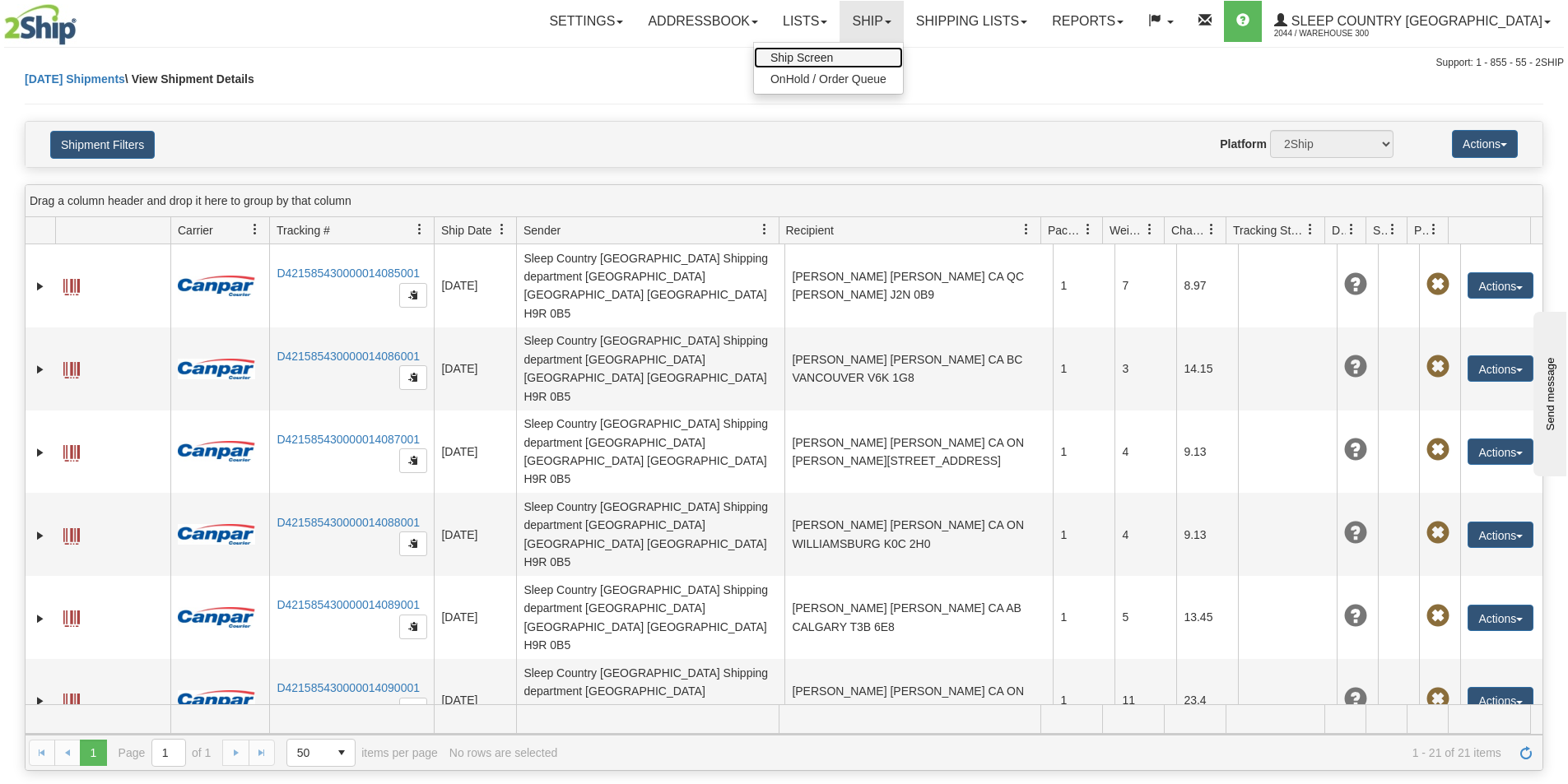
click at [833, 59] on span "Ship Screen" at bounding box center [802, 58] width 63 height 14
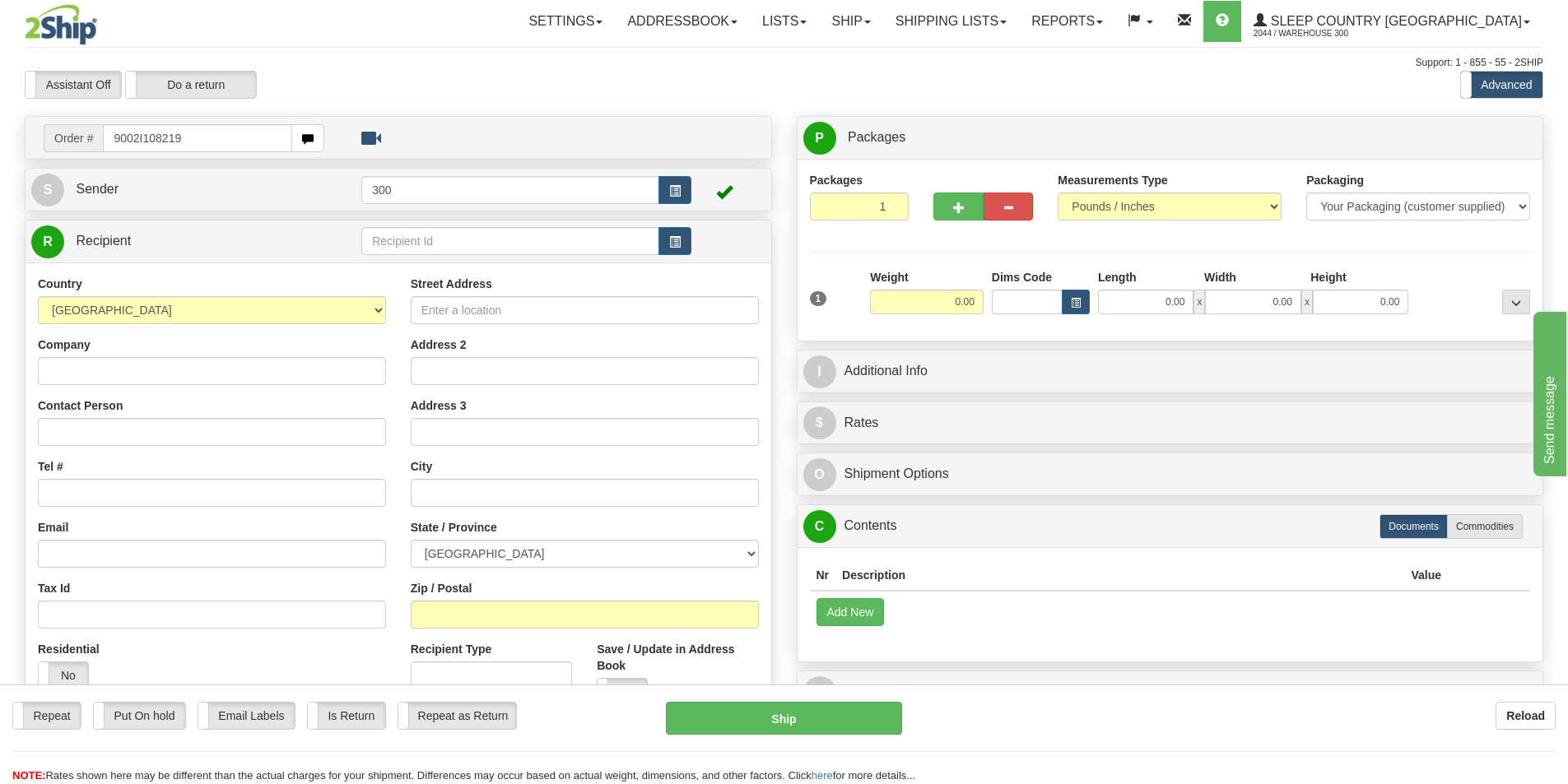
type input "9002I108219"
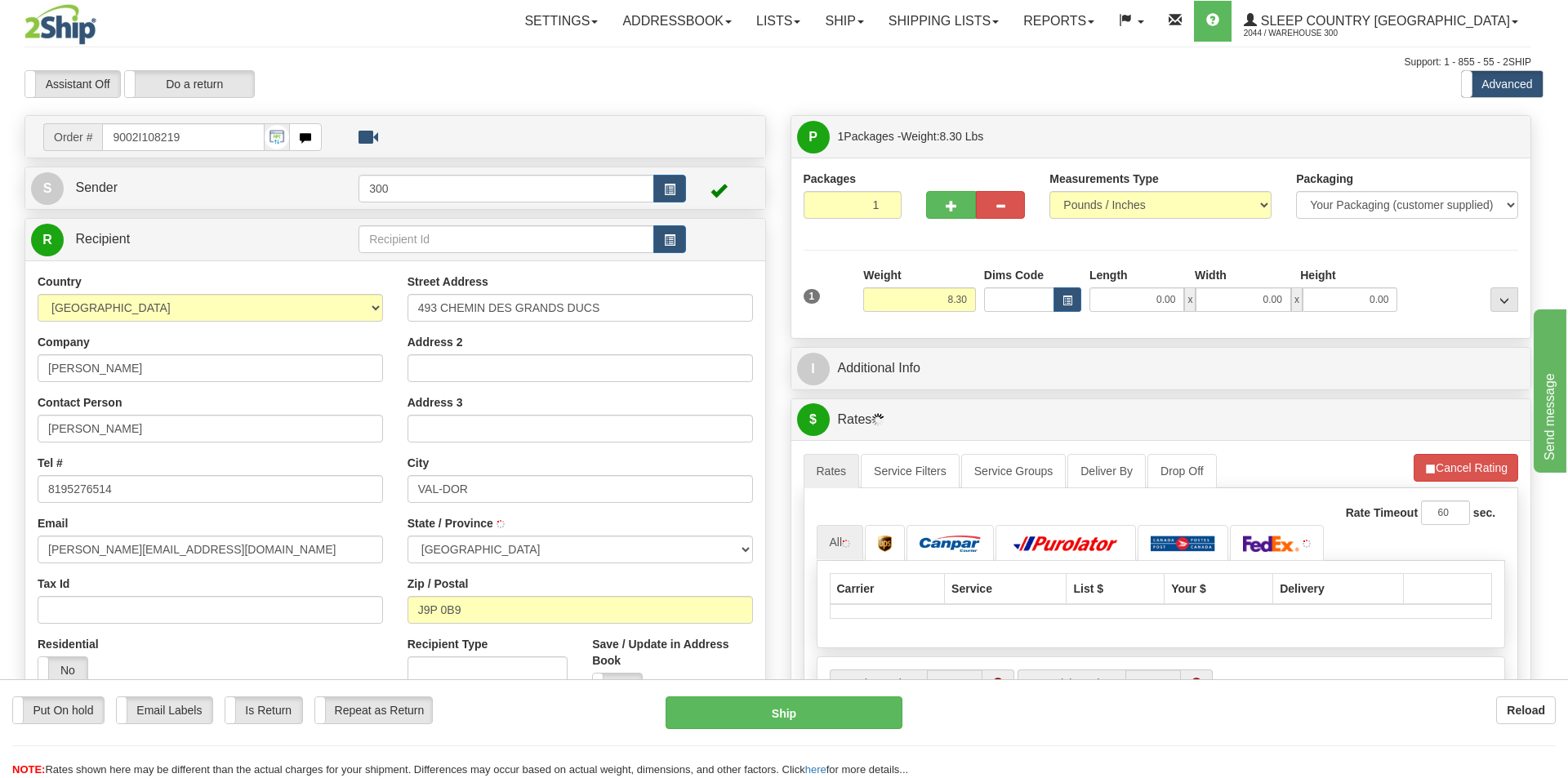
type input "VAL-D'OR"
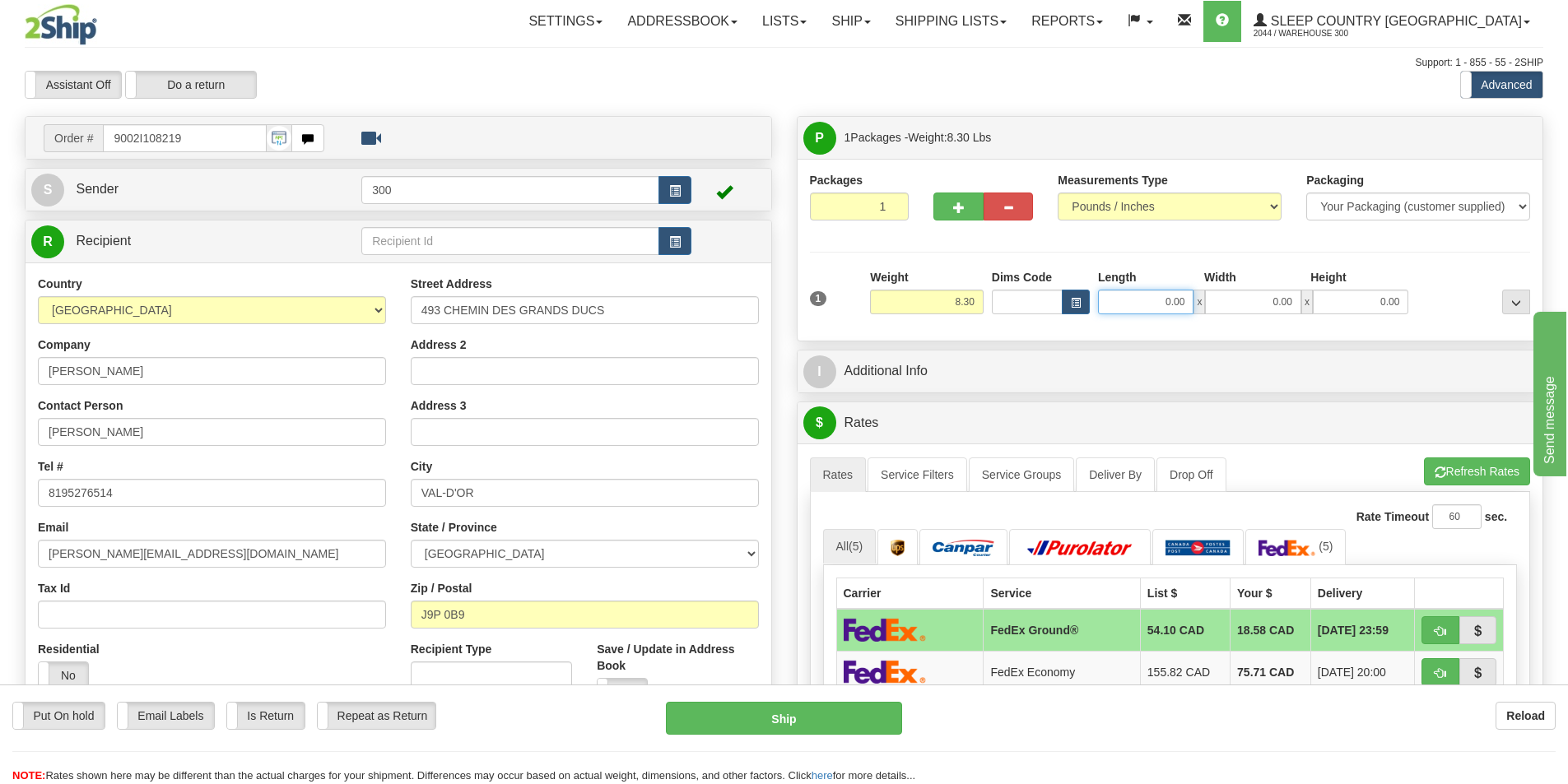
drag, startPoint x: 1128, startPoint y: 303, endPoint x: 1761, endPoint y: 289, distance: 633.2
click at [1567, 289] on html "Training Course Close Toggle navigation Settings Shipping Preferences New Sende…" at bounding box center [784, 392] width 1568 height 784
type input "10.00"
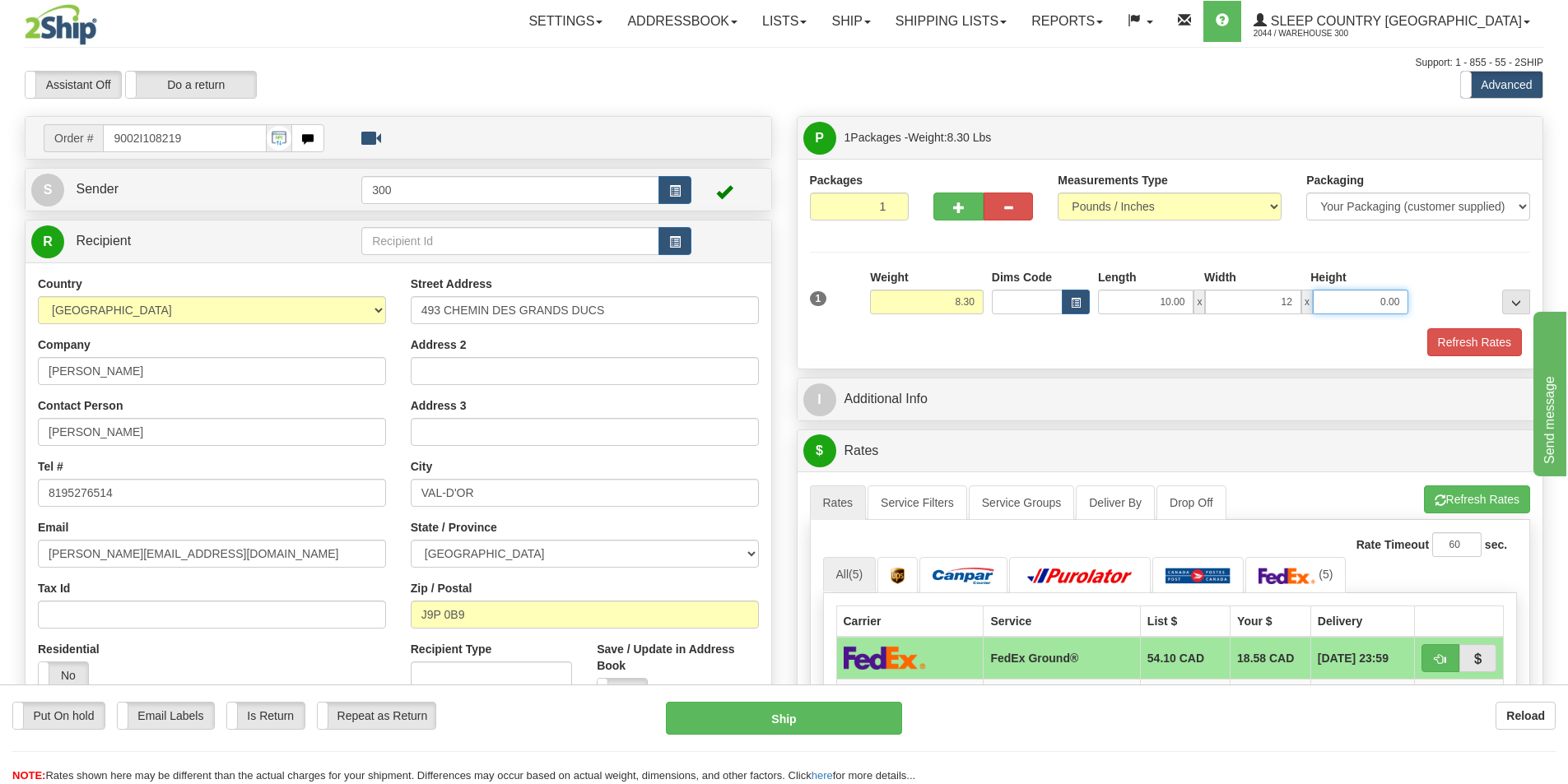
type input "12.00"
type input "10.00"
click at [1448, 347] on button "Refresh Rates" at bounding box center [1474, 342] width 94 height 28
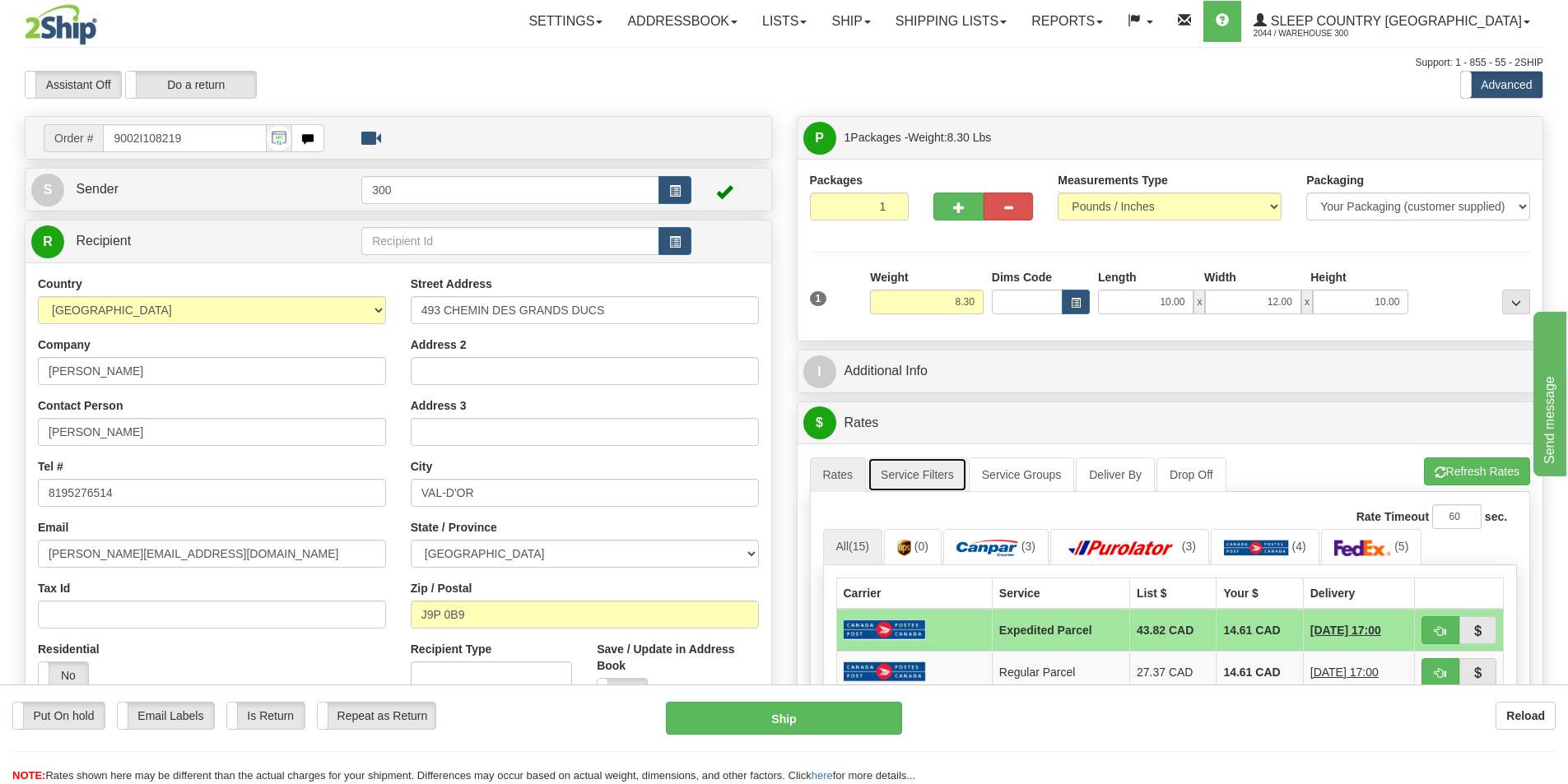
click at [952, 468] on link "Service Filters" at bounding box center [917, 475] width 99 height 35
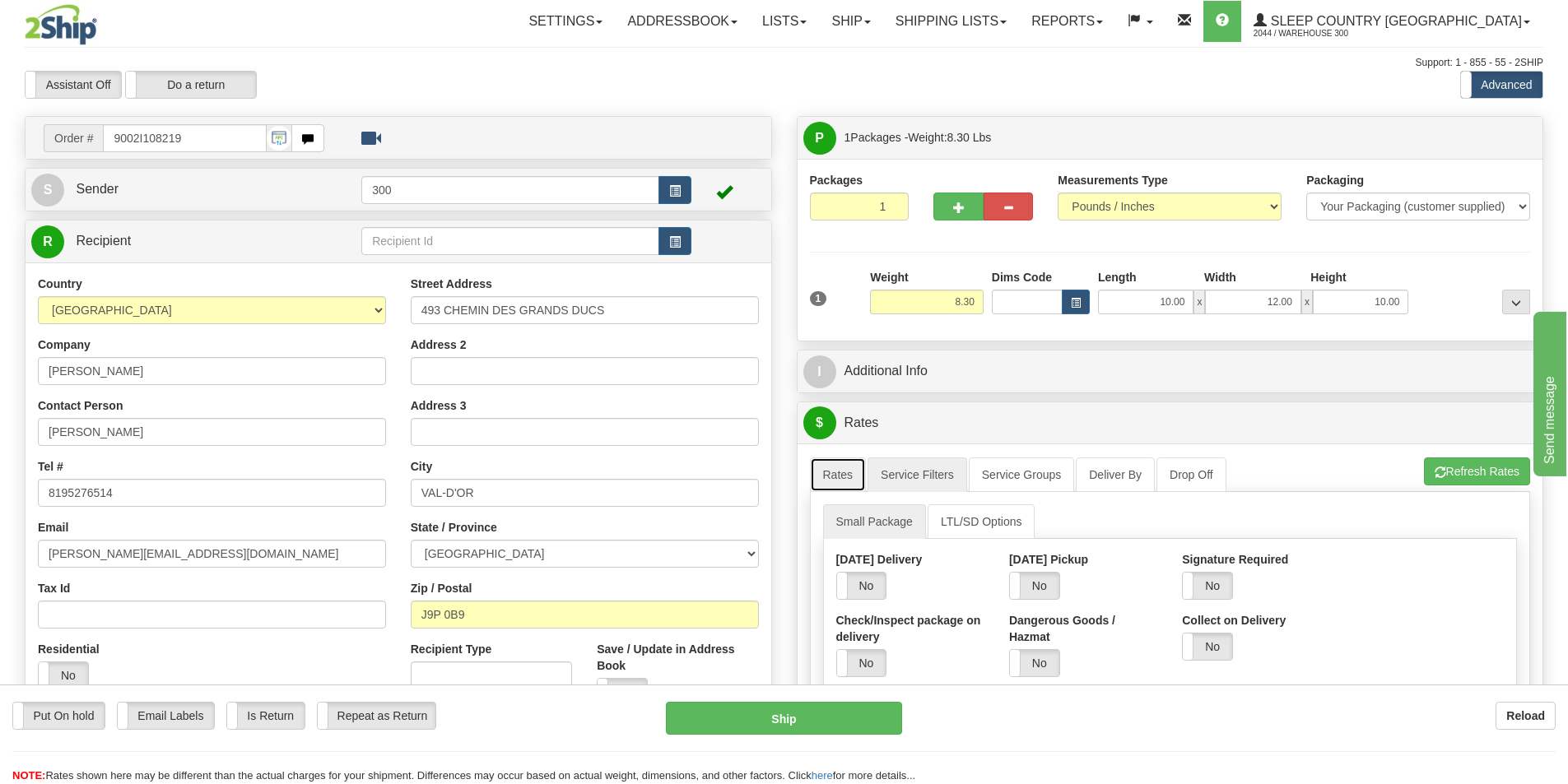
click at [854, 482] on link "Rates" at bounding box center [838, 475] width 57 height 35
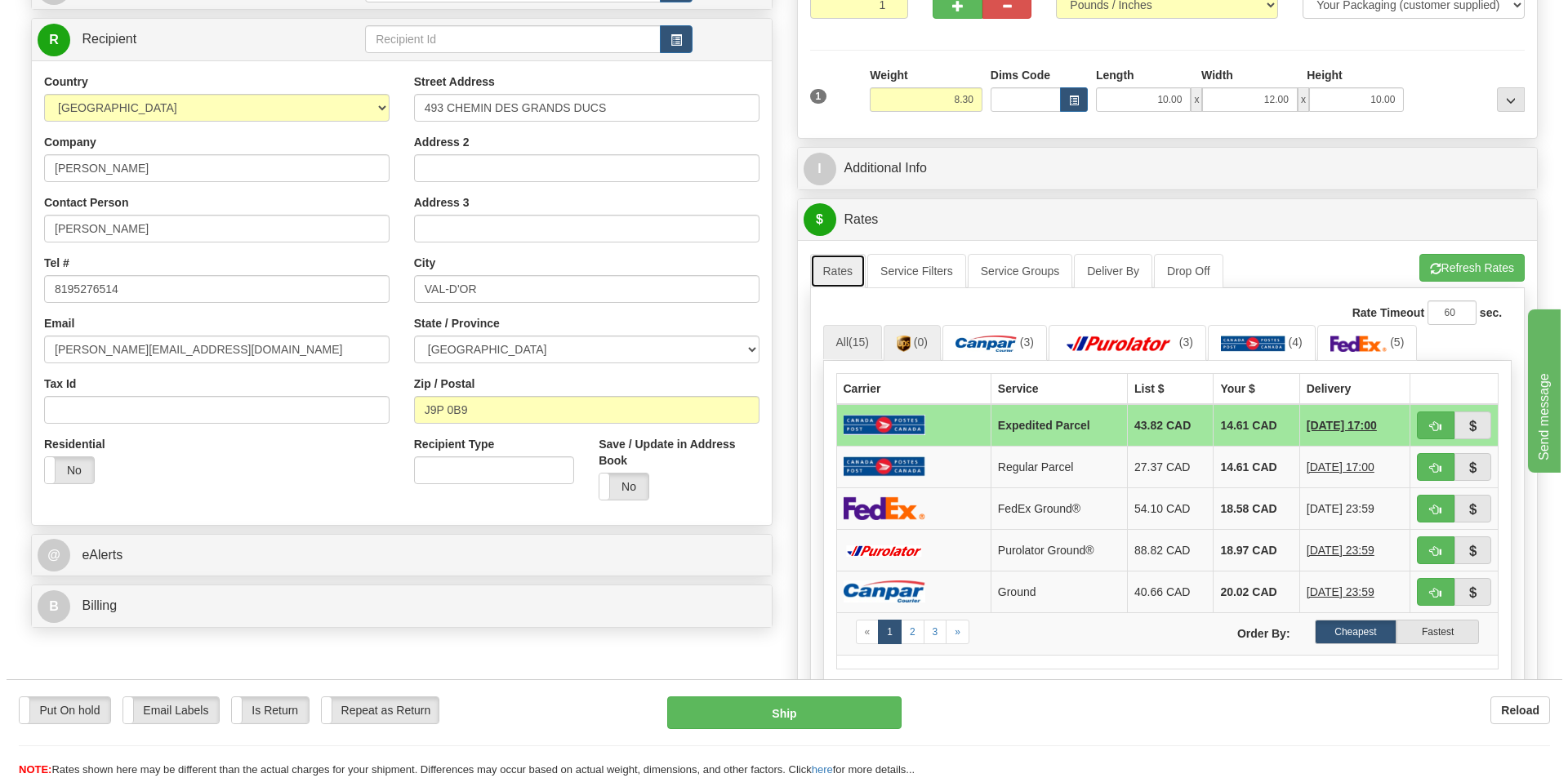
scroll to position [245, 0]
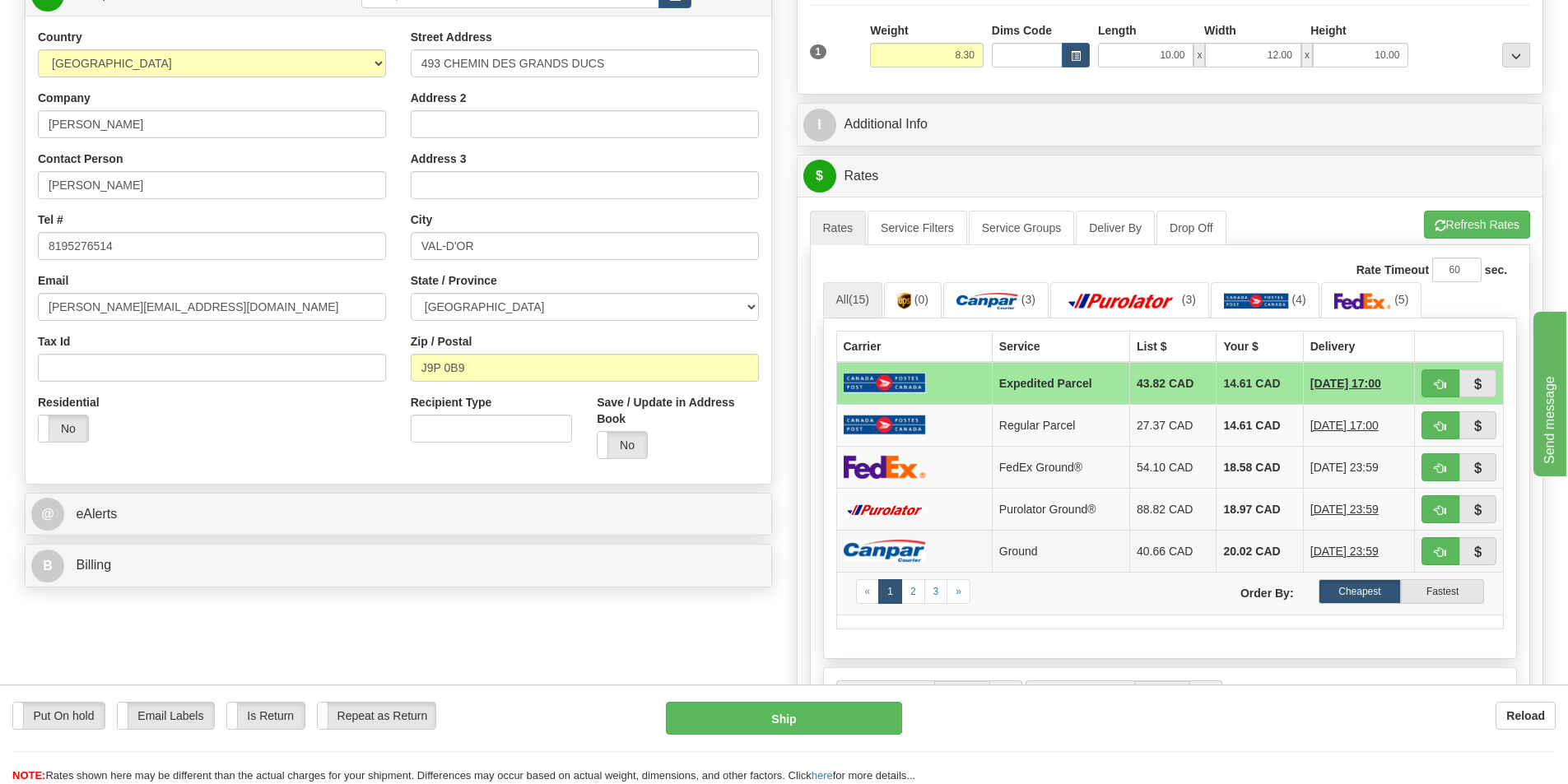
click at [946, 544] on td at bounding box center [913, 550] width 155 height 42
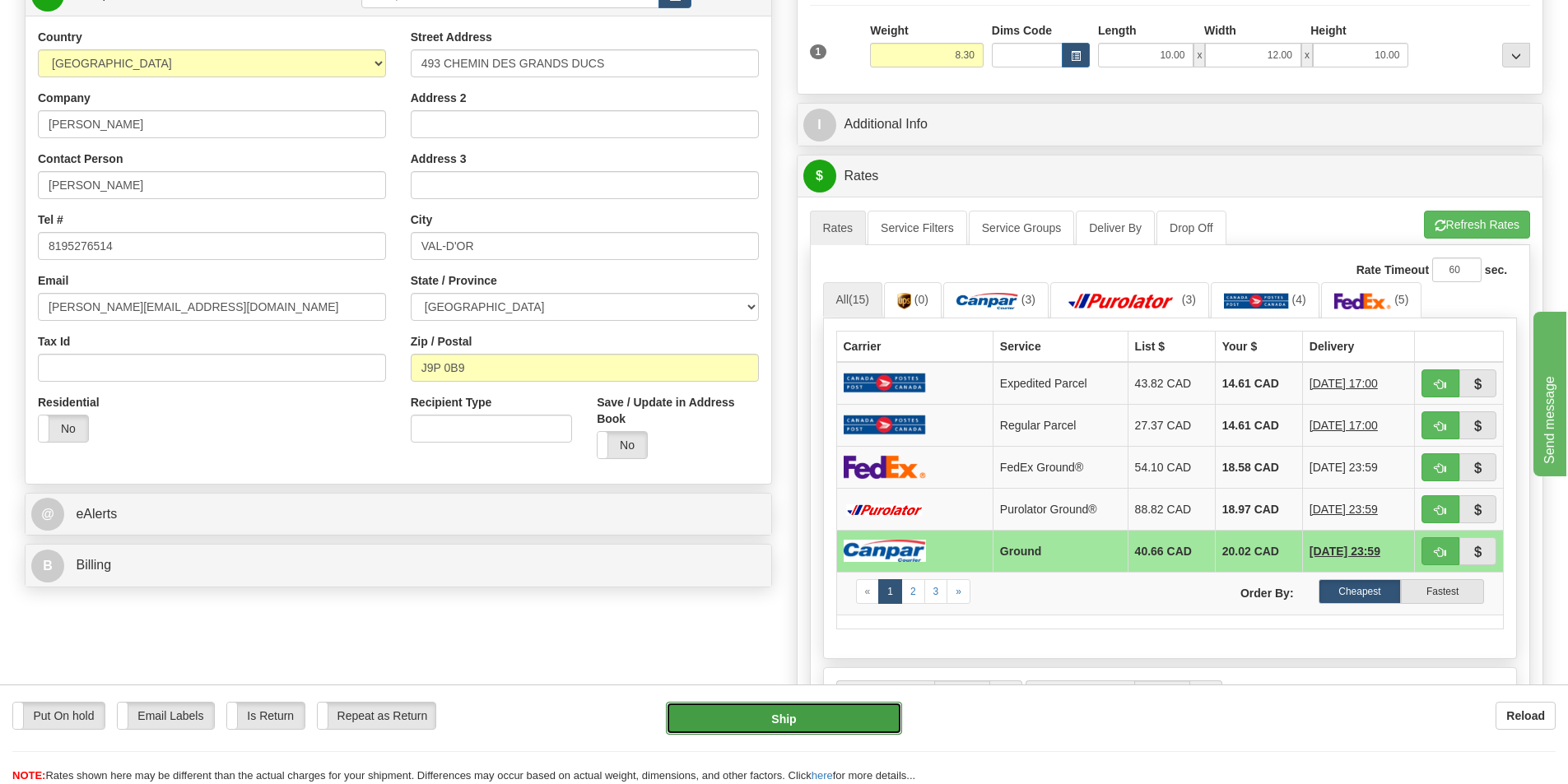
click at [809, 716] on button "Ship" at bounding box center [784, 719] width 236 height 33
type input "1"
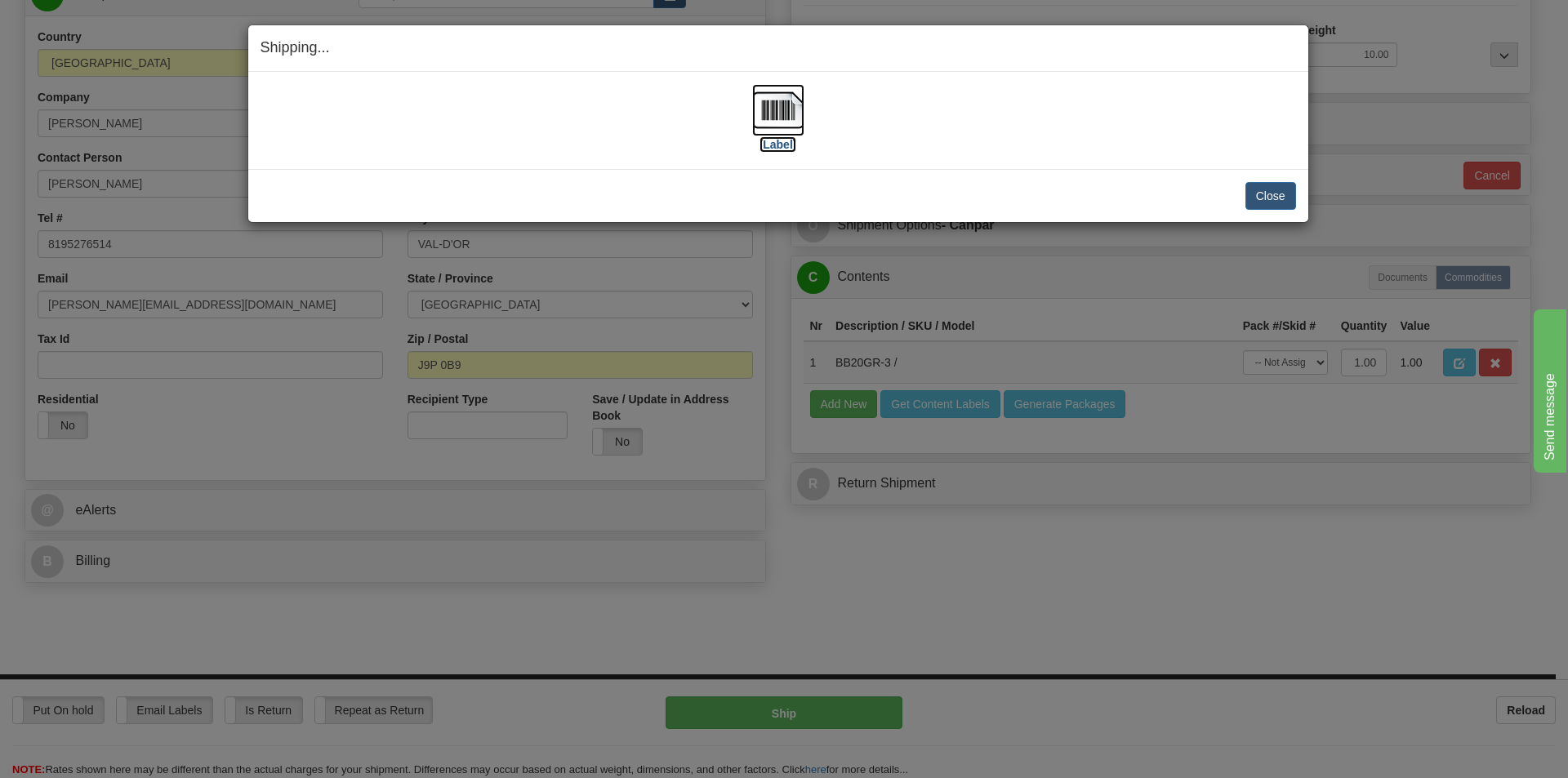
click at [789, 143] on label "[Label]" at bounding box center [778, 144] width 38 height 16
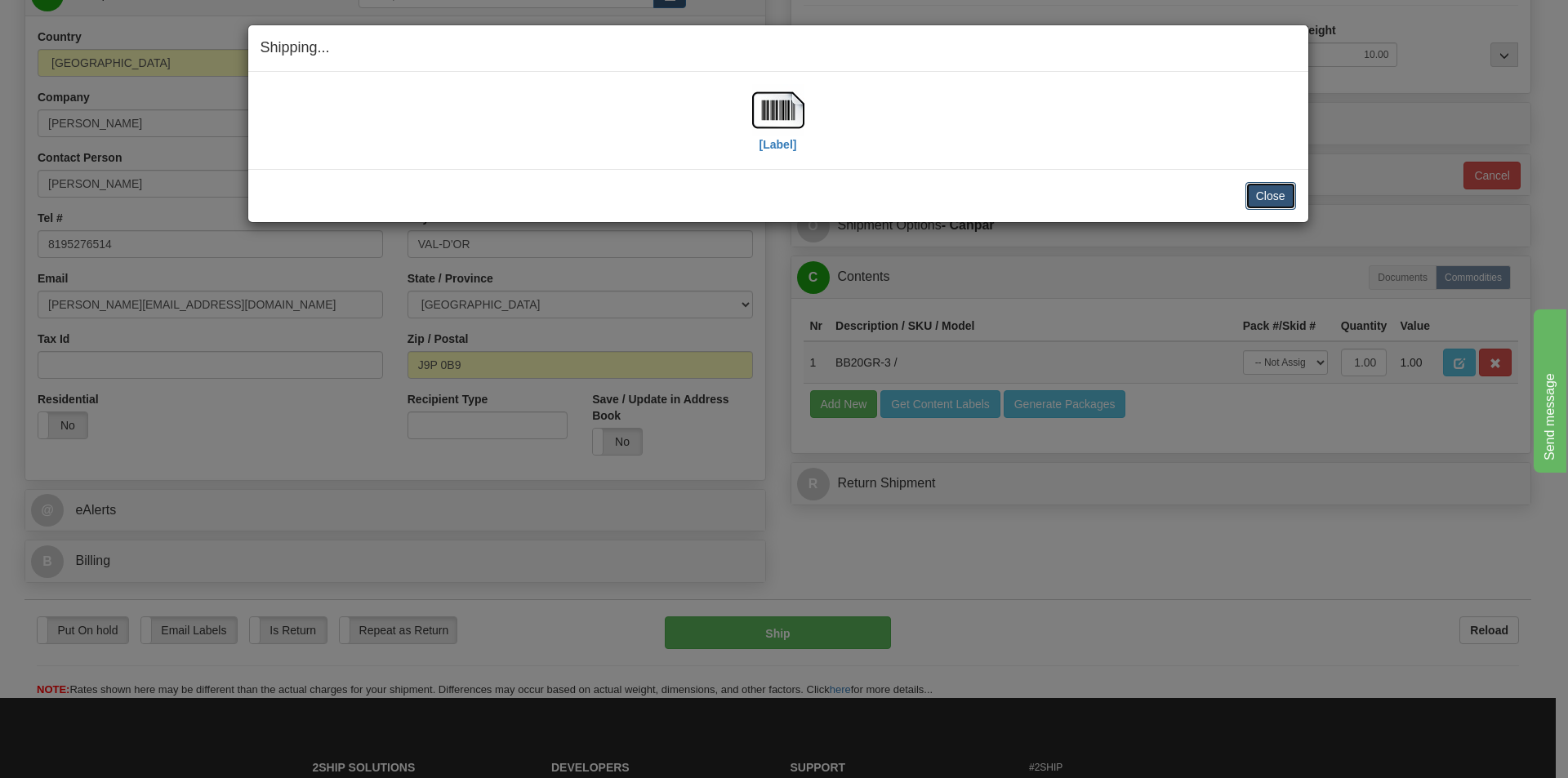
click at [1283, 196] on button "Close" at bounding box center [1271, 196] width 51 height 28
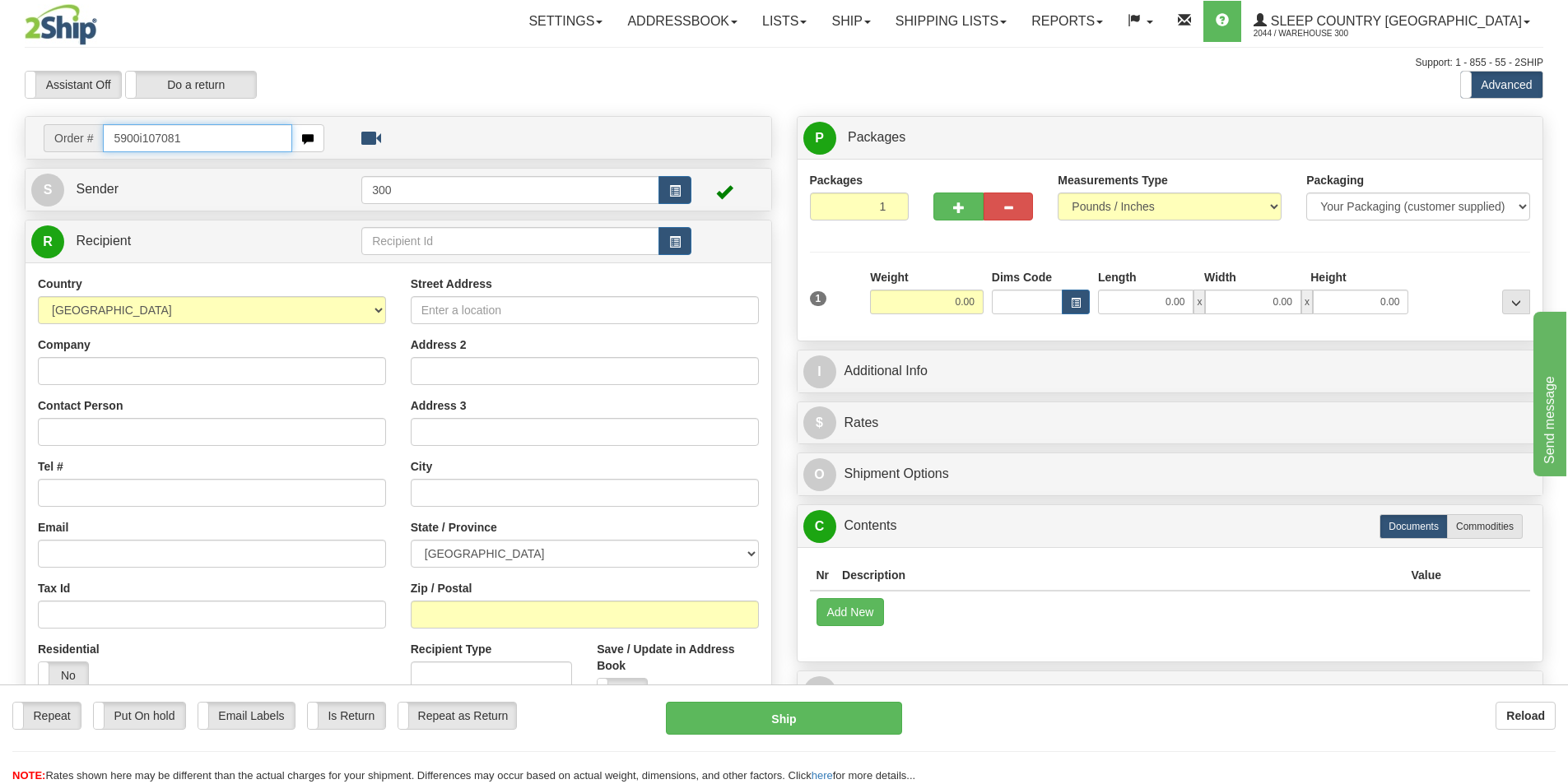
type input "5900i107081"
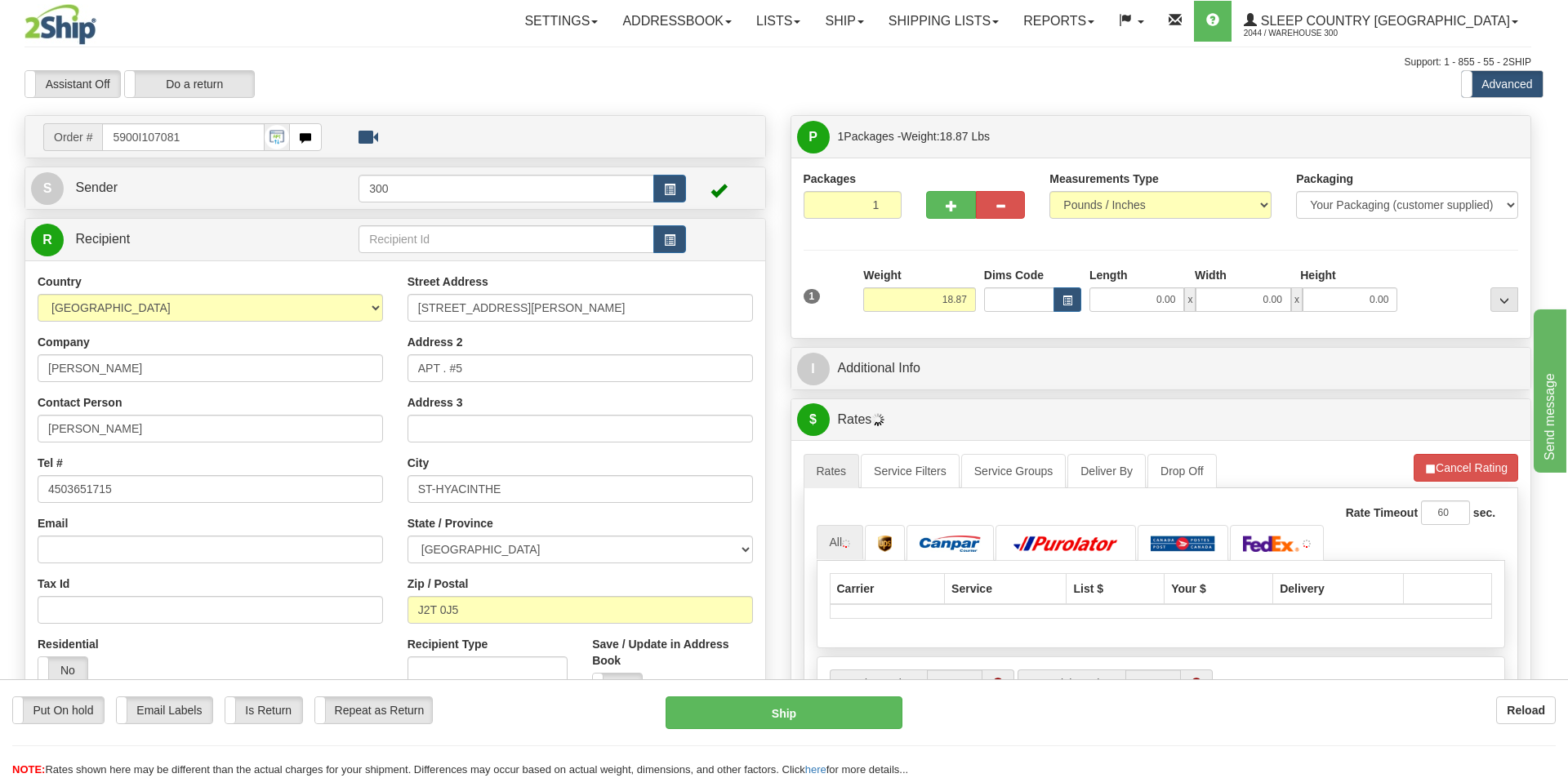
type input "SAINT-HYACINTHE"
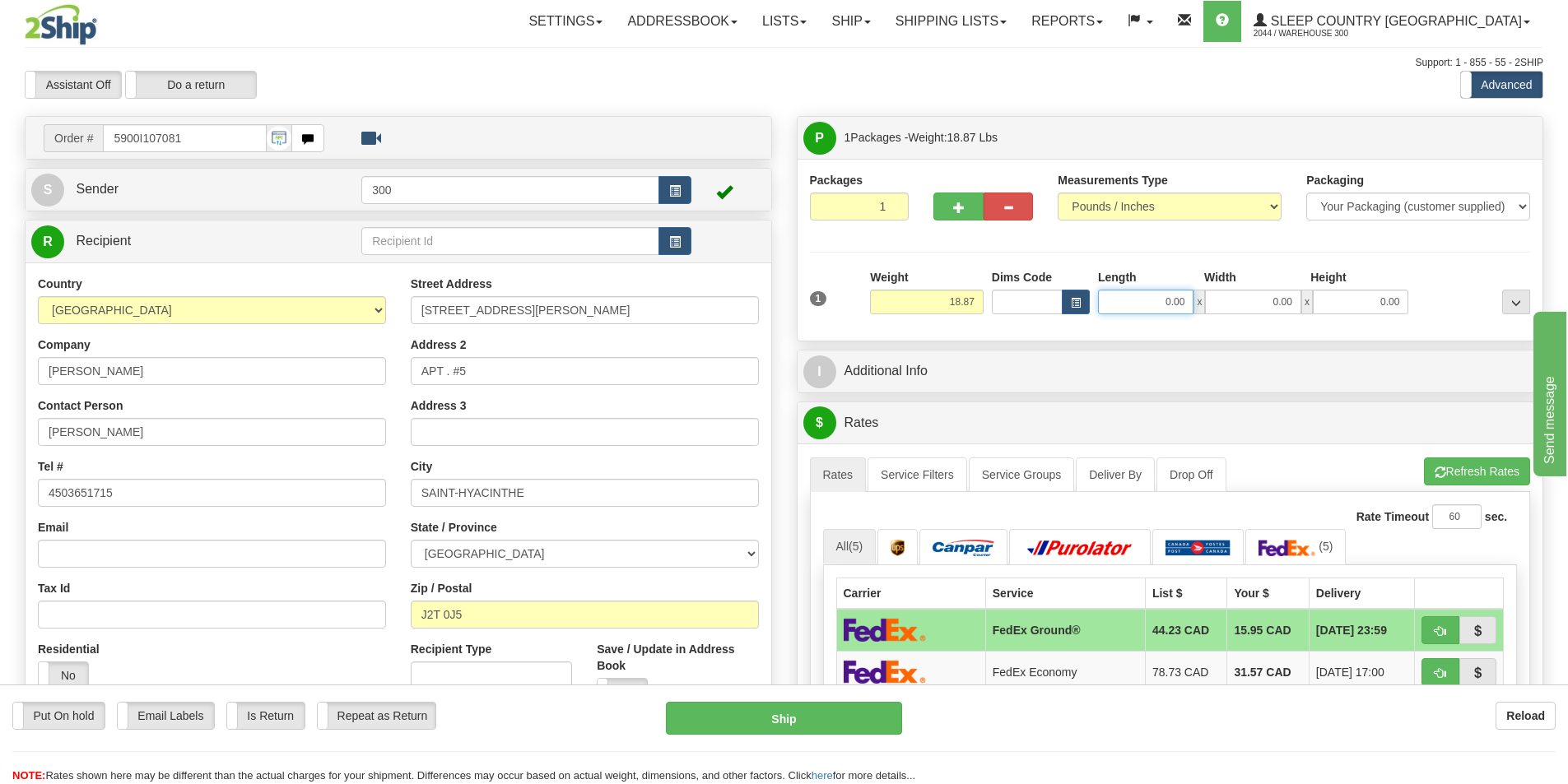
drag, startPoint x: 1144, startPoint y: 300, endPoint x: 1263, endPoint y: 299, distance: 119.0
click at [1263, 299] on div "0.00 x 0.00 x 0.00" at bounding box center [1253, 302] width 310 height 25
type input "13.00"
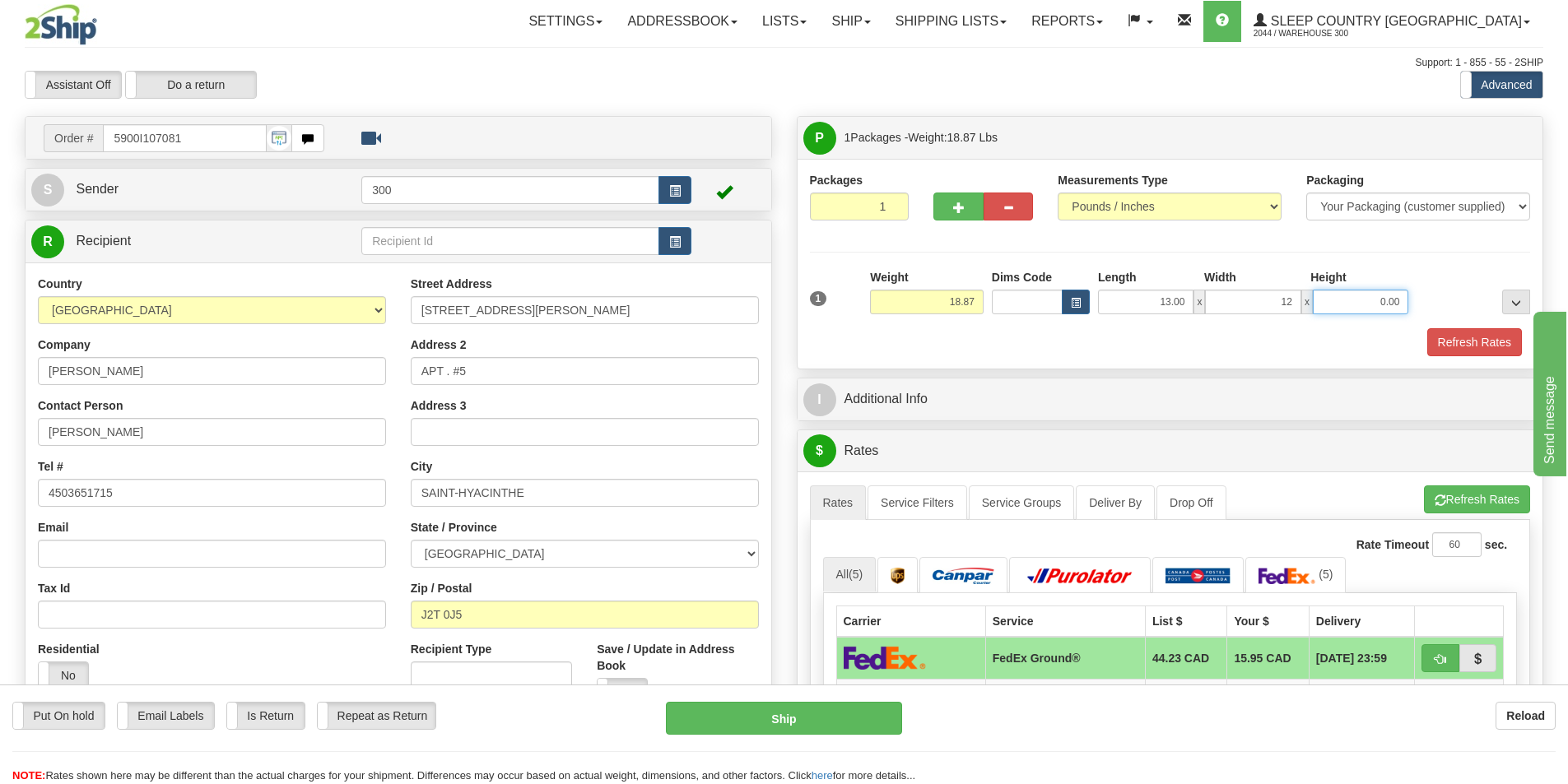
type input "12.00"
type input "17.00"
click at [1456, 349] on button "Refresh Rates" at bounding box center [1474, 342] width 94 height 28
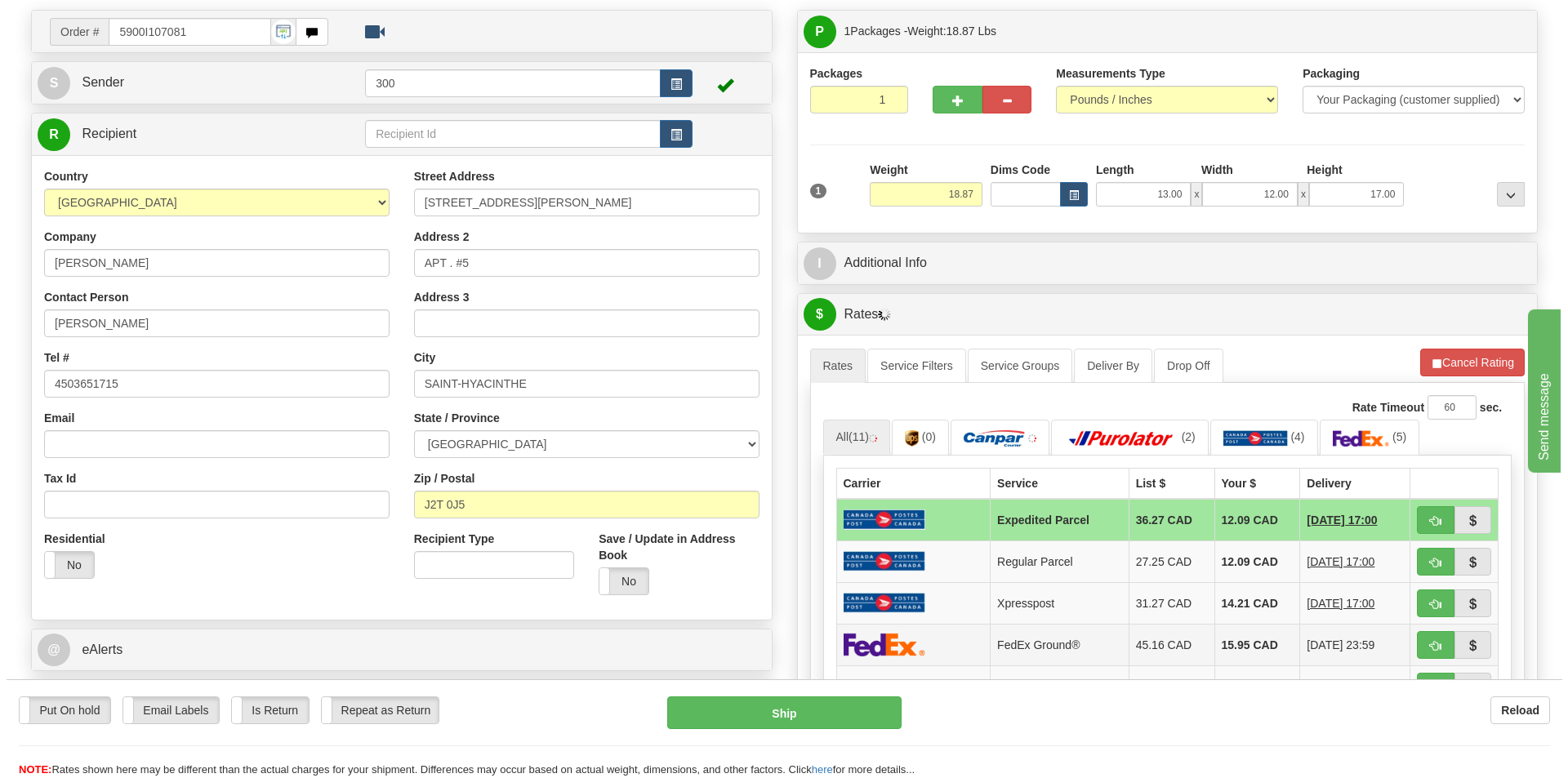
scroll to position [327, 0]
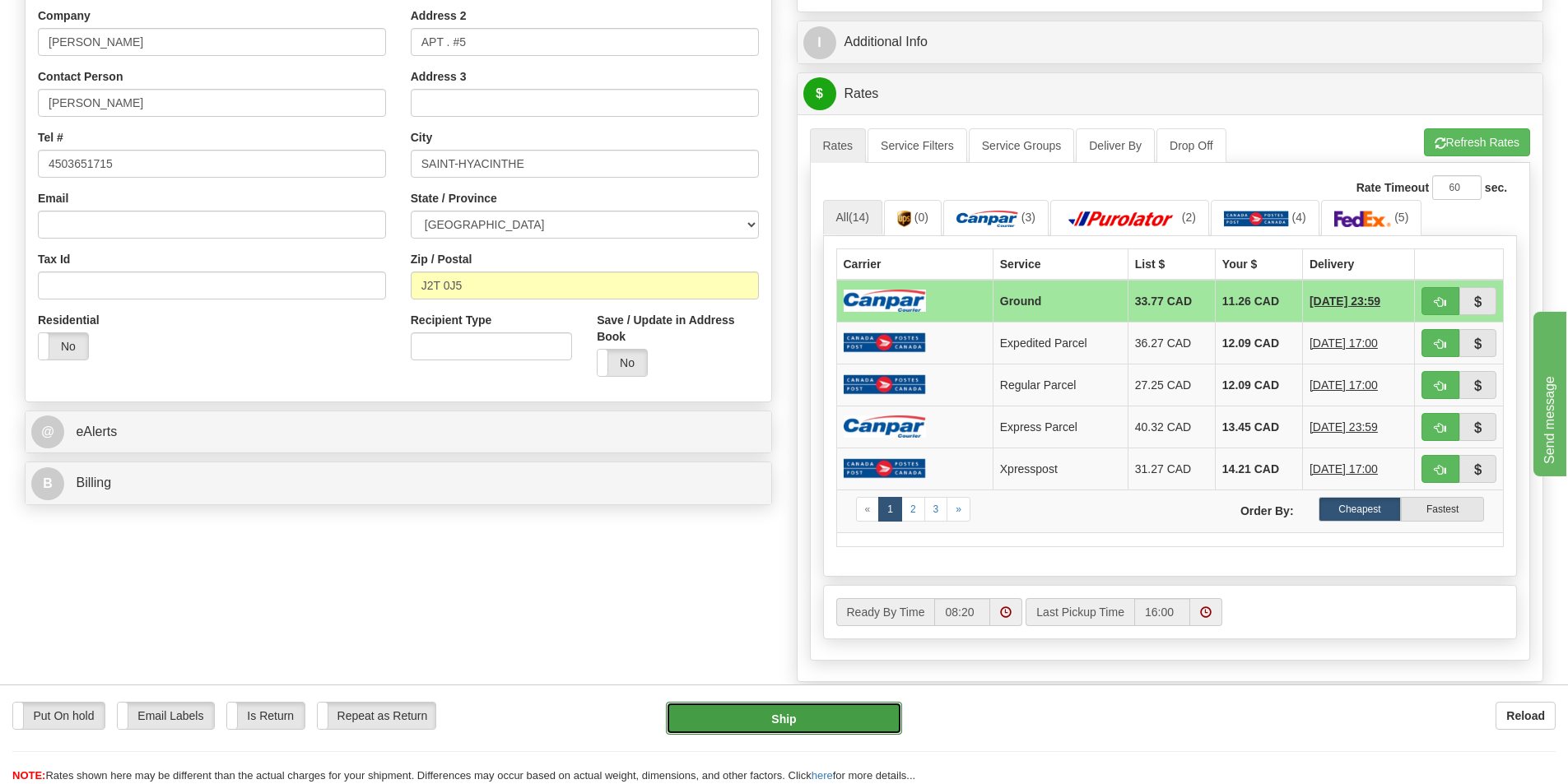
click at [788, 715] on button "Ship" at bounding box center [784, 719] width 236 height 33
type input "1"
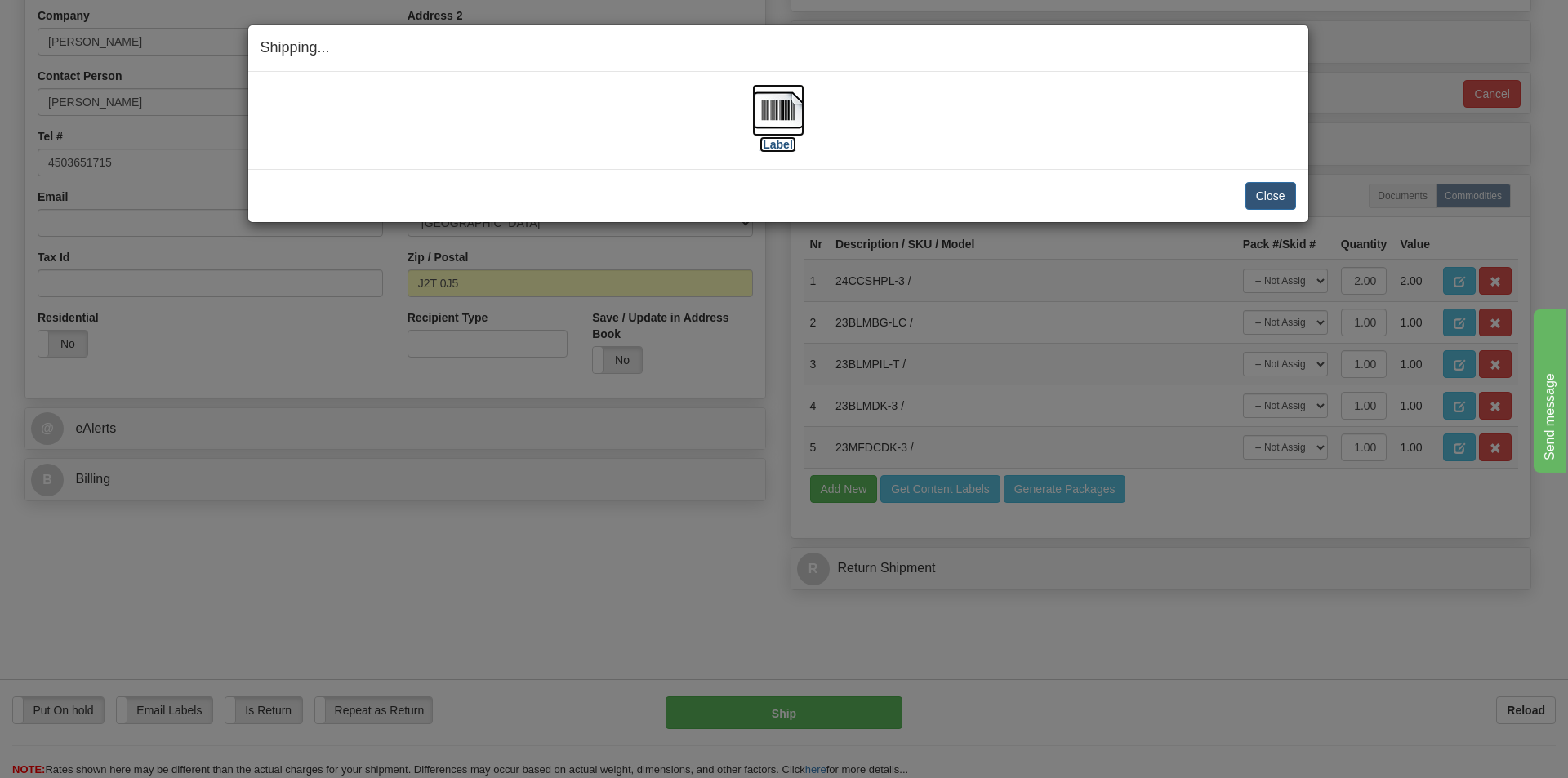
click at [785, 138] on label "[Label]" at bounding box center [778, 144] width 38 height 16
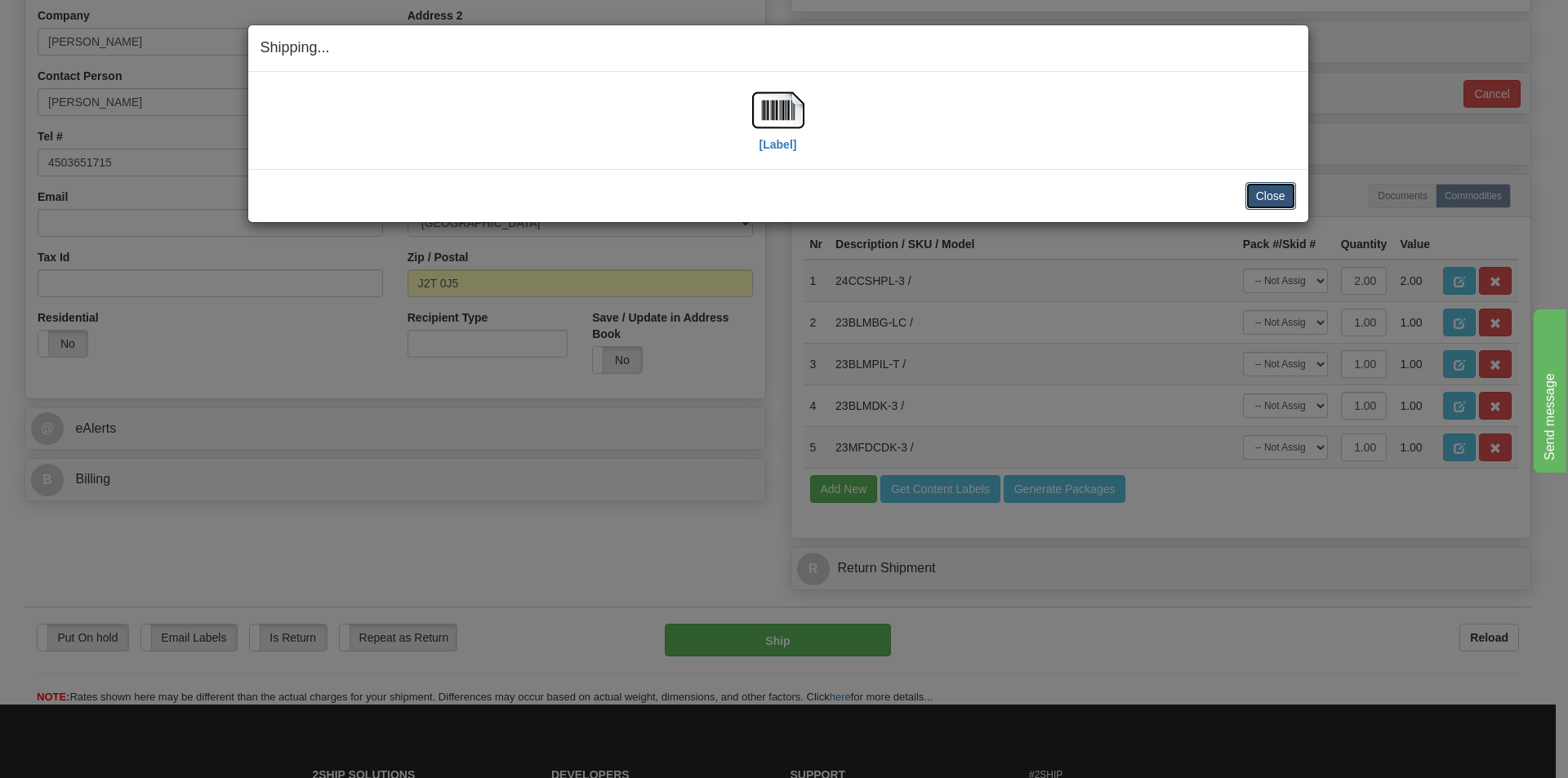
click at [1264, 204] on button "Close" at bounding box center [1271, 196] width 51 height 28
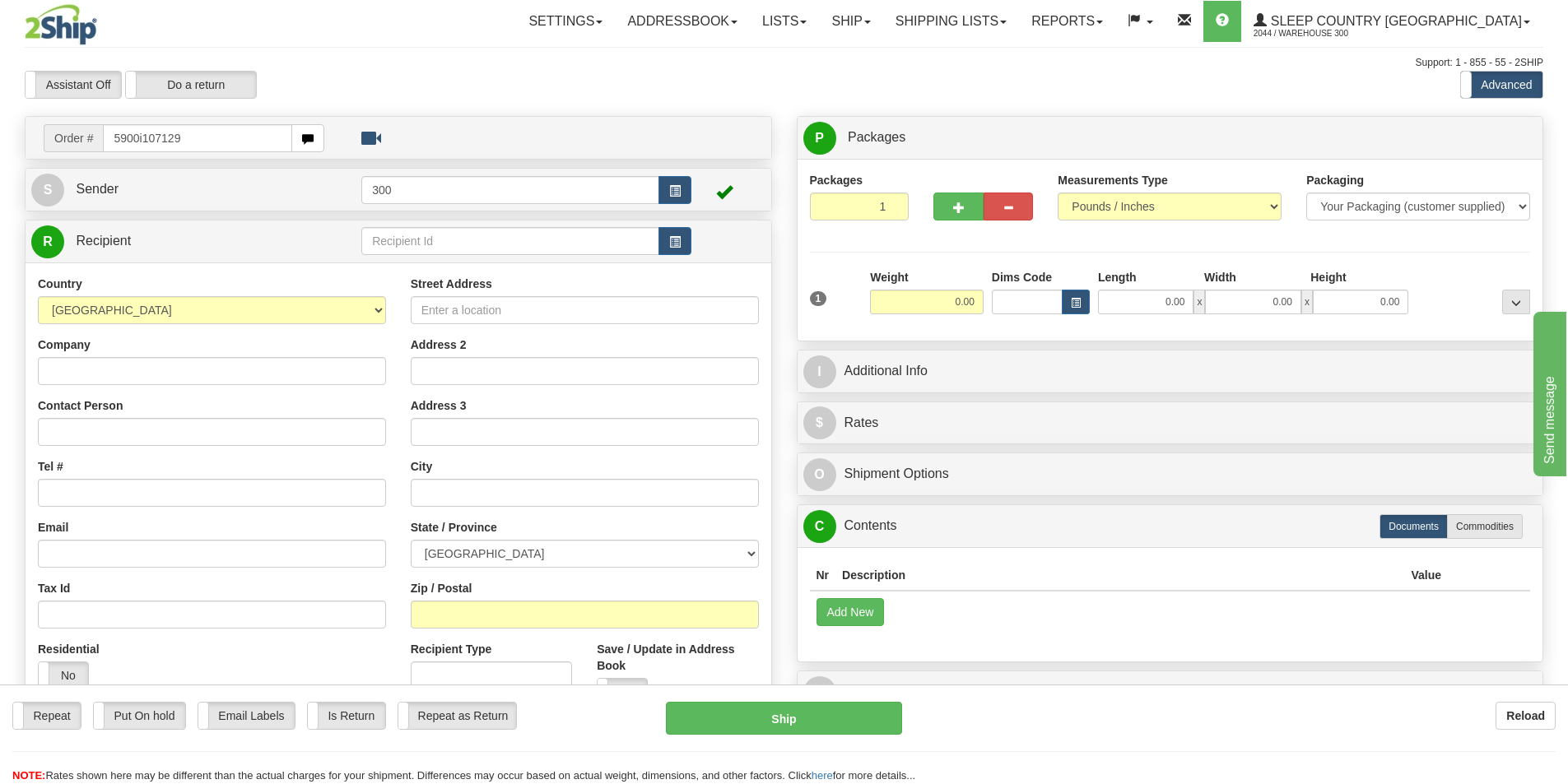
type input "5900i107129"
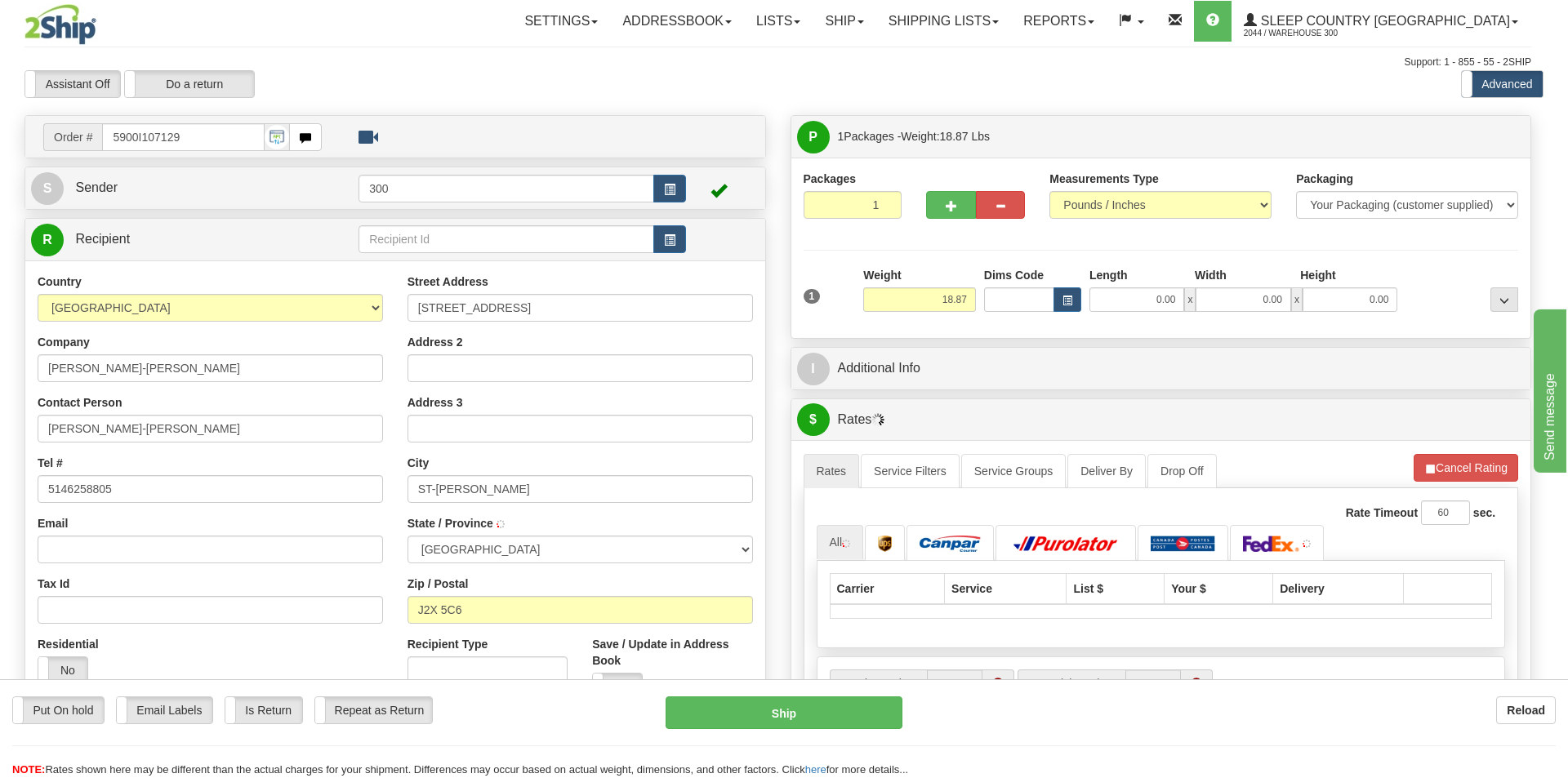
type input "[GEOGRAPHIC_DATA][PERSON_NAME]"
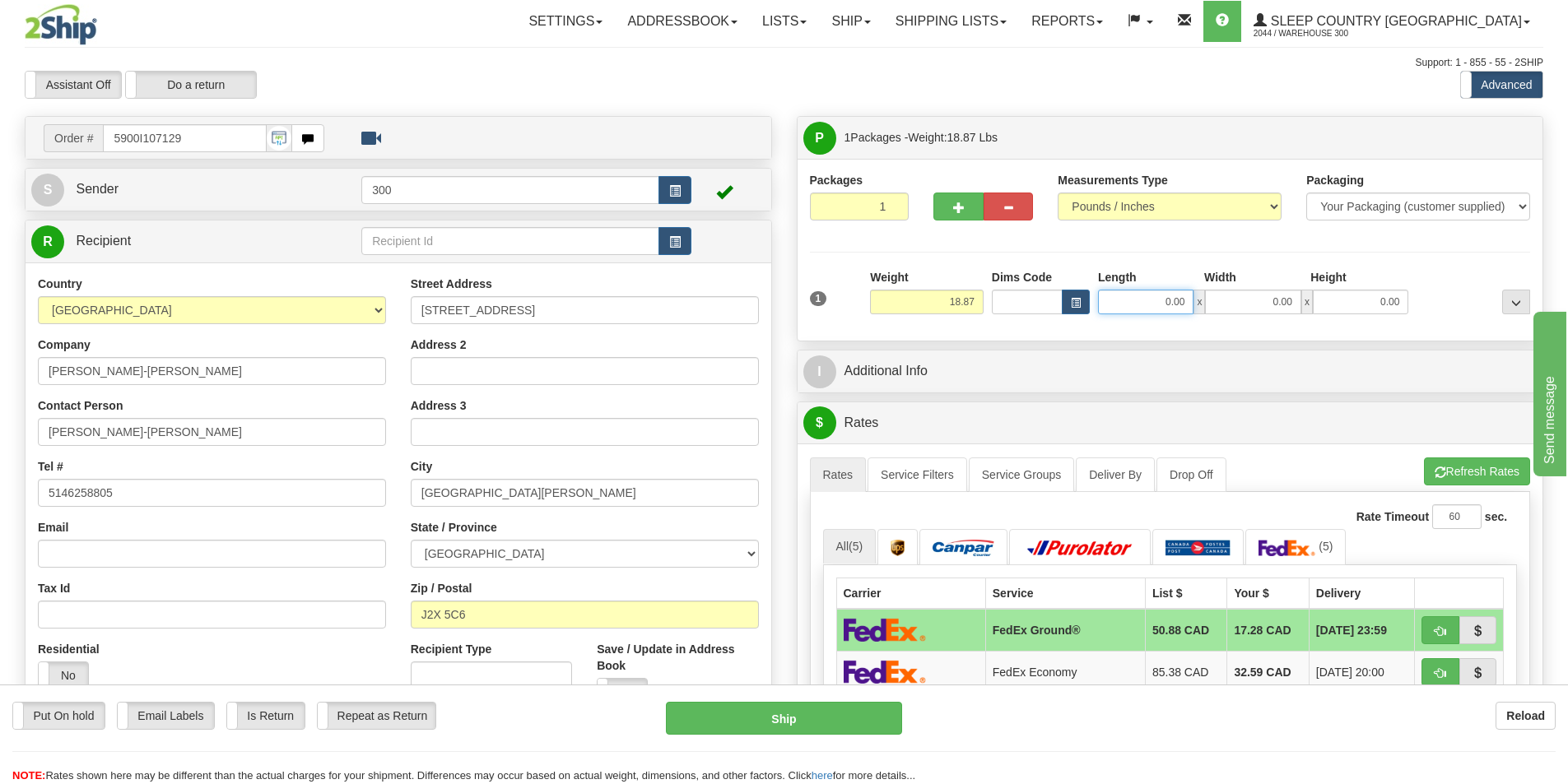
drag, startPoint x: 1132, startPoint y: 301, endPoint x: 1342, endPoint y: 314, distance: 210.4
click at [1322, 311] on div "0.00 x 0.00 x 0.00" at bounding box center [1253, 302] width 310 height 25
type input "13.00"
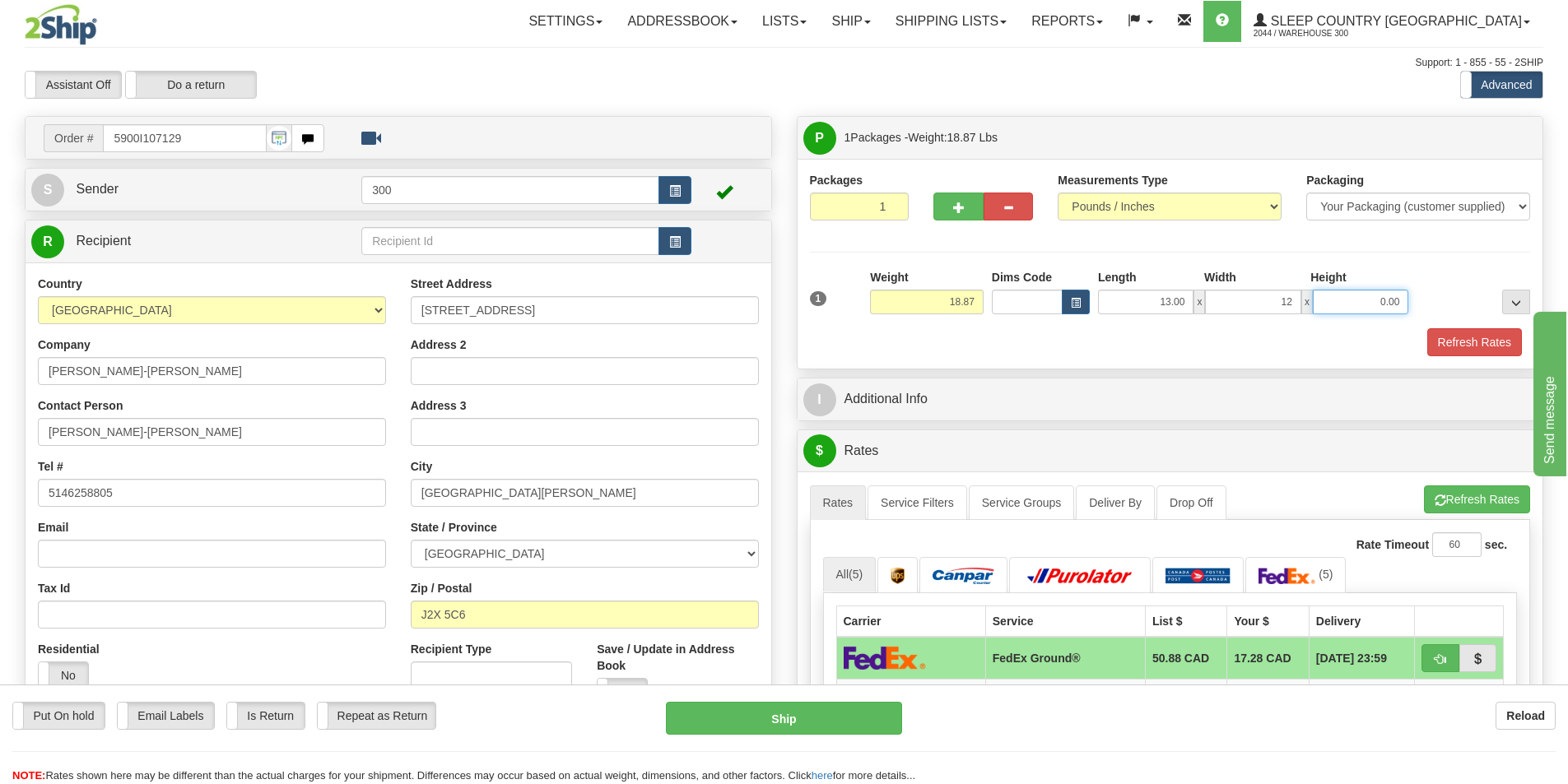
type input "12.00"
type input "17.00"
click at [1468, 330] on button "Refresh Rates" at bounding box center [1474, 342] width 94 height 28
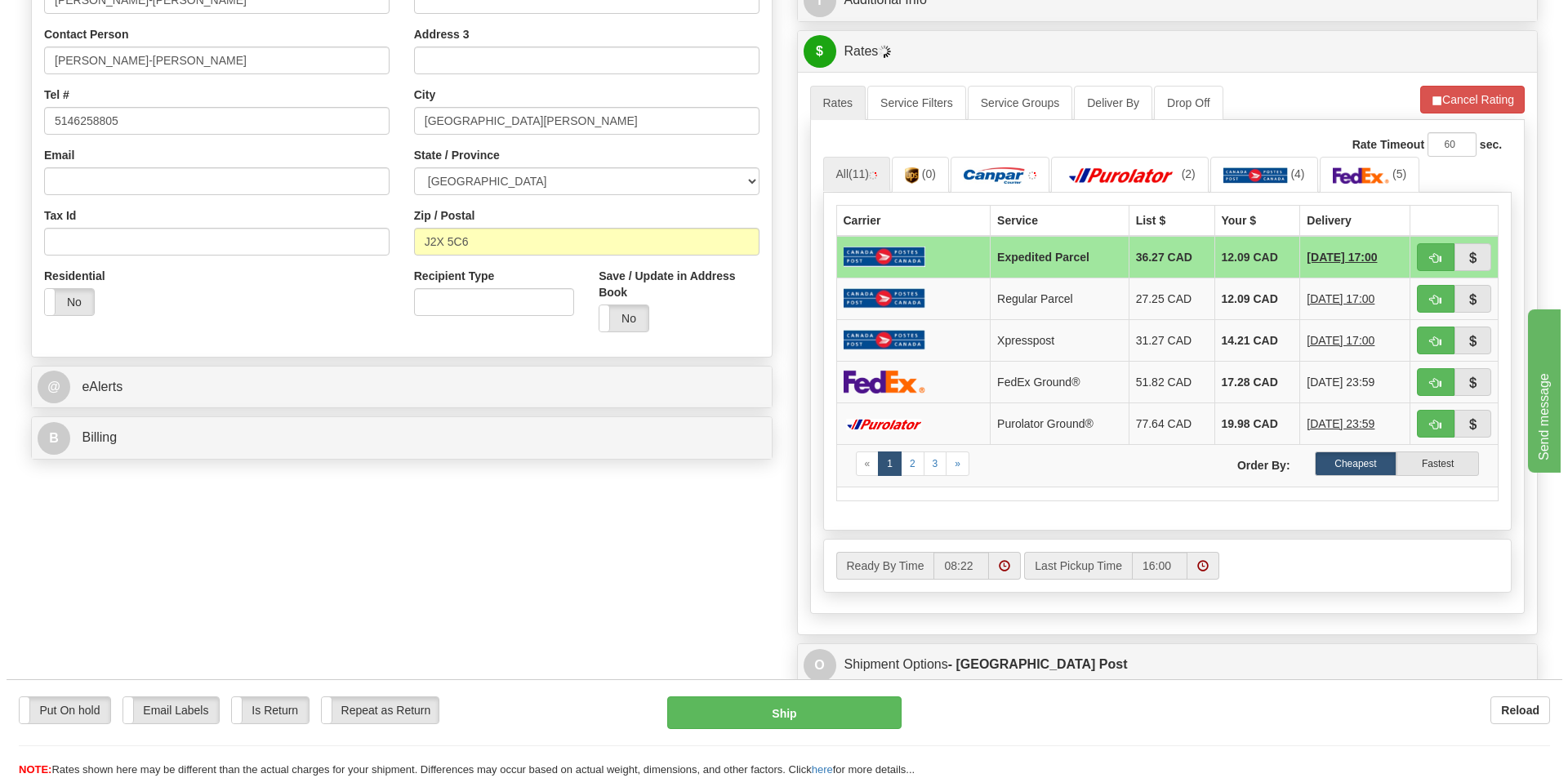
scroll to position [490, 0]
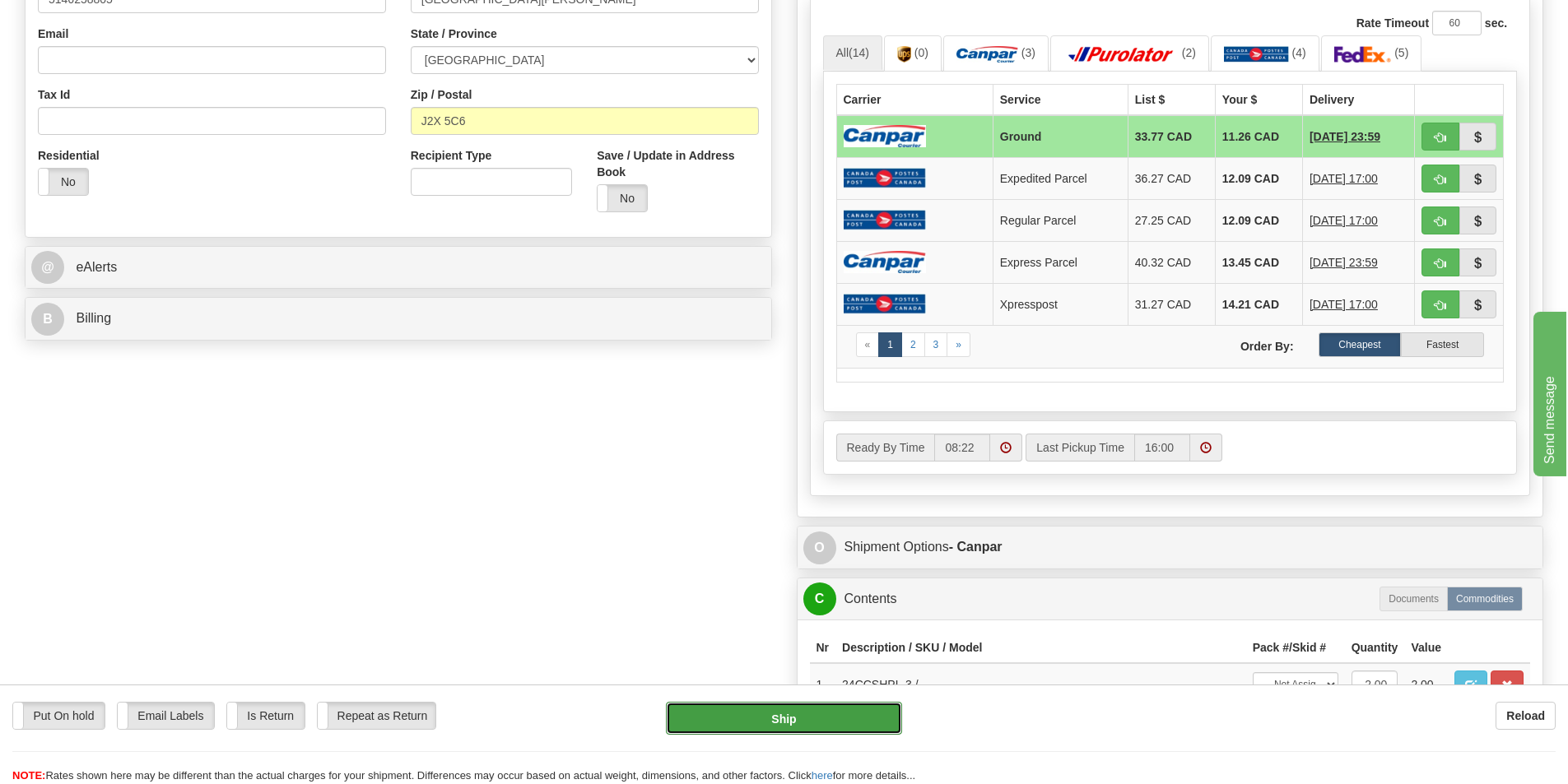
click at [818, 717] on button "Ship" at bounding box center [784, 719] width 236 height 33
type input "1"
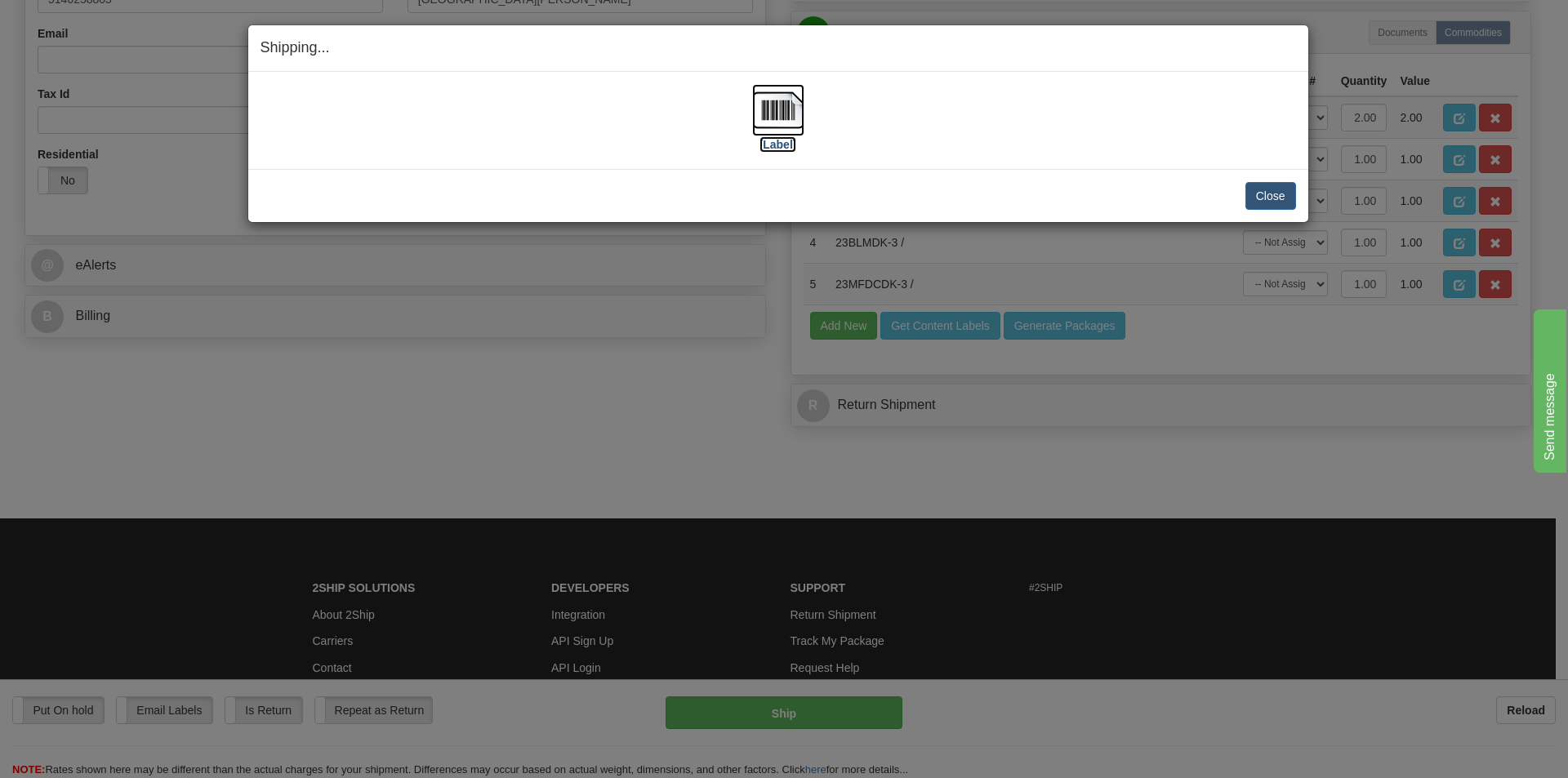
click at [792, 145] on label "[Label]" at bounding box center [778, 144] width 38 height 16
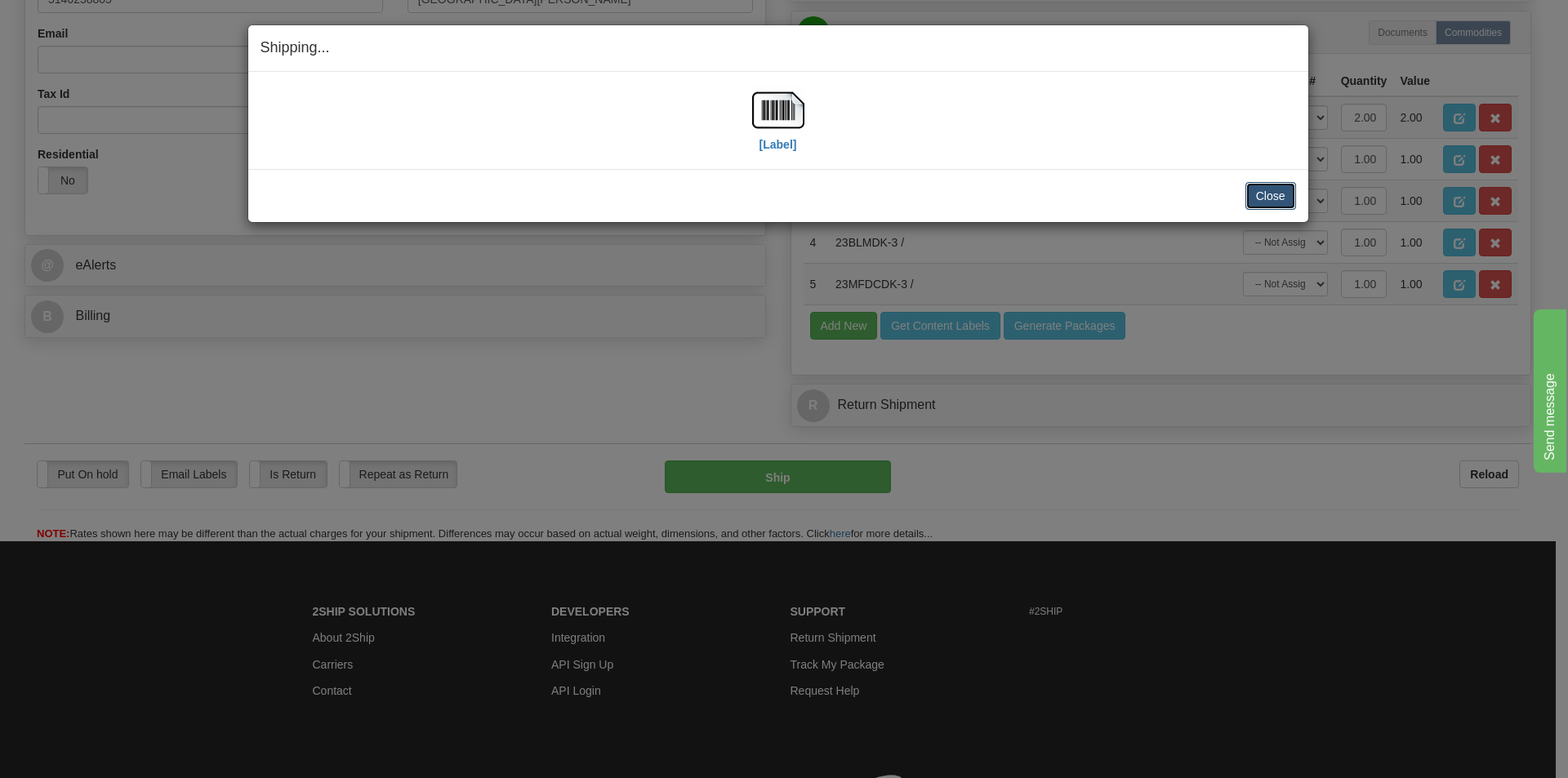
click at [1274, 202] on button "Close" at bounding box center [1271, 196] width 51 height 28
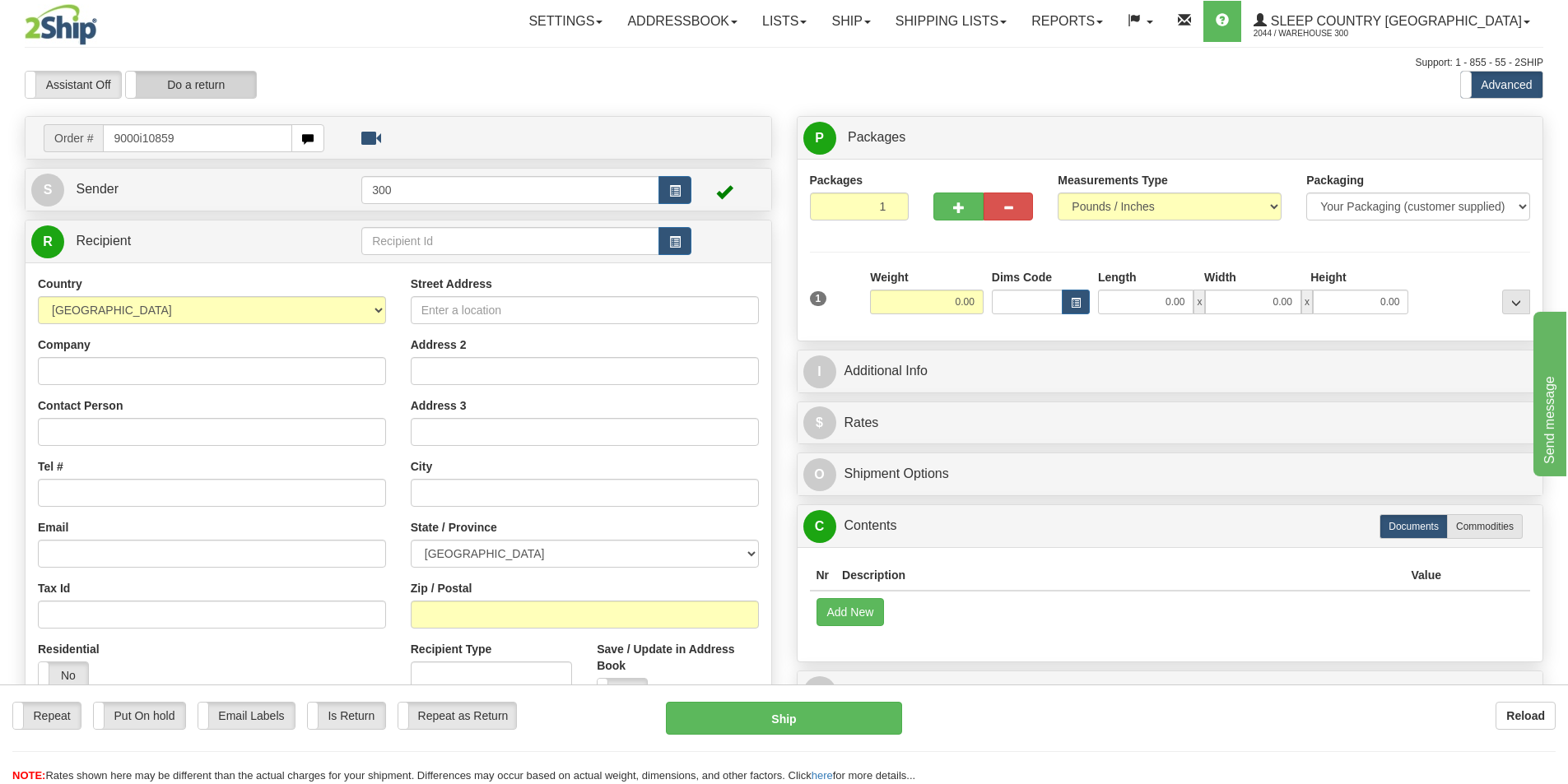
type input "9000i108598"
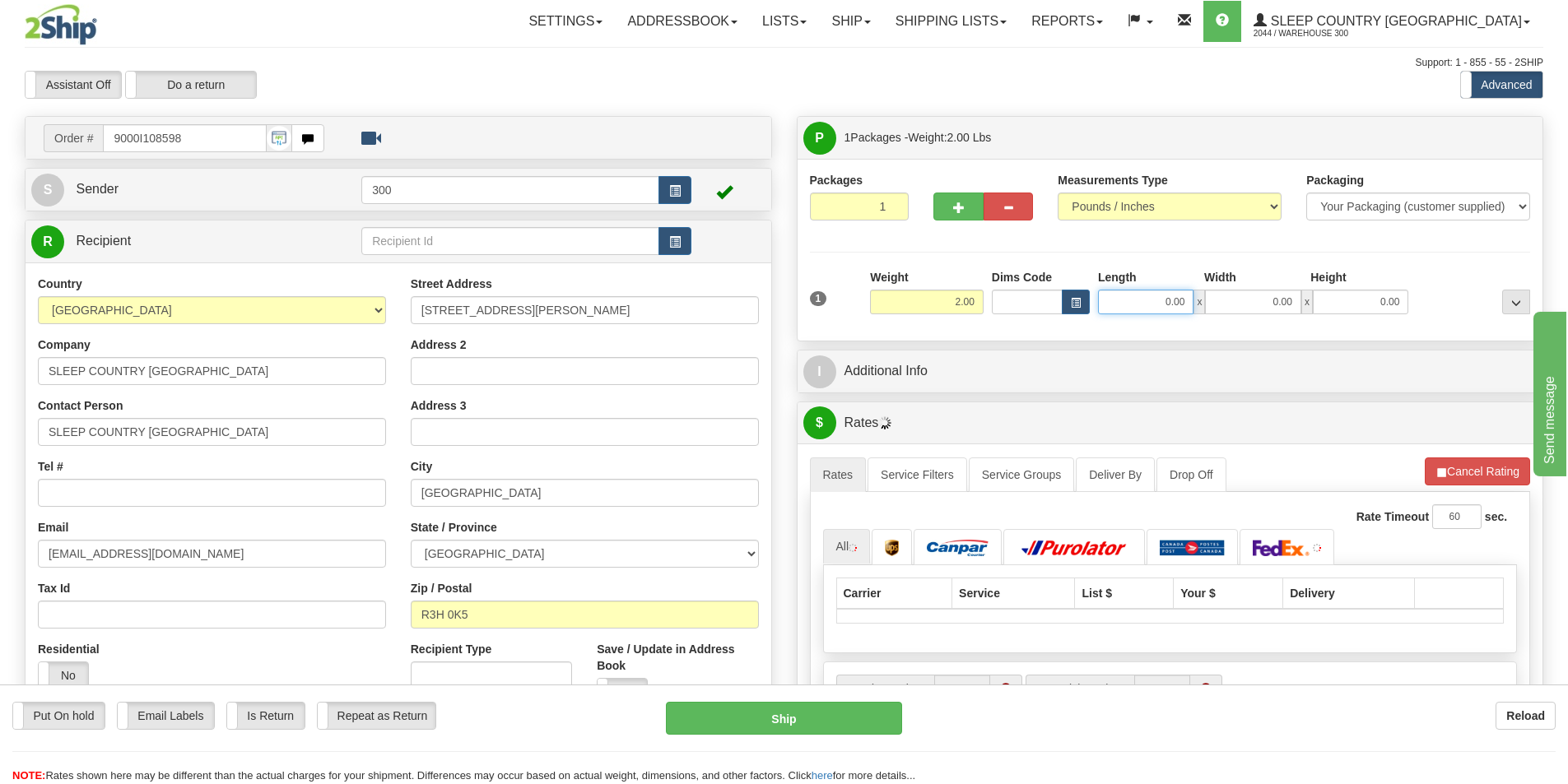
drag, startPoint x: 1165, startPoint y: 302, endPoint x: 1520, endPoint y: 350, distance: 358.2
click at [1520, 350] on div "P Packages 1 Packages - Weight: 2.00 Lbs Shipment Level Shipm. Package Level Pa…" at bounding box center [1170, 597] width 772 height 962
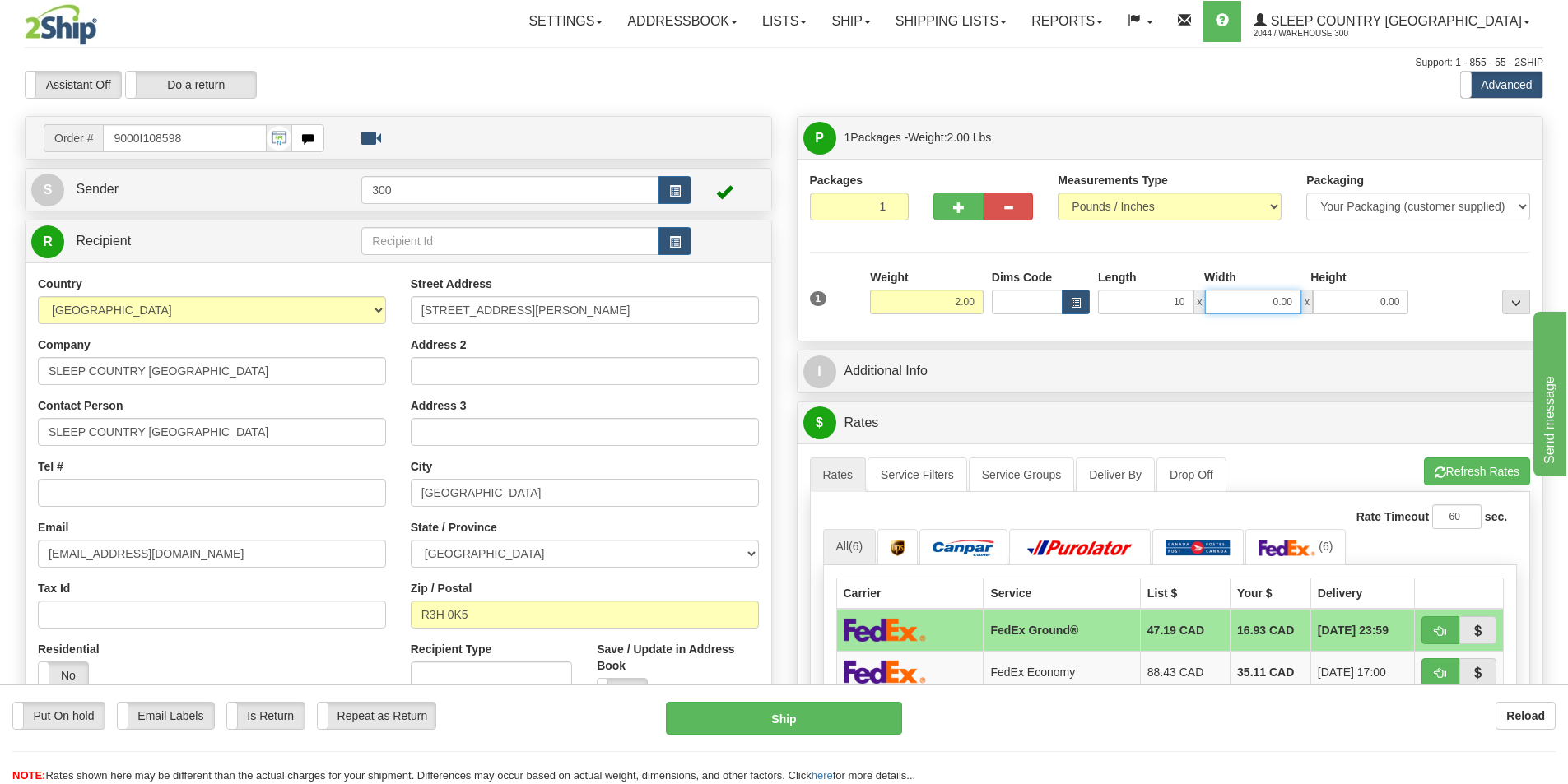
type input "10.00"
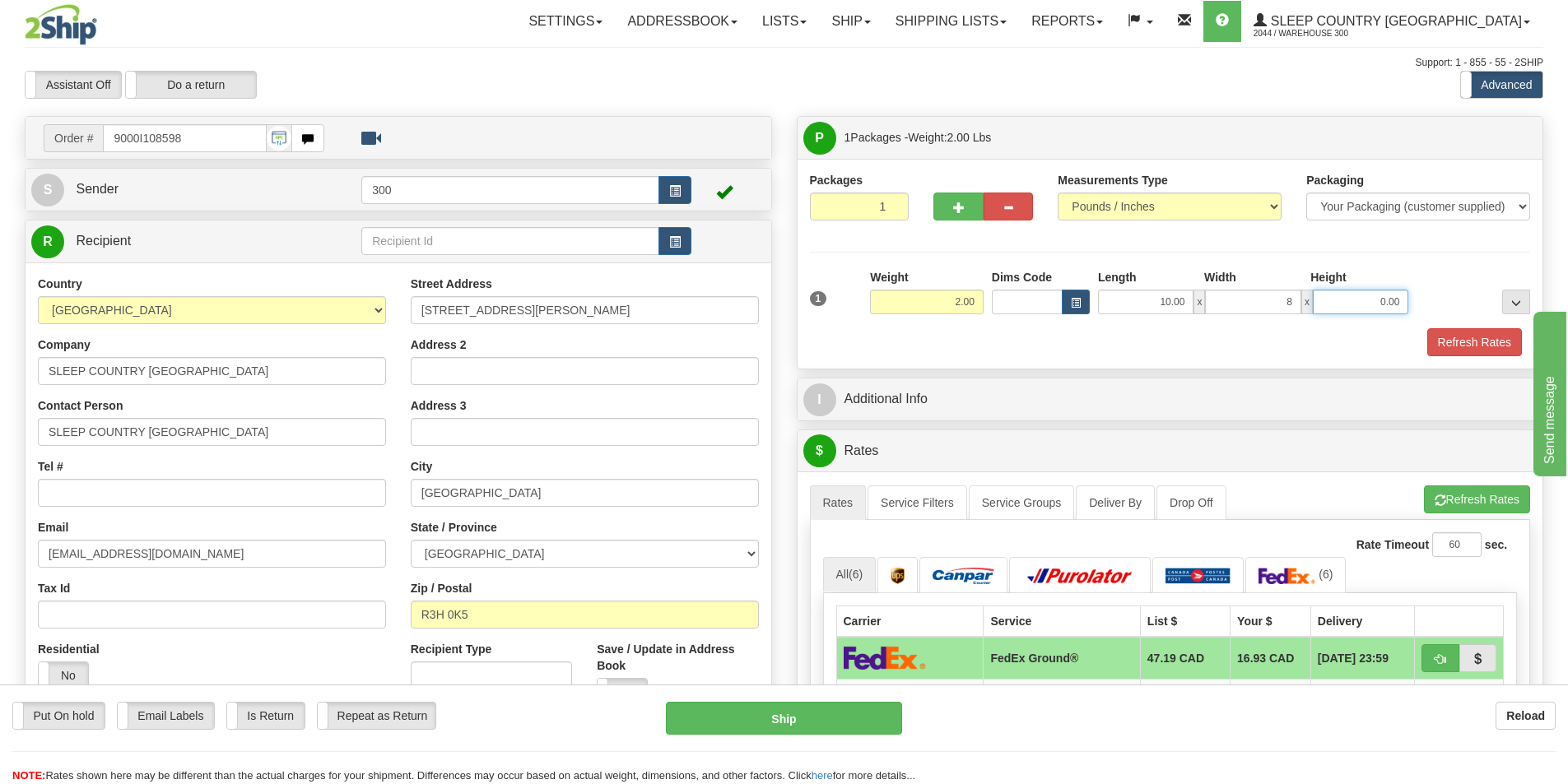
type input "8.00"
type input "3.00"
click at [1492, 347] on button "Refresh Rates" at bounding box center [1474, 342] width 94 height 28
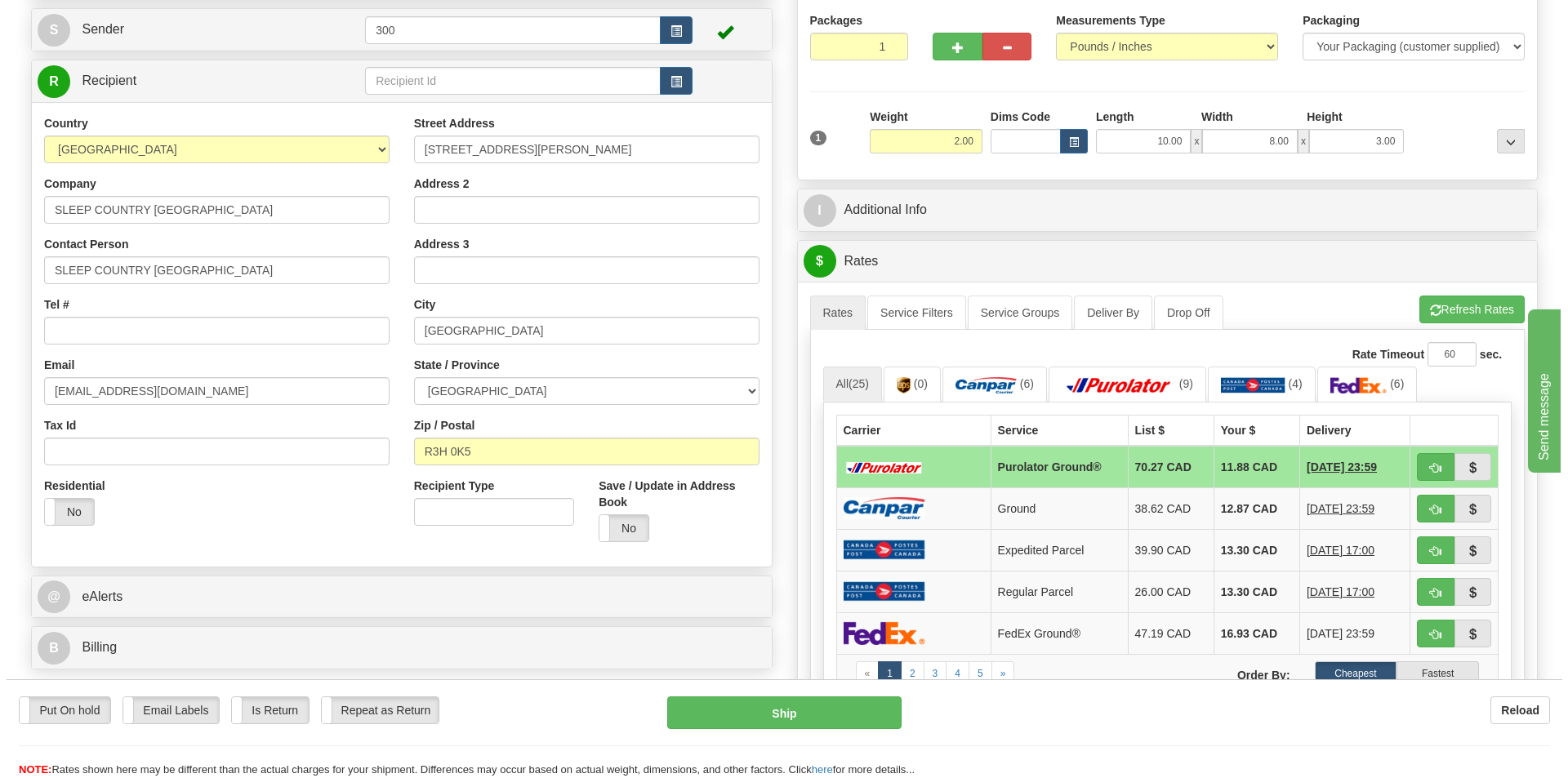
scroll to position [164, 0]
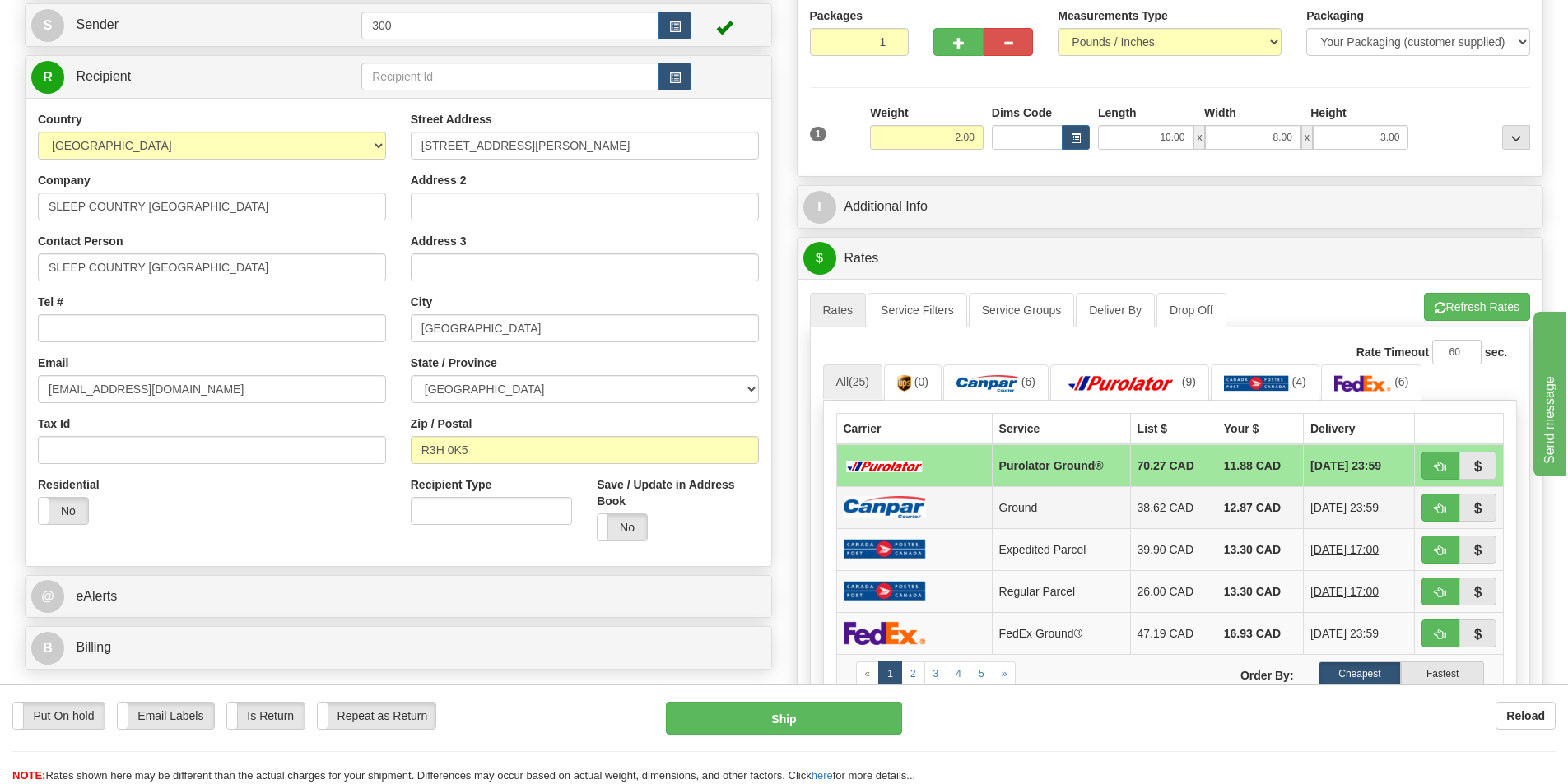
click at [945, 500] on td at bounding box center [913, 507] width 155 height 42
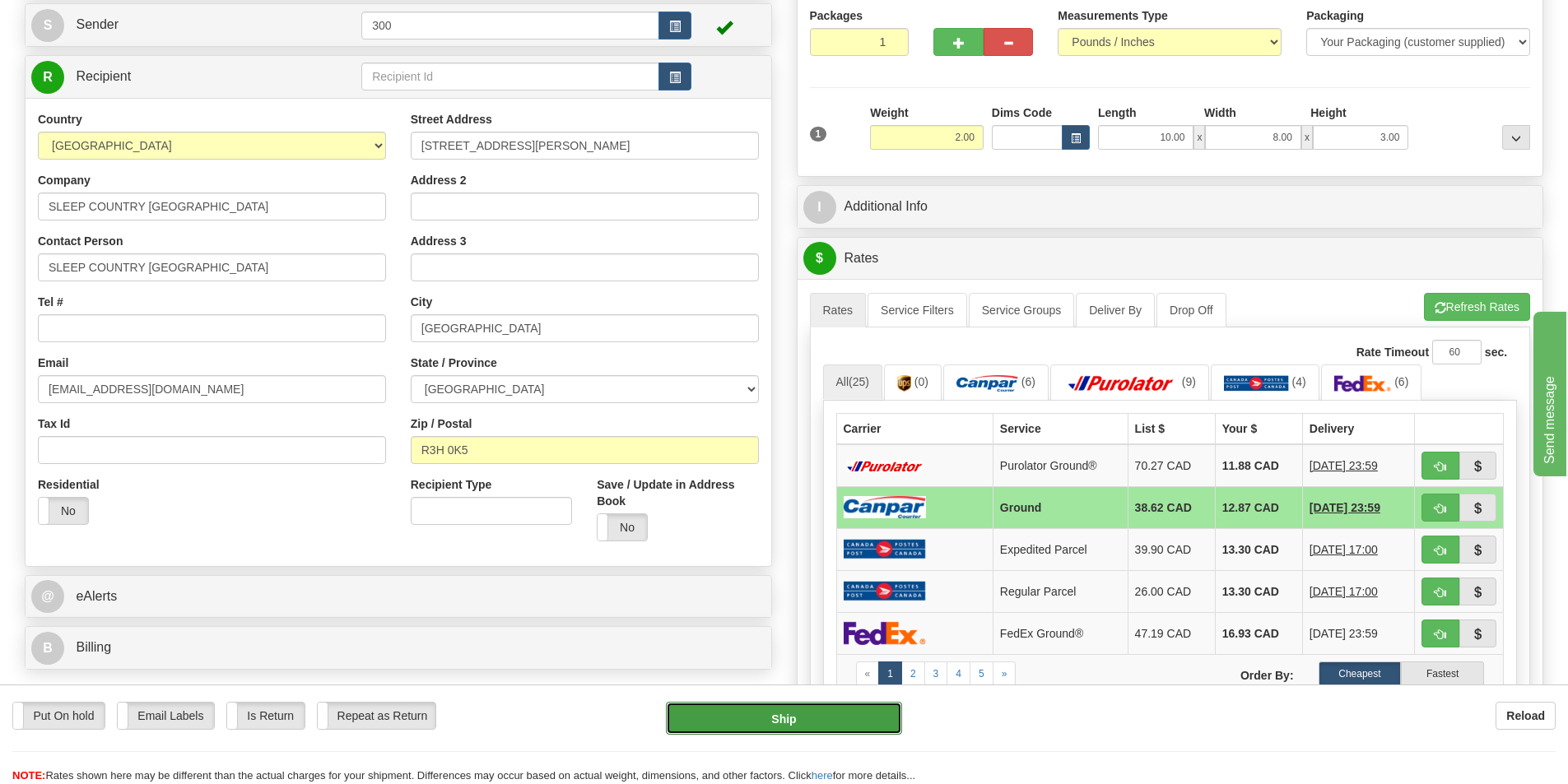
click at [812, 716] on button "Ship" at bounding box center [784, 719] width 236 height 33
type input "1"
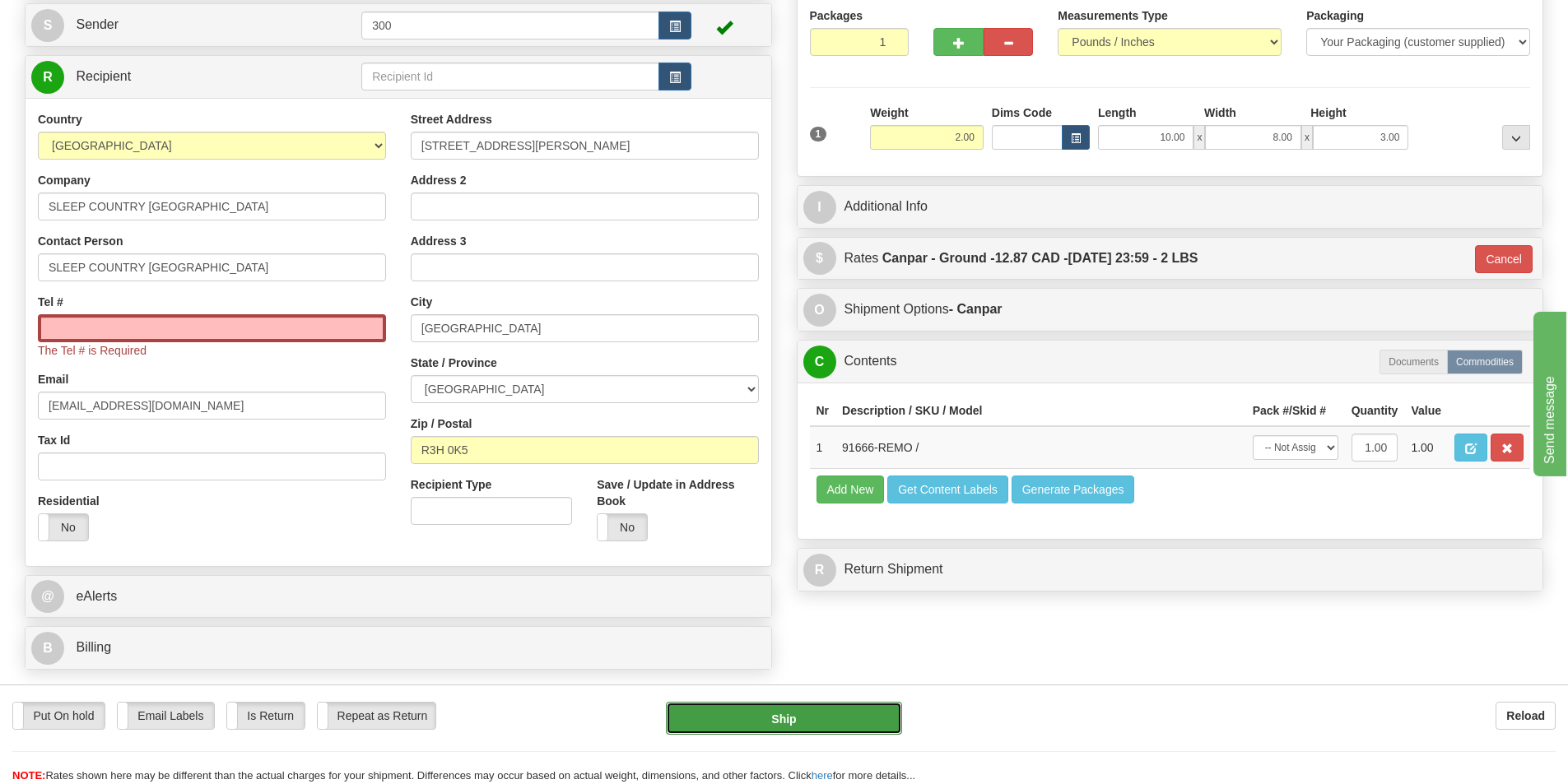
drag, startPoint x: 809, startPoint y: 722, endPoint x: 812, endPoint y: 712, distance: 10.4
click at [811, 722] on button "Ship" at bounding box center [784, 719] width 236 height 33
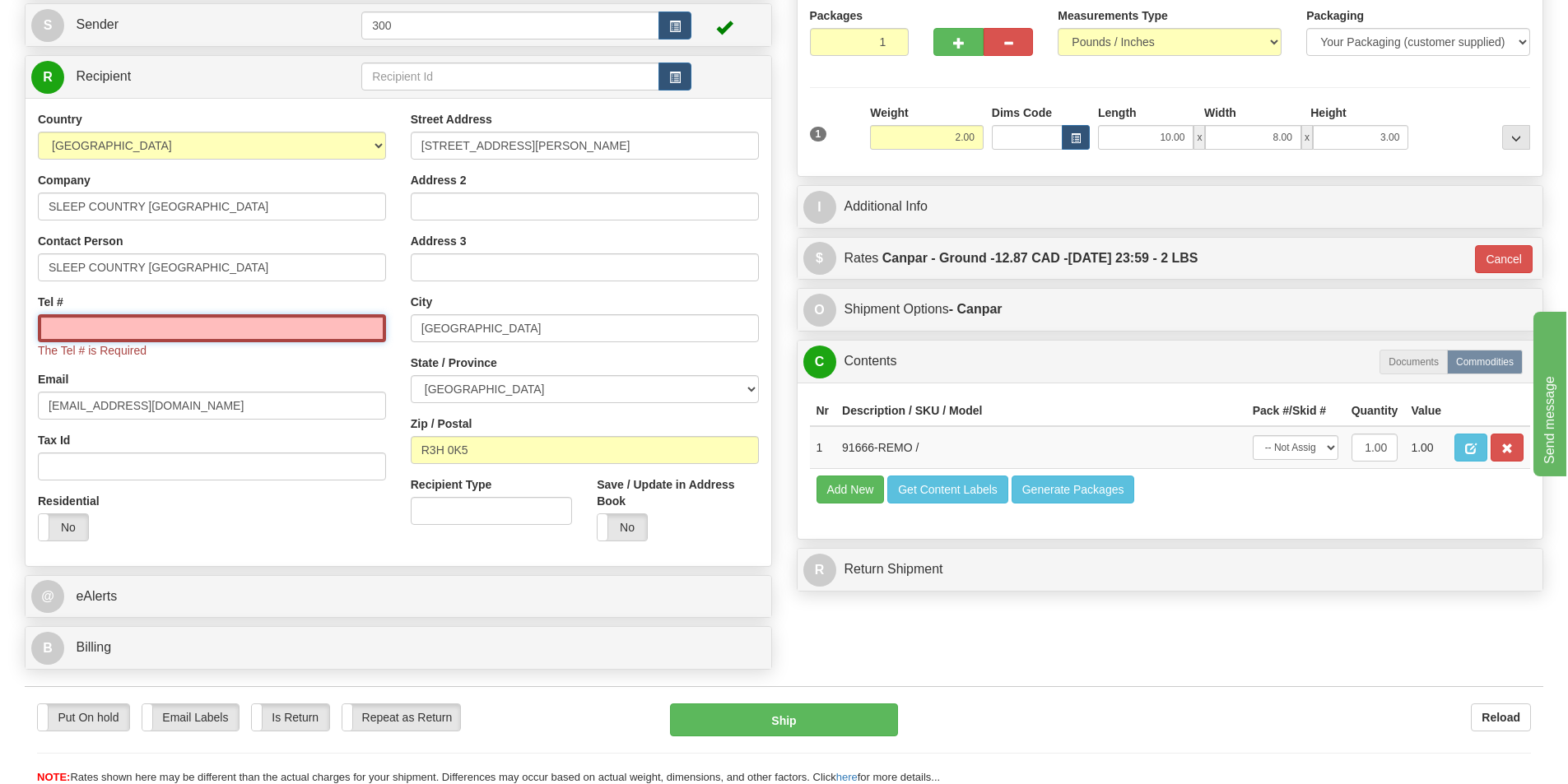
click at [315, 330] on input "Tel #" at bounding box center [212, 328] width 348 height 28
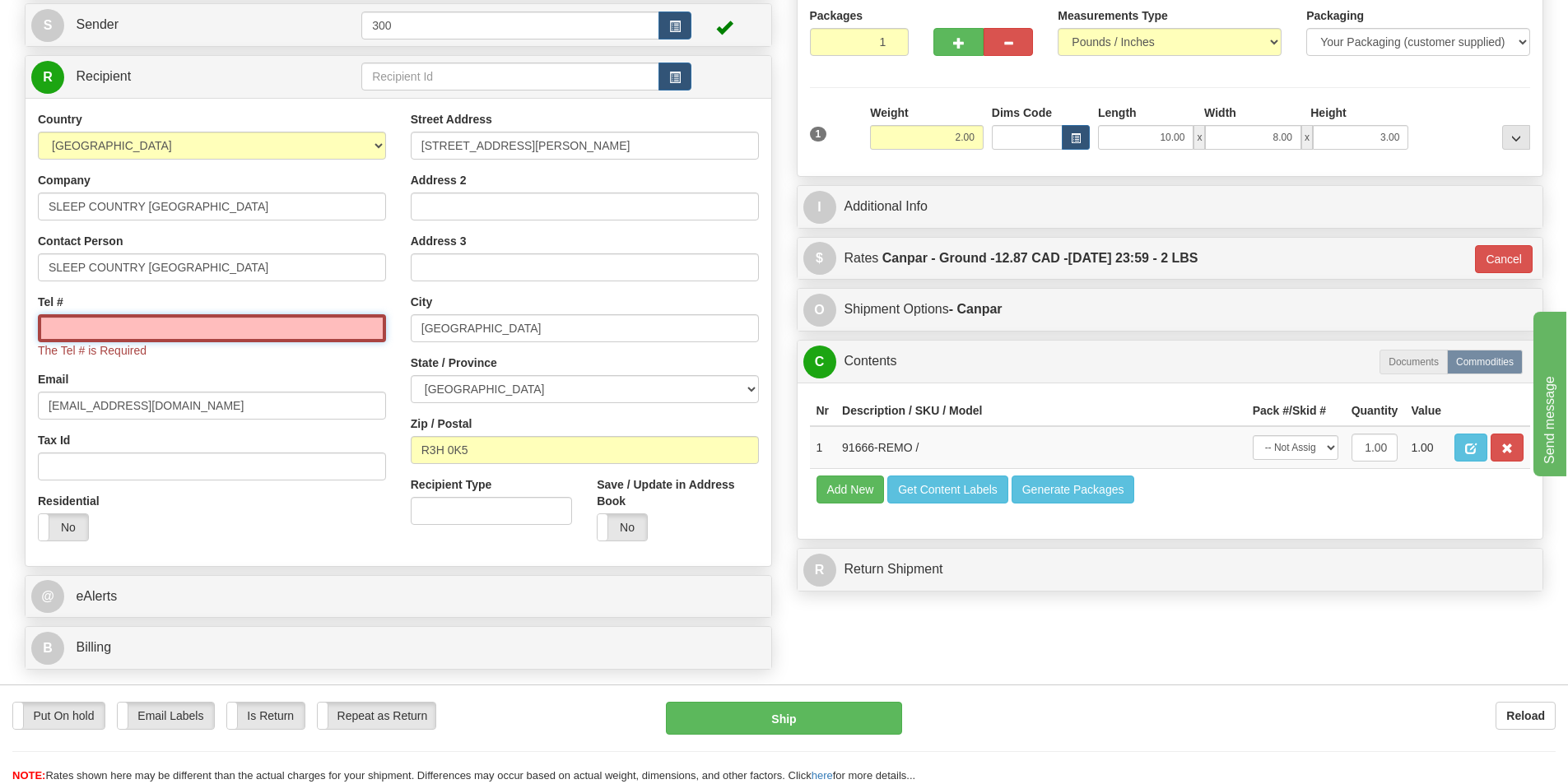
type input "5146956376"
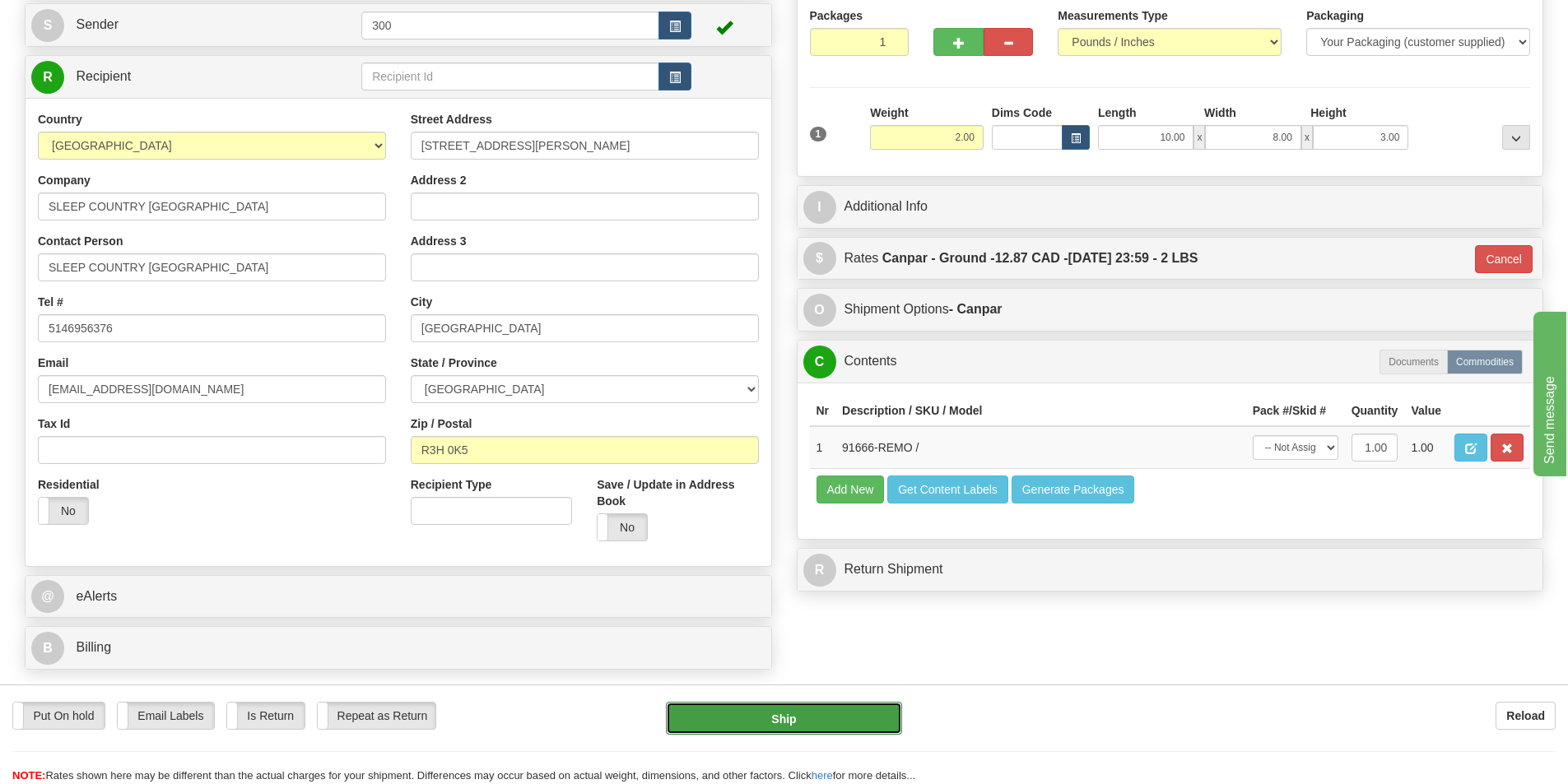
click at [757, 712] on button "Ship" at bounding box center [784, 719] width 236 height 33
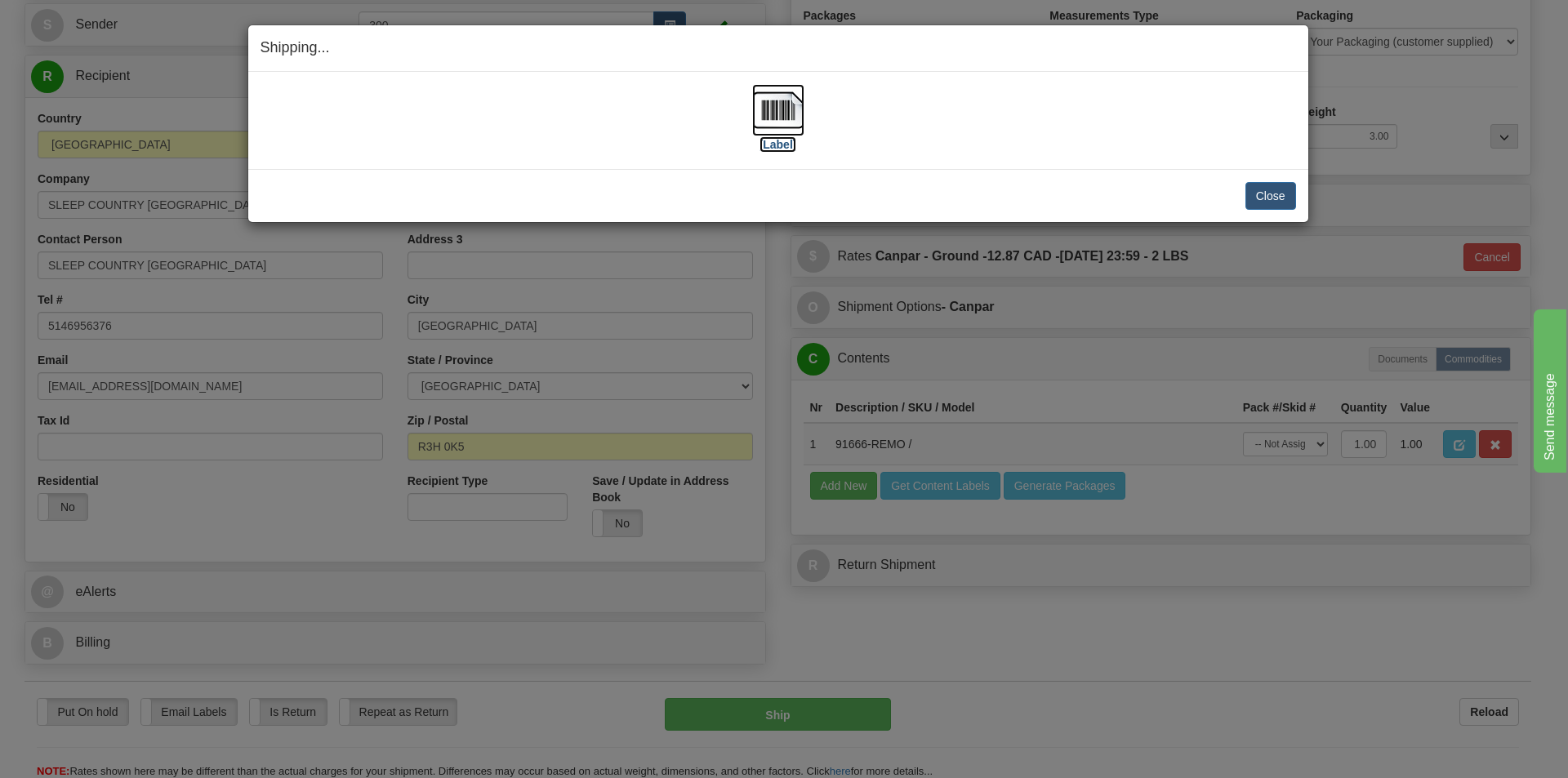
click at [787, 140] on label "[Label]" at bounding box center [778, 144] width 38 height 16
click at [1280, 197] on button "Close" at bounding box center [1271, 196] width 51 height 28
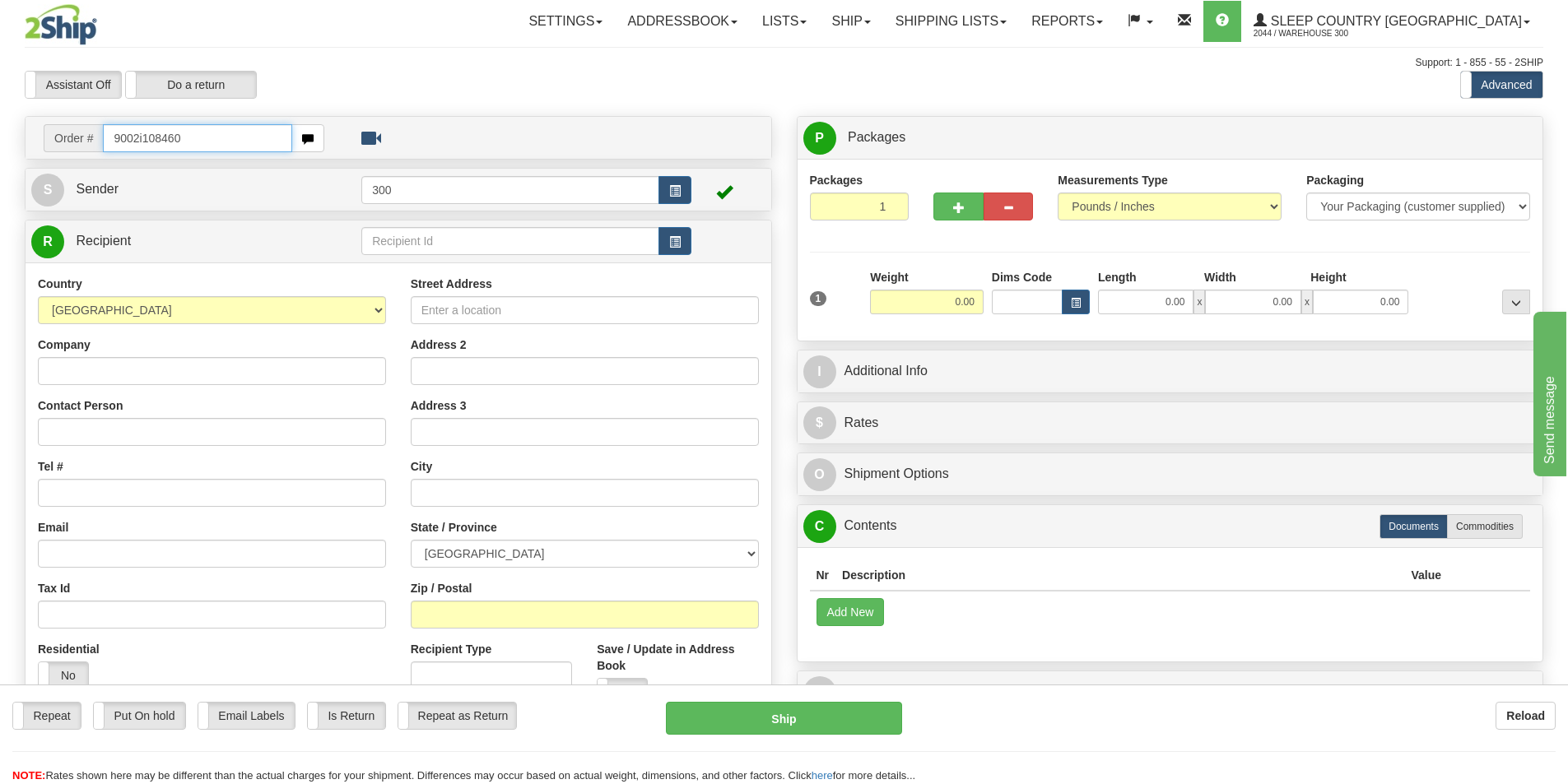
type input "9002i108460"
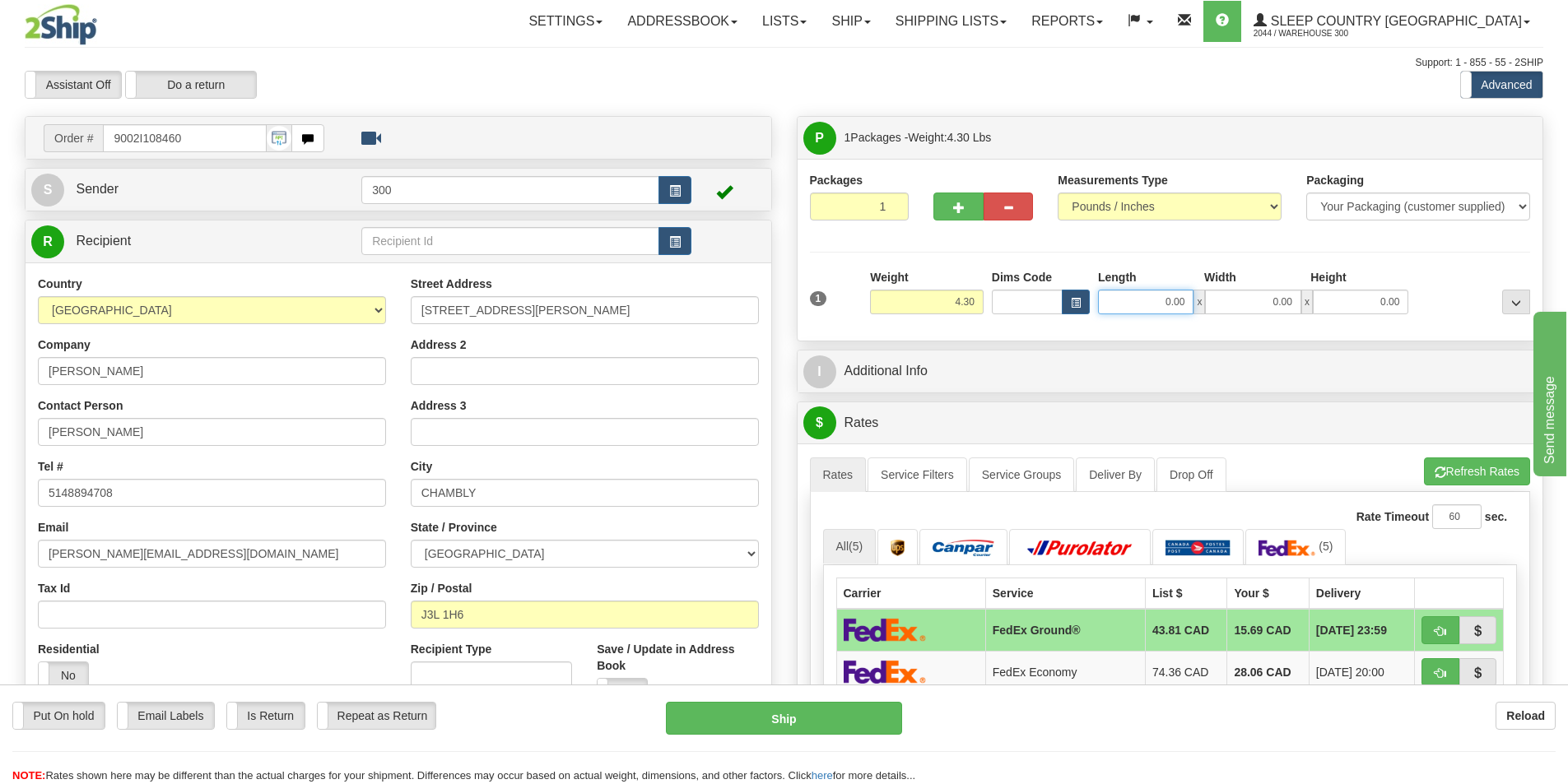
drag, startPoint x: 1168, startPoint y: 302, endPoint x: 1368, endPoint y: 292, distance: 200.2
click at [1364, 302] on div "0.00 x 0.00 x 0.00" at bounding box center [1253, 302] width 310 height 25
type input "12.00"
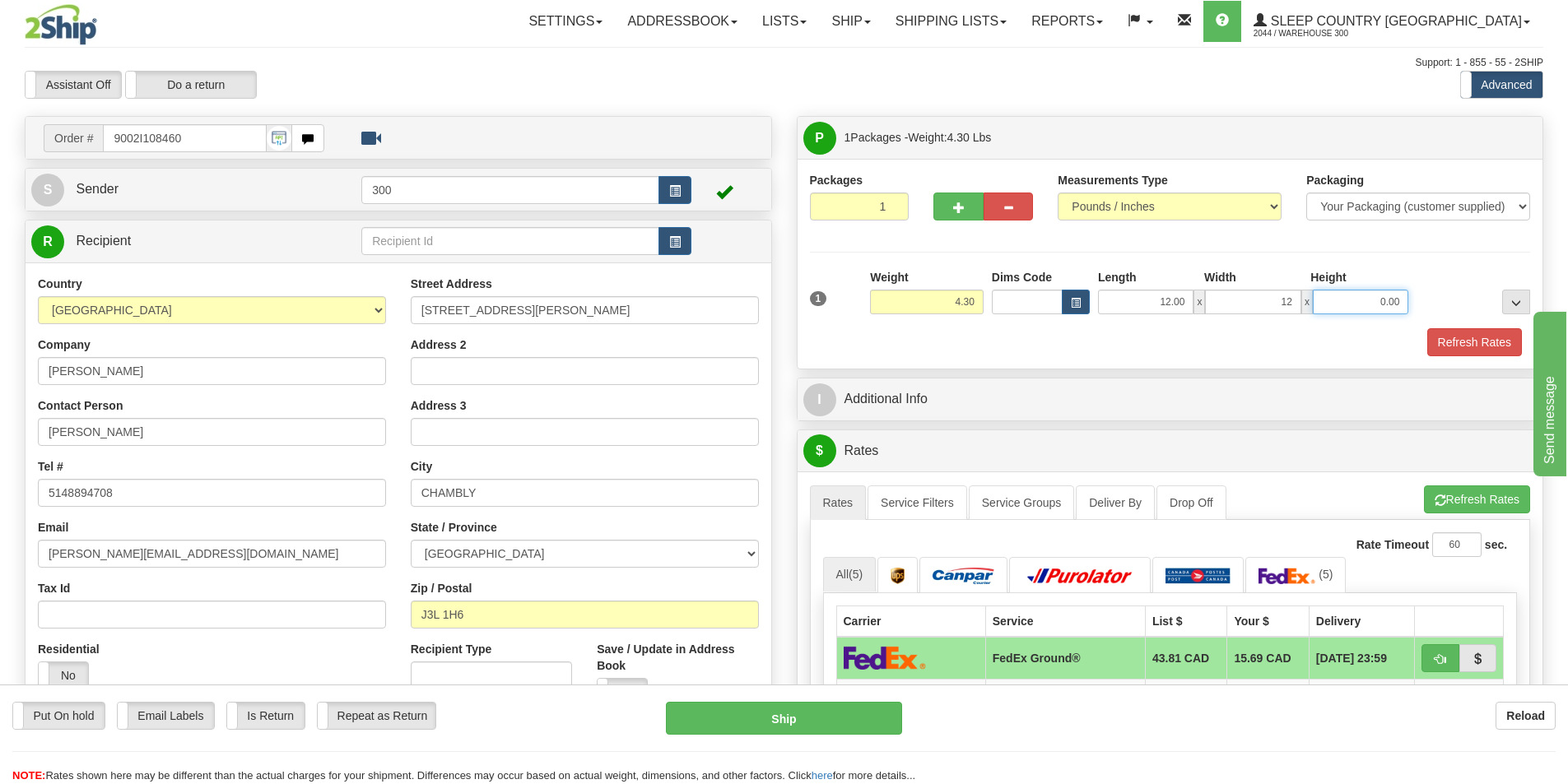
type input "12.00"
type input "20.00"
click at [1478, 343] on button "Refresh Rates" at bounding box center [1474, 342] width 94 height 28
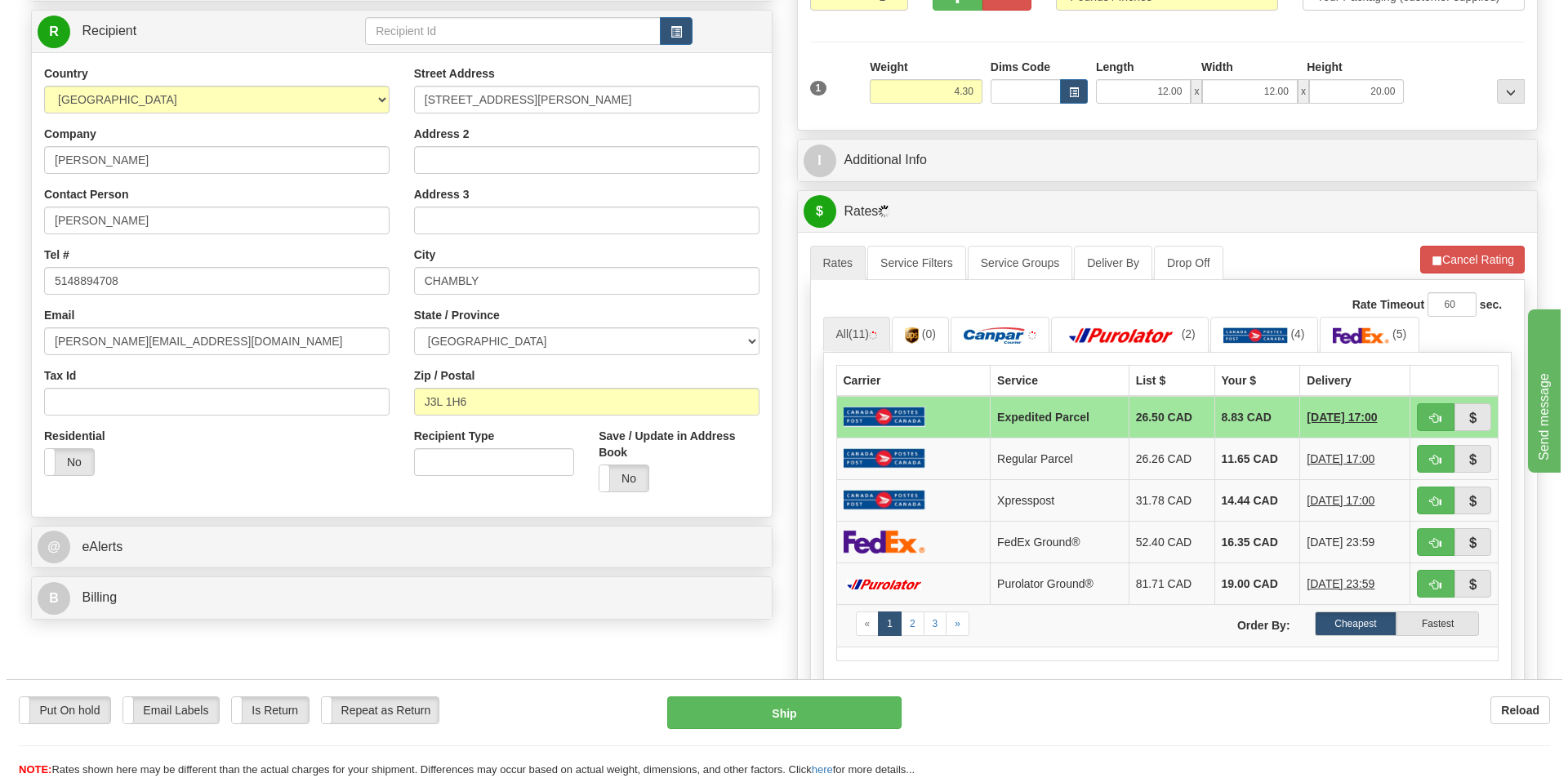
scroll to position [327, 0]
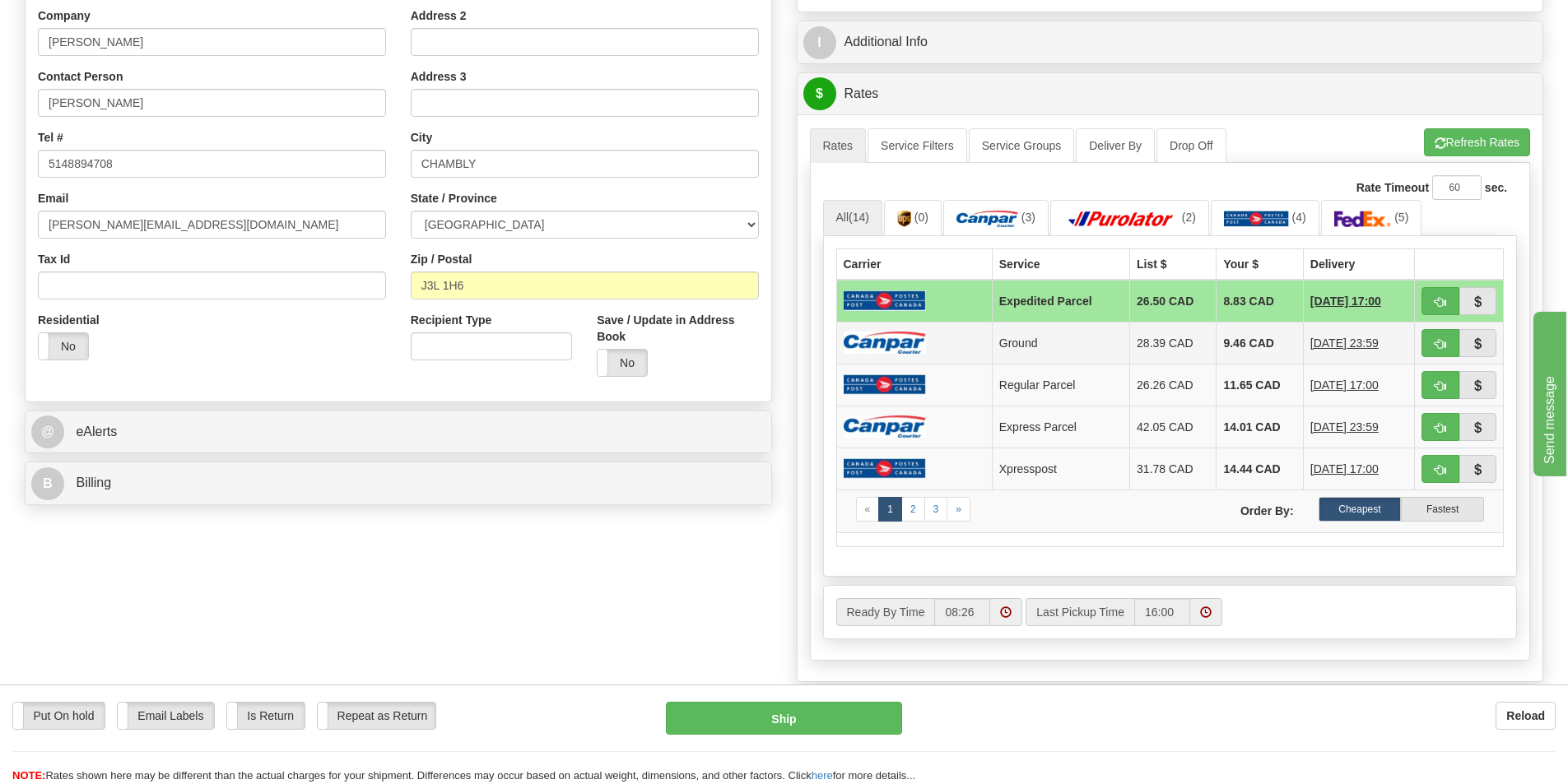
click at [1018, 349] on td "Ground" at bounding box center [1061, 342] width 138 height 42
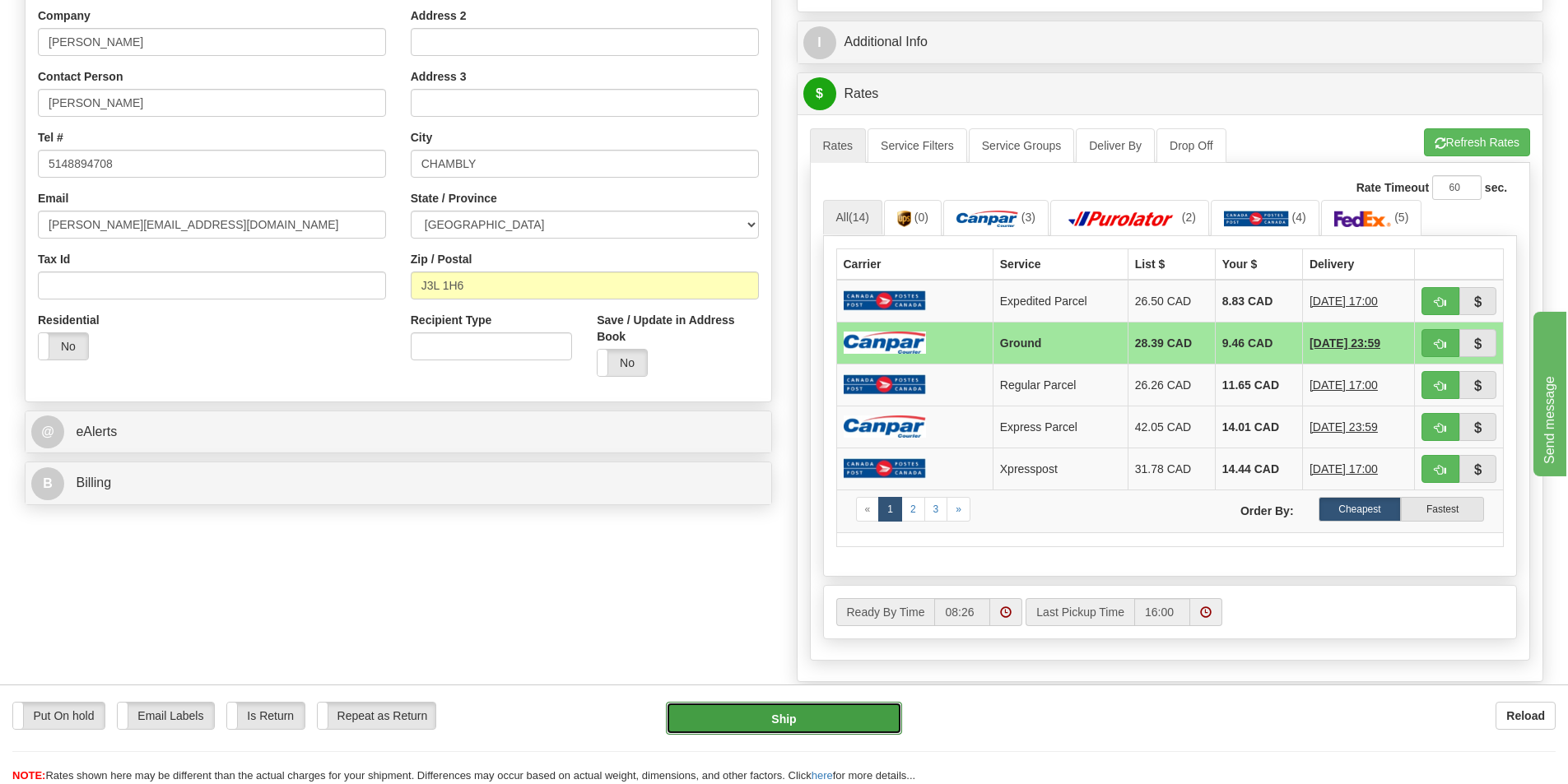
click at [861, 709] on button "Ship" at bounding box center [784, 719] width 236 height 33
type input "1"
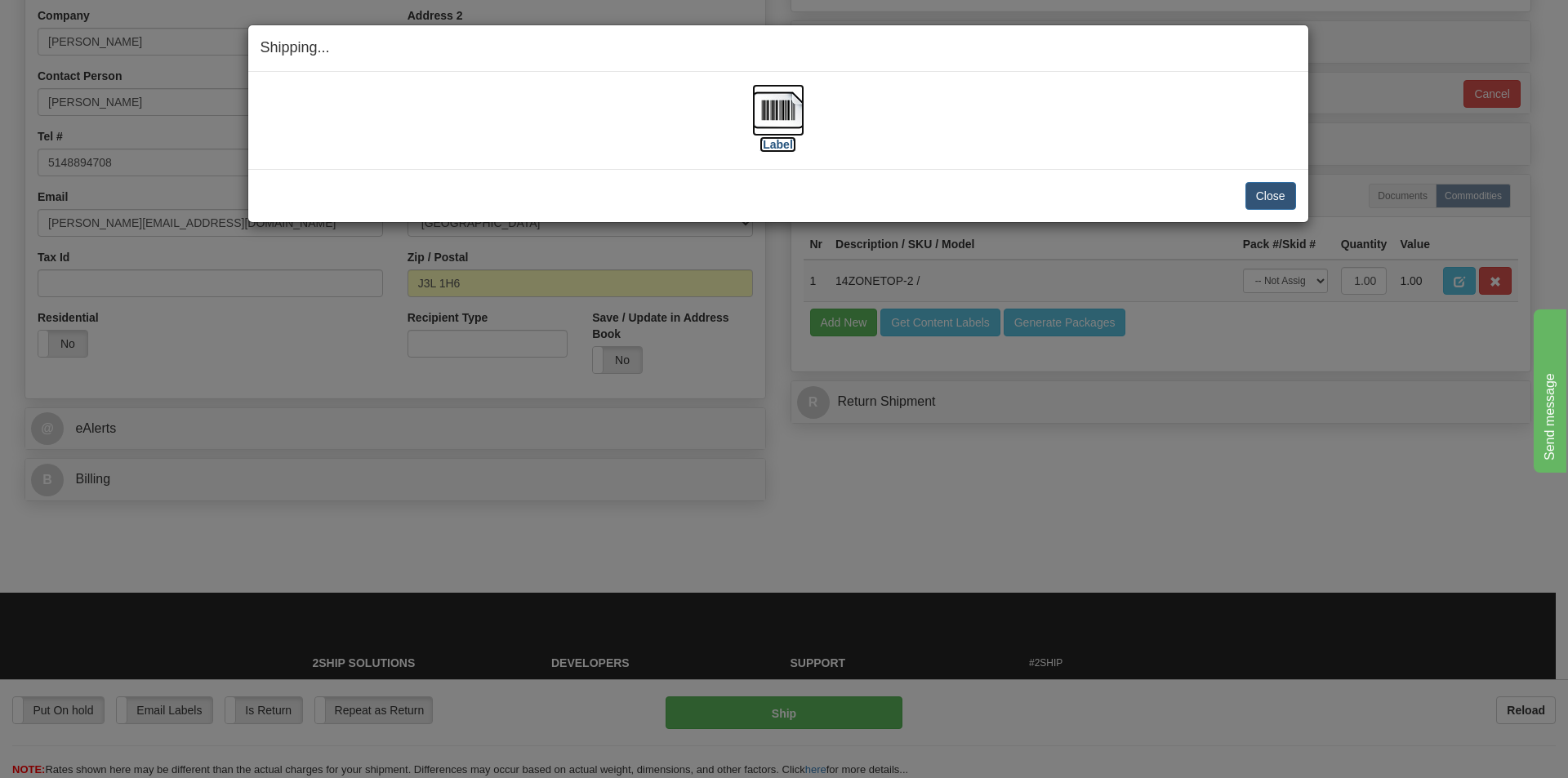
click at [791, 142] on label "[Label]" at bounding box center [778, 144] width 38 height 16
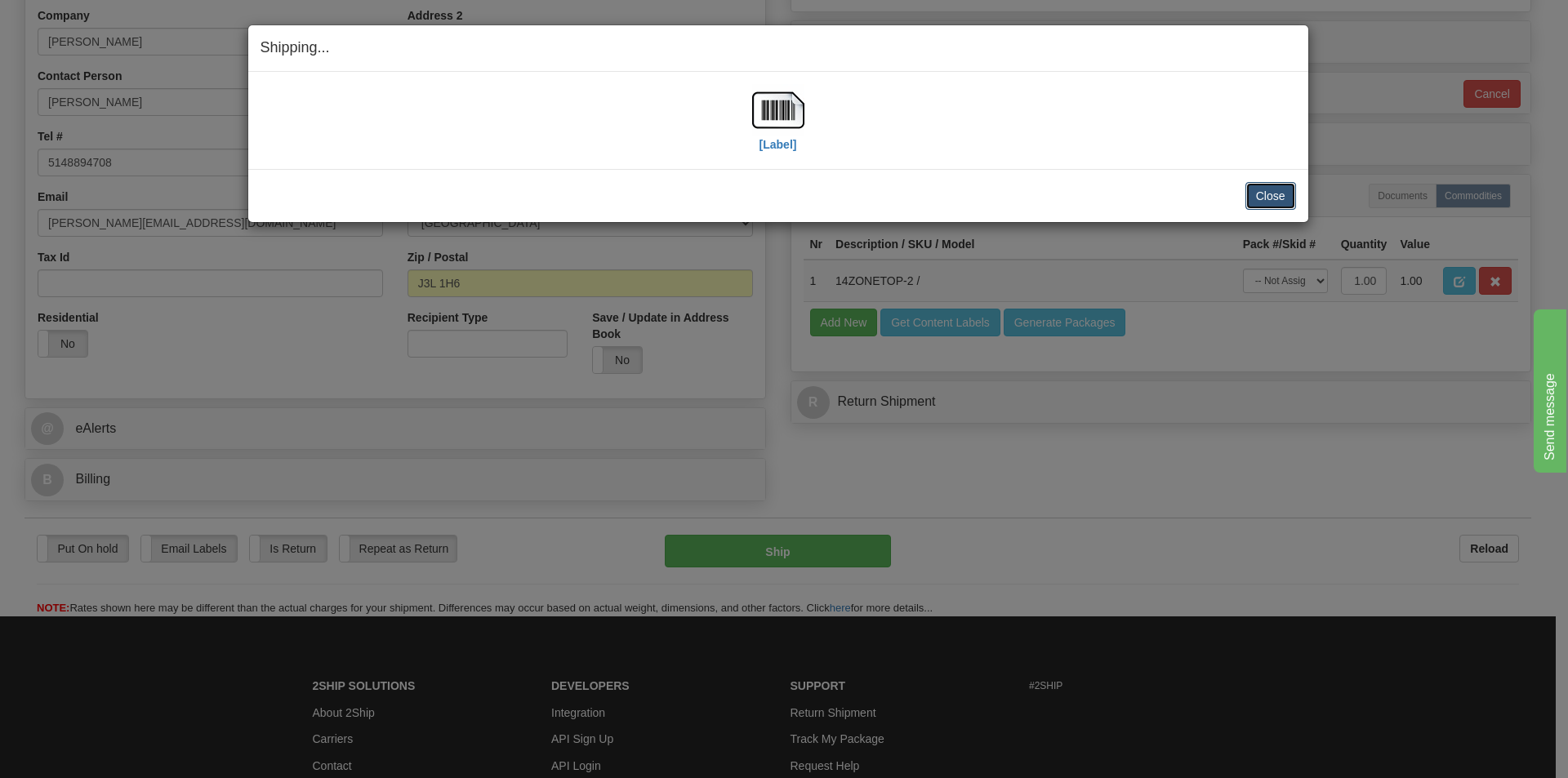
click at [1288, 194] on button "Close" at bounding box center [1271, 196] width 51 height 28
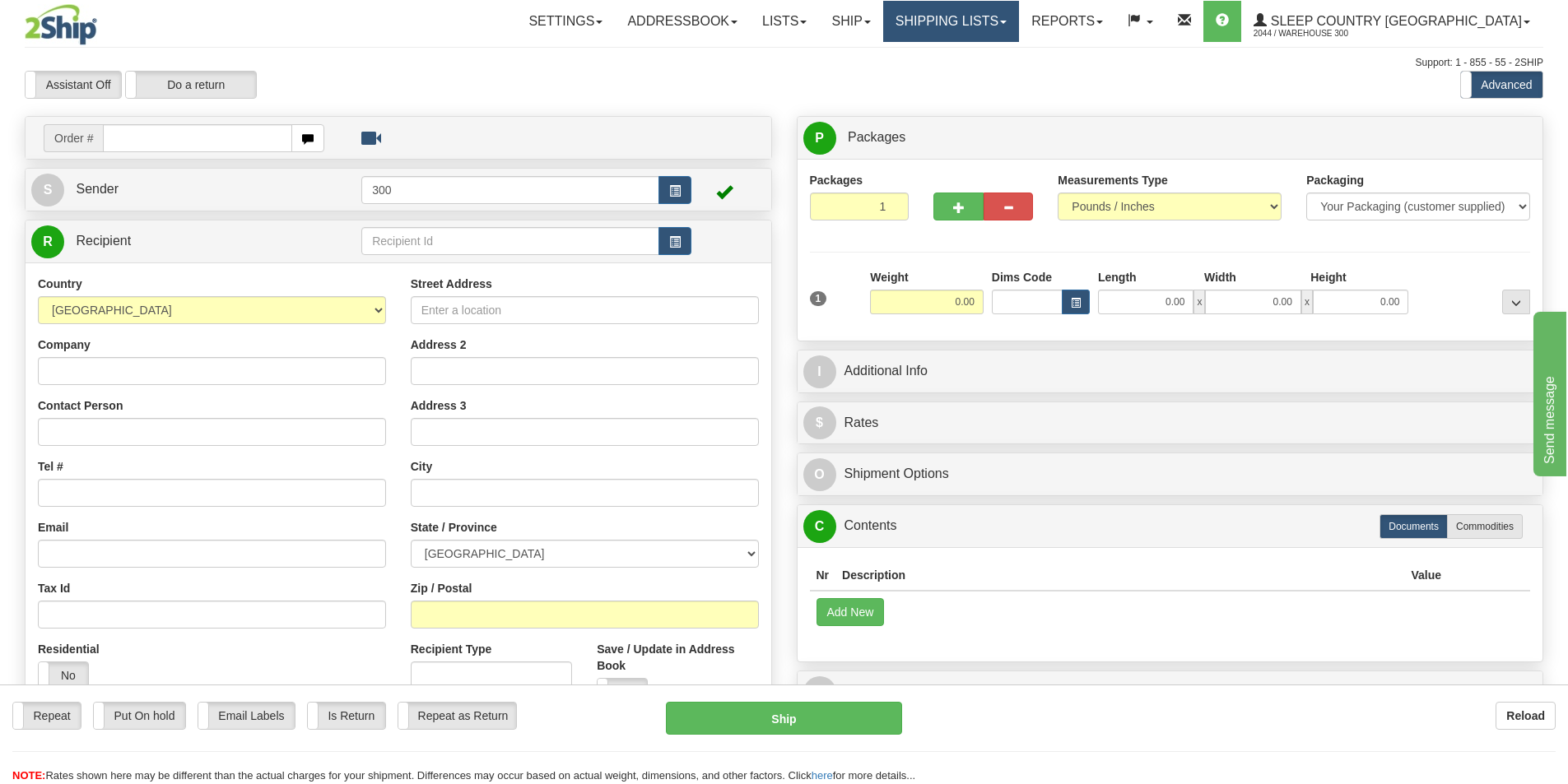
click at [993, 11] on link "Shipping lists" at bounding box center [951, 21] width 136 height 41
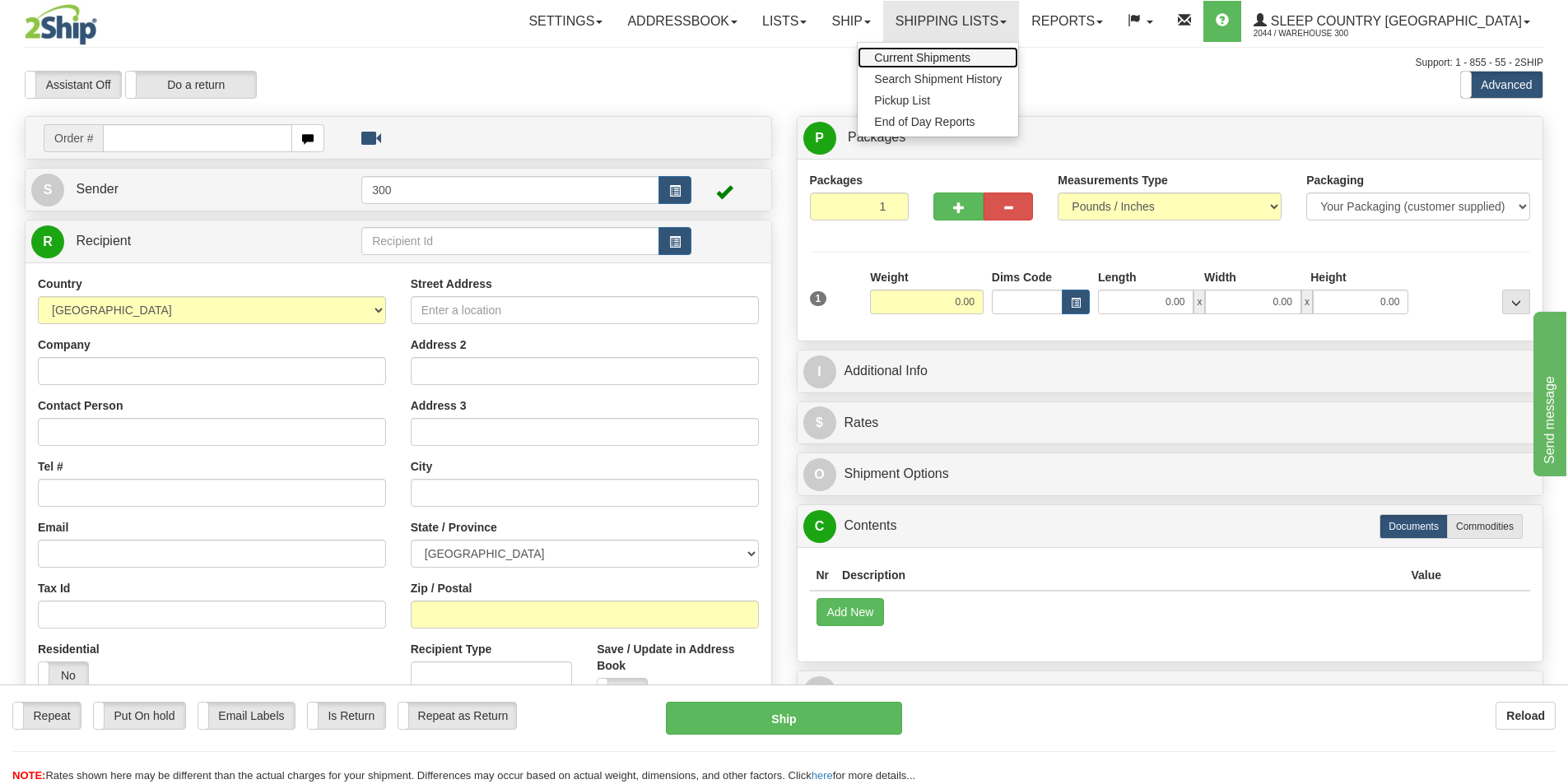
click at [1018, 48] on link "Current Shipments" at bounding box center [938, 57] width 161 height 21
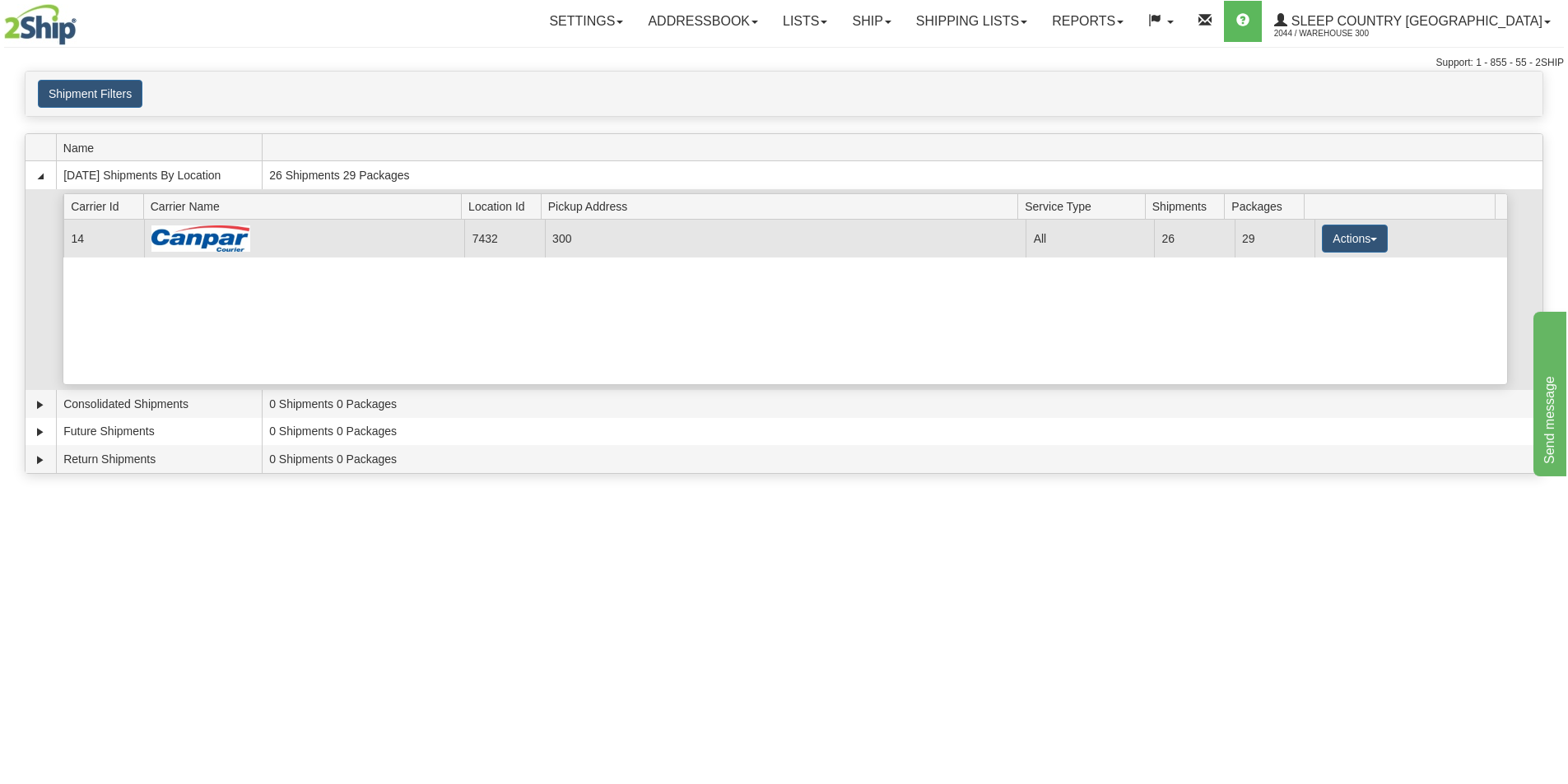
click at [1355, 252] on td "Actions Details Close Pickup Zip Print" at bounding box center [1410, 239] width 193 height 37
click at [1360, 240] on button "Actions" at bounding box center [1355, 239] width 66 height 28
click at [1322, 266] on link "Details" at bounding box center [1321, 269] width 132 height 21
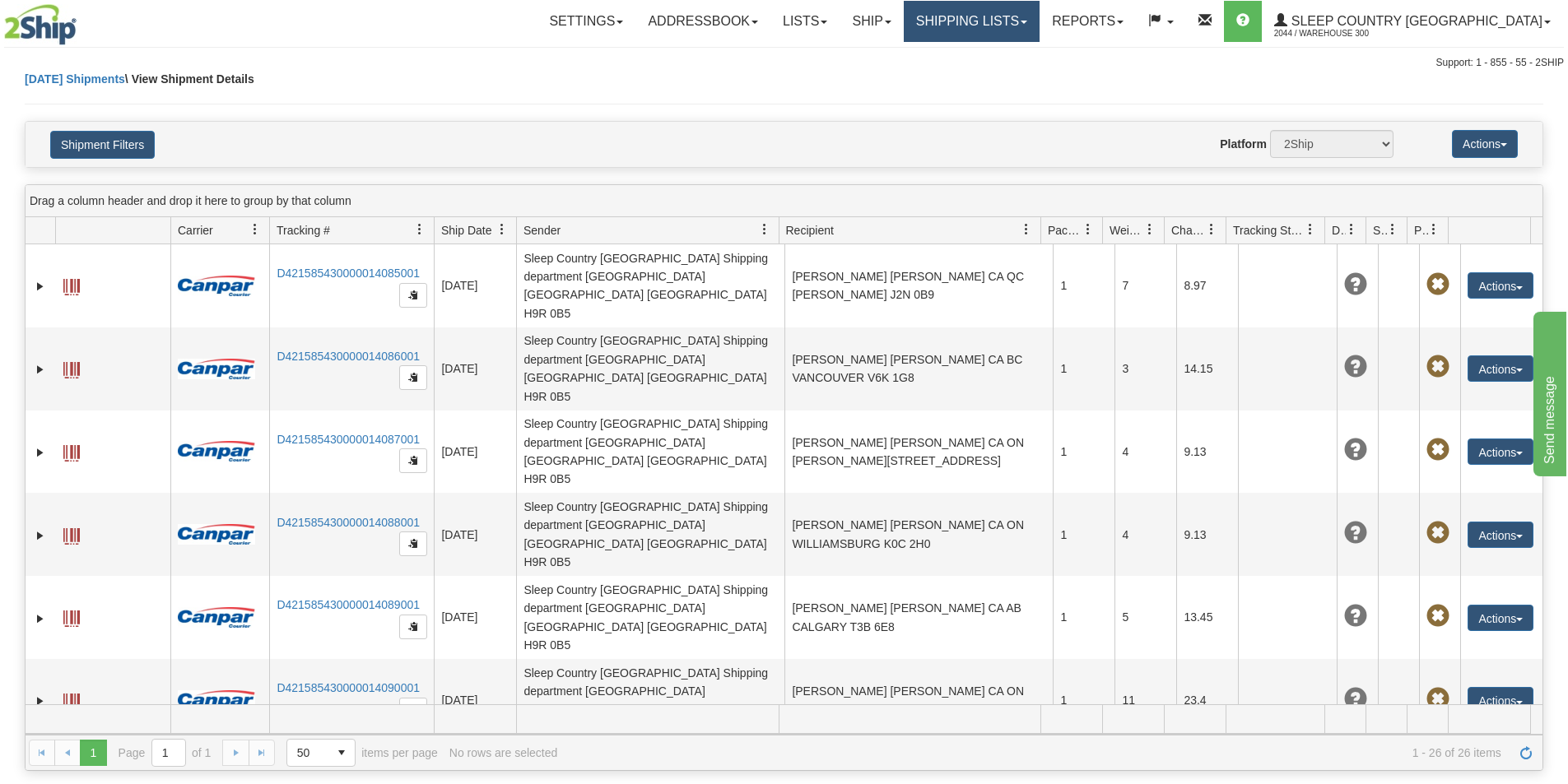
click at [1040, 21] on link "Shipping lists" at bounding box center [972, 21] width 136 height 41
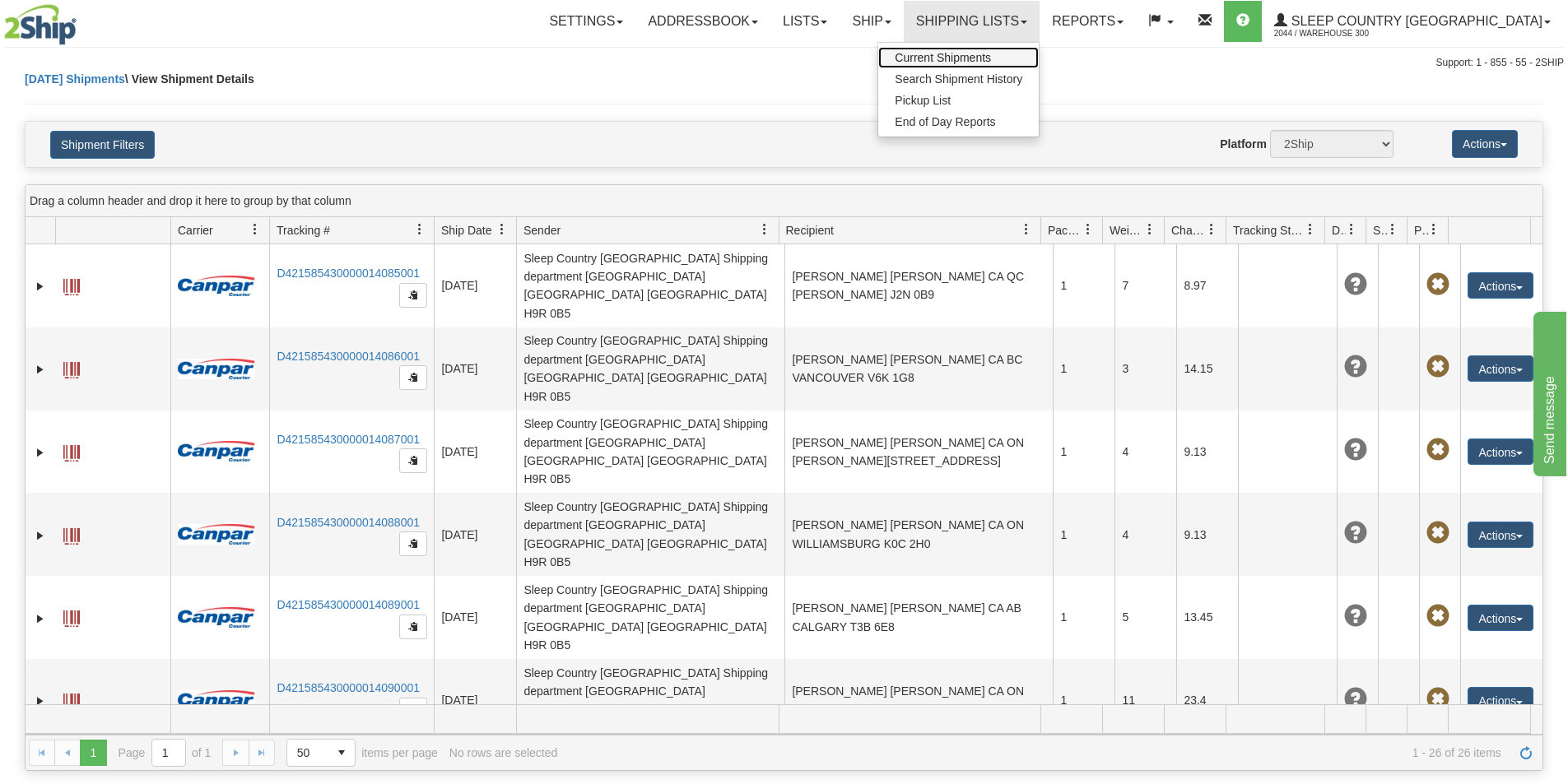
click at [1039, 59] on link "Current Shipments" at bounding box center [958, 57] width 161 height 21
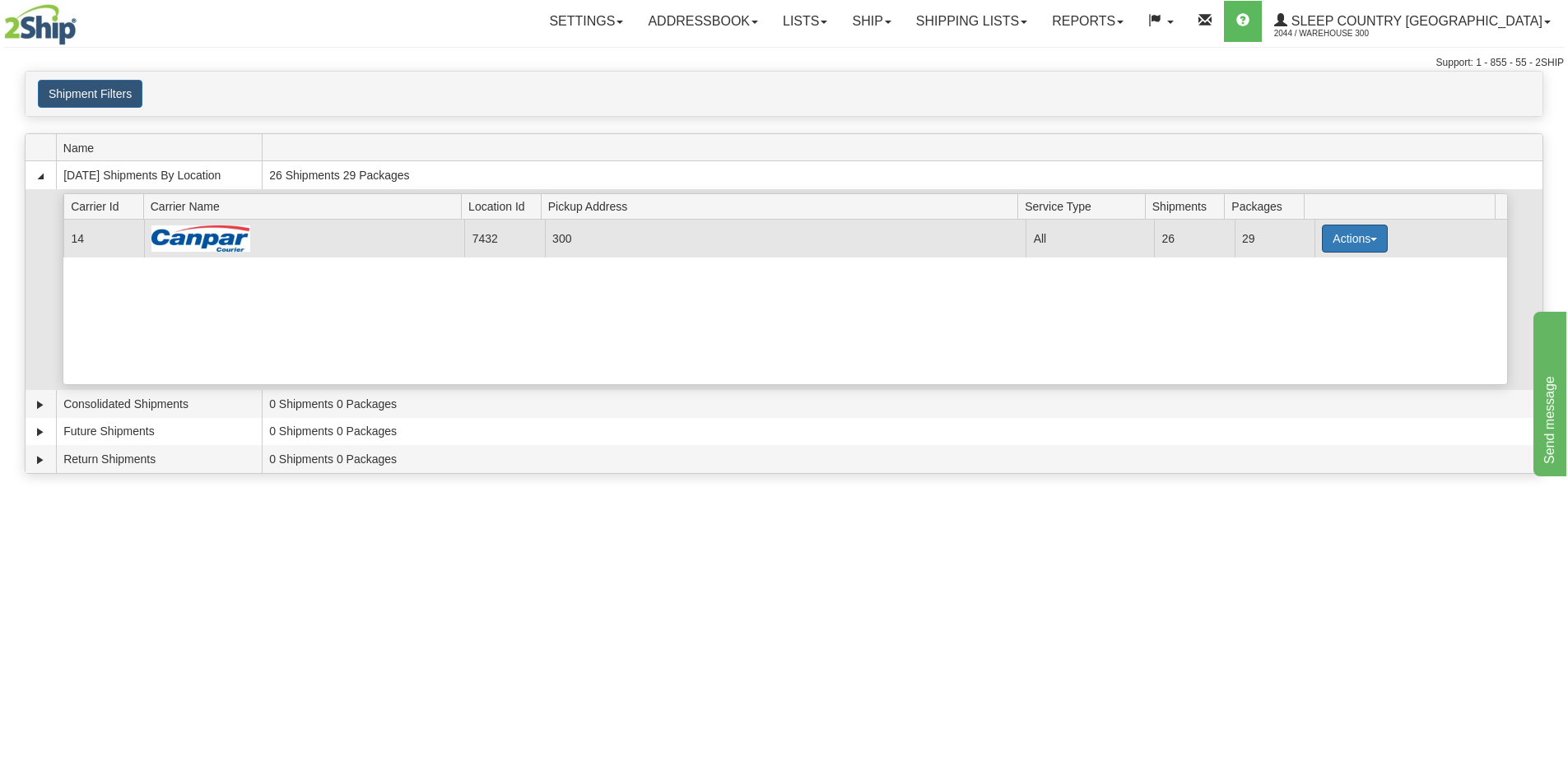
click at [1364, 235] on button "Actions" at bounding box center [1355, 239] width 66 height 28
click at [1310, 296] on span "Close" at bounding box center [1290, 290] width 38 height 12
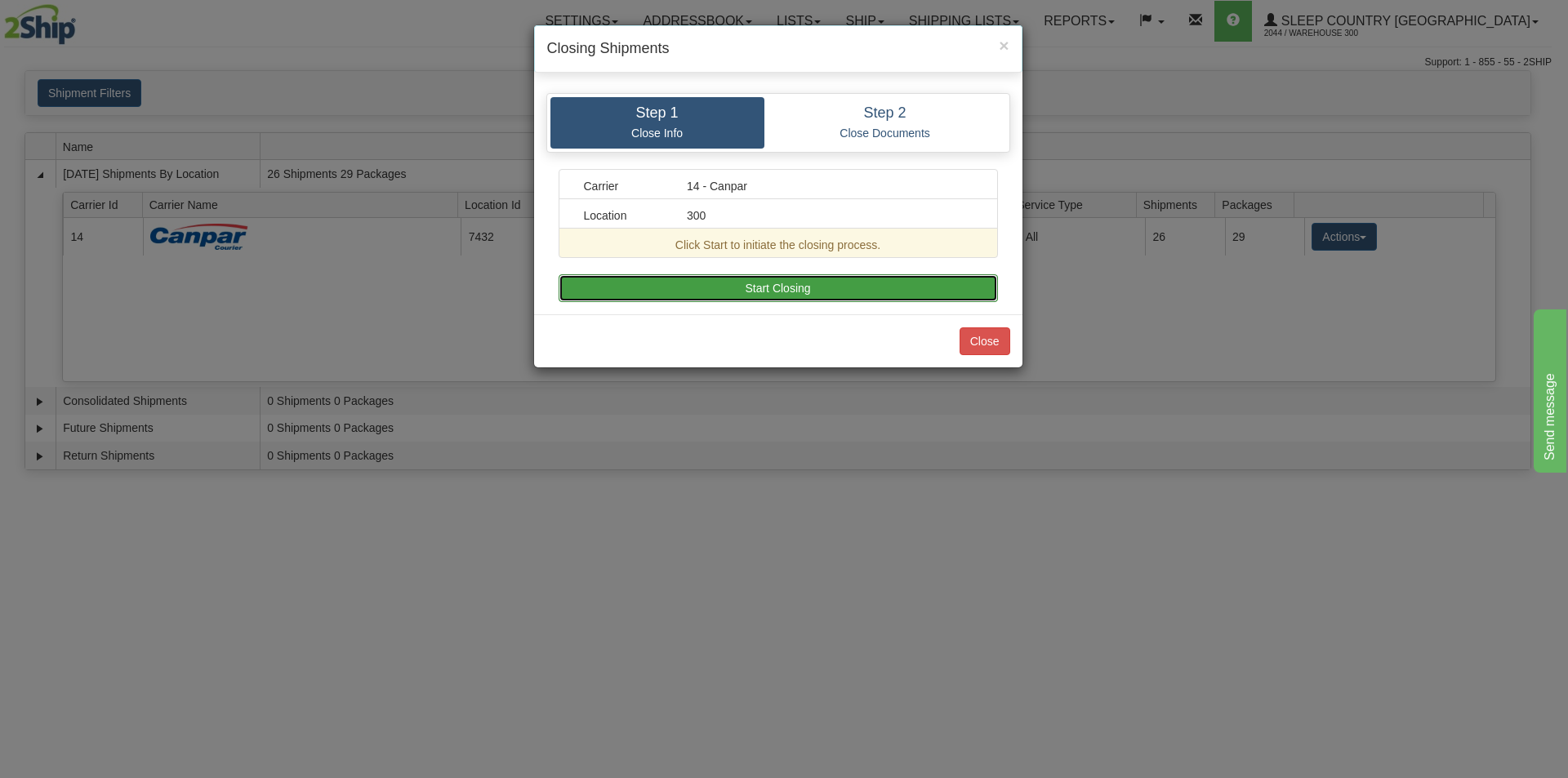
click at [760, 296] on button "Start Closing" at bounding box center [778, 288] width 439 height 28
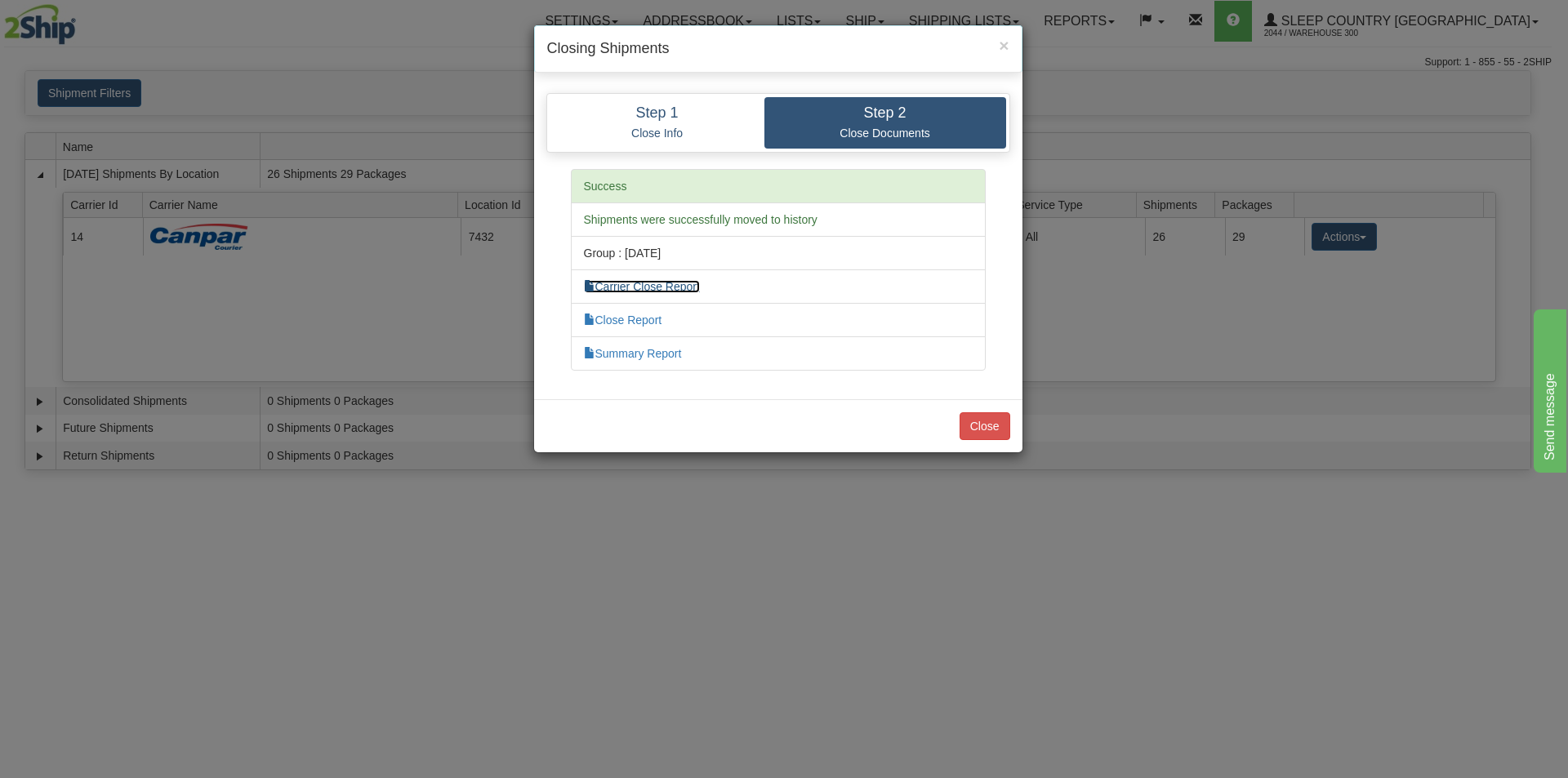
click at [686, 290] on link "Carrier Close Report" at bounding box center [642, 287] width 116 height 13
click at [645, 322] on link "Close Report" at bounding box center [623, 320] width 78 height 13
click at [669, 351] on link "Summary Report" at bounding box center [633, 354] width 98 height 13
click at [996, 421] on button "Close" at bounding box center [985, 426] width 51 height 28
